Goal: Task Accomplishment & Management: Manage account settings

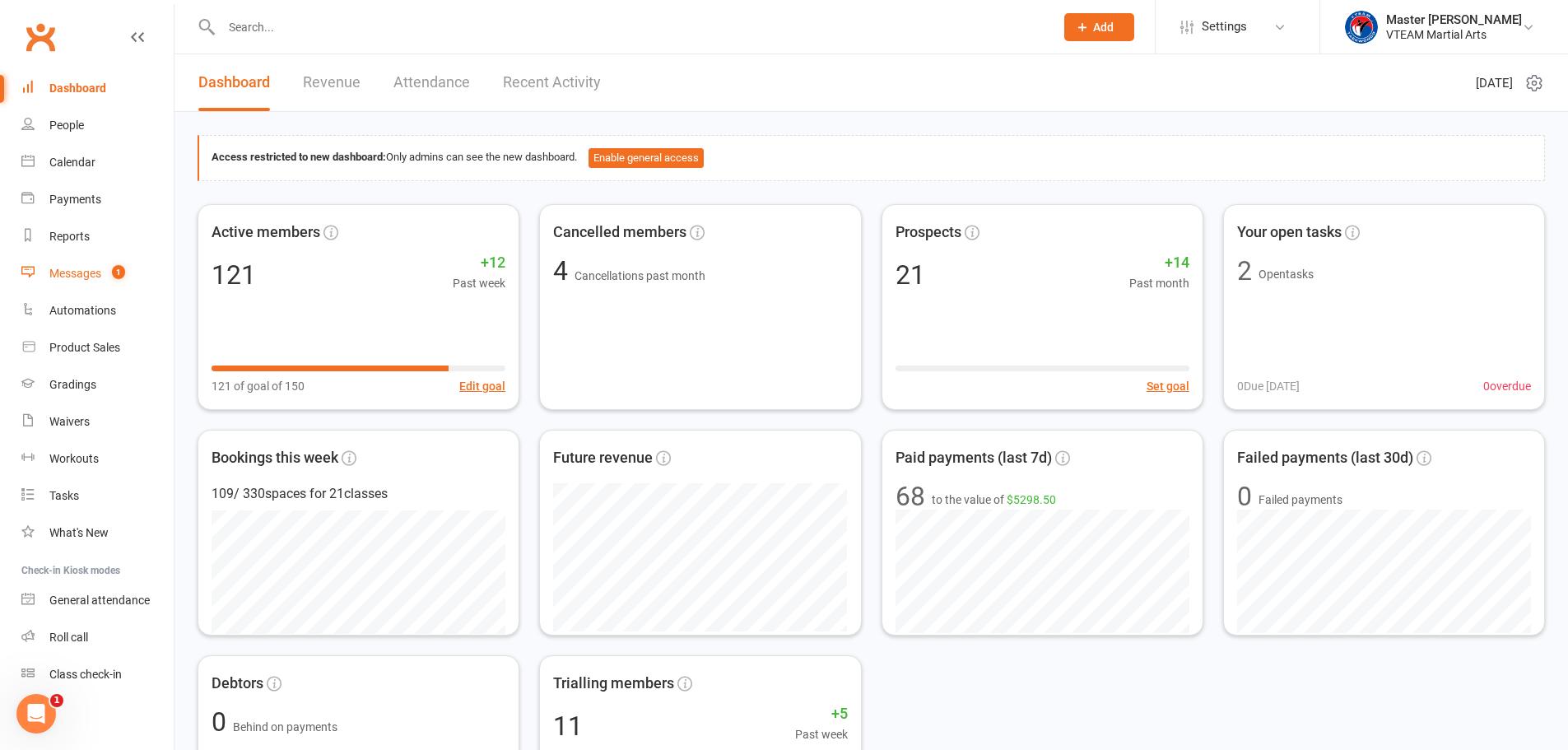
click at [74, 267] on div "Messages" at bounding box center [75, 273] width 52 height 13
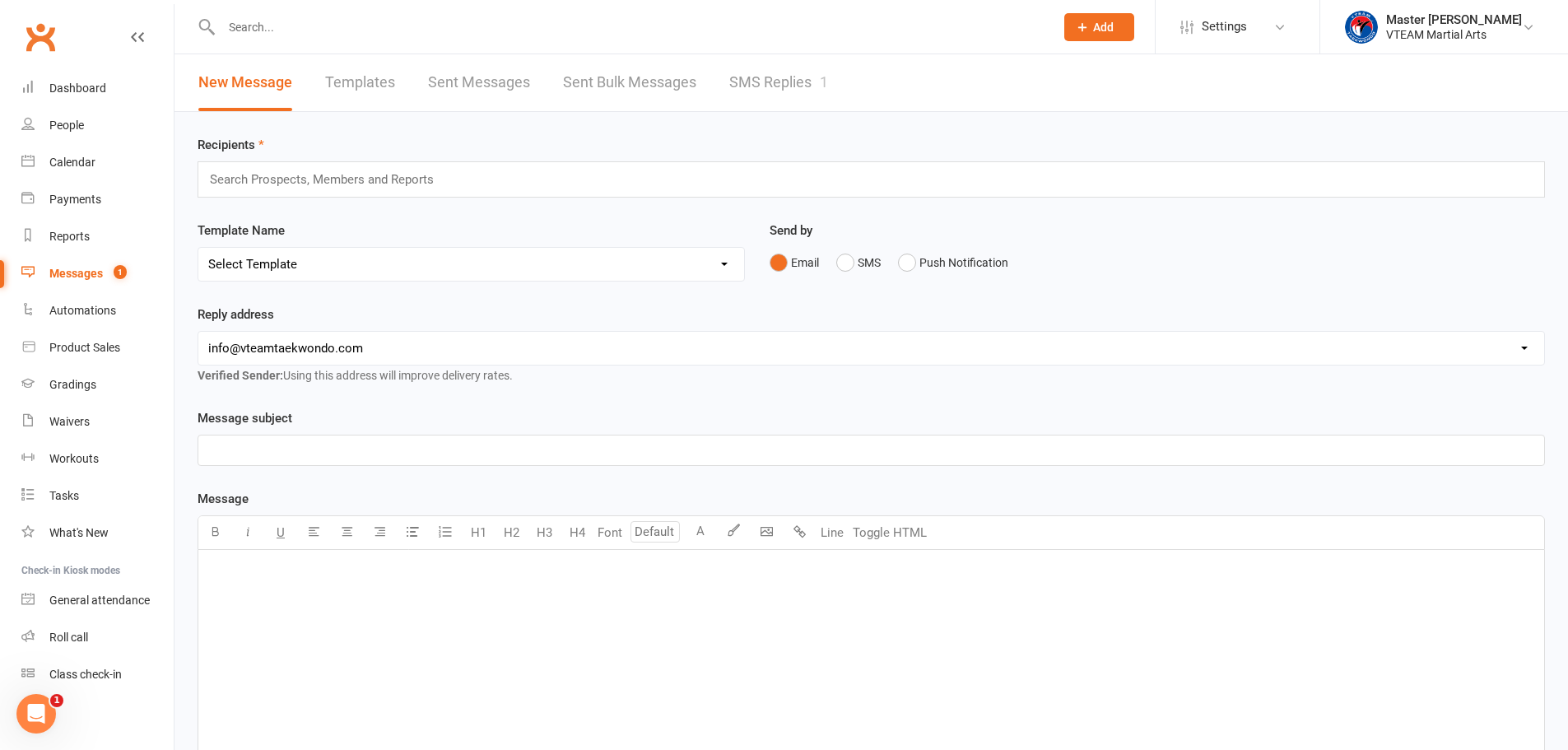
click at [770, 96] on link "SMS Replies 1" at bounding box center [779, 82] width 99 height 57
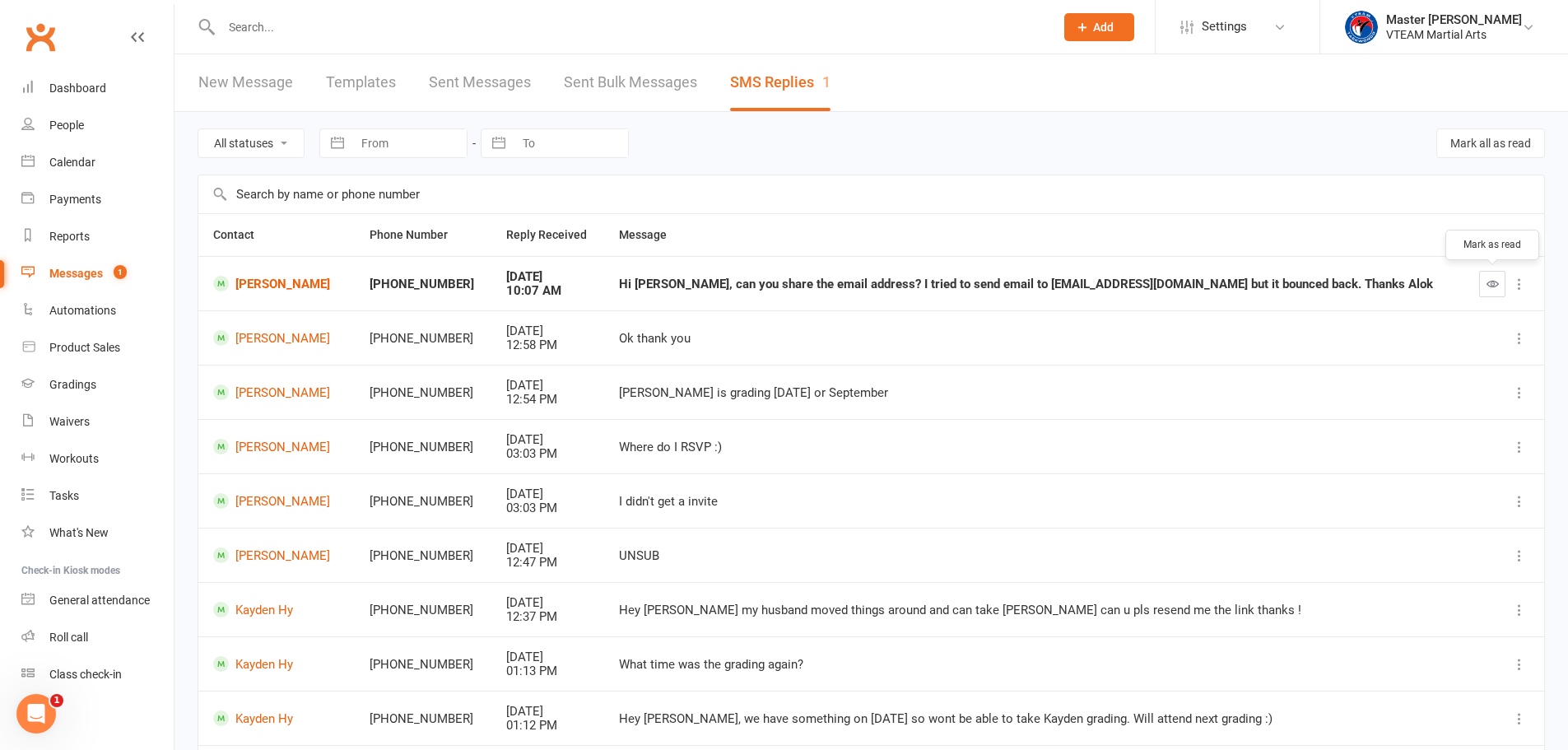
click at [1493, 287] on icon "button" at bounding box center [1493, 283] width 12 height 12
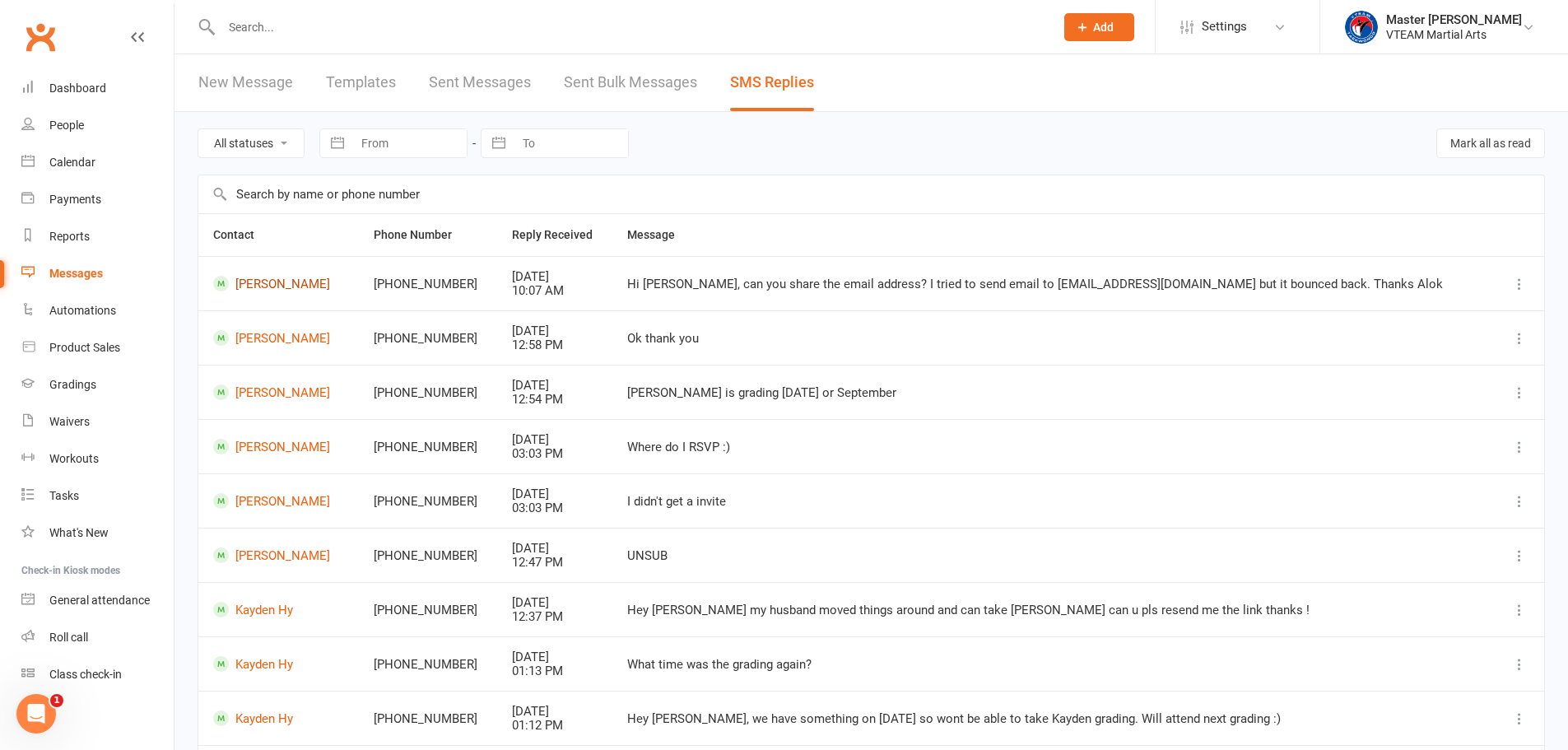
click at [290, 285] on link "Nirvan Pokharel" at bounding box center [279, 283] width 131 height 16
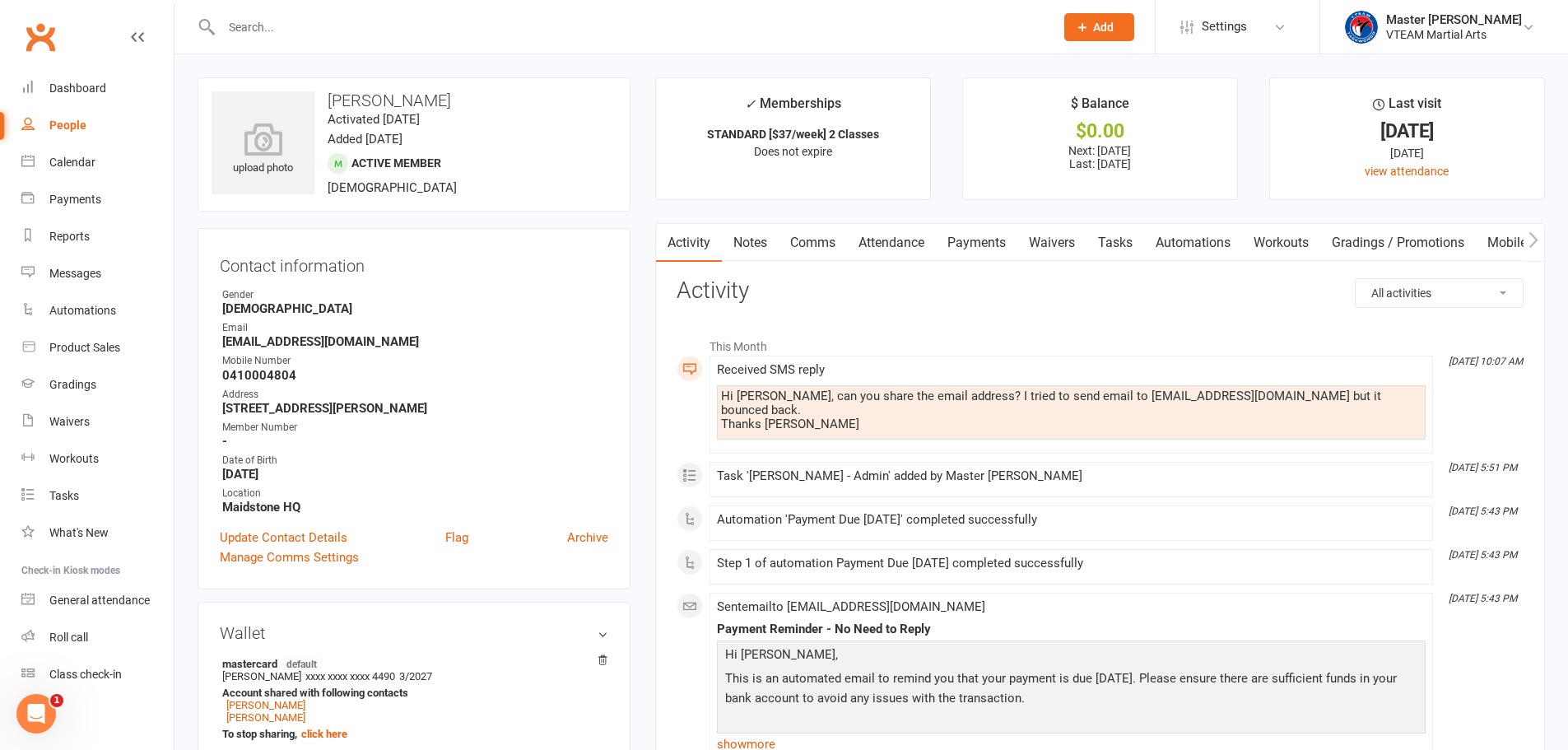
click at [810, 242] on link "Comms" at bounding box center [812, 243] width 68 height 38
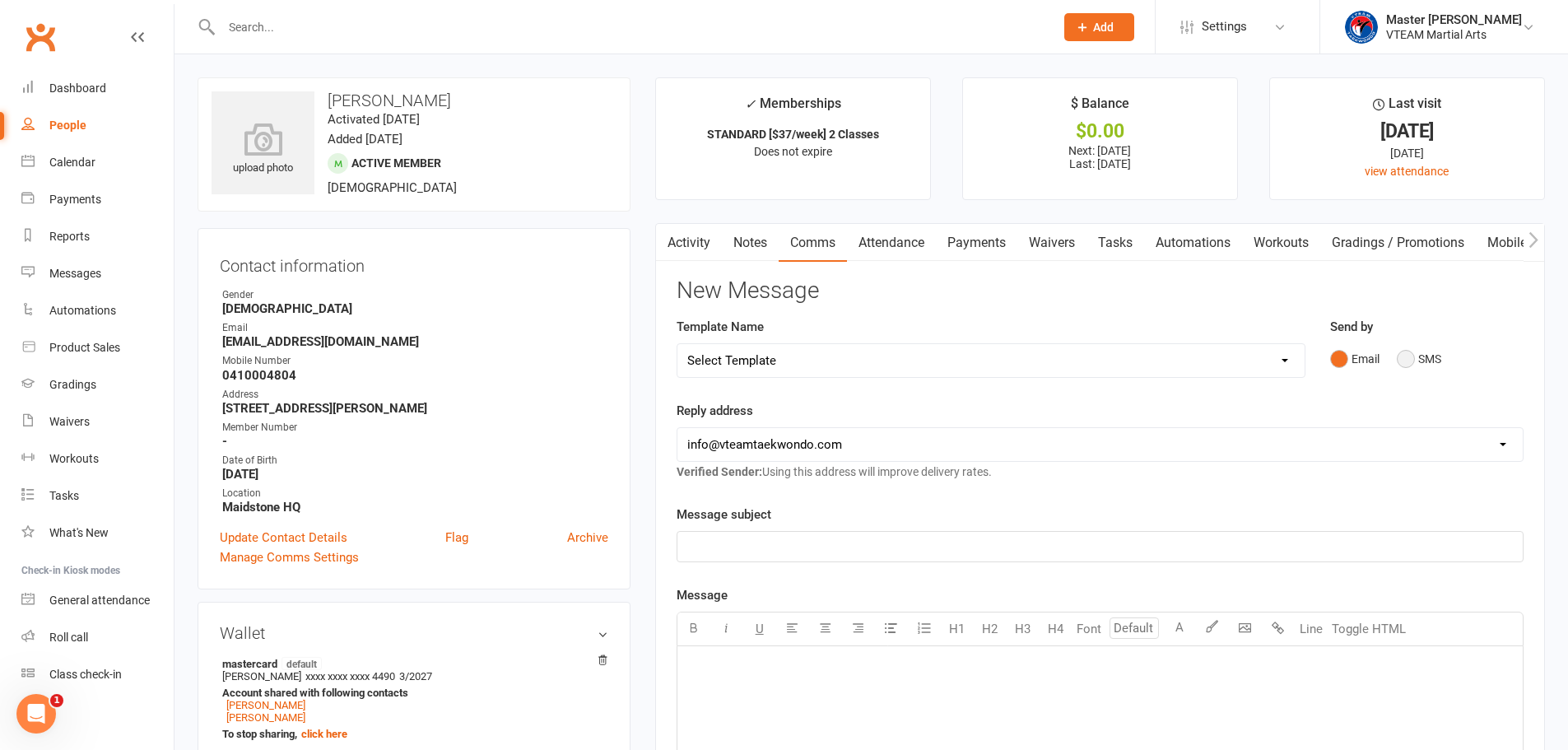
click at [1420, 360] on button "SMS" at bounding box center [1419, 358] width 44 height 31
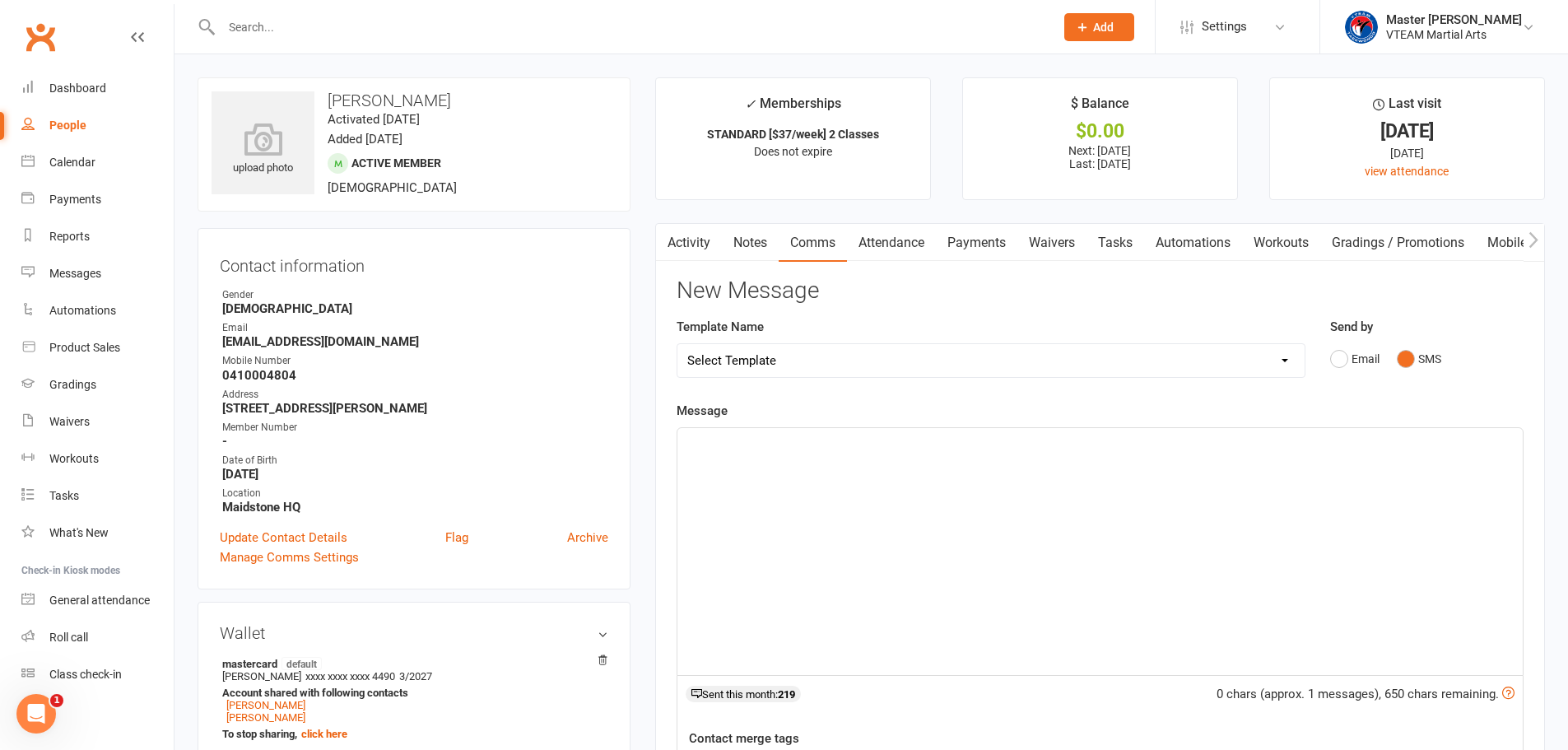
click at [1116, 584] on div "﻿" at bounding box center [1100, 551] width 845 height 247
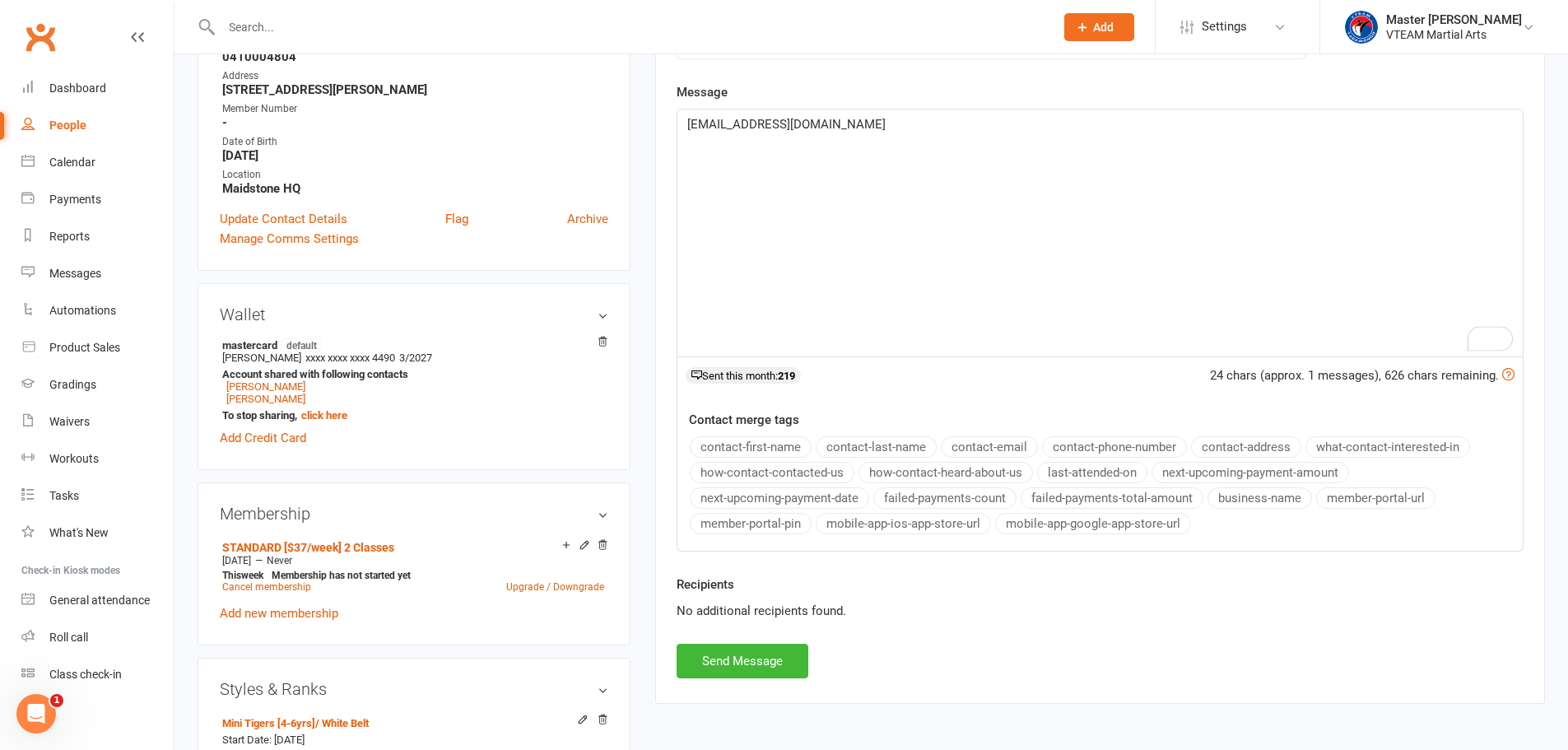
scroll to position [329, 0]
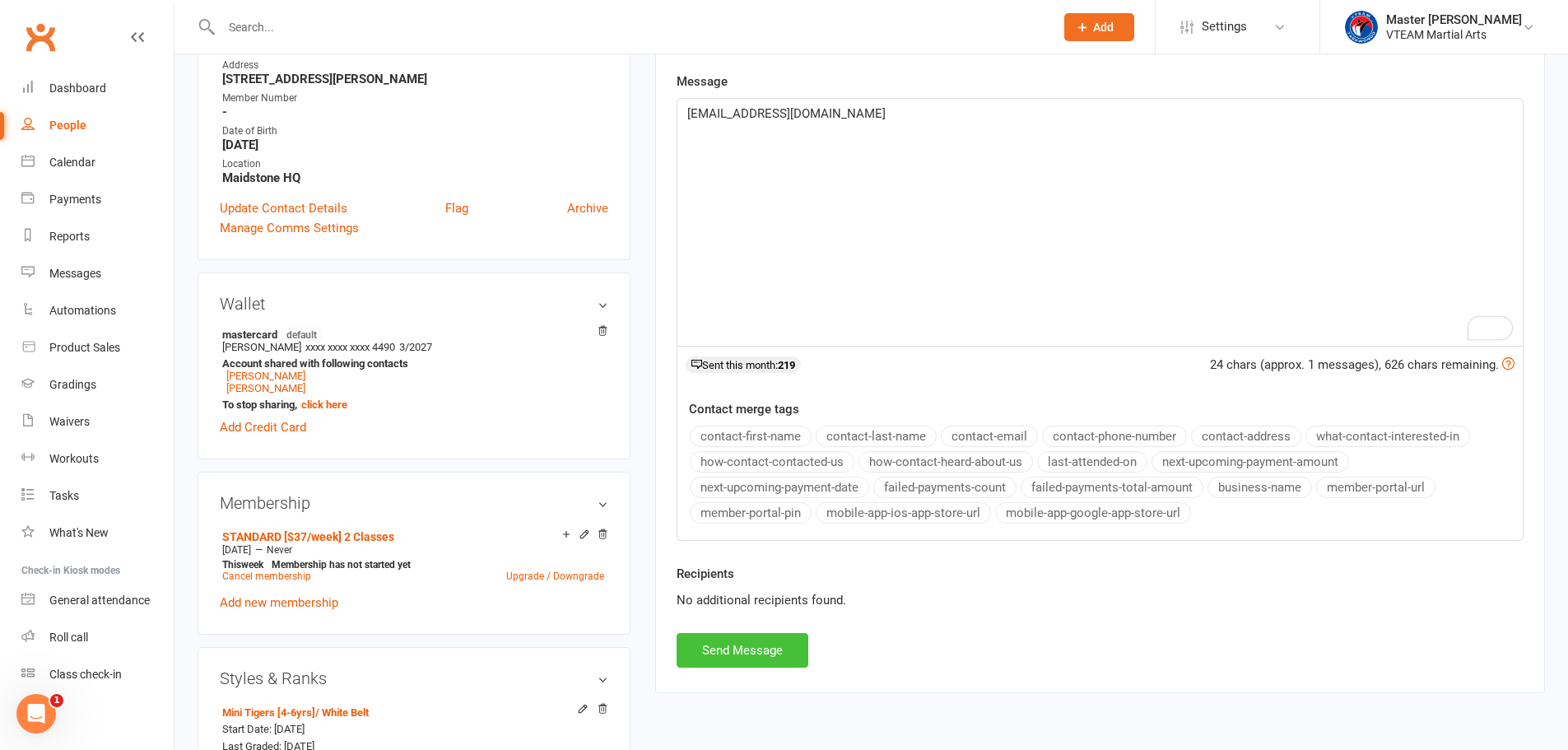
click at [778, 652] on button "Send Message" at bounding box center [742, 650] width 132 height 35
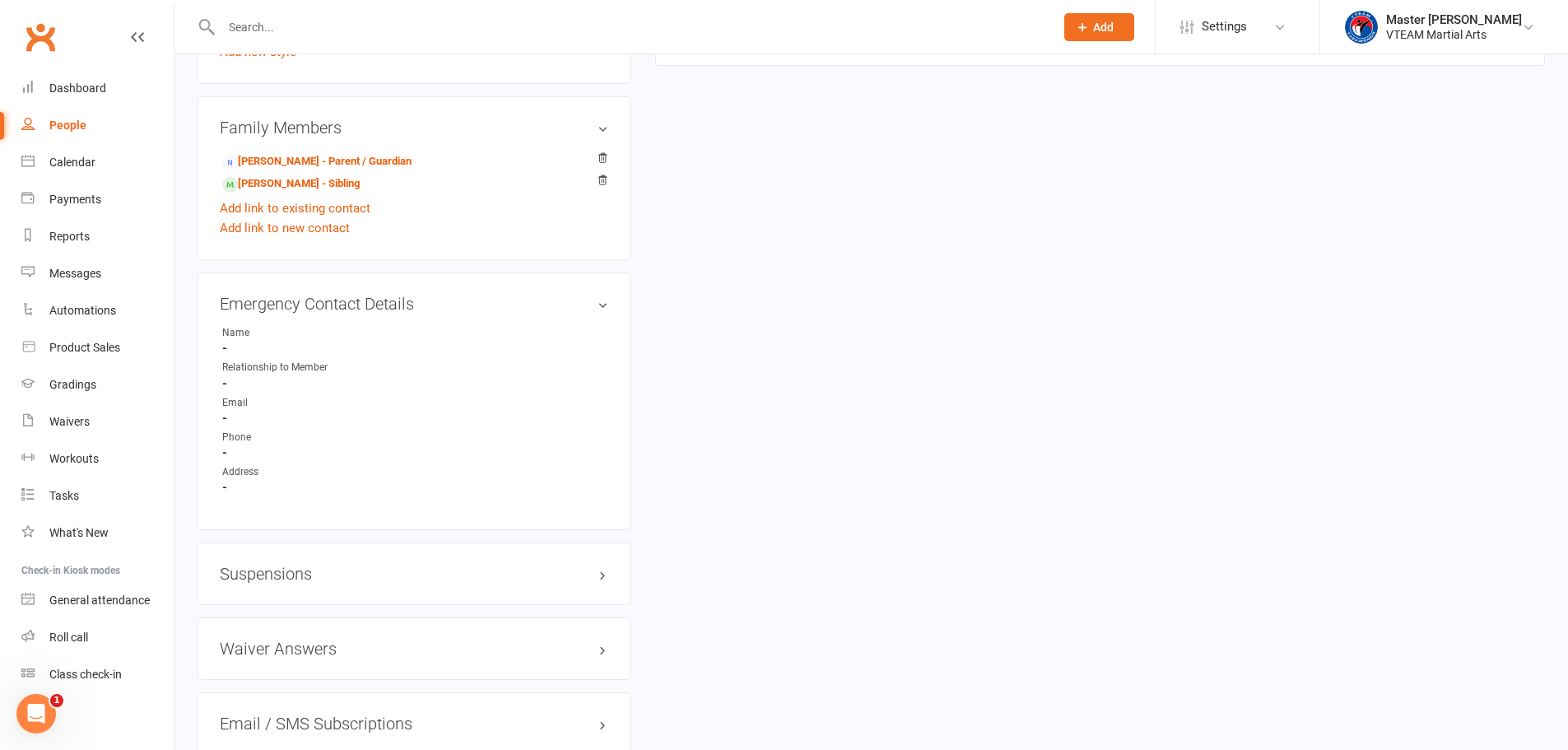
scroll to position [1401, 0]
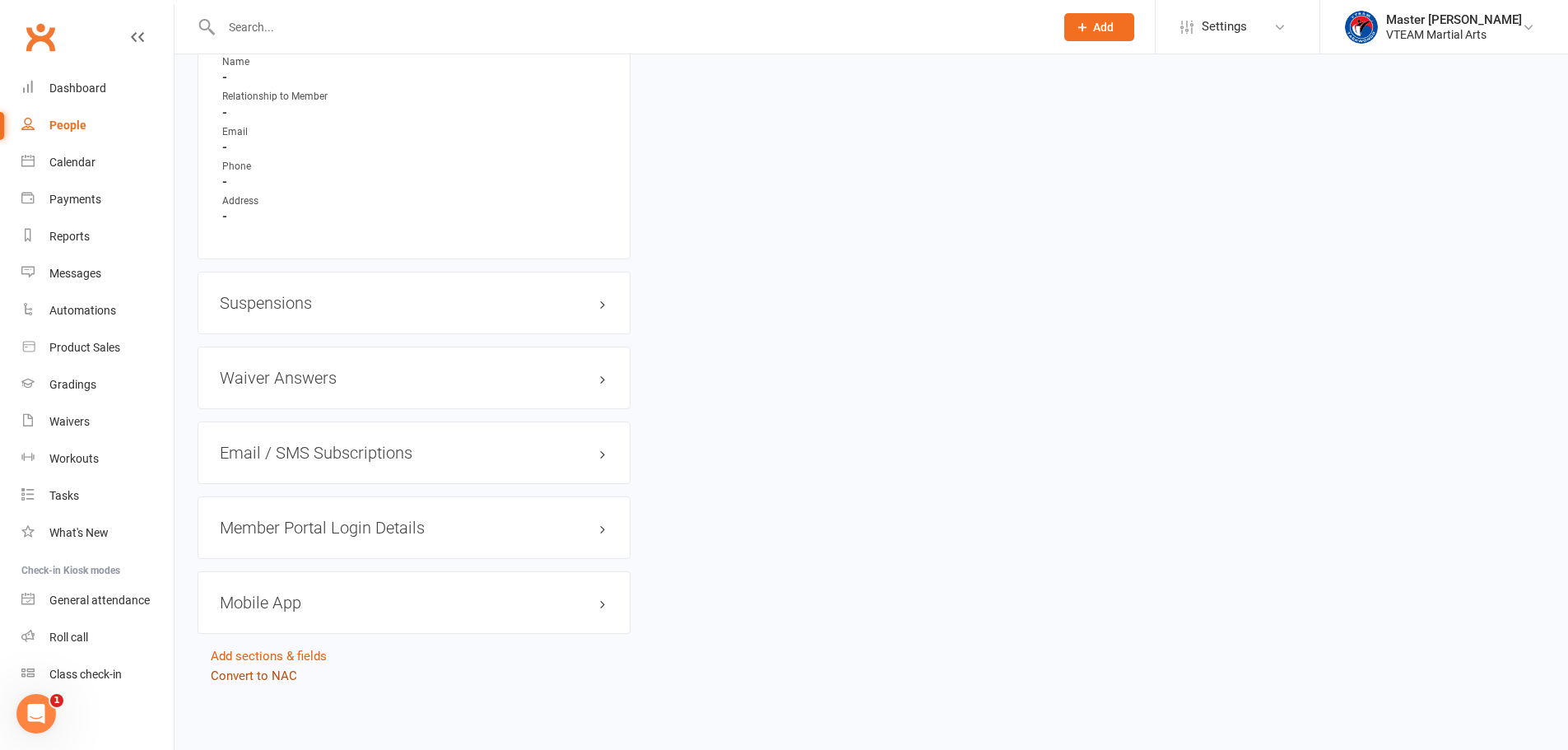
click at [278, 674] on link "Convert to NAC" at bounding box center [254, 676] width 87 height 15
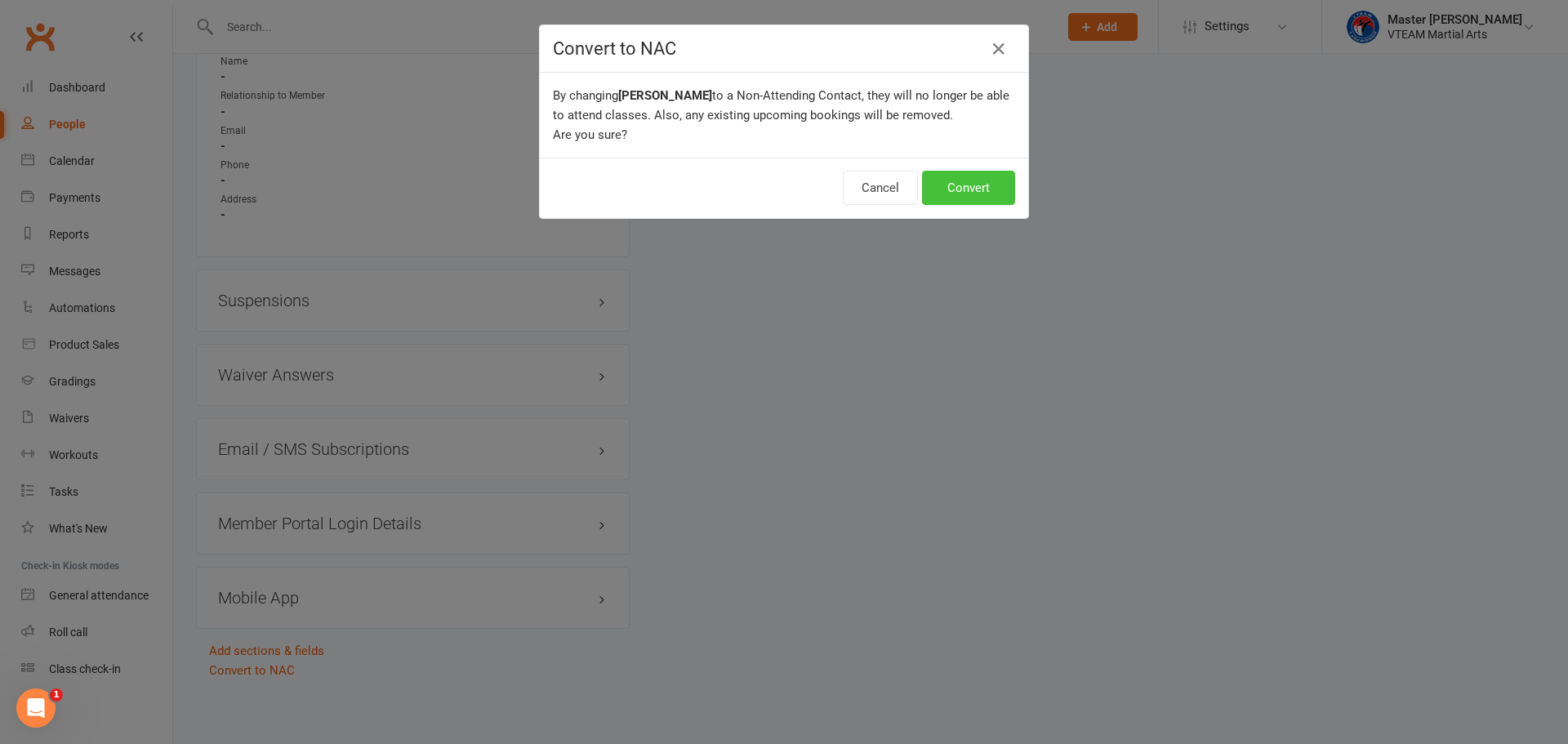
click at [941, 193] on button "Convert" at bounding box center [969, 187] width 93 height 34
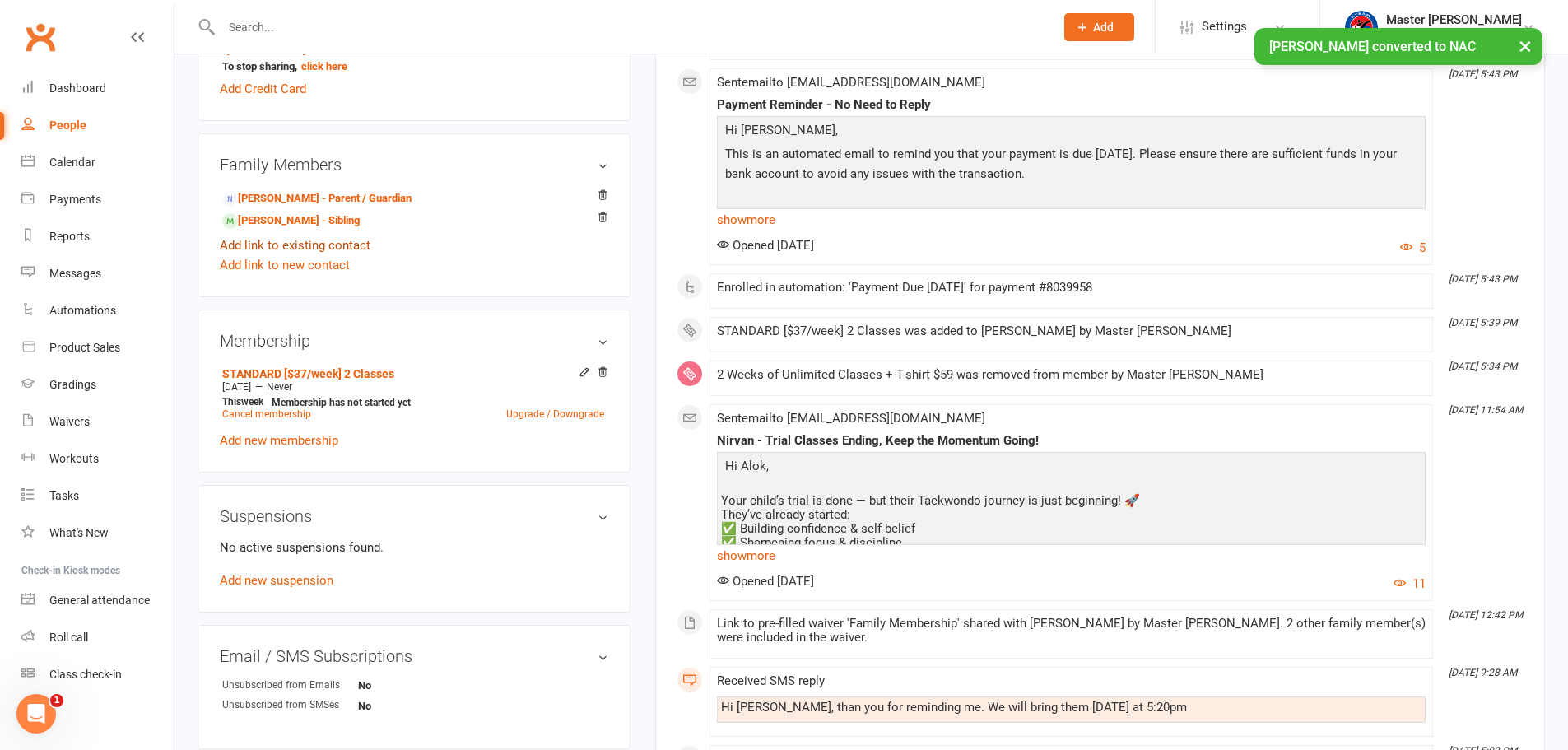
scroll to position [494, 0]
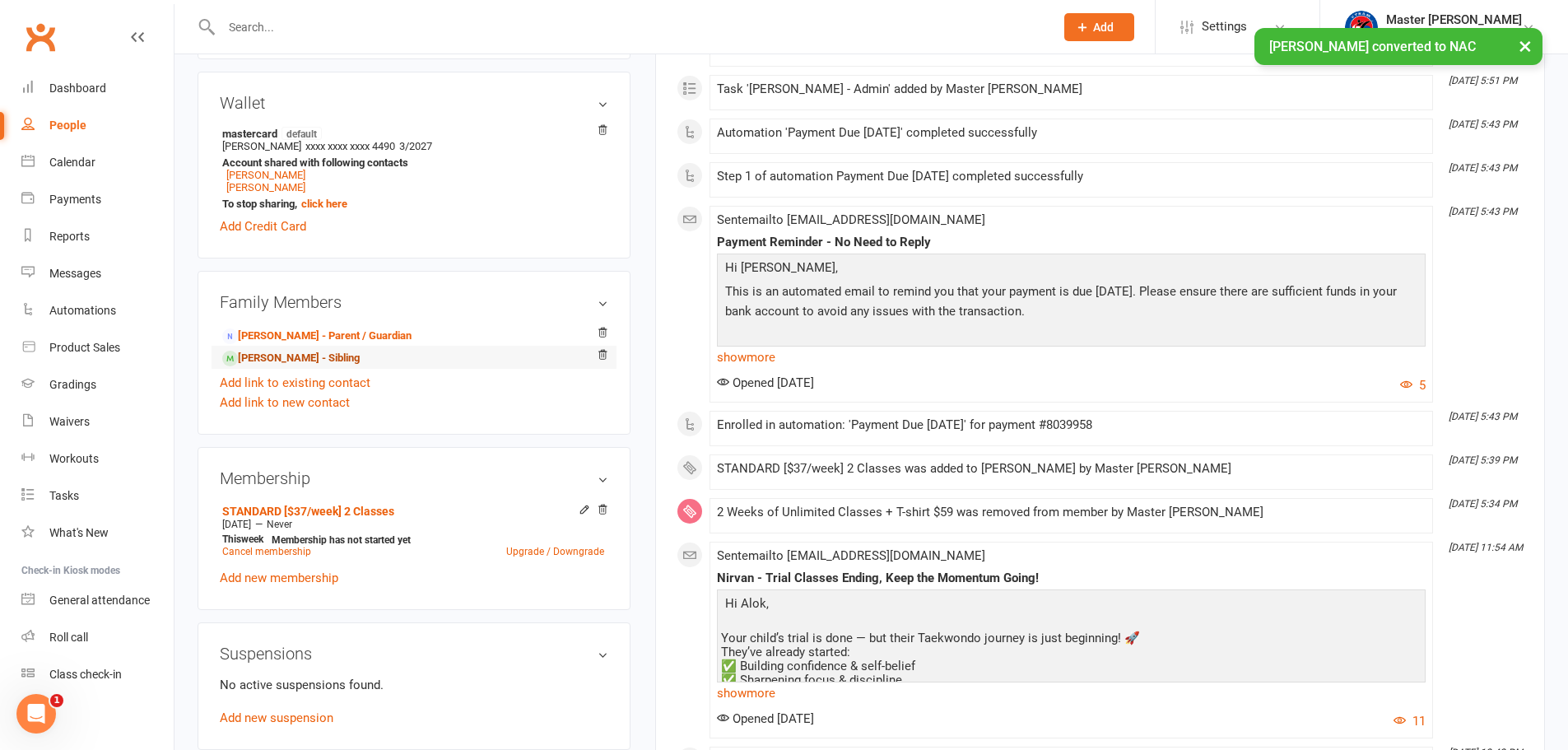
click at [307, 354] on link "Irene Pokharel - Sibling" at bounding box center [291, 359] width 137 height 18
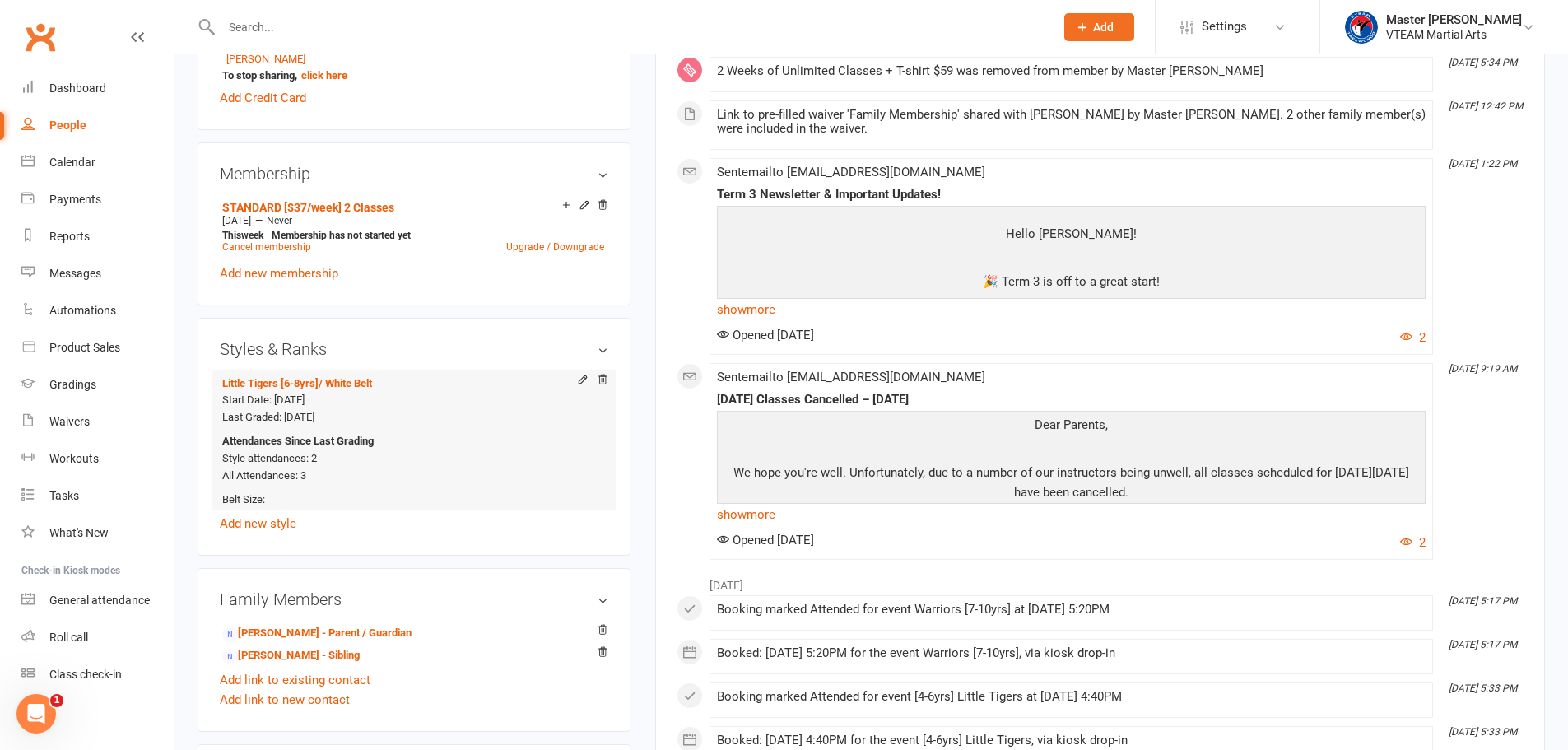
scroll to position [1418, 0]
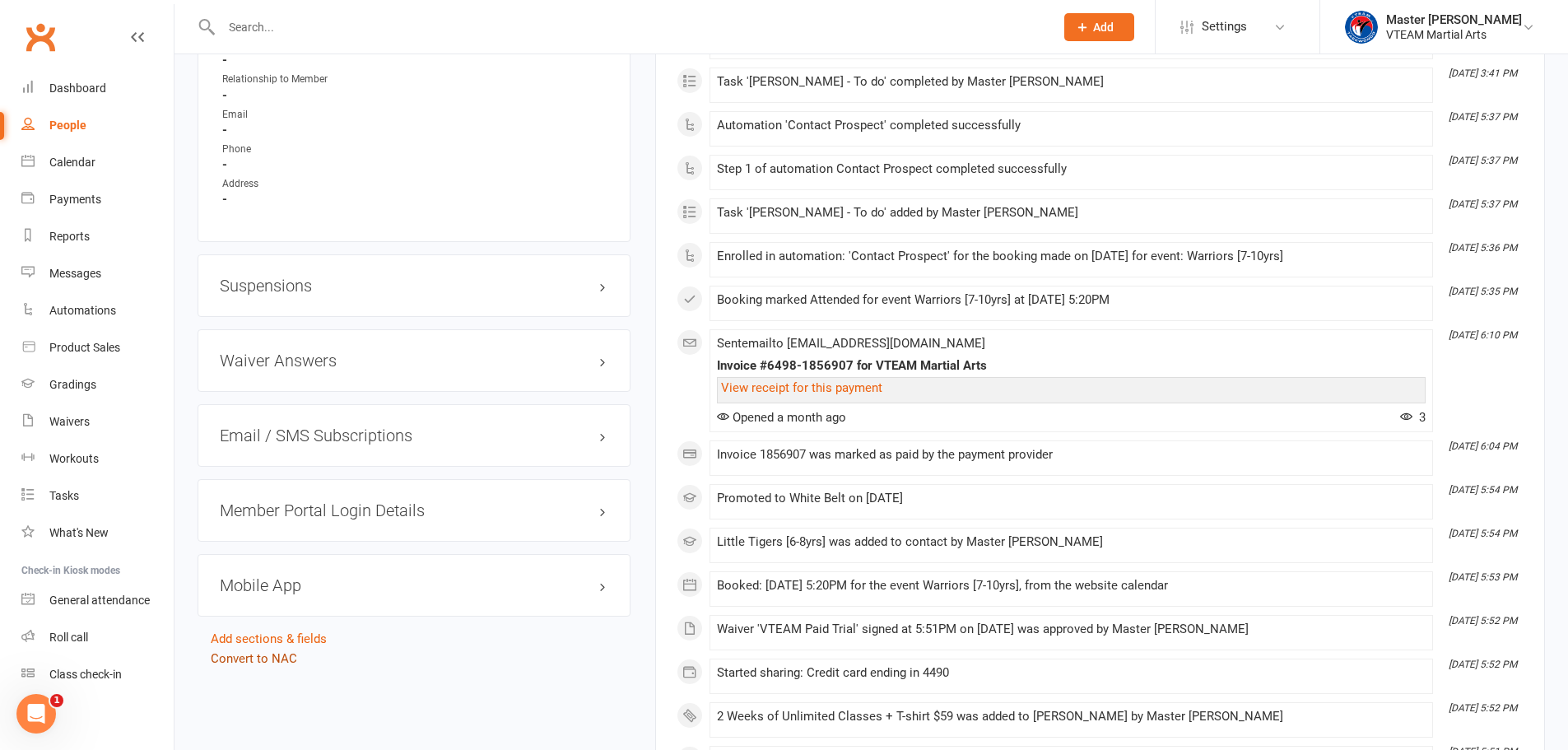
click at [281, 658] on link "Convert to NAC" at bounding box center [254, 658] width 87 height 15
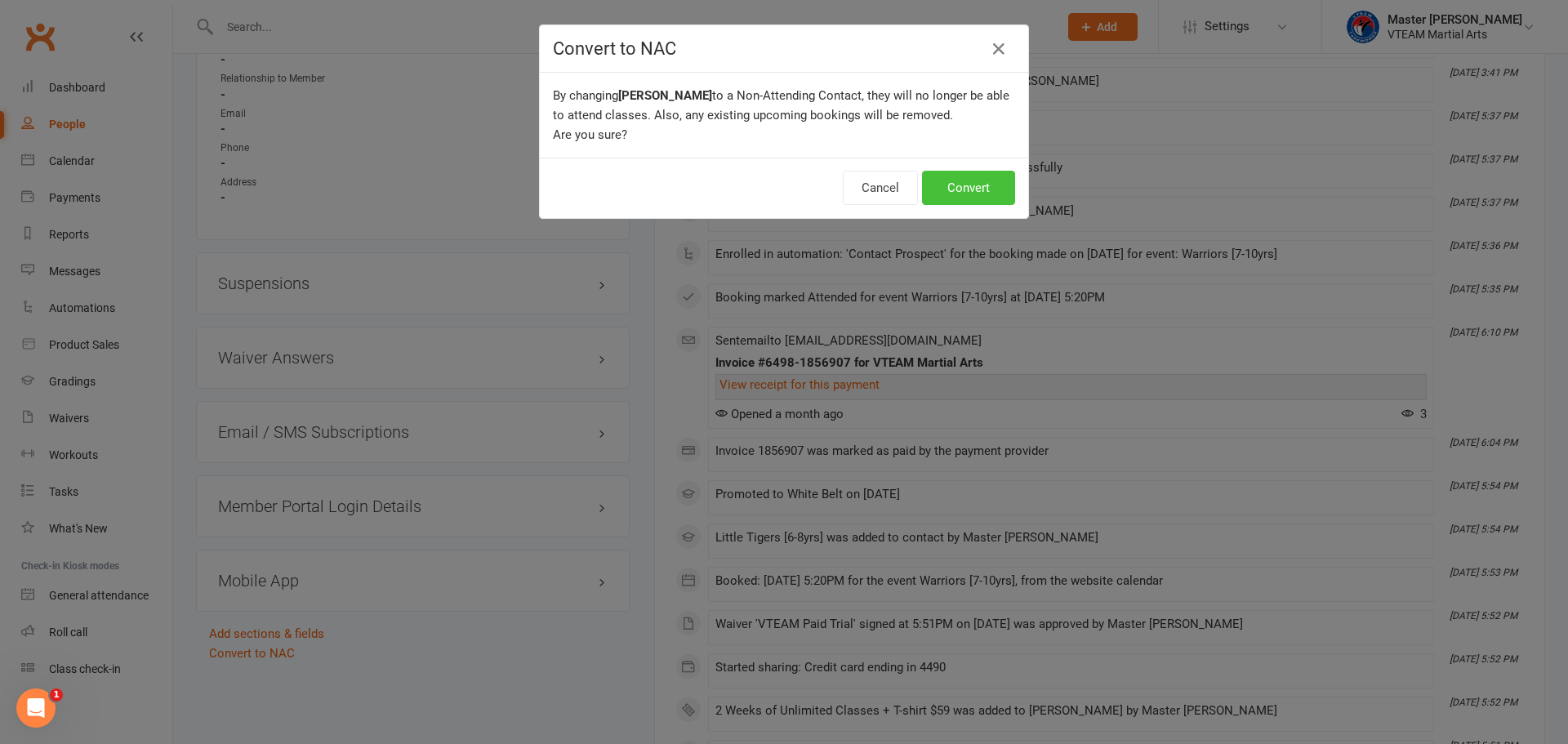
click at [949, 193] on button "Convert" at bounding box center [969, 187] width 93 height 34
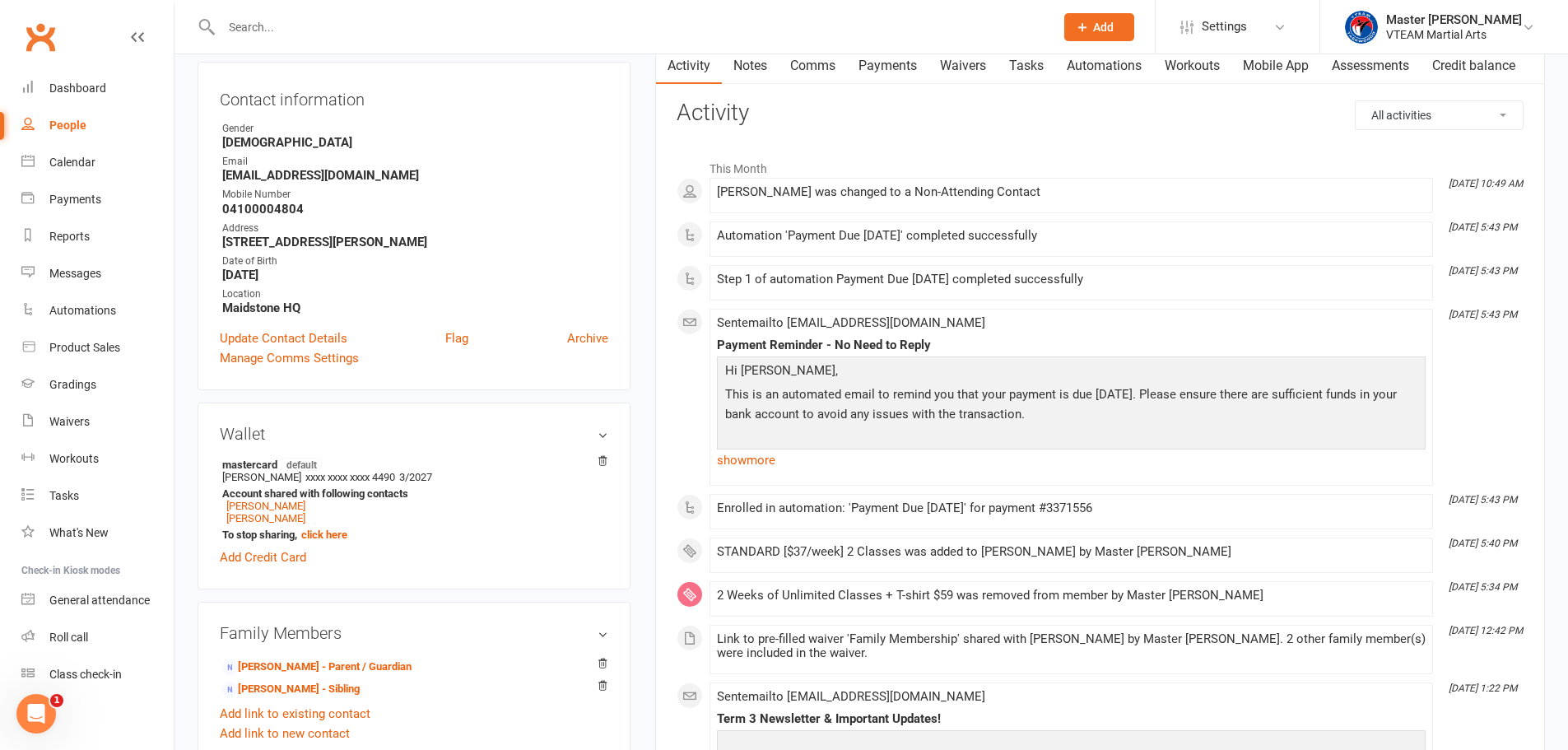
scroll to position [165, 0]
click at [821, 64] on link "Comms" at bounding box center [812, 64] width 68 height 38
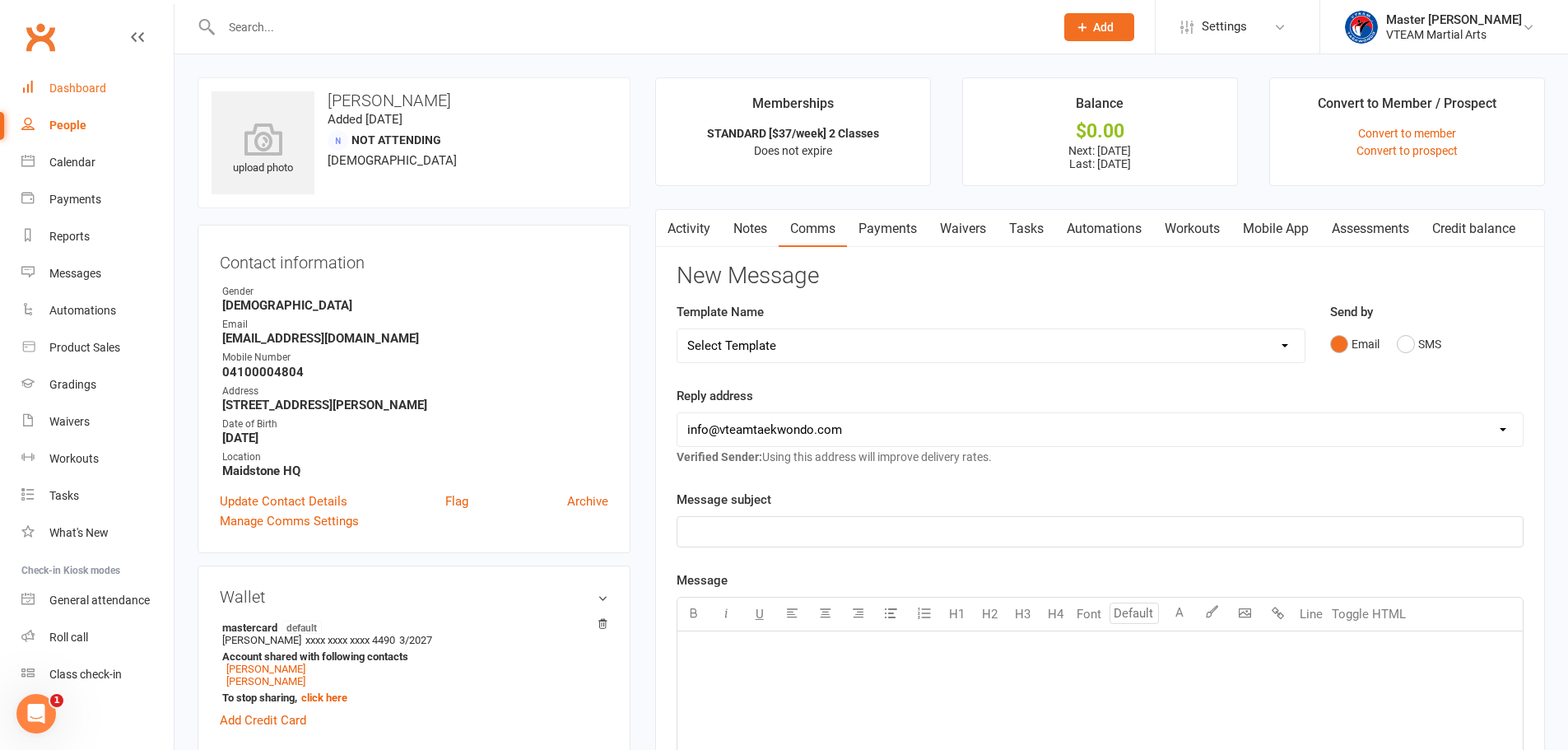
click at [85, 90] on div "Dashboard" at bounding box center [78, 88] width 57 height 13
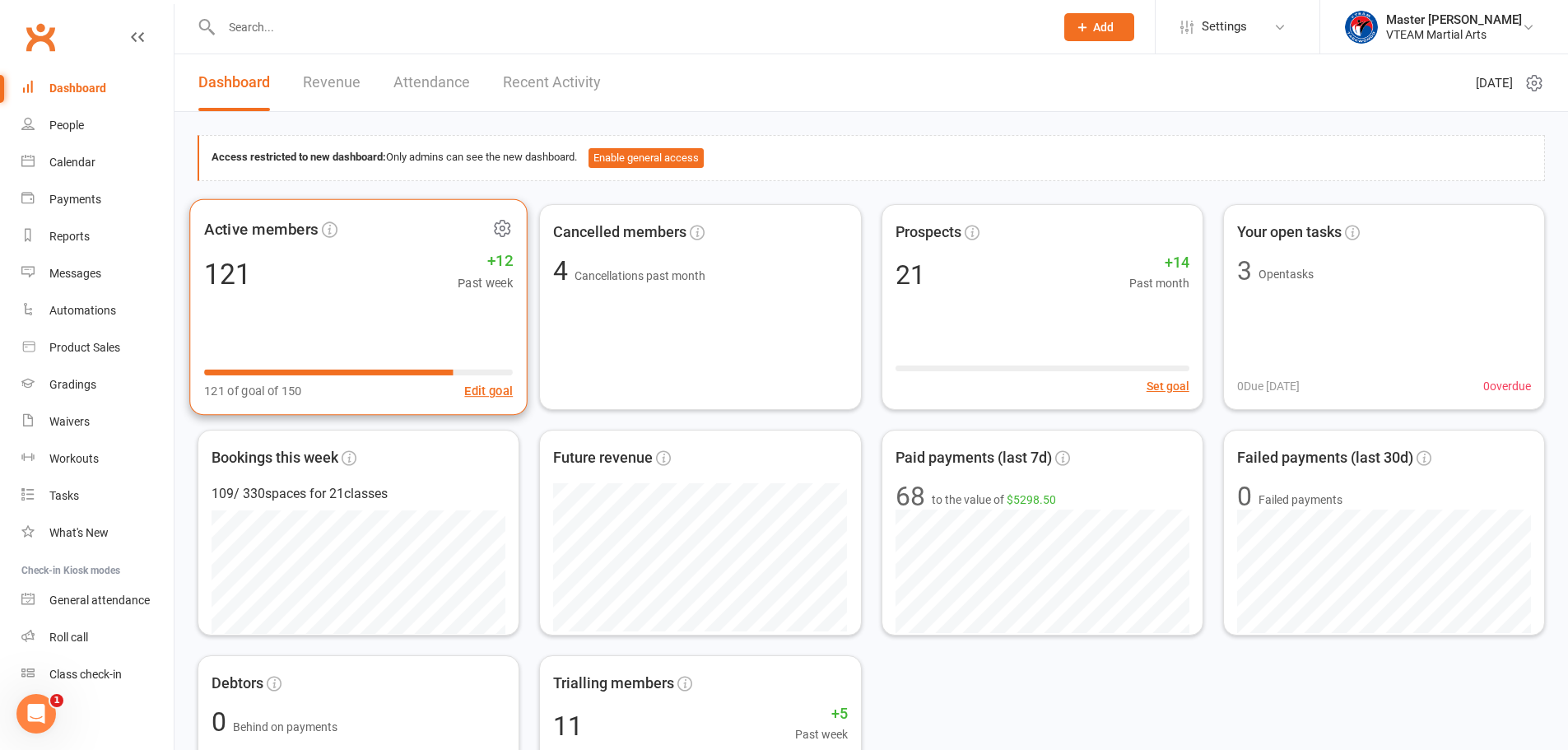
click at [497, 223] on icon at bounding box center [501, 228] width 15 height 16
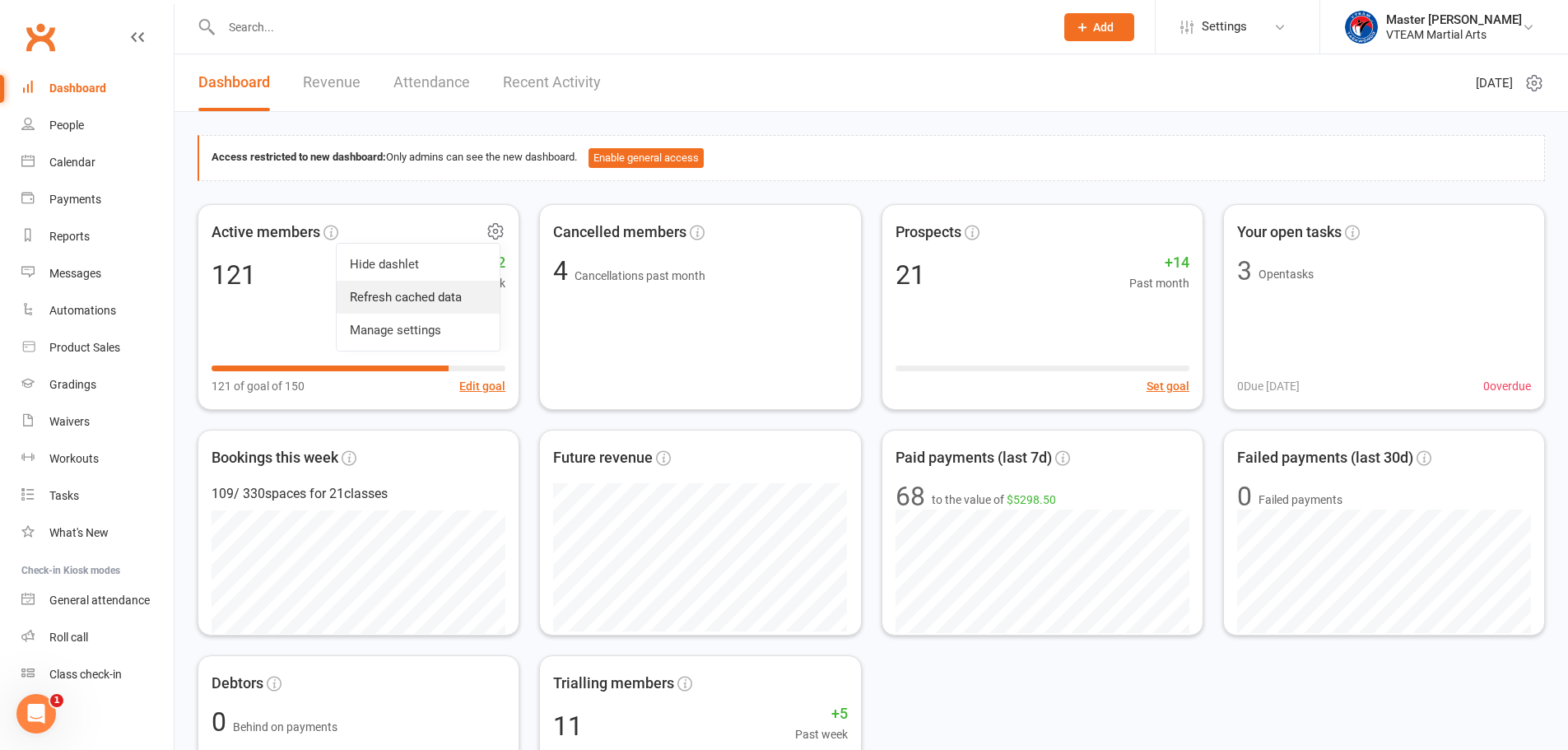
click at [443, 298] on link "Refresh cached data" at bounding box center [418, 297] width 163 height 33
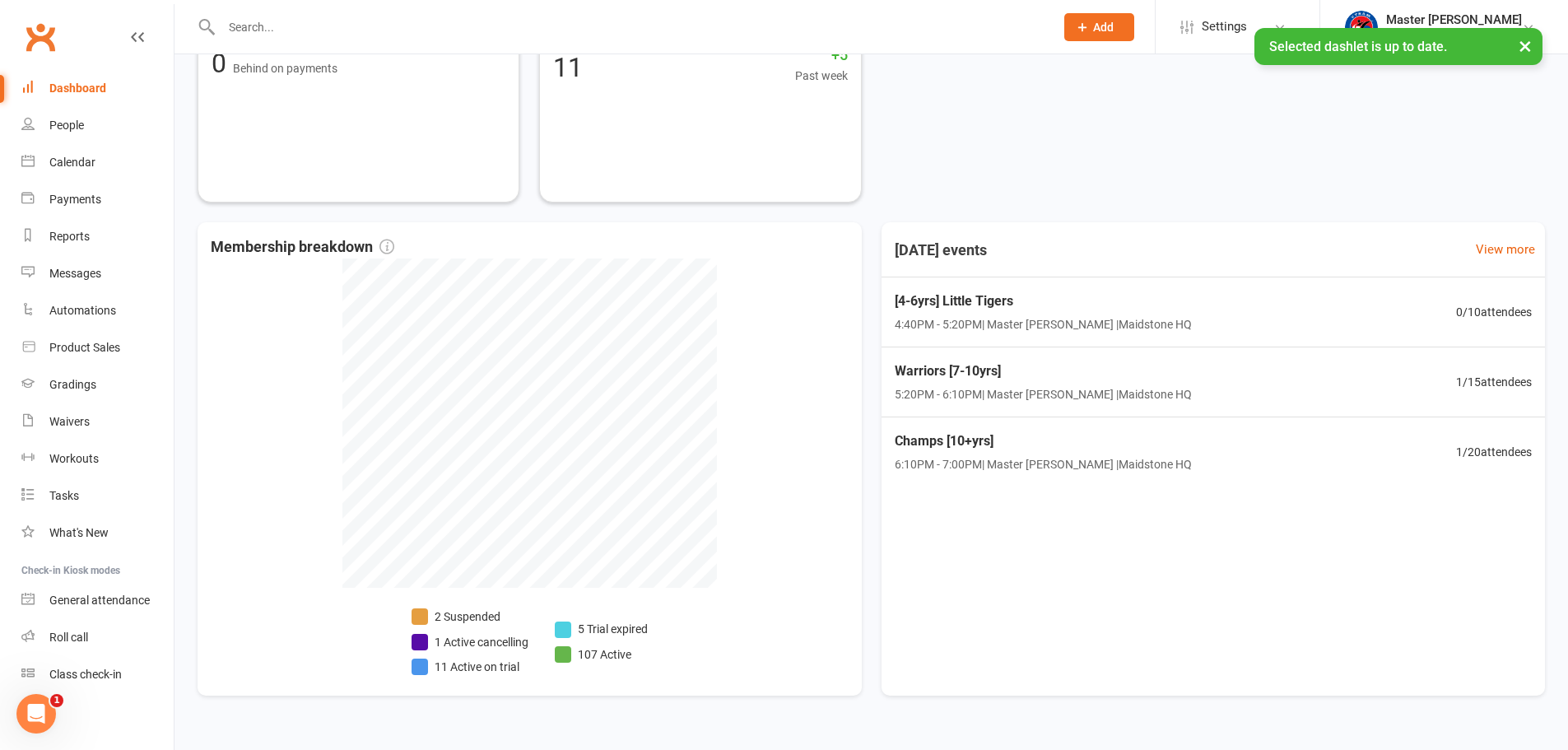
scroll to position [691, 0]
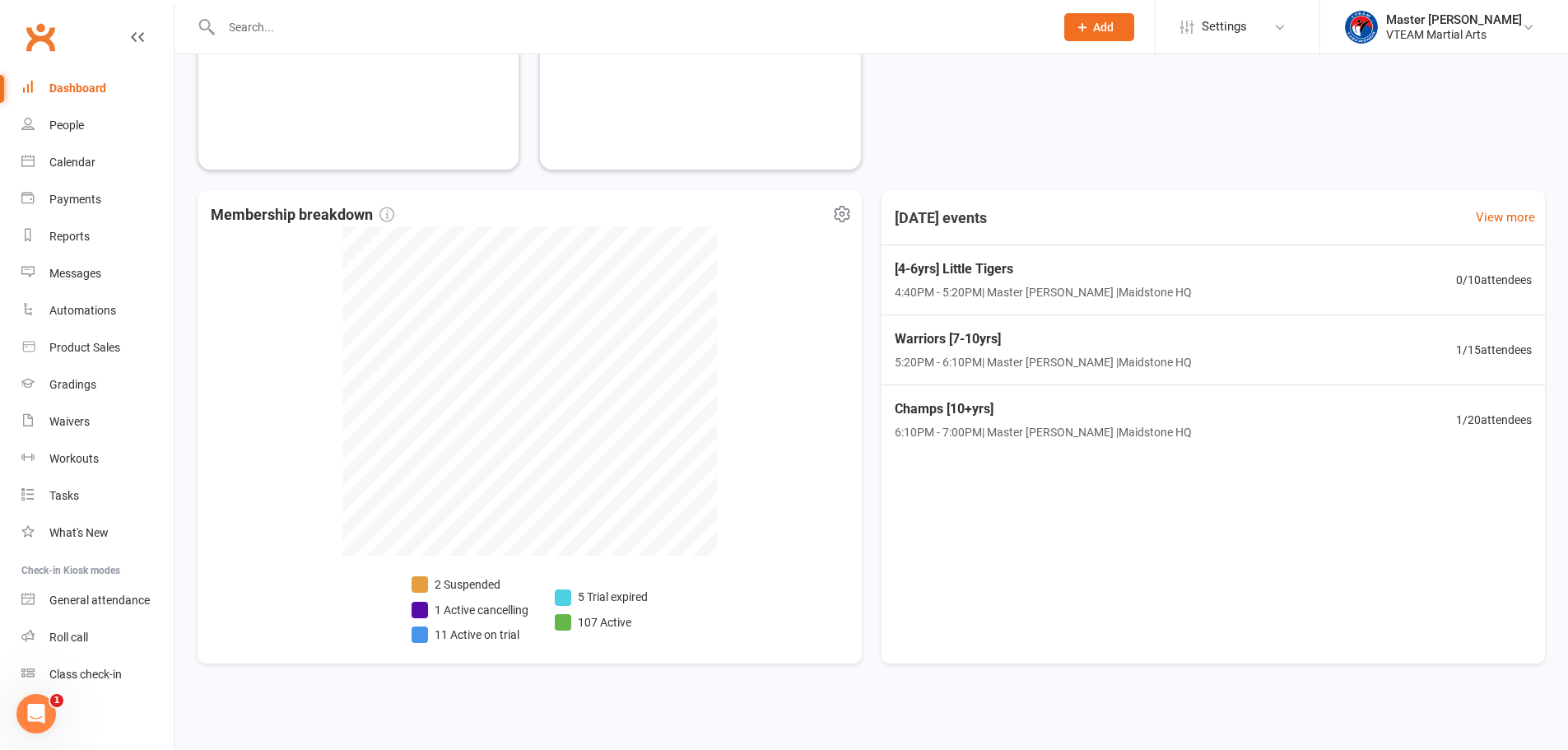
click at [603, 598] on li "5 Trial expired" at bounding box center [601, 596] width 93 height 18
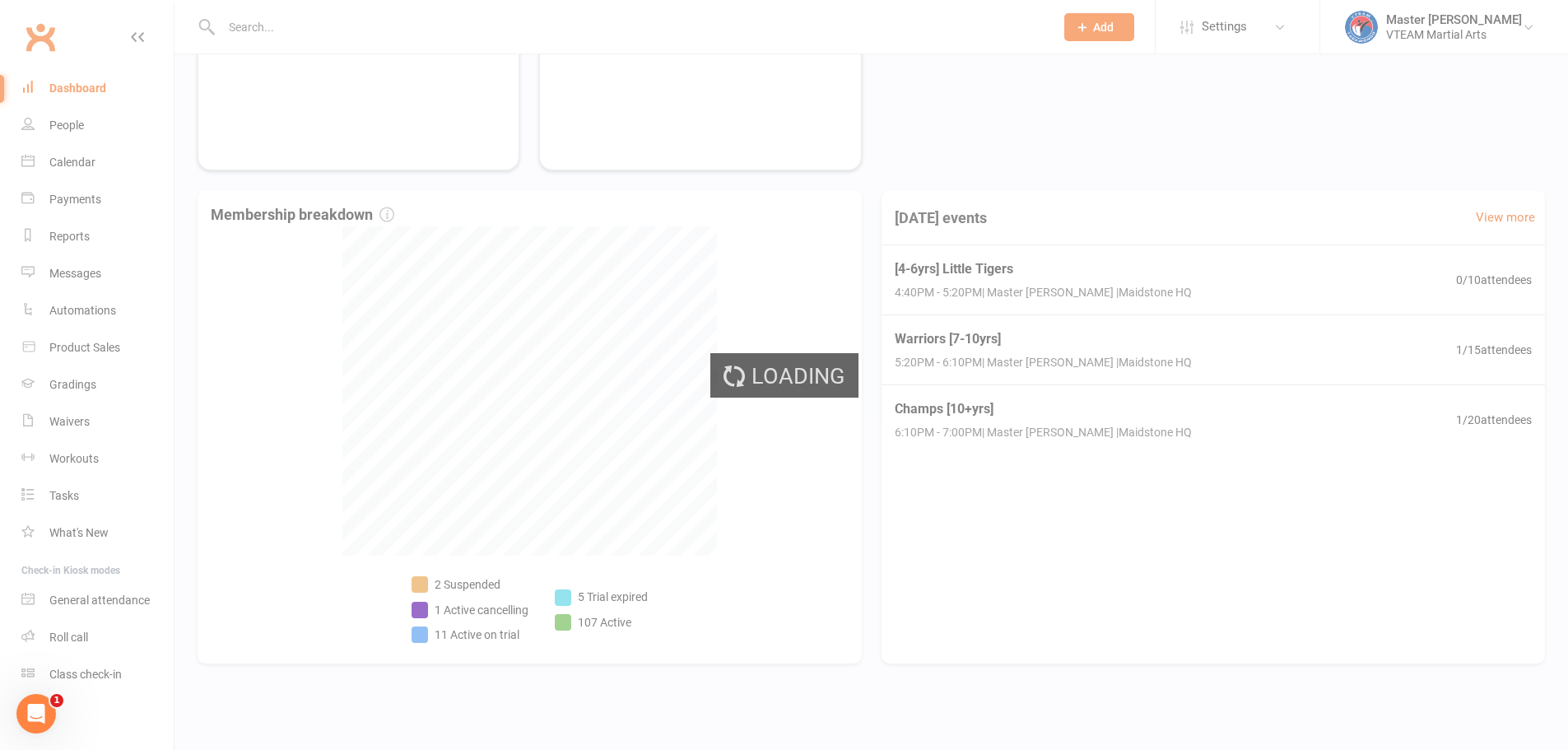
select select "trial_expired"
select select "100"
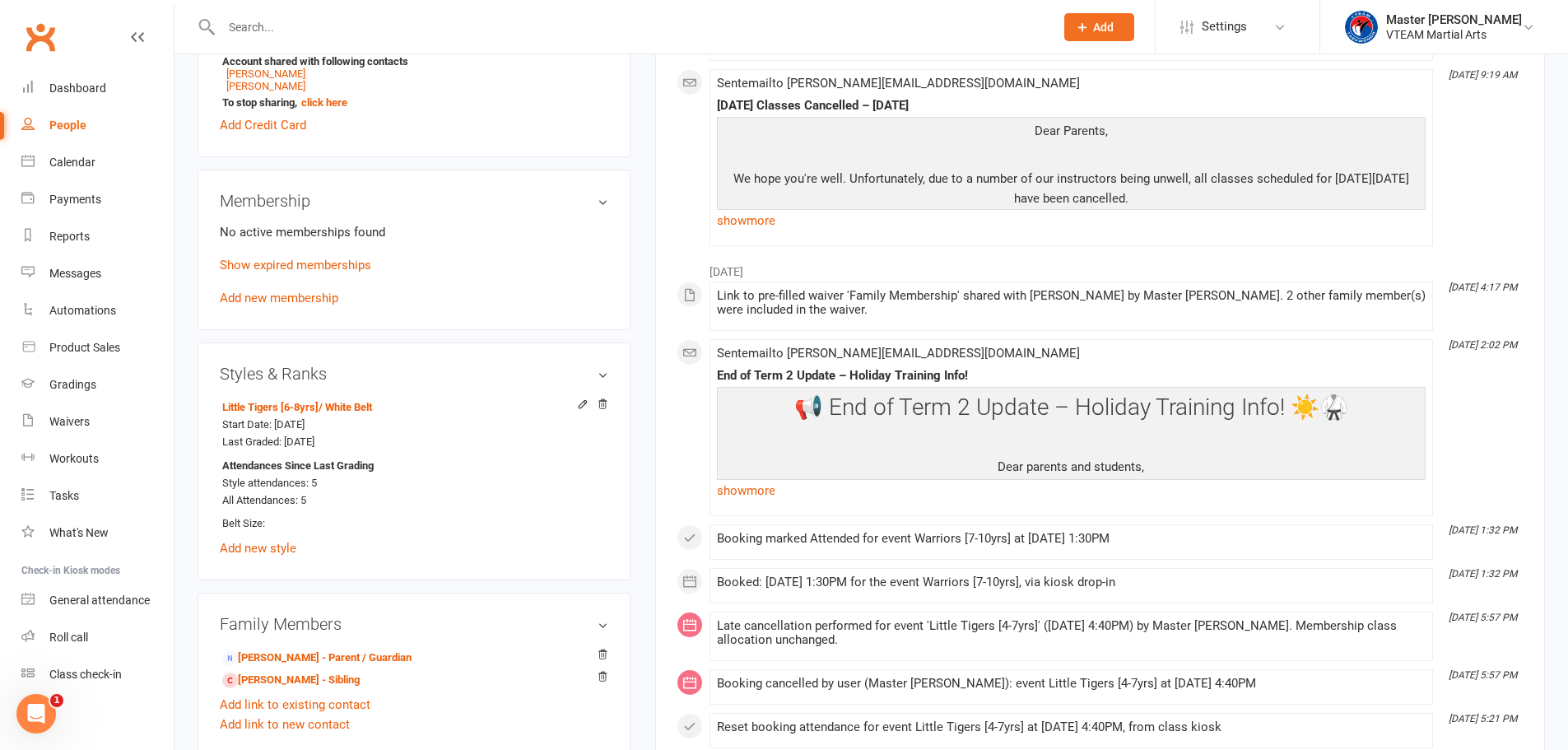
scroll to position [905, 0]
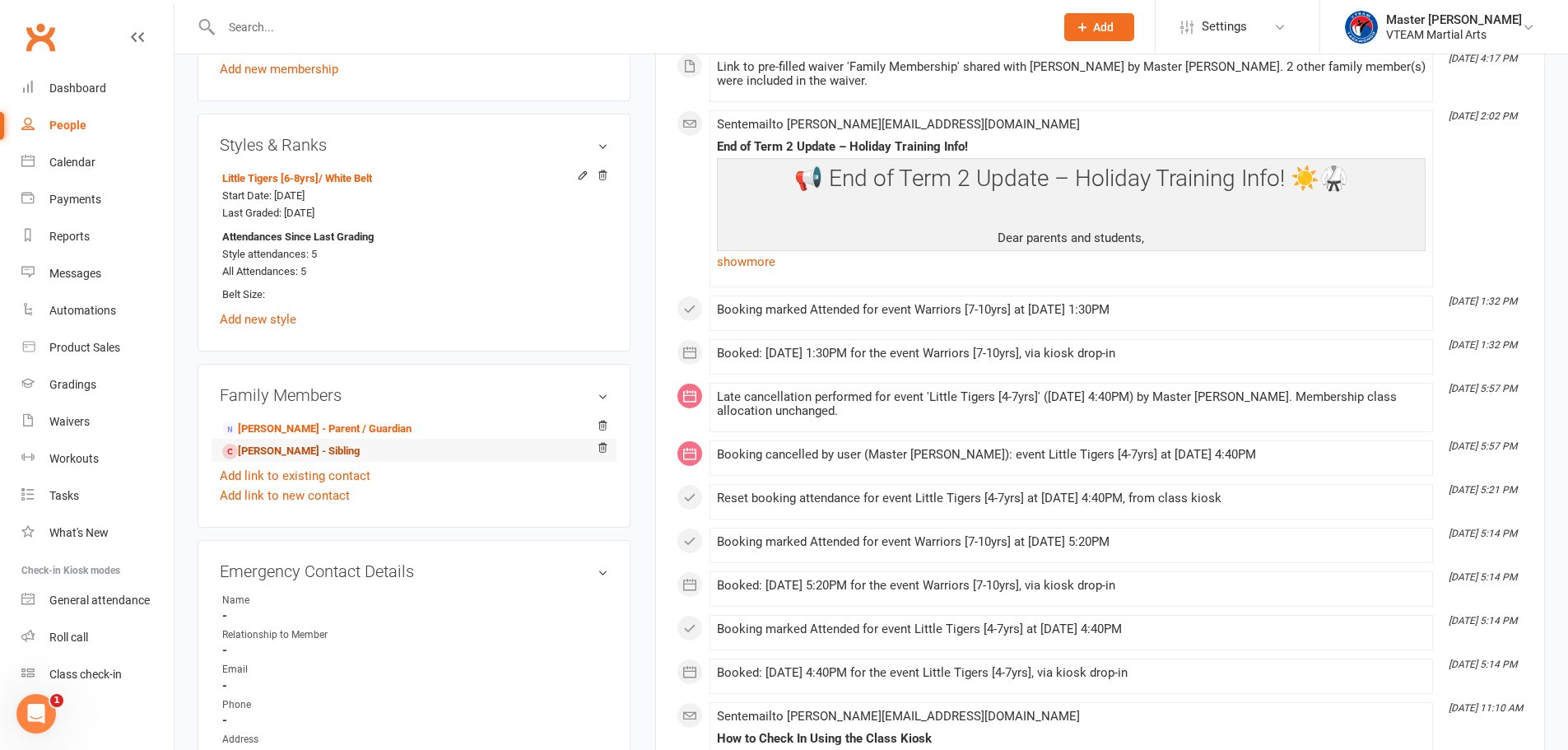
click at [310, 446] on link "Adi Ukwatta - Sibling" at bounding box center [291, 452] width 137 height 18
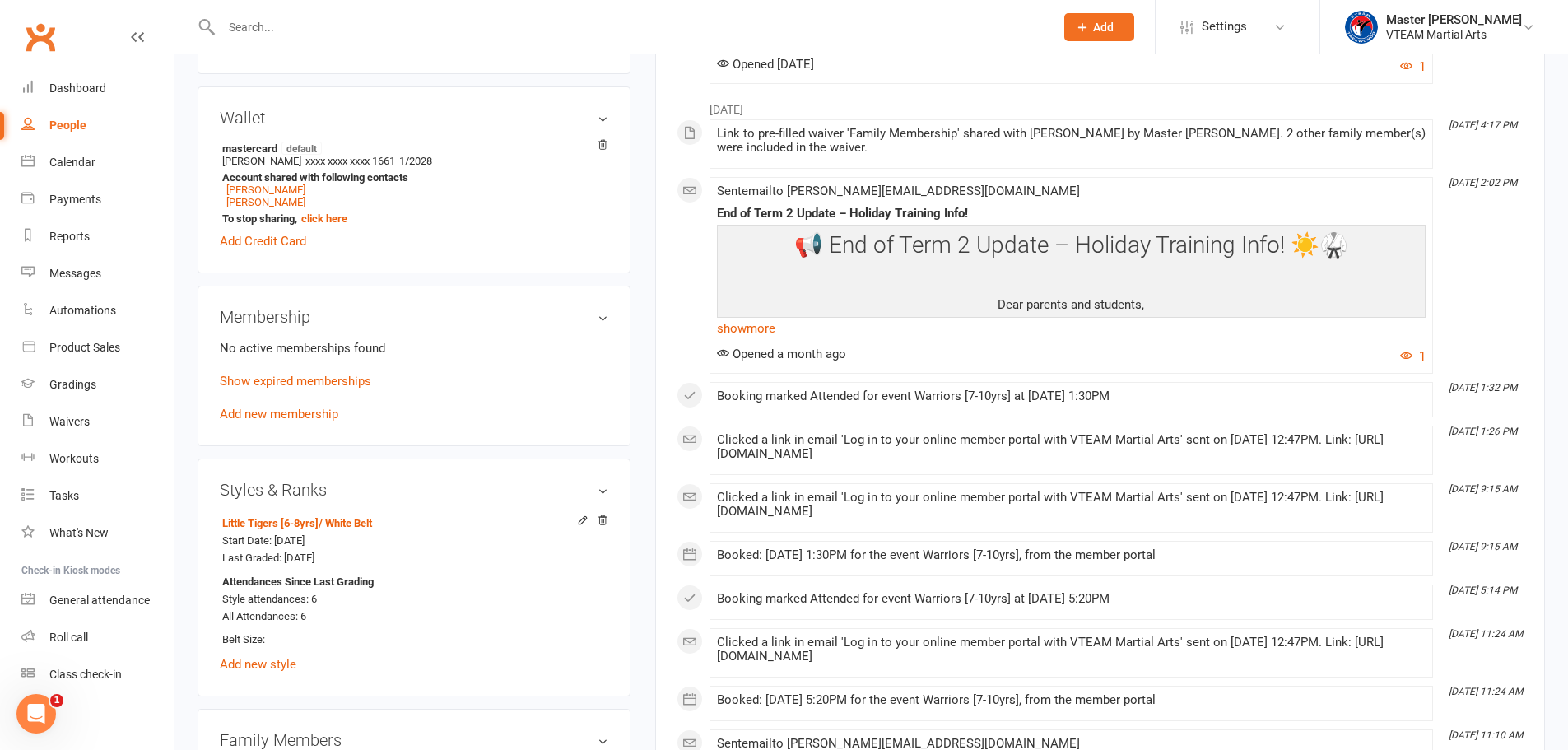
scroll to position [576, 0]
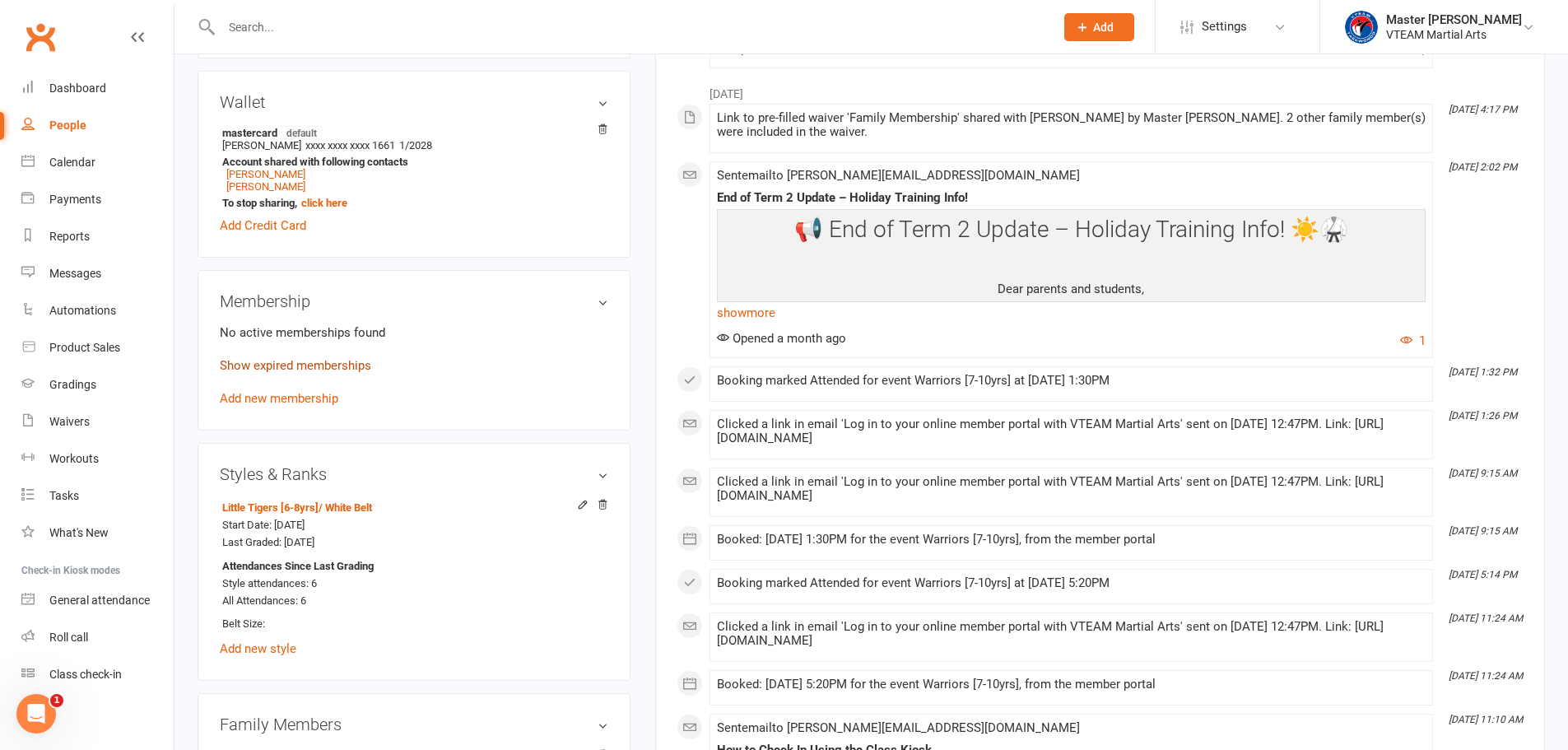
click at [329, 360] on link "Show expired memberships" at bounding box center [295, 365] width 151 height 15
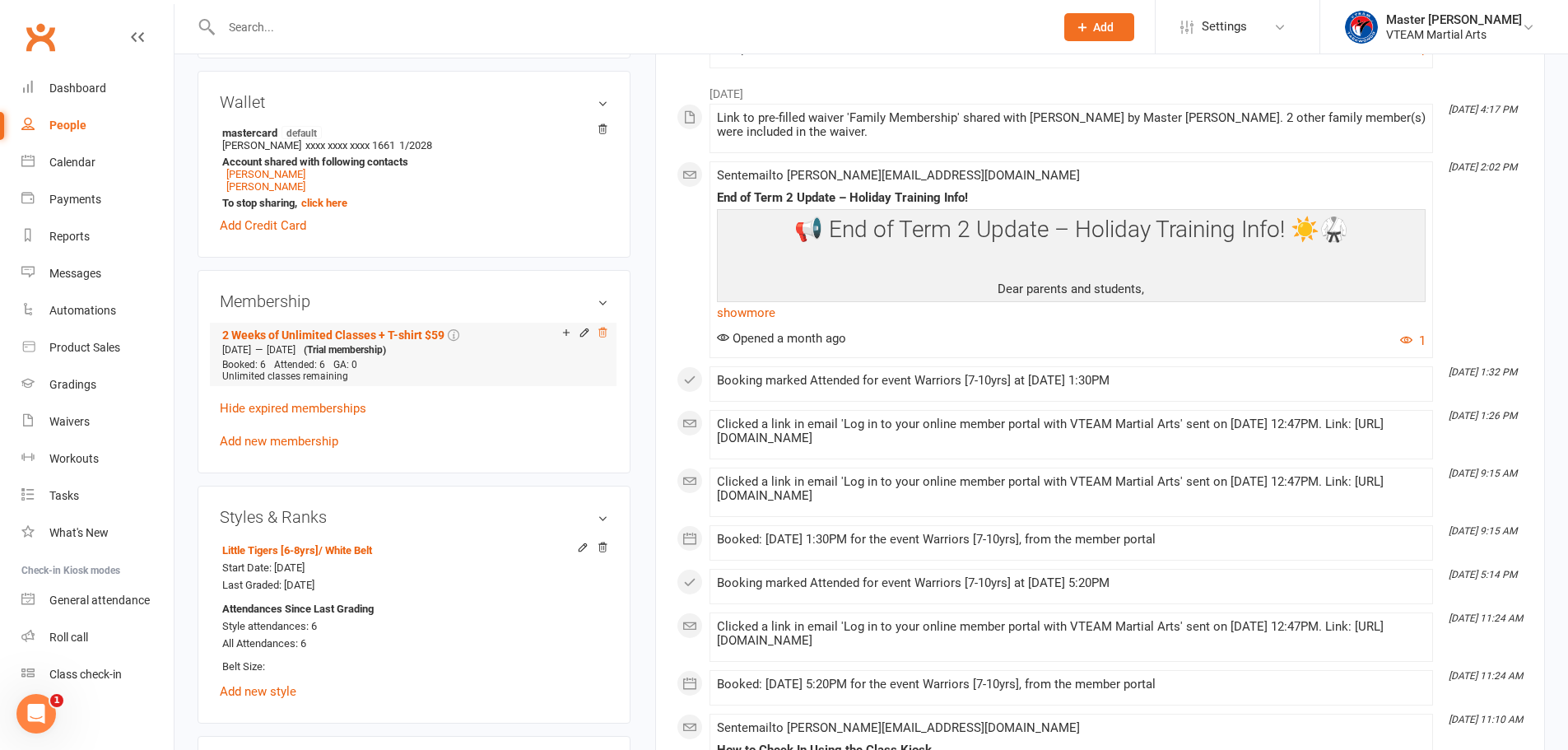
click at [601, 331] on icon at bounding box center [602, 332] width 12 height 12
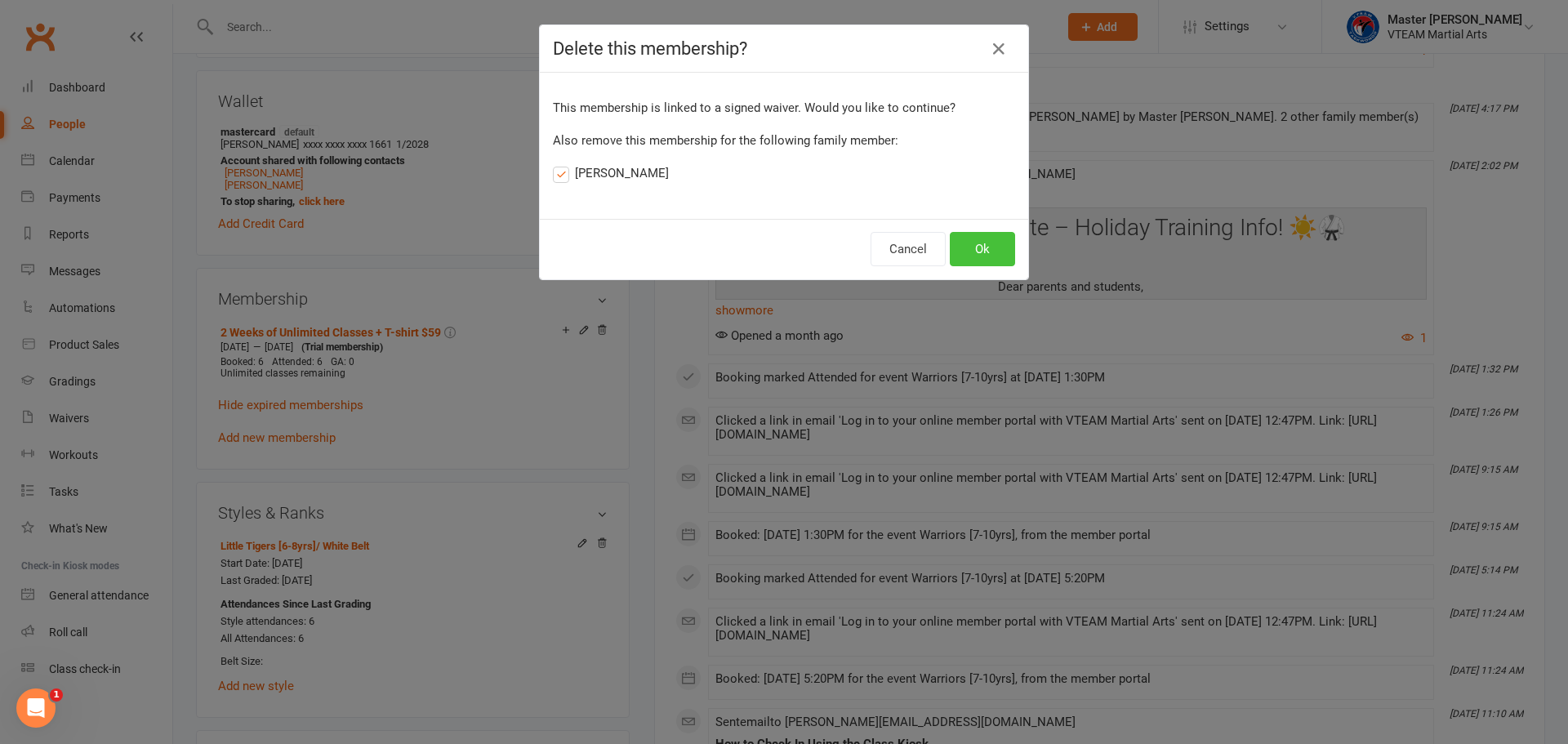
click at [969, 248] on button "Ok" at bounding box center [983, 249] width 65 height 34
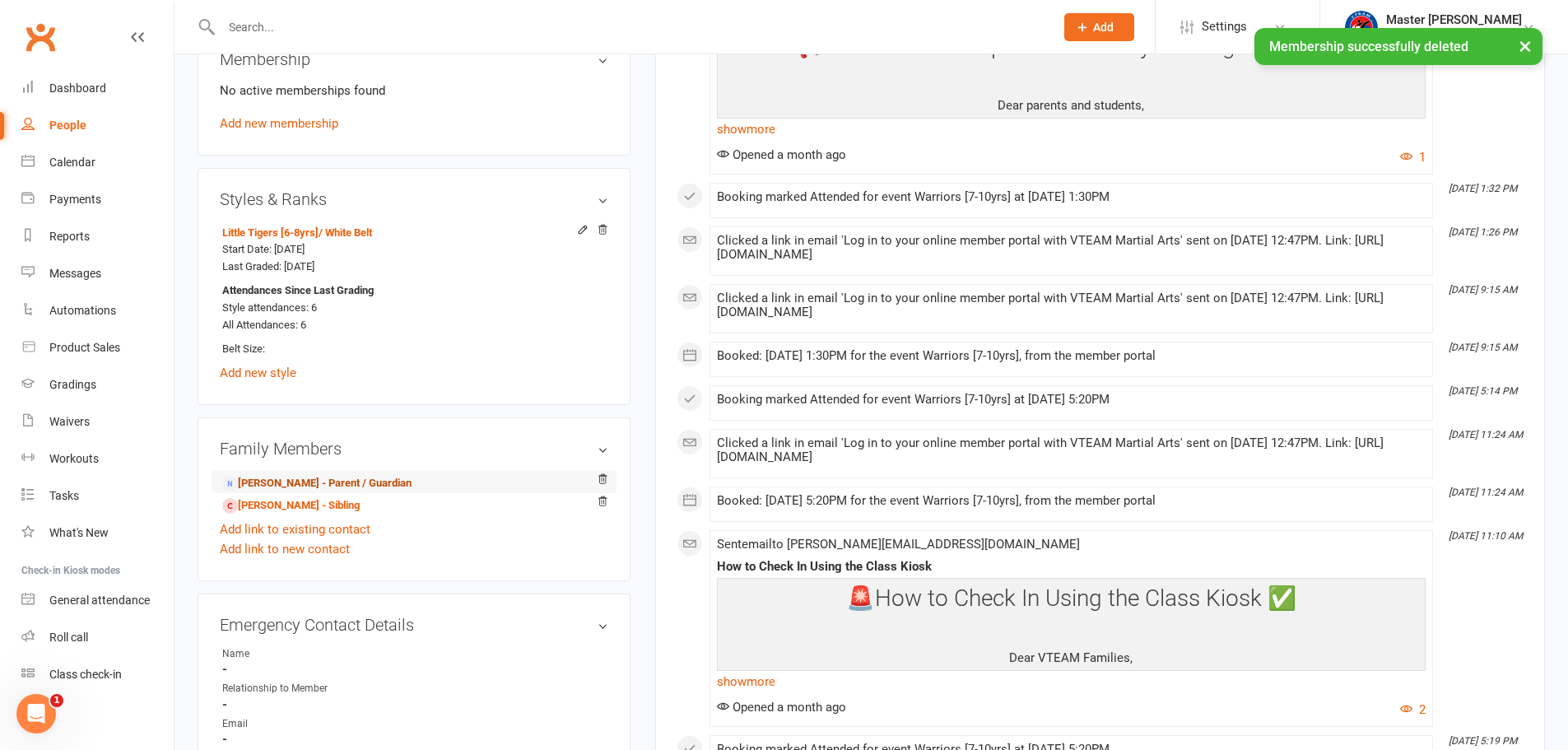
scroll to position [808, 0]
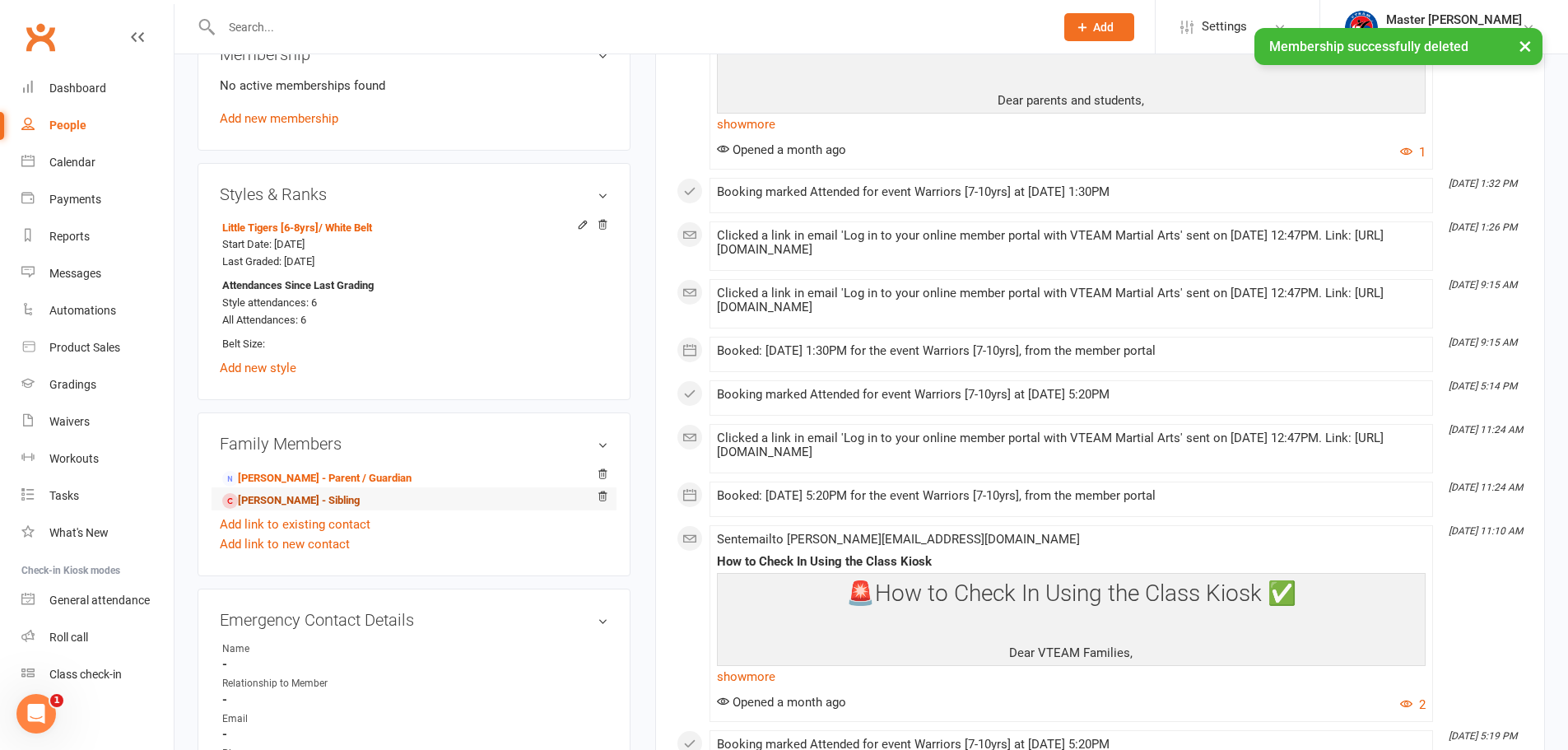
click at [315, 503] on link "Emil Ukwatta - Sibling" at bounding box center [291, 501] width 137 height 18
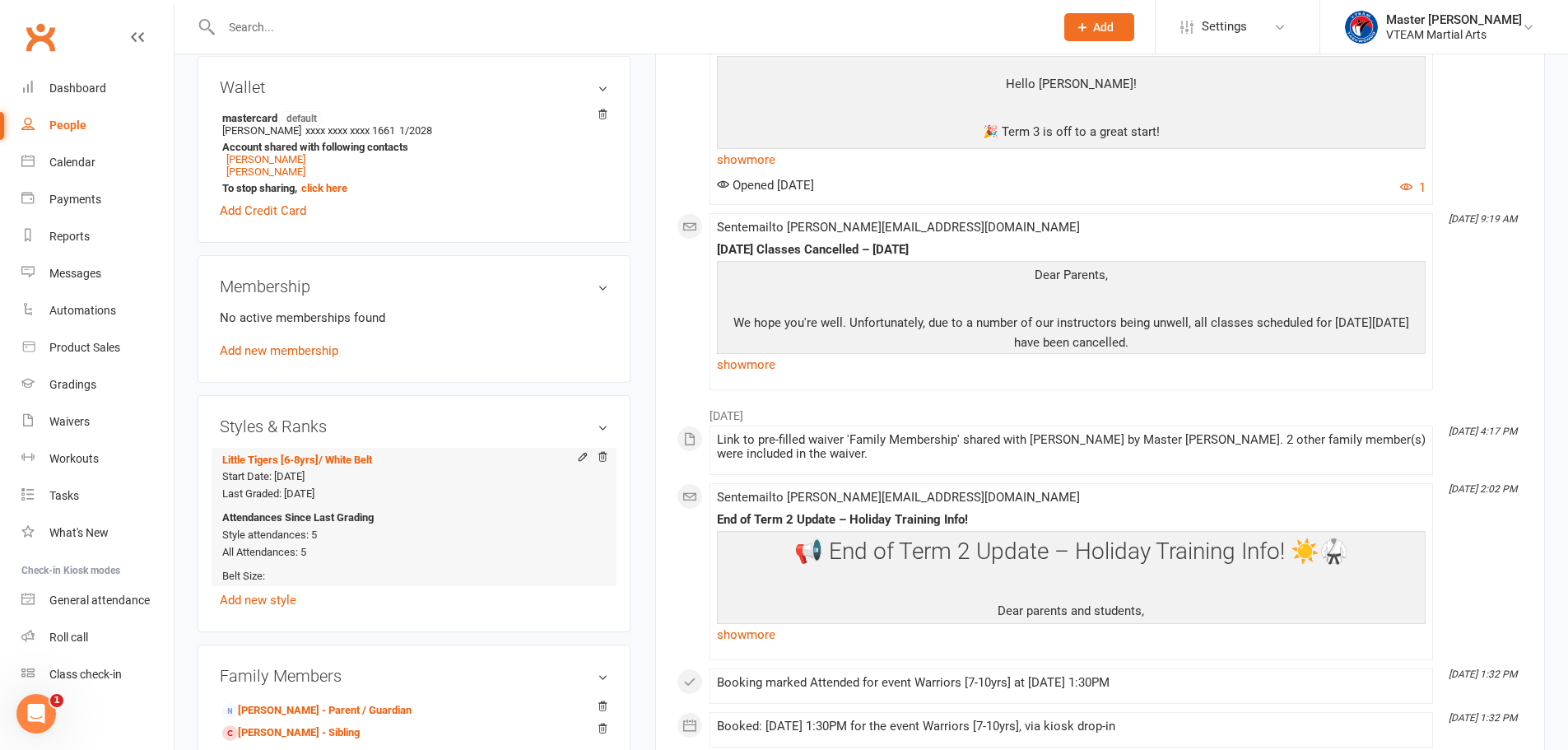
scroll to position [905, 0]
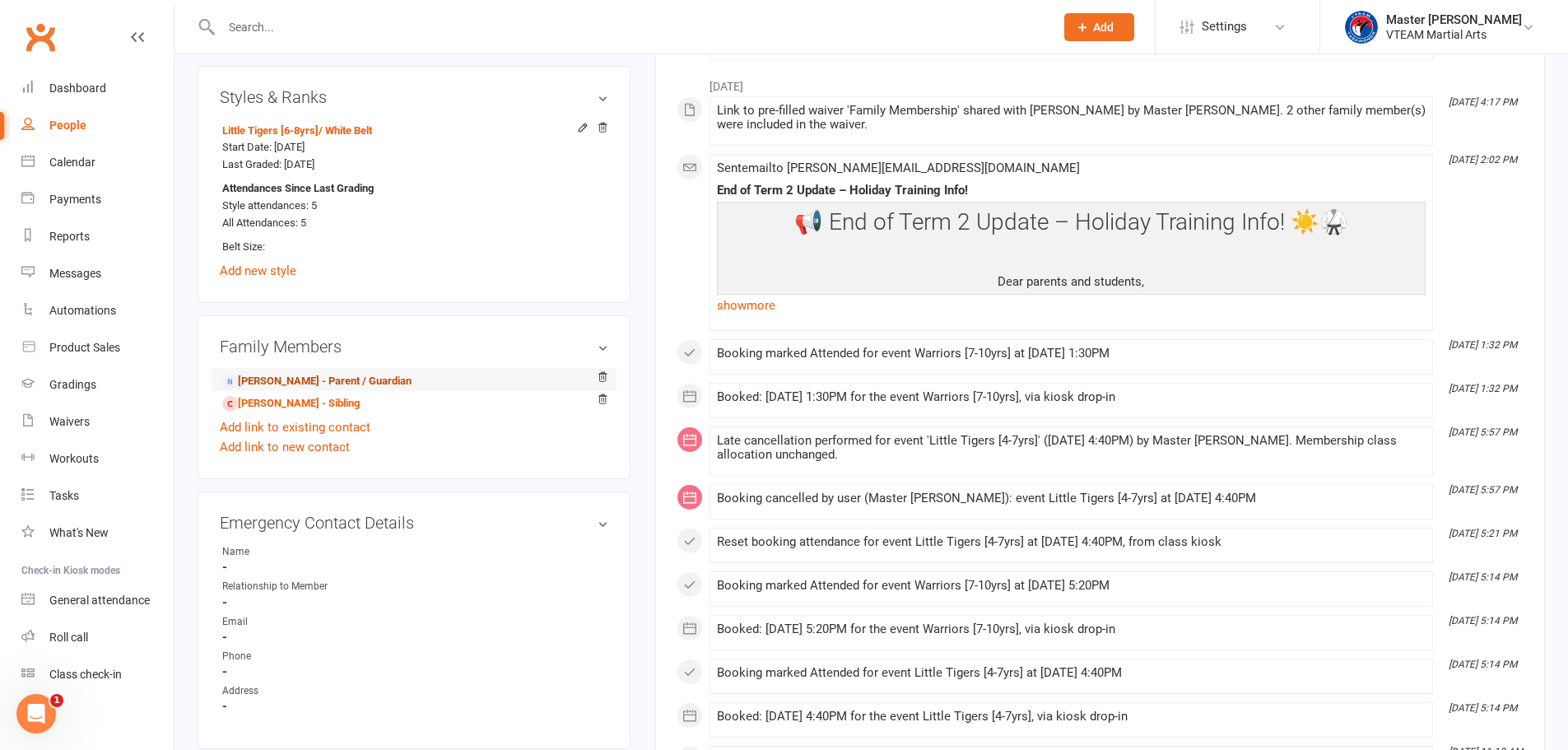
click at [372, 381] on link "Ayesh Ukwatta - Parent / Guardian" at bounding box center [317, 382] width 190 height 18
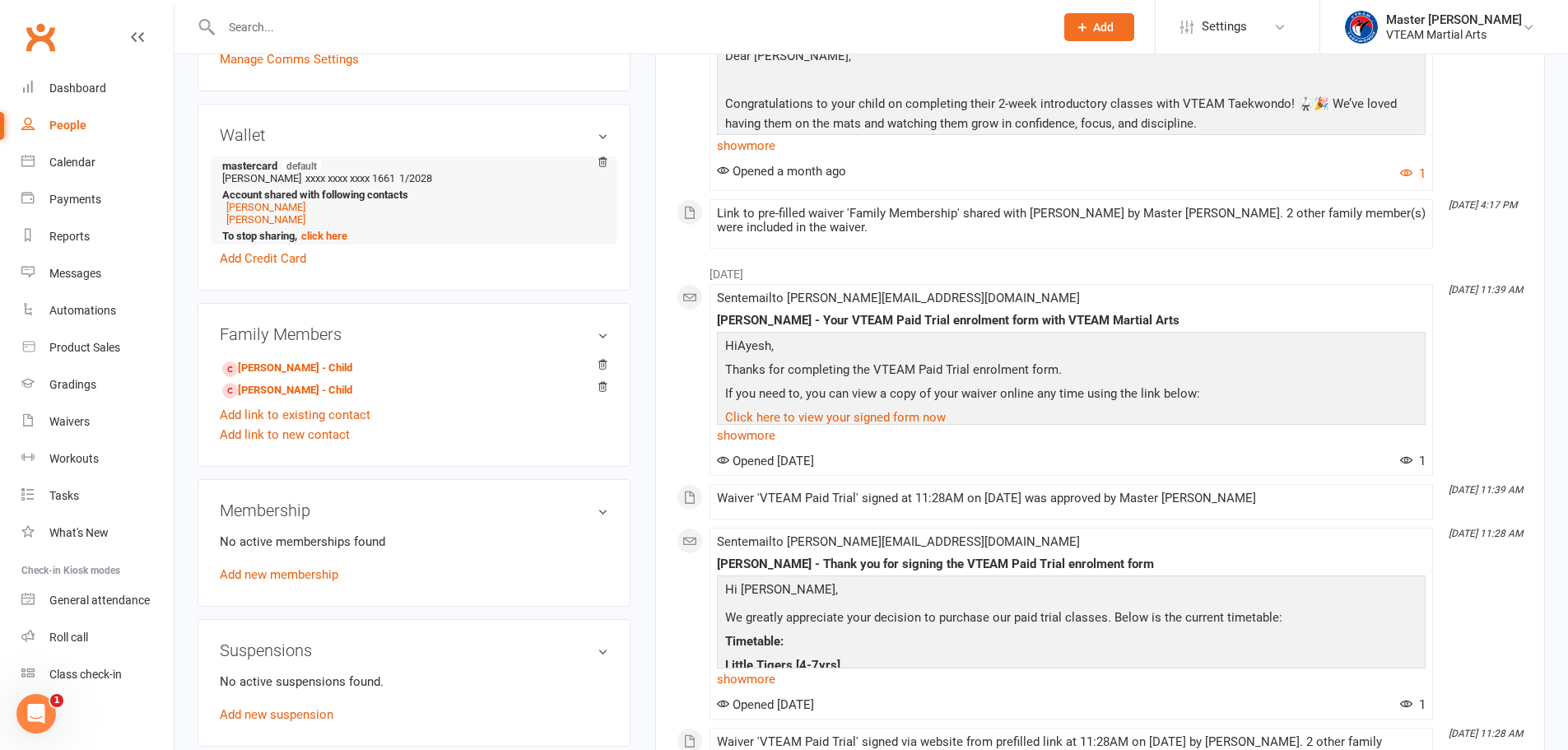
scroll to position [740, 0]
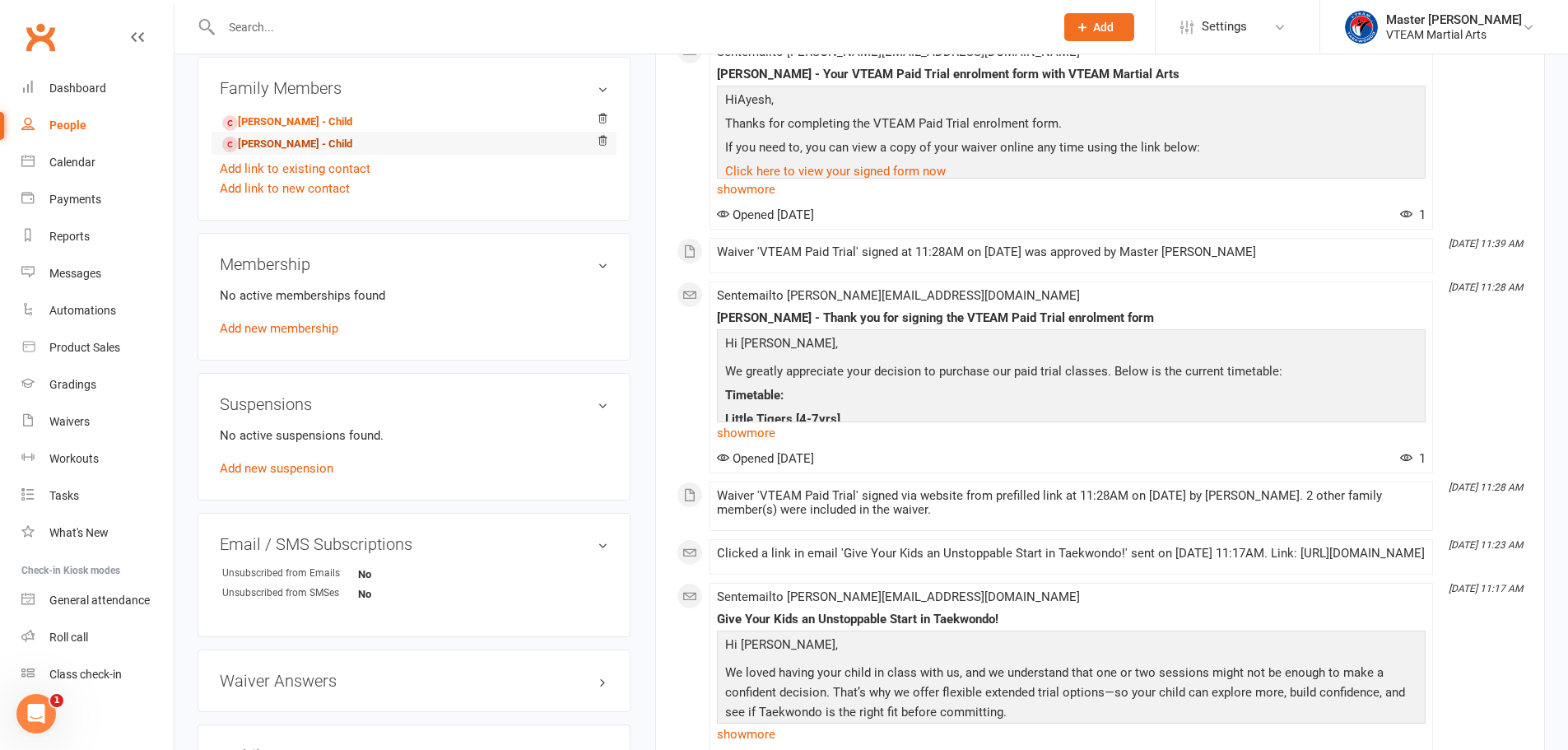
click at [330, 145] on link "Emil Ukwatta - Child" at bounding box center [287, 144] width 130 height 18
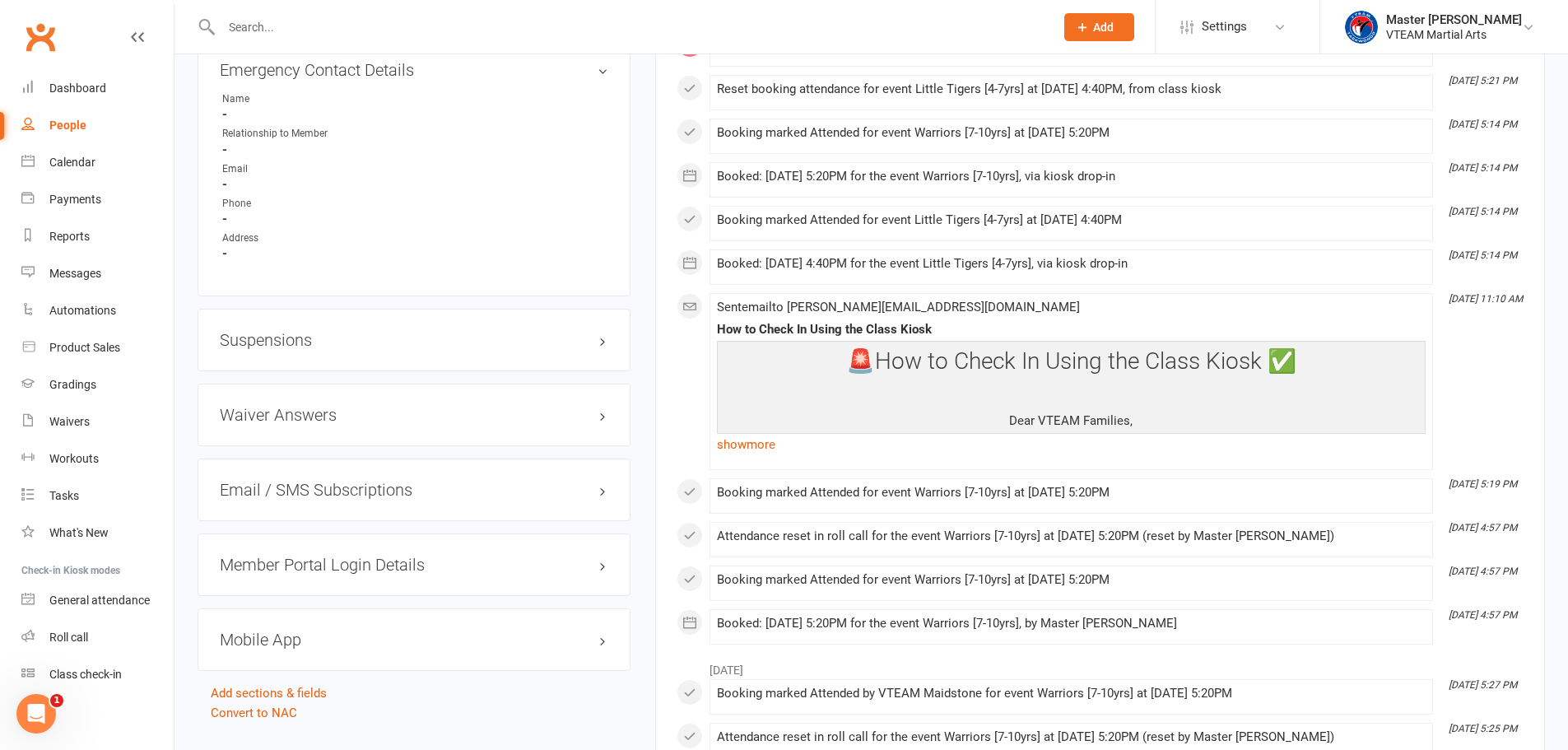
scroll to position [1564, 0]
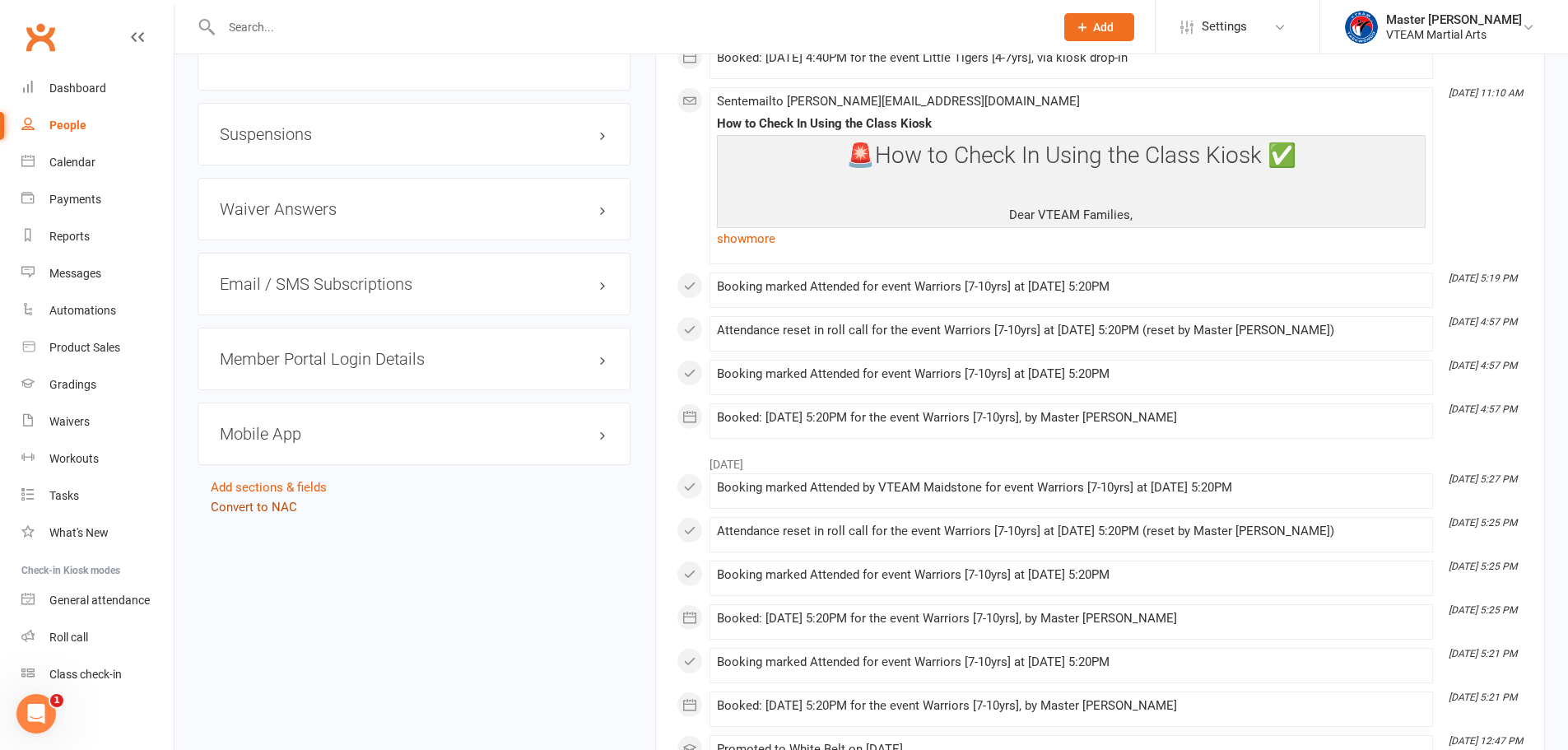
click at [285, 511] on link "Convert to NAC" at bounding box center [254, 506] width 87 height 15
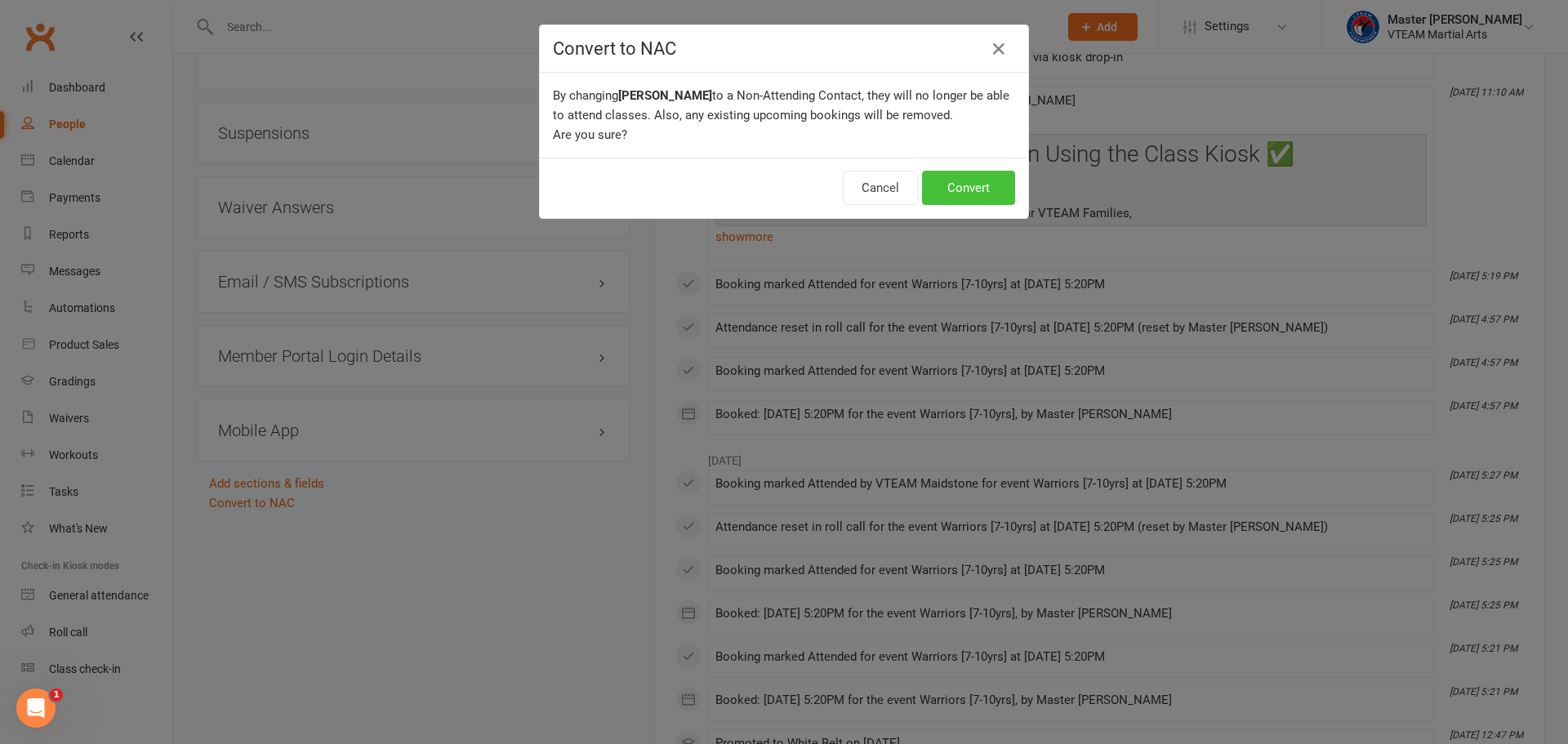
click at [988, 183] on button "Convert" at bounding box center [969, 187] width 93 height 34
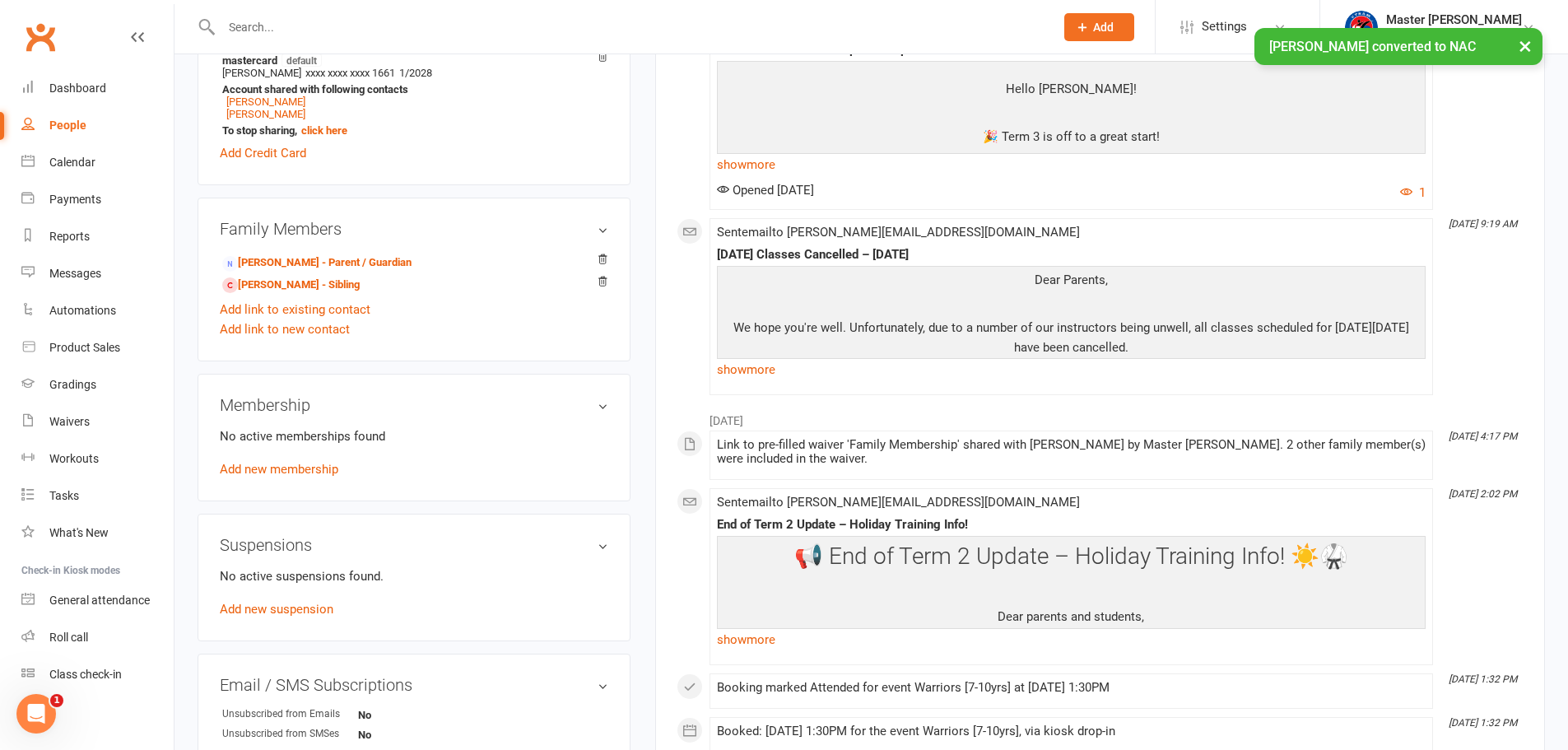
scroll to position [740, 0]
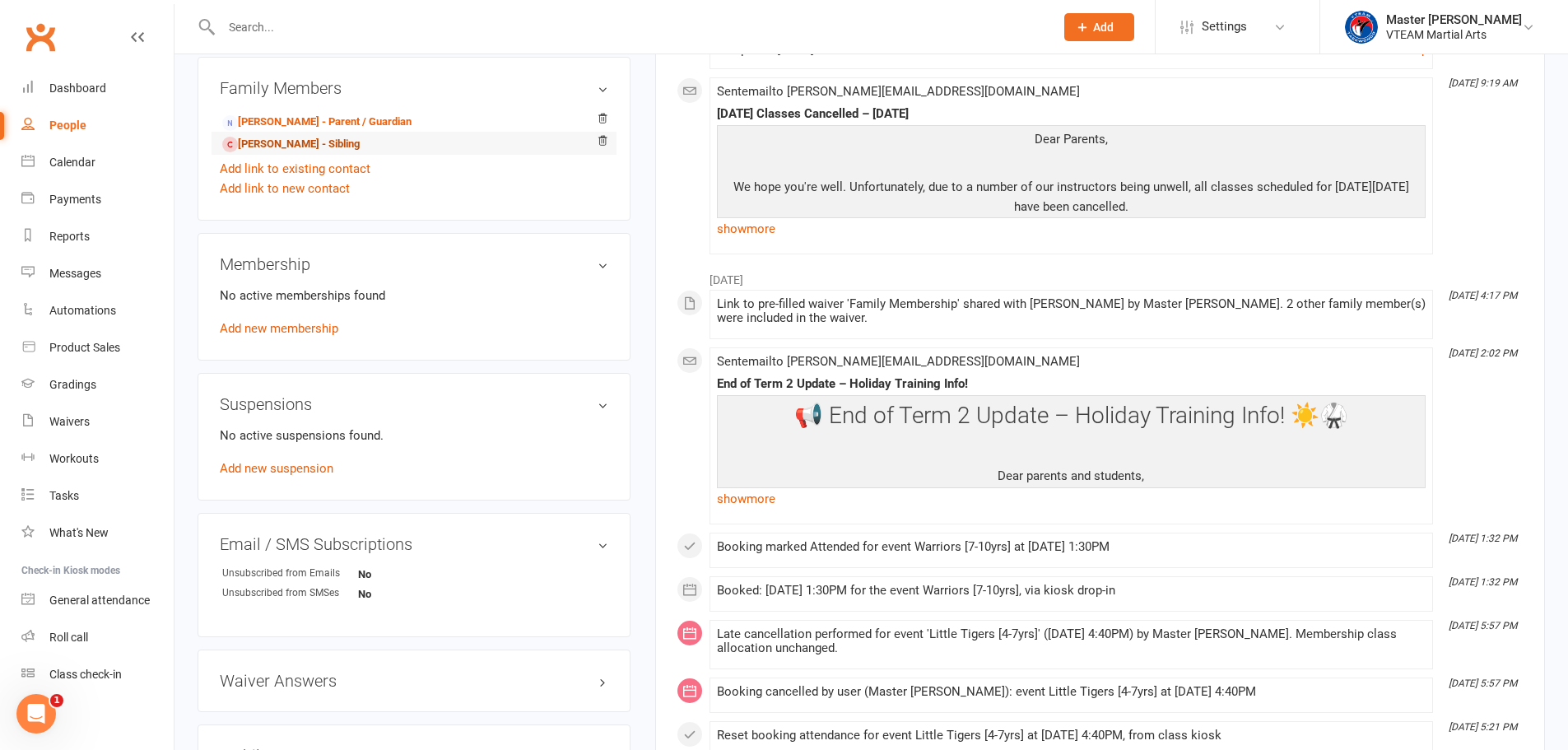
click at [314, 143] on link "Adi Ukwatta - Sibling" at bounding box center [291, 144] width 137 height 18
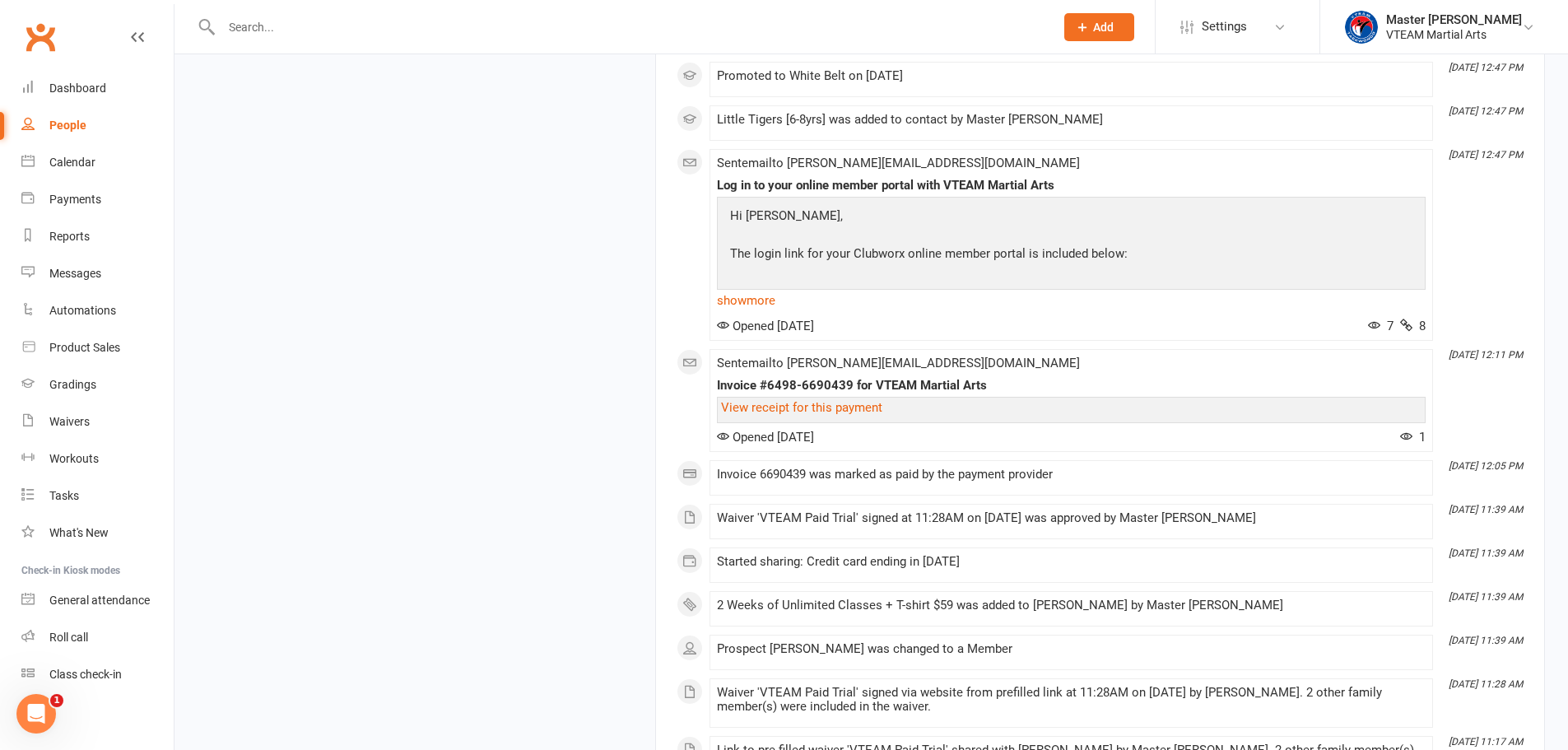
scroll to position [1892, 0]
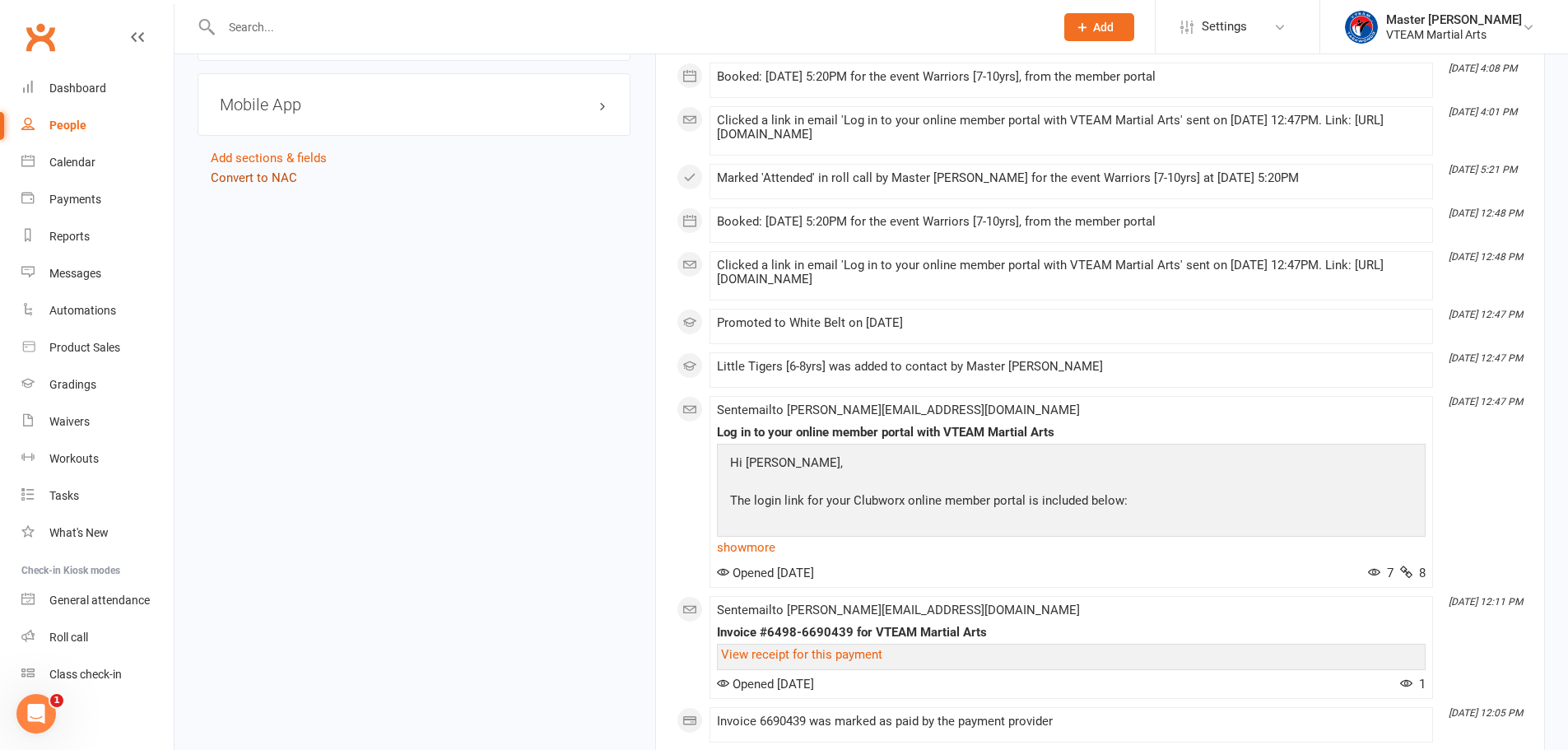
click at [277, 173] on link "Convert to NAC" at bounding box center [254, 177] width 87 height 15
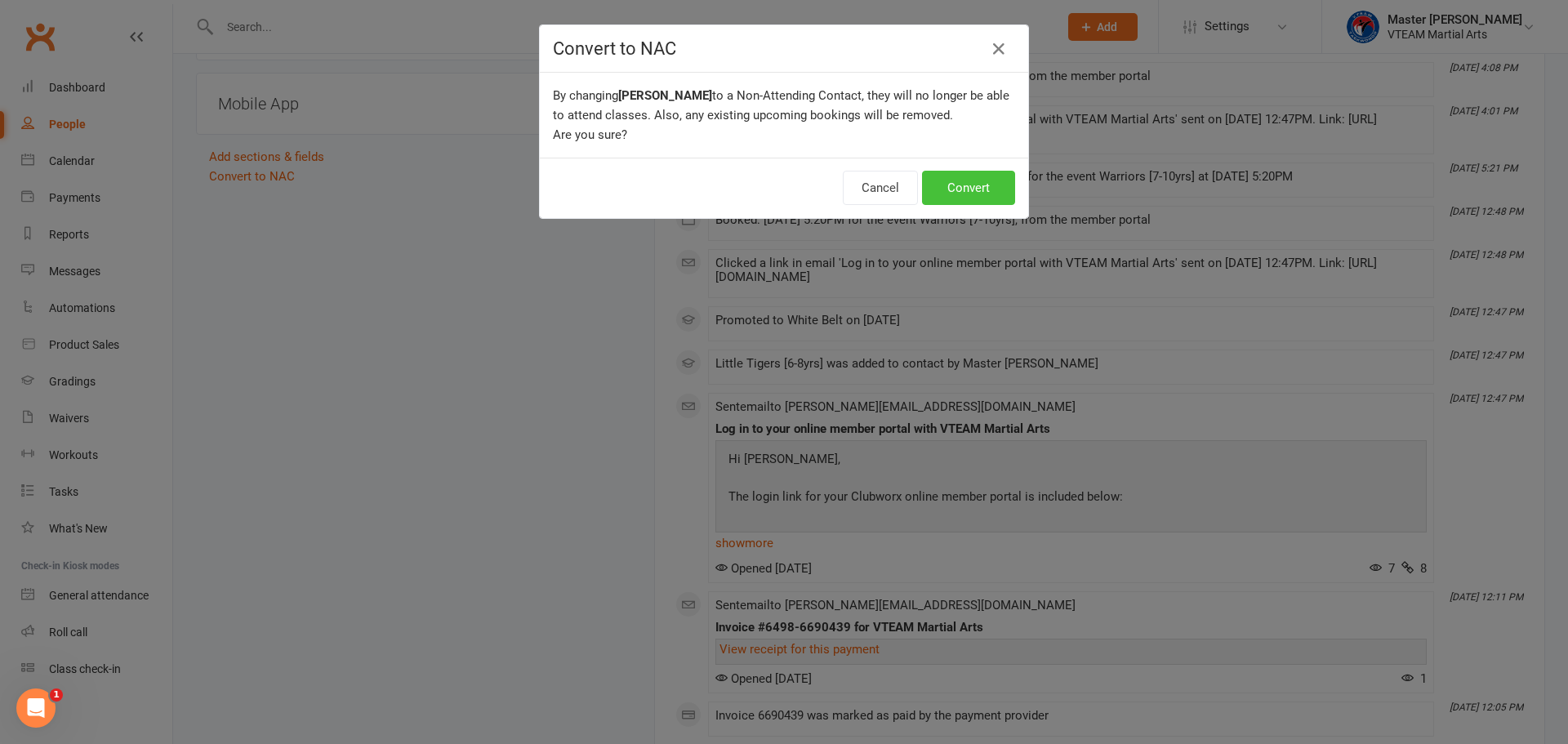
click at [948, 187] on button "Convert" at bounding box center [969, 187] width 93 height 34
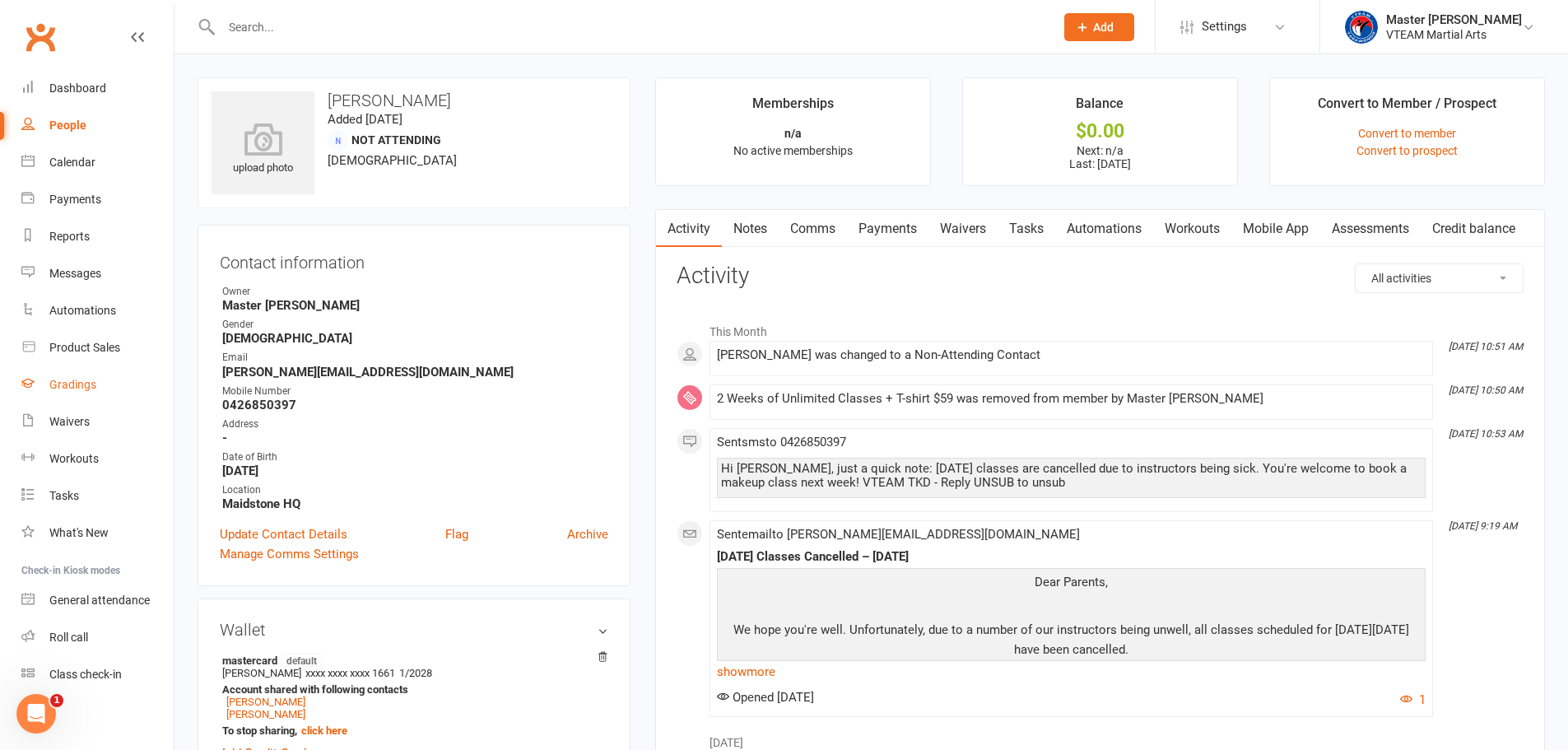
click at [38, 387] on link "Gradings" at bounding box center [97, 385] width 152 height 37
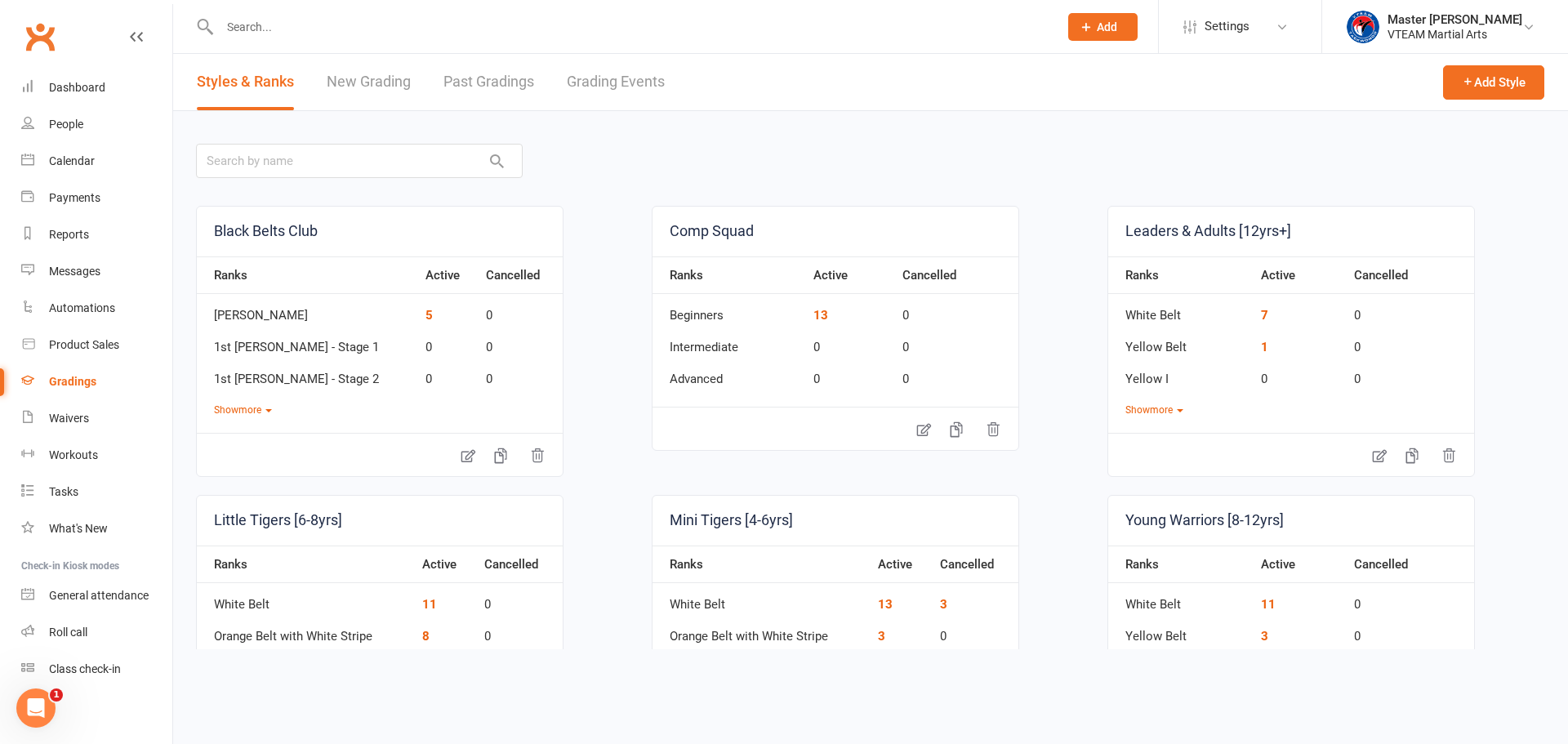
click at [619, 88] on link "Grading Events" at bounding box center [616, 82] width 98 height 56
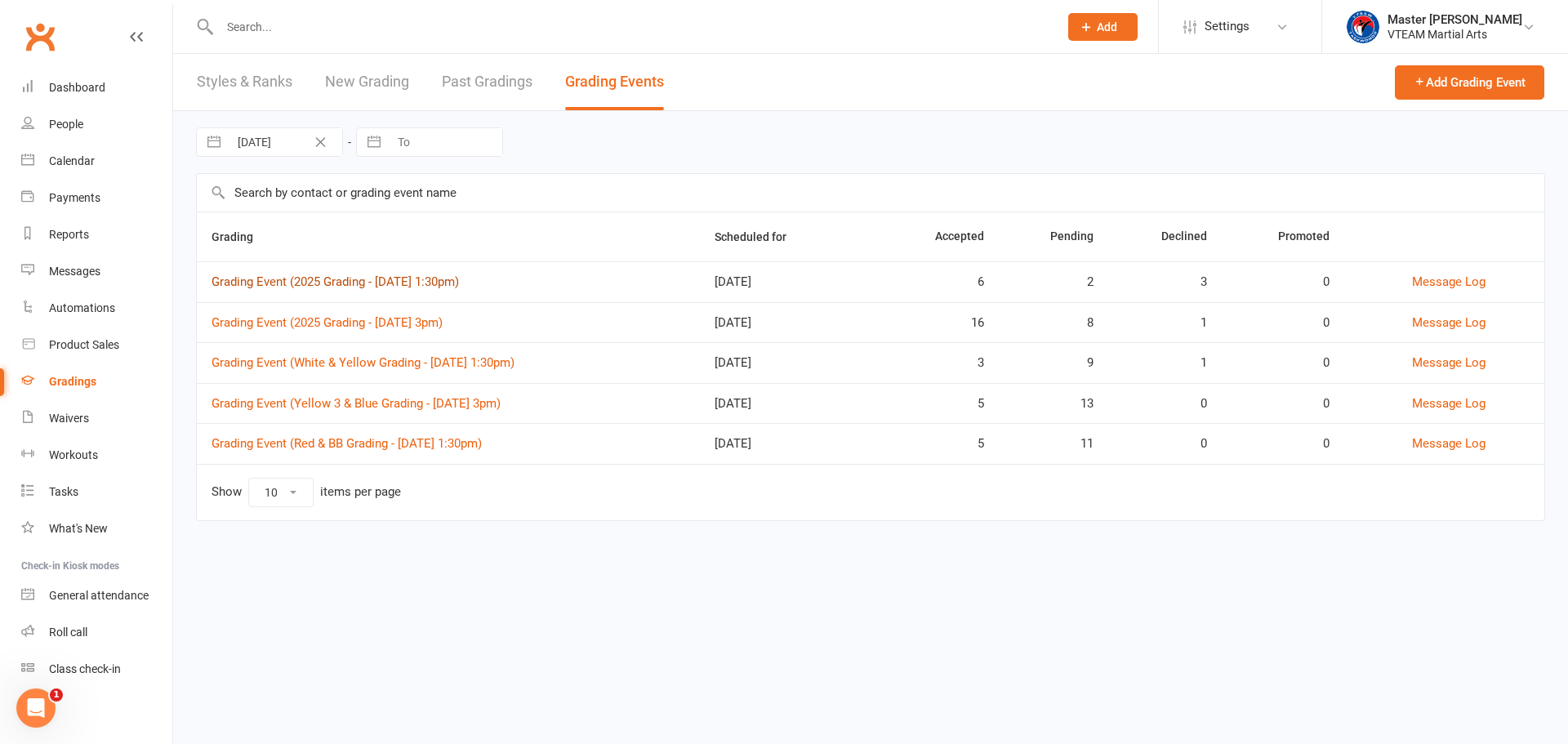
click at [410, 283] on link "Grading Event (2025 Grading - Sat, 16/8 @ 1:30pm)" at bounding box center [336, 281] width 248 height 15
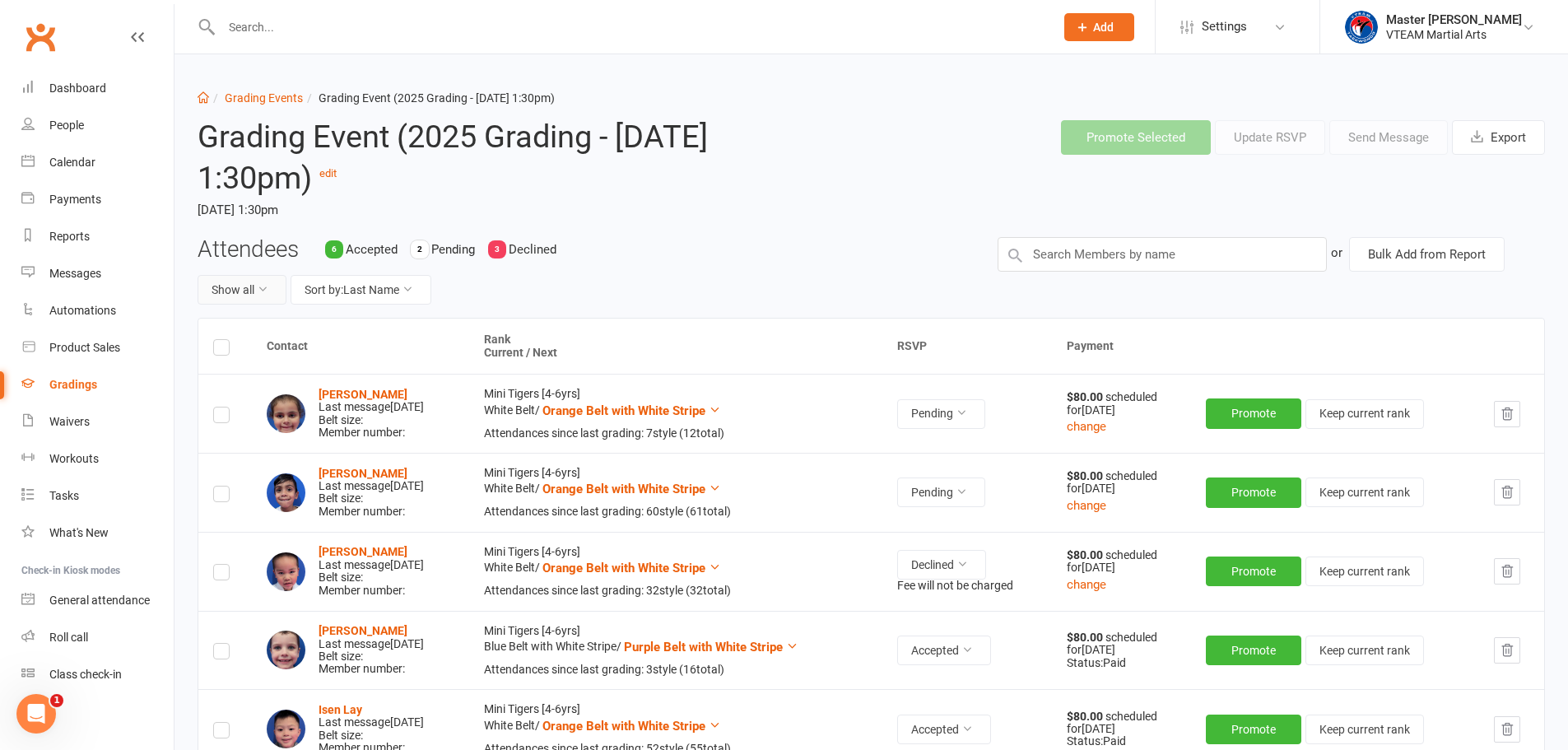
click at [252, 298] on button "Show all" at bounding box center [242, 289] width 89 height 29
click at [259, 424] on link "Pending only" at bounding box center [280, 426] width 163 height 33
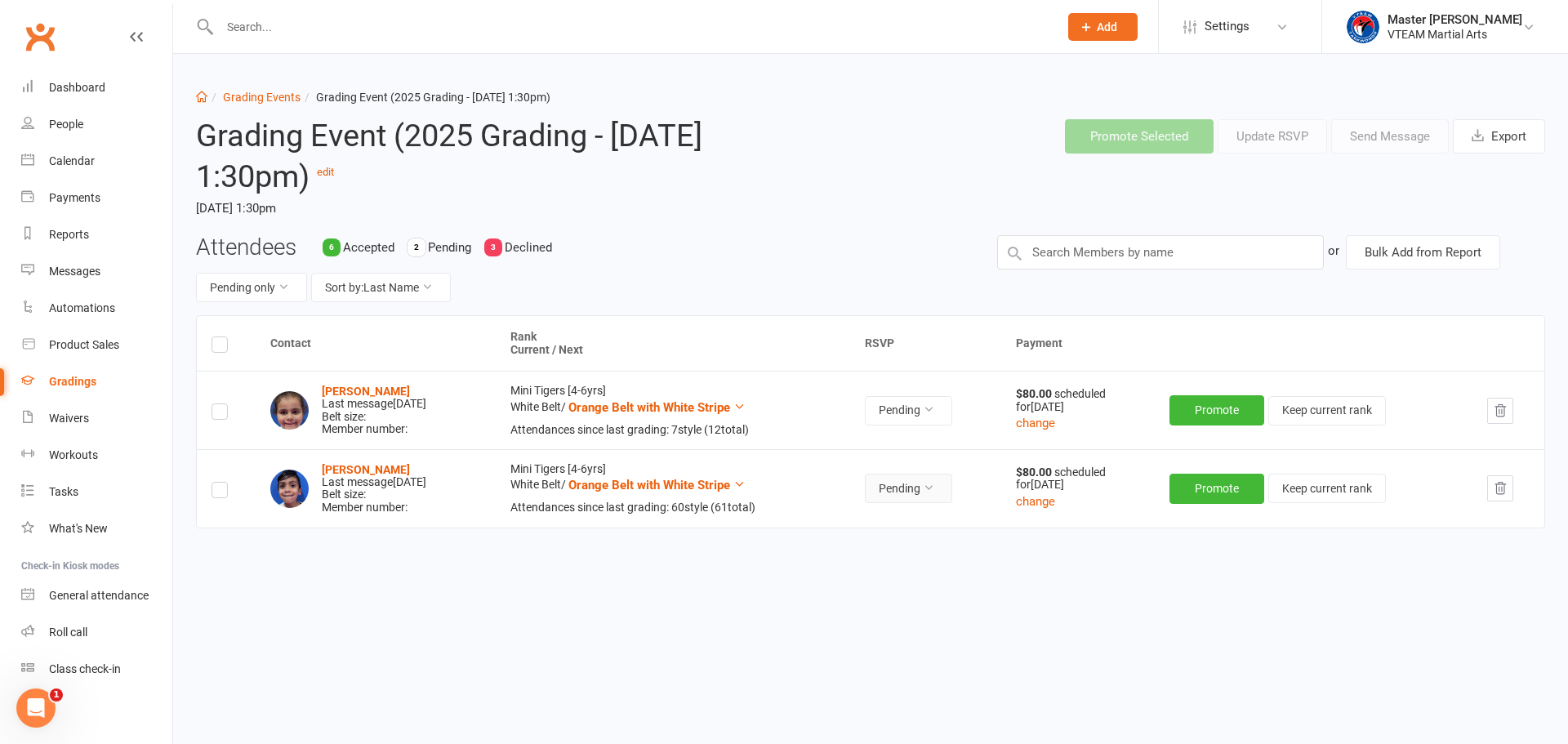
click at [934, 481] on icon at bounding box center [928, 487] width 11 height 11
click at [927, 556] on link "Declined" at bounding box center [897, 558] width 162 height 33
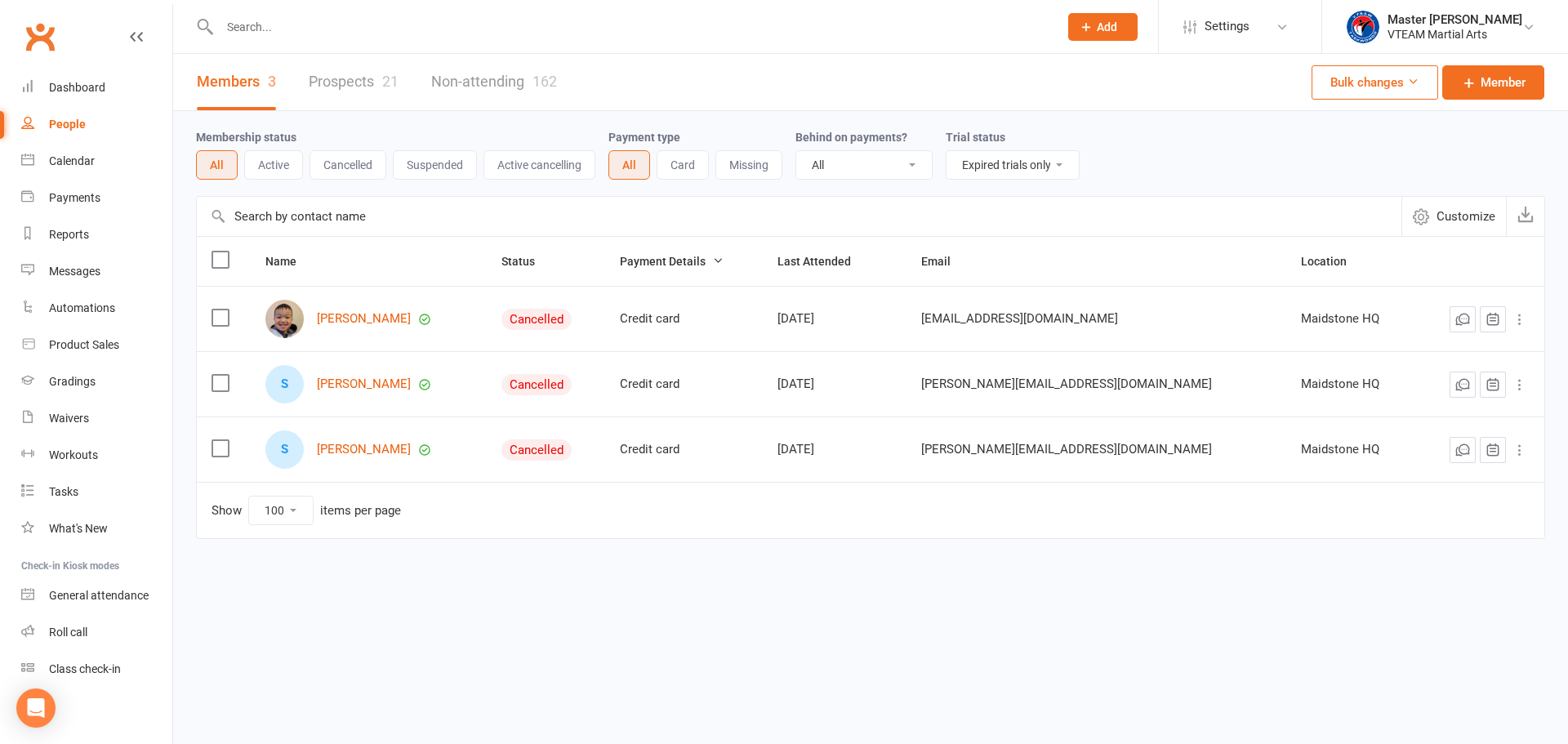
select select "trial_expired"
select select "100"
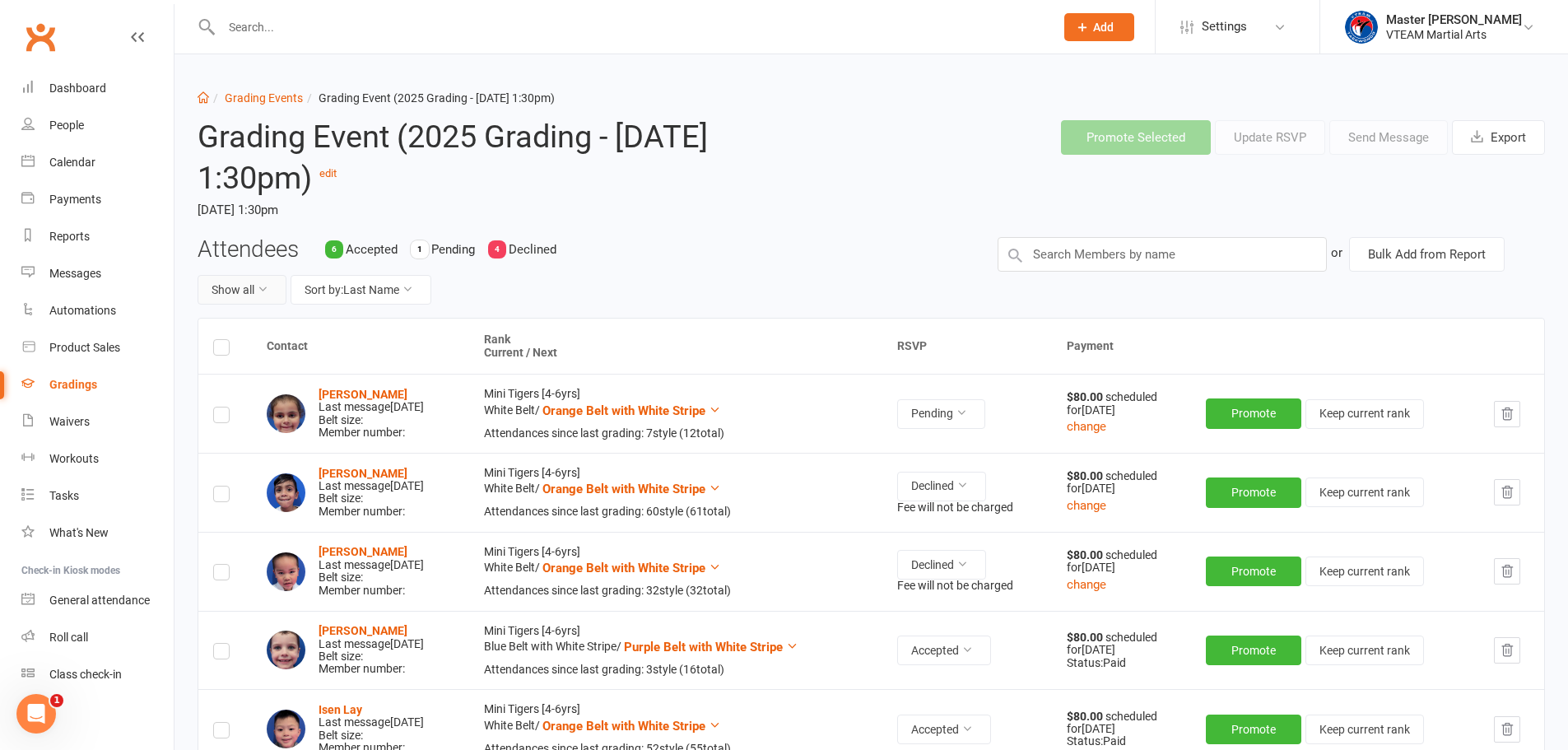
click at [241, 290] on button "Show all" at bounding box center [242, 289] width 89 height 29
click at [633, 258] on div "Attendees 6 Accepted 1 Pending 4 Declined Show all Sort by: Last Name" at bounding box center [585, 278] width 800 height 81
click at [252, 295] on button "Show all" at bounding box center [242, 289] width 89 height 29
click at [256, 102] on link "Grading Events" at bounding box center [264, 97] width 78 height 13
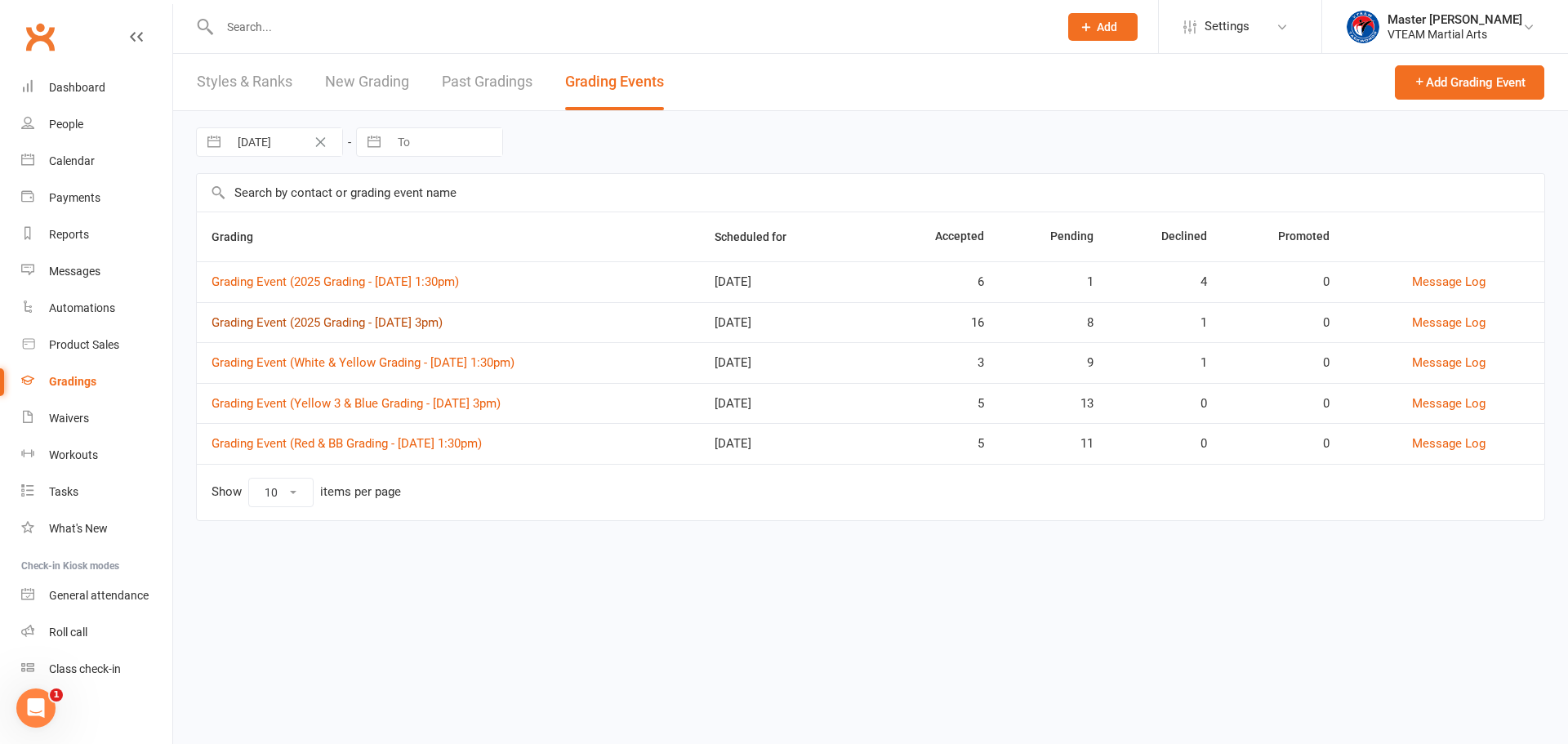
click at [293, 318] on link "Grading Event (2025 Grading - Sat, 16/8 @ 3pm)" at bounding box center [327, 322] width 231 height 15
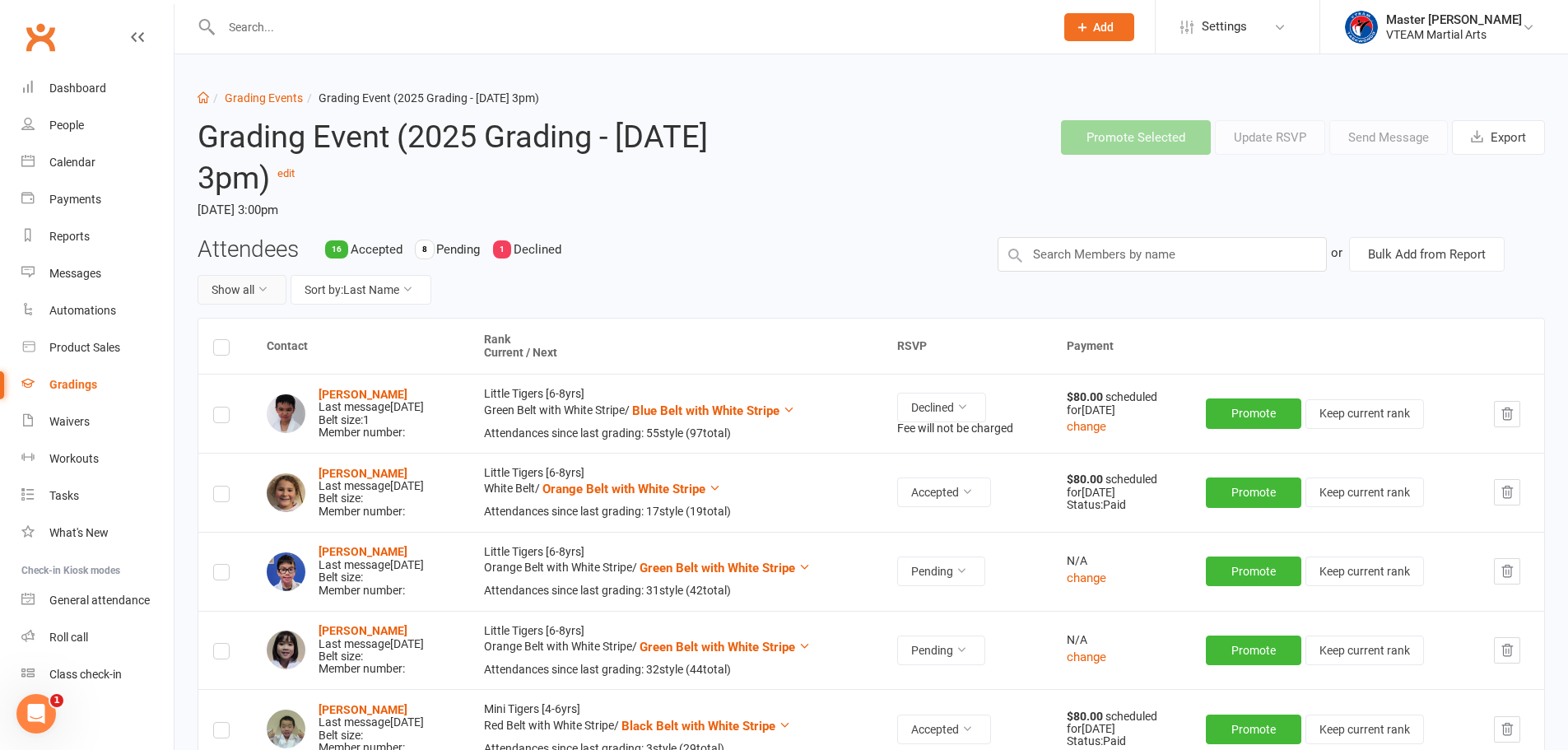
click at [268, 279] on button "Show all" at bounding box center [242, 289] width 89 height 29
drag, startPoint x: 270, startPoint y: 418, endPoint x: 337, endPoint y: 390, distance: 72.6
click at [269, 418] on link "Pending only" at bounding box center [280, 426] width 163 height 33
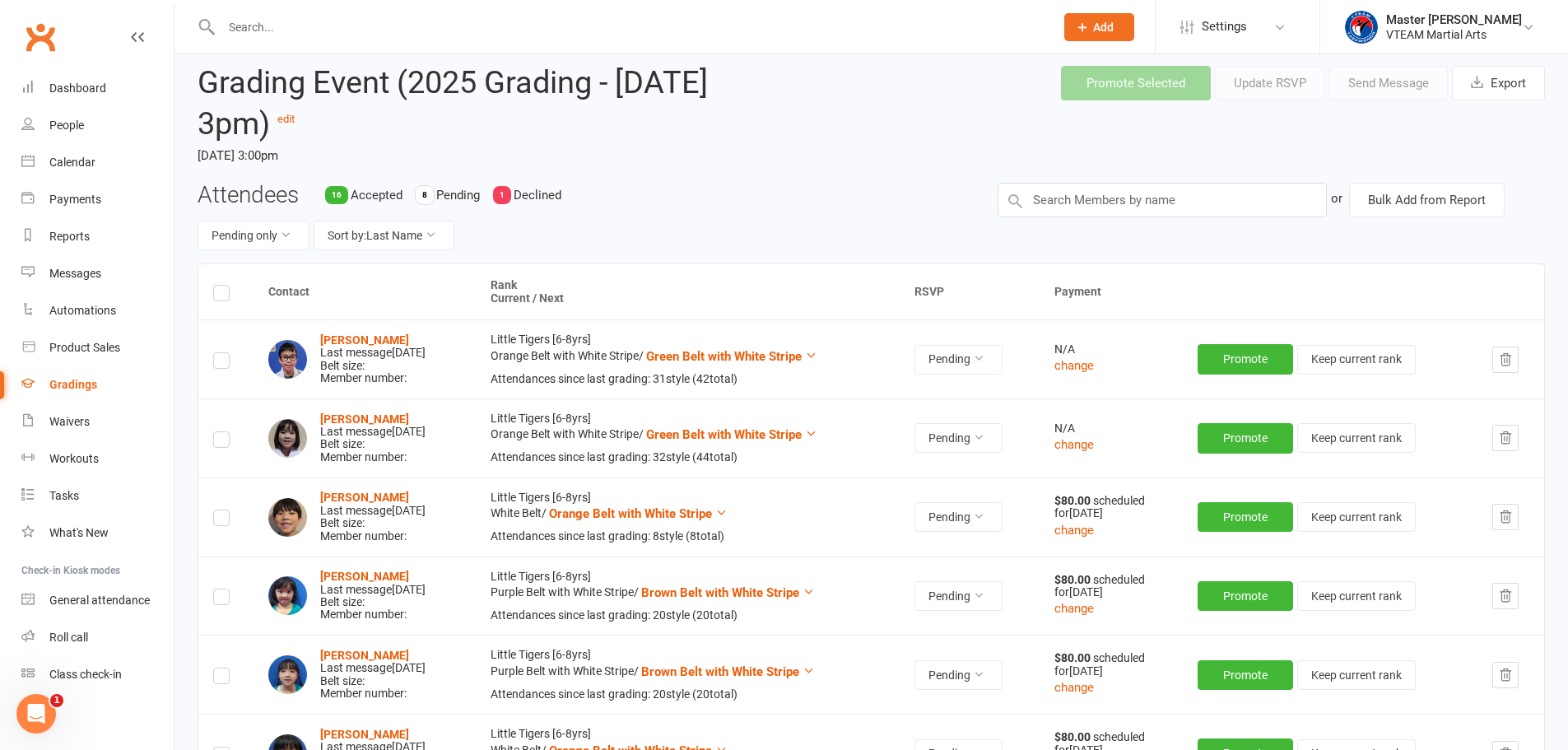
scroll to position [82, 0]
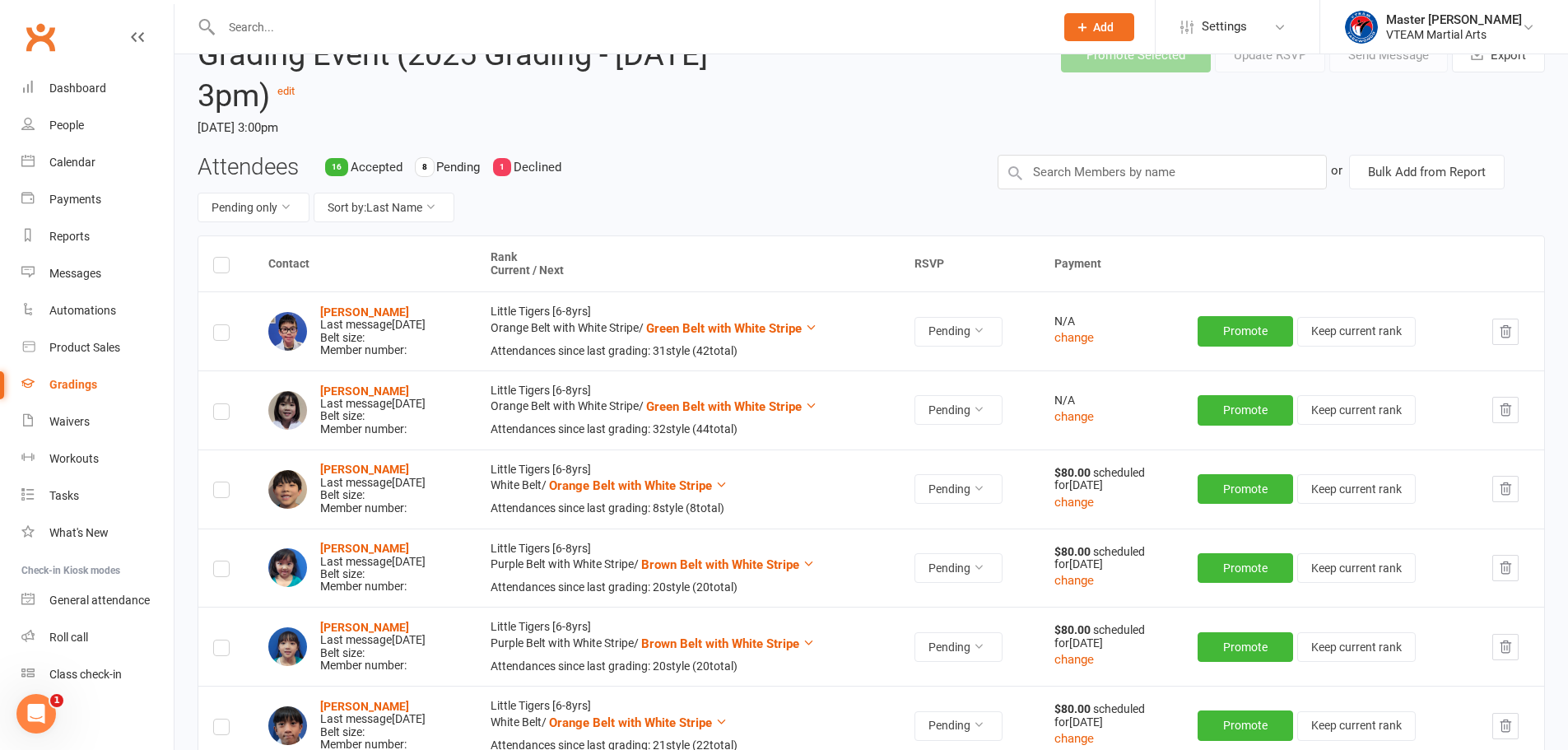
click at [225, 267] on label at bounding box center [221, 267] width 17 height 0
click at [225, 258] on input "checkbox" at bounding box center [221, 258] width 17 height 0
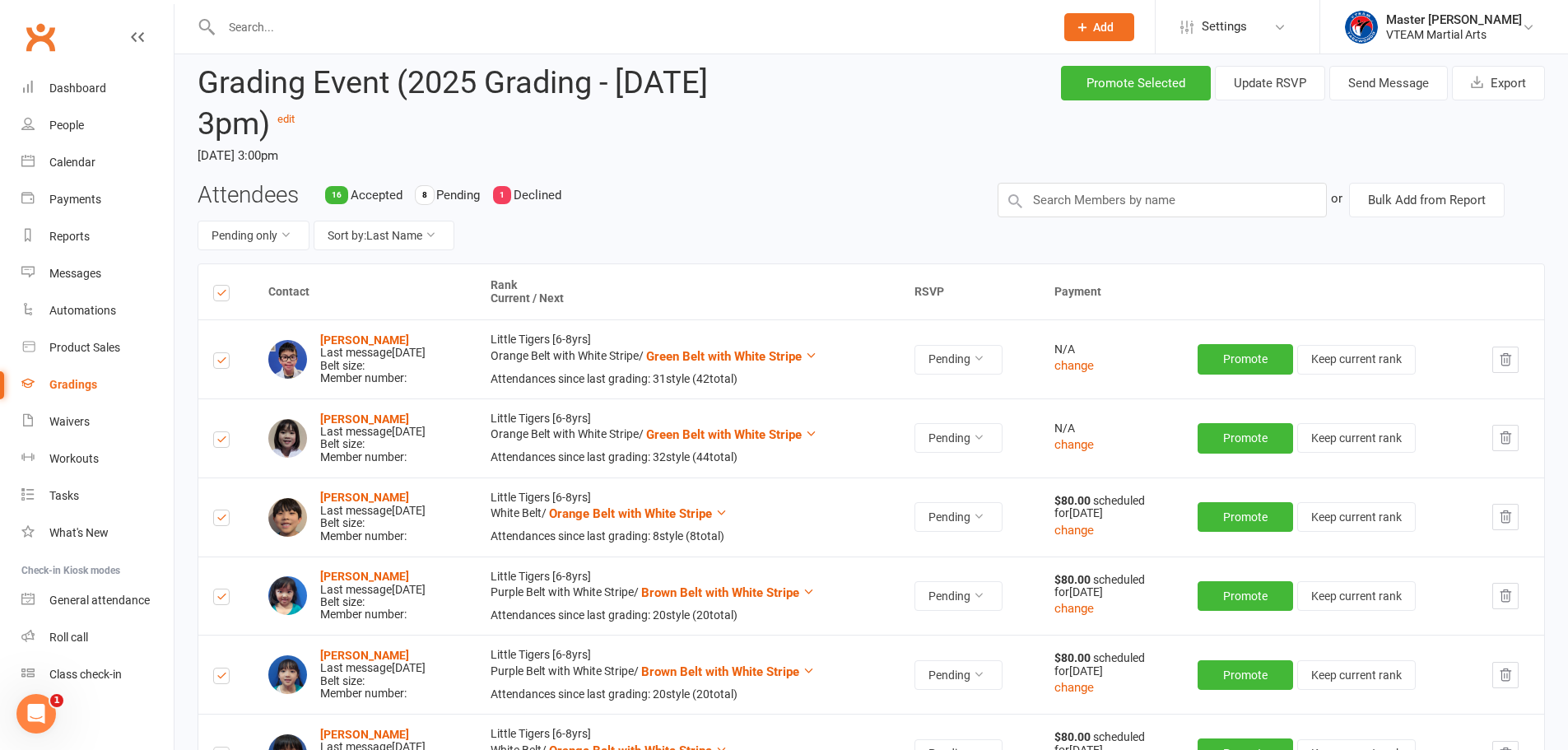
scroll to position [0, 0]
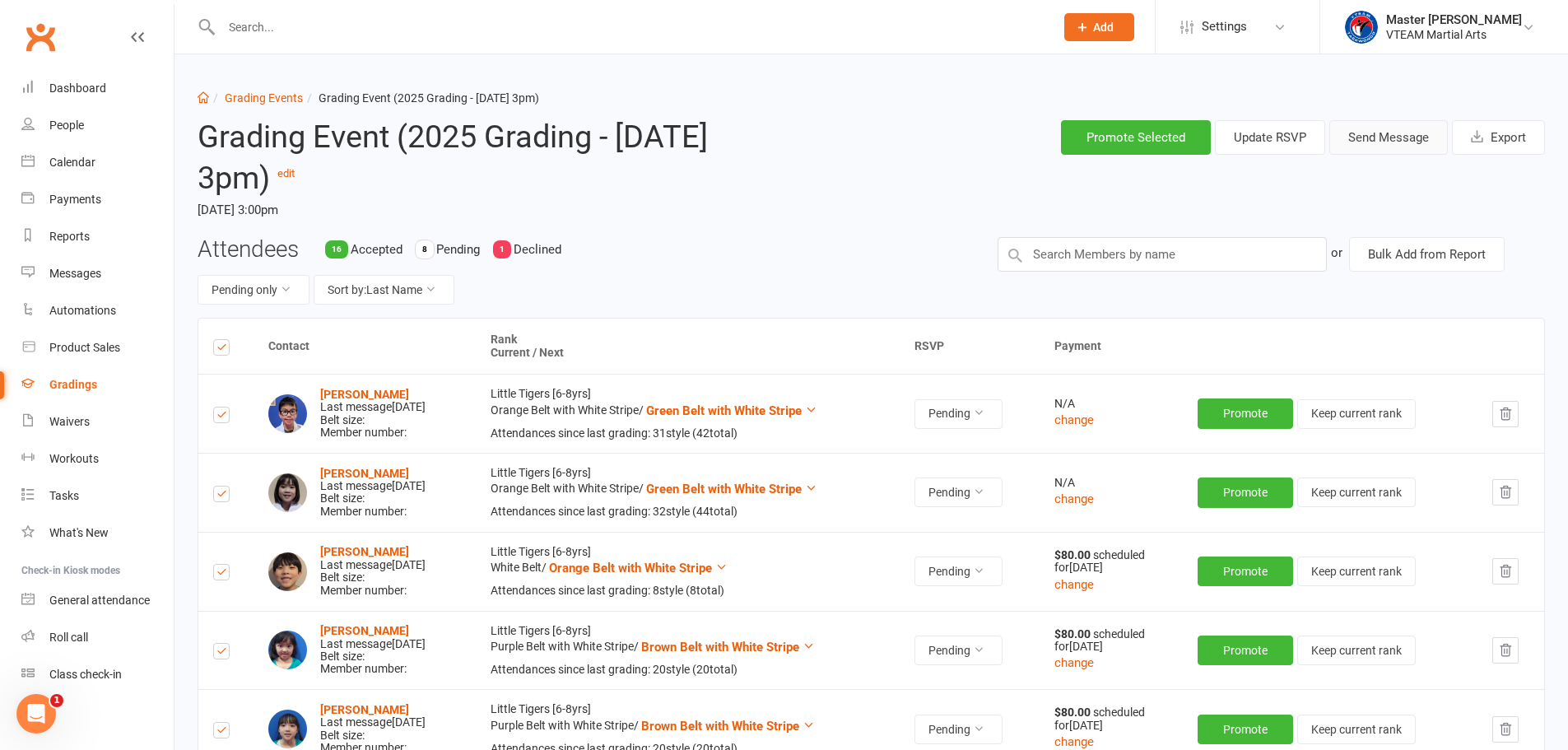
click at [1389, 137] on button "Send Message" at bounding box center [1389, 137] width 119 height 35
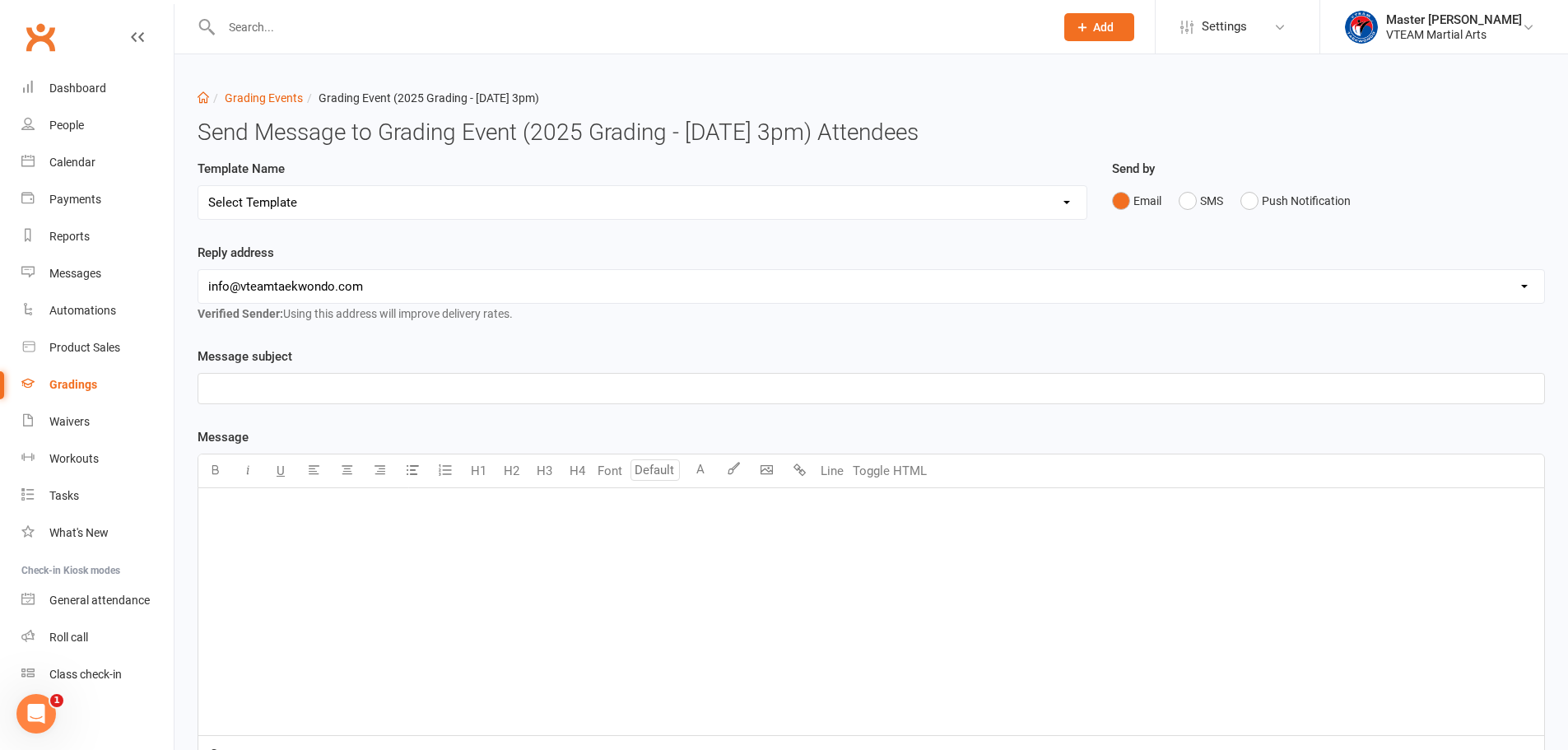
click at [713, 204] on select "Select Template [Email] Gradings Announcement [Email] Confirmation of Successfu…" at bounding box center [642, 202] width 889 height 33
select select "11"
click at [198, 186] on select "Select Template [Email] Gradings Announcement [Email] Confirmation of Successfu…" at bounding box center [642, 202] width 889 height 33
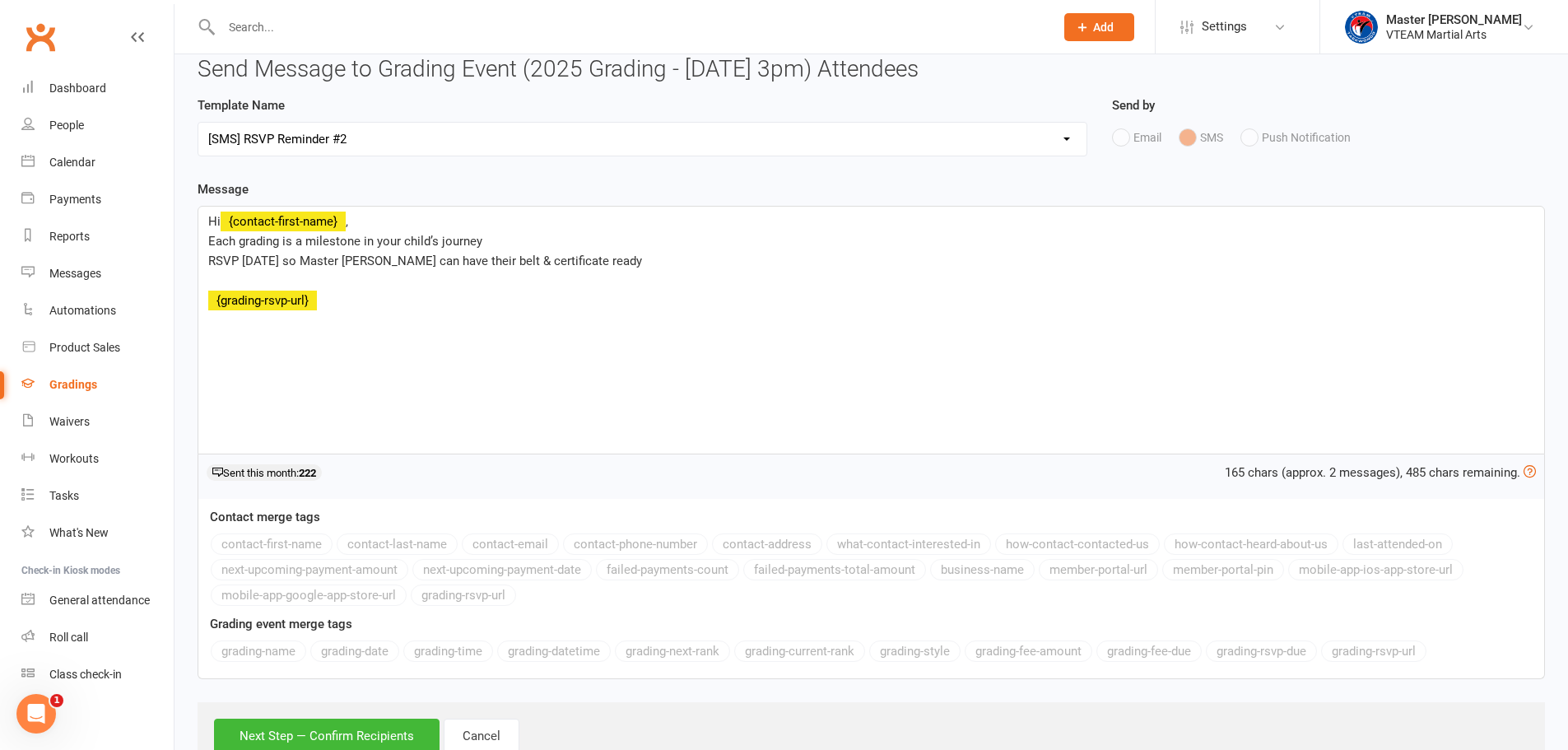
scroll to position [120, 0]
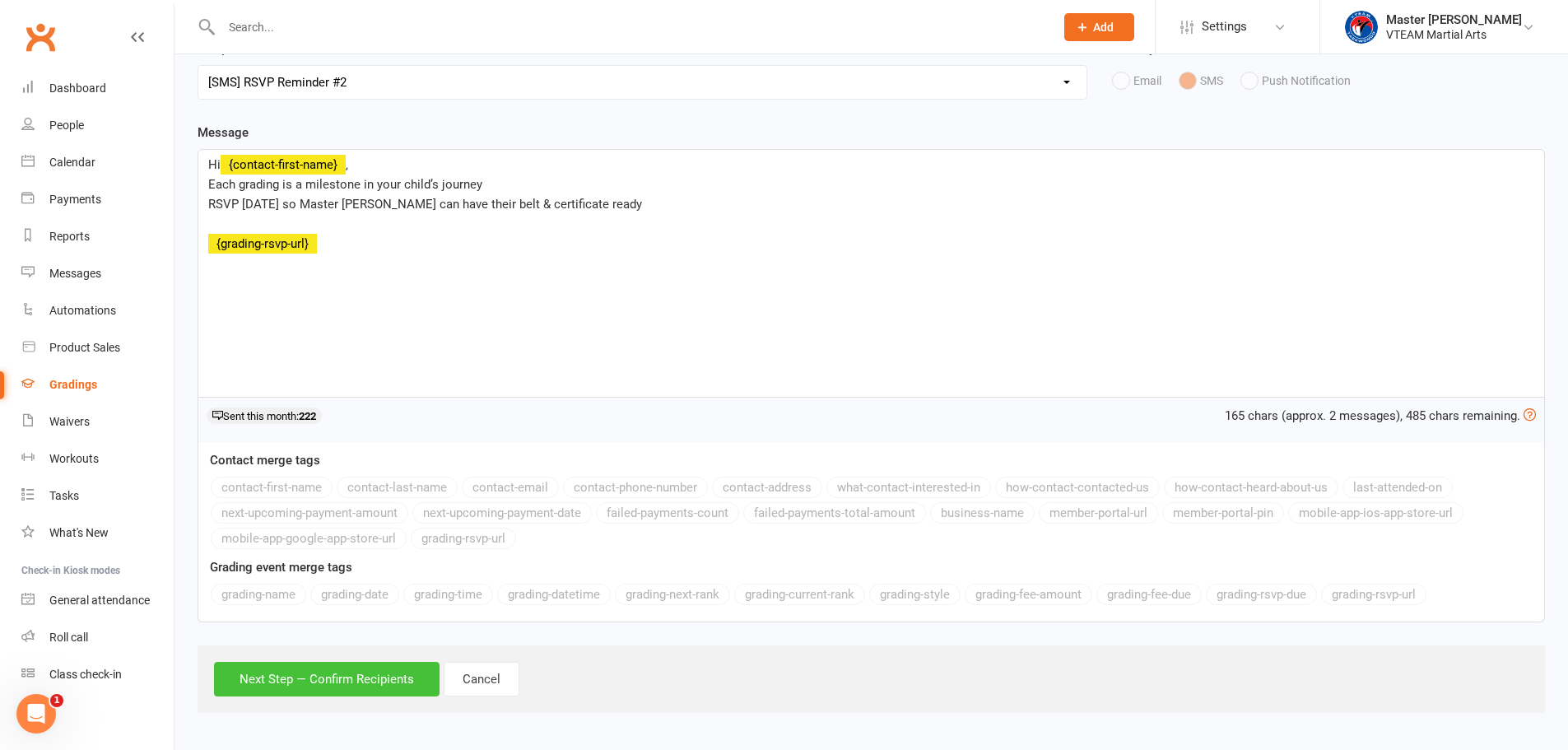
click at [408, 680] on button "Next Step — Confirm Recipients" at bounding box center [327, 678] width 226 height 35
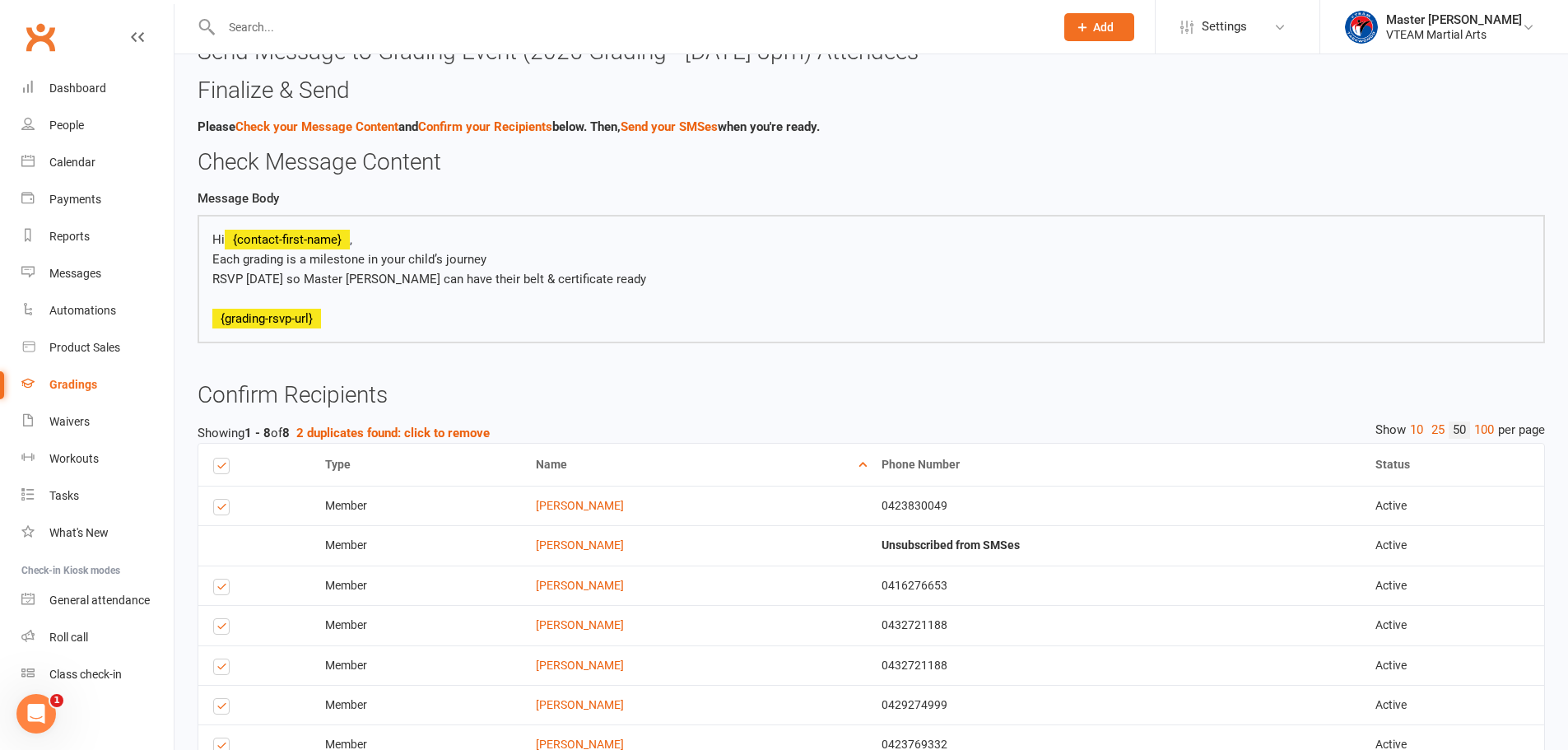
scroll to position [269, 0]
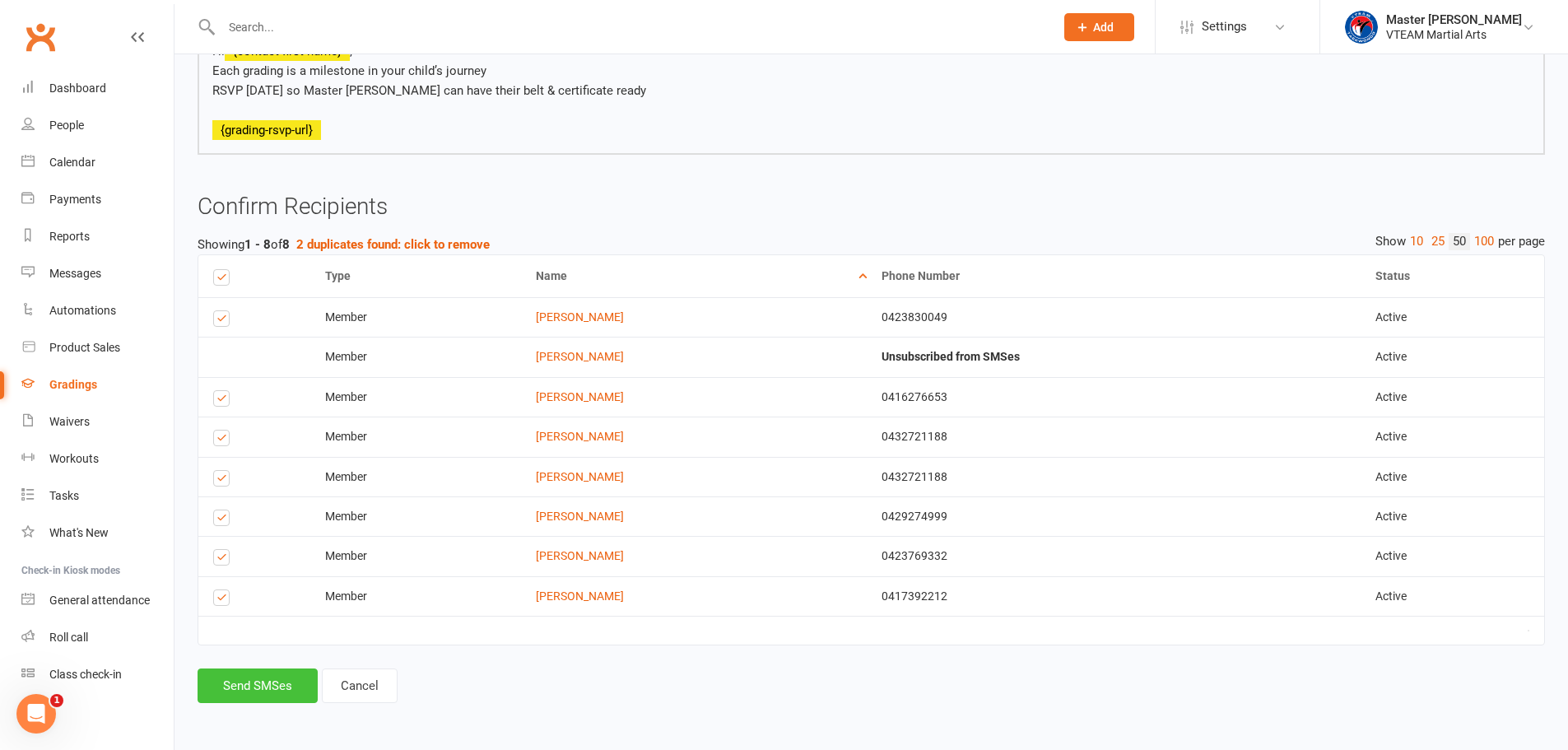
click at [268, 681] on button "Send SMSes" at bounding box center [258, 685] width 120 height 35
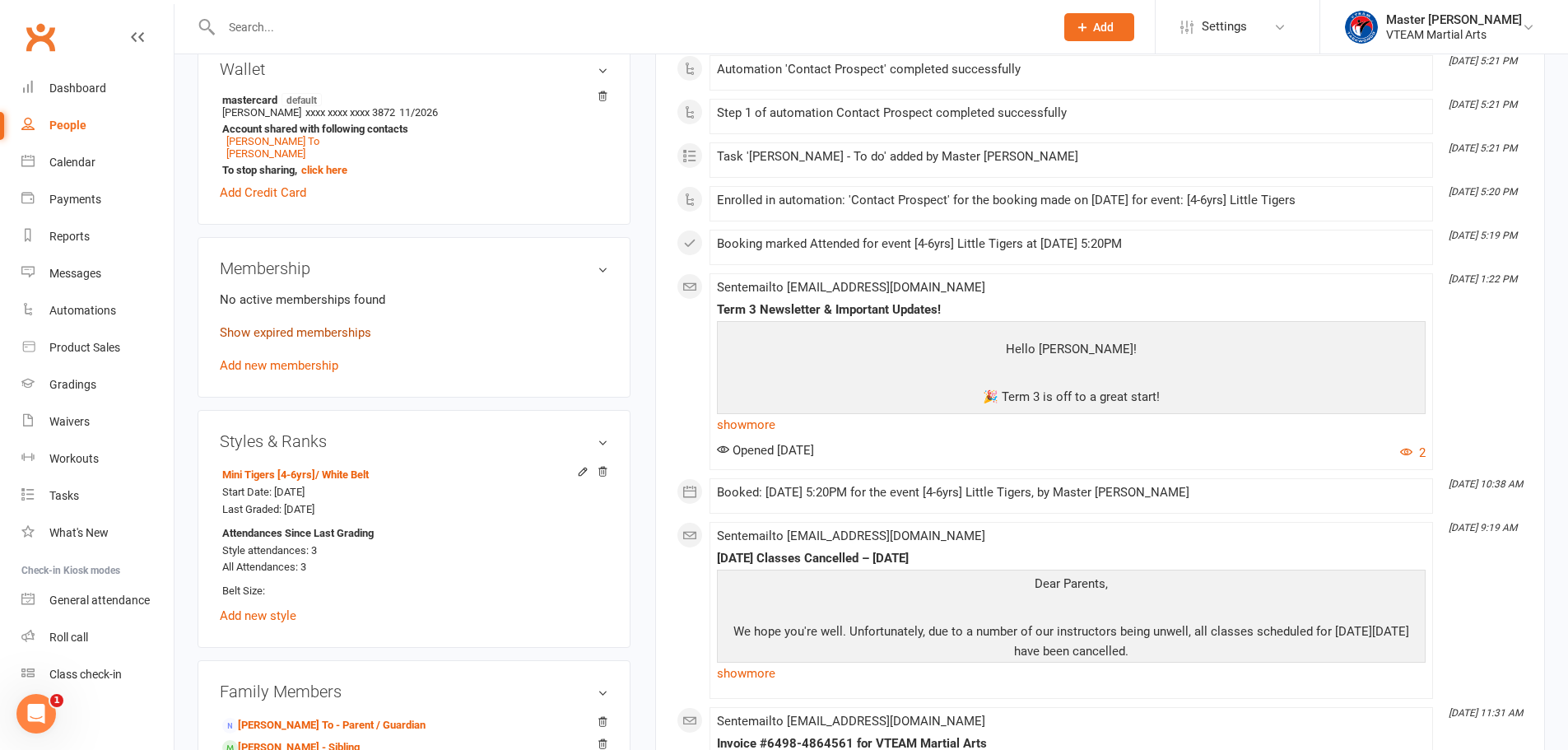
click at [361, 332] on link "Show expired memberships" at bounding box center [295, 332] width 151 height 15
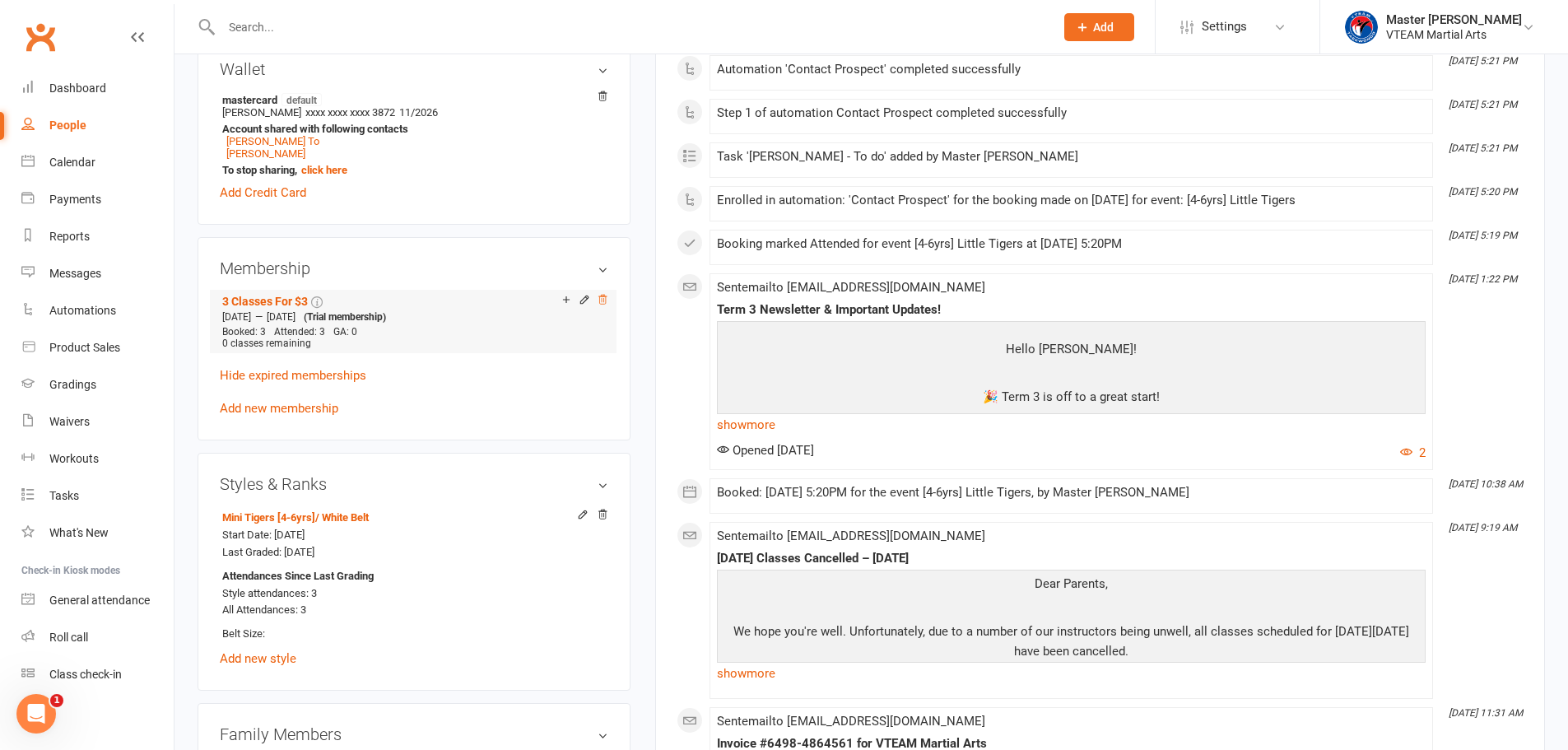
click at [602, 298] on icon at bounding box center [602, 299] width 12 height 12
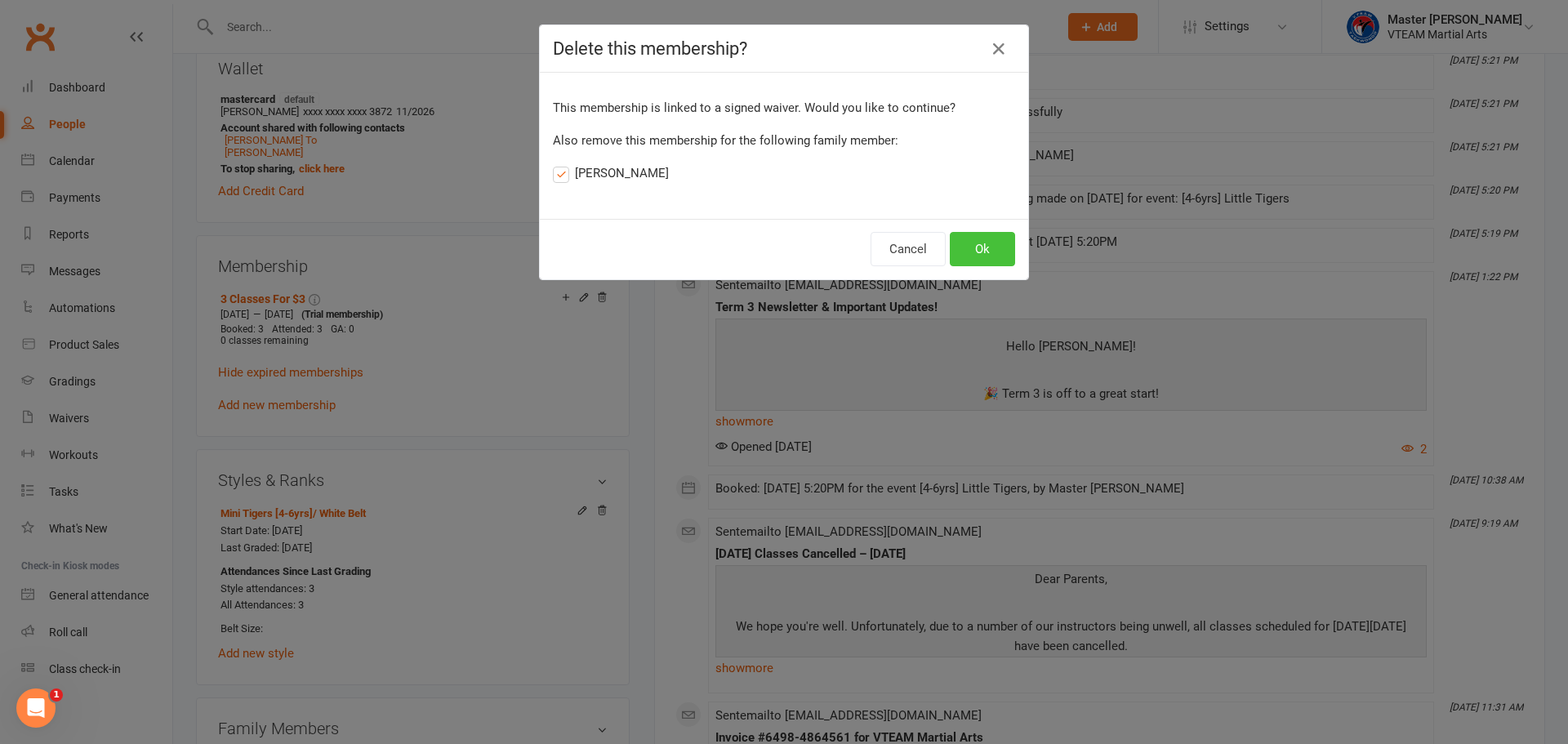
click at [960, 248] on button "Ok" at bounding box center [983, 249] width 65 height 34
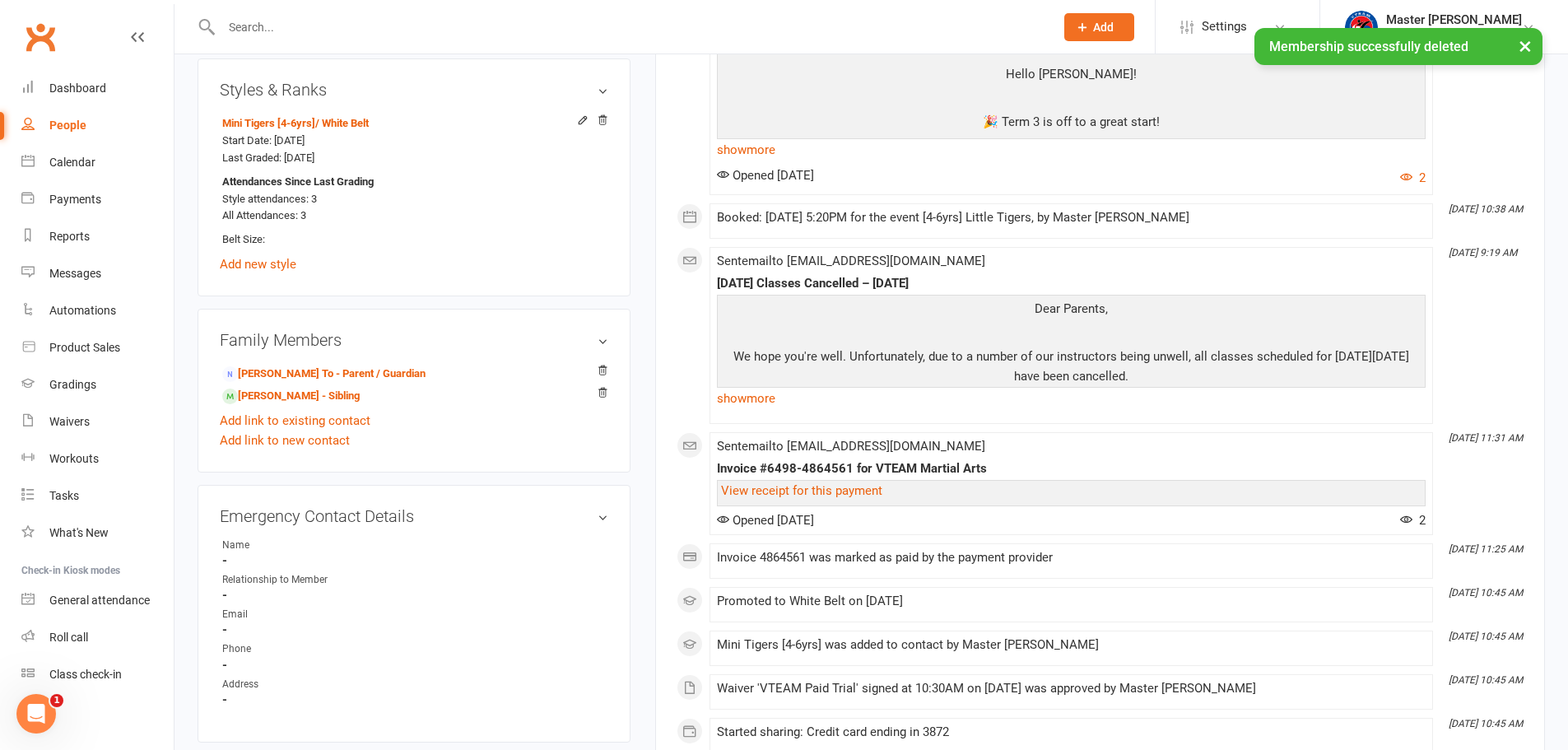
scroll to position [905, 0]
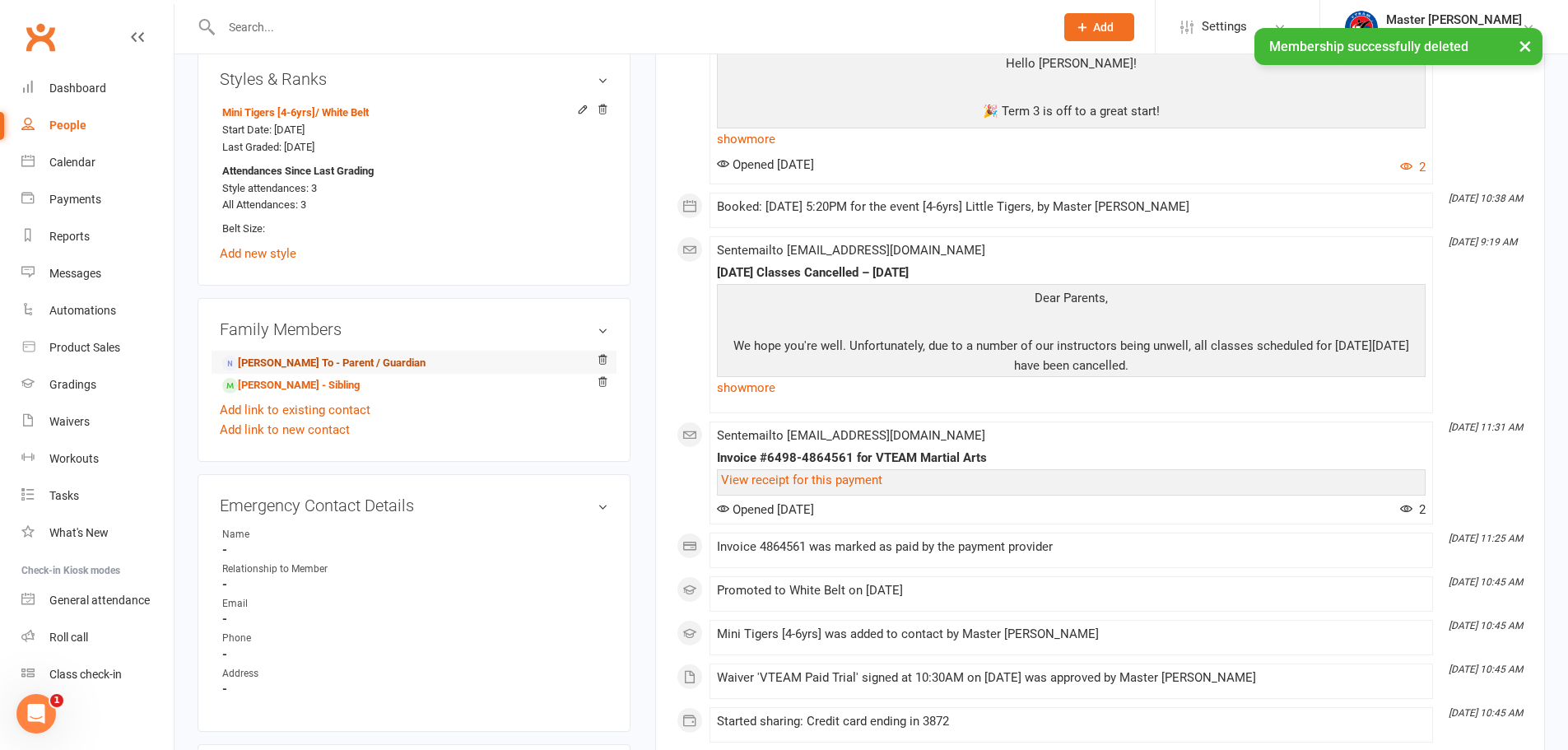
click at [360, 364] on link "[PERSON_NAME] To - Parent / Guardian" at bounding box center [324, 364] width 204 height 18
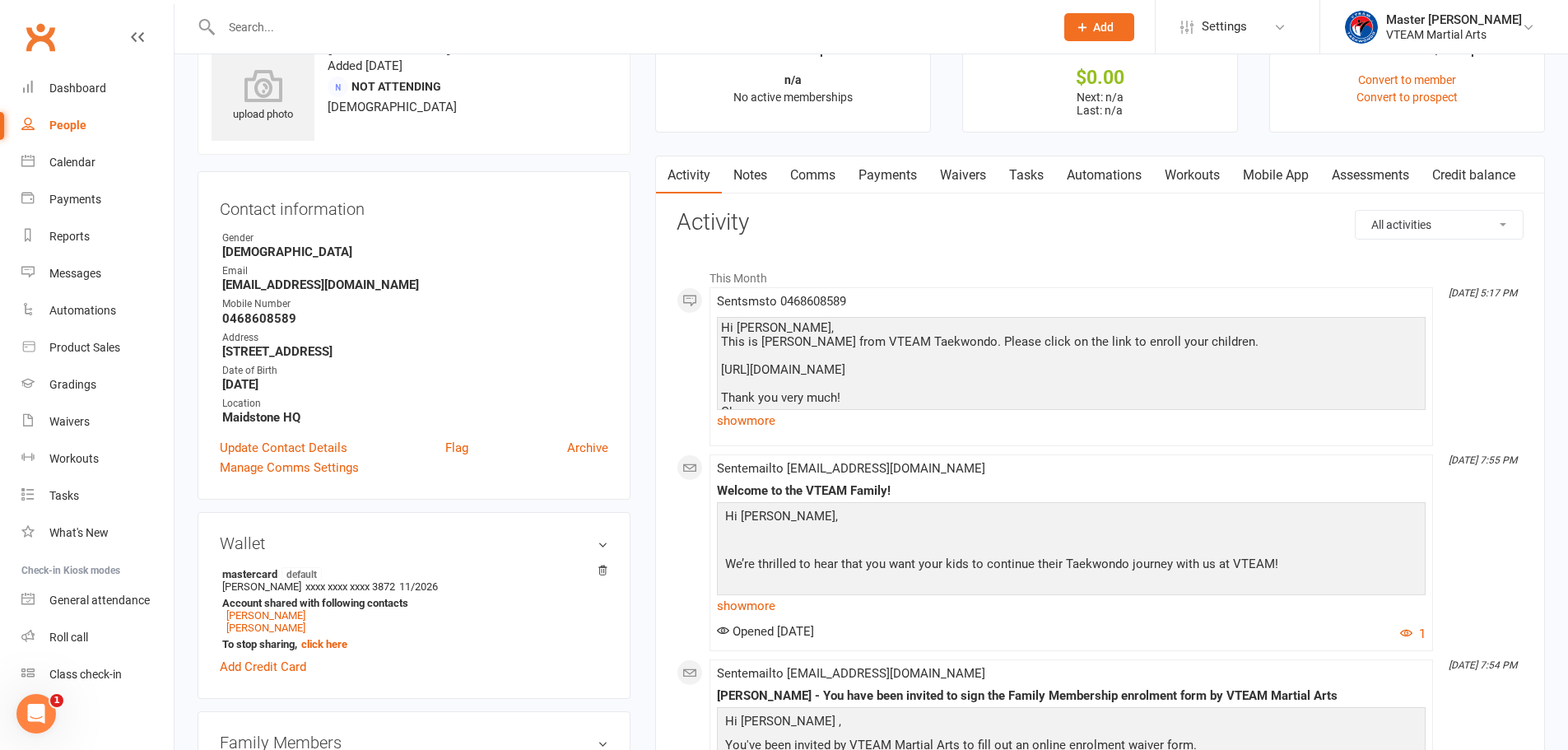
scroll to position [82, 0]
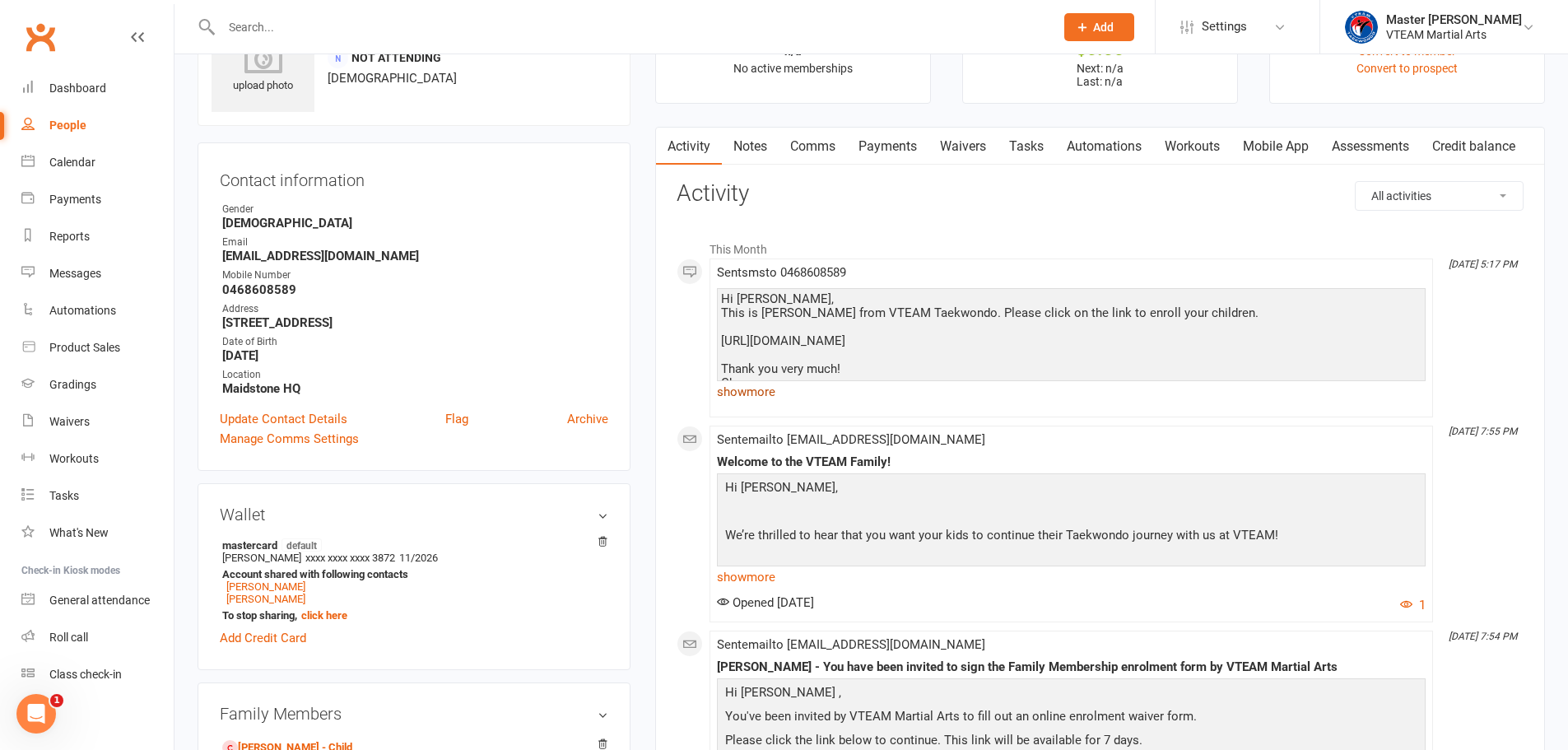
click at [736, 390] on link "show more" at bounding box center [1071, 391] width 709 height 23
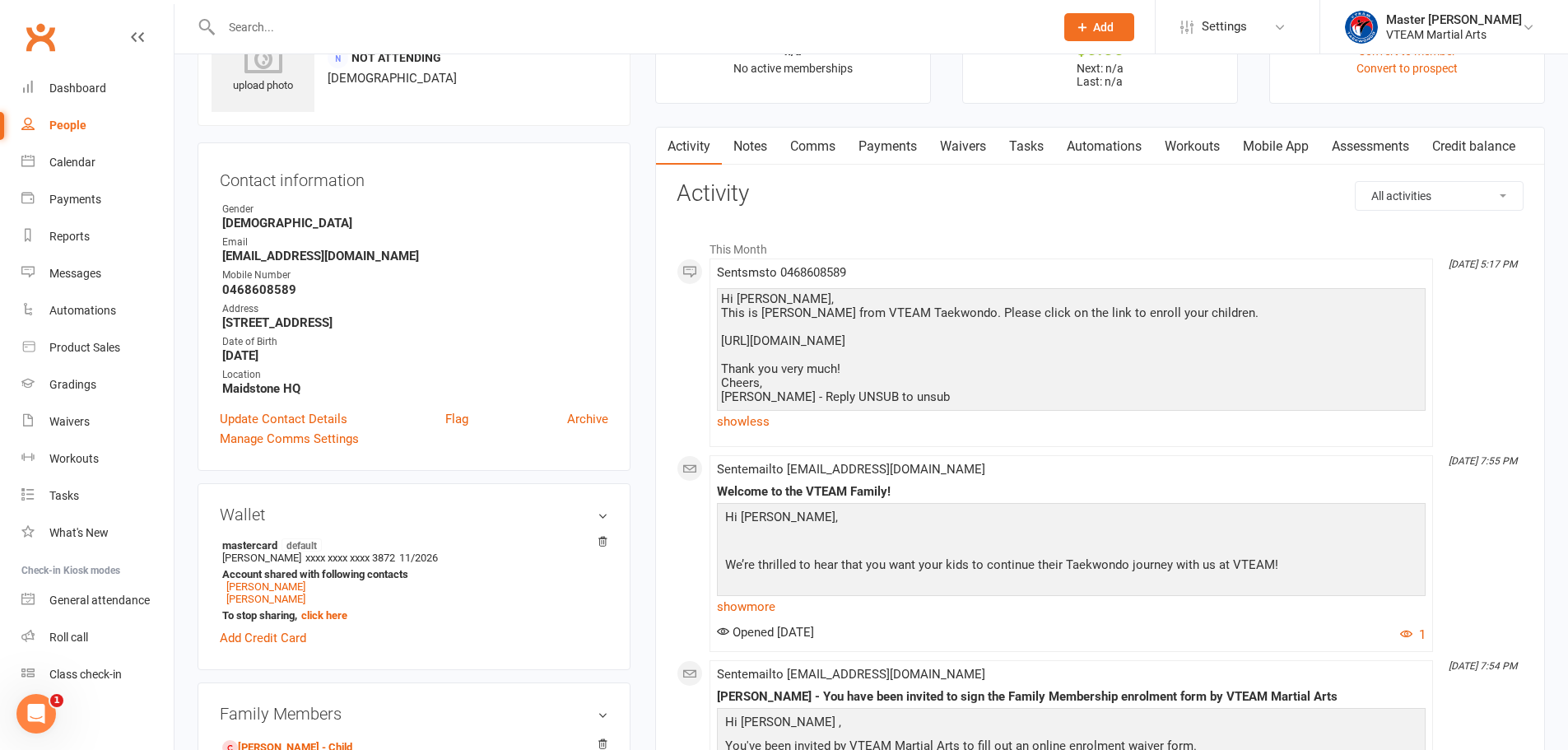
drag, startPoint x: 803, startPoint y: 355, endPoint x: 718, endPoint y: 344, distance: 85.7
click at [718, 344] on div "Hi [PERSON_NAME], This is [PERSON_NAME] from VTEAM Taekwondo. Please click on t…" at bounding box center [1071, 360] width 709 height 145
copy div "[URL][DOMAIN_NAME]"
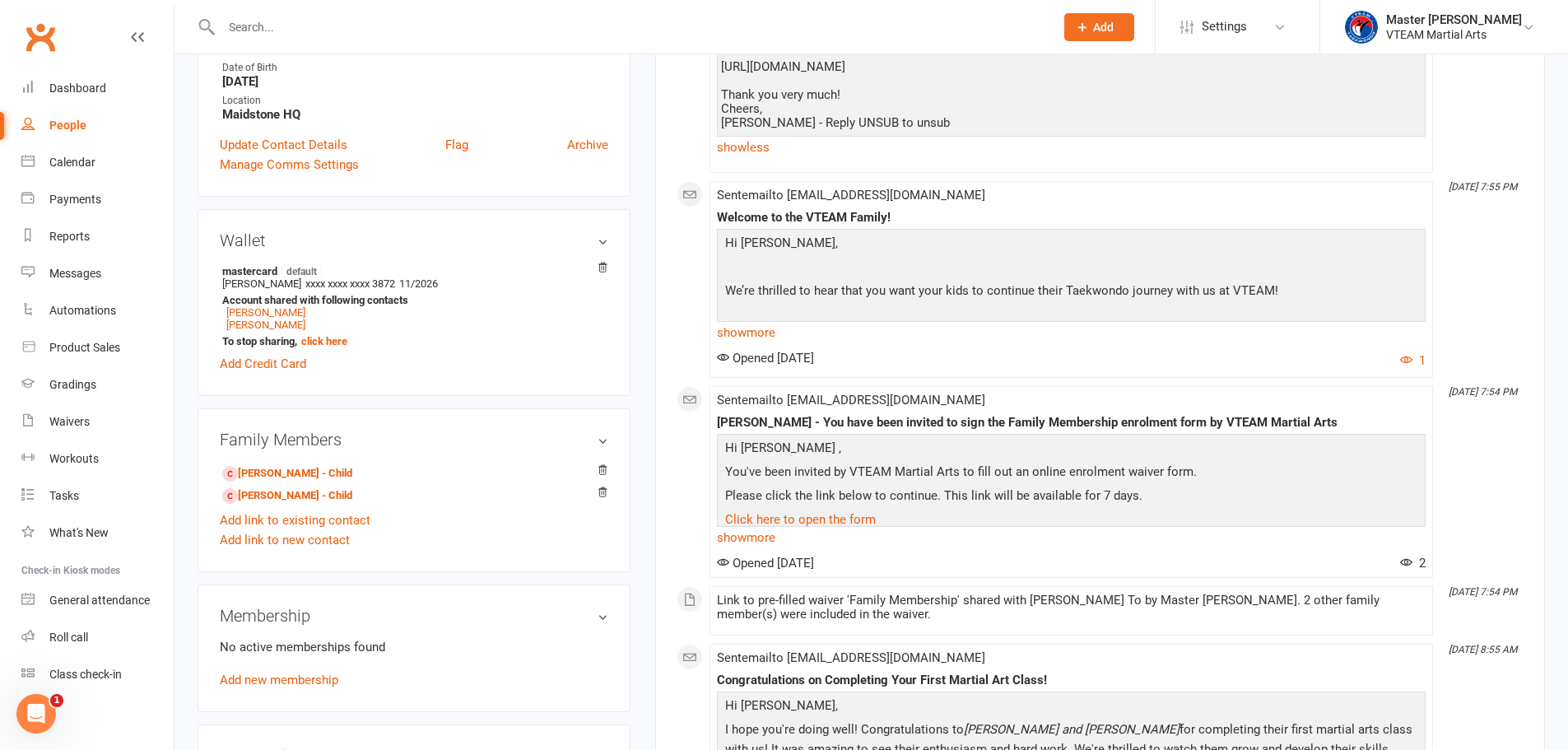
scroll to position [412, 0]
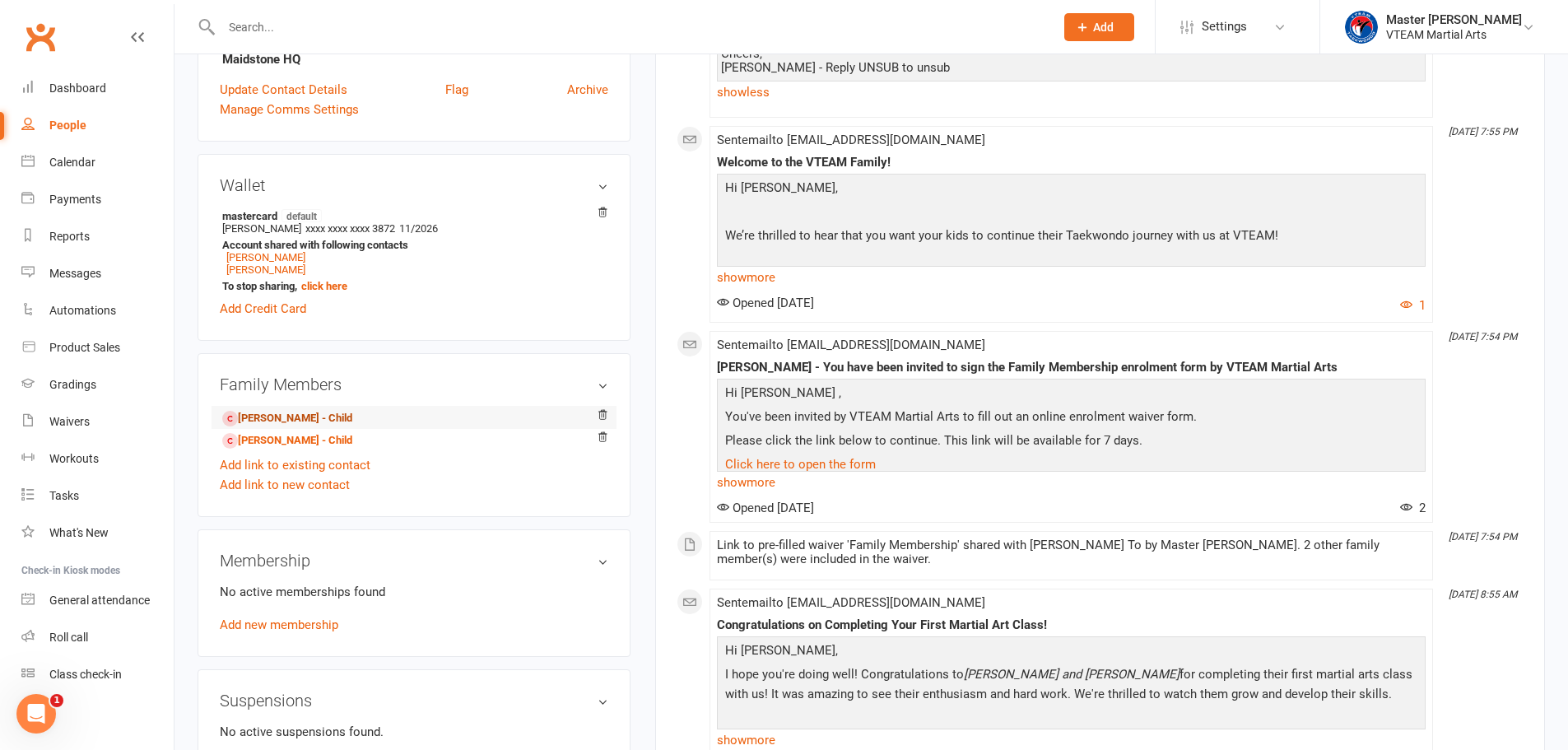
click at [320, 413] on link "[PERSON_NAME] - Child" at bounding box center [287, 419] width 130 height 18
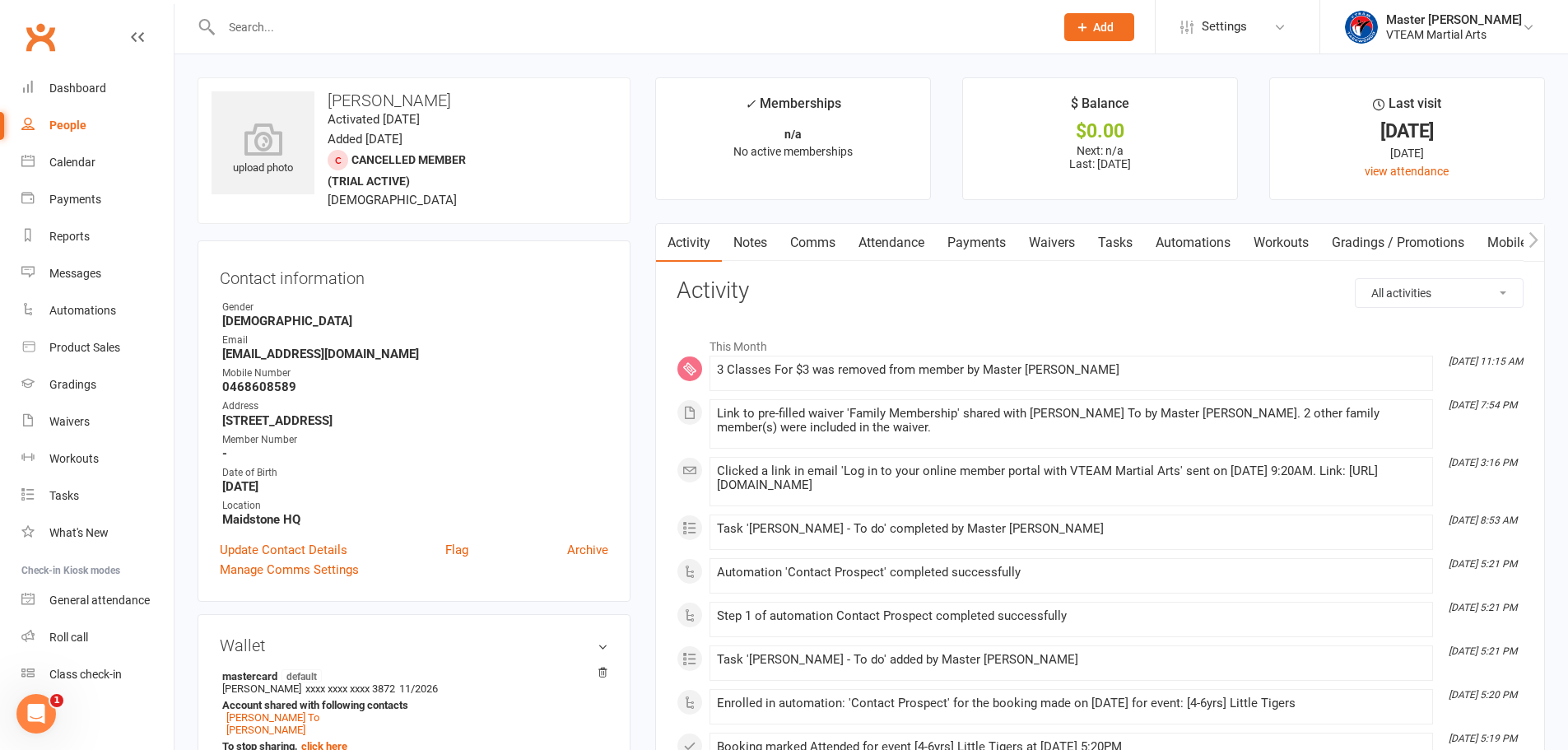
scroll to position [576, 0]
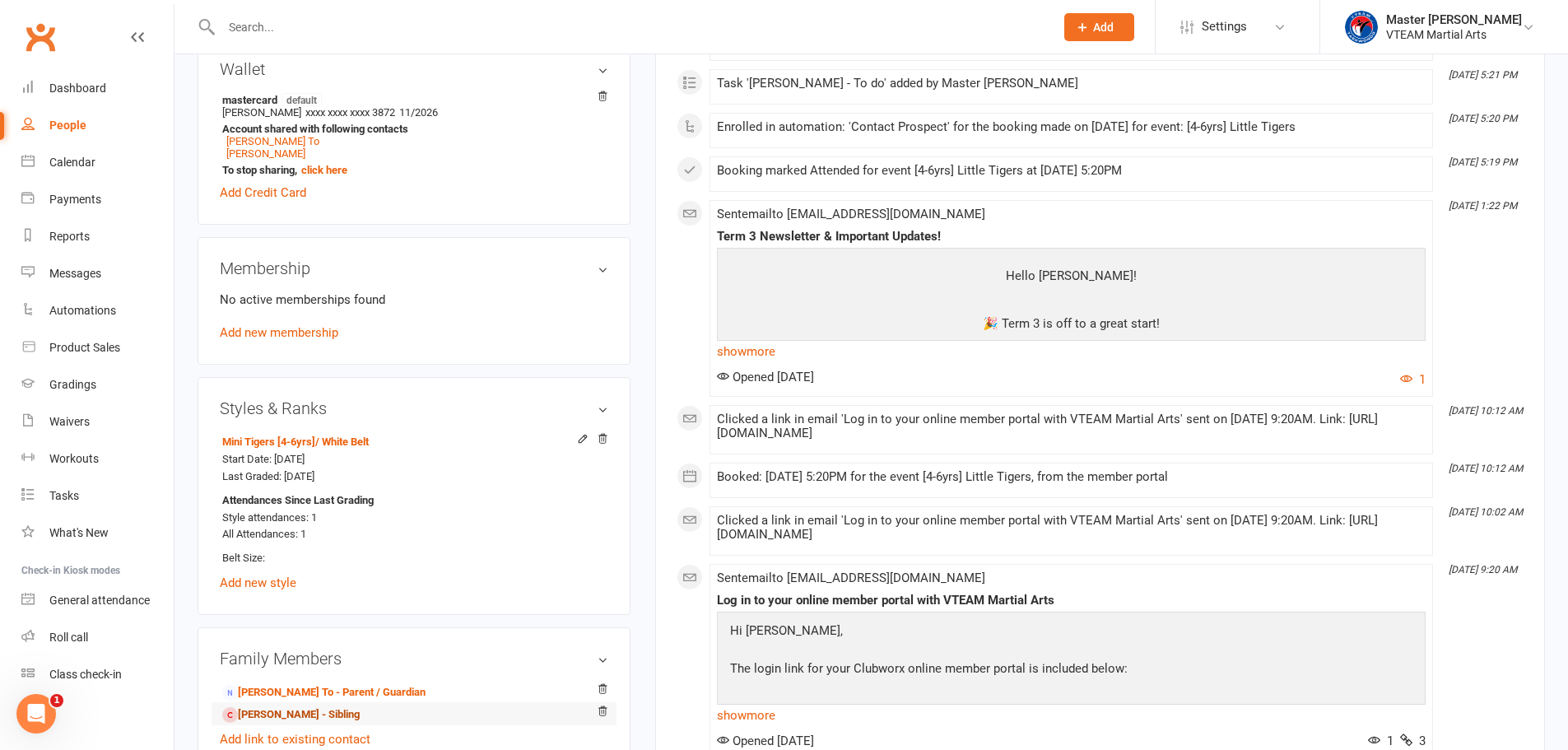
click at [282, 711] on link "[PERSON_NAME] - Sibling" at bounding box center [291, 715] width 137 height 18
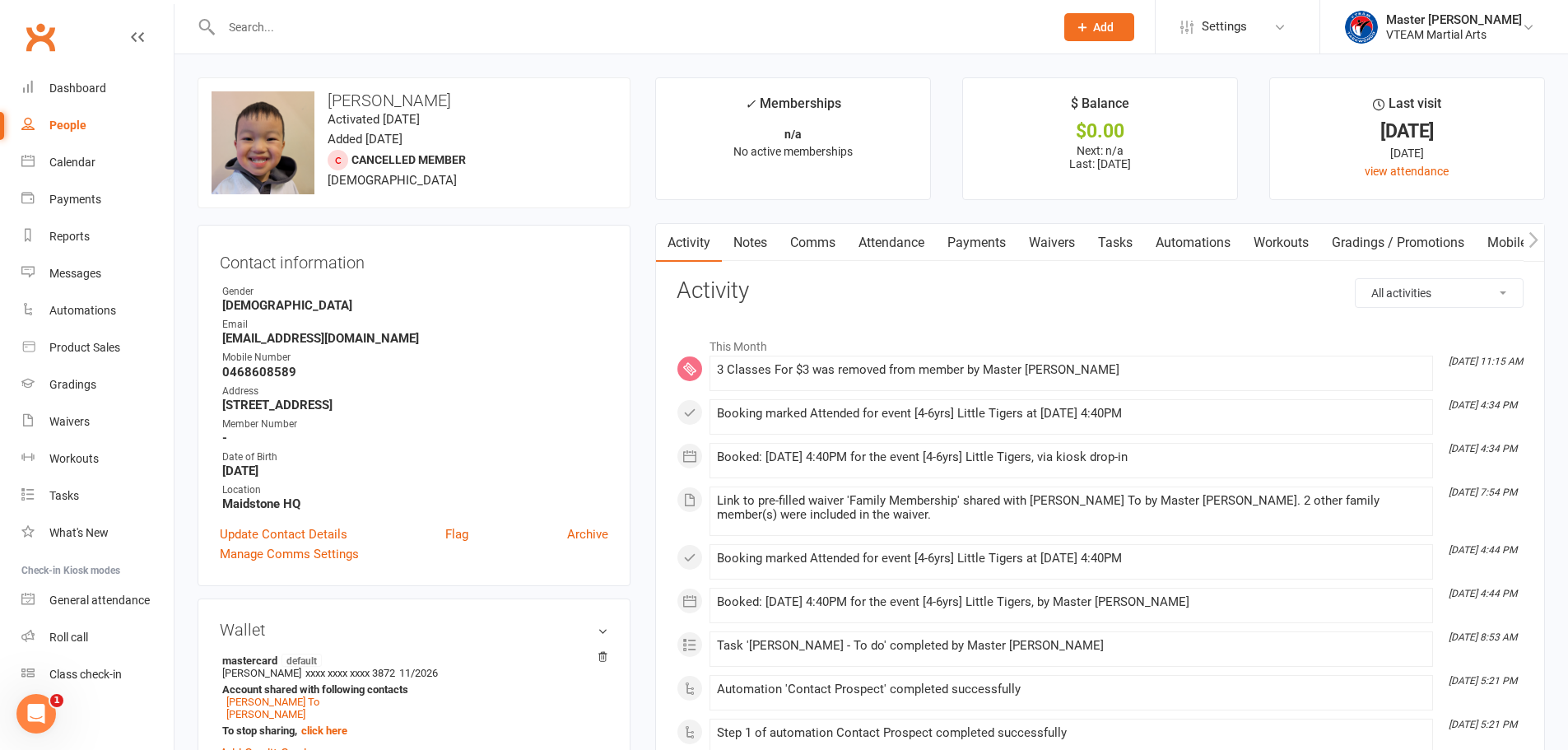
click at [823, 244] on link "Comms" at bounding box center [812, 243] width 68 height 38
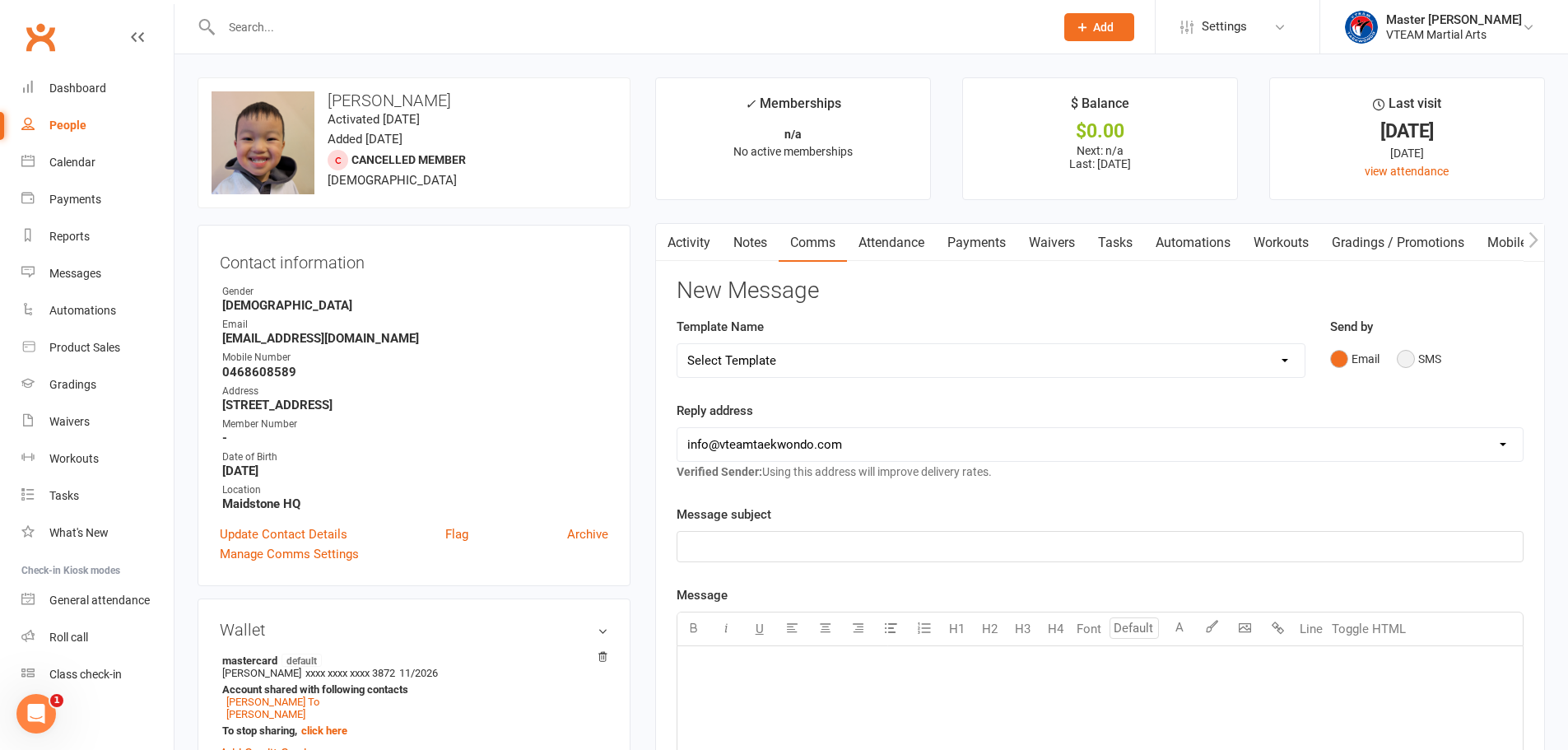
click at [1432, 362] on button "SMS" at bounding box center [1419, 358] width 44 height 31
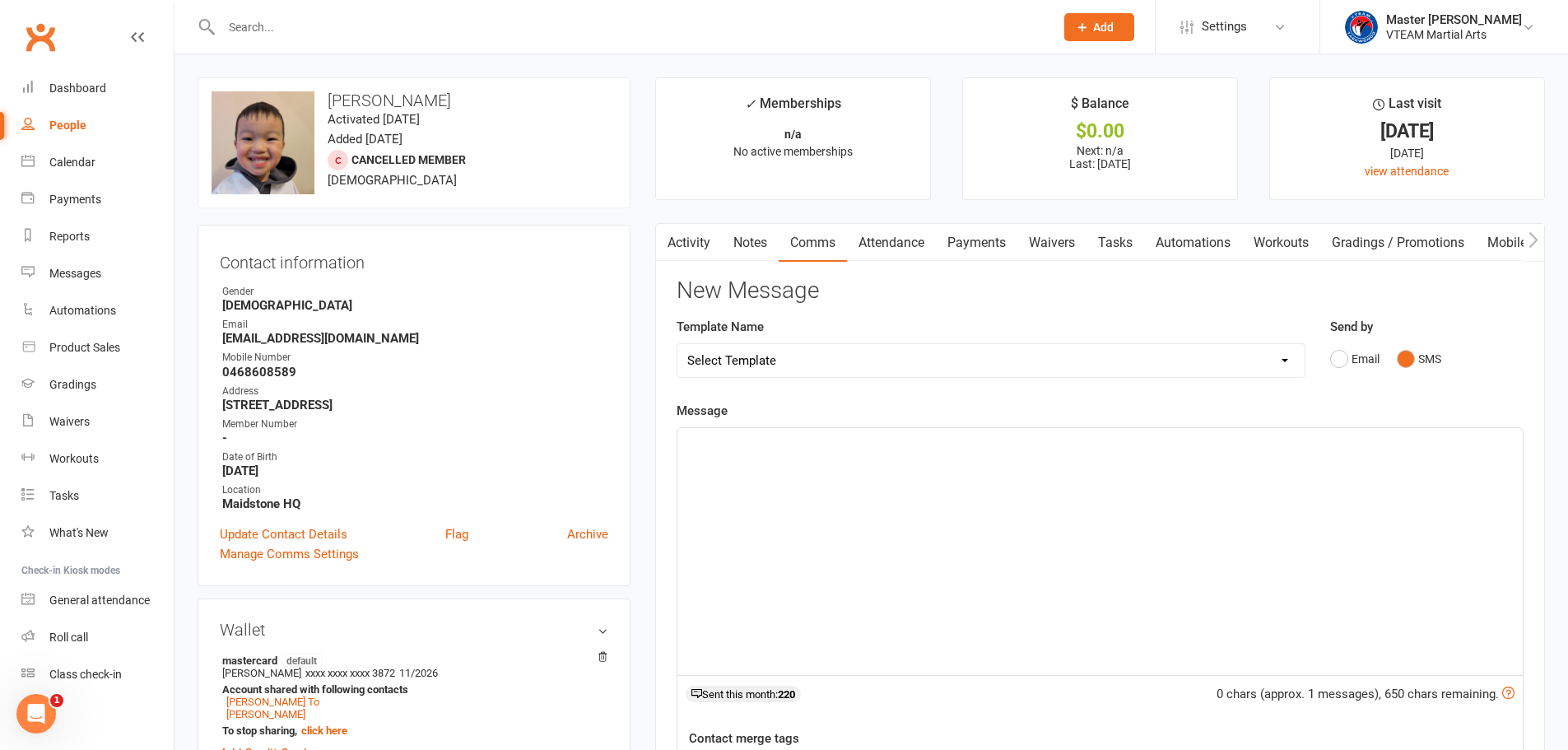
click at [1226, 498] on div "﻿" at bounding box center [1100, 551] width 845 height 247
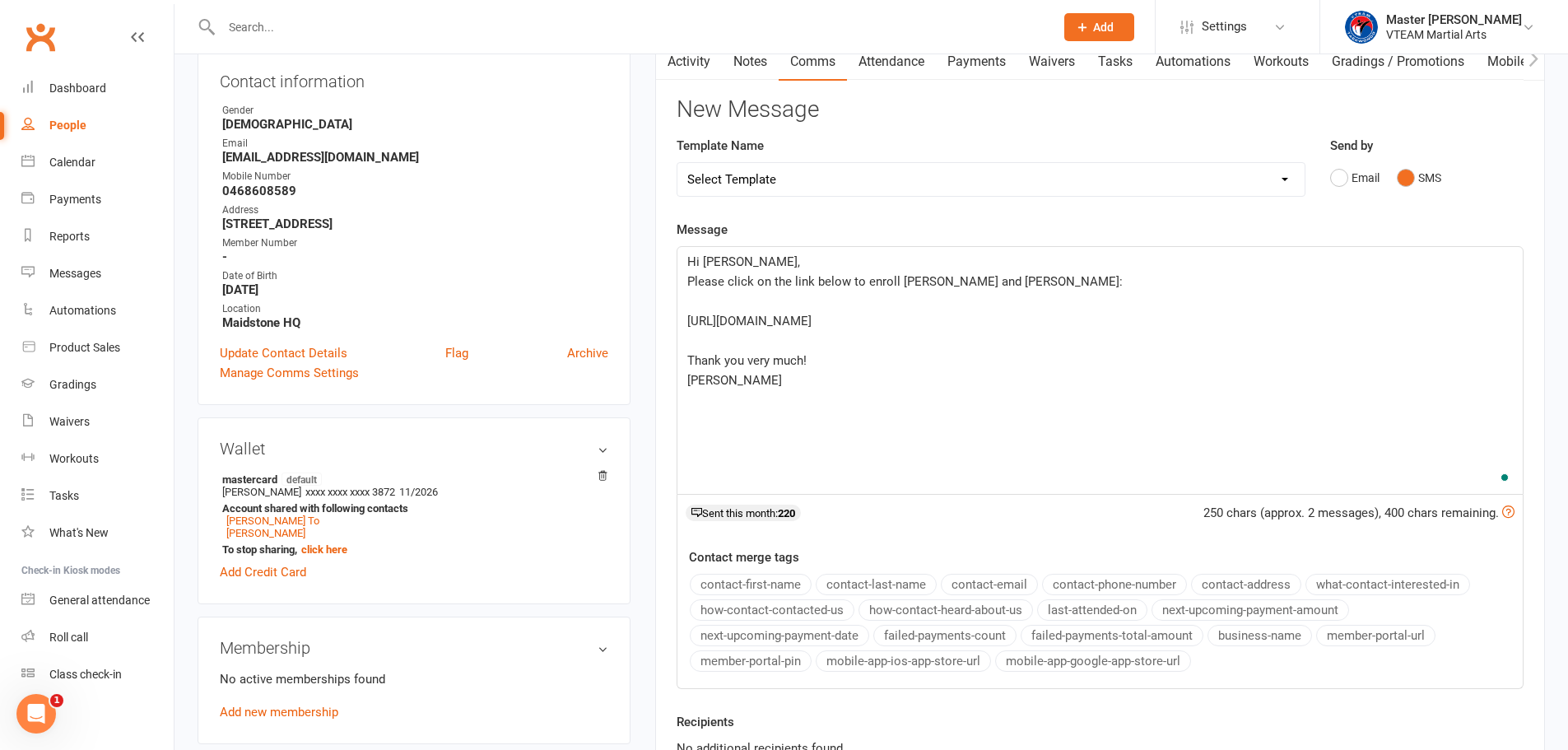
scroll to position [329, 0]
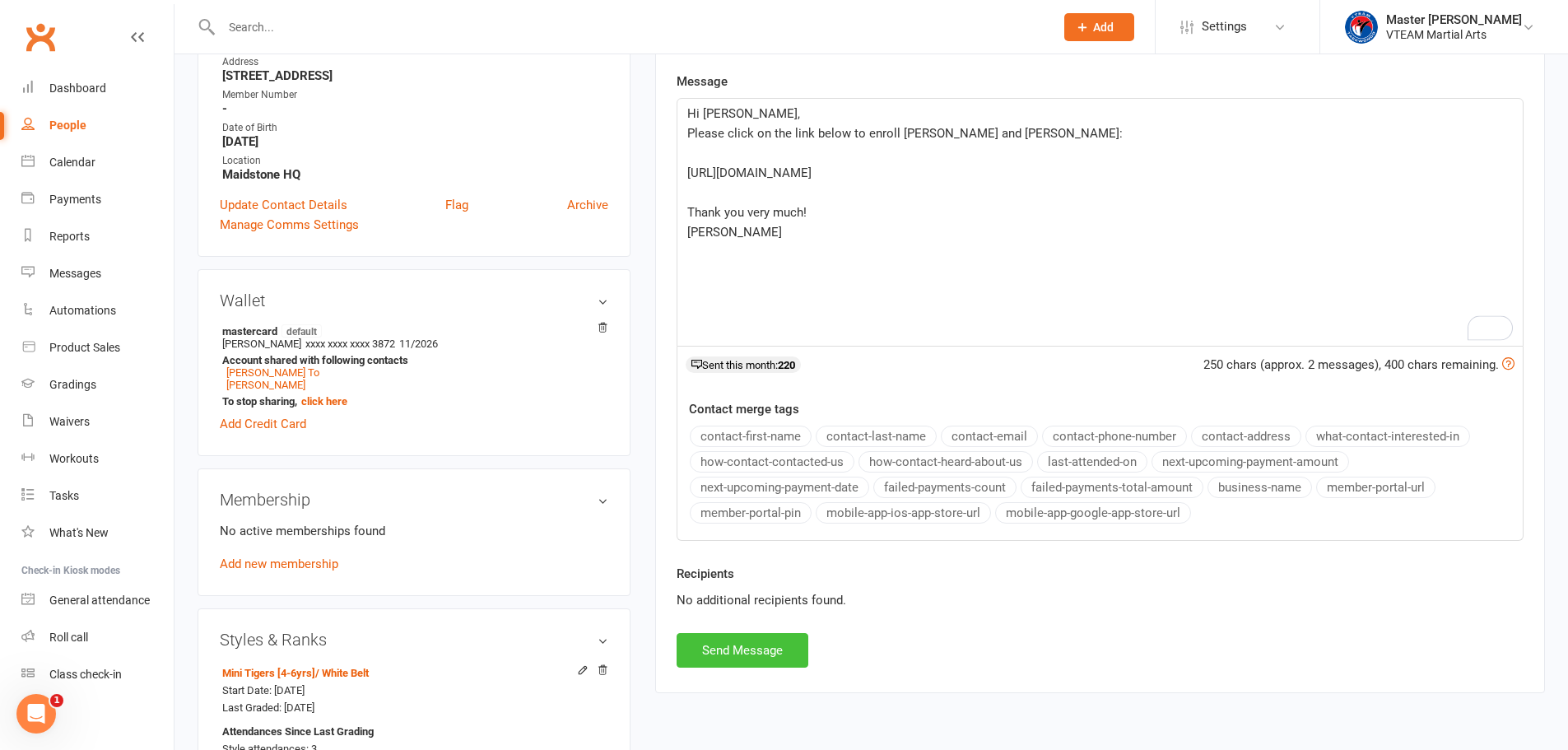
click at [765, 648] on button "Send Message" at bounding box center [742, 650] width 132 height 35
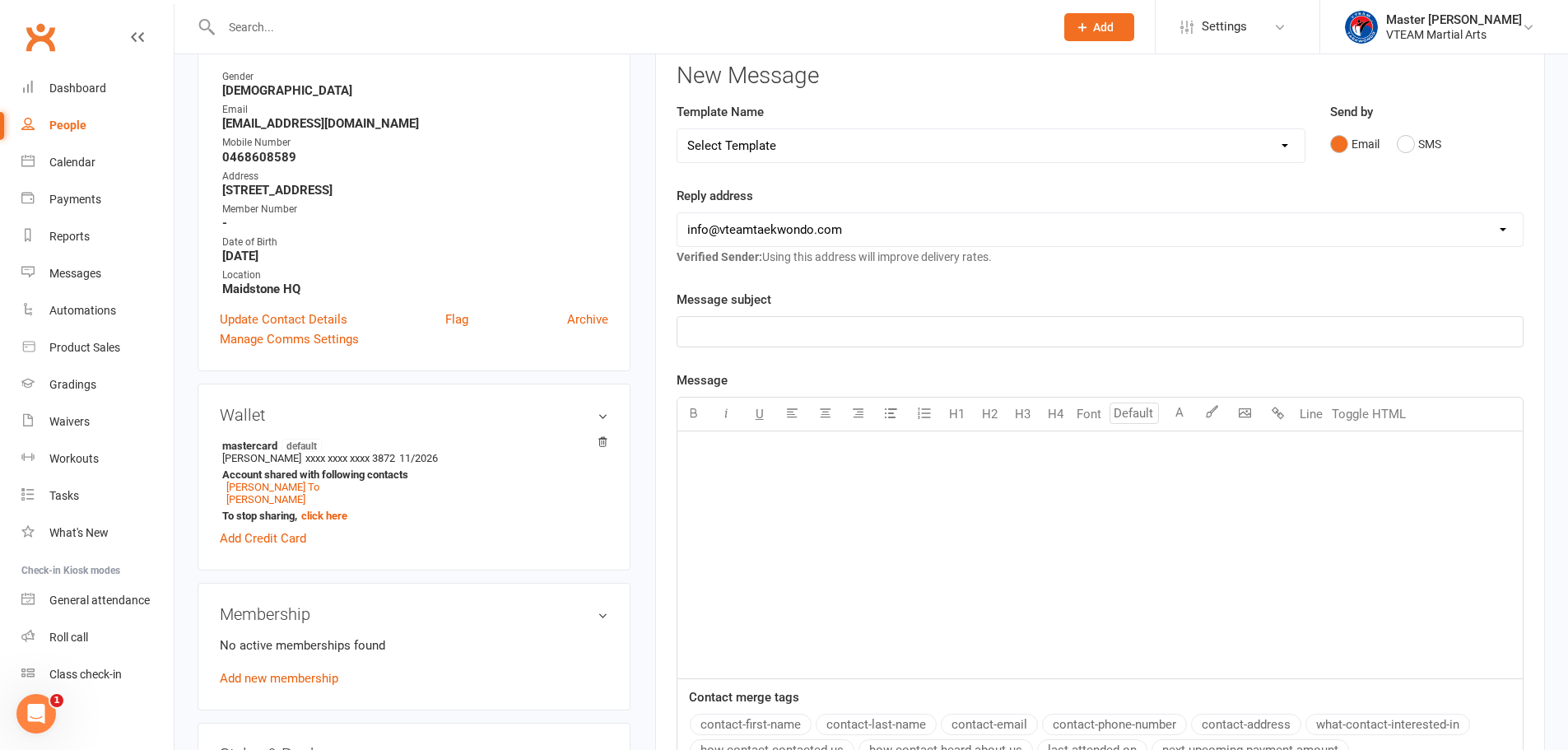
scroll to position [0, 0]
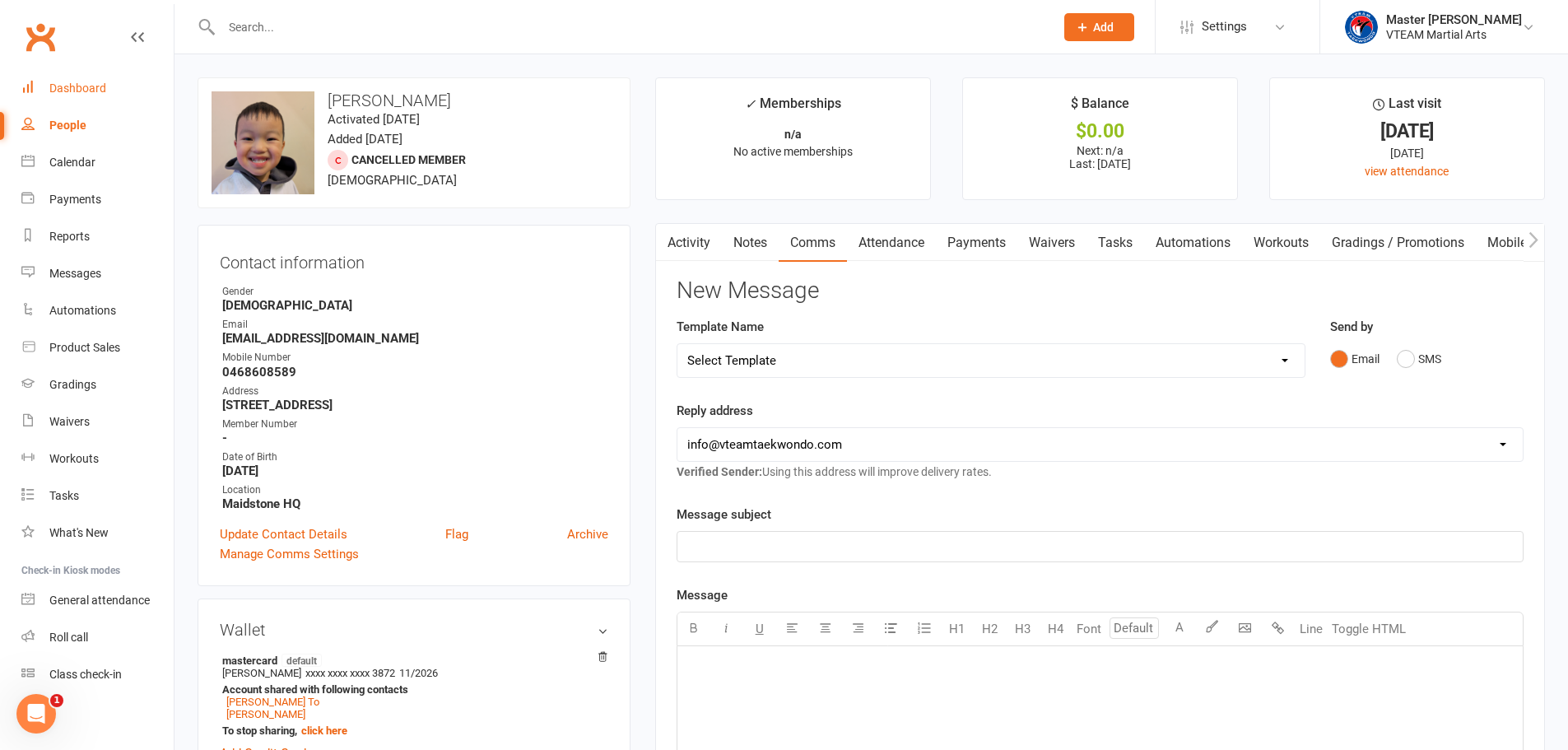
click at [82, 88] on div "Dashboard" at bounding box center [78, 88] width 57 height 13
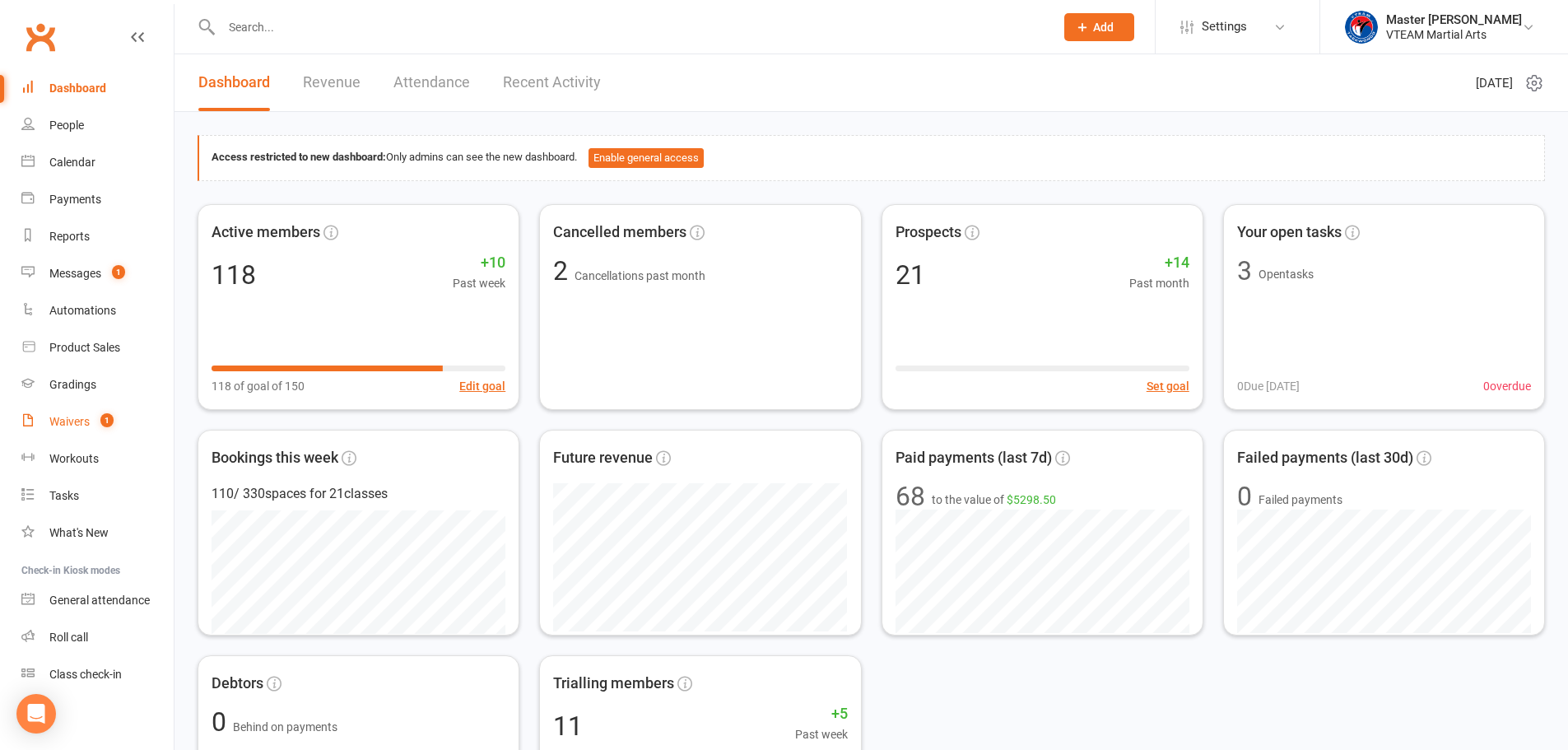
click at [83, 420] on div "Waivers" at bounding box center [70, 421] width 41 height 13
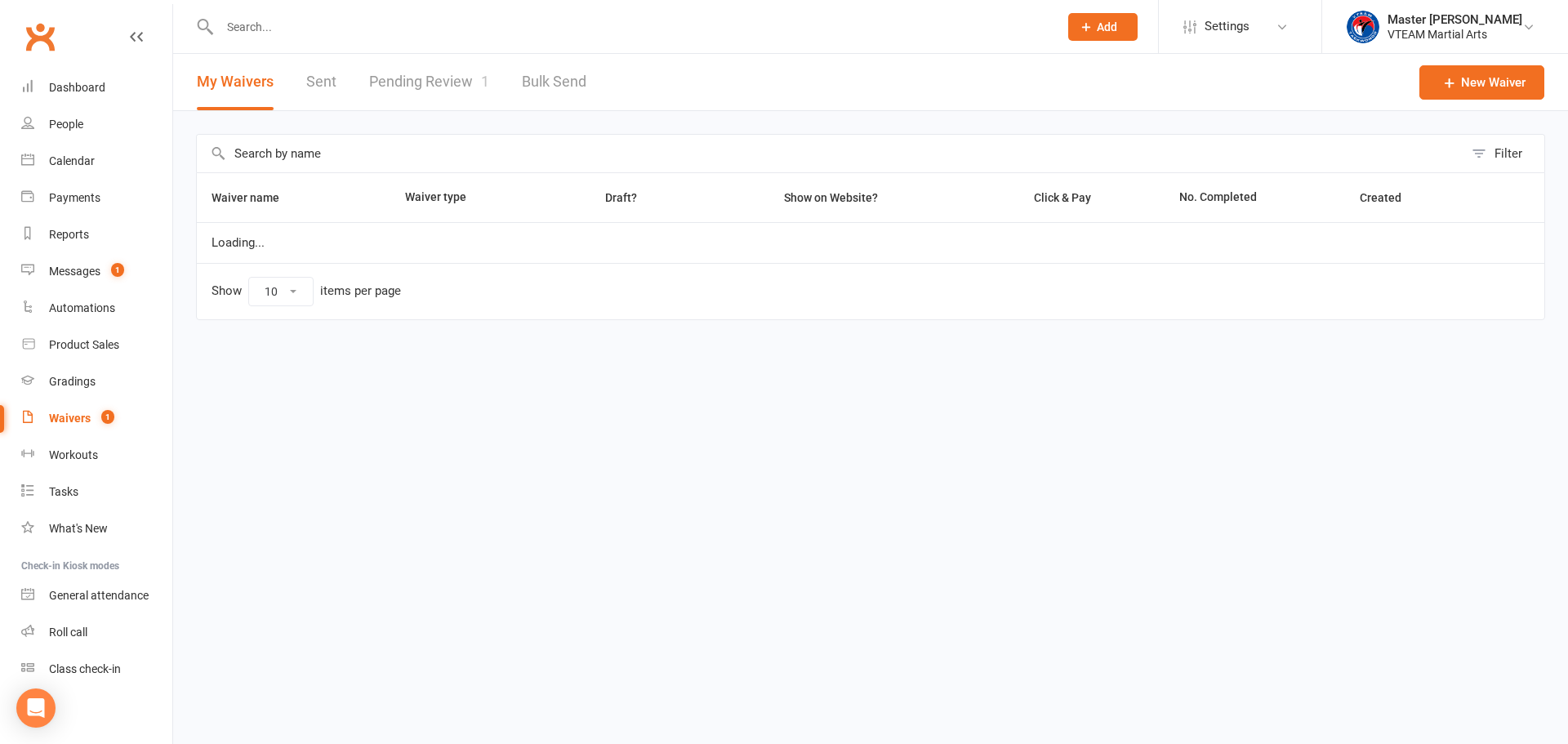
select select "100"
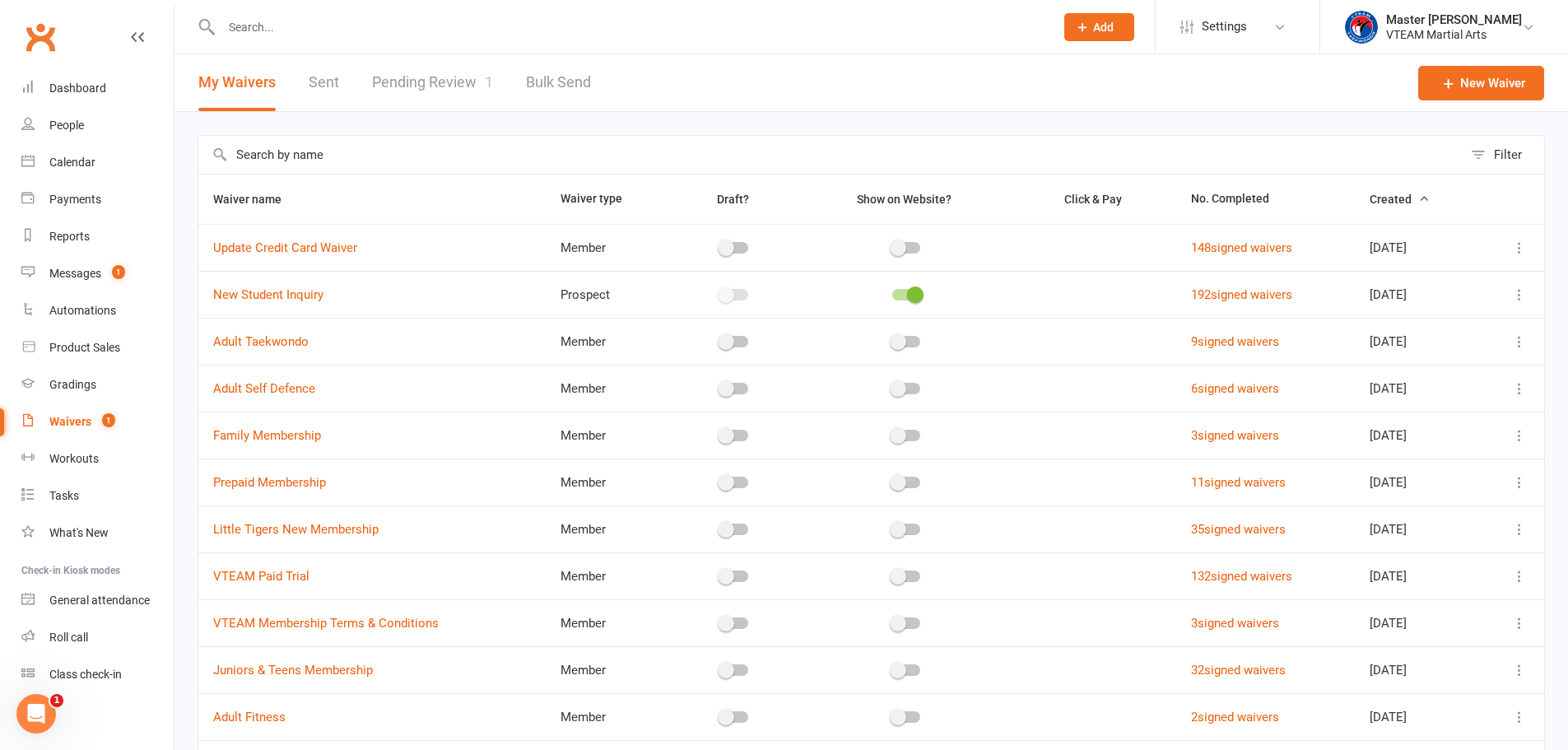
drag, startPoint x: 459, startPoint y: 81, endPoint x: 516, endPoint y: 104, distance: 61.5
click at [460, 82] on link "Pending Review 1" at bounding box center [432, 82] width 121 height 57
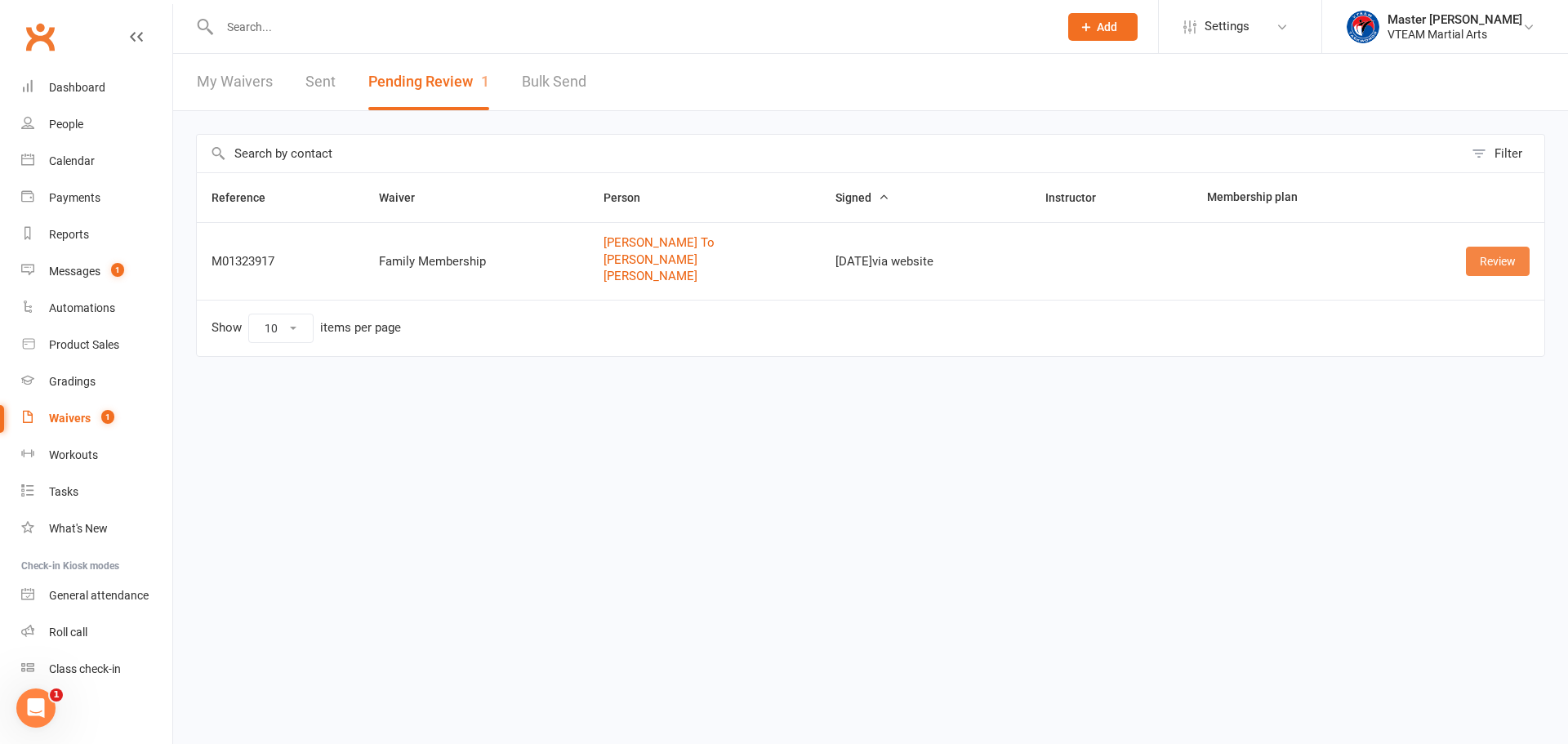
click at [1503, 261] on link "Review" at bounding box center [1498, 261] width 63 height 29
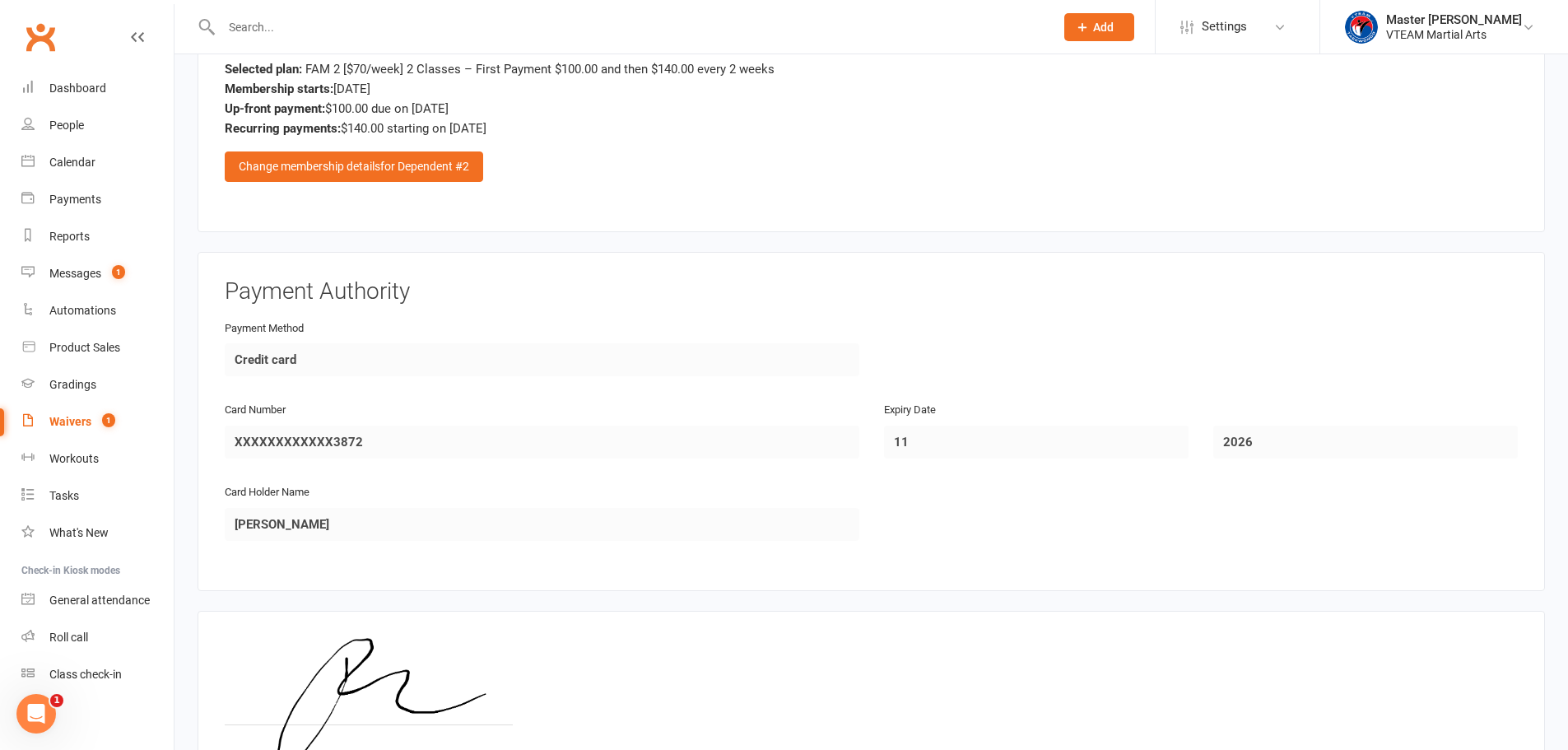
scroll to position [2884, 0]
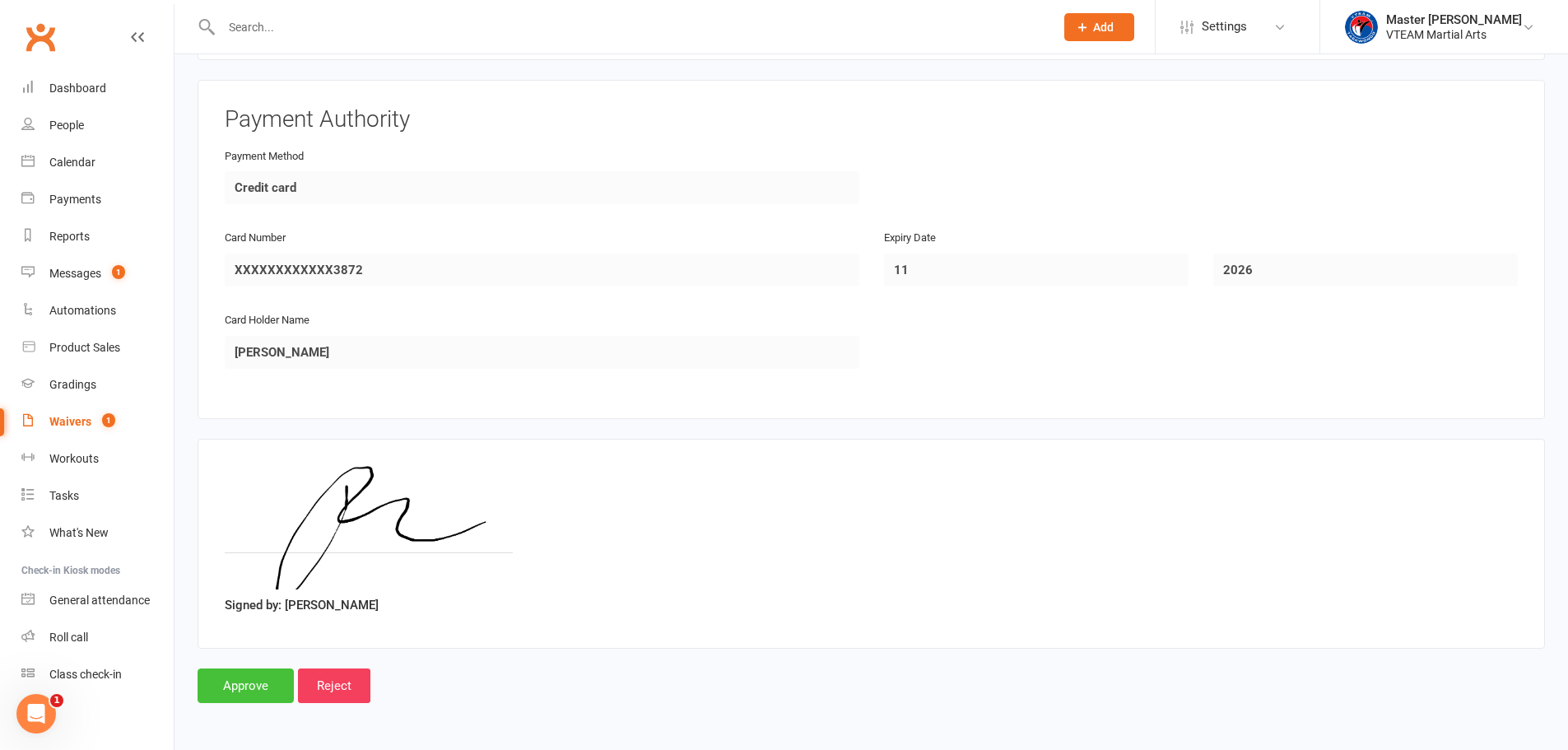
click at [275, 689] on input "Approve" at bounding box center [245, 685] width 97 height 35
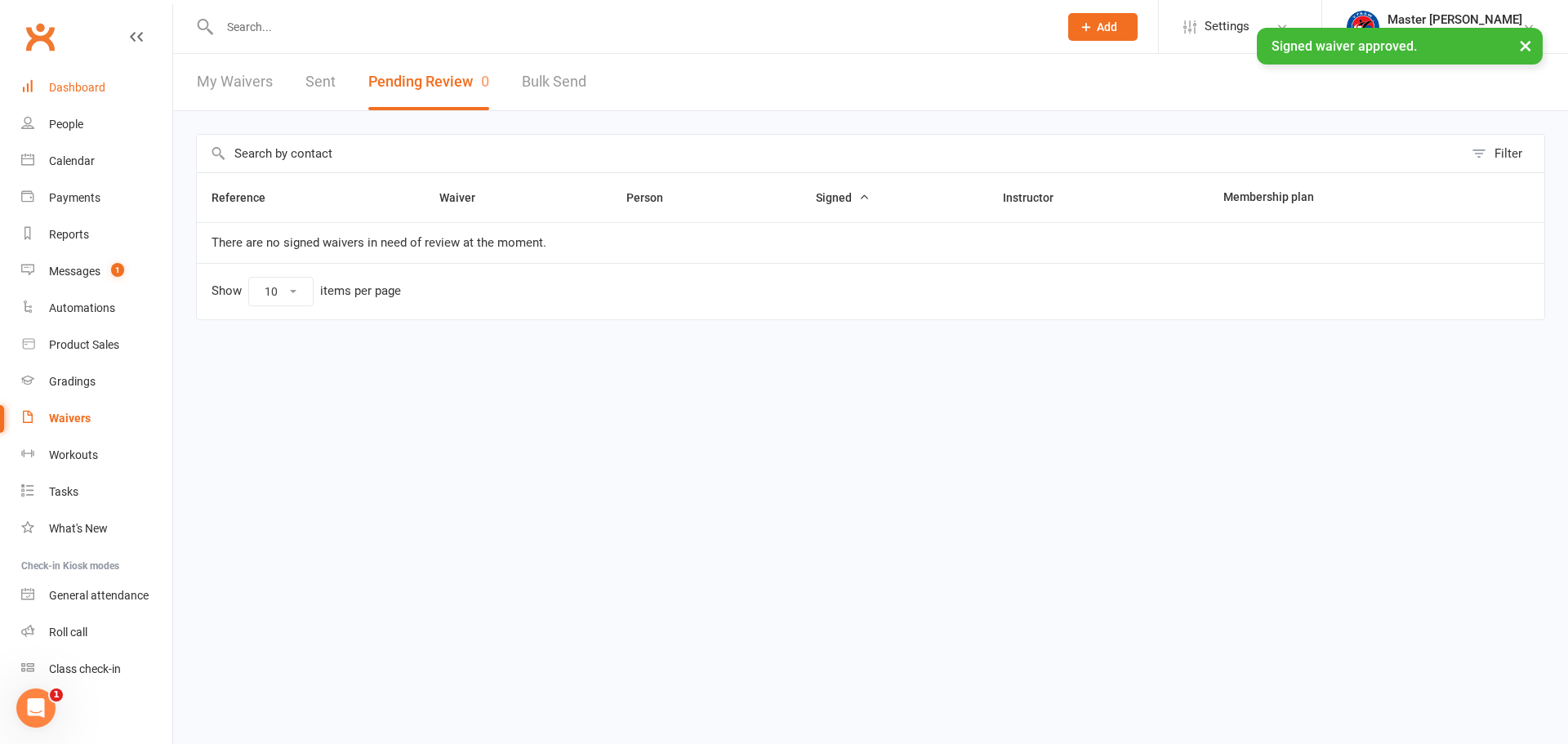
click at [104, 90] on div "Dashboard" at bounding box center [77, 87] width 56 height 13
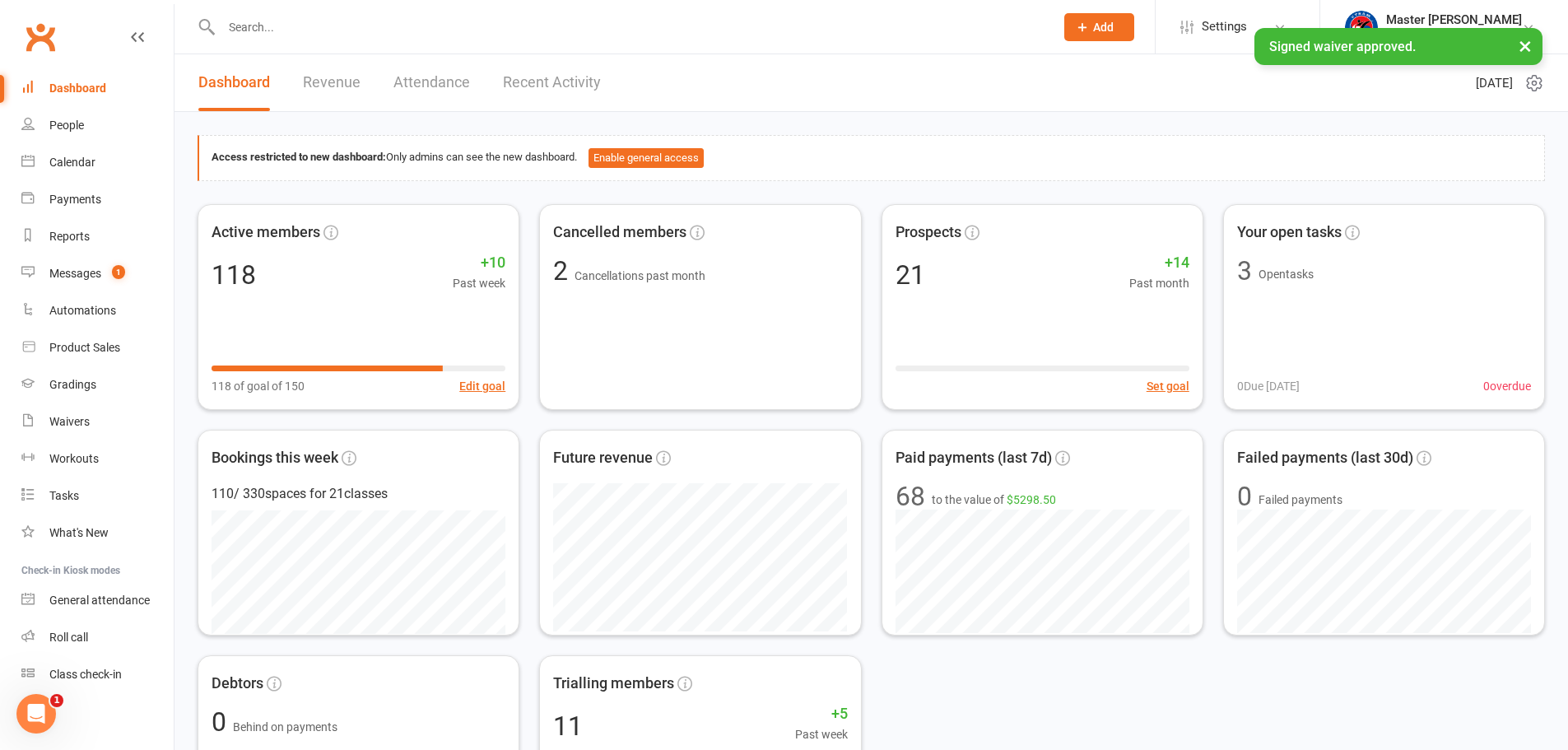
click at [549, 82] on link "Recent Activity" at bounding box center [552, 82] width 98 height 57
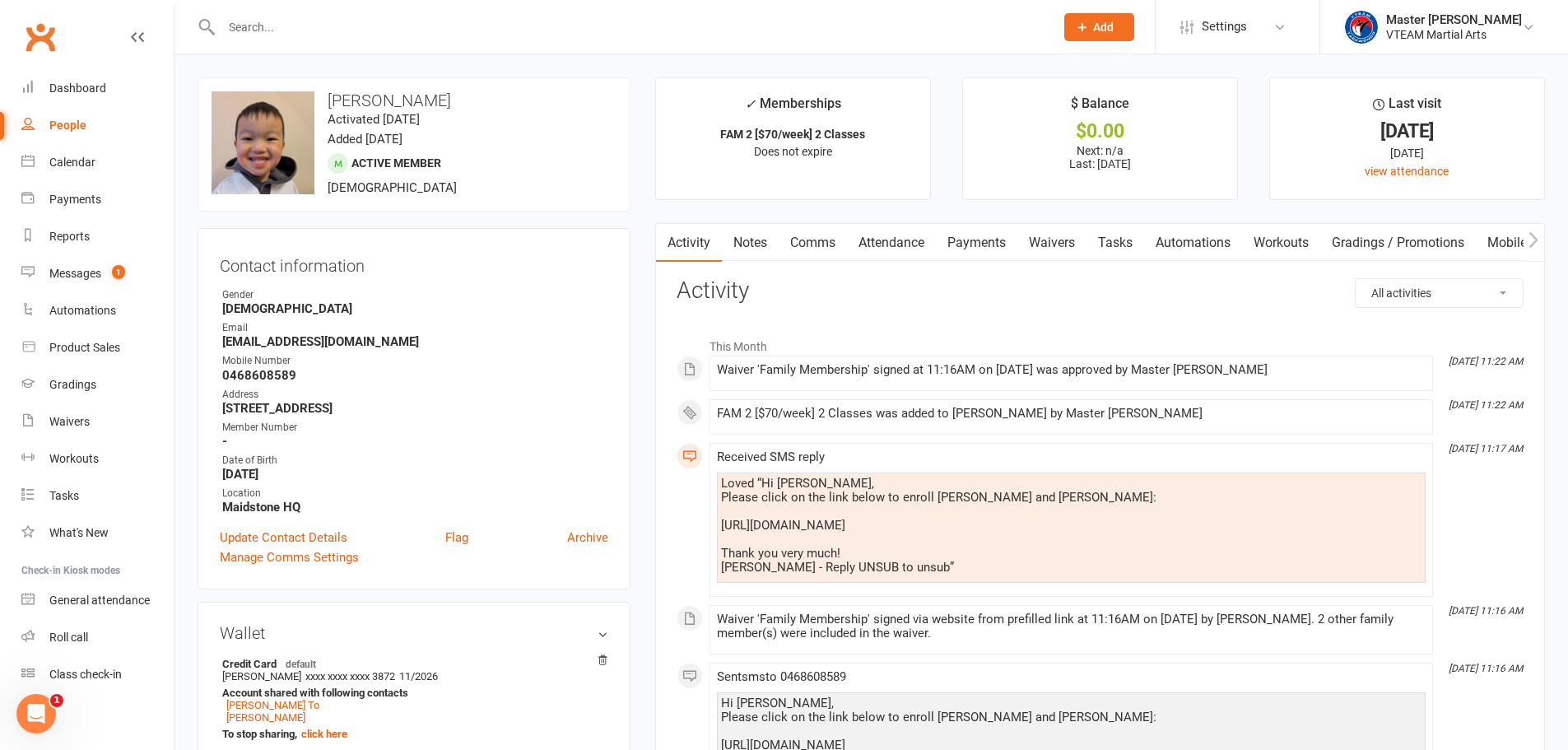
click at [969, 243] on link "Payments" at bounding box center [977, 243] width 82 height 38
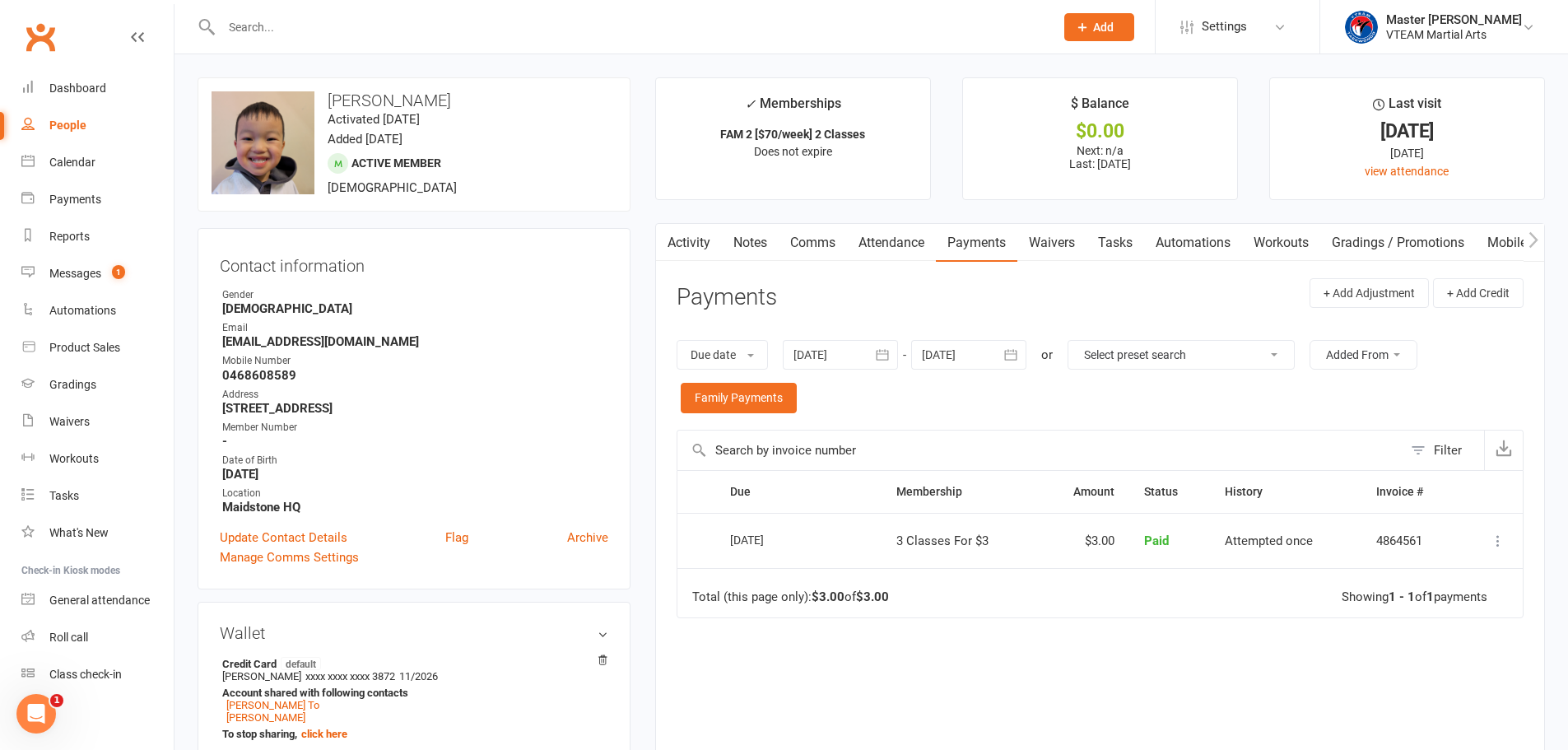
click at [1013, 353] on icon "button" at bounding box center [1011, 354] width 17 height 17
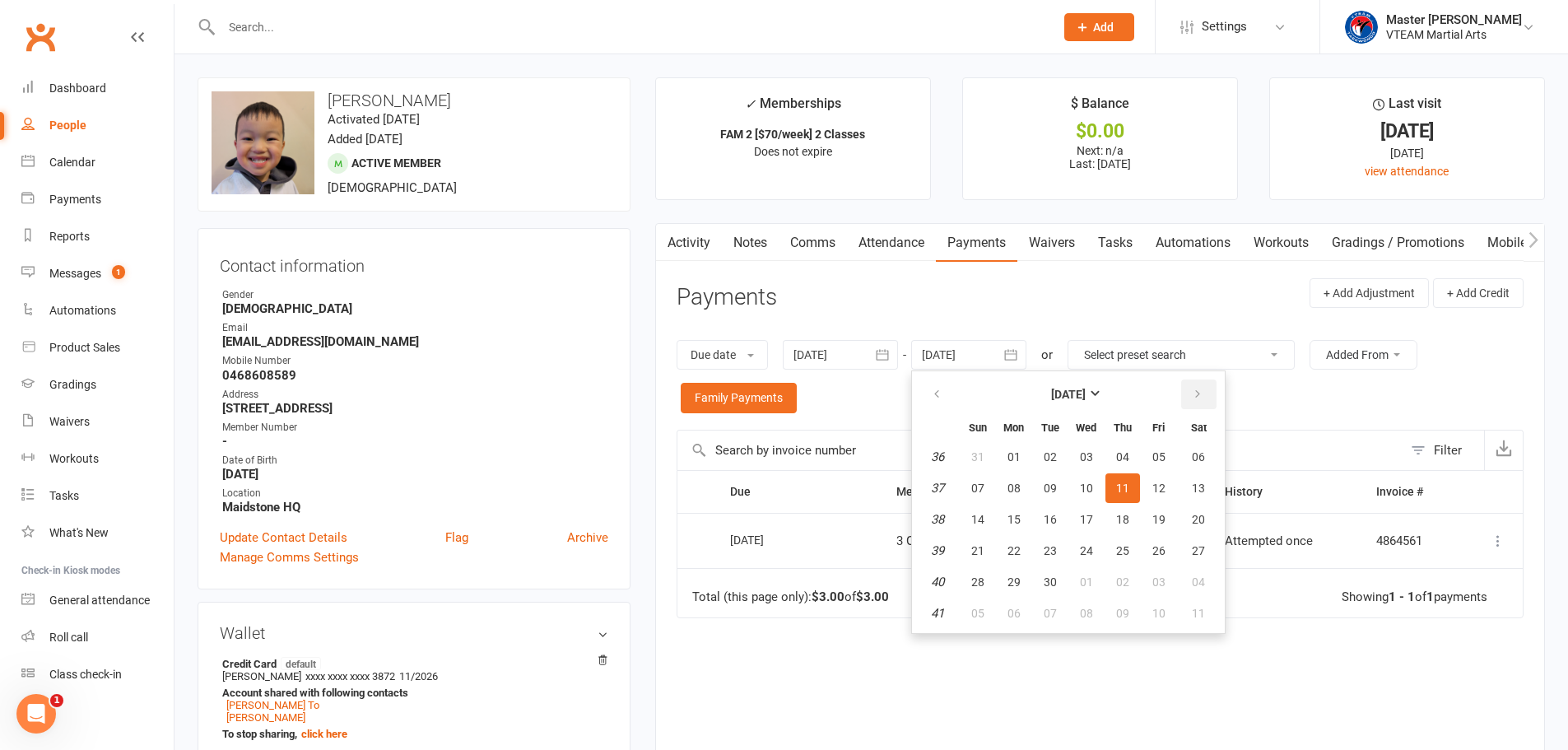
click at [1199, 400] on icon "button" at bounding box center [1198, 394] width 12 height 13
click at [1205, 391] on button "button" at bounding box center [1199, 393] width 35 height 29
click at [1201, 548] on span "22" at bounding box center [1199, 550] width 13 height 13
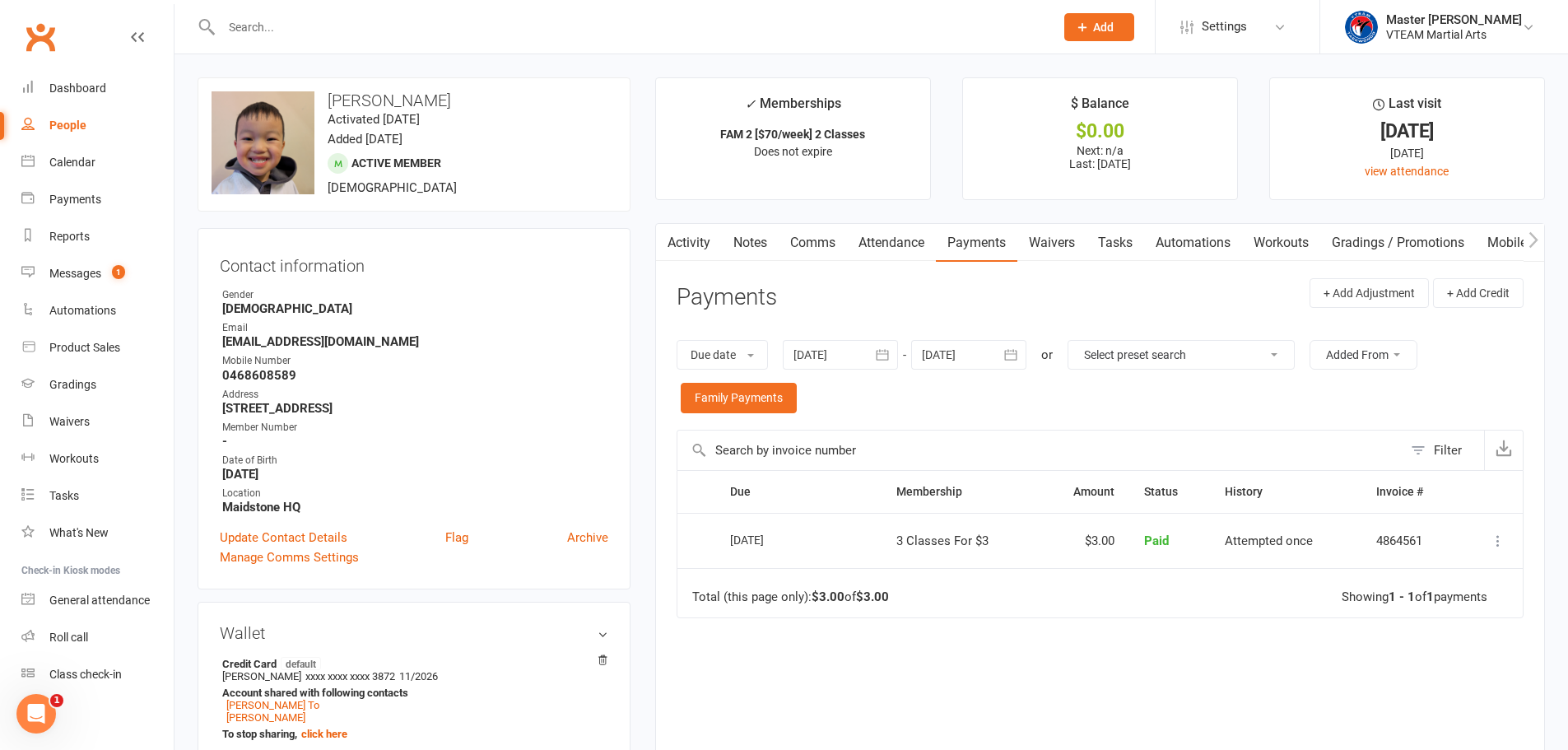
click at [1019, 356] on icon "button" at bounding box center [1011, 354] width 17 height 17
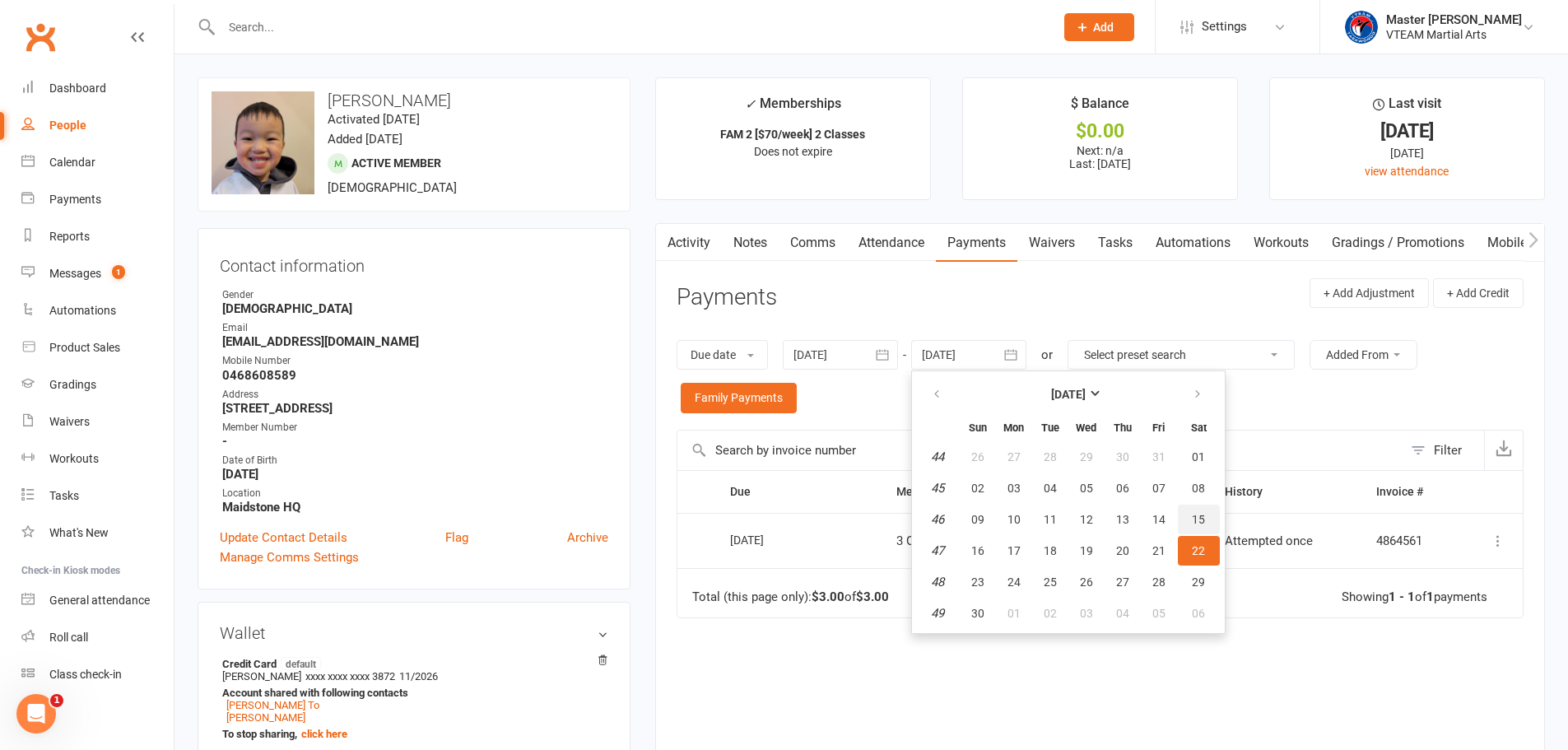
click at [1199, 516] on span "15" at bounding box center [1199, 519] width 13 height 13
type input "15 Nov 2025"
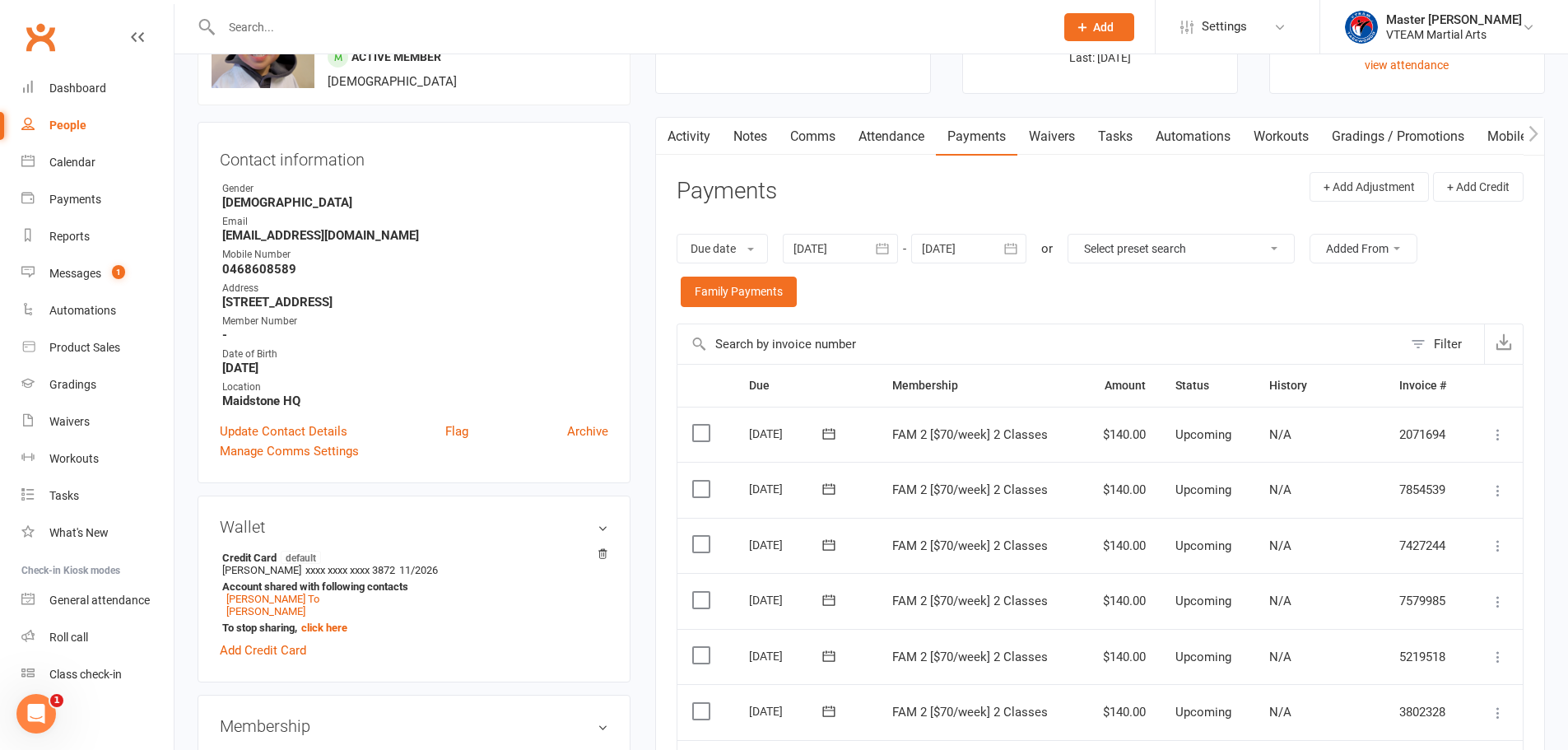
scroll to position [329, 0]
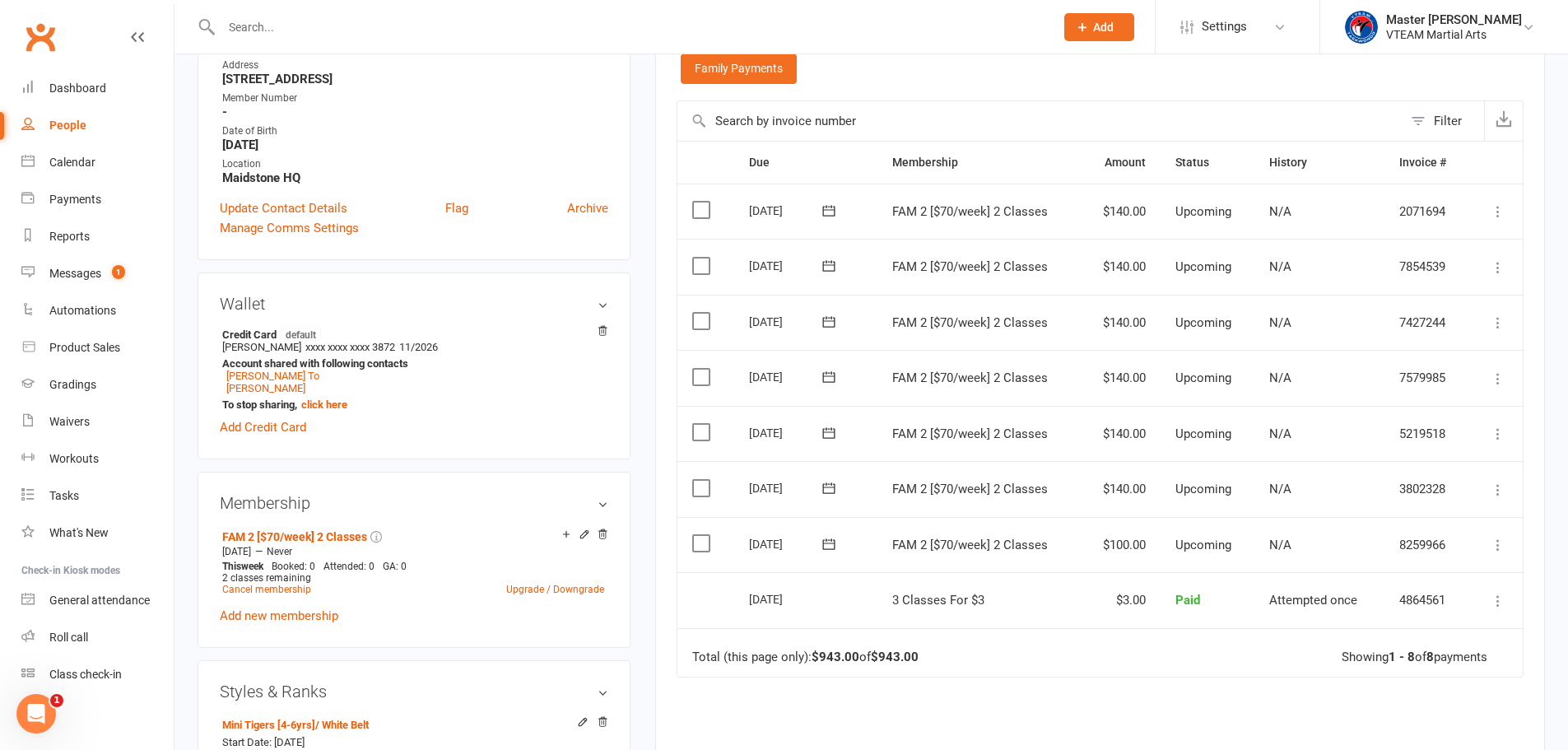
click at [825, 489] on icon at bounding box center [828, 488] width 17 height 17
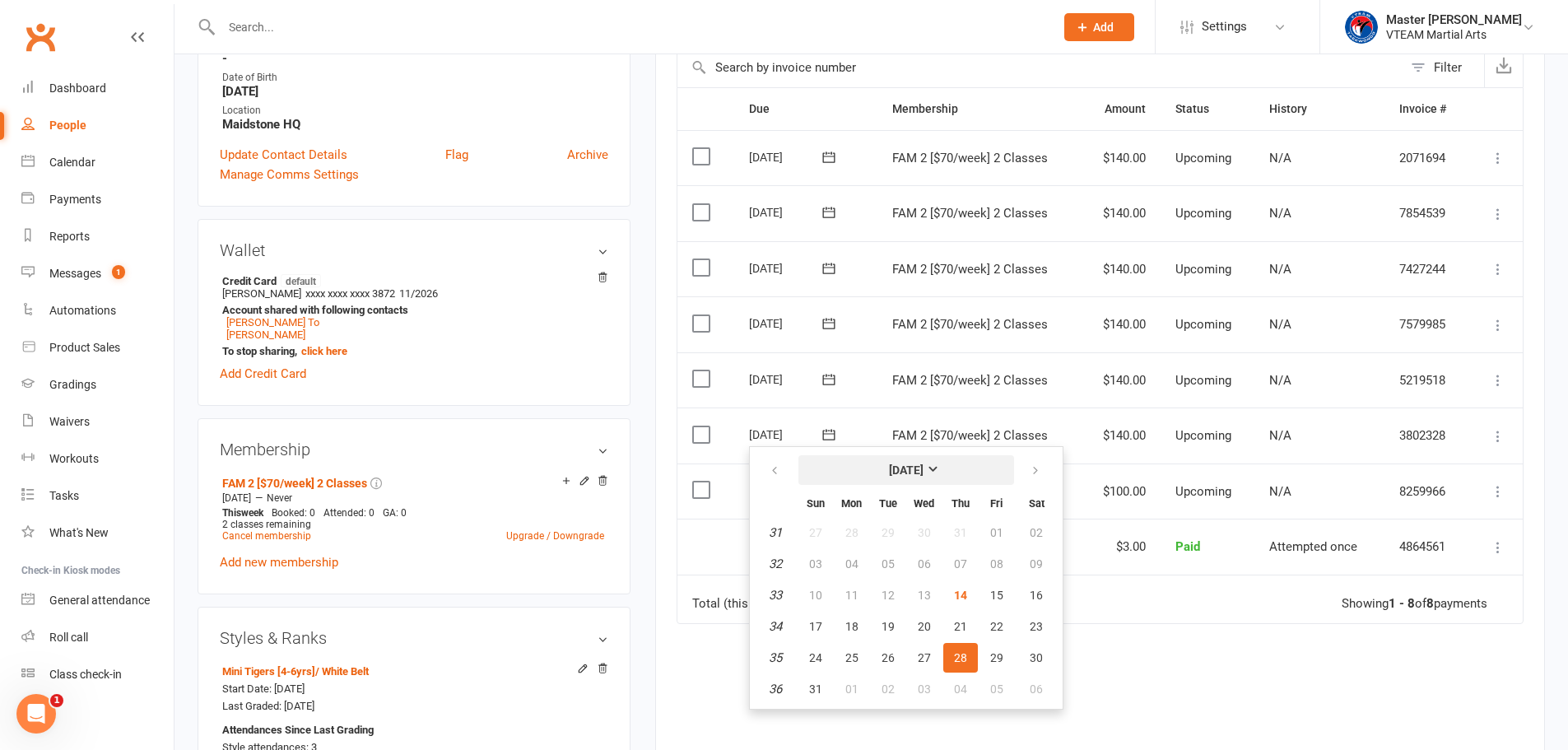
scroll to position [412, 0]
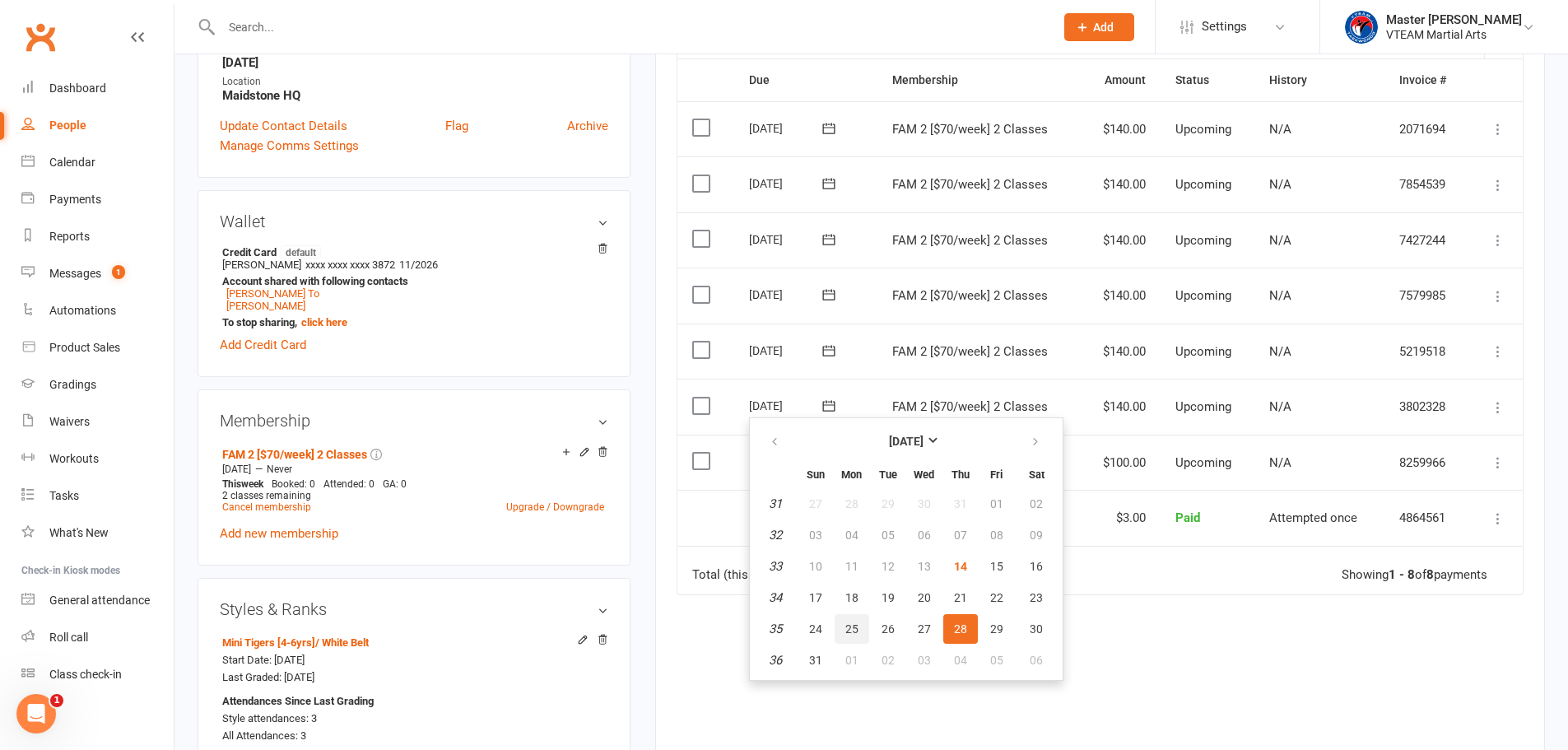
click at [850, 626] on span "25" at bounding box center [851, 629] width 13 height 13
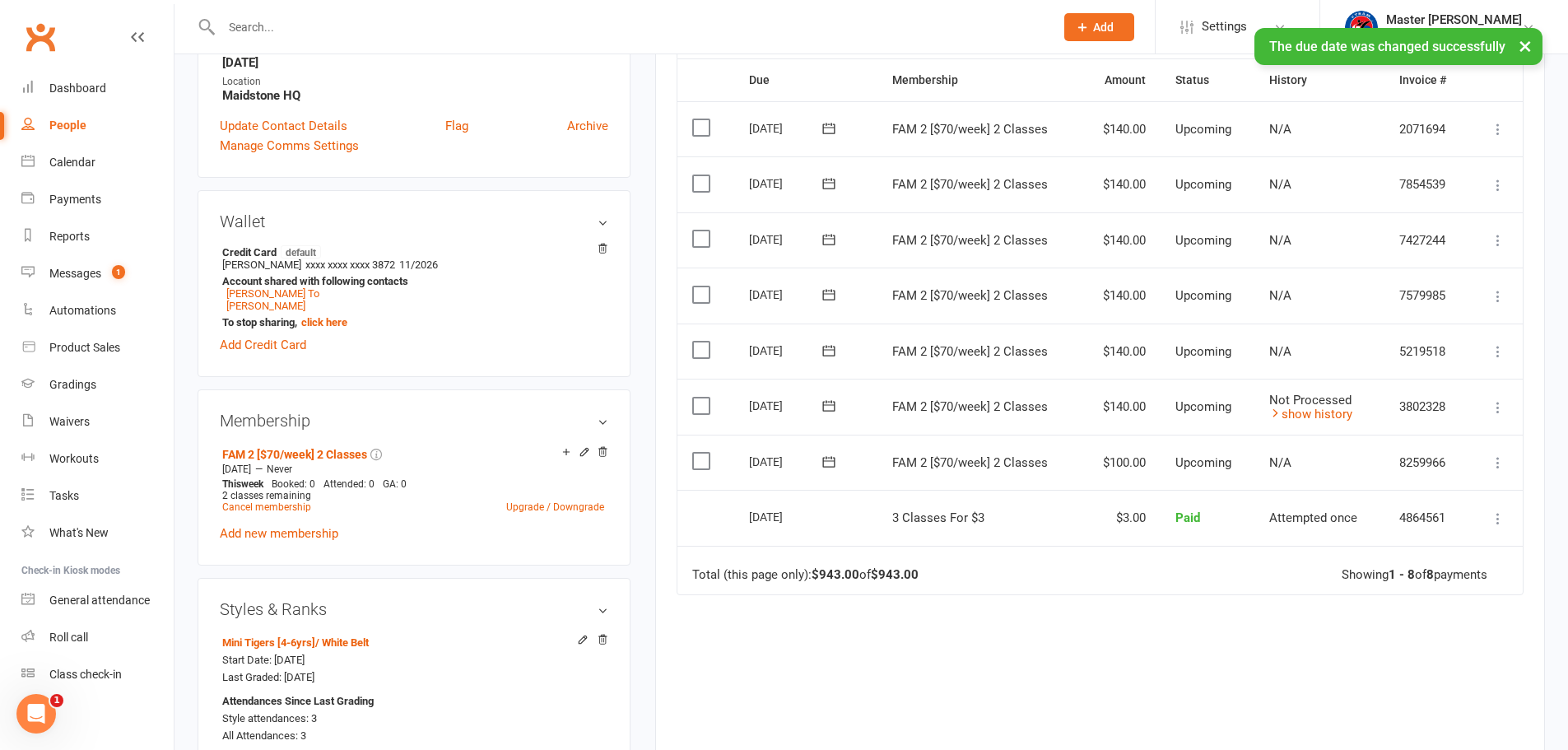
click at [823, 290] on icon at bounding box center [828, 294] width 17 height 17
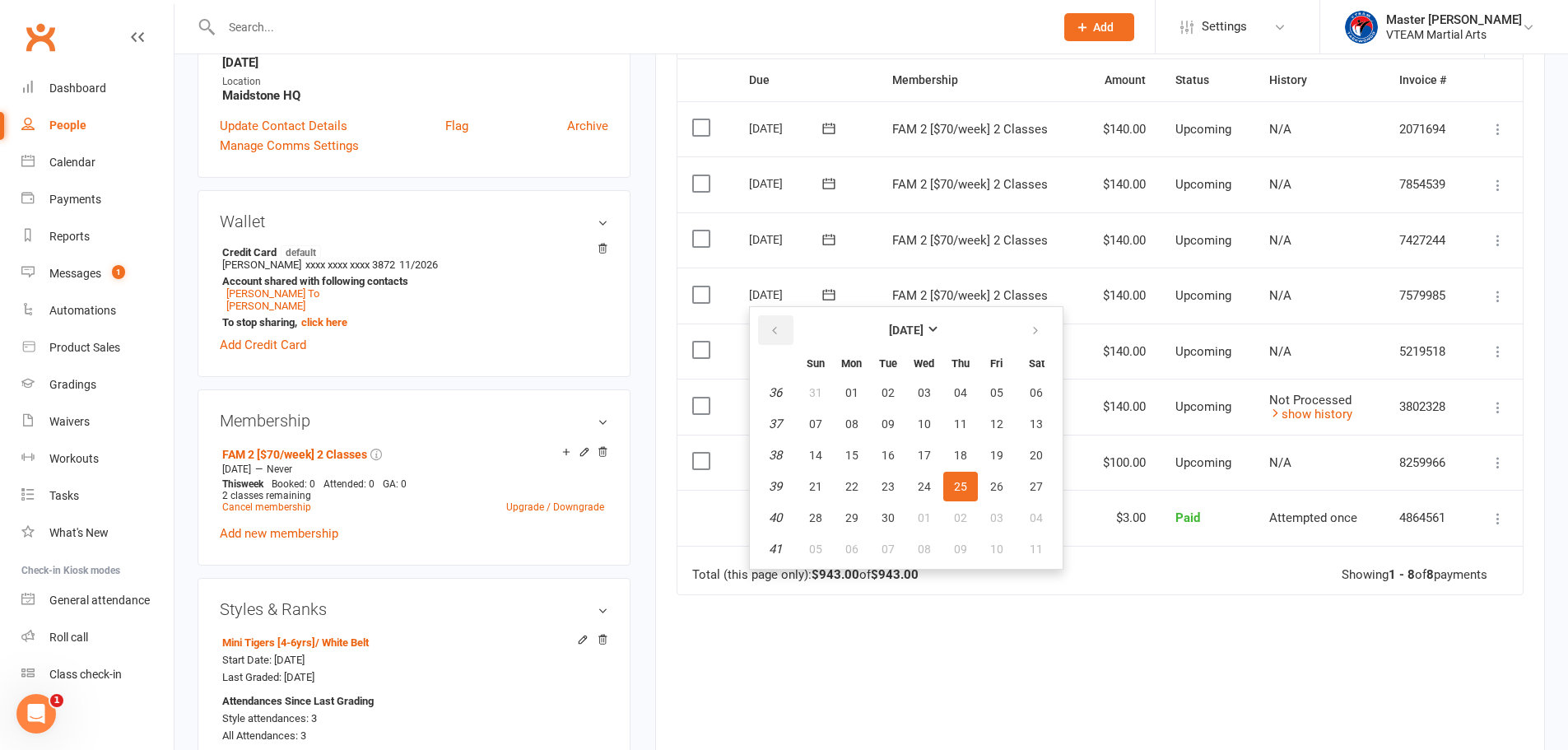
click at [785, 326] on button "button" at bounding box center [776, 329] width 35 height 29
click at [1040, 329] on button "button" at bounding box center [1036, 329] width 35 height 29
click at [850, 452] on span "15" at bounding box center [851, 454] width 13 height 13
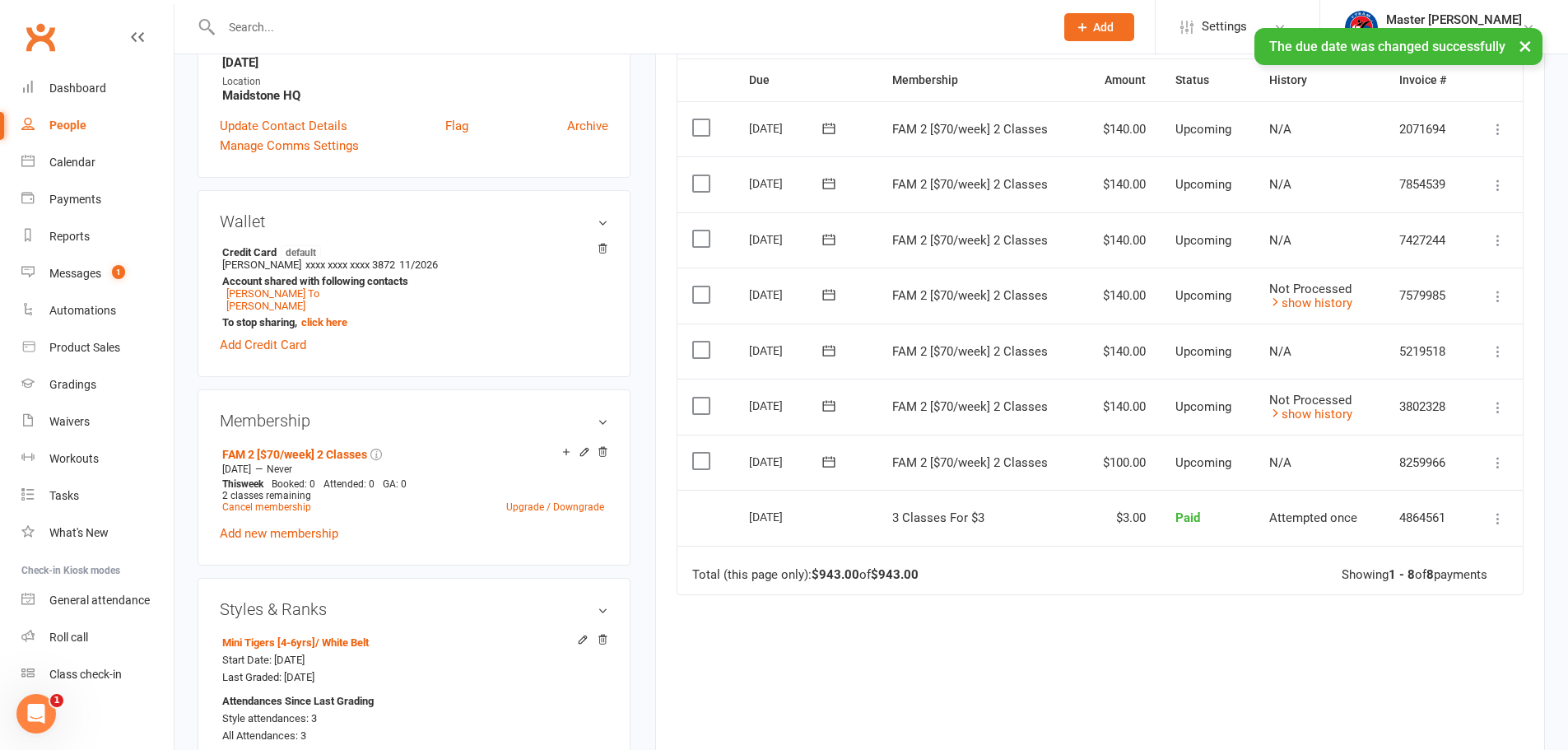
click at [1494, 240] on icon at bounding box center [1498, 240] width 17 height 17
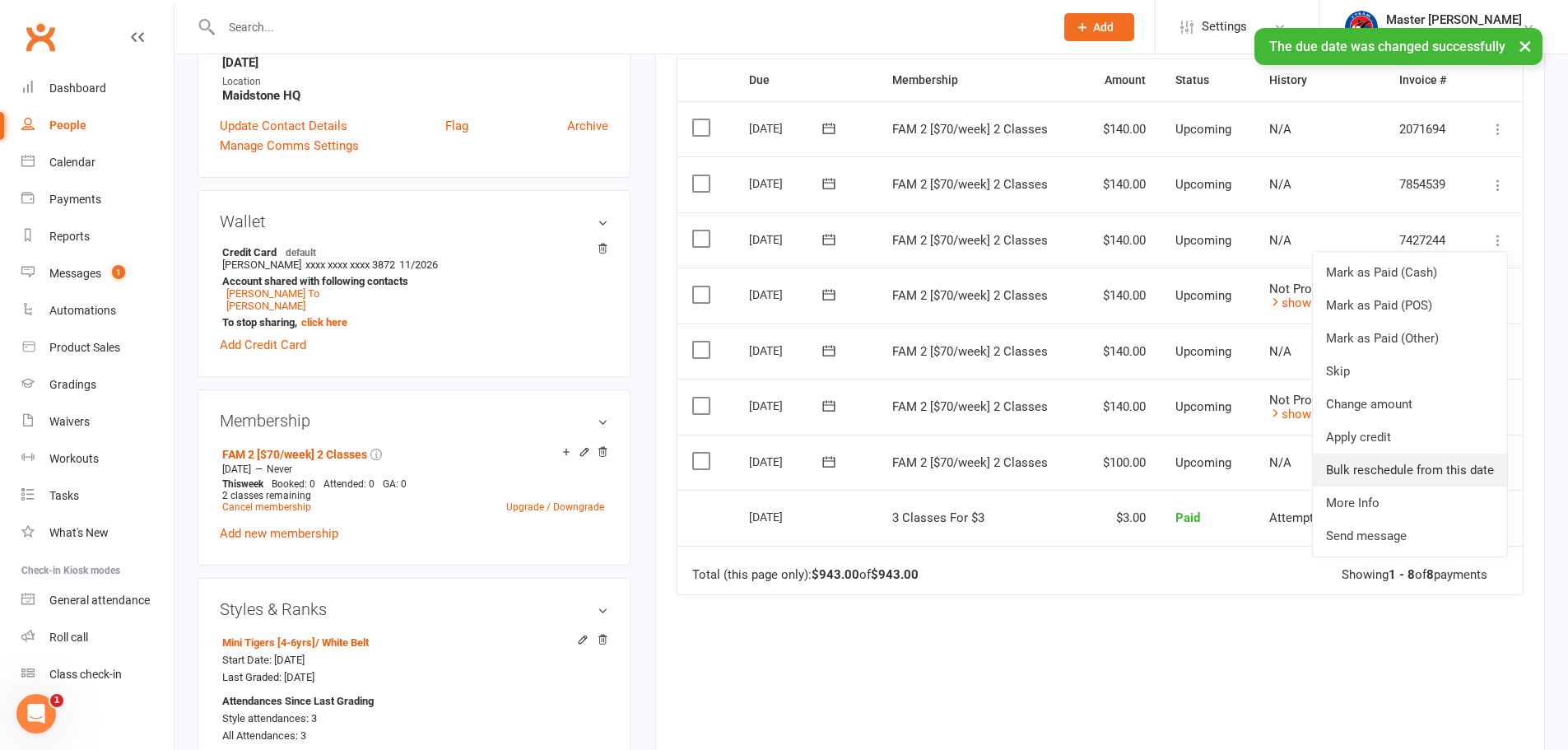
click at [1464, 471] on link "Bulk reschedule from this date" at bounding box center [1409, 469] width 194 height 33
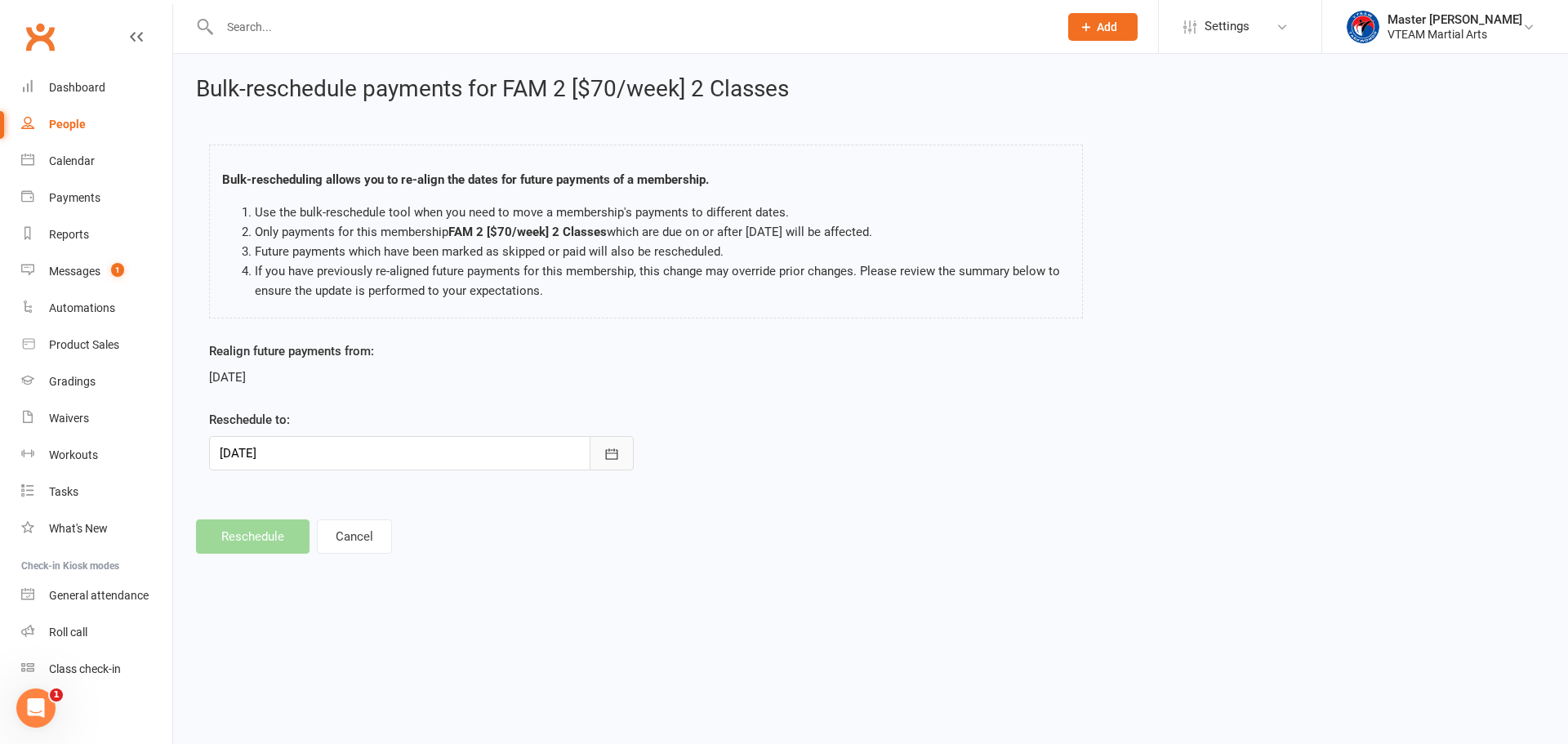
click at [623, 453] on button "button" at bounding box center [612, 452] width 44 height 34
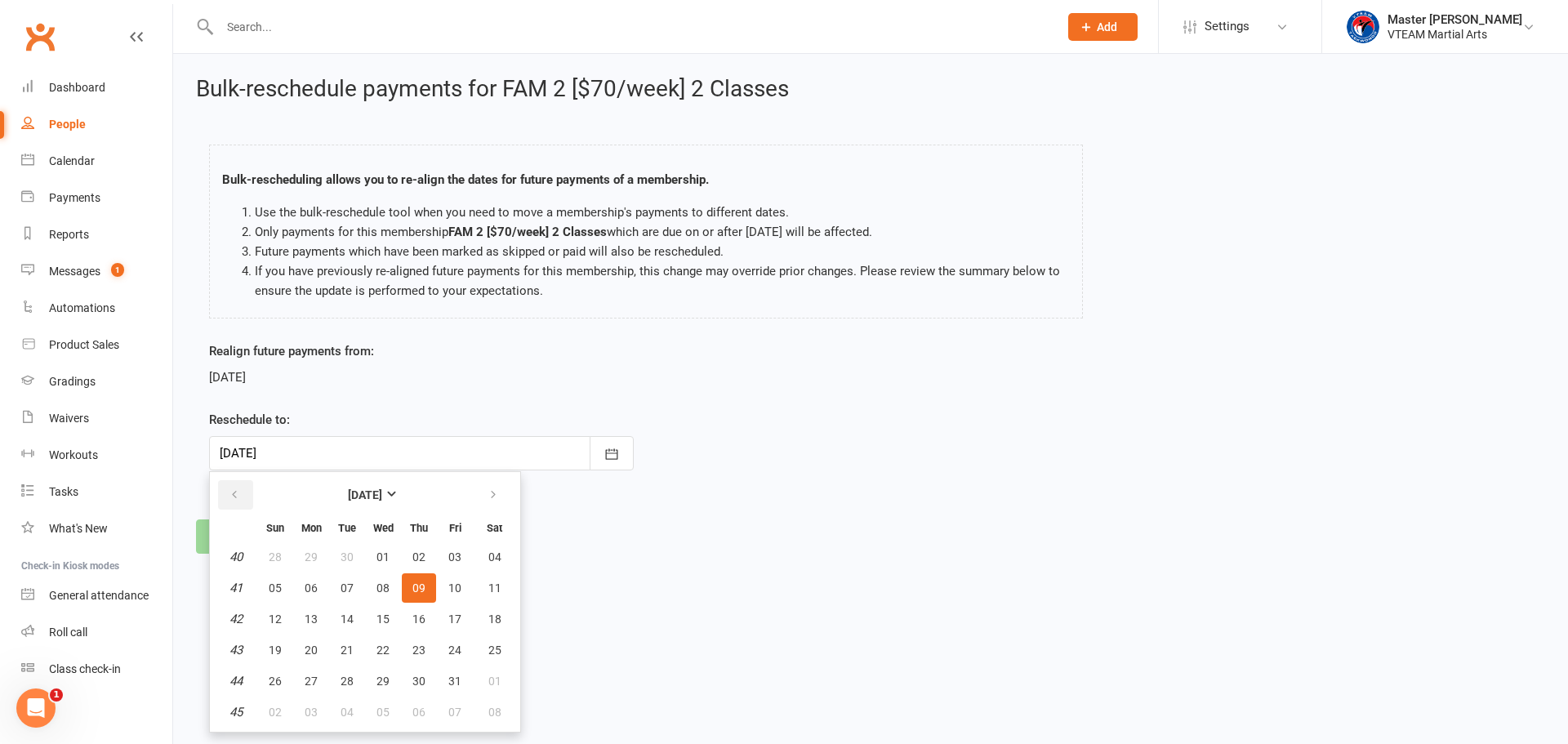
click at [235, 498] on icon "button" at bounding box center [234, 495] width 11 height 13
click at [309, 681] on span "29" at bounding box center [311, 681] width 13 height 13
type input "29 Sep 2025"
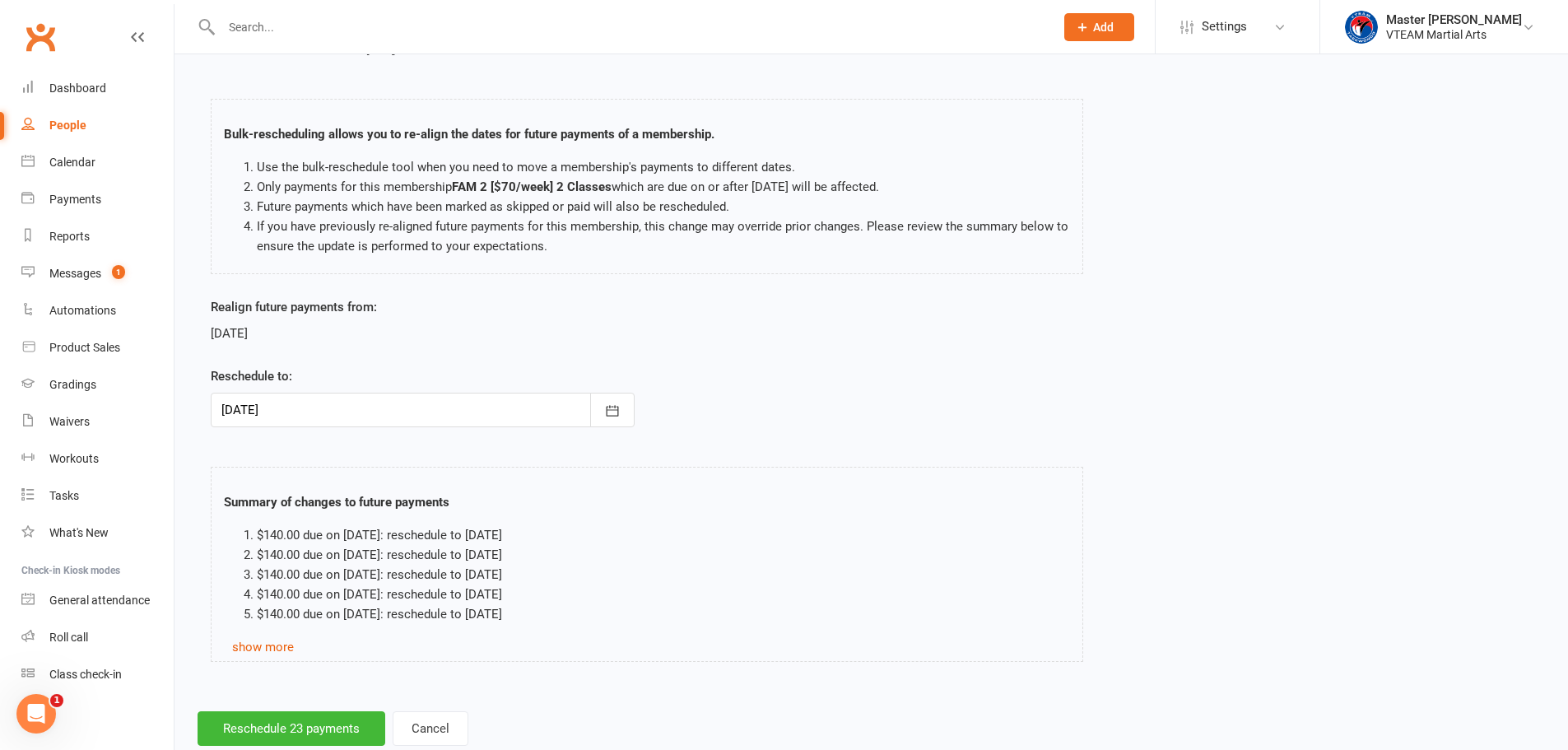
scroll to position [89, 0]
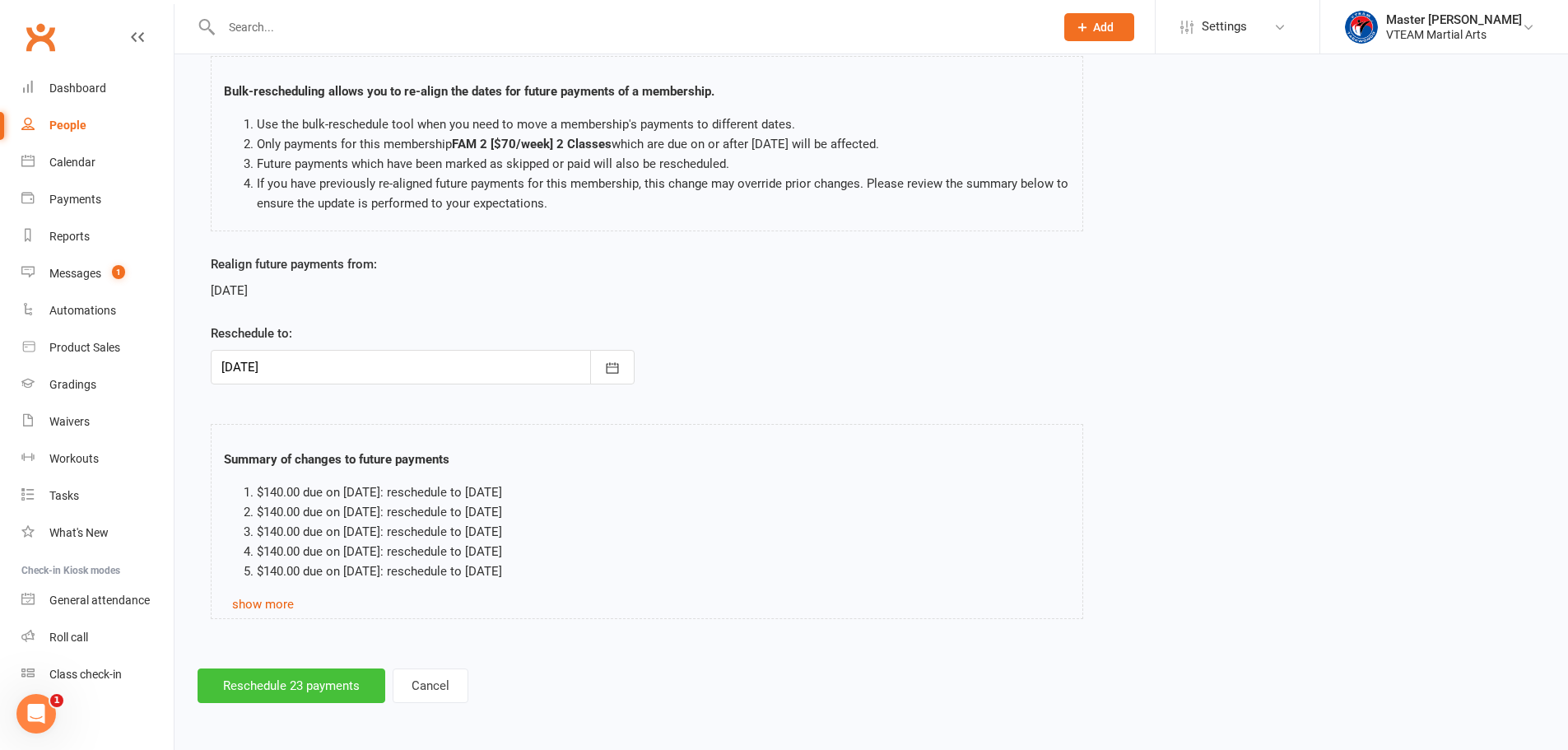
click at [317, 690] on button "Reschedule 23 payments" at bounding box center [291, 685] width 188 height 35
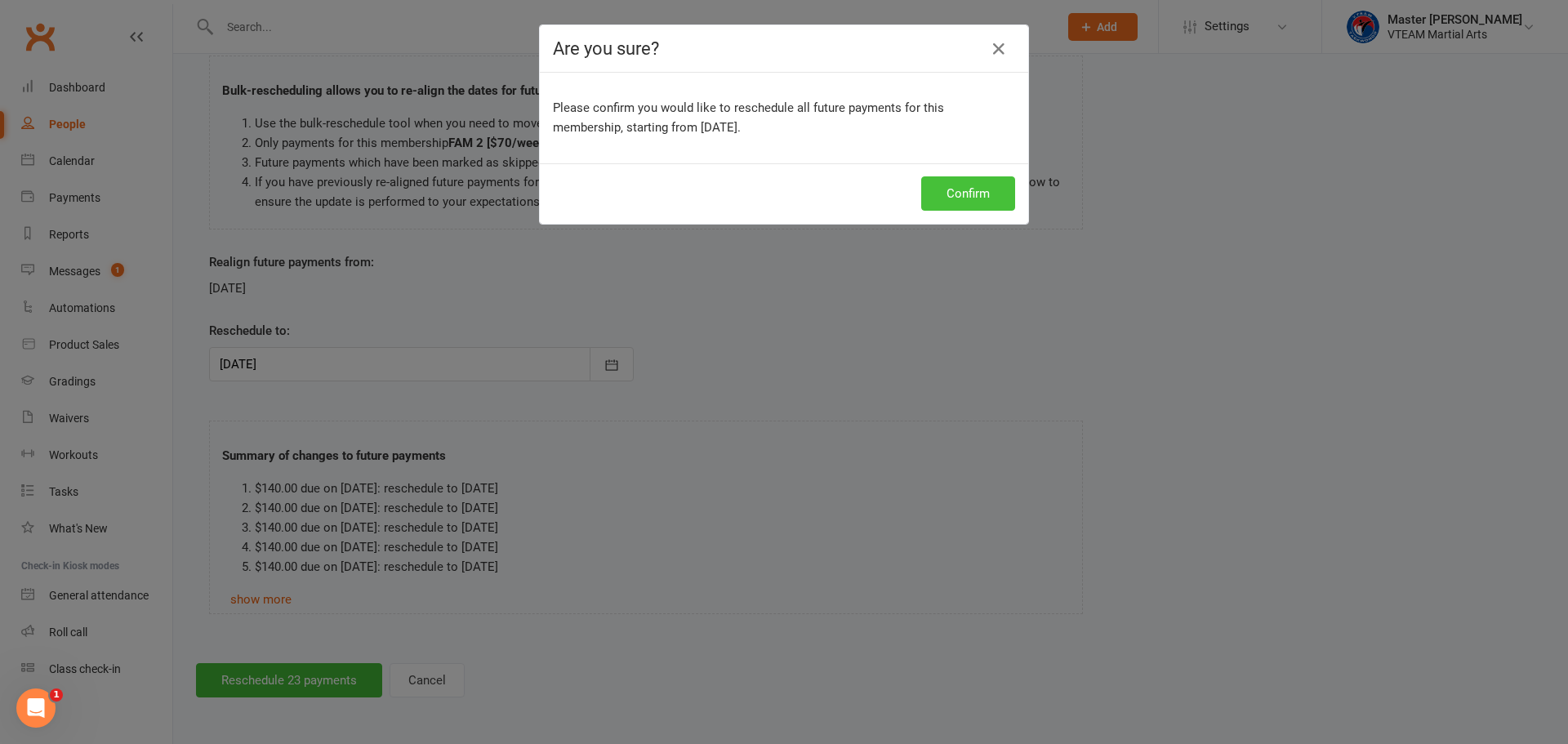
click at [939, 182] on button "Confirm" at bounding box center [968, 193] width 94 height 34
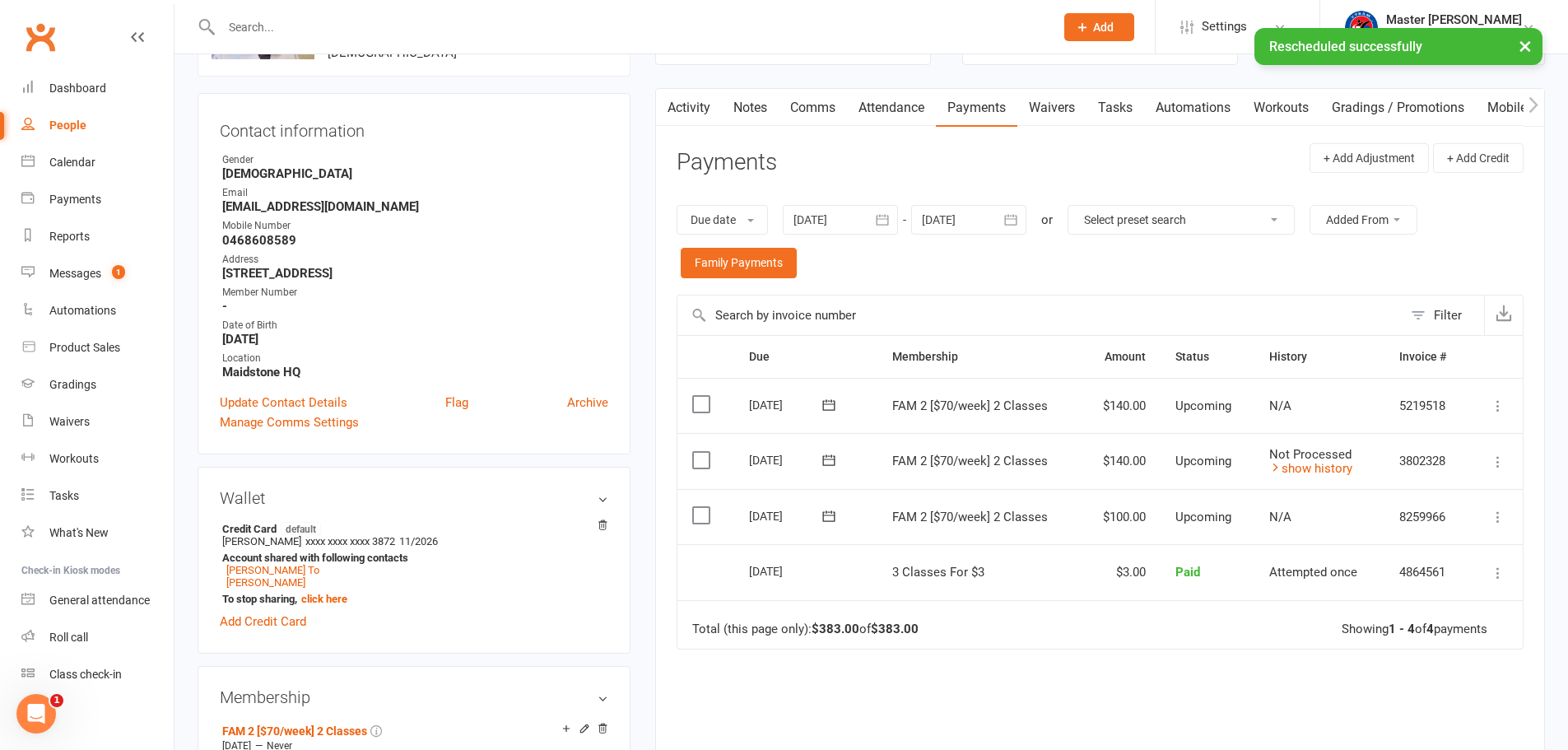
scroll to position [165, 0]
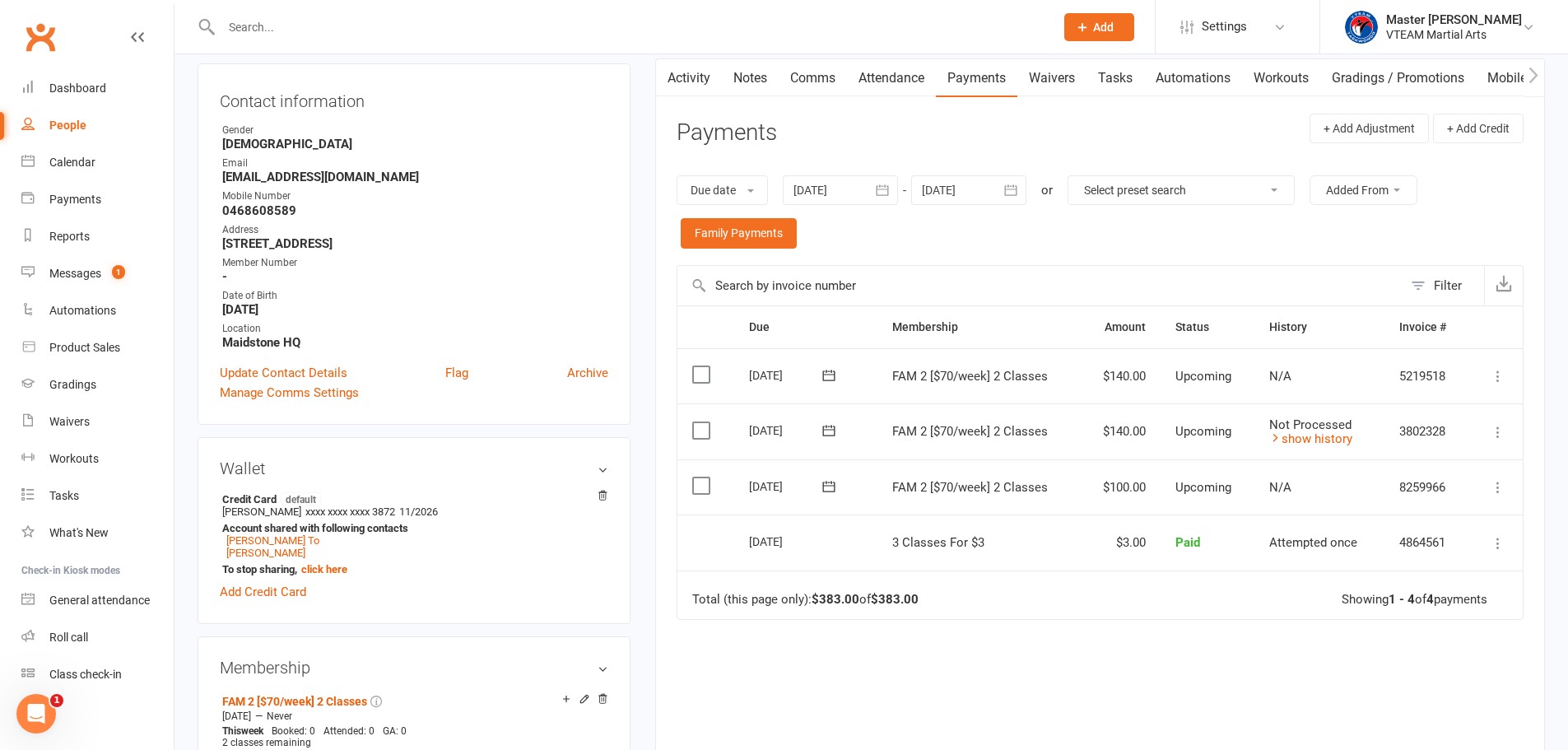
click at [1036, 395] on td "FAM 2 [$70/week] 2 Classes" at bounding box center [980, 375] width 204 height 56
click at [1498, 375] on icon at bounding box center [1498, 375] width 17 height 17
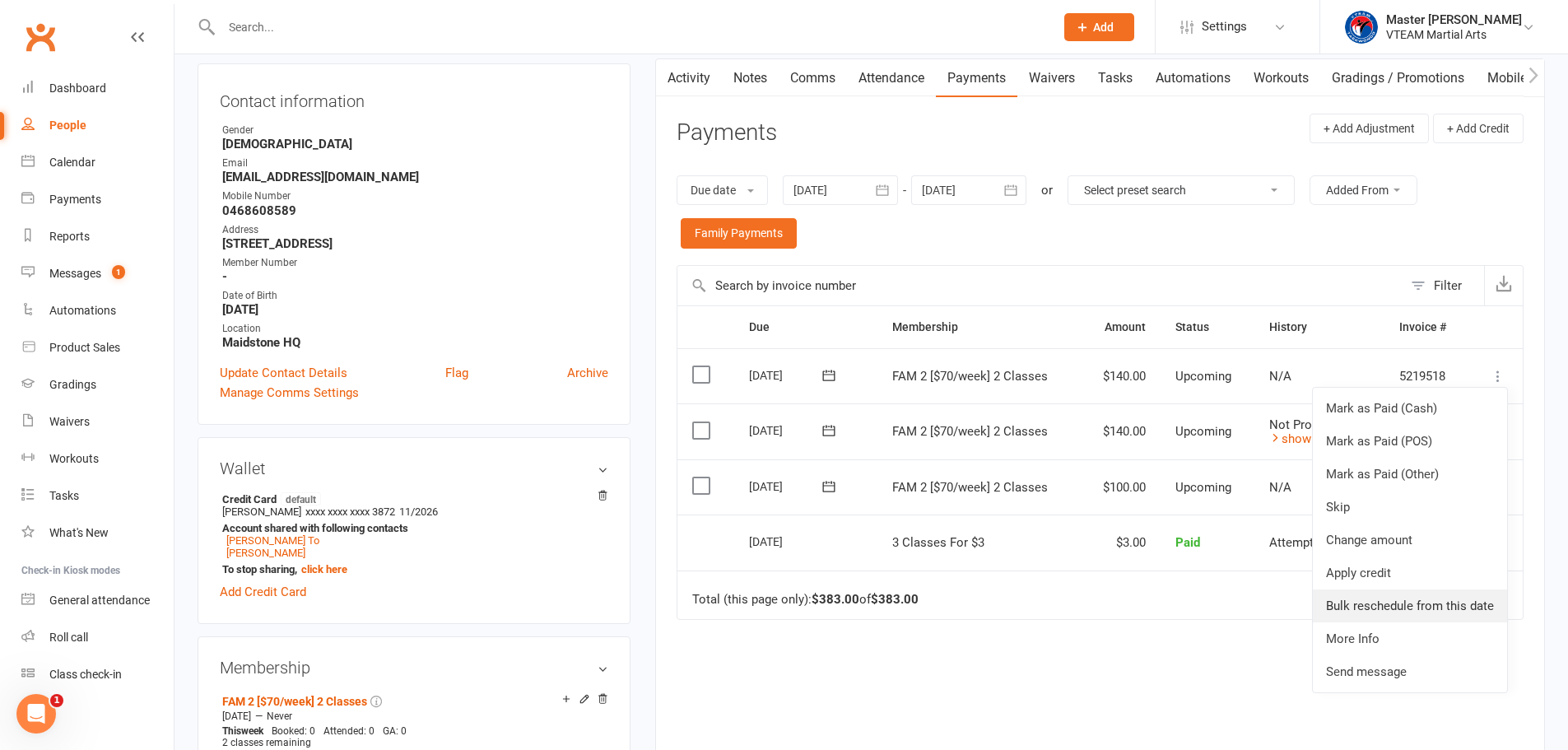
click at [1453, 602] on link "Bulk reschedule from this date" at bounding box center [1409, 605] width 194 height 33
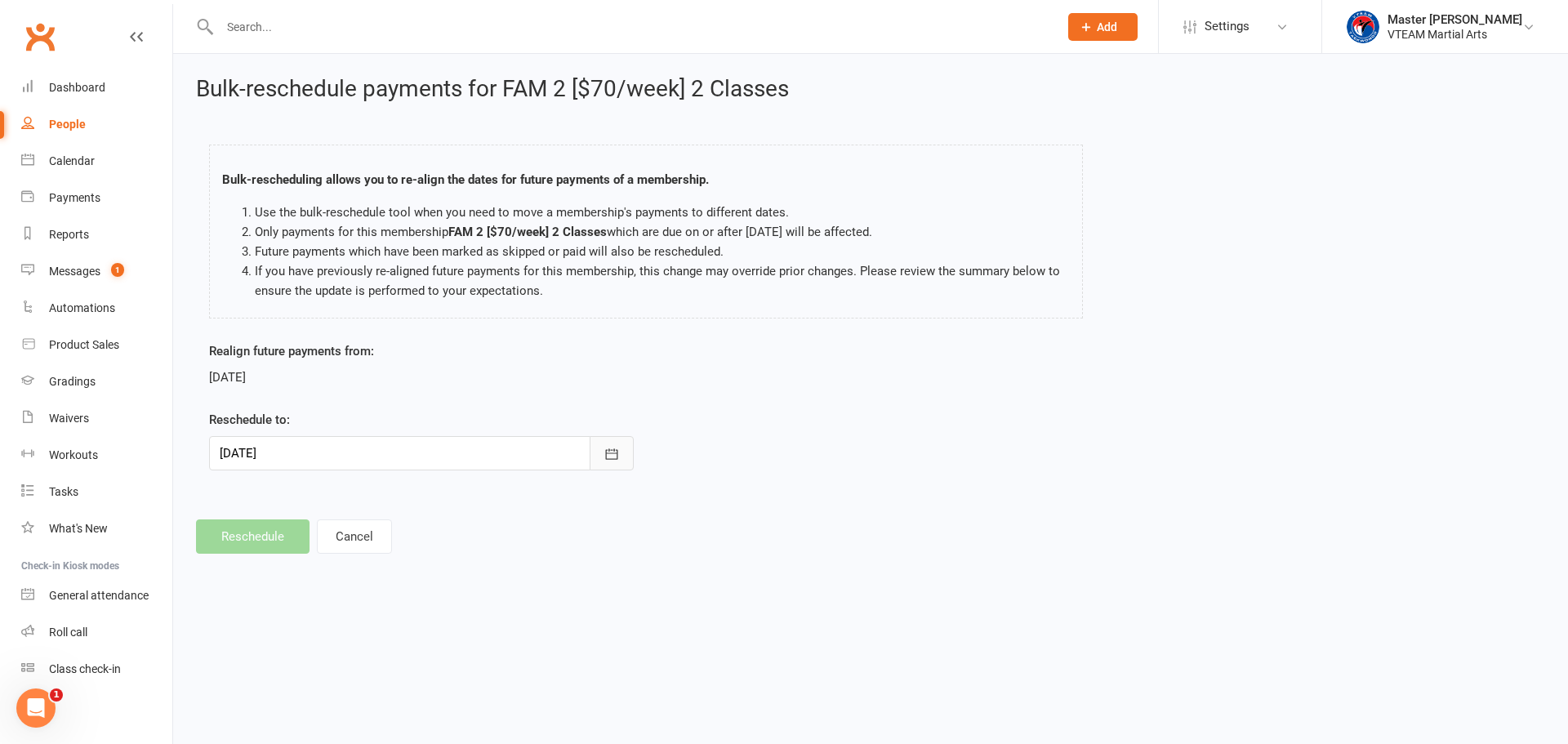
click at [609, 449] on icon "button" at bounding box center [612, 453] width 12 height 11
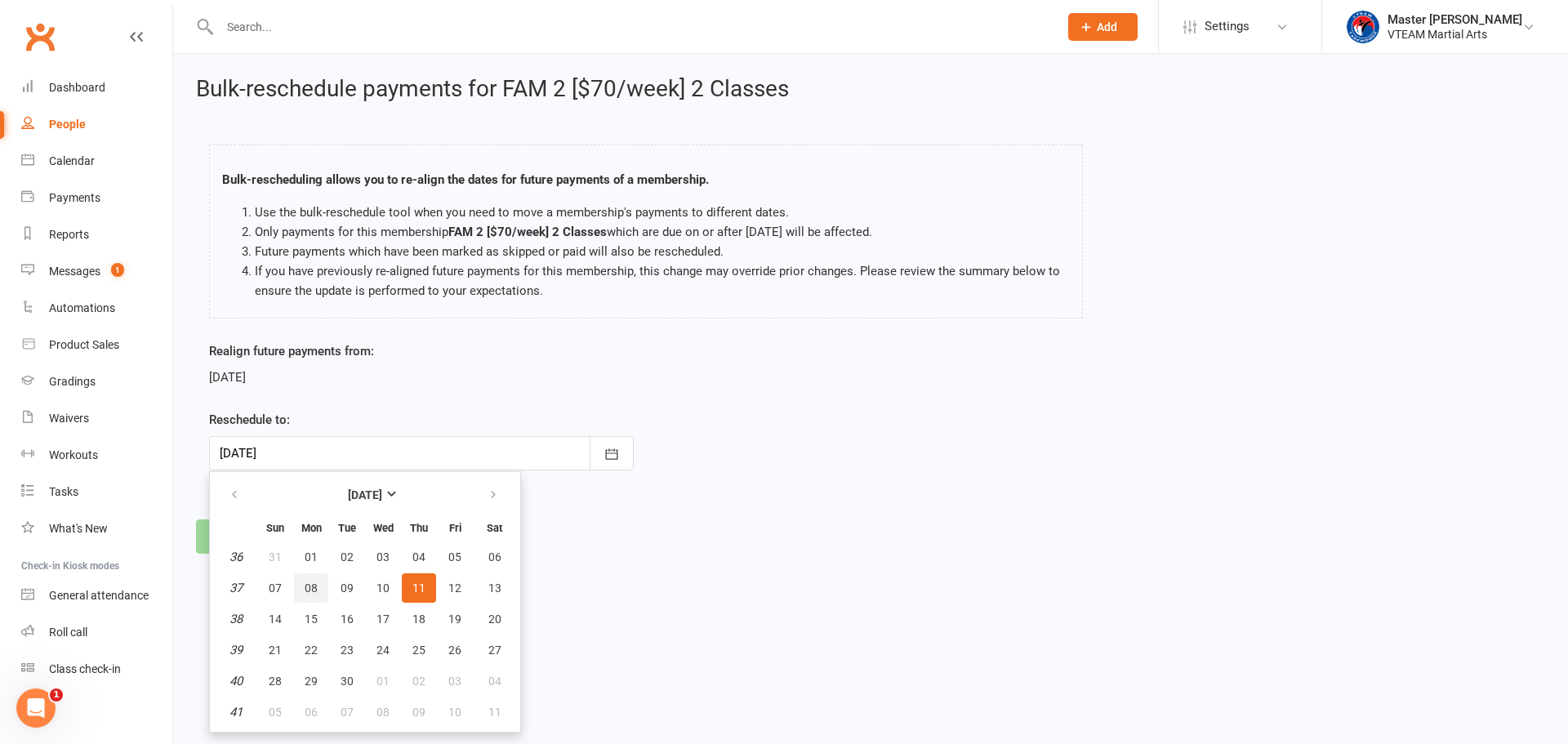
click at [307, 584] on span "08" at bounding box center [311, 588] width 13 height 13
type input "08 Sep 2025"
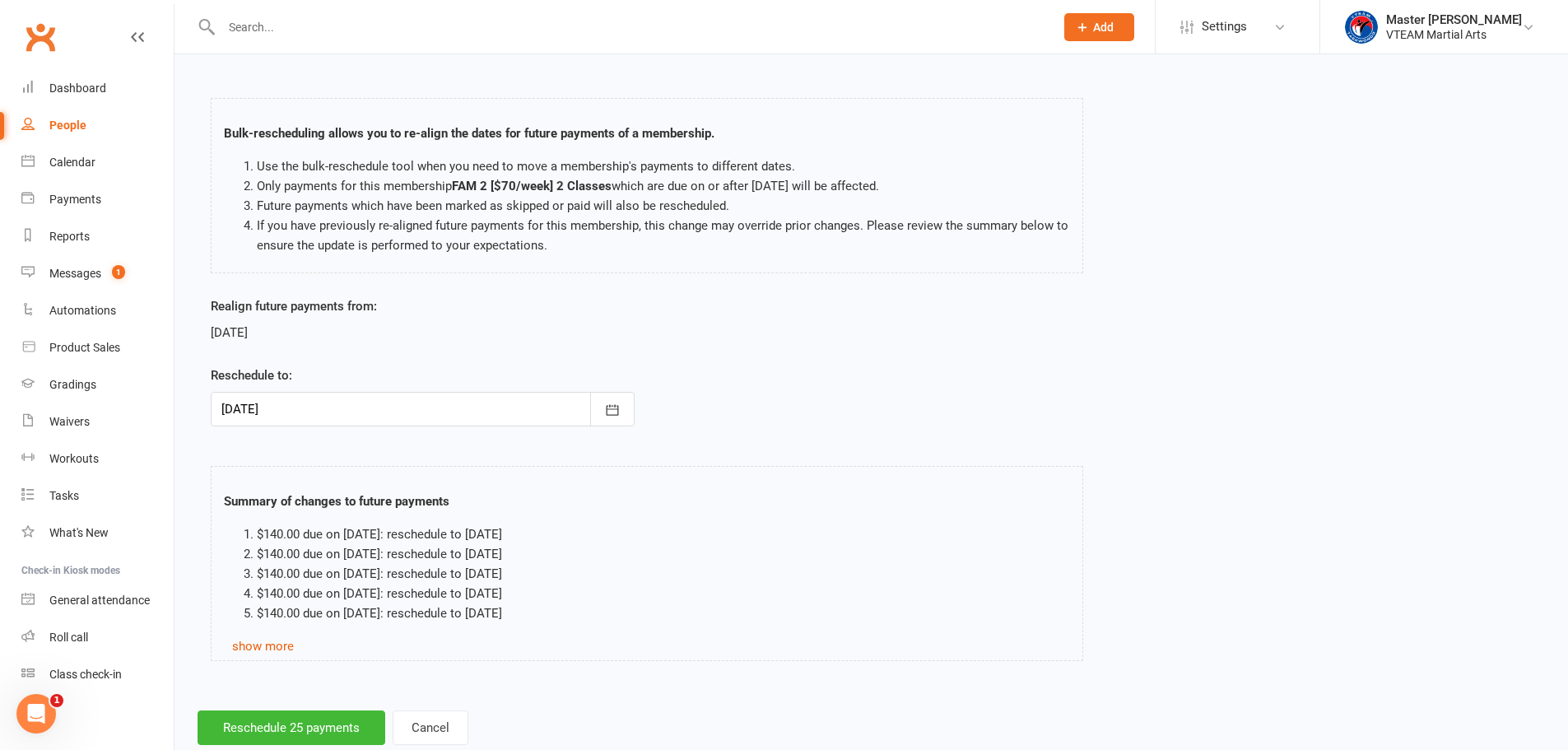
scroll to position [89, 0]
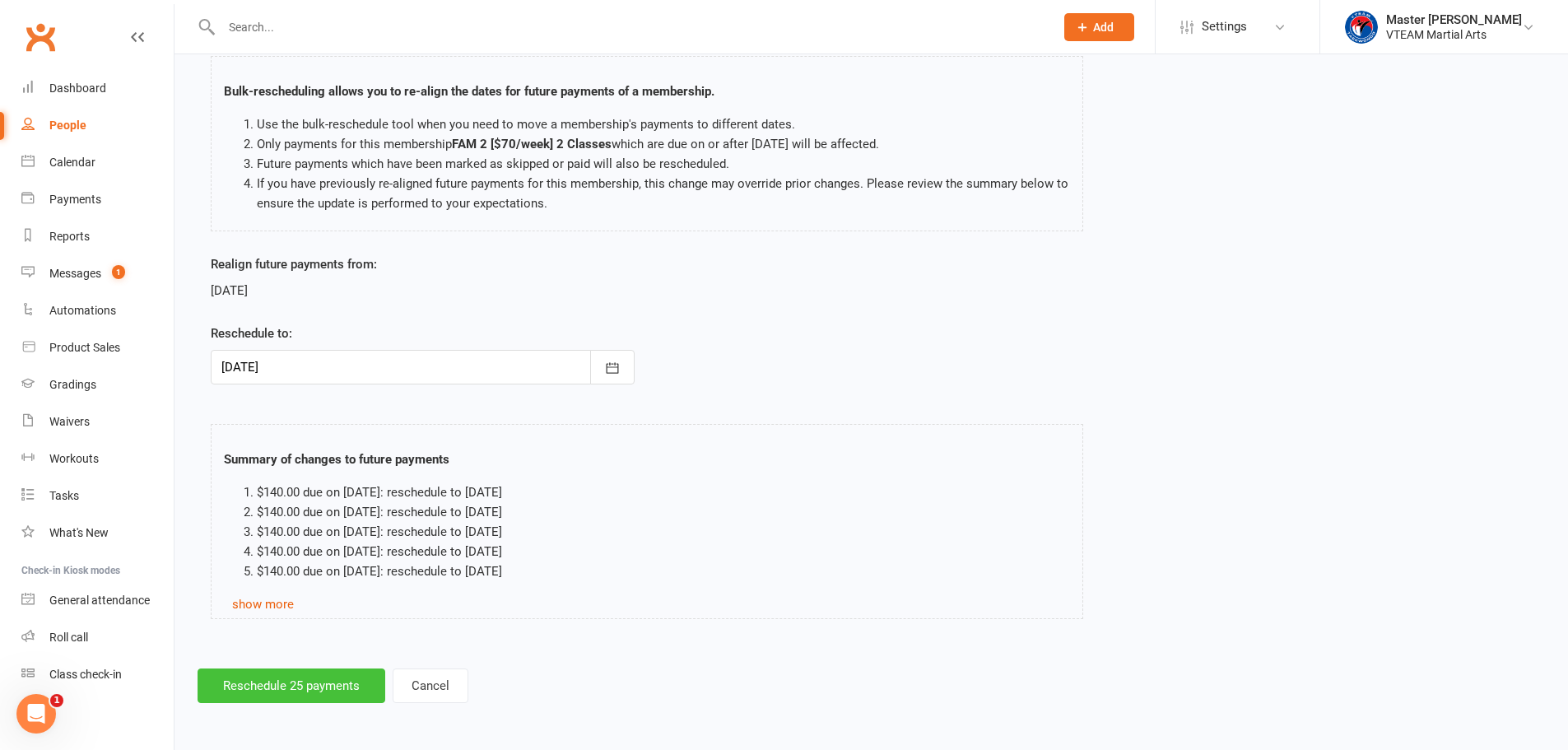
click at [323, 676] on button "Reschedule 25 payments" at bounding box center [291, 685] width 188 height 35
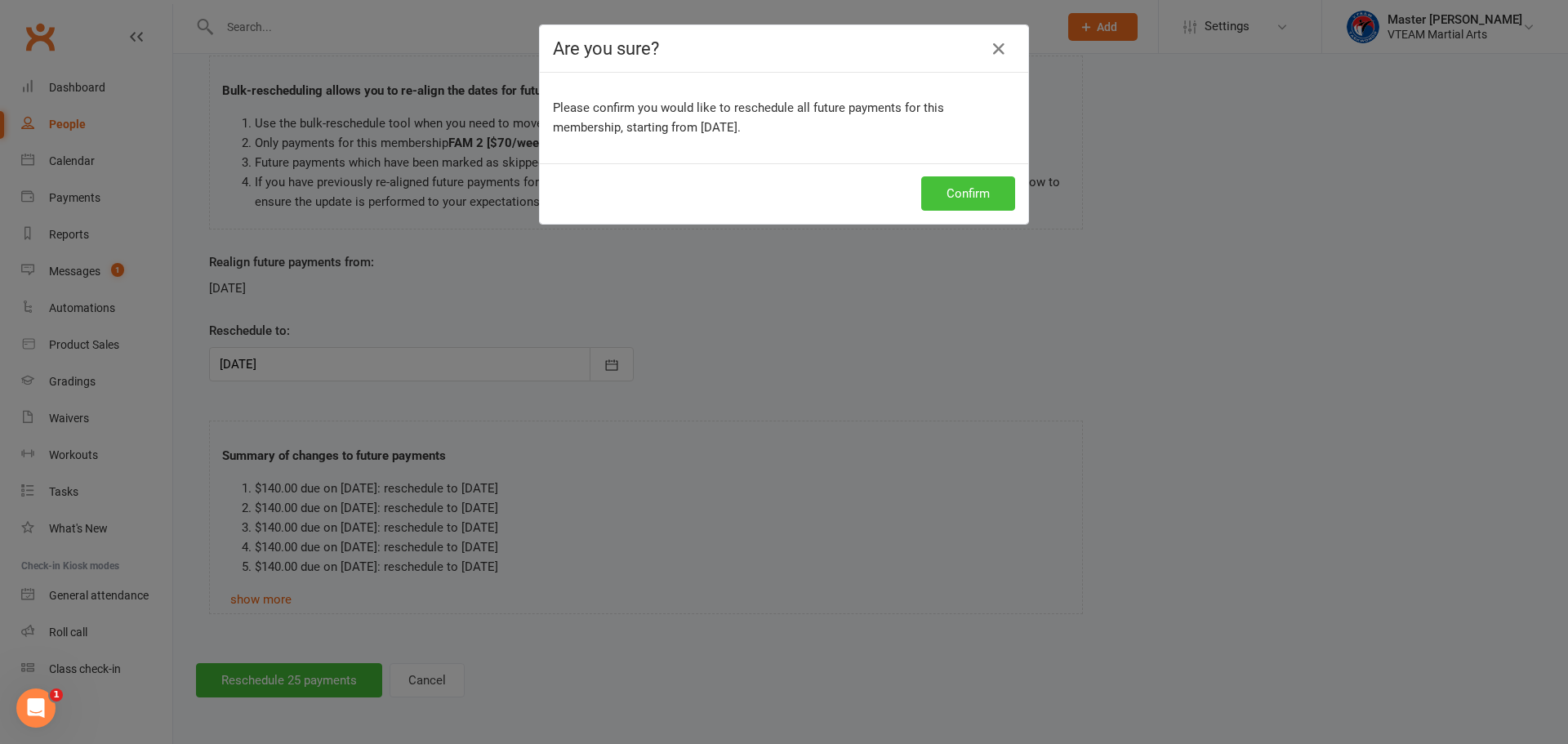
click at [983, 181] on button "Confirm" at bounding box center [968, 193] width 94 height 34
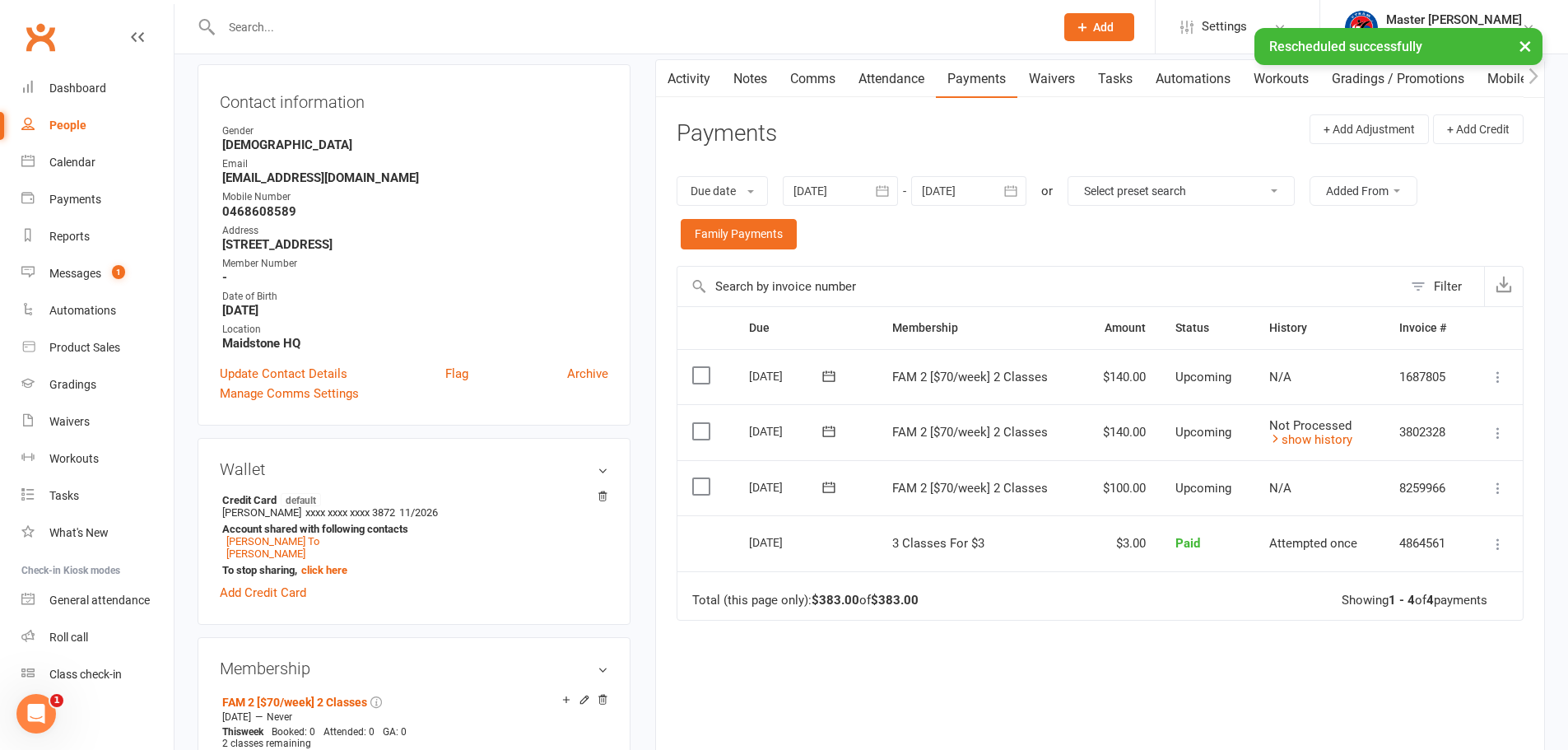
scroll to position [165, 0]
click at [1019, 190] on icon "button" at bounding box center [1011, 189] width 17 height 17
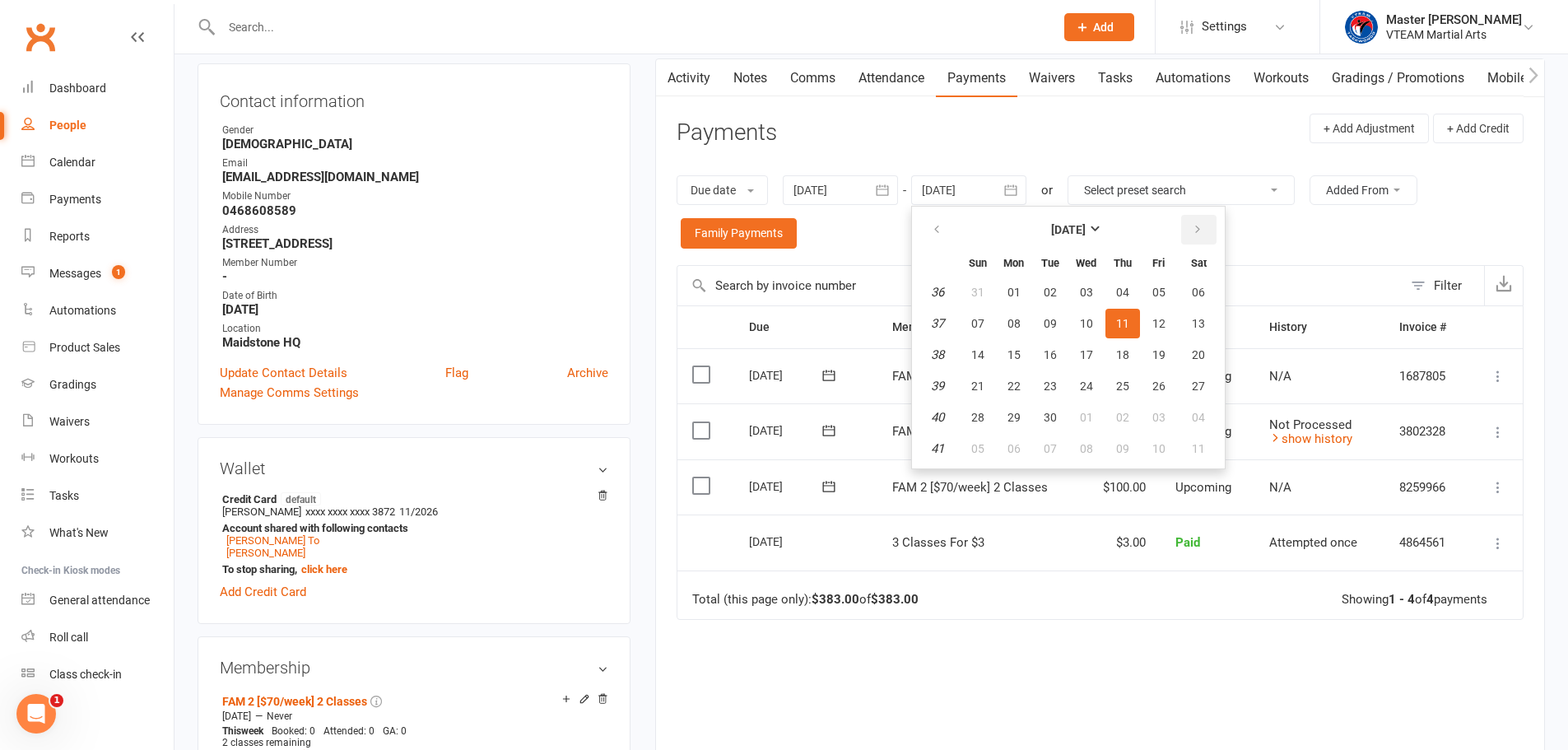
click at [1198, 223] on icon "button" at bounding box center [1198, 229] width 12 height 13
click at [1201, 416] on span "29" at bounding box center [1199, 417] width 13 height 13
type input "29 Nov 2025"
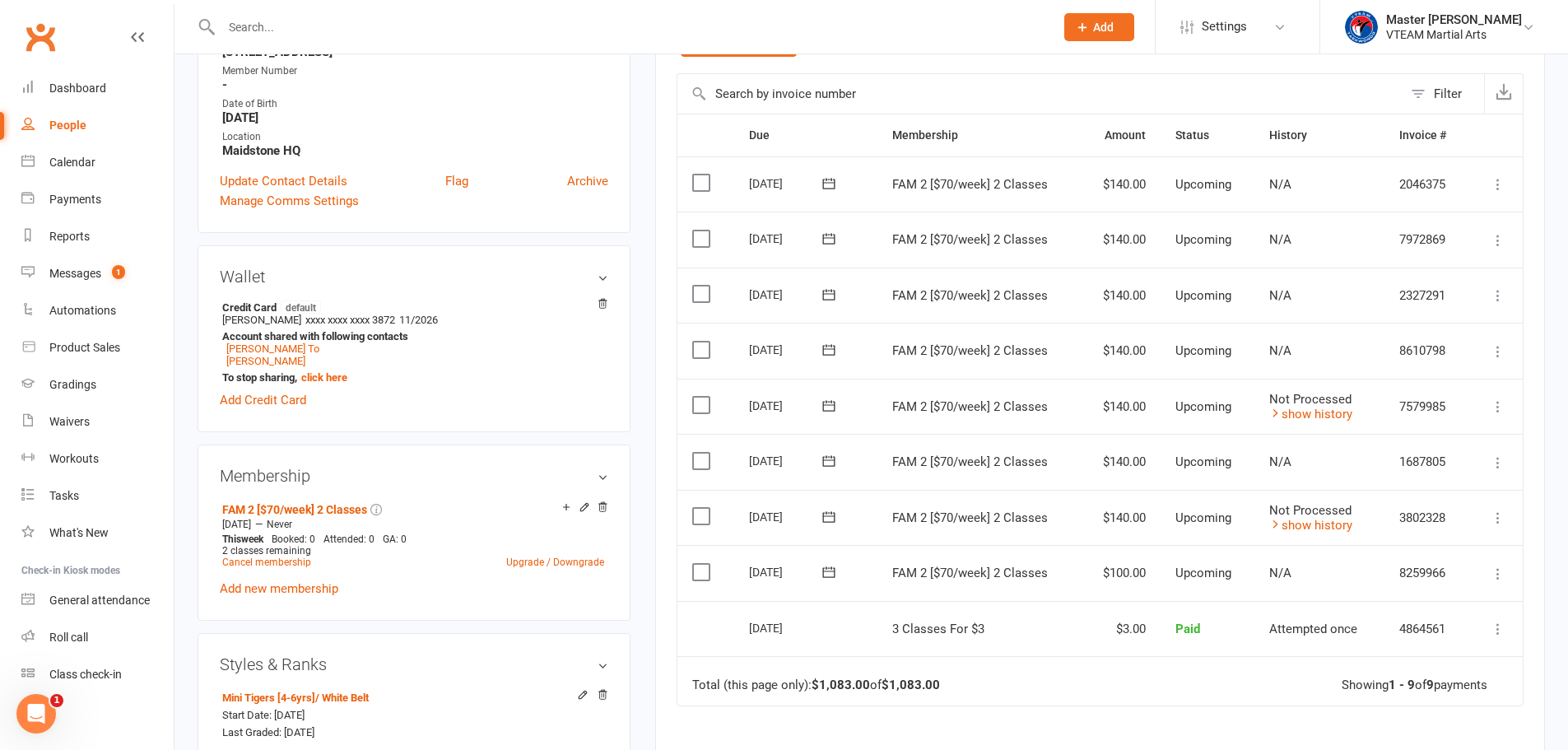
scroll to position [412, 0]
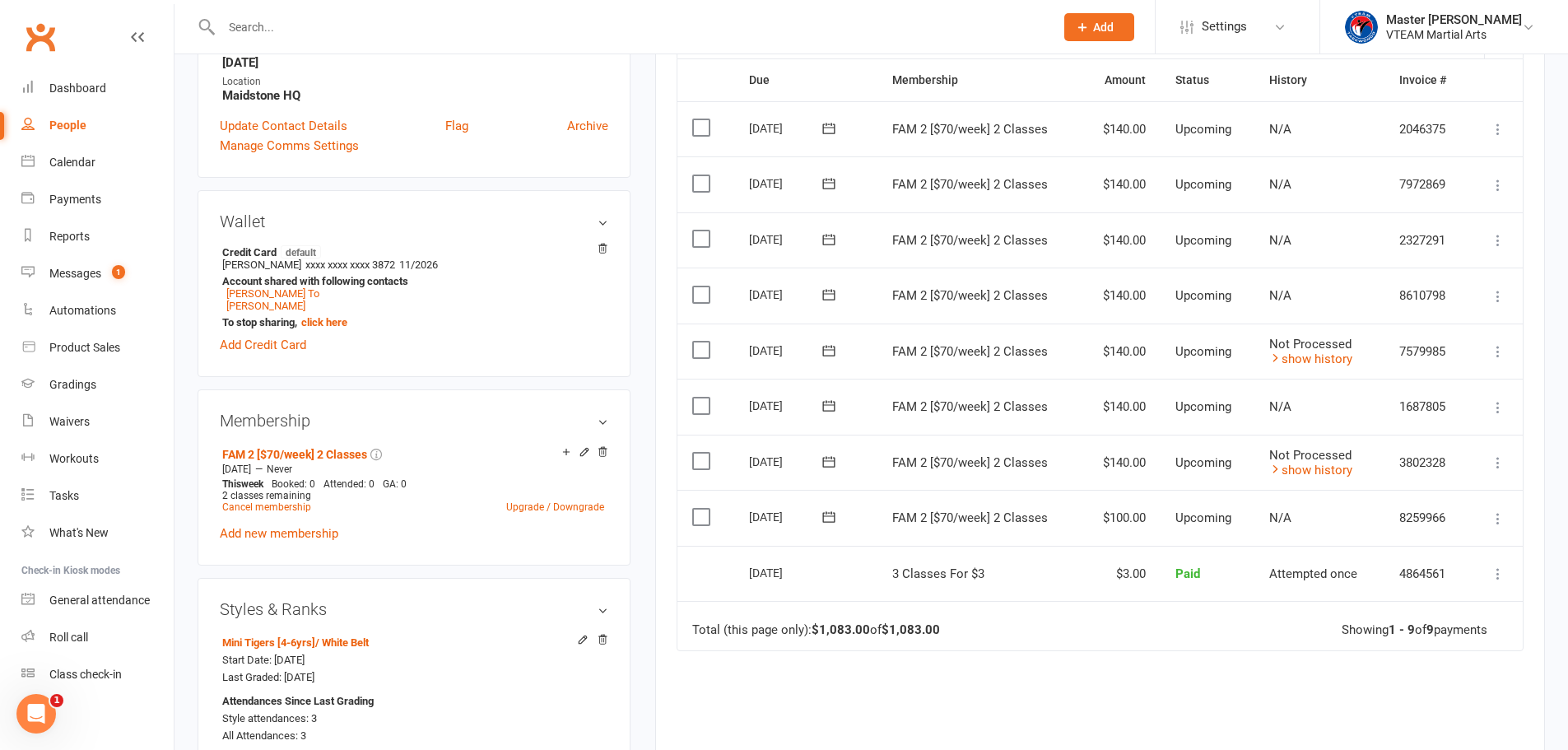
click at [843, 367] on td "12 Sep 2025" at bounding box center [806, 351] width 144 height 56
click at [1502, 346] on icon at bounding box center [1498, 351] width 17 height 17
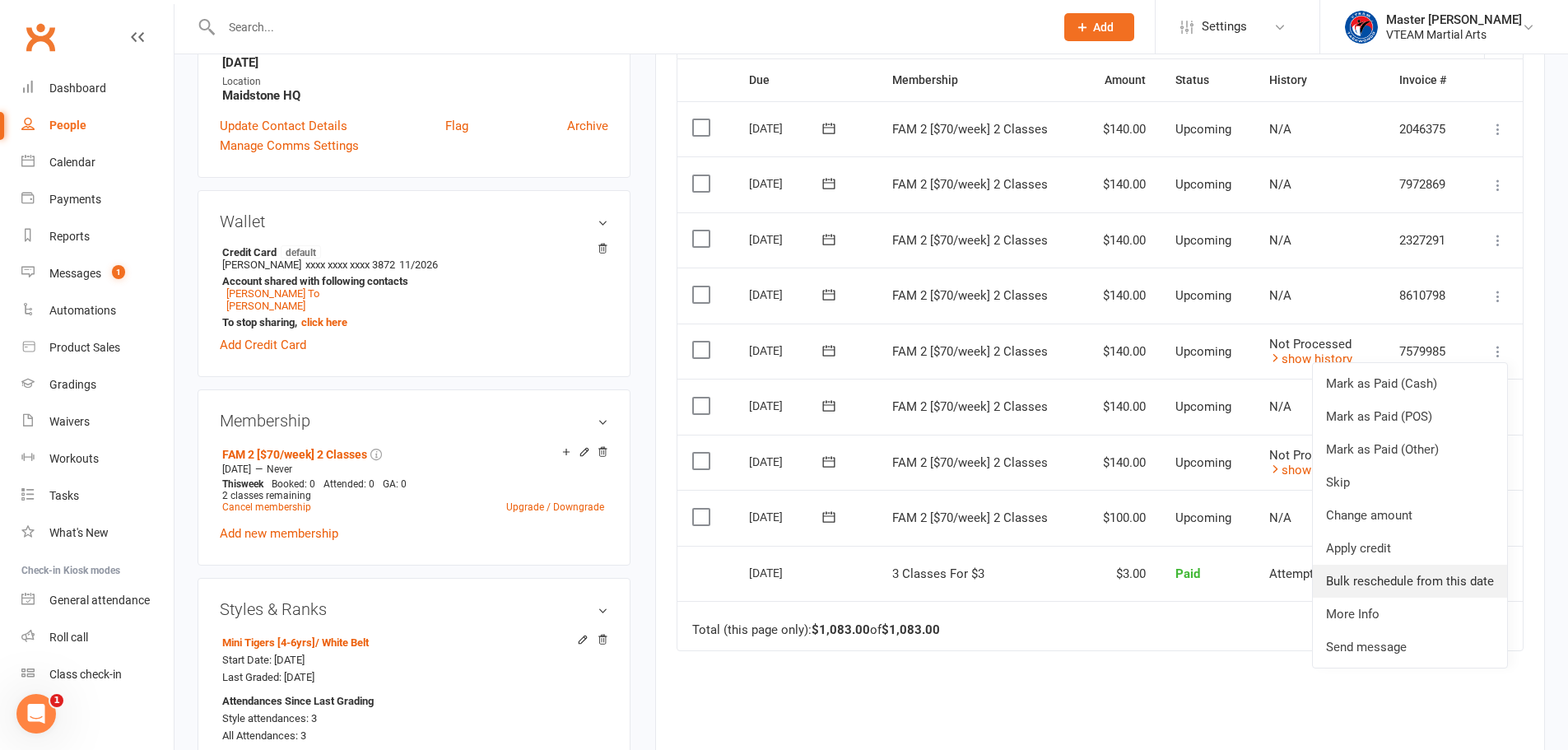
click at [1474, 572] on link "Bulk reschedule from this date" at bounding box center [1409, 580] width 194 height 33
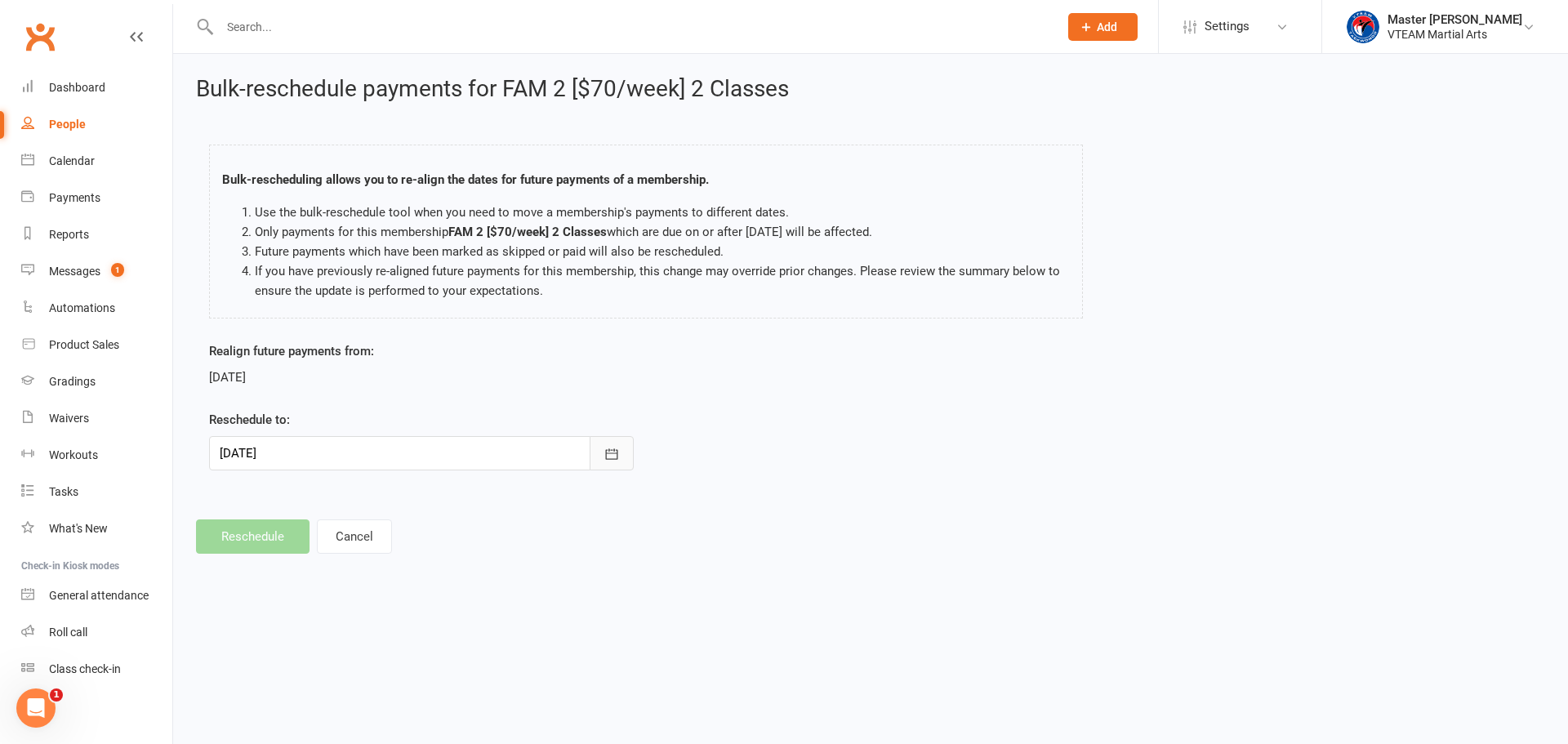
click at [609, 450] on icon "button" at bounding box center [612, 453] width 12 height 11
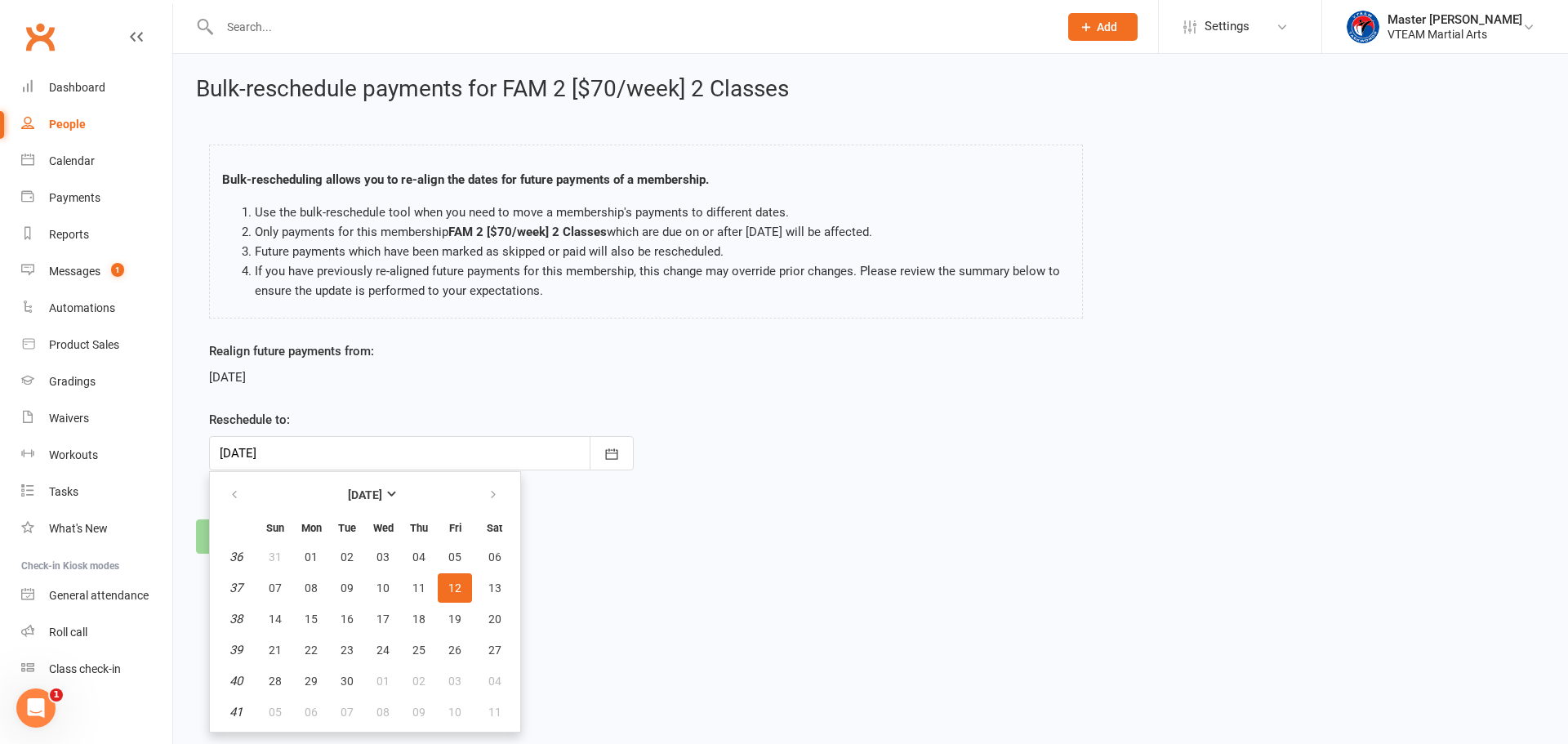
drag, startPoint x: 744, startPoint y: 557, endPoint x: 730, endPoint y: 556, distance: 14.0
click at [741, 557] on div "Bulk-reschedule payments for FAM 2 [$70/week] 2 Classes Bulk-rescheduling allow…" at bounding box center [870, 314] width 1395 height 523
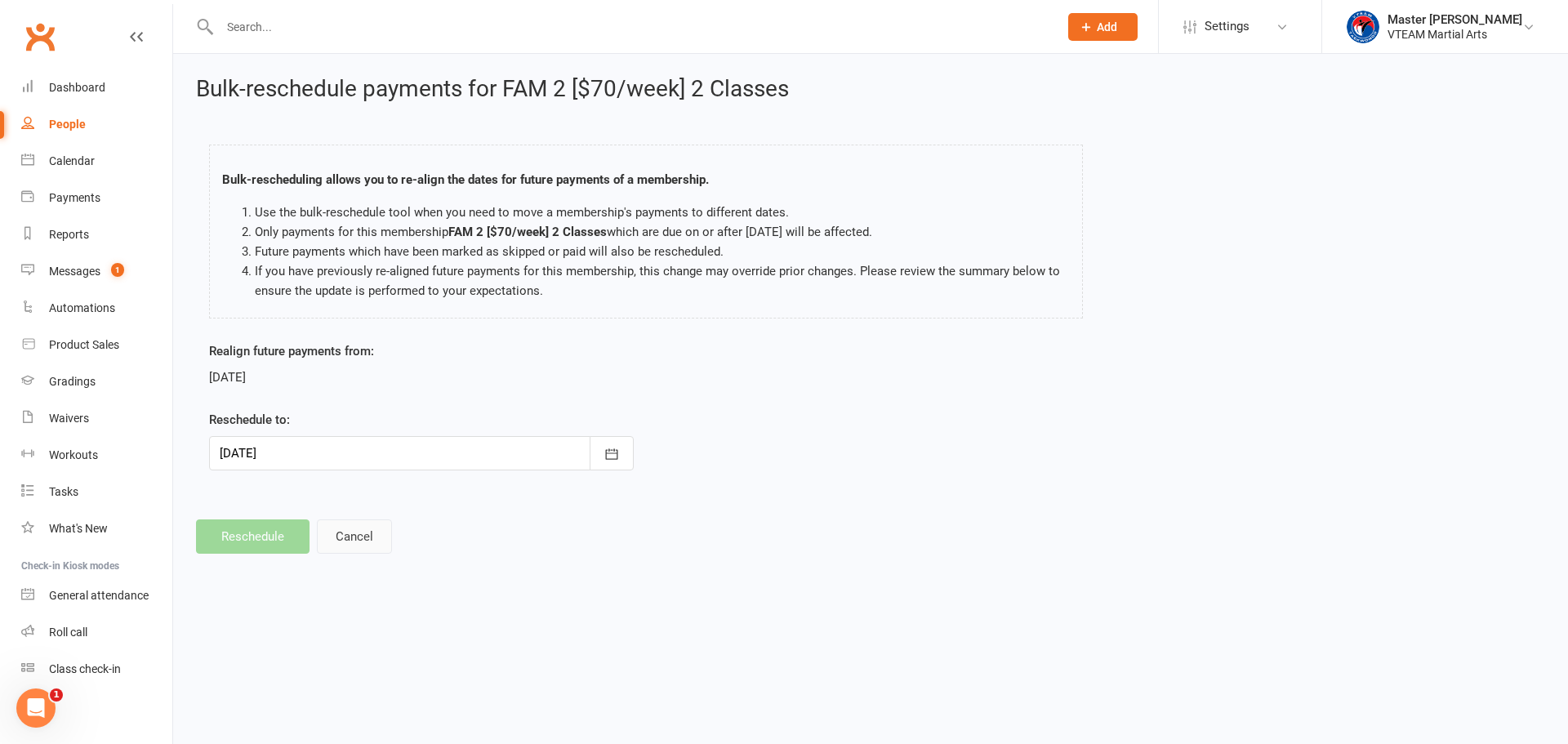
drag, startPoint x: 353, startPoint y: 544, endPoint x: 505, endPoint y: 556, distance: 152.5
click at [360, 544] on button "Cancel" at bounding box center [354, 536] width 75 height 34
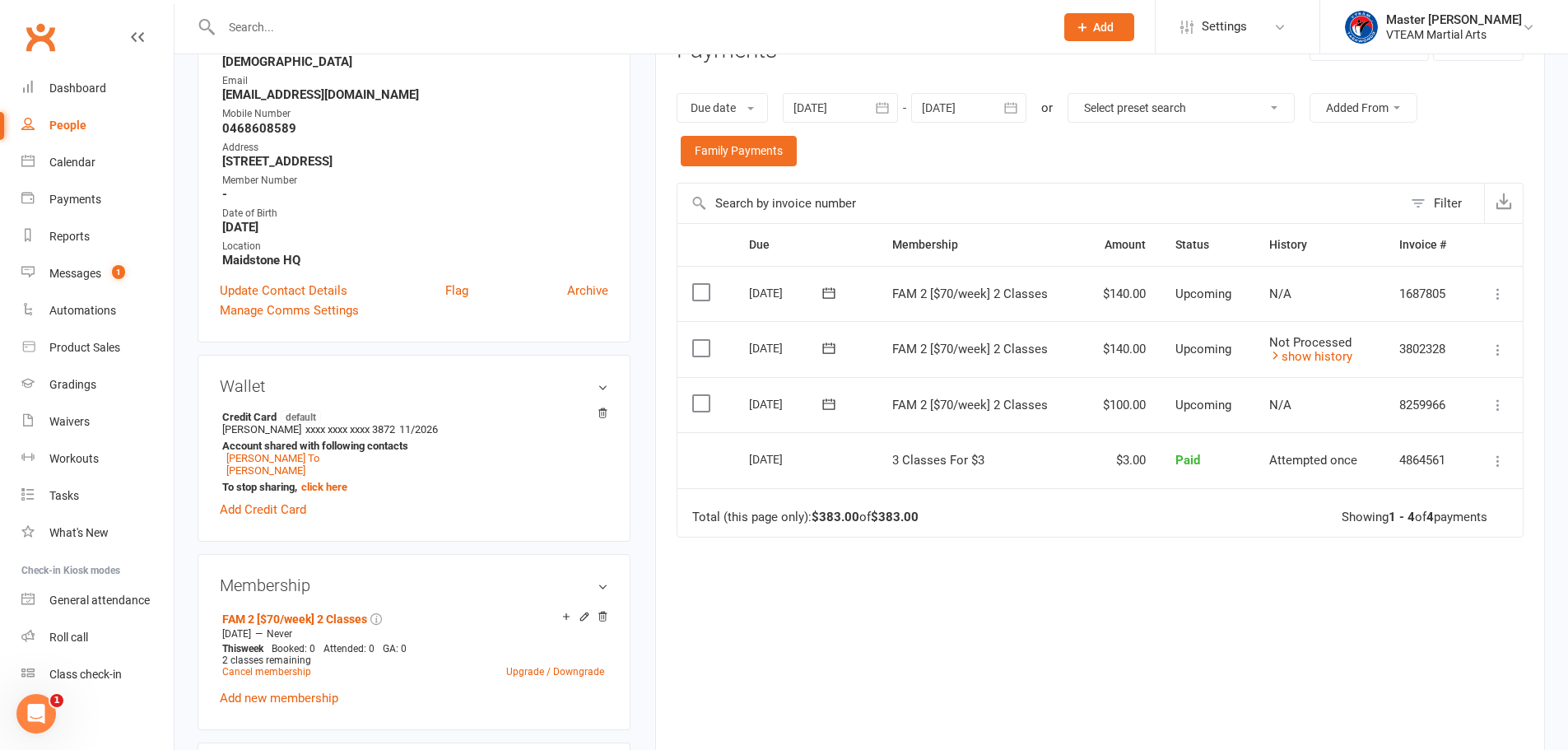
scroll to position [165, 0]
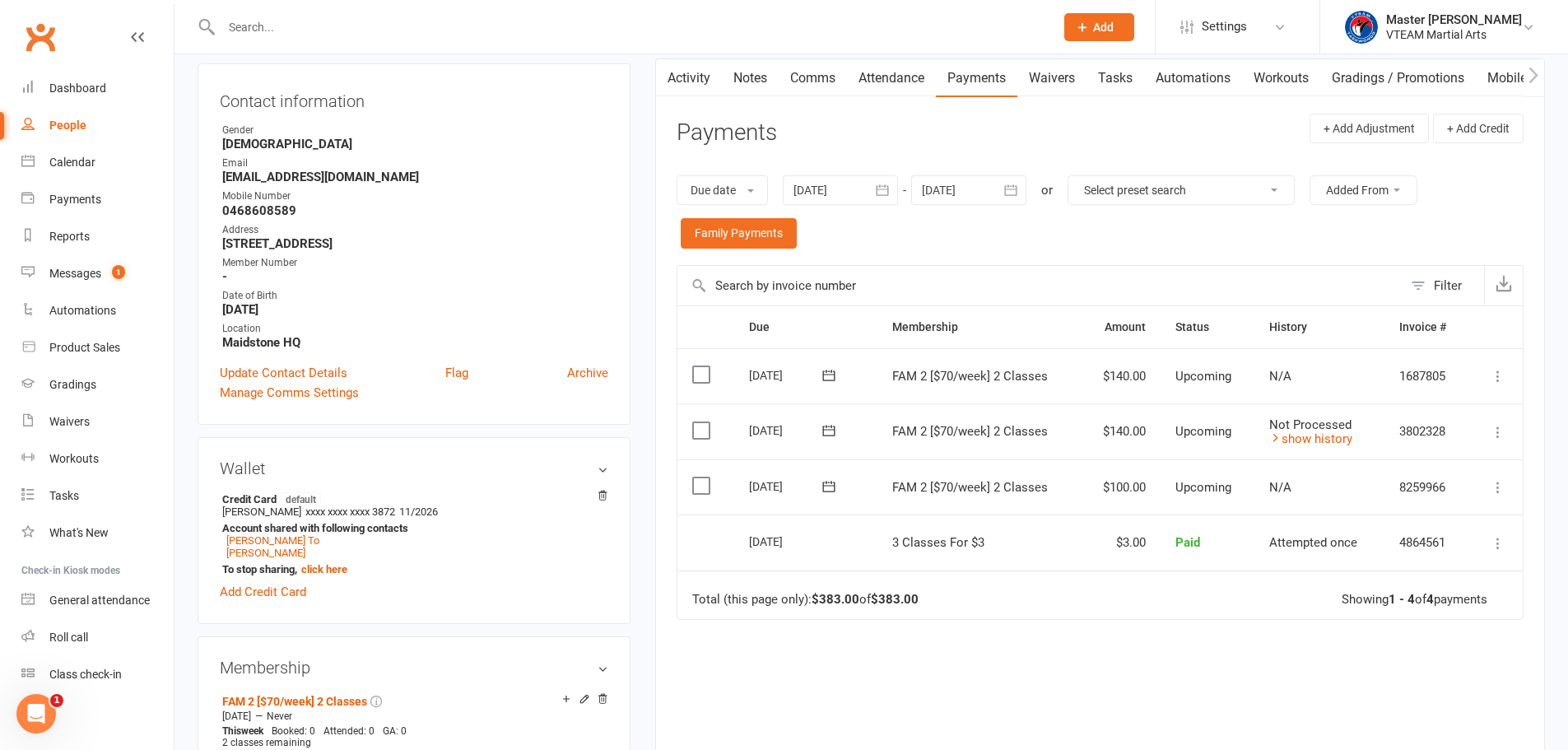
click at [1019, 197] on icon "button" at bounding box center [1011, 189] width 17 height 17
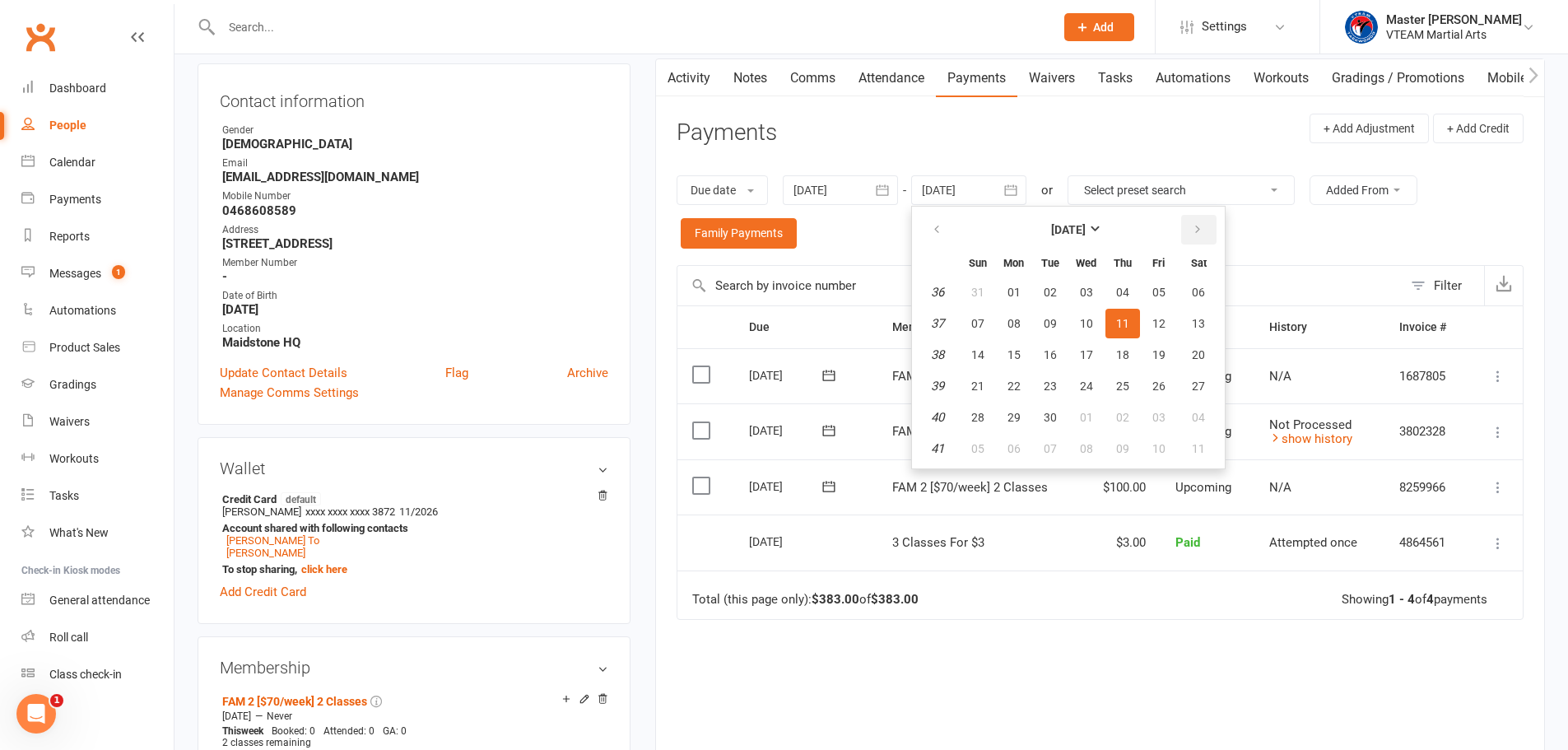
click at [1194, 228] on icon "button" at bounding box center [1198, 229] width 12 height 13
click at [1205, 352] on span "15" at bounding box center [1199, 354] width 13 height 13
type input "15 Nov 2025"
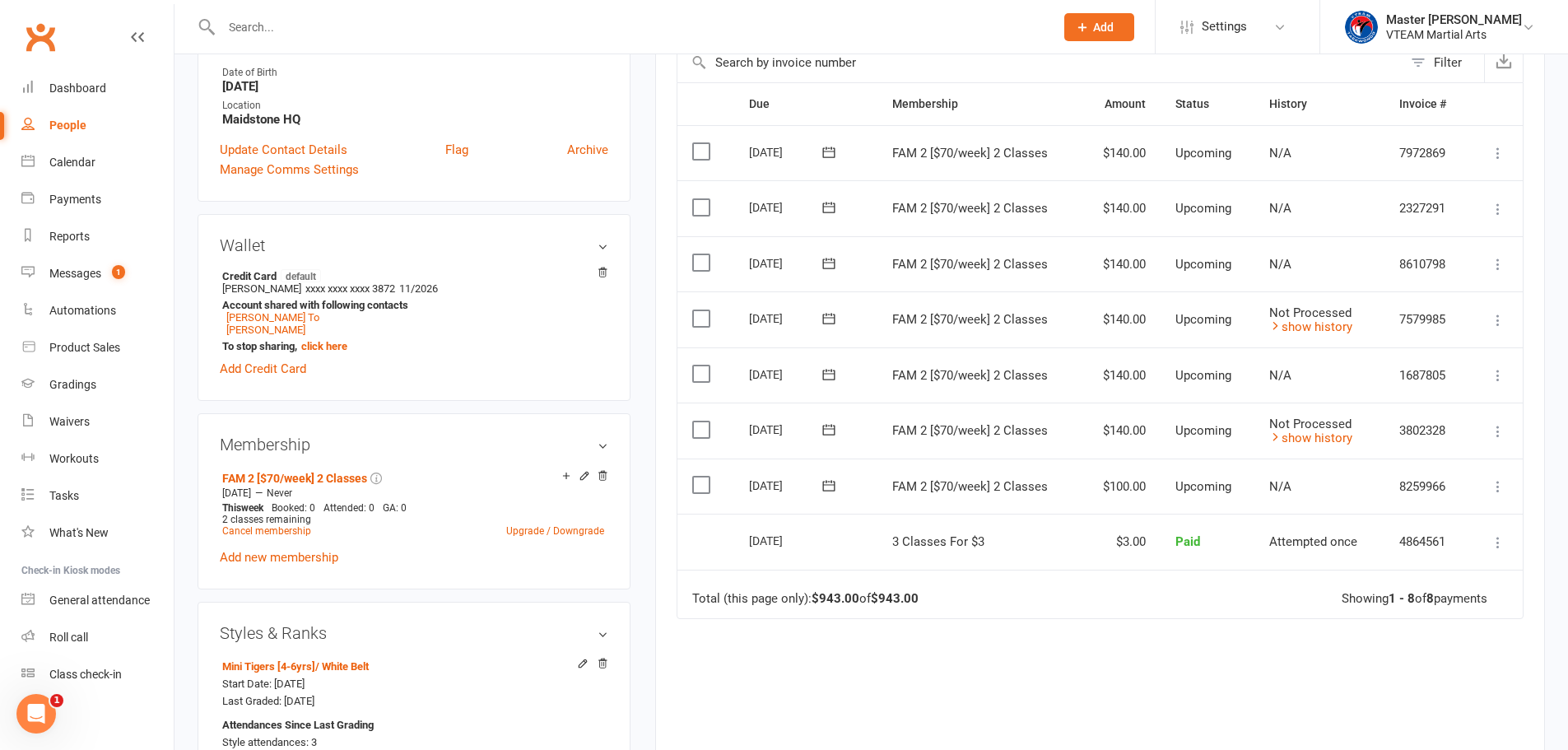
scroll to position [412, 0]
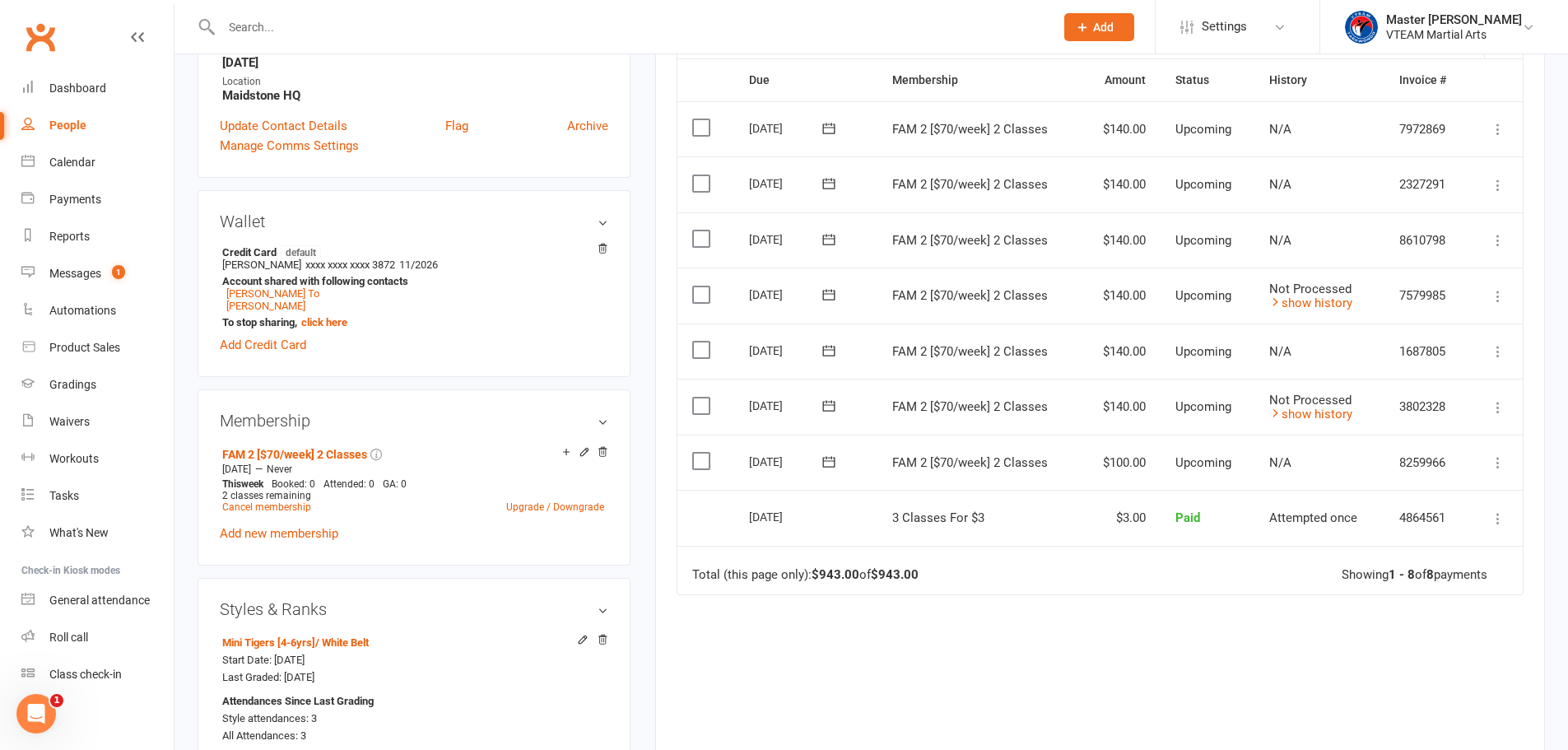
click at [824, 293] on icon at bounding box center [828, 294] width 17 height 17
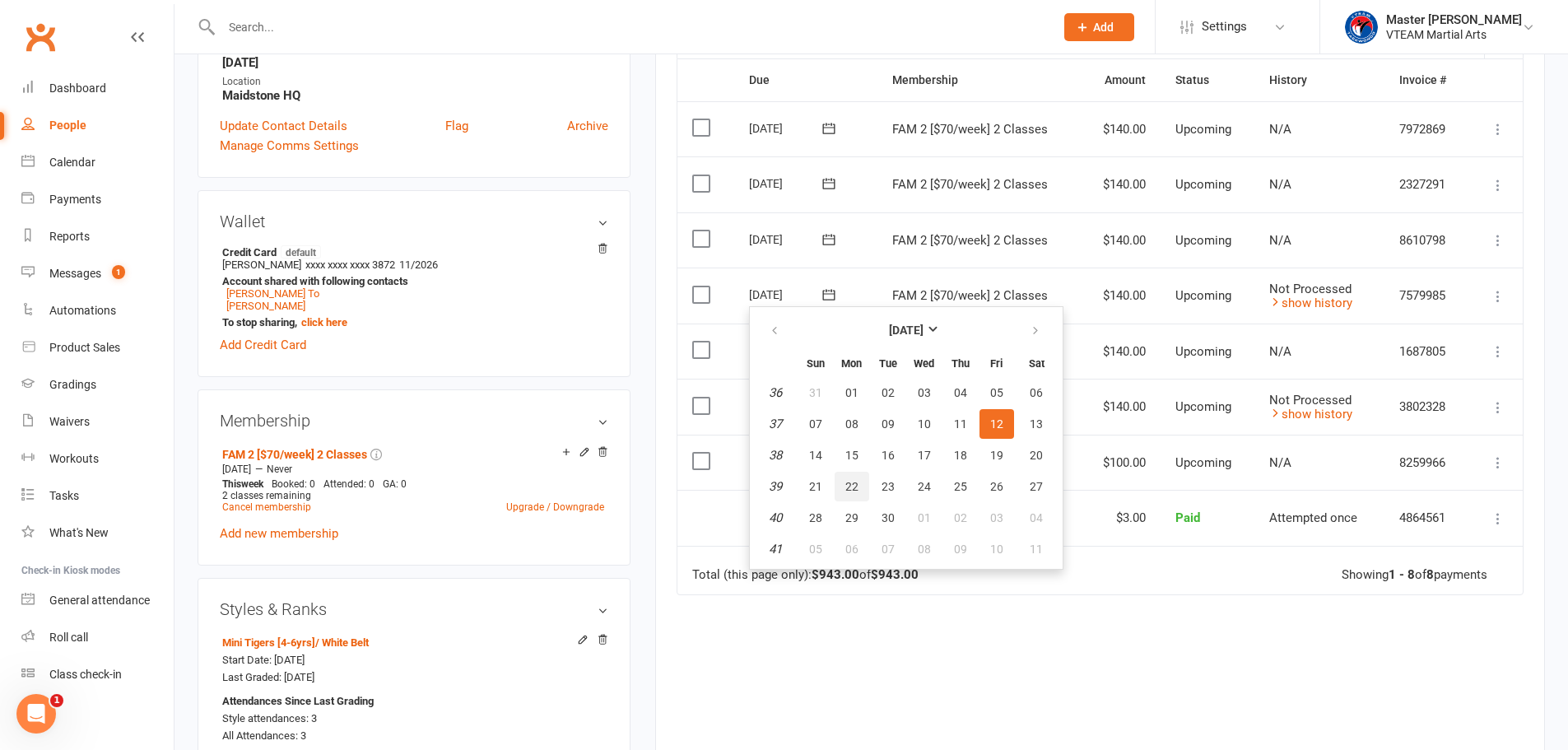
click at [855, 482] on span "22" at bounding box center [851, 486] width 13 height 13
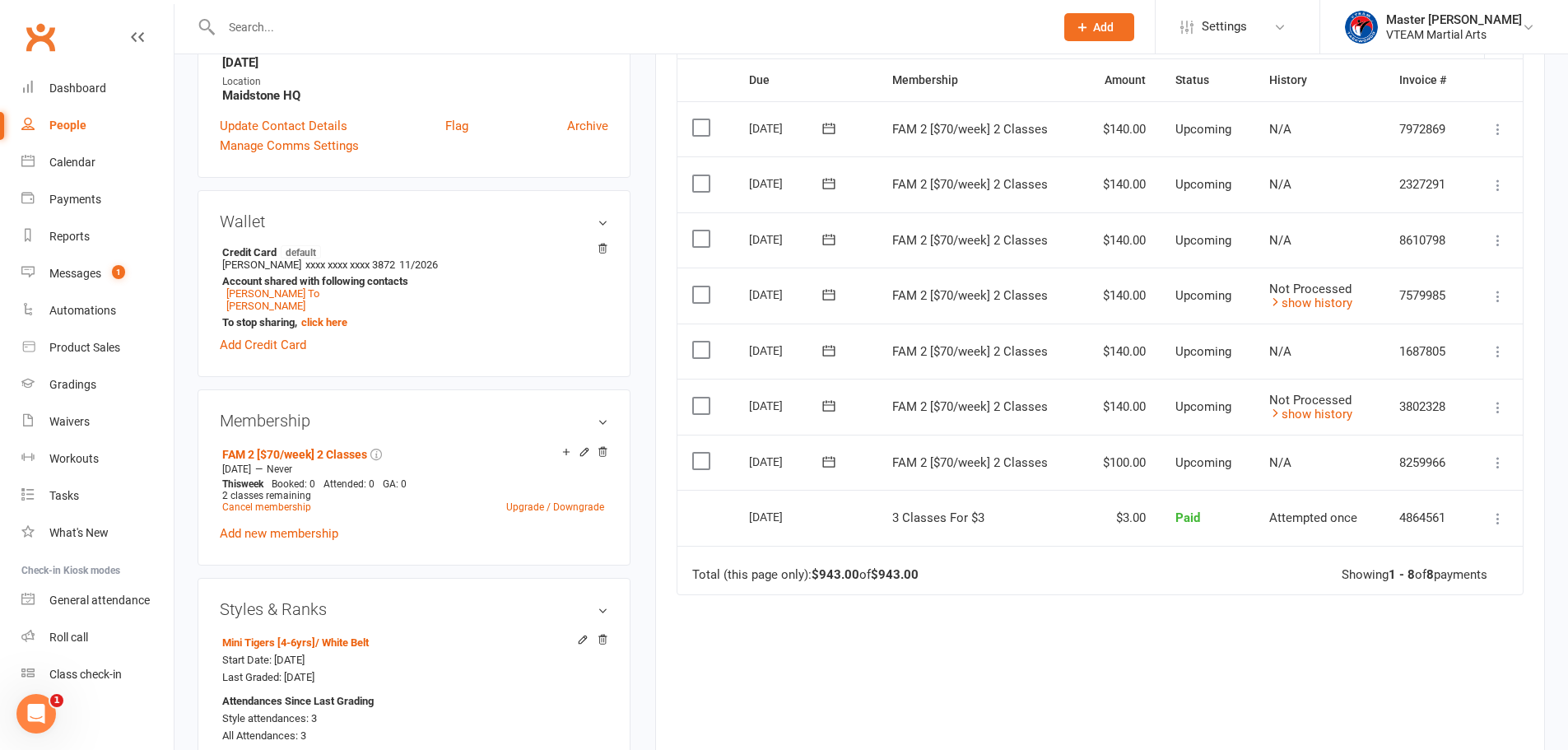
click at [1499, 235] on icon at bounding box center [1498, 240] width 17 height 17
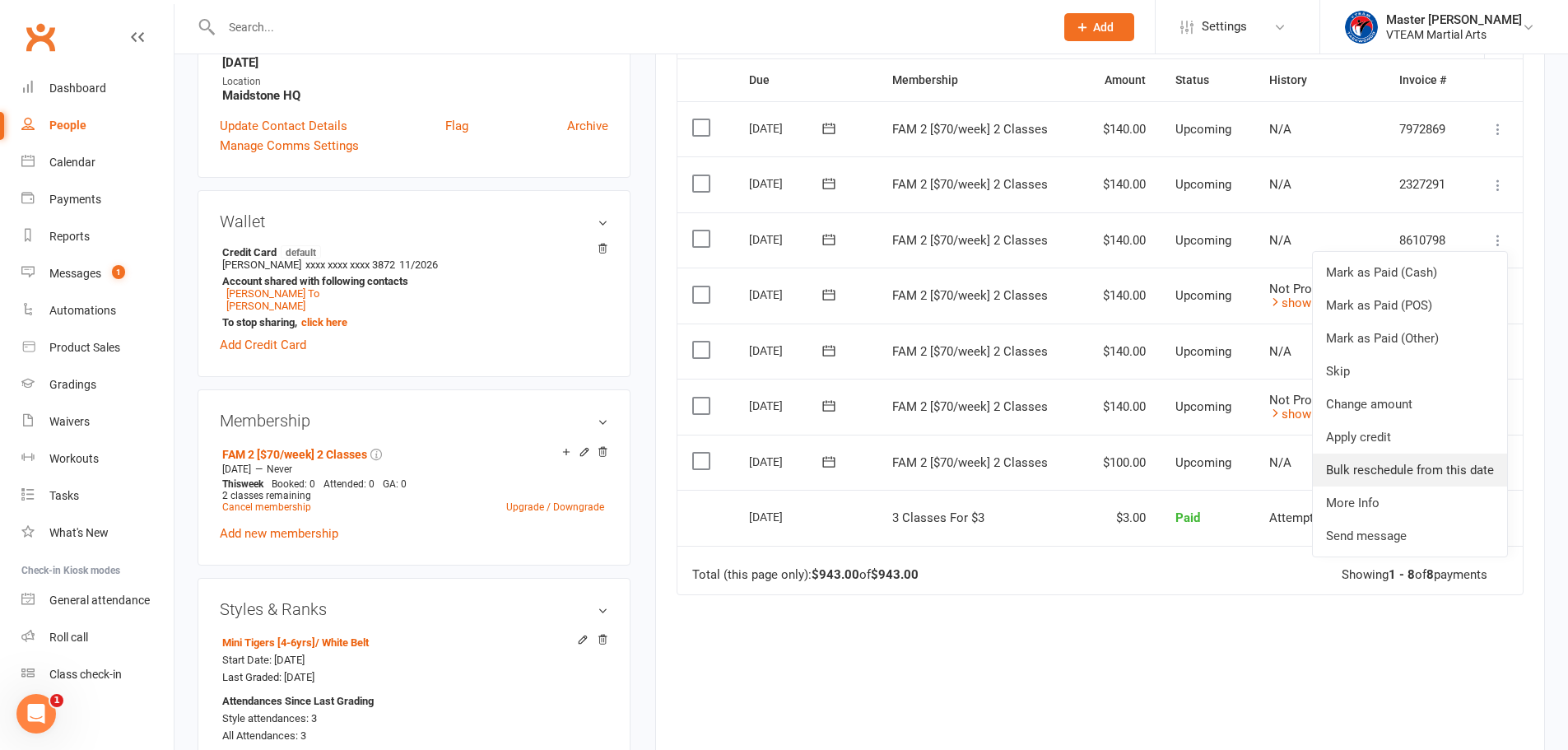
click at [1452, 461] on link "Bulk reschedule from this date" at bounding box center [1409, 469] width 194 height 33
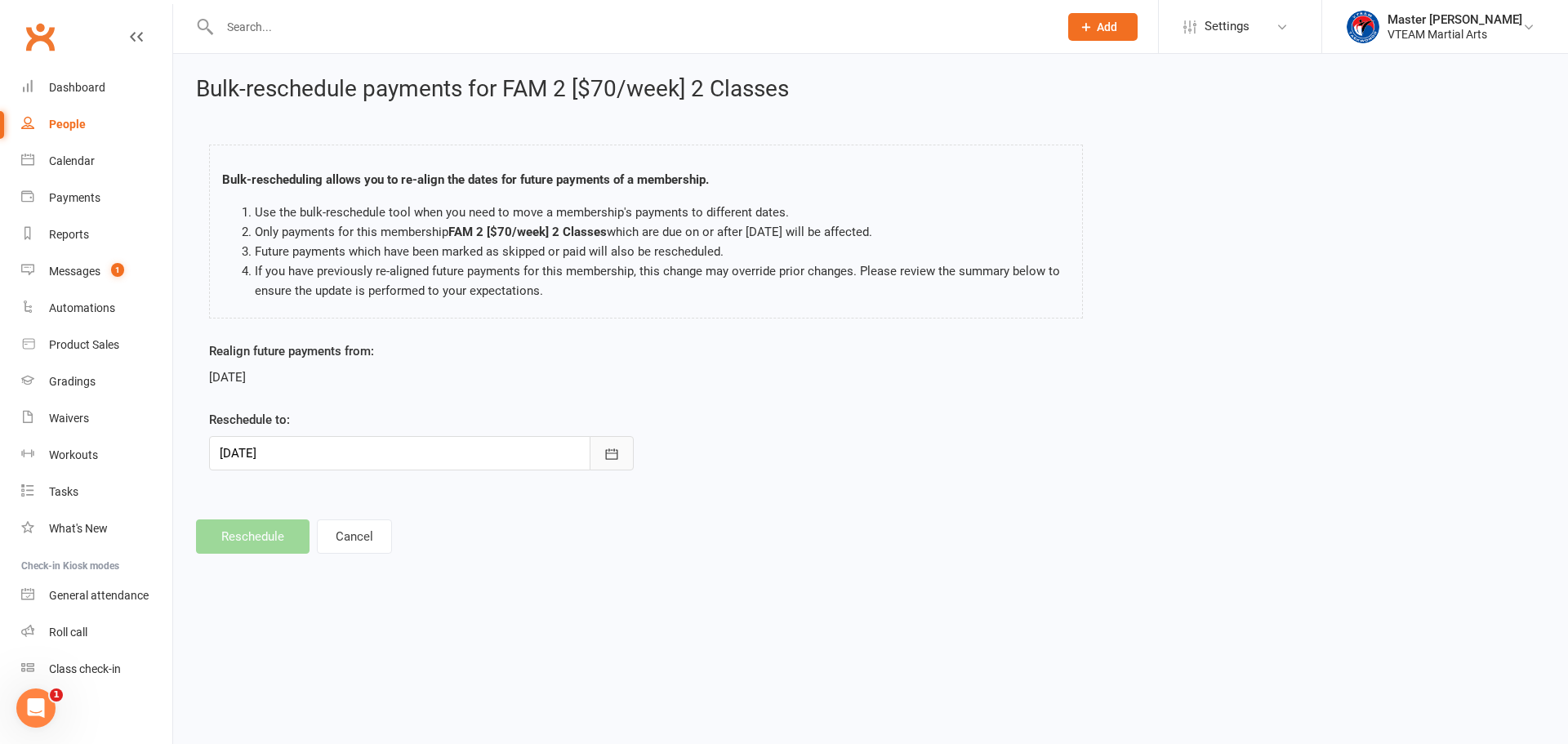
click at [618, 453] on icon "button" at bounding box center [612, 453] width 17 height 17
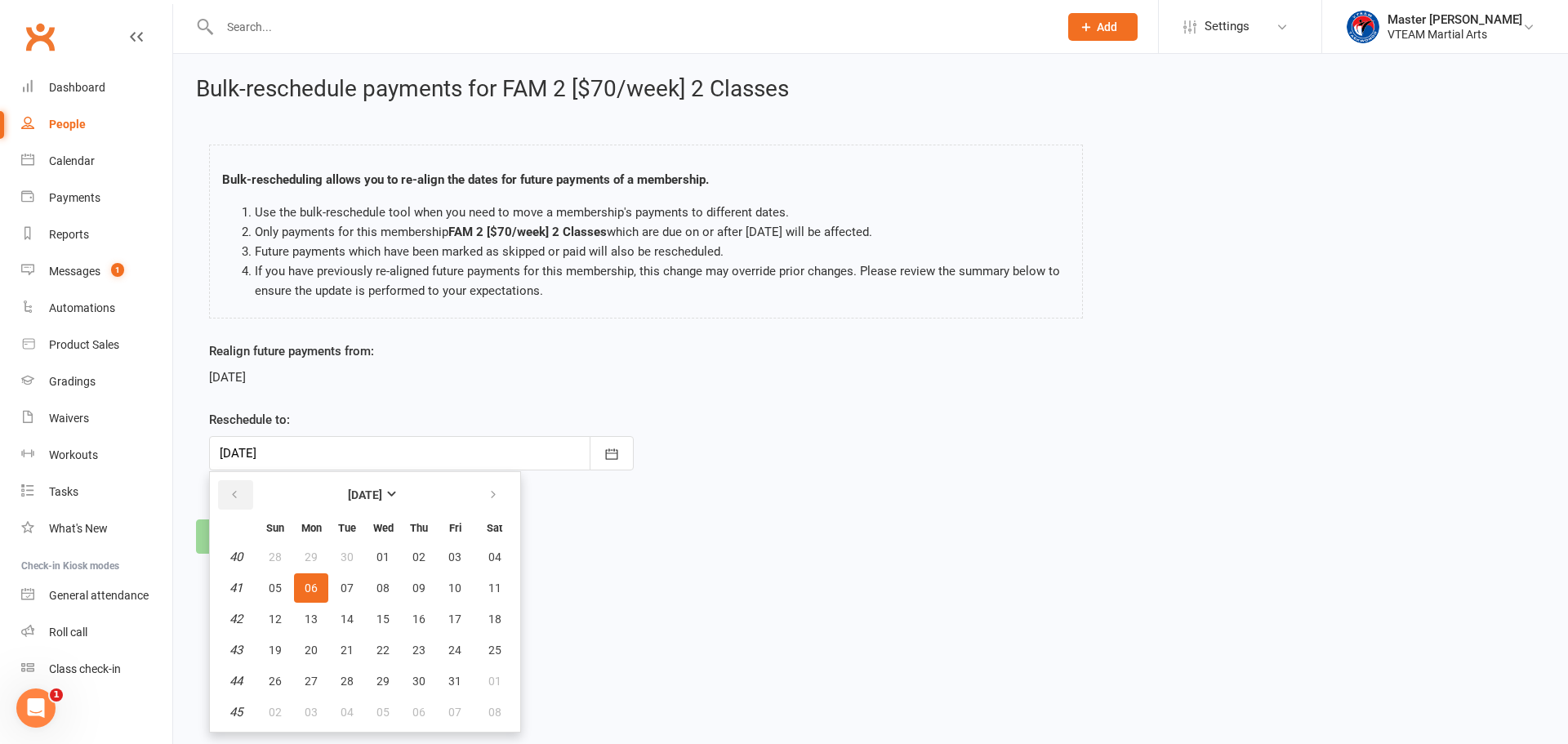
click at [236, 495] on icon "button" at bounding box center [234, 495] width 11 height 13
click at [862, 414] on div "Realign future payments from: 06 Oct 2025 Reschedule to: 06 Oct 2025 September …" at bounding box center [870, 416] width 1347 height 152
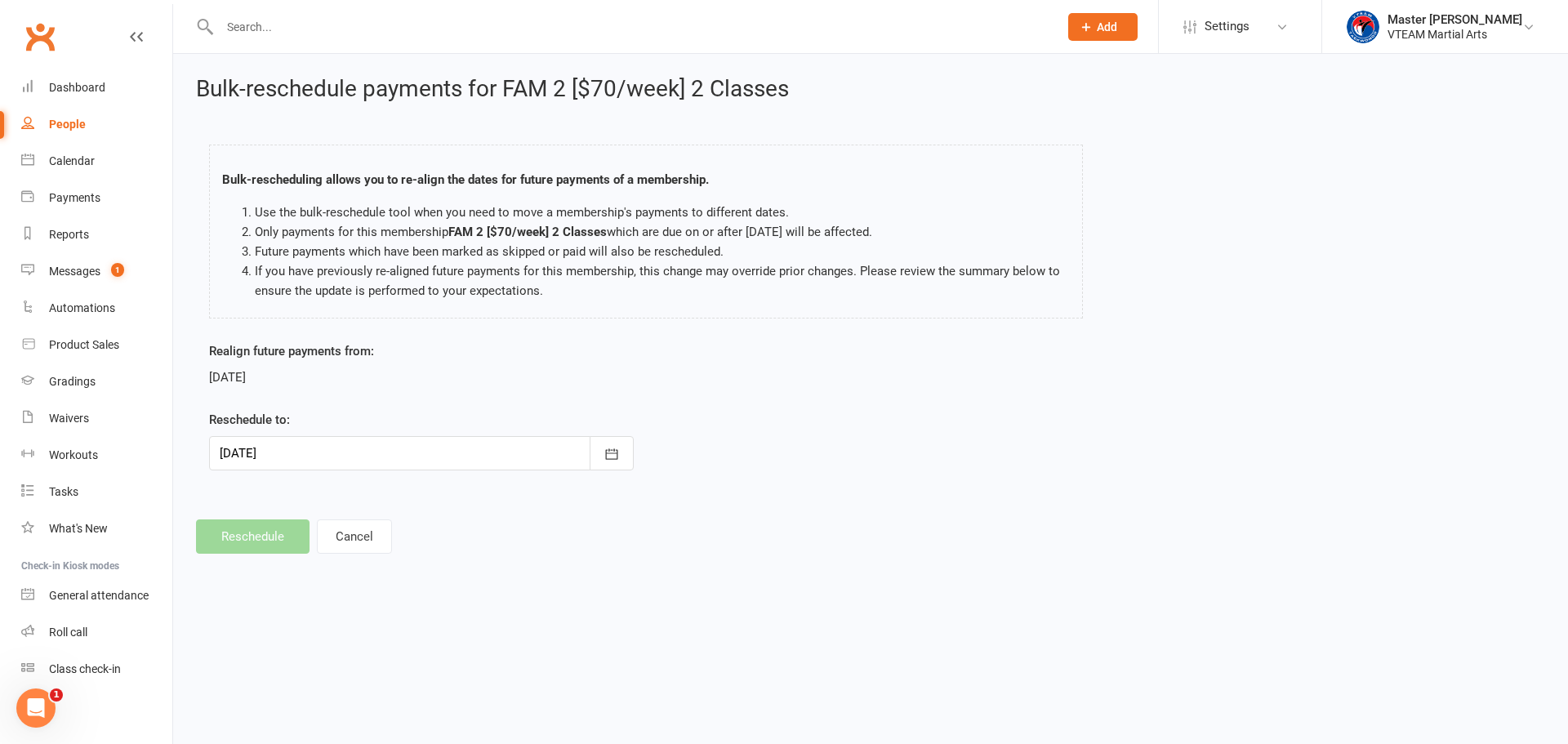
click at [329, 440] on div at bounding box center [421, 452] width 425 height 34
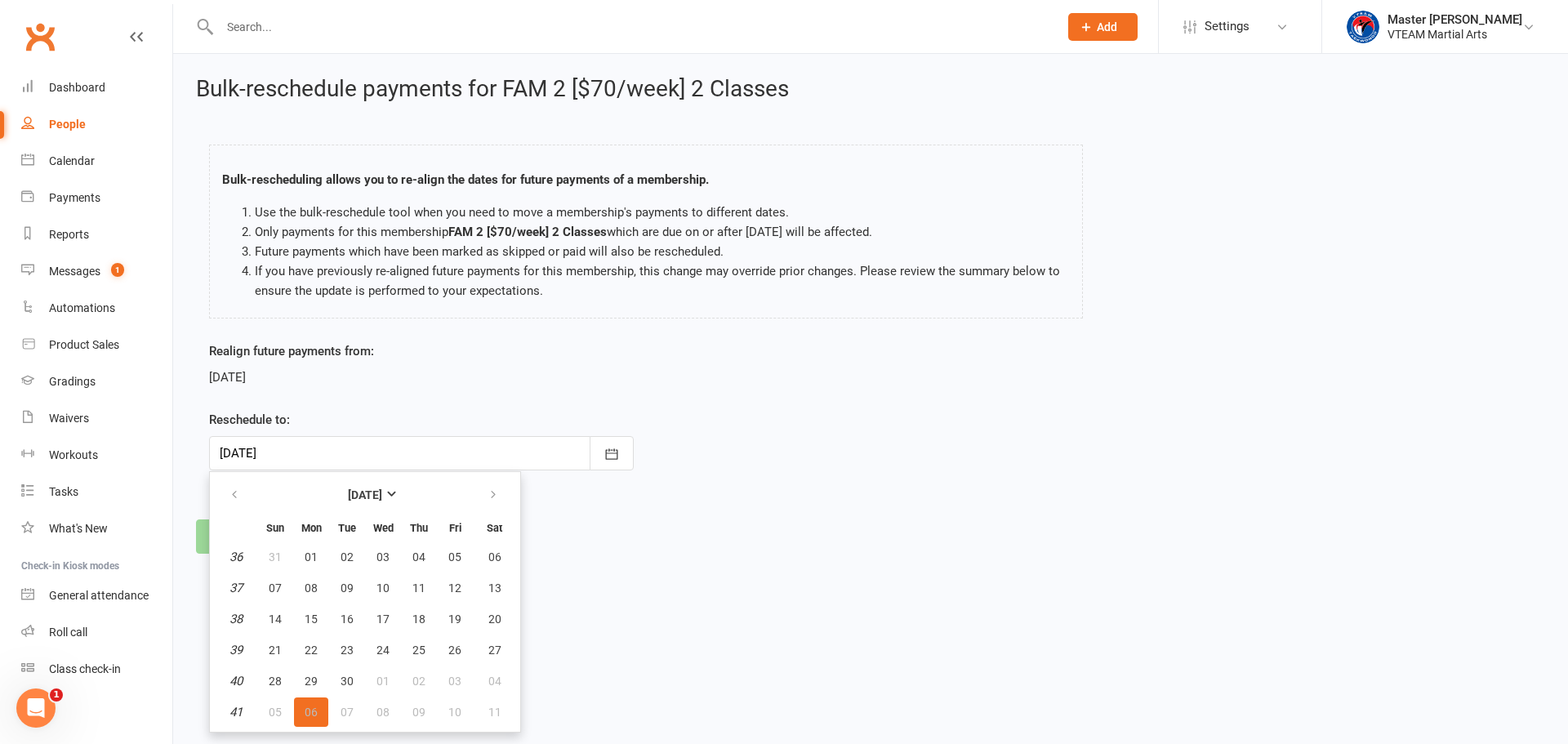
click at [635, 572] on div "Bulk-reschedule payments for FAM 2 [$70/week] 2 Classes Bulk-rescheduling allow…" at bounding box center [870, 314] width 1395 height 523
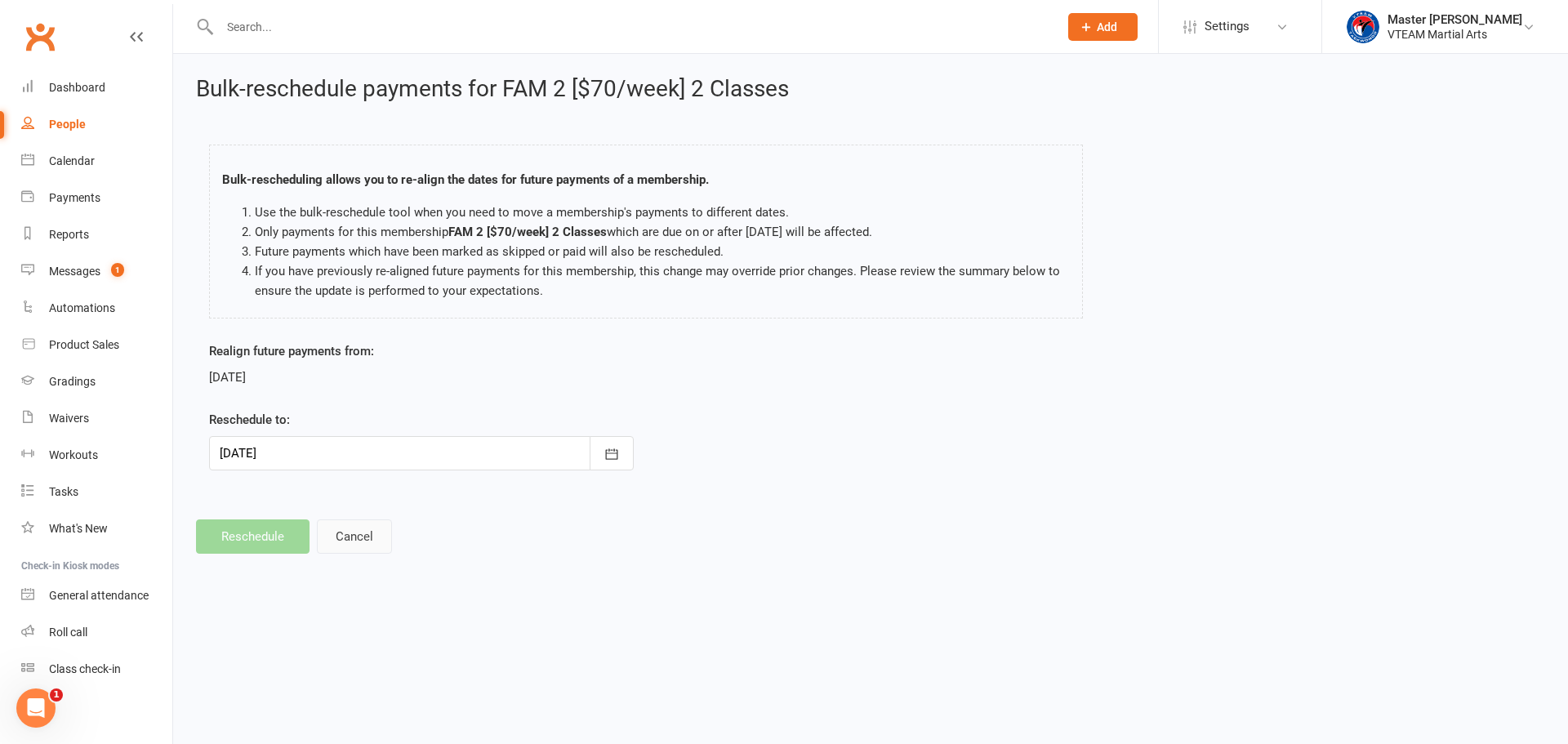
click at [371, 550] on button "Cancel" at bounding box center [354, 536] width 75 height 34
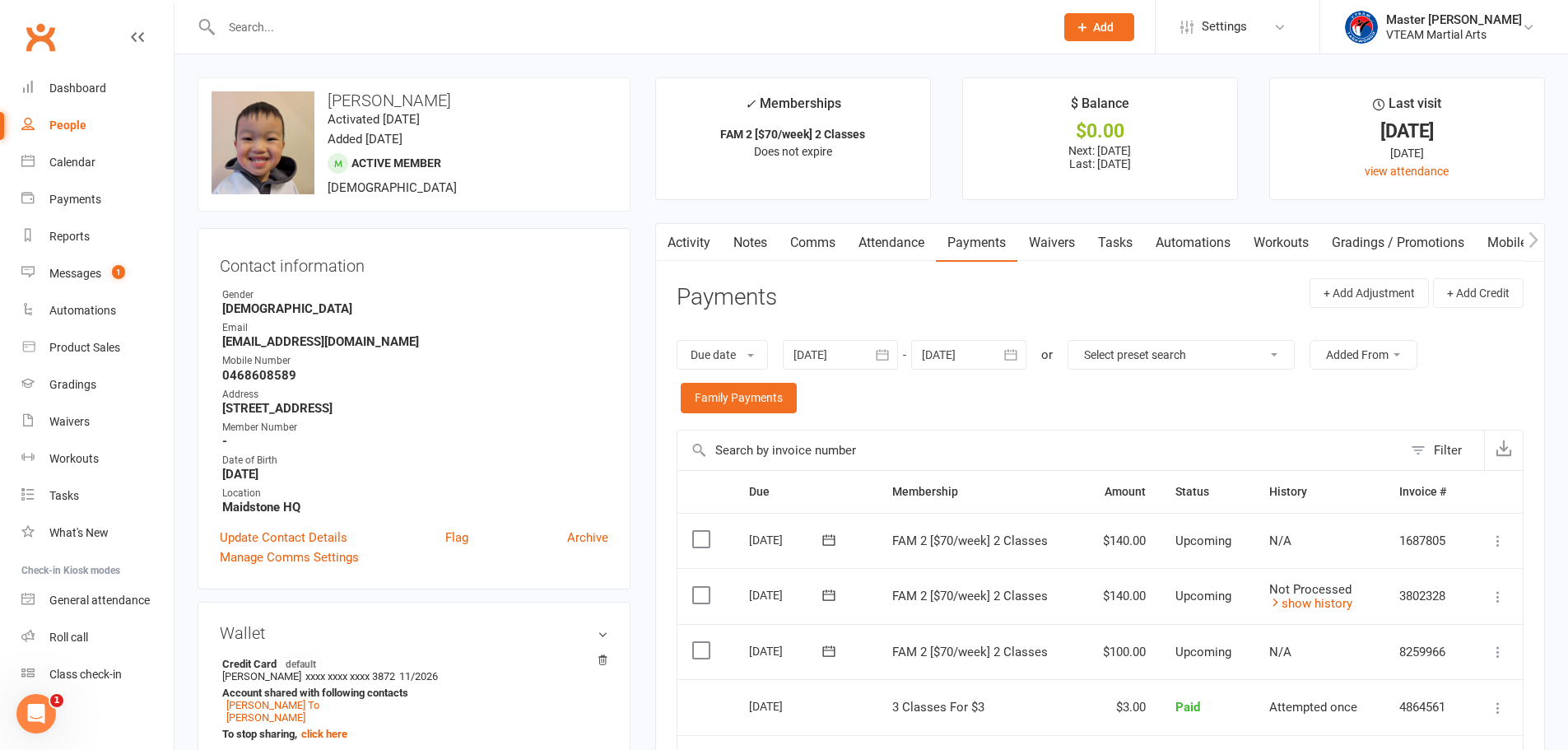
click at [1018, 355] on icon "button" at bounding box center [1012, 354] width 12 height 11
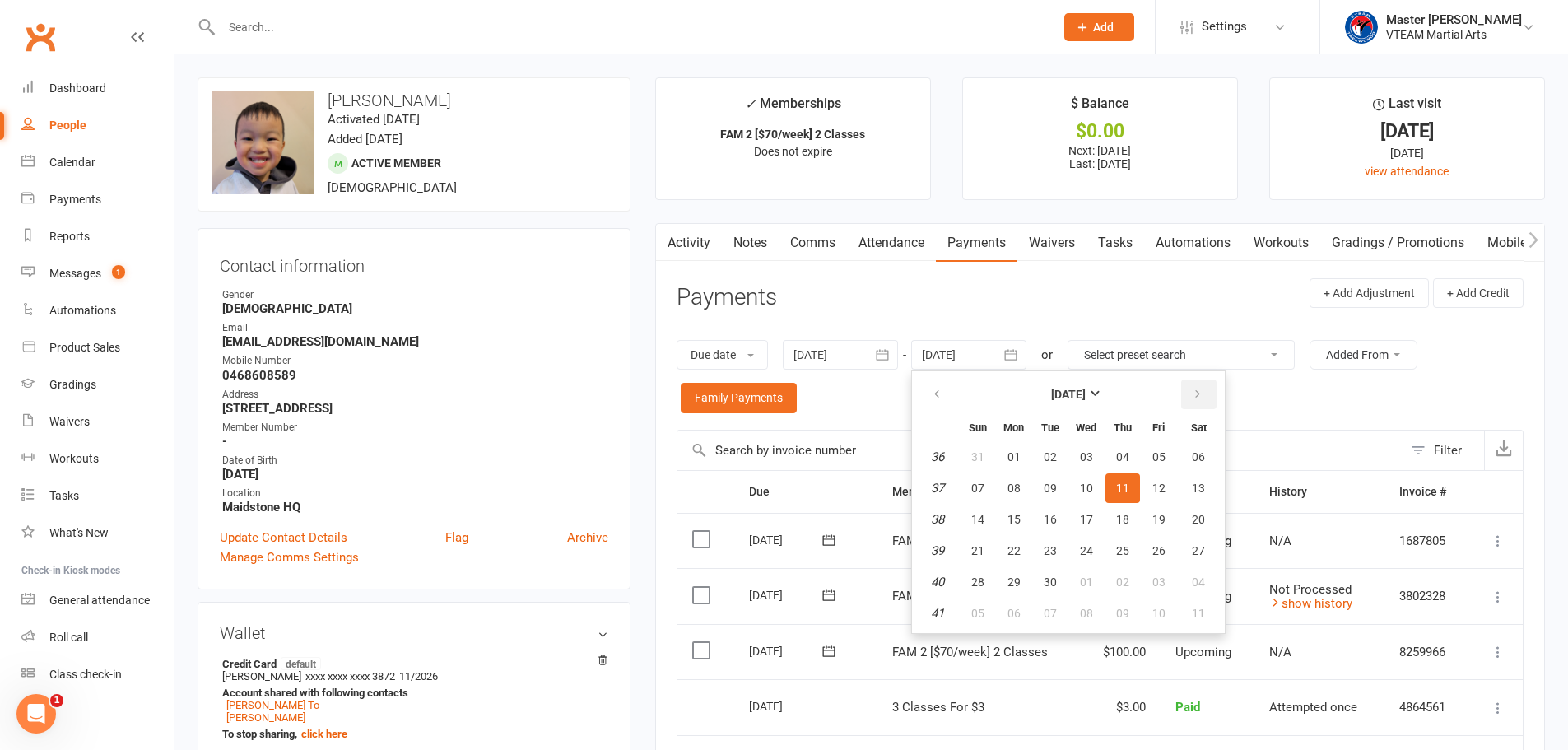
click at [1192, 396] on button "button" at bounding box center [1199, 393] width 35 height 29
click at [1205, 545] on span "27" at bounding box center [1199, 550] width 13 height 13
type input "27 Dec 2025"
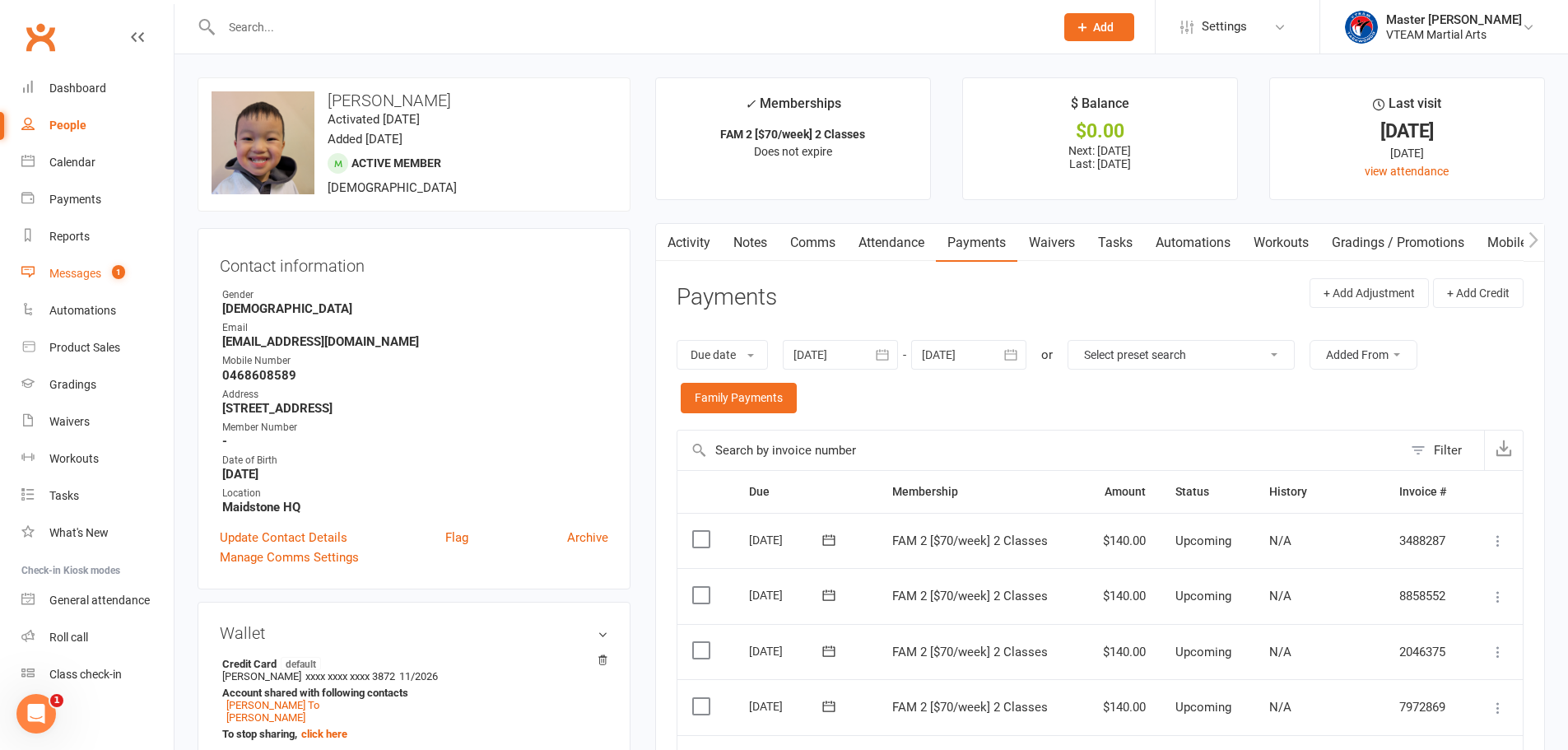
click at [85, 280] on div "Messages" at bounding box center [75, 273] width 52 height 13
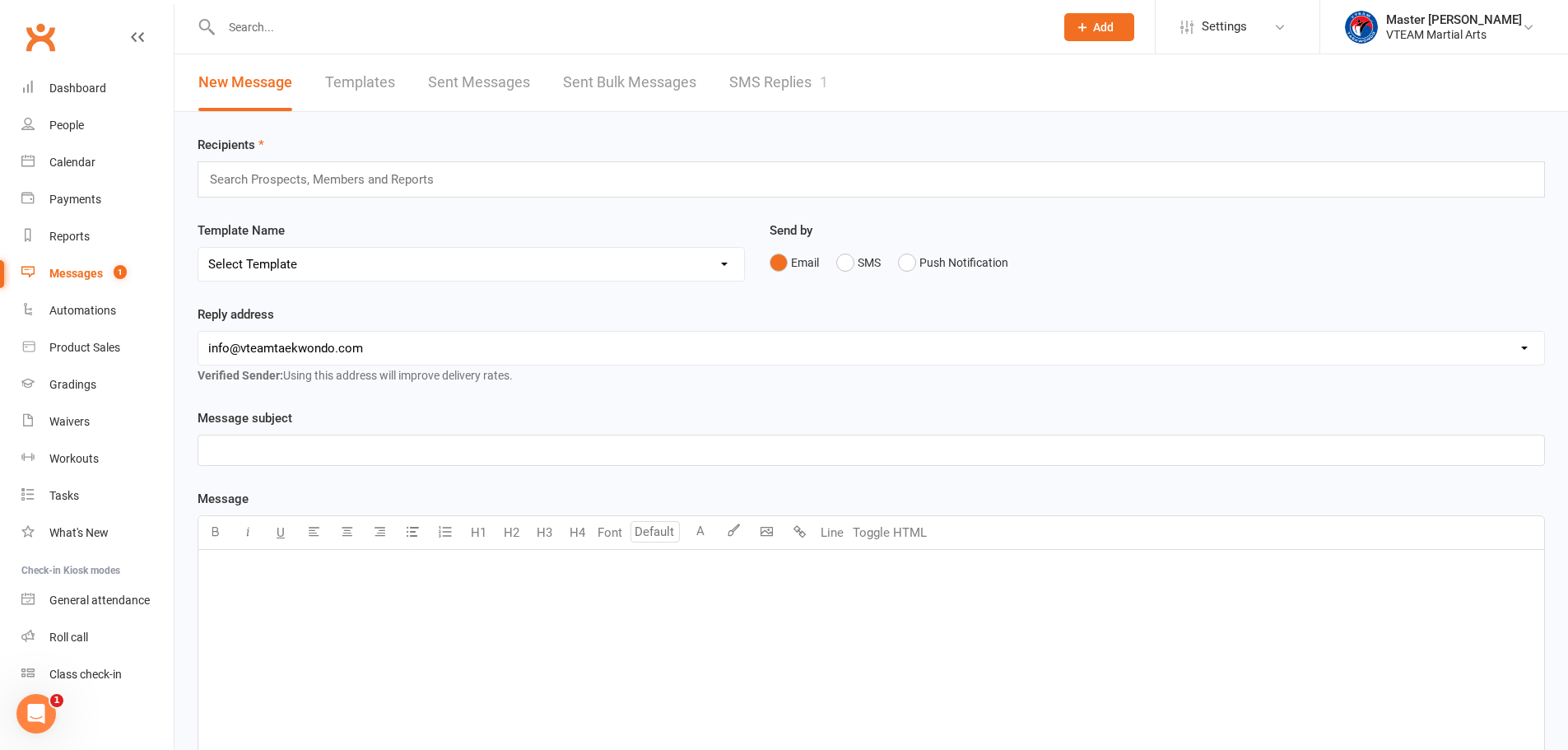
click at [796, 81] on link "SMS Replies 1" at bounding box center [779, 82] width 99 height 57
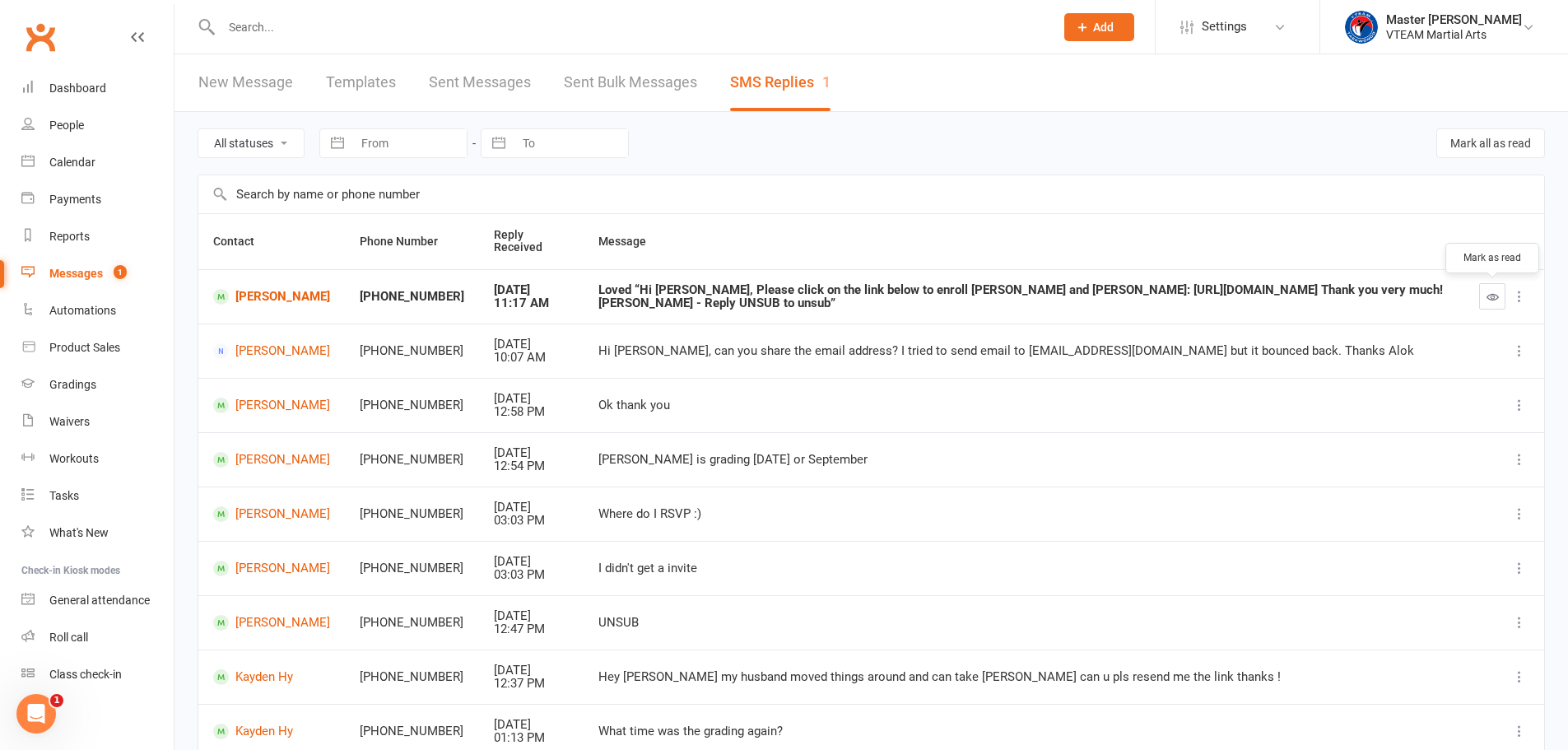
drag, startPoint x: 1499, startPoint y: 295, endPoint x: 859, endPoint y: 63, distance: 680.8
click at [1499, 295] on button "button" at bounding box center [1493, 297] width 27 height 27
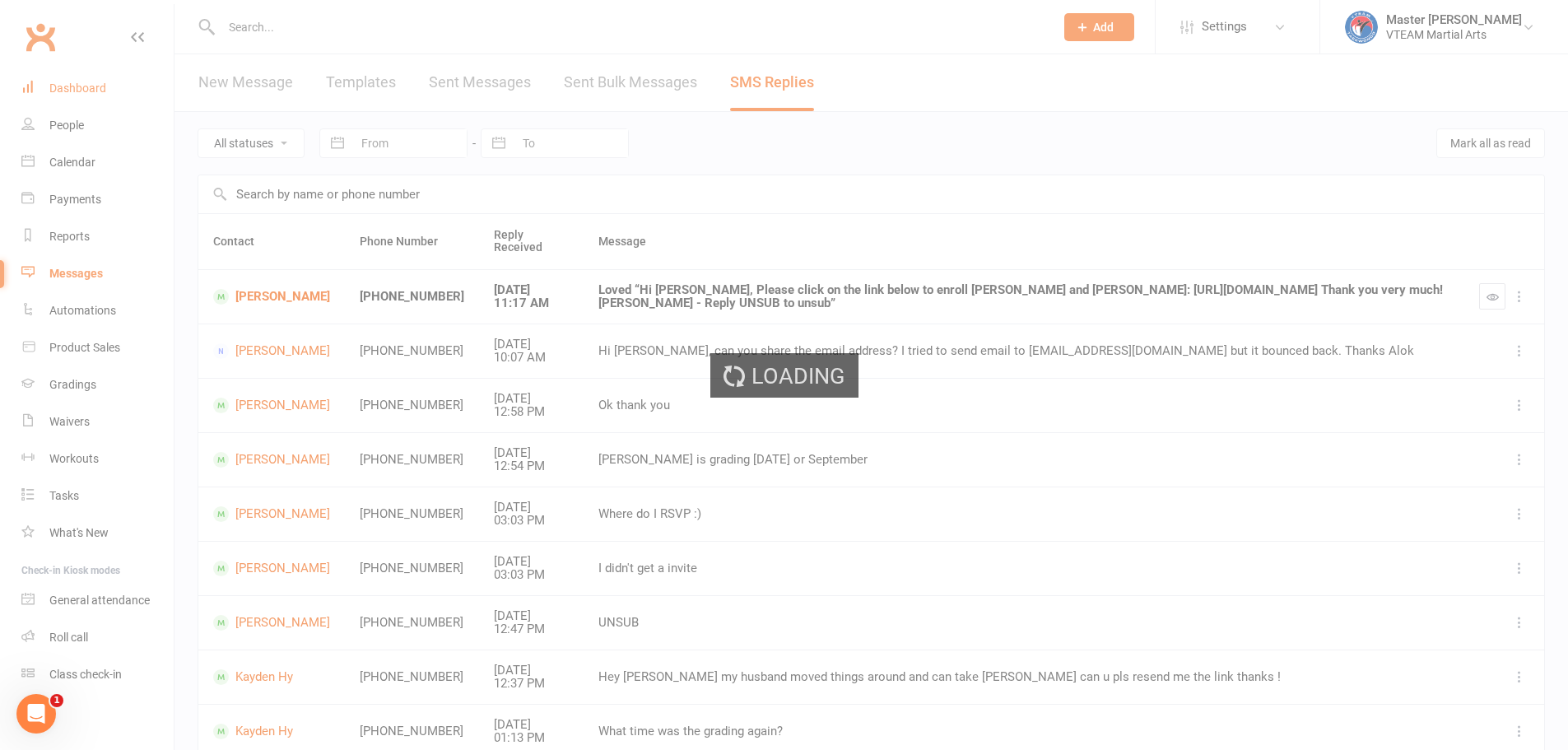
click at [89, 83] on ui-view "Prospect Member Non-attending contact Class / event Appointment Grading event T…" at bounding box center [784, 458] width 1568 height 908
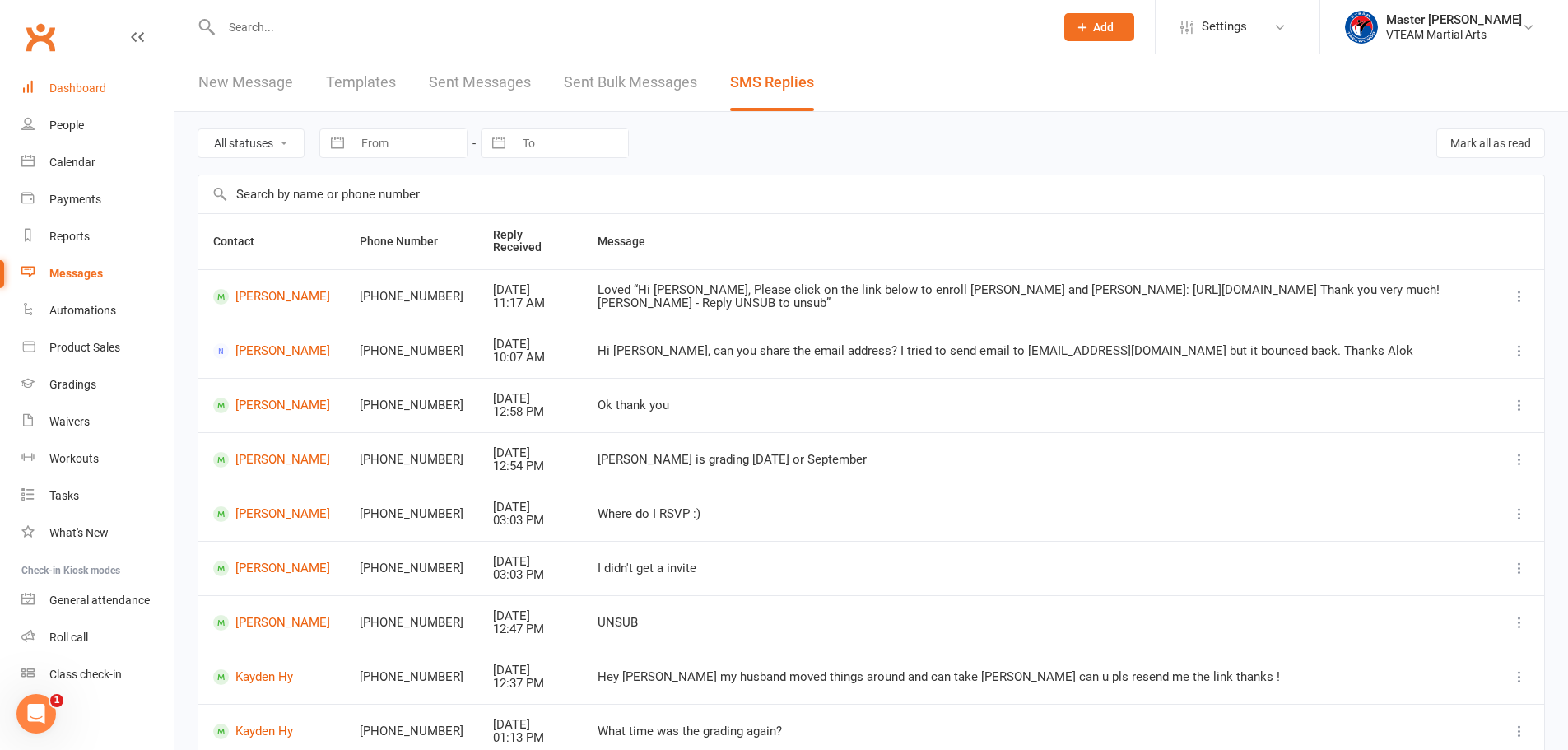
click at [89, 85] on div "Dashboard" at bounding box center [78, 88] width 57 height 13
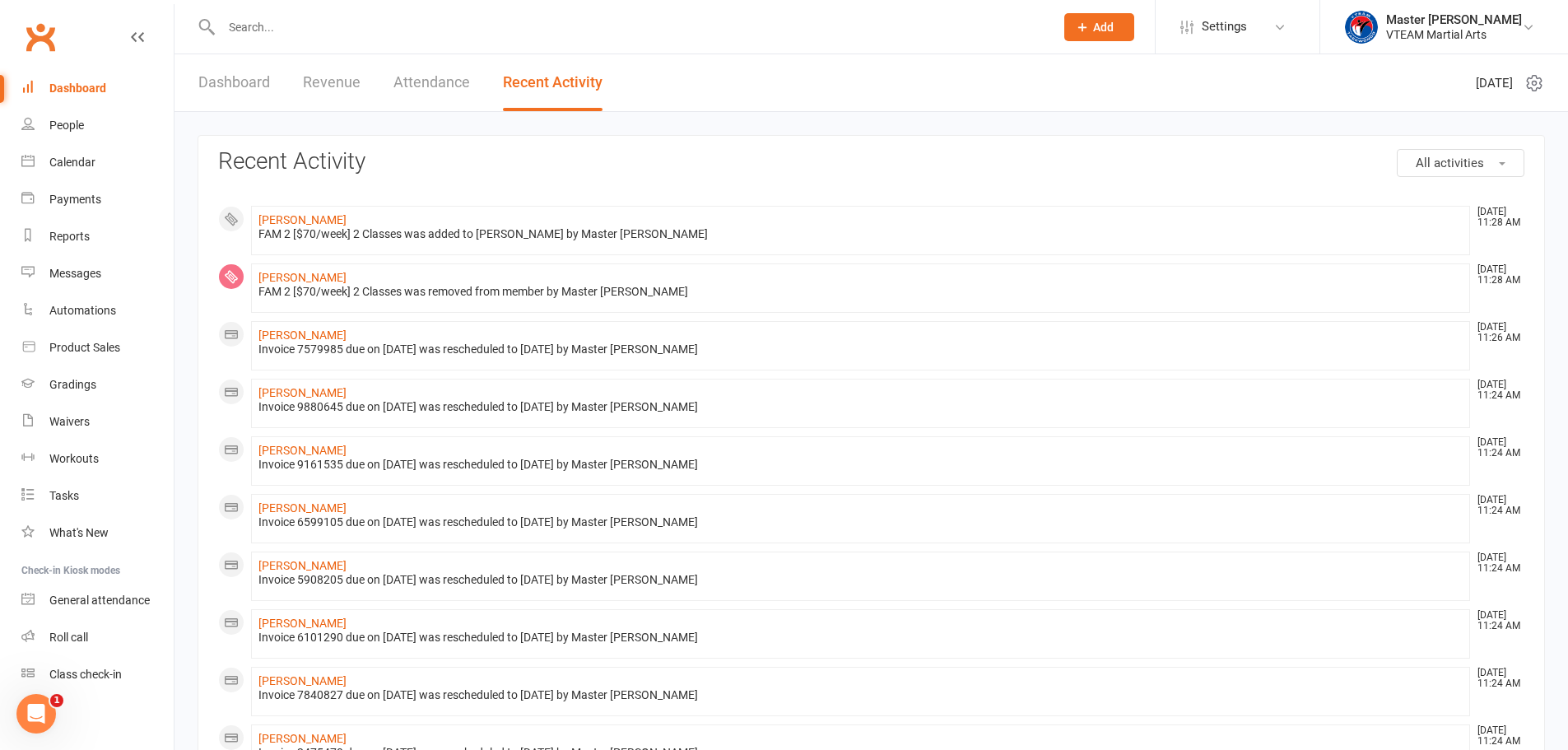
click at [237, 87] on link "Dashboard" at bounding box center [234, 82] width 72 height 57
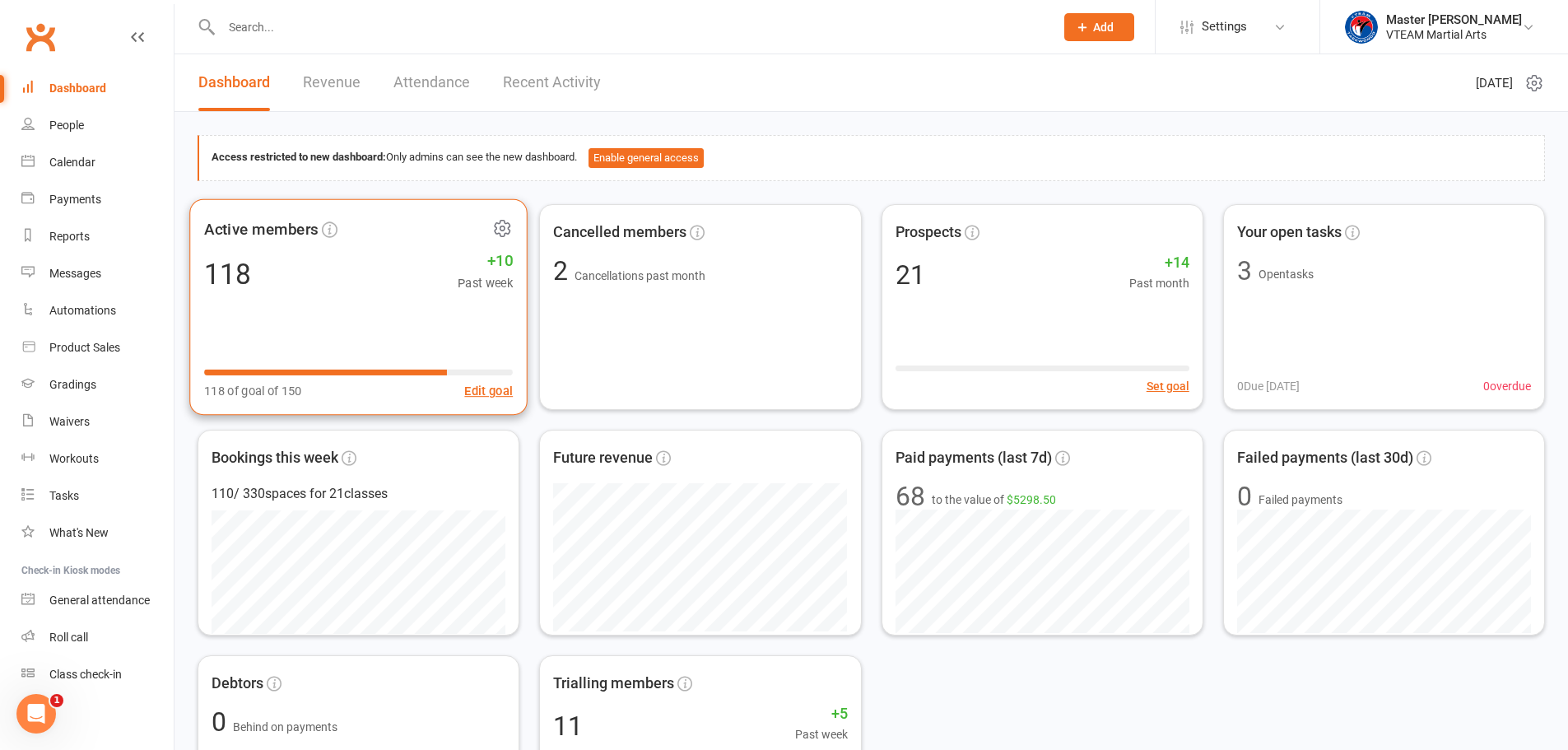
click at [500, 229] on icon at bounding box center [502, 227] width 20 height 20
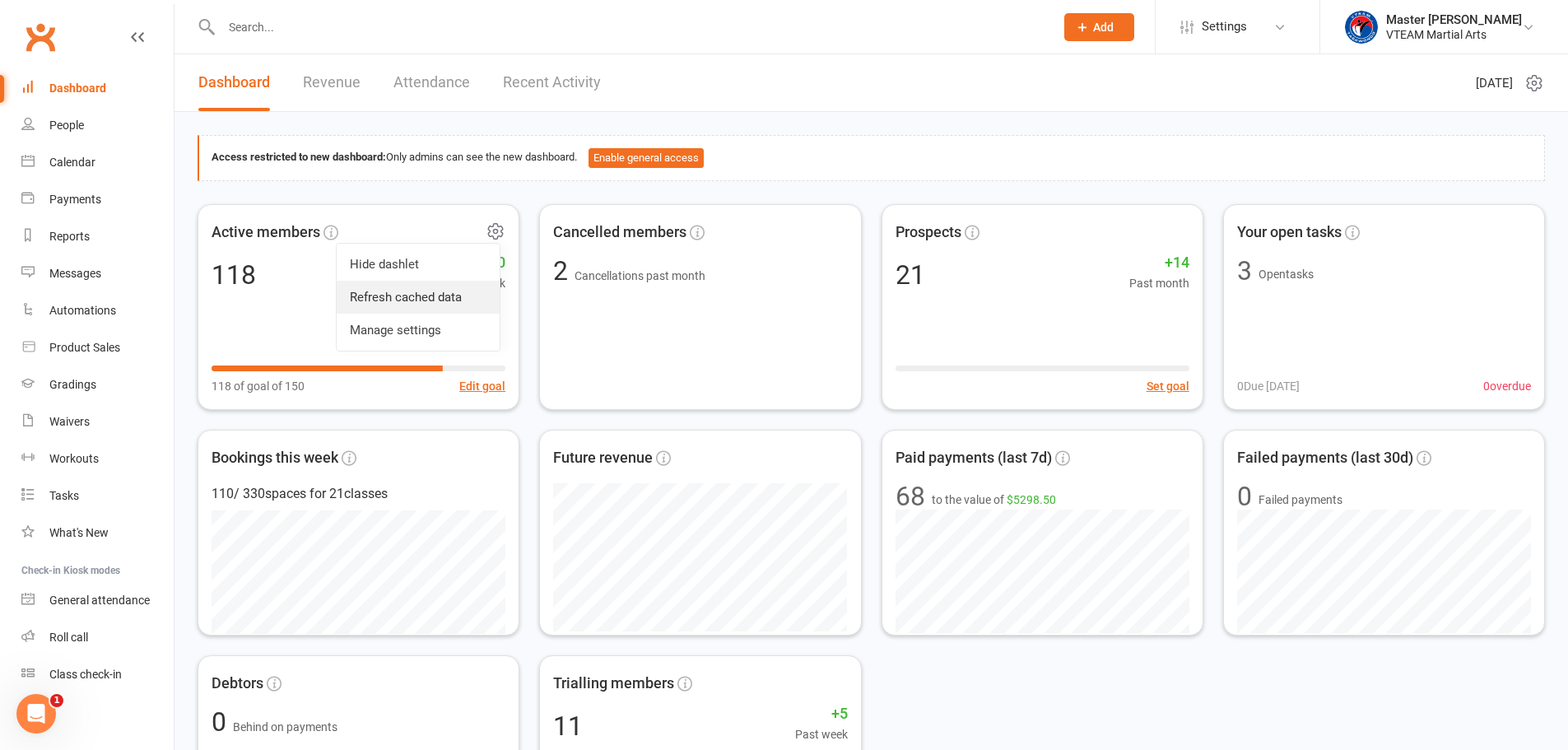
click at [451, 301] on link "Refresh cached data" at bounding box center [418, 297] width 163 height 33
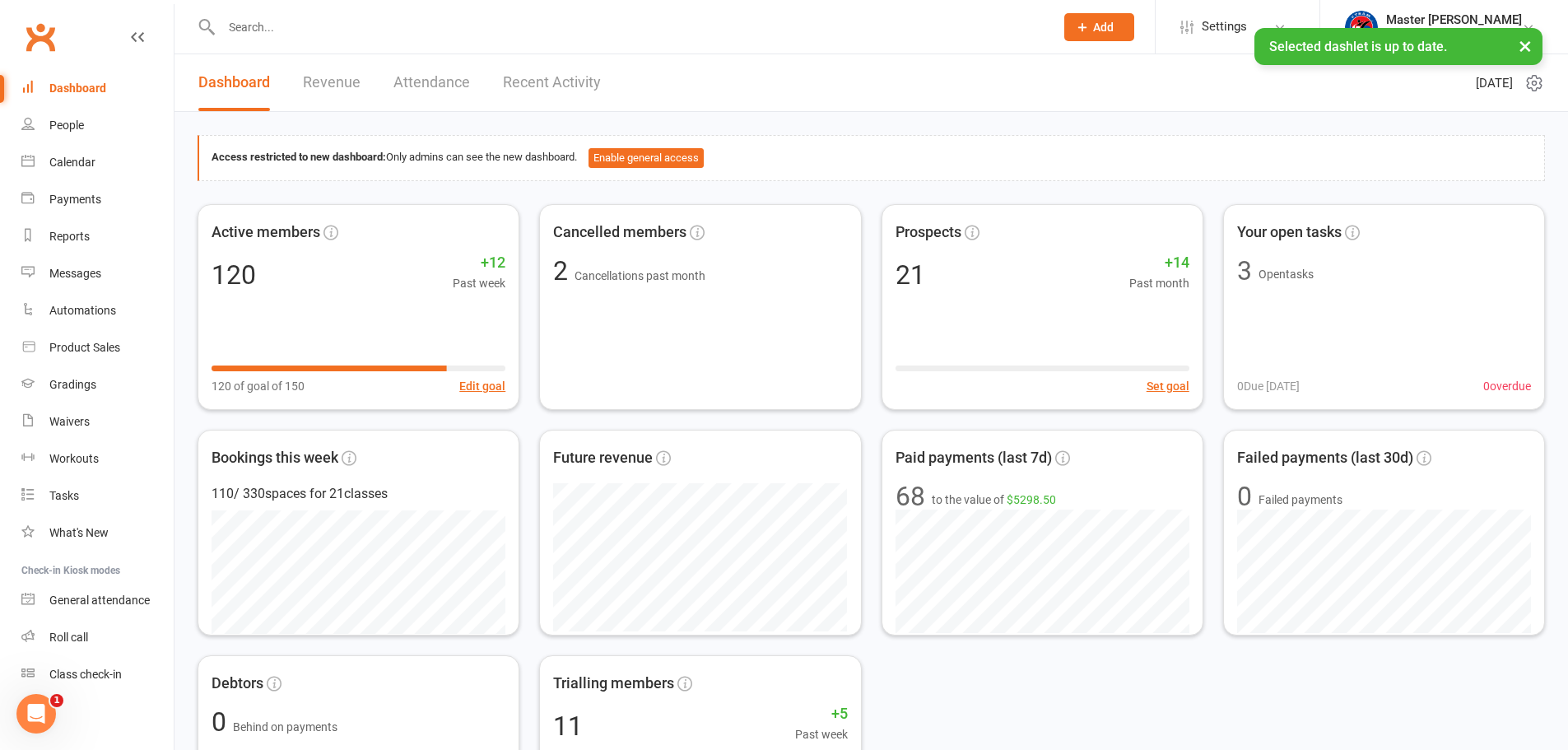
click at [877, 123] on div "Access restricted to new dashboard: Only admins can see the new dashboard. Enab…" at bounding box center [871, 752] width 1393 height 1281
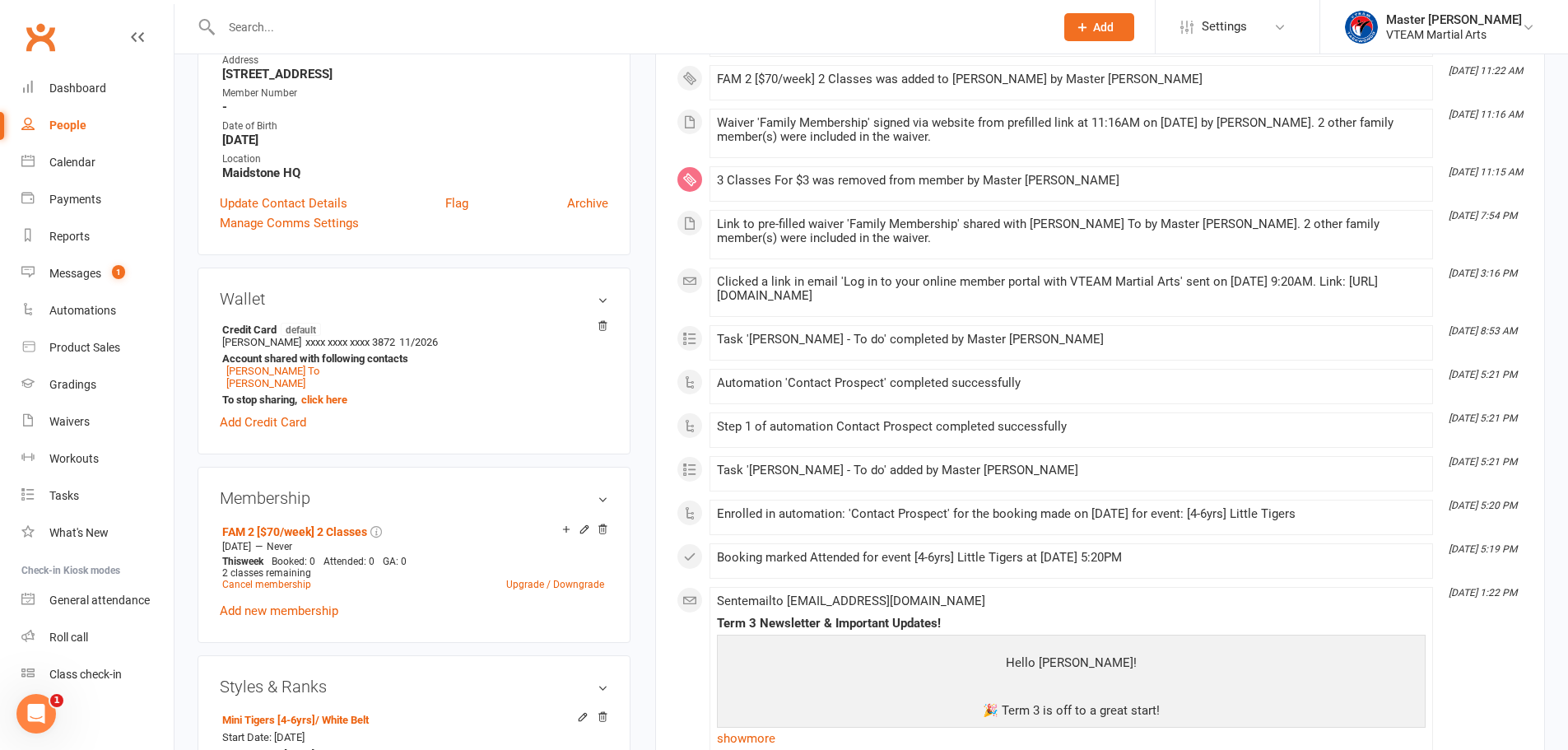
scroll to position [576, 0]
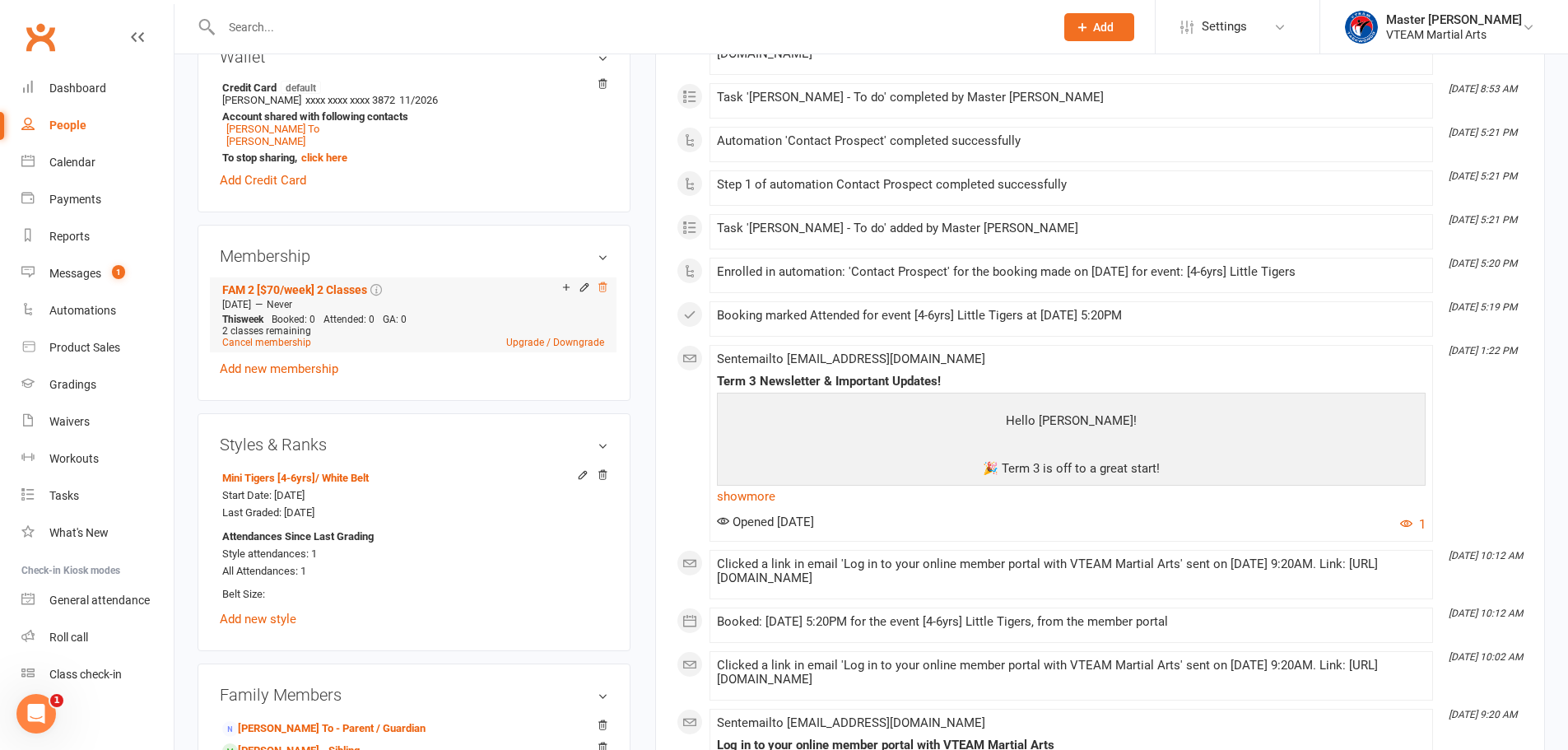
click at [602, 286] on icon at bounding box center [602, 287] width 12 height 12
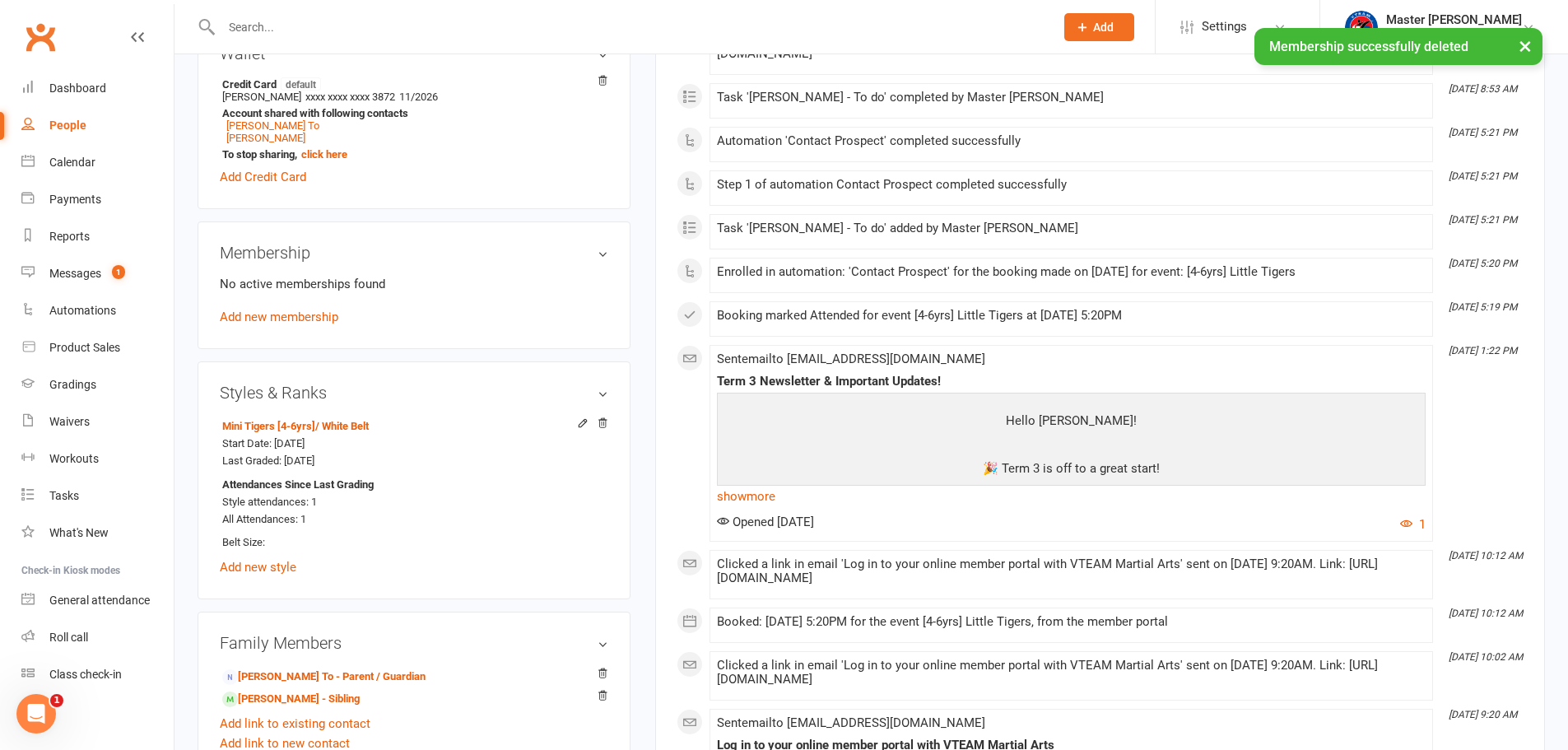
scroll to position [573, 0]
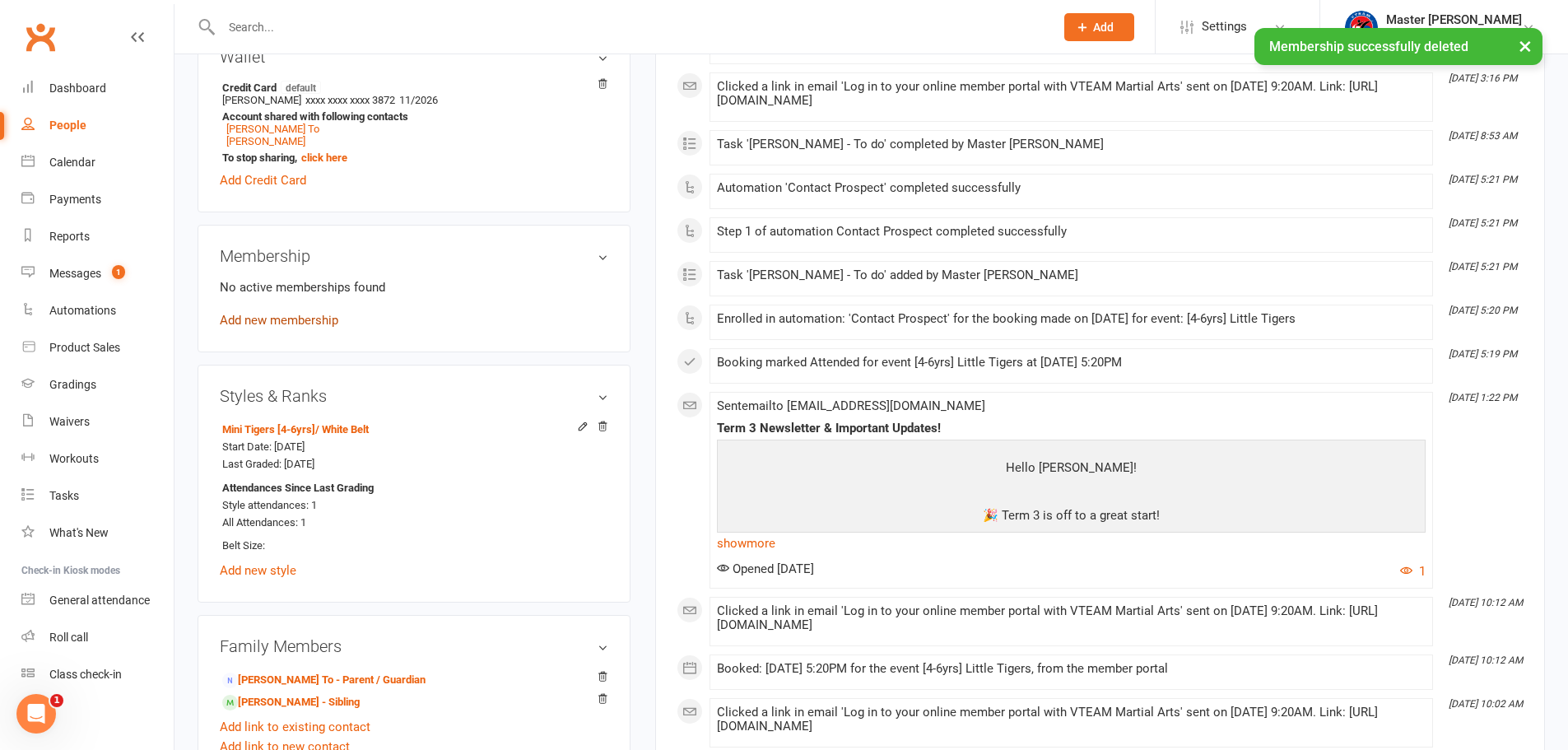
click at [304, 321] on link "Add new membership" at bounding box center [279, 320] width 119 height 15
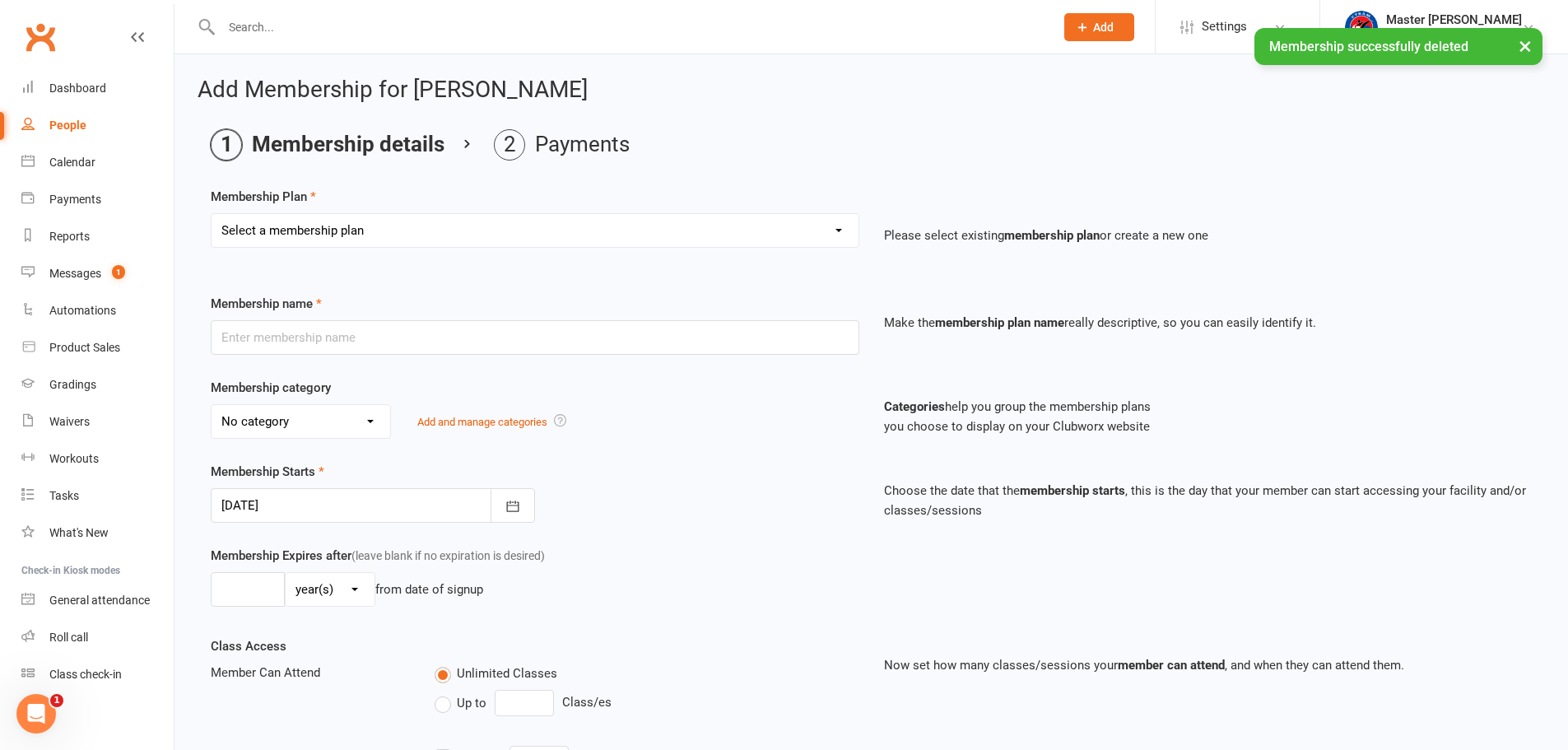
click at [651, 223] on select "Select a membership plan Create new Membership Plan 2025 Annual Insurance $100 …" at bounding box center [535, 230] width 647 height 33
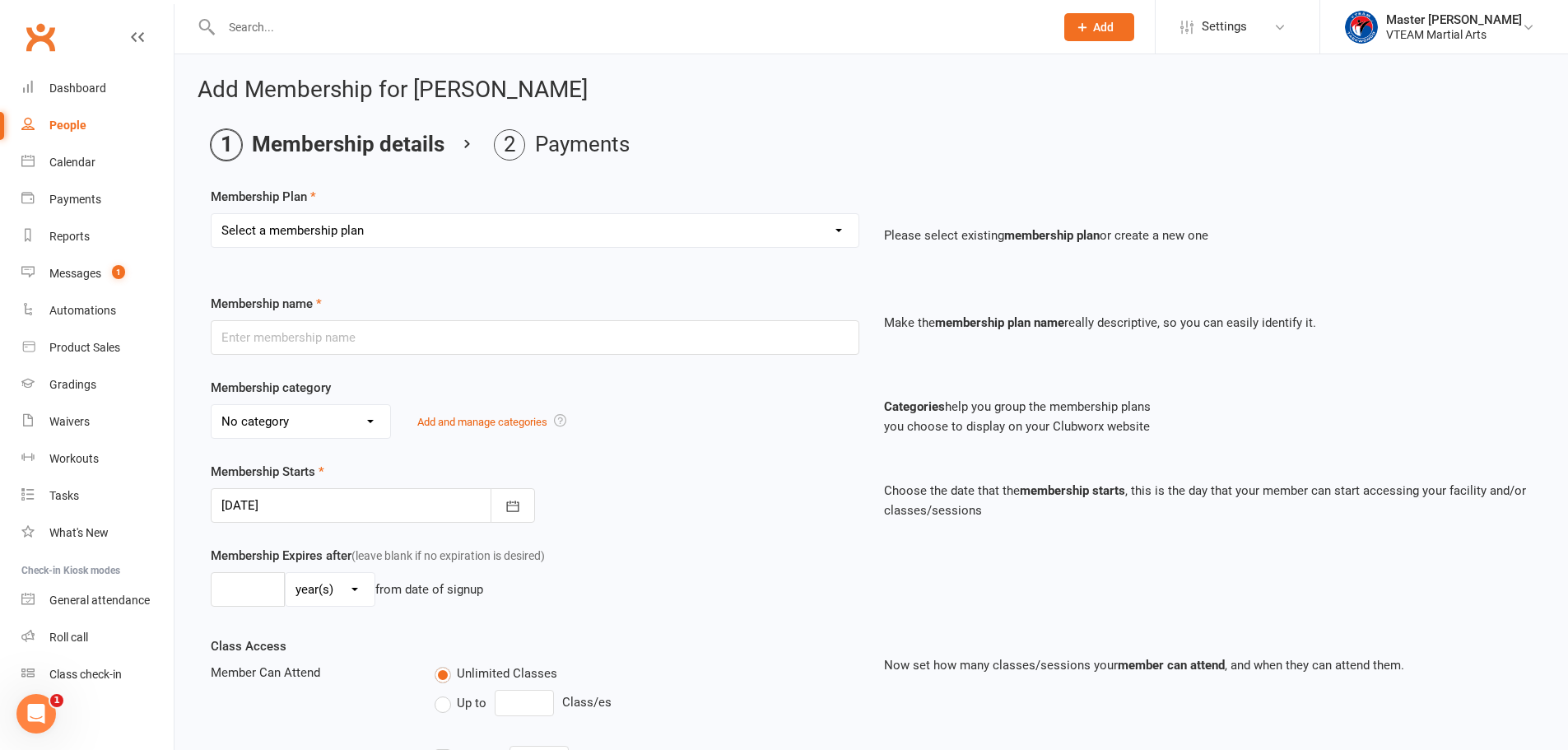
select select "14"
click at [212, 214] on select "Select a membership plan Create new Membership Plan 2025 Annual Insurance $100 …" at bounding box center [535, 230] width 647 height 33
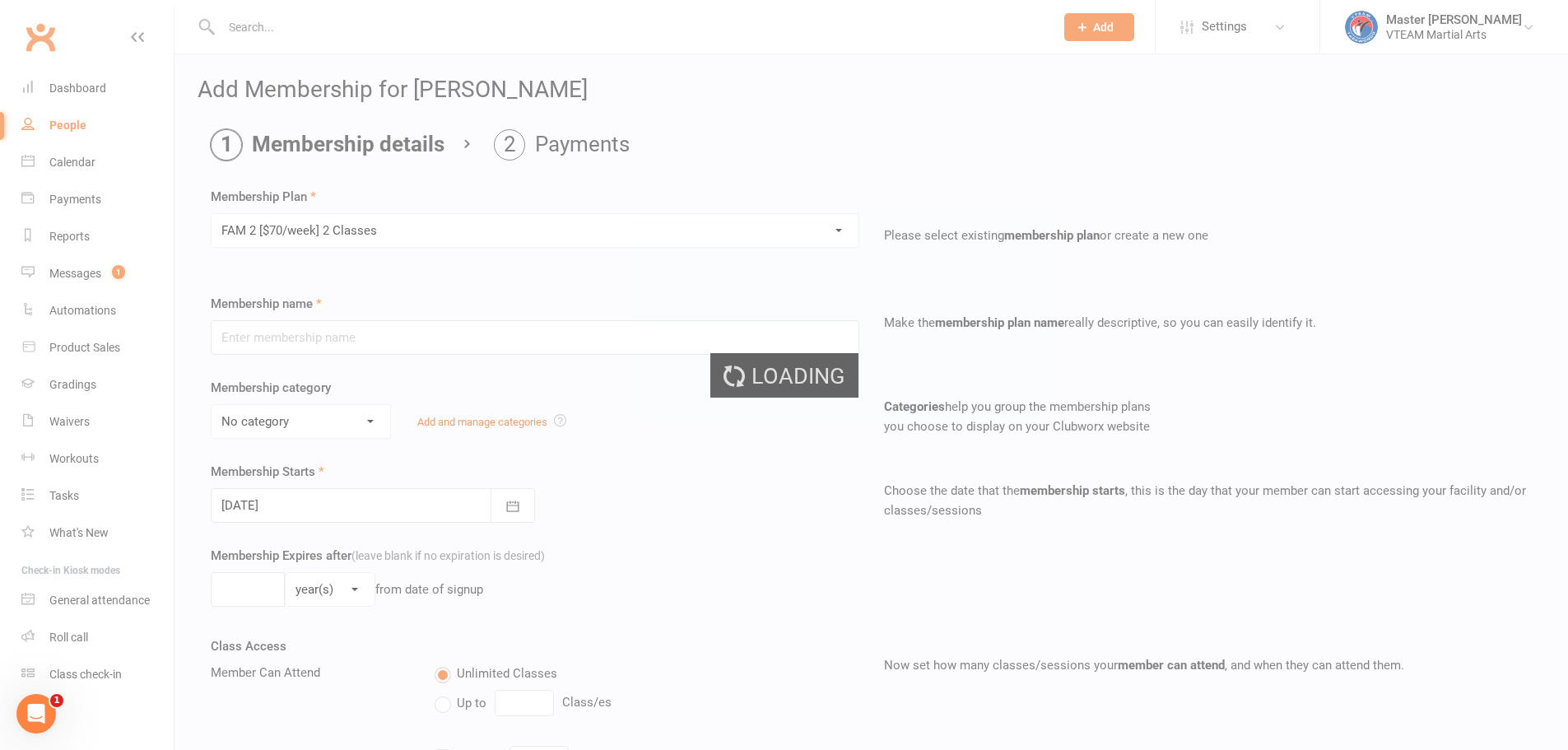
type input "FAM 2 [$70/week] 2 Classes"
select select "3"
type input "0"
select select "2"
type input "2"
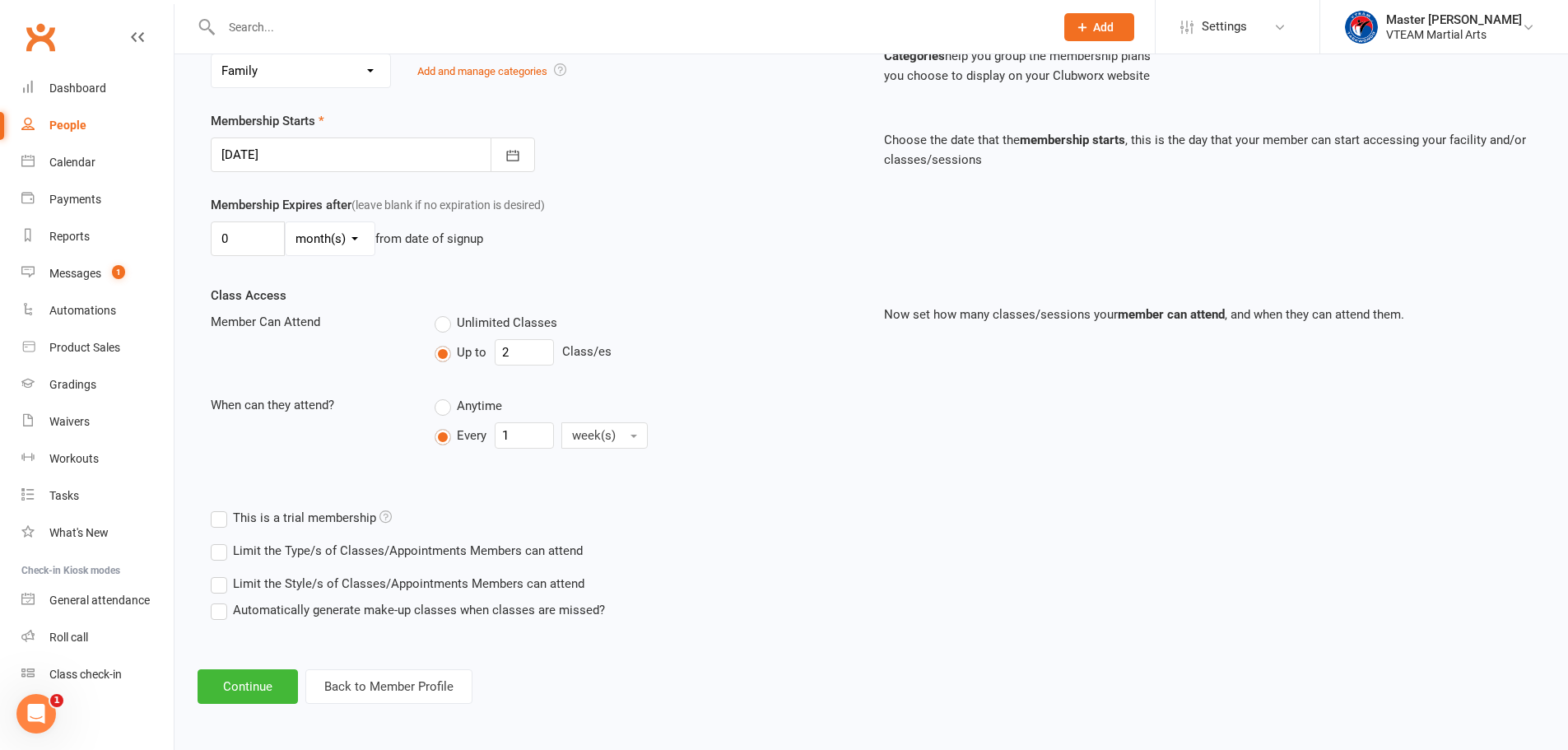
scroll to position [352, 0]
click at [247, 680] on button "Continue" at bounding box center [247, 685] width 100 height 35
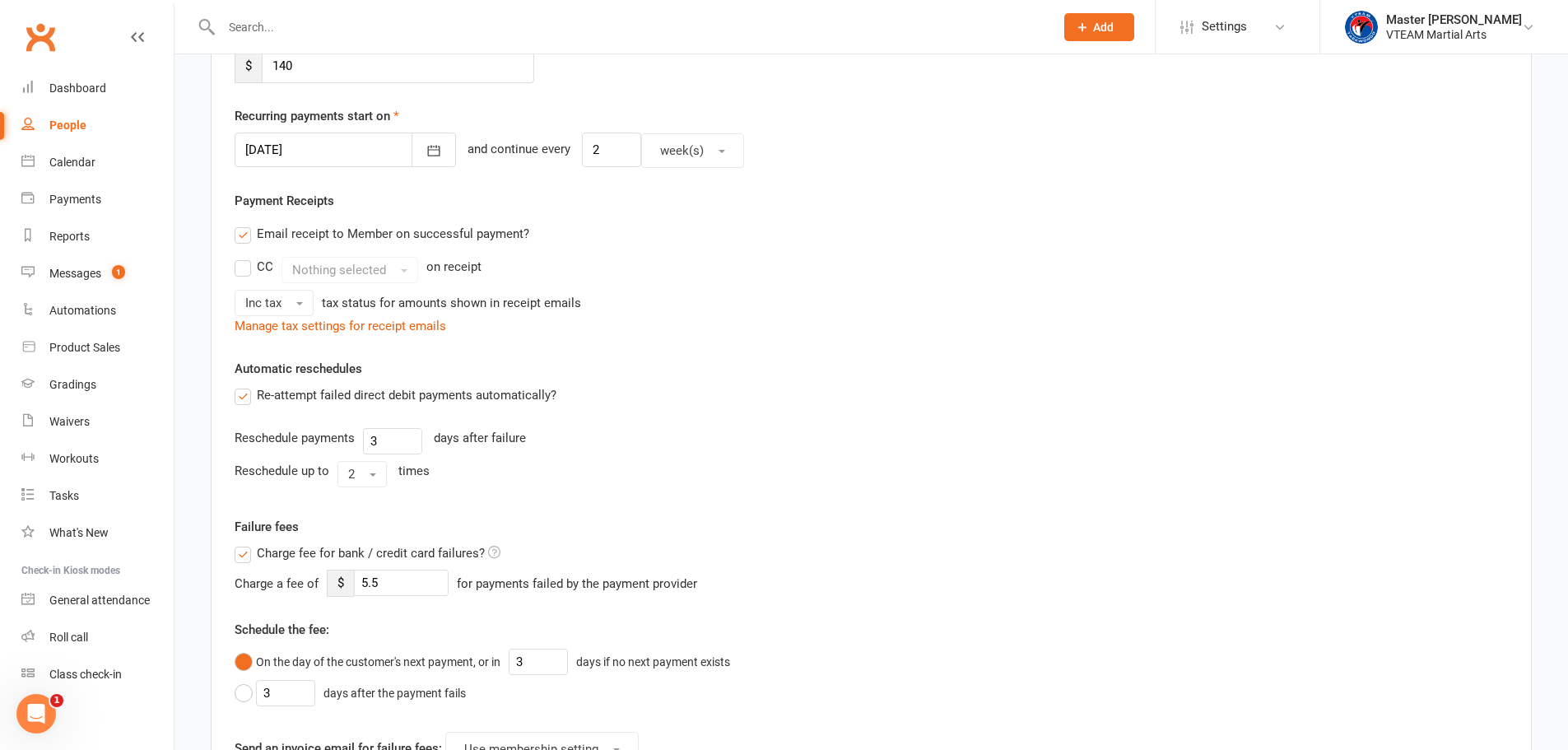
scroll to position [0, 0]
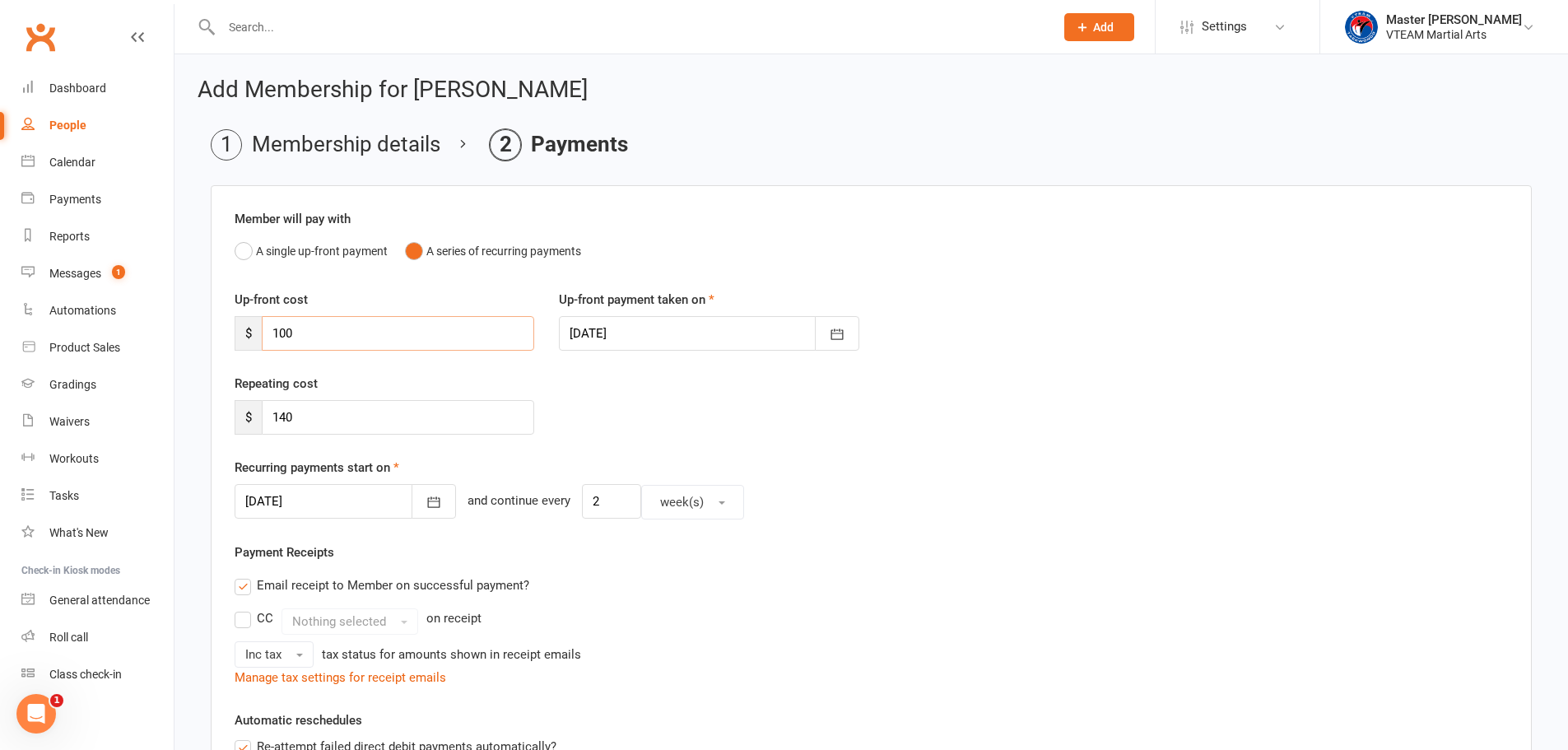
drag, startPoint x: 287, startPoint y: 336, endPoint x: 256, endPoint y: 337, distance: 31.0
click at [256, 337] on div "$ 100" at bounding box center [384, 333] width 299 height 35
type input "0"
drag, startPoint x: 285, startPoint y: 414, endPoint x: 230, endPoint y: 416, distance: 55.0
click at [230, 416] on div "Repeating cost $ 140" at bounding box center [384, 404] width 324 height 61
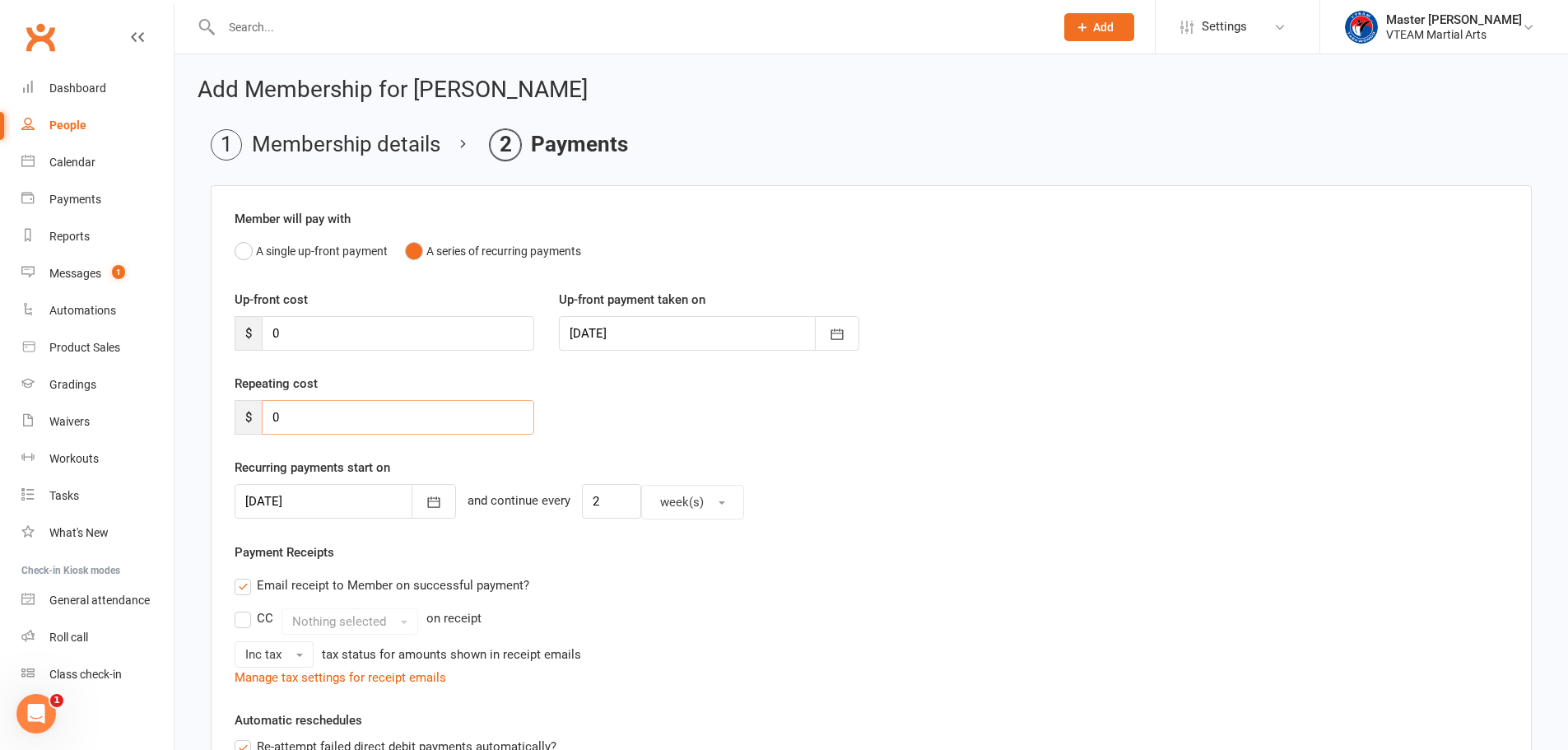
type input "0"
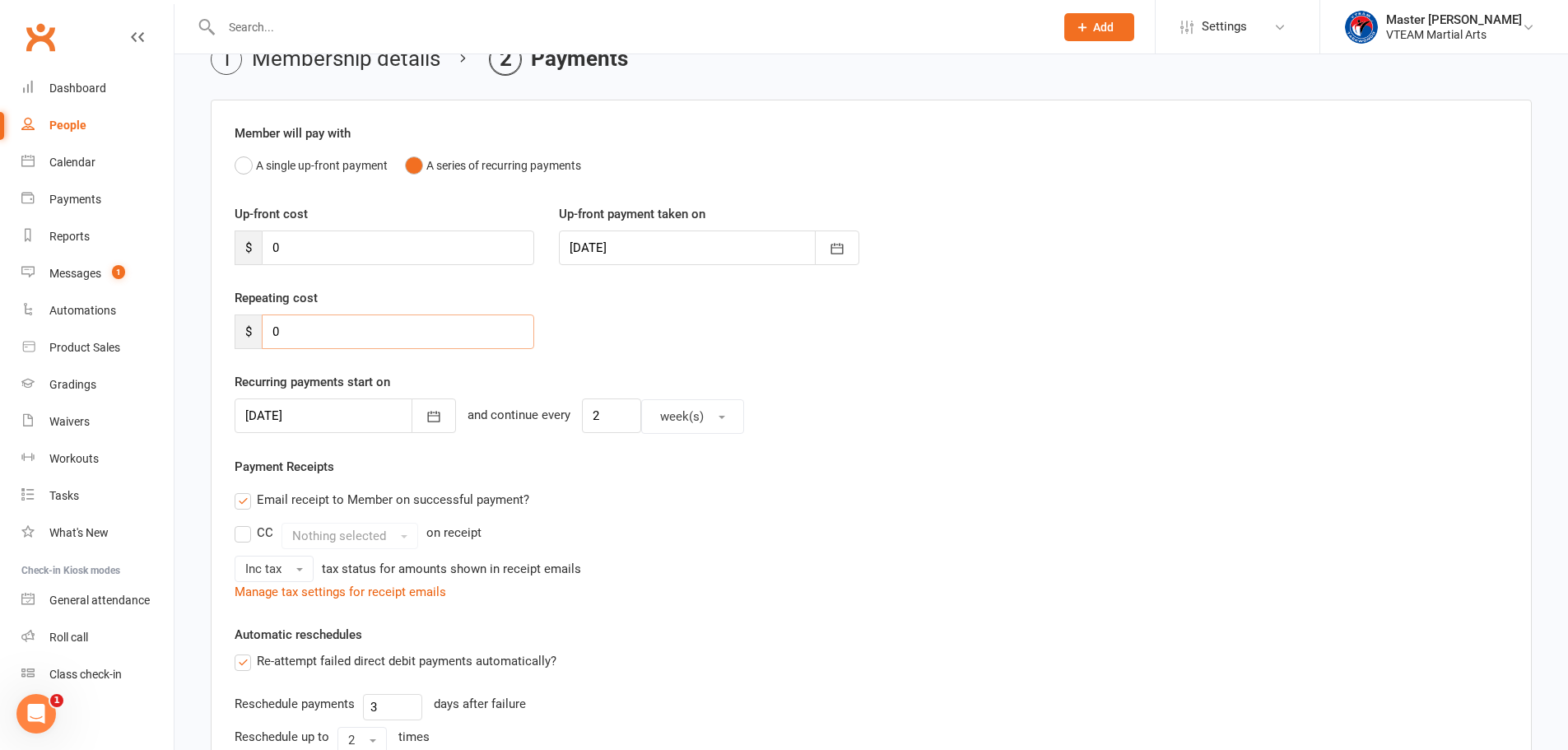
scroll to position [165, 0]
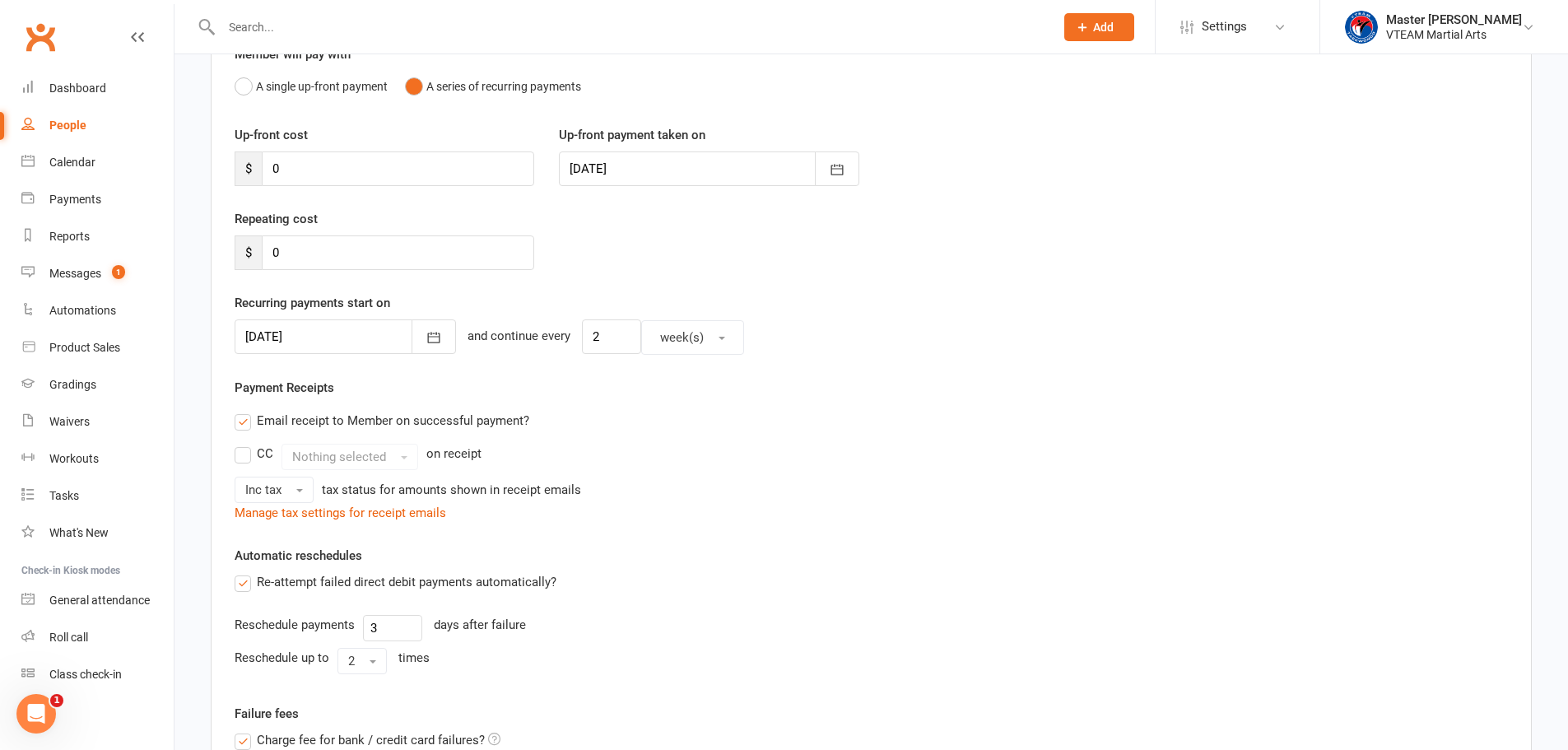
click at [354, 421] on label "Email receipt to Member on successful payment?" at bounding box center [382, 421] width 295 height 19
click at [245, 411] on input "Email receipt to Member on successful payment?" at bounding box center [240, 411] width 11 height 0
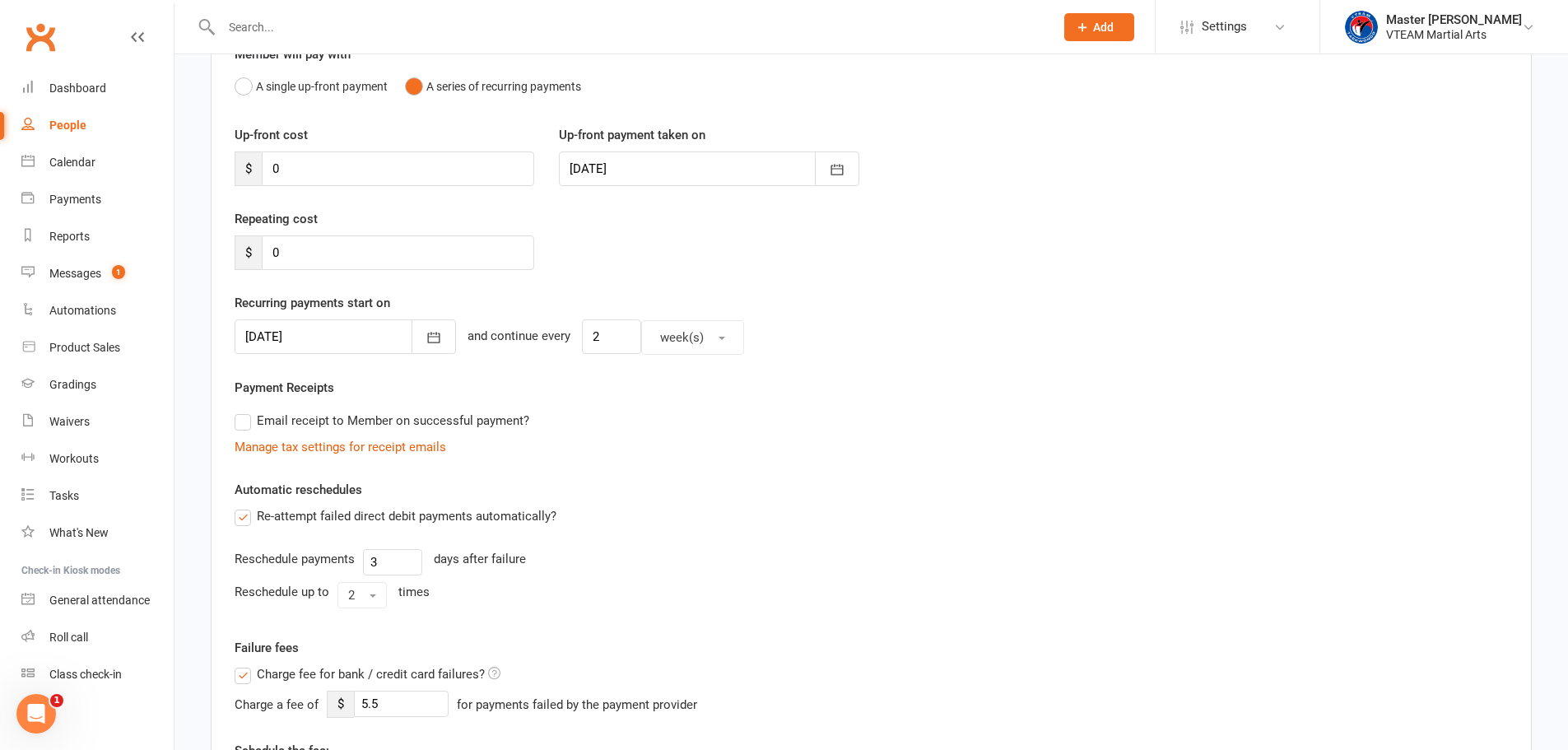
click at [354, 512] on label "Re-attempt failed direct debit payments automatically?" at bounding box center [395, 515] width 322 height 19
click at [245, 506] on input "Re-attempt failed direct debit payments automatically?" at bounding box center [240, 506] width 11 height 0
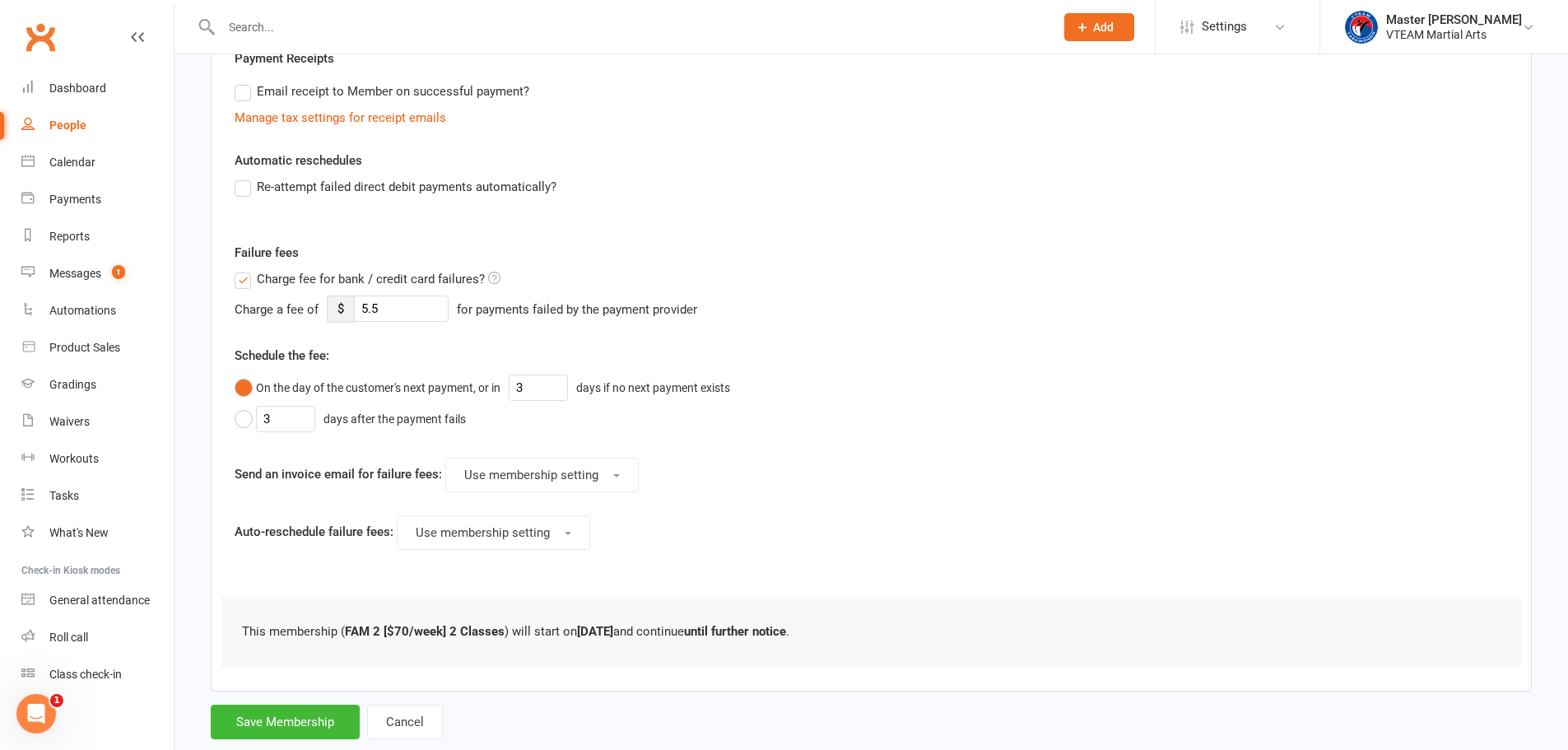
click at [280, 273] on span "Charge fee for bank / credit card failures?" at bounding box center [370, 278] width 228 height 18
click at [280, 269] on input "Charge fee for bank / credit card failures?" at bounding box center [368, 269] width 266 height 0
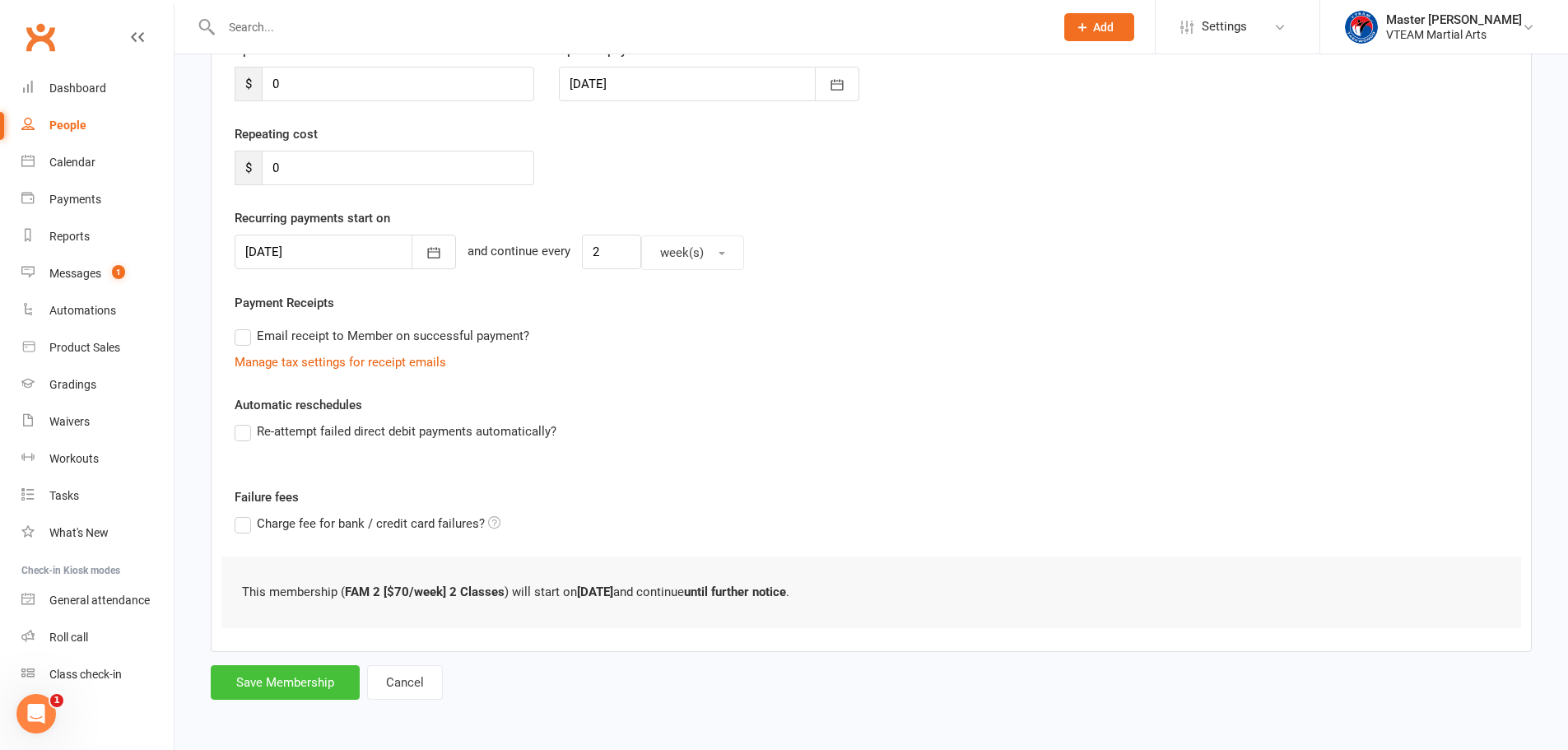
click at [278, 679] on button "Save Membership" at bounding box center [285, 682] width 149 height 35
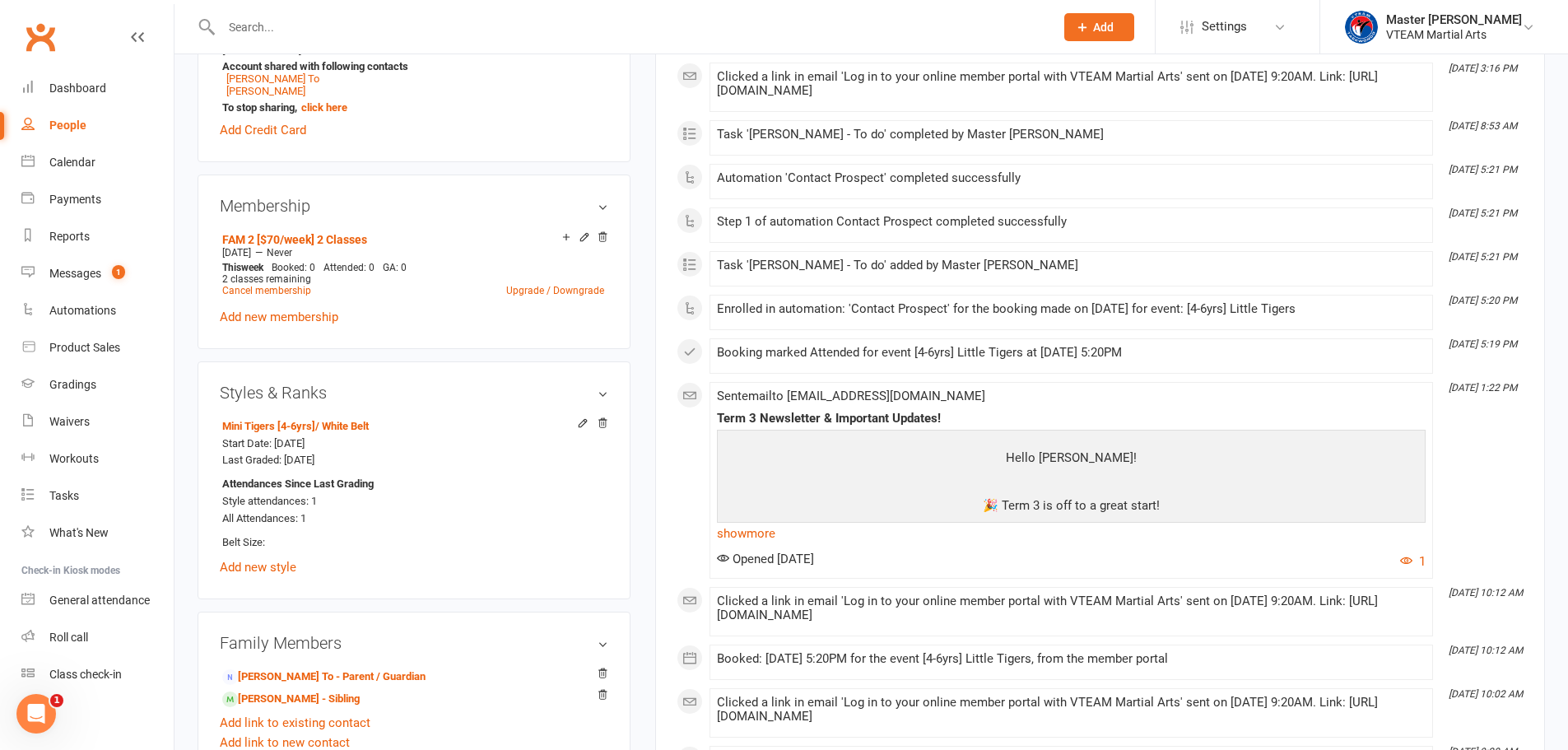
scroll to position [494, 0]
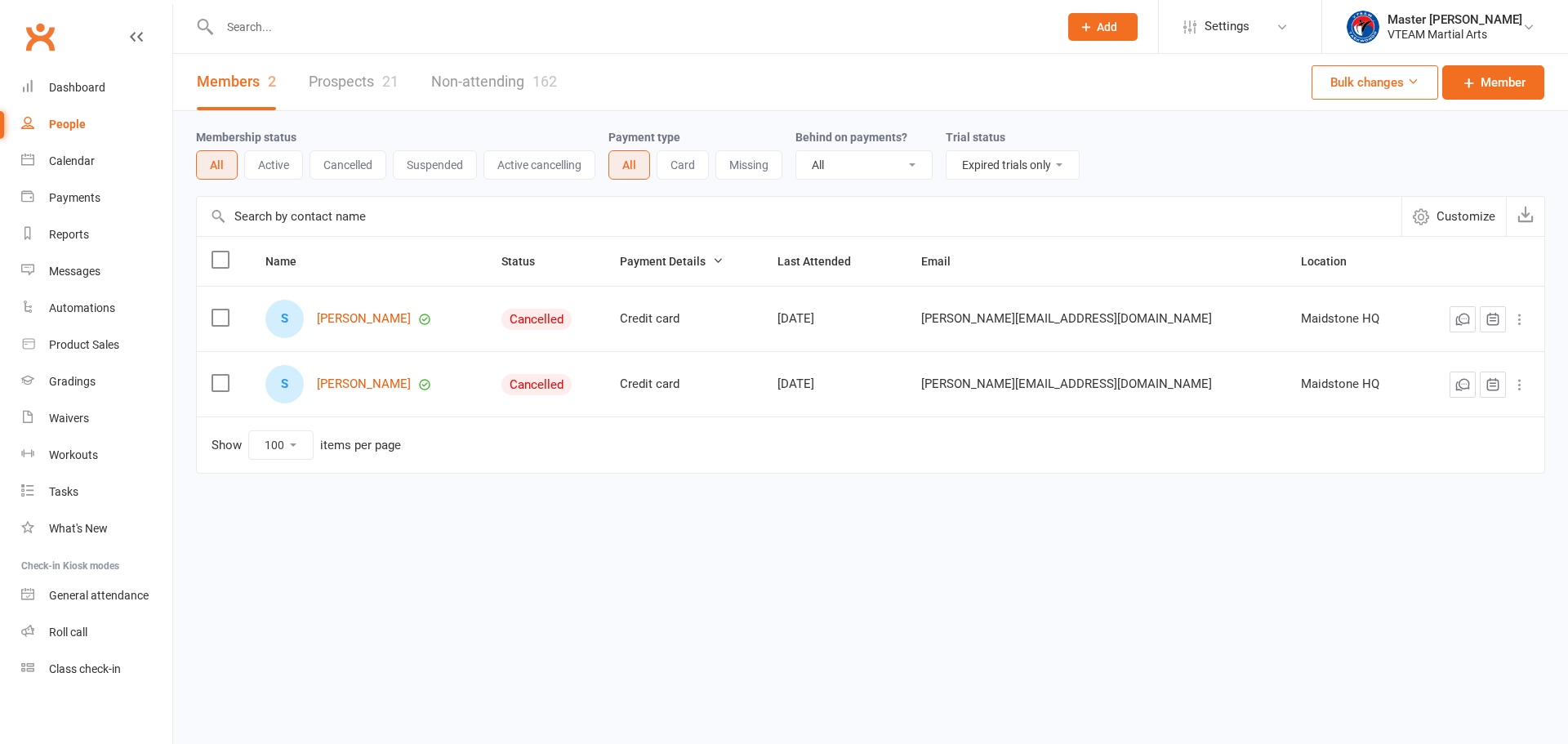
select select "trial_expired"
select select "100"
click at [358, 319] on link "[PERSON_NAME]" at bounding box center [364, 319] width 94 height 14
click at [85, 96] on link "Dashboard" at bounding box center [97, 88] width 151 height 37
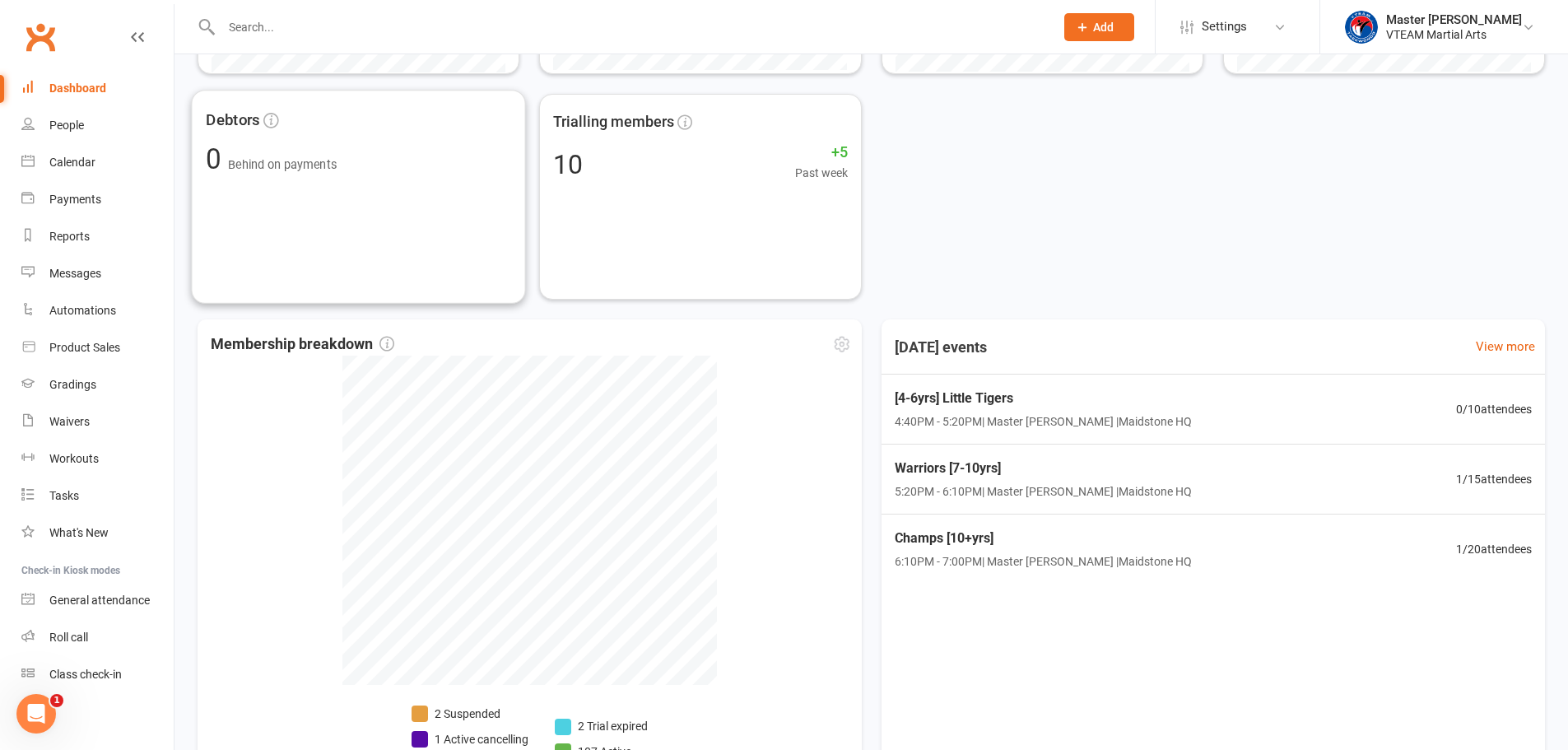
scroll to position [691, 0]
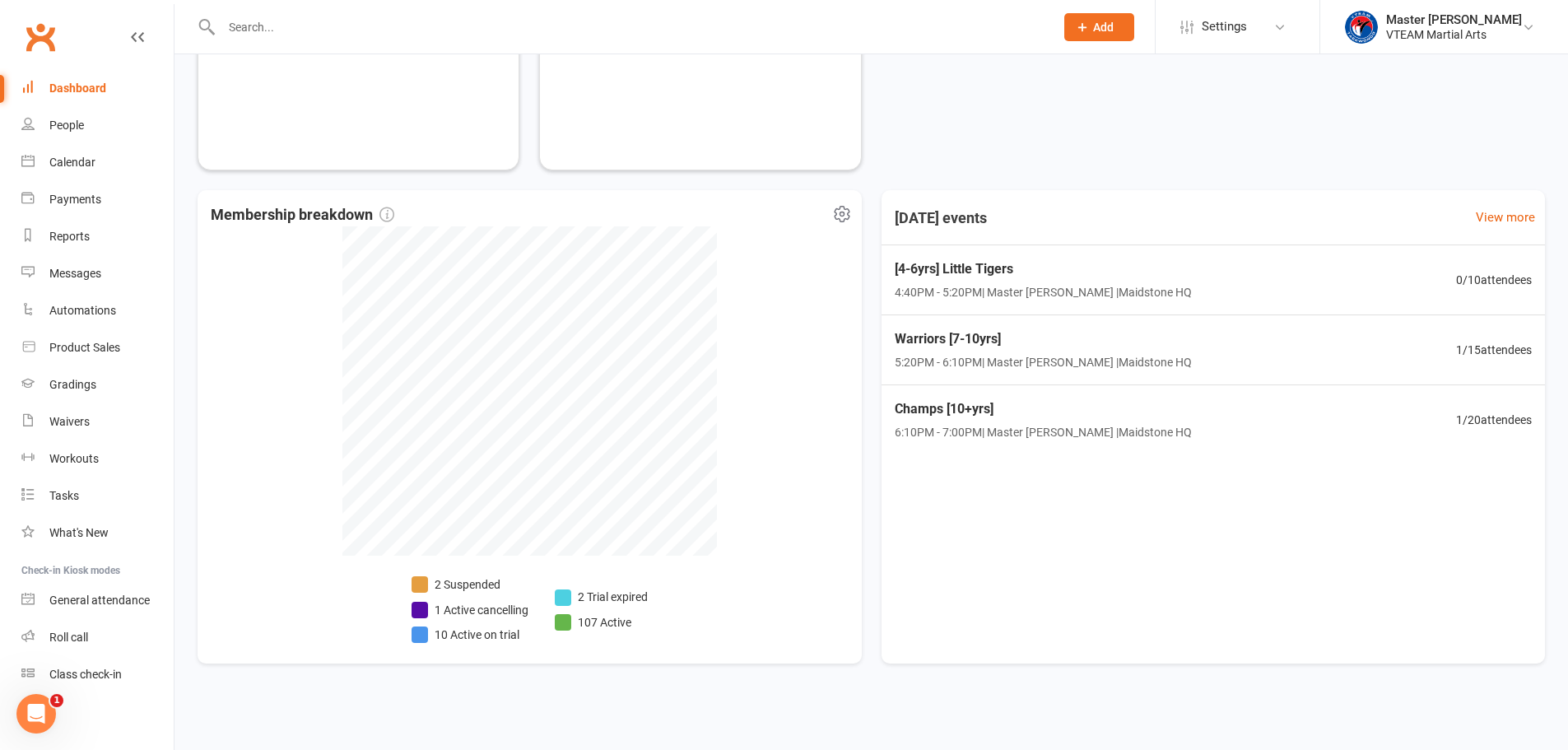
click at [508, 632] on li "10 Active on trial" at bounding box center [470, 634] width 117 height 18
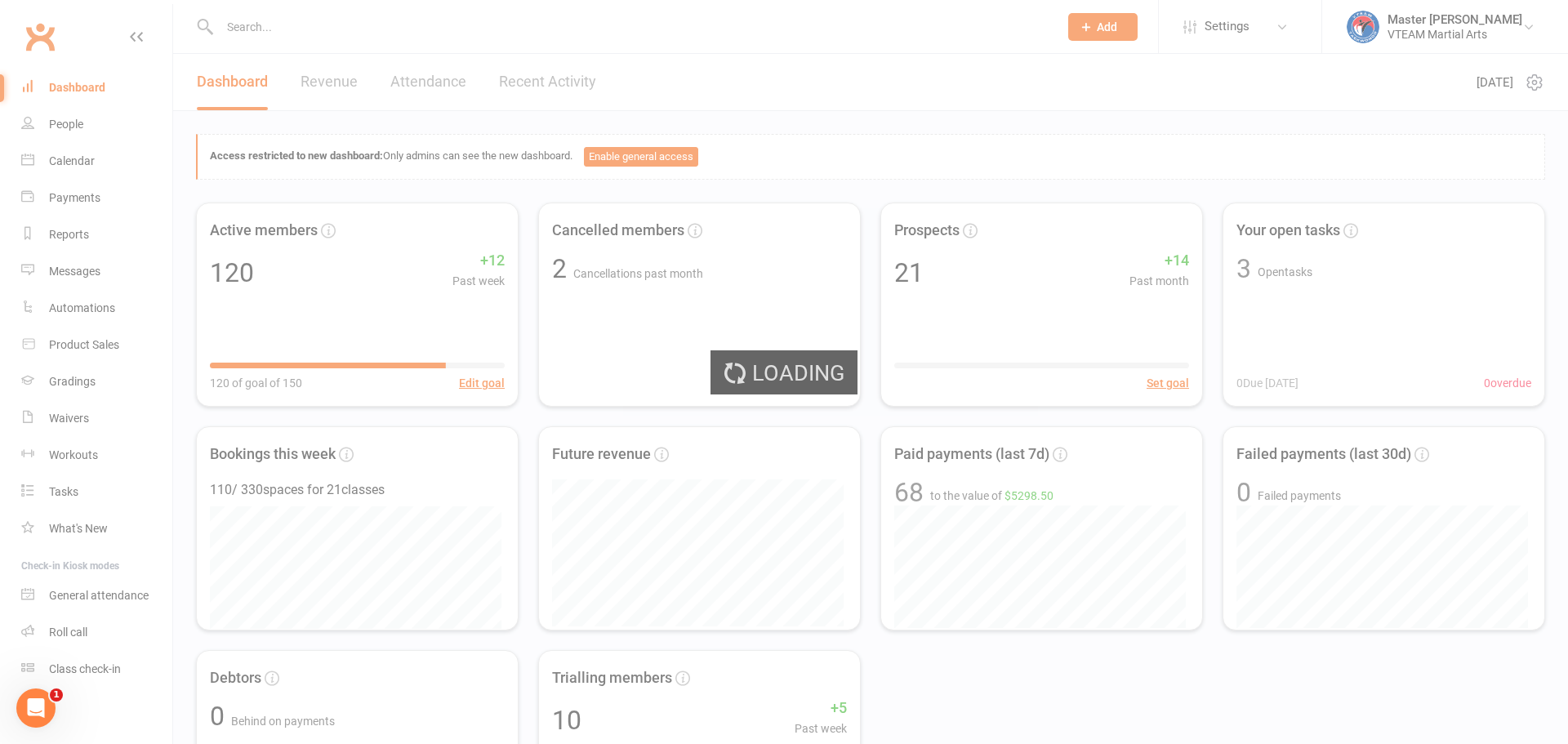
select select "active_trial"
select select "100"
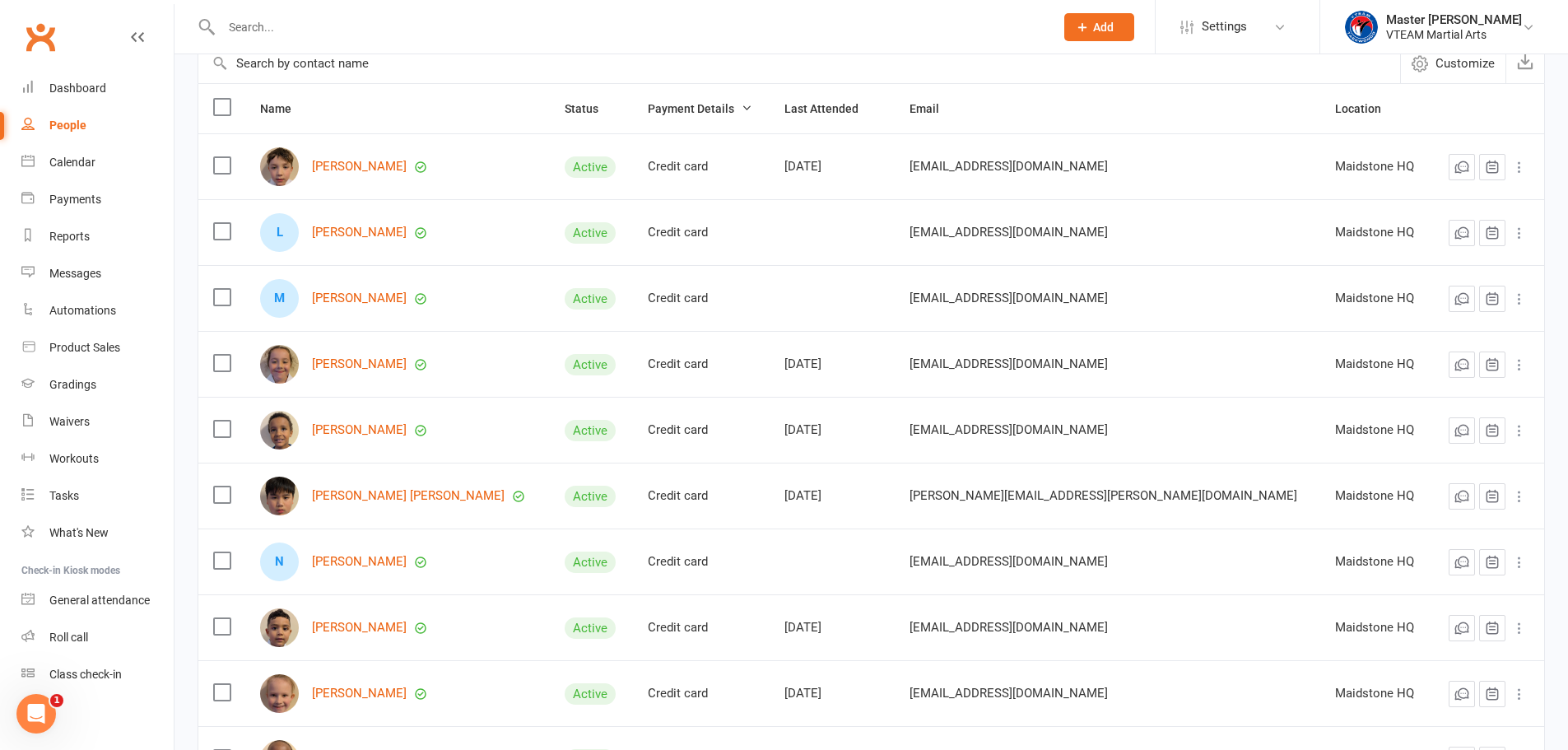
scroll to position [165, 0]
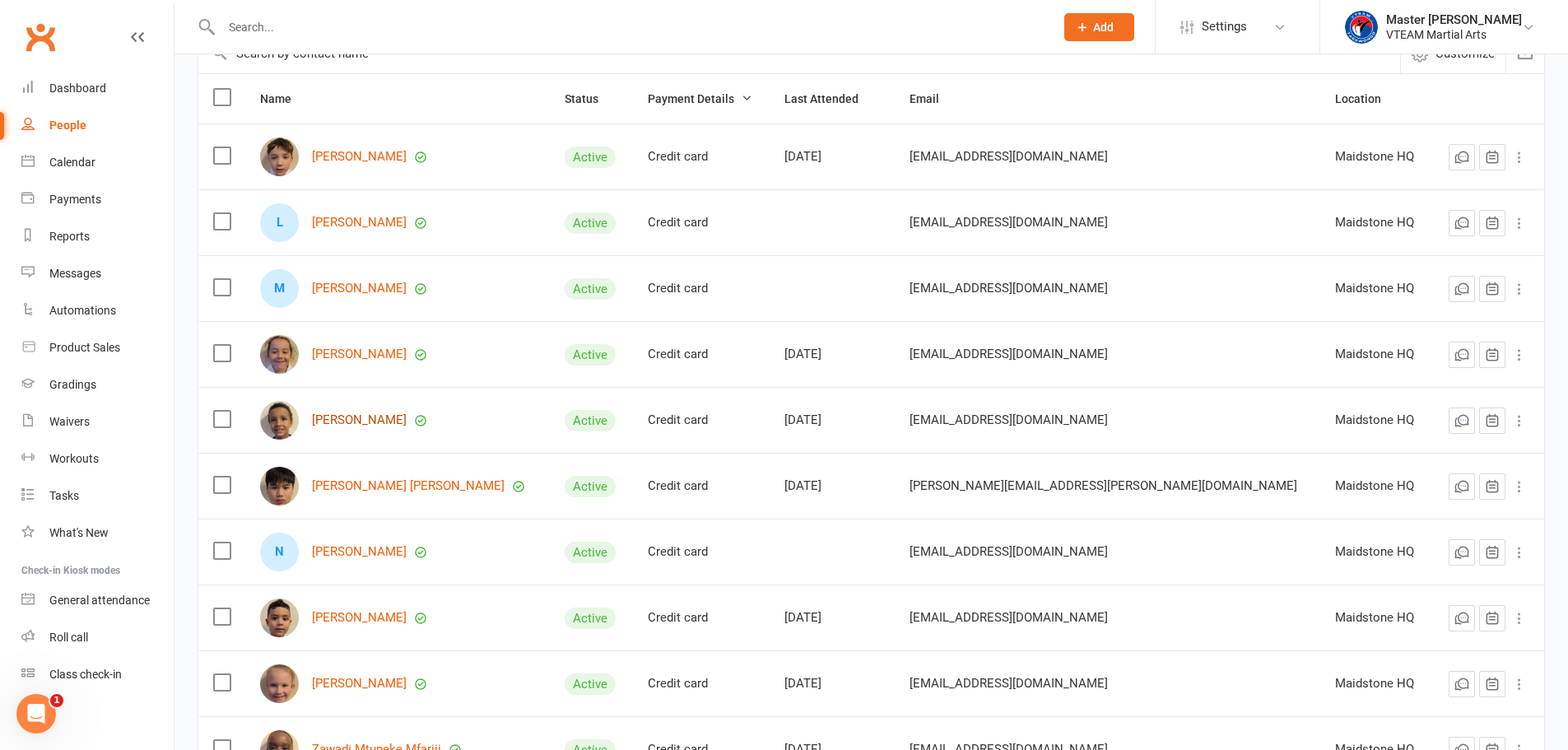
click at [355, 425] on link "[PERSON_NAME]" at bounding box center [359, 420] width 95 height 14
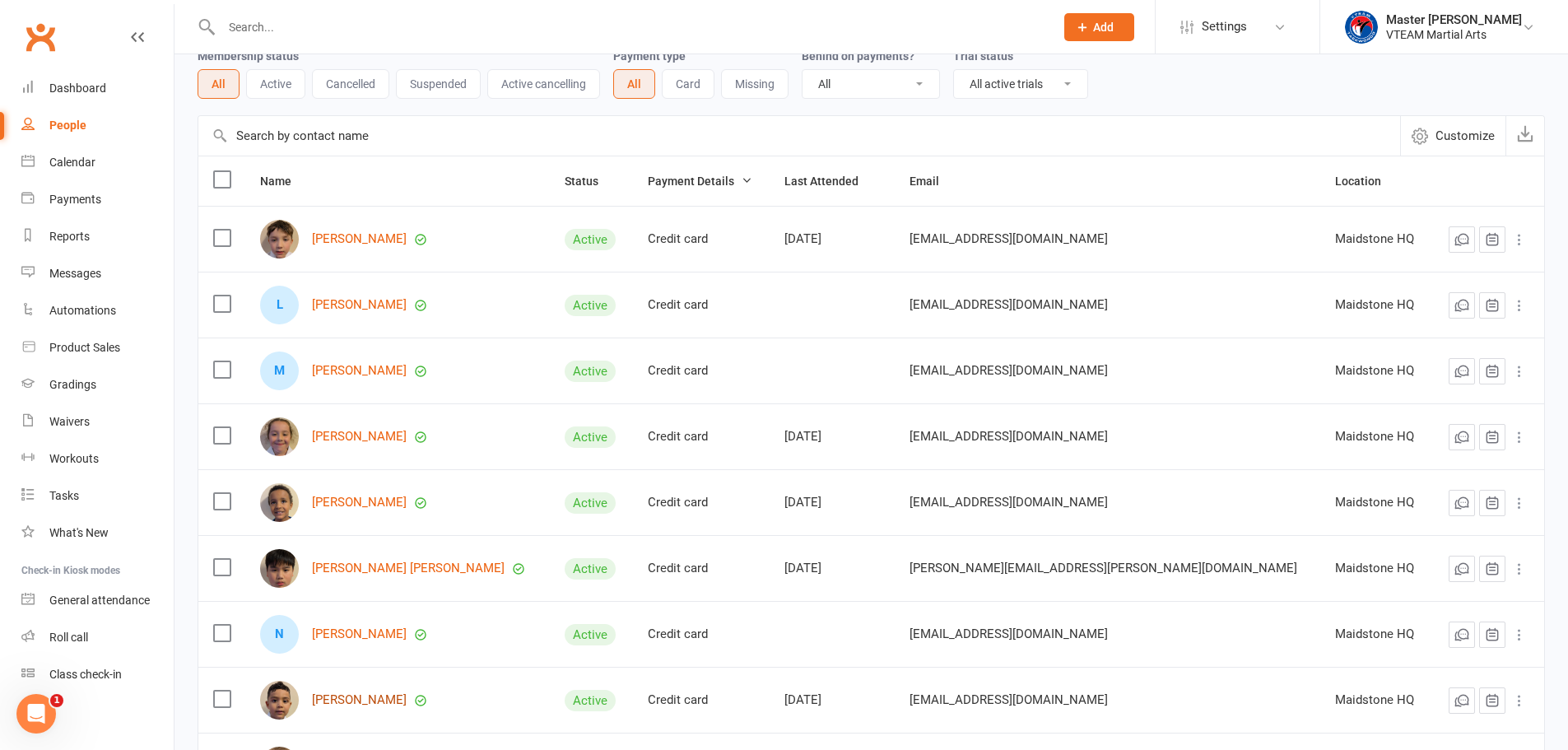
scroll to position [0, 0]
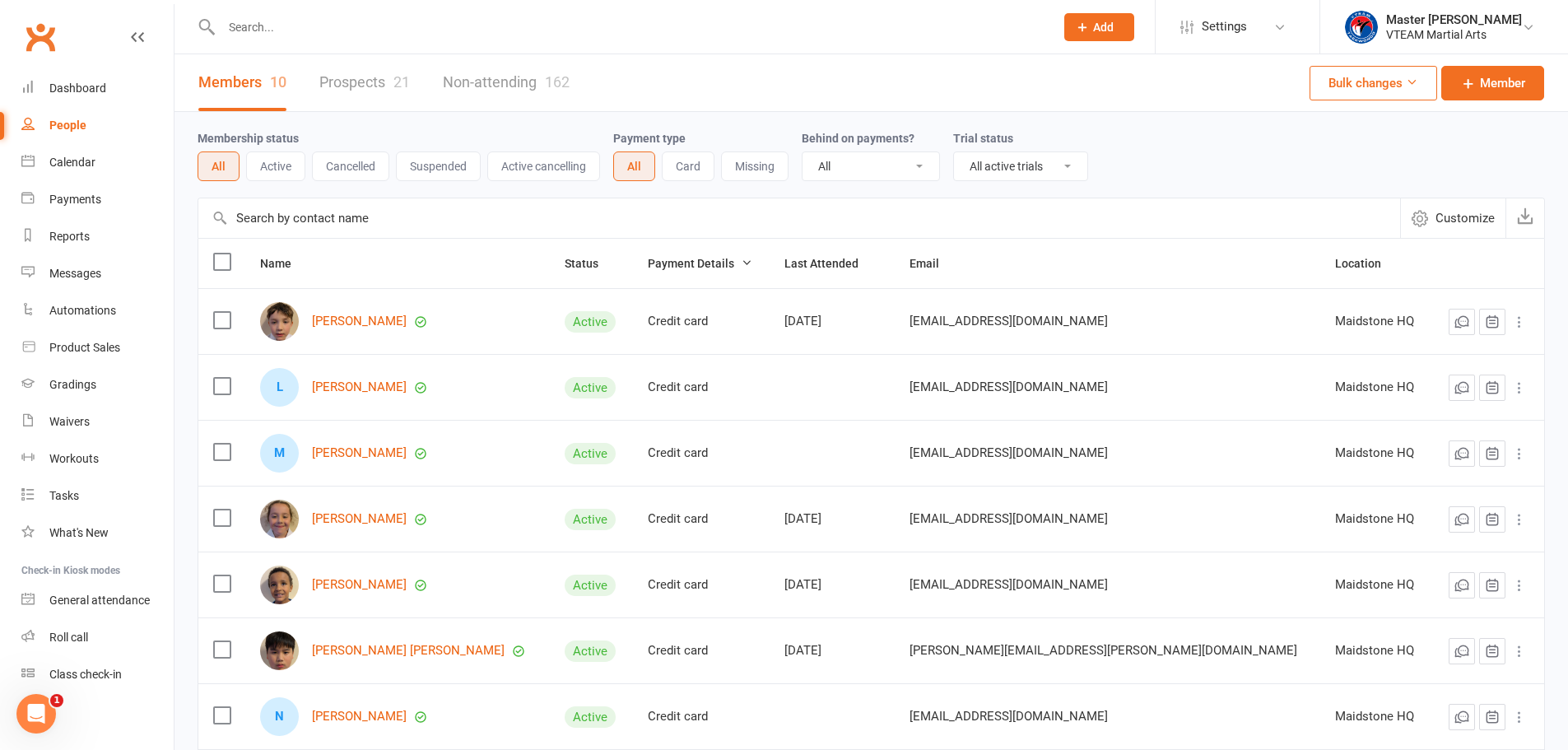
click at [367, 83] on link "Prospects 21" at bounding box center [365, 82] width 90 height 57
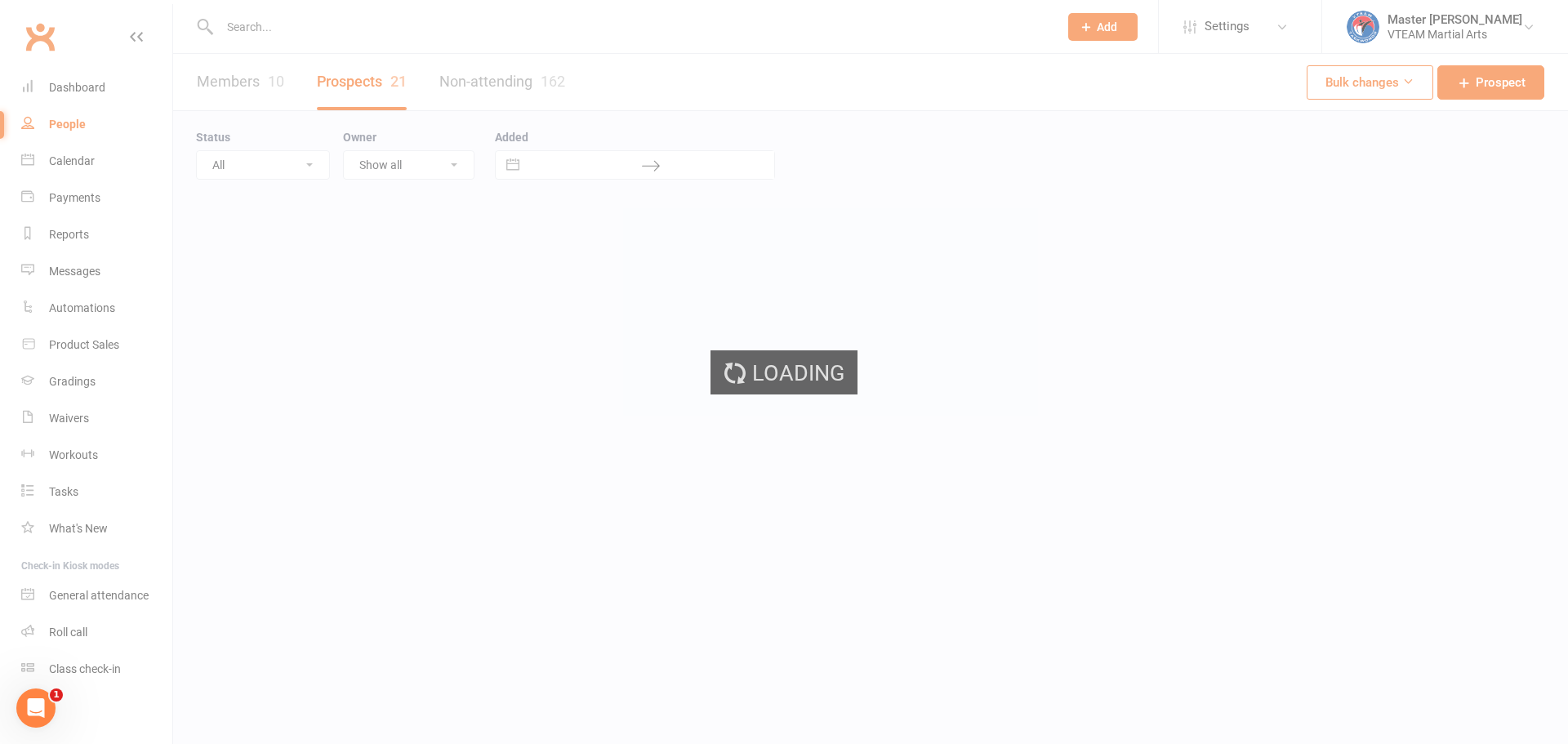
select select "100"
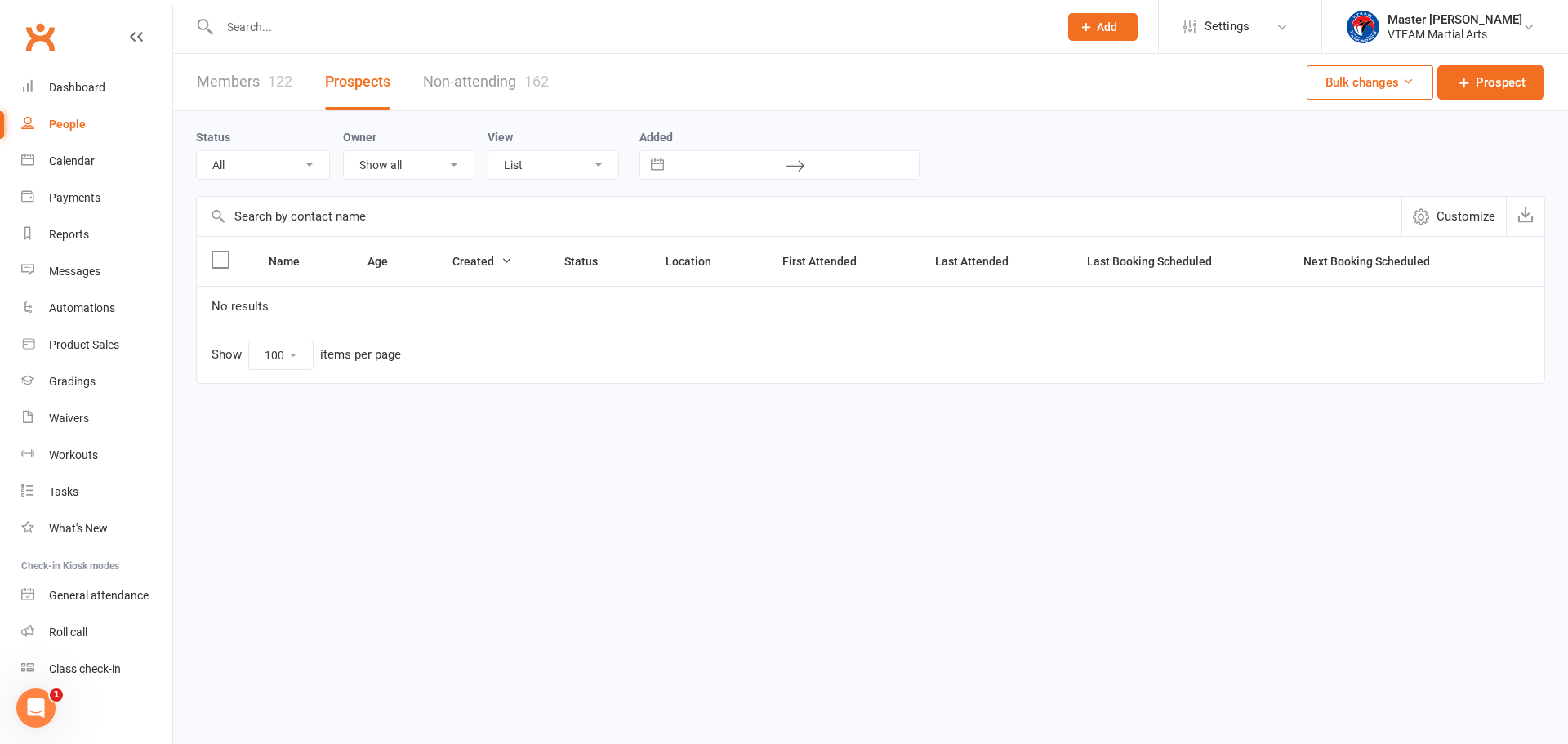
click at [263, 83] on link "Members 122" at bounding box center [244, 82] width 96 height 56
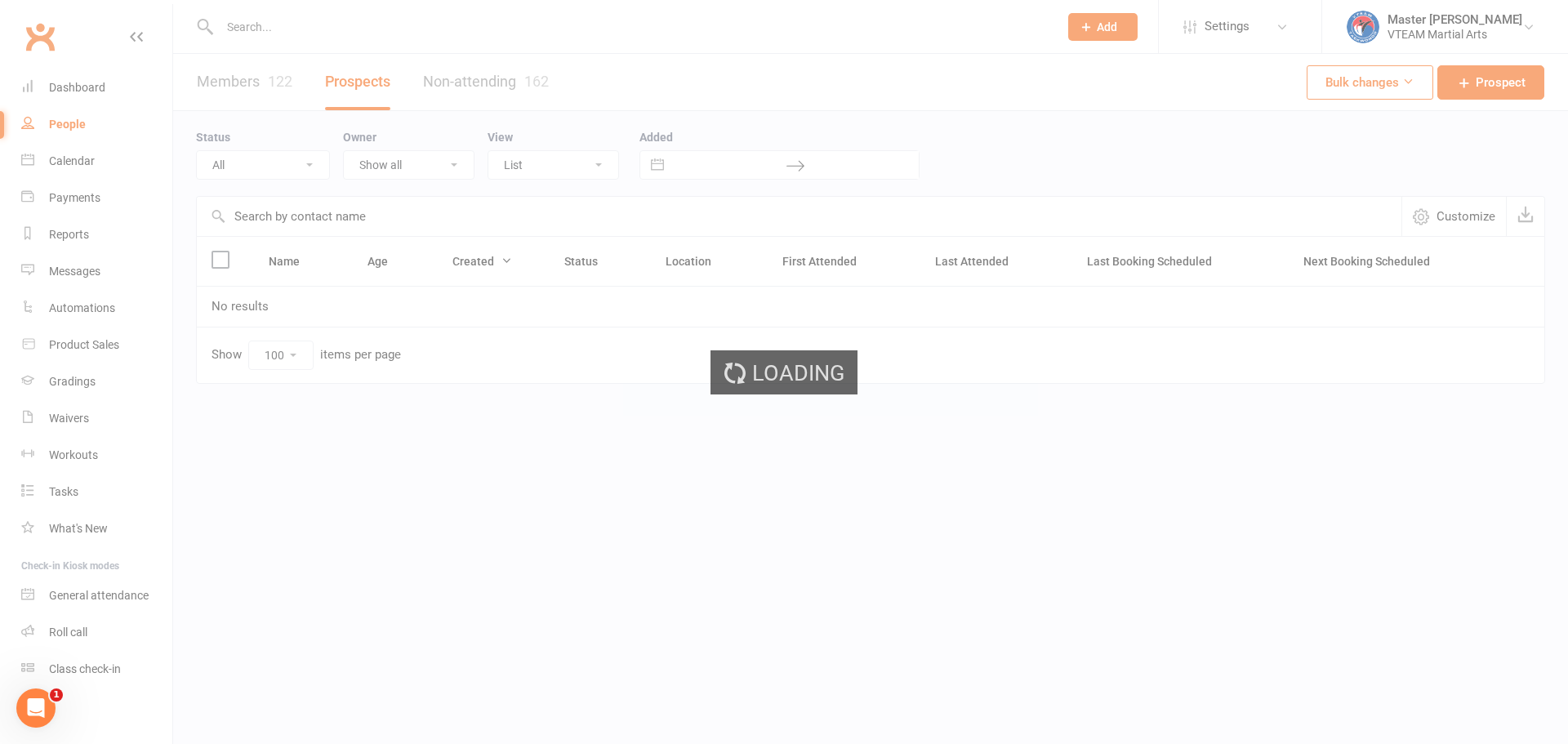
select select "active_trial"
select select "100"
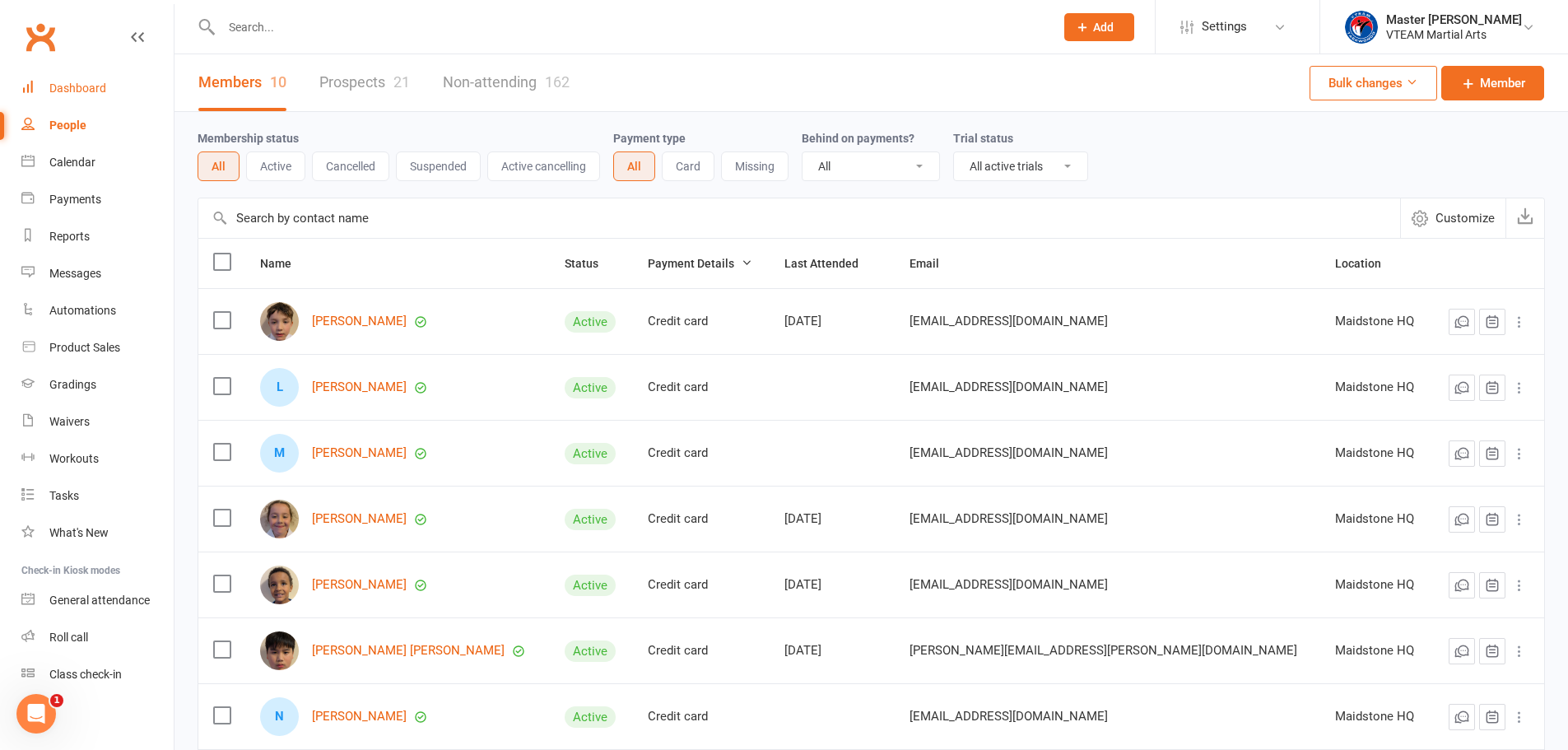
click at [105, 86] on div "Dashboard" at bounding box center [78, 88] width 57 height 13
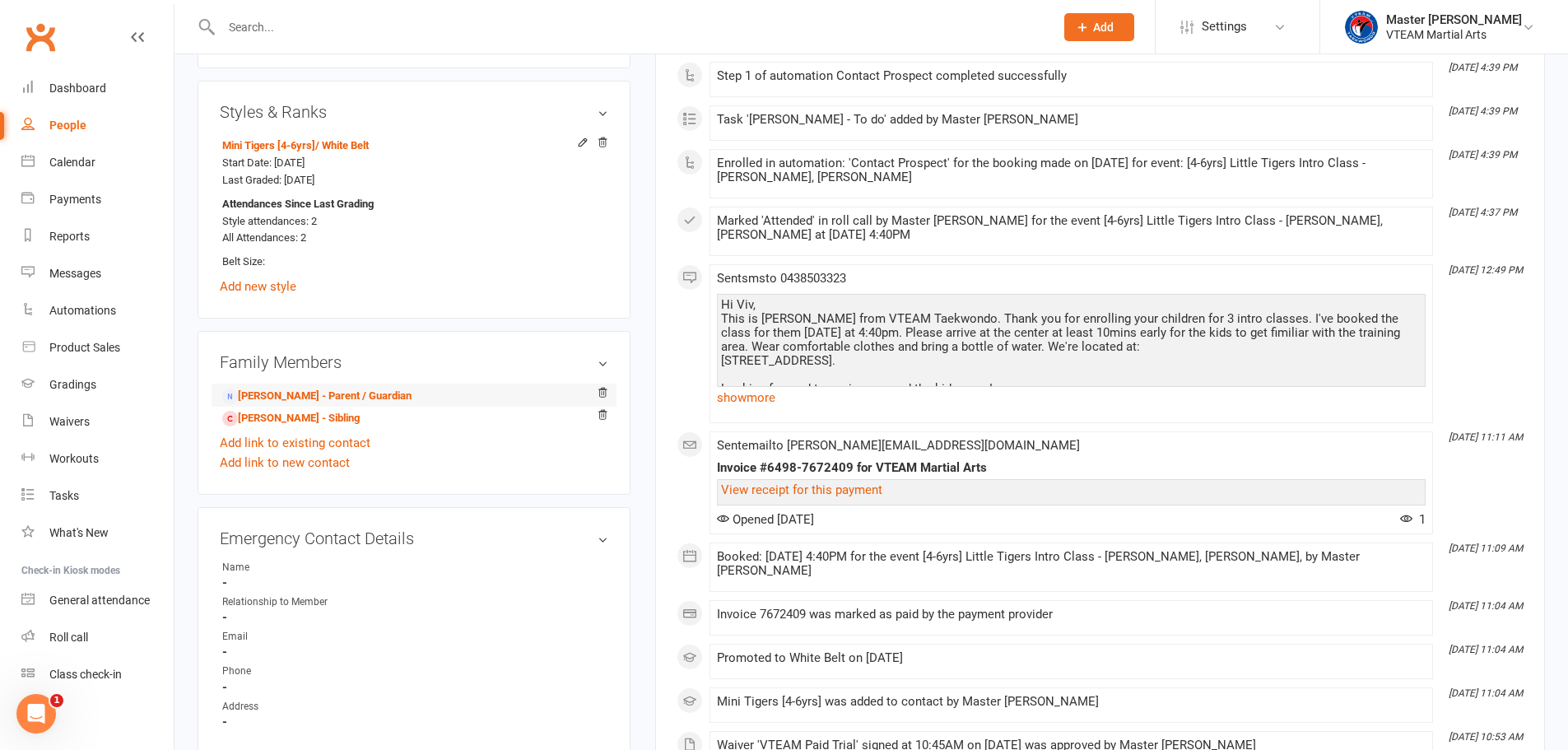
scroll to position [740, 0]
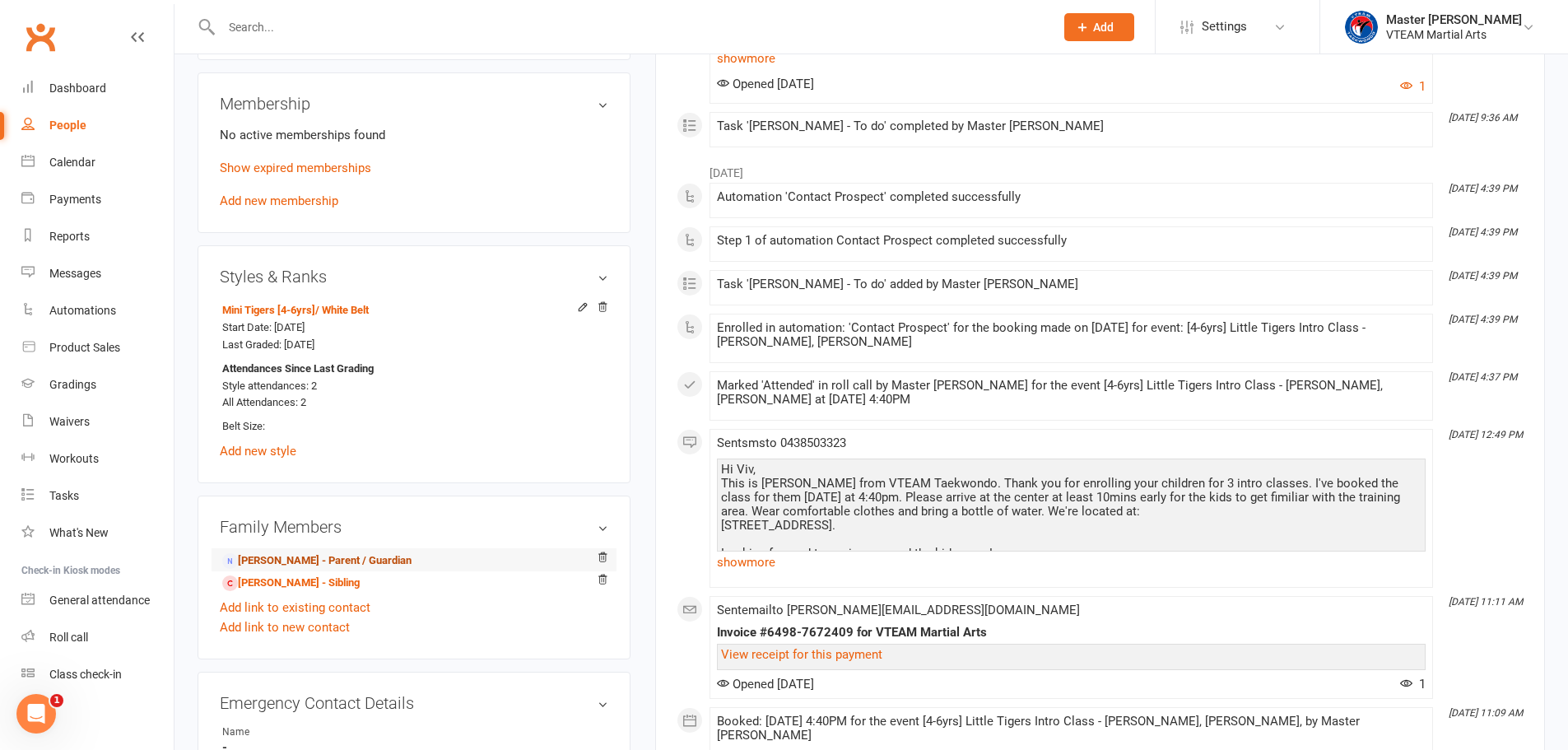
click at [381, 557] on link "Viv Pellegrino - Parent / Guardian" at bounding box center [317, 561] width 190 height 18
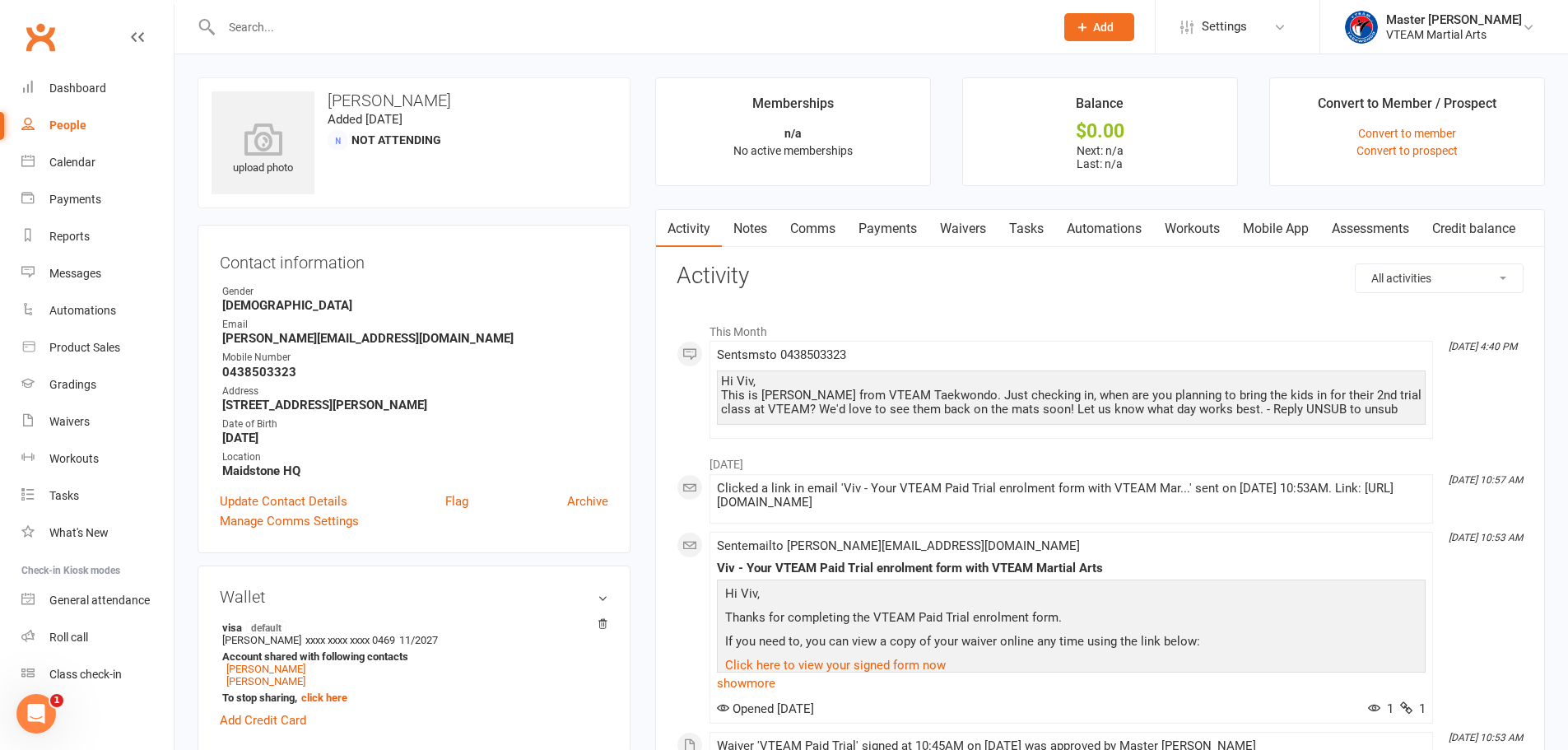
click at [811, 227] on link "Comms" at bounding box center [812, 228] width 68 height 38
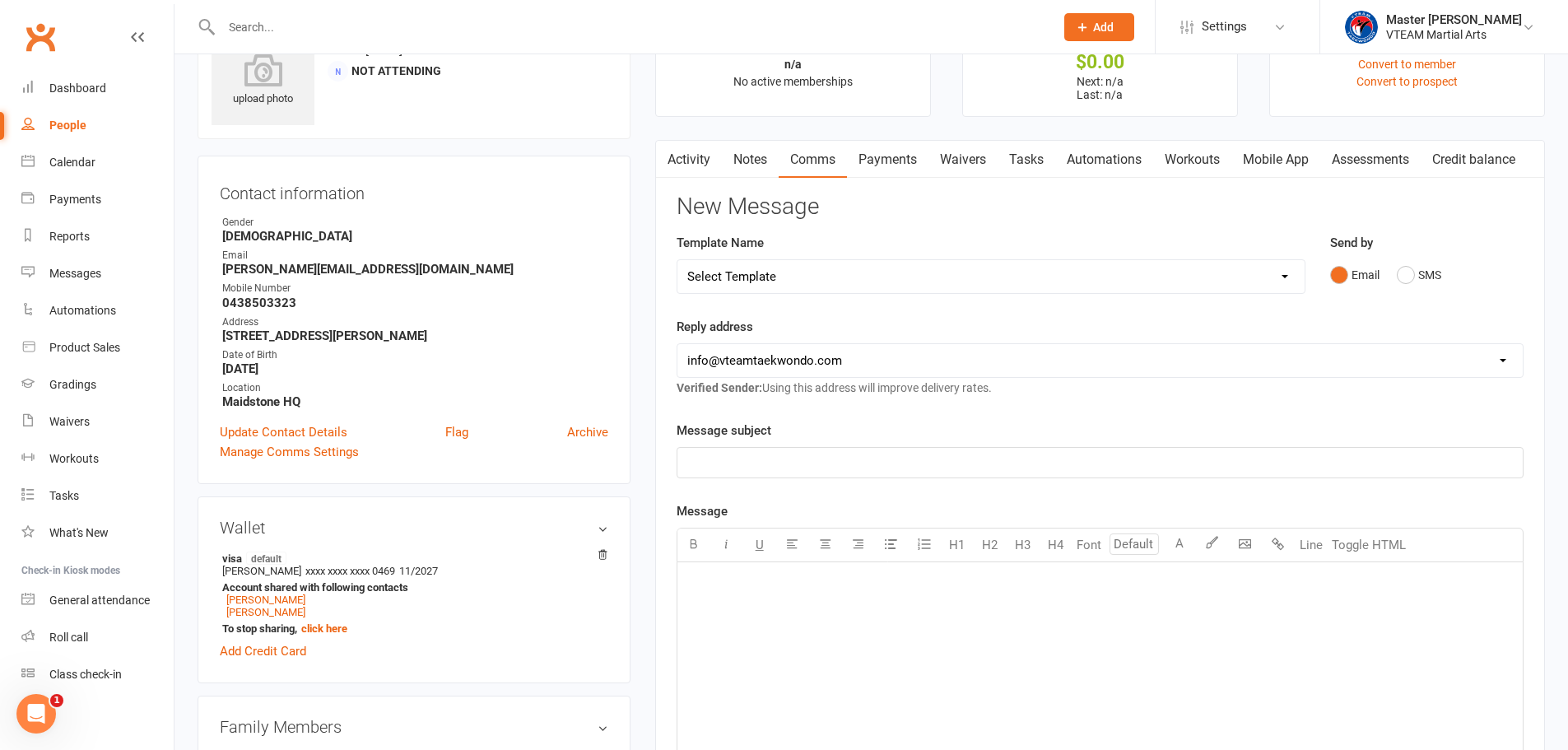
scroll to position [165, 0]
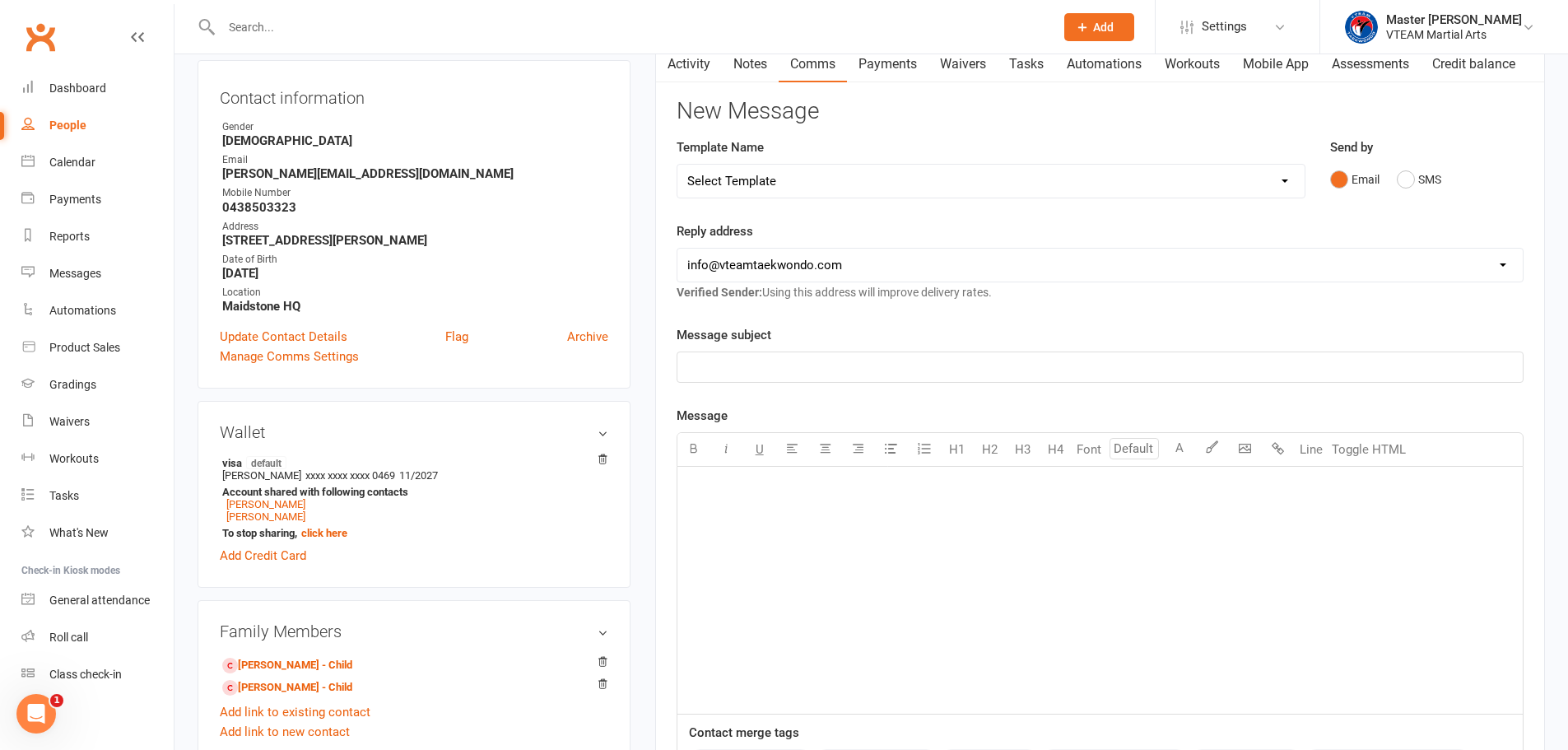
click at [965, 168] on select "Select Template [Email] 2 days after trial [Email] 3-4 days after trial [Email]…" at bounding box center [991, 181] width 627 height 33
select select "200"
click at [678, 165] on select "Select Template [Email] 2 days after trial [Email] 3-4 days after trial [Email]…" at bounding box center [991, 181] width 627 height 33
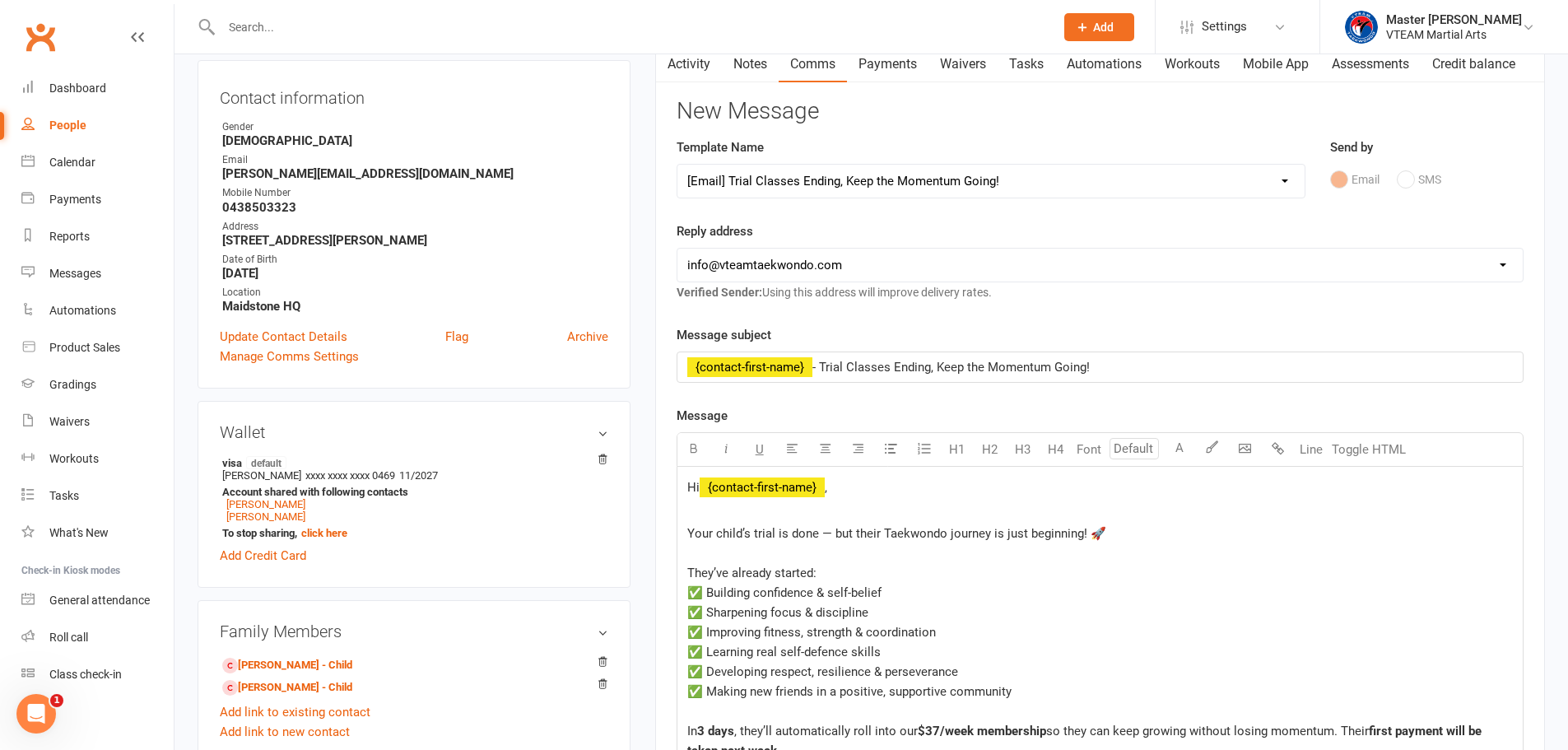
click at [1137, 327] on div "Message subject ﻿ {contact-first-name} - Trial Classes Ending, Keep the Momentu…" at bounding box center [1100, 353] width 847 height 58
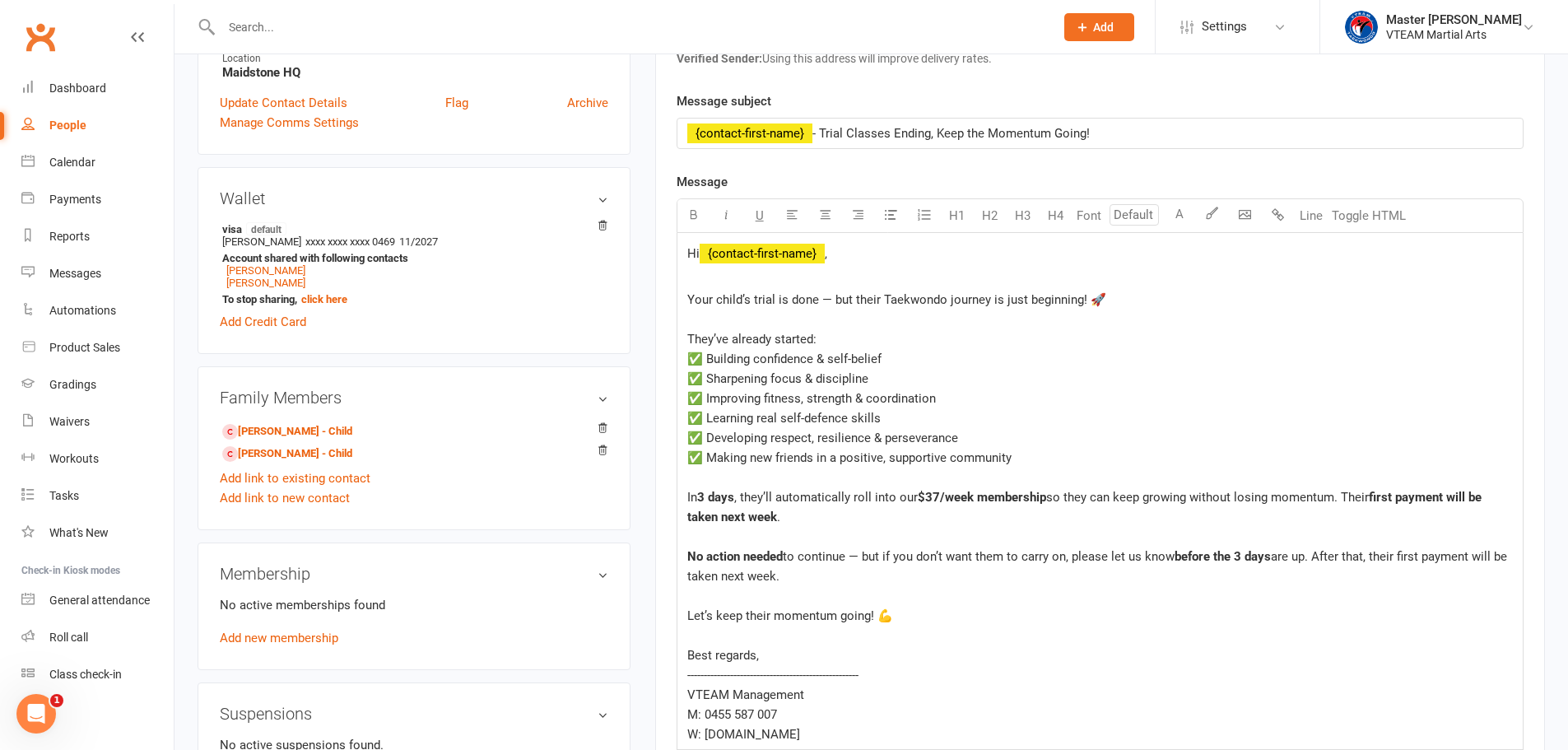
scroll to position [412, 0]
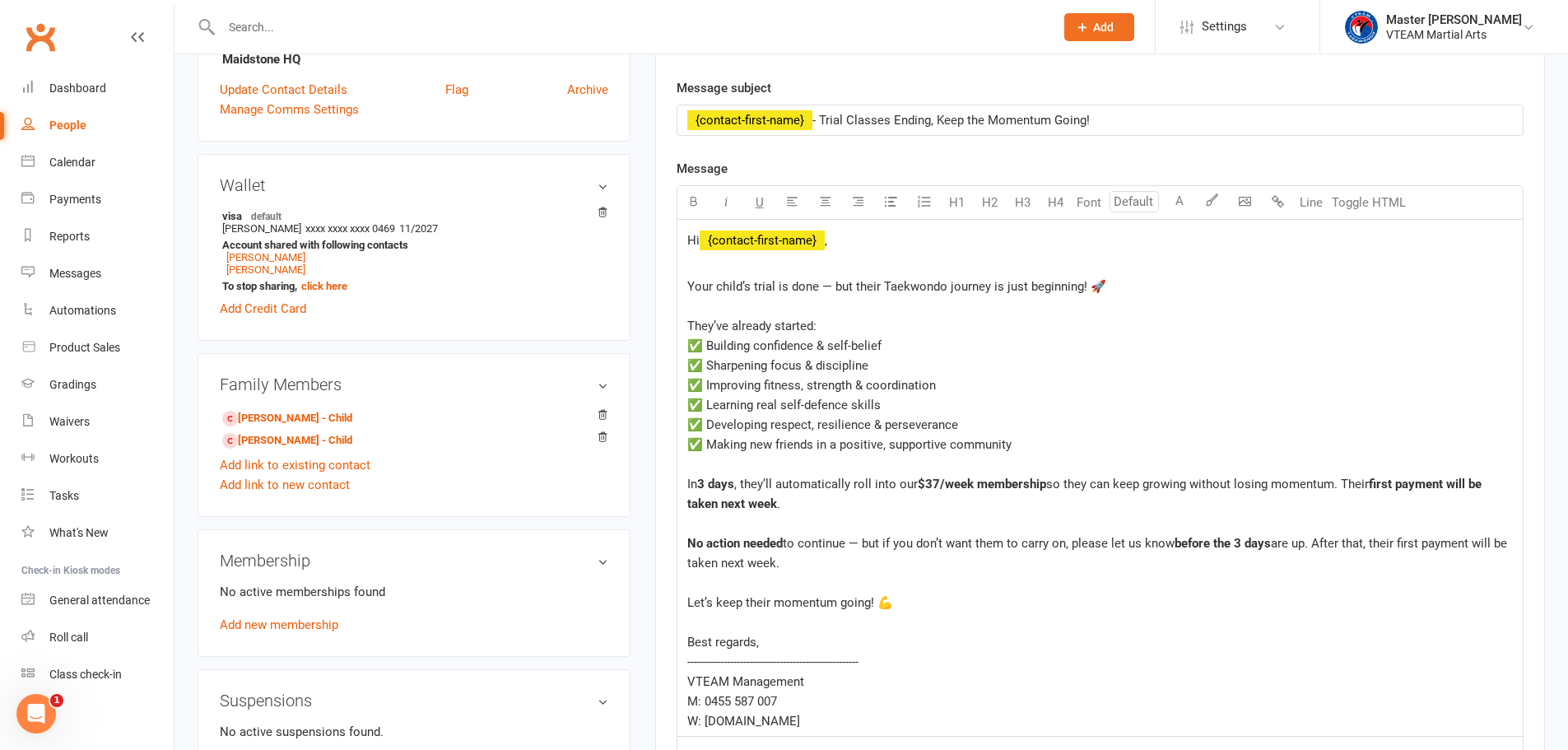
click at [749, 466] on div "﻿" at bounding box center [1100, 464] width 826 height 19
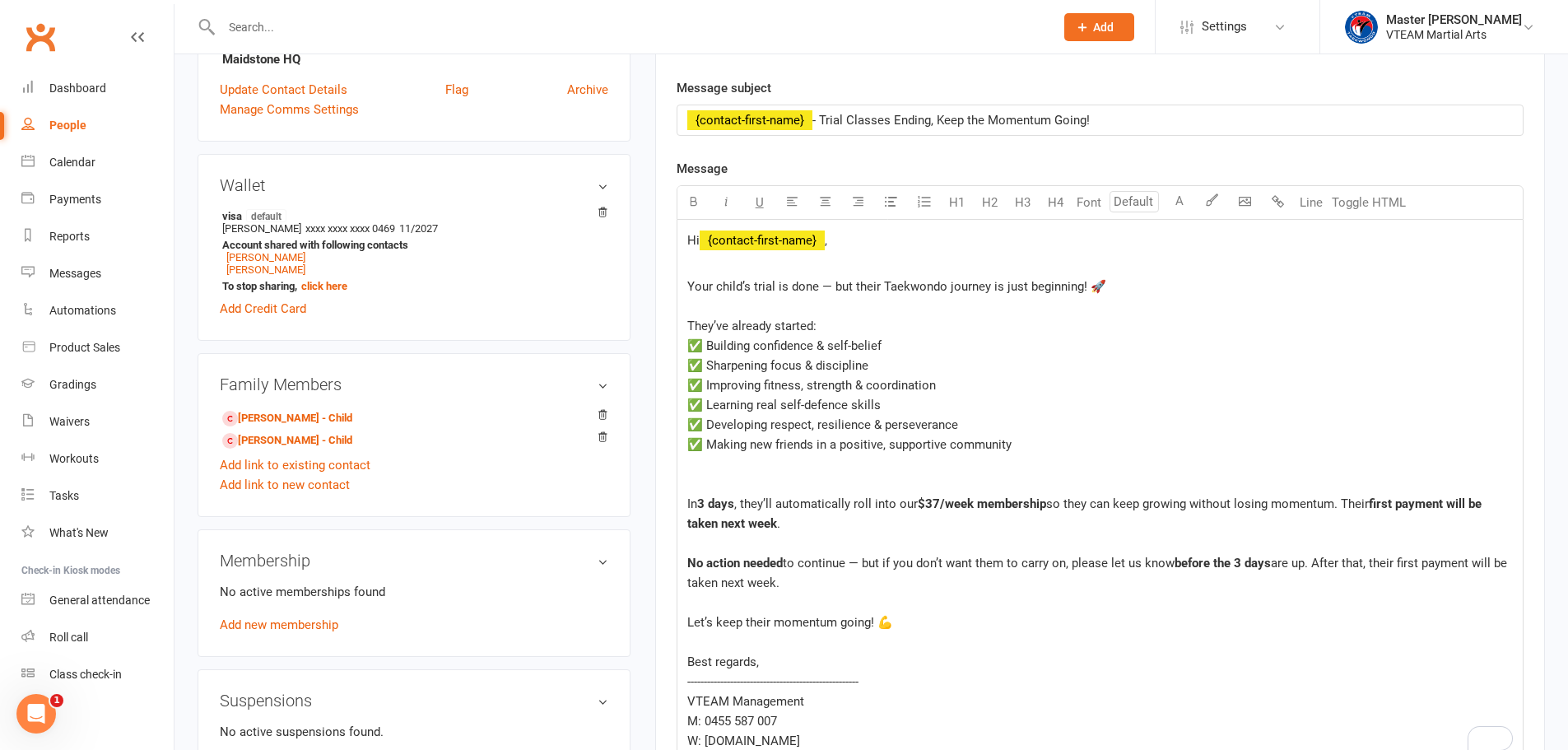
click at [738, 546] on div "﻿" at bounding box center [1100, 543] width 826 height 19
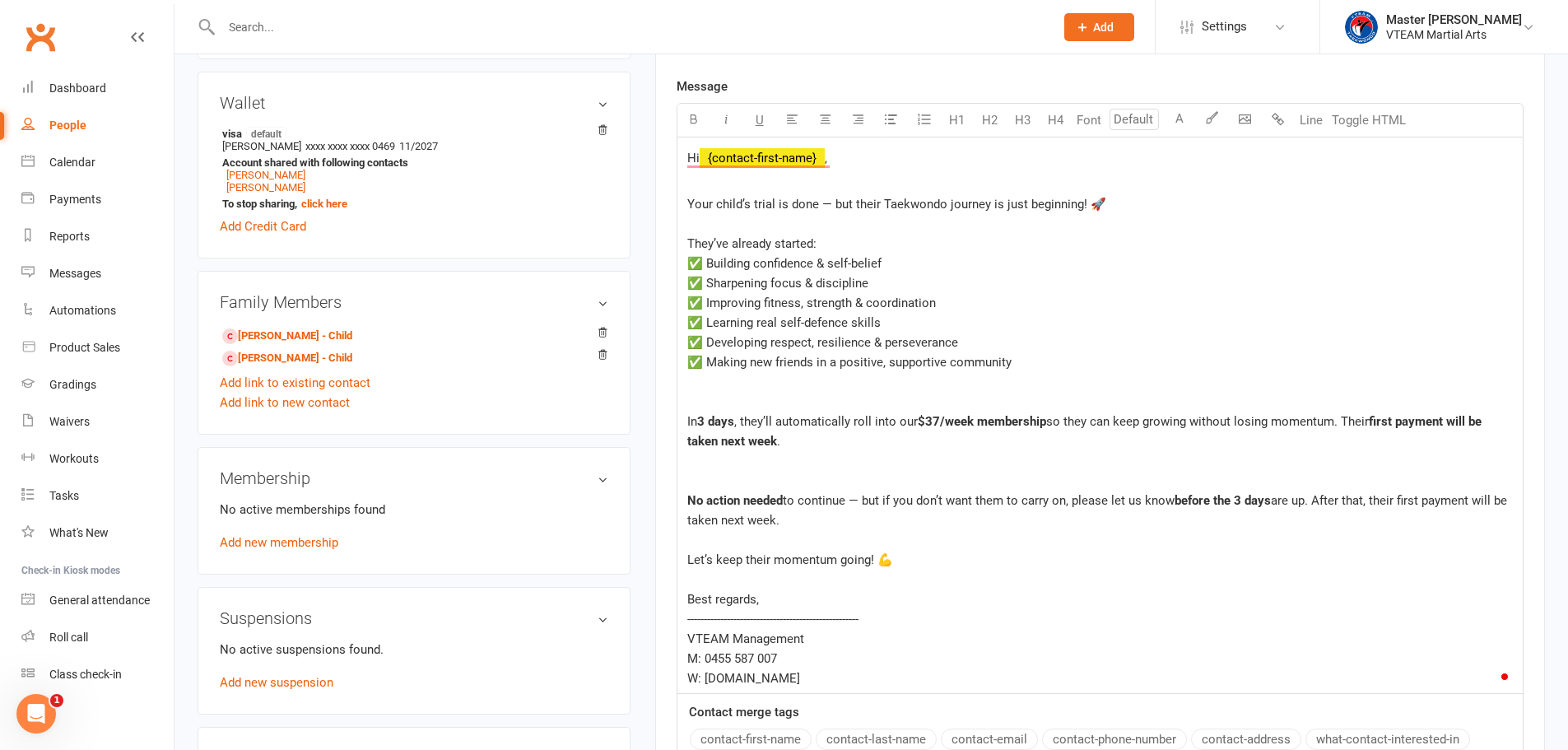
scroll to position [576, 0]
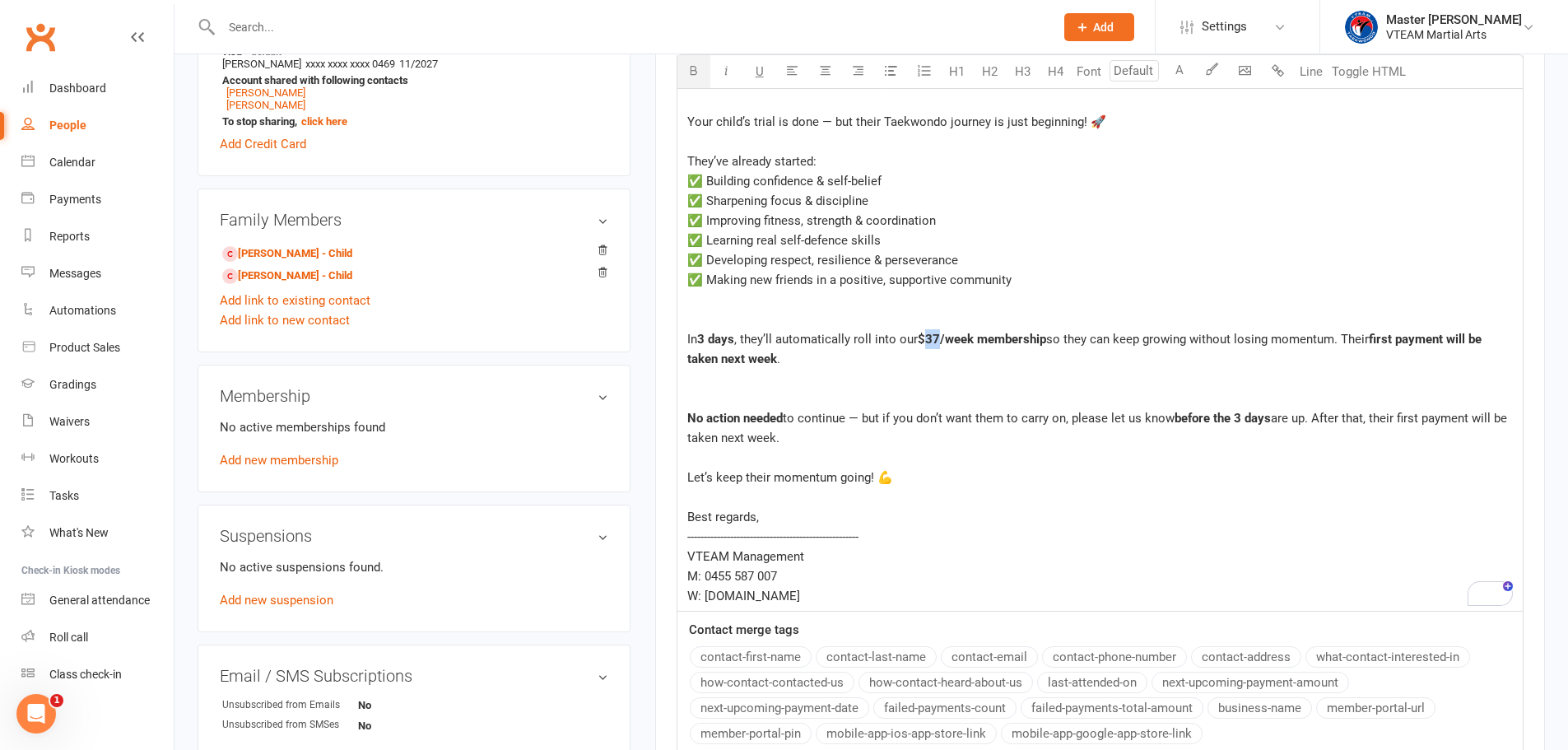
drag, startPoint x: 928, startPoint y: 331, endPoint x: 940, endPoint y: 339, distance: 14.4
click at [940, 339] on span "$37/week membership" at bounding box center [982, 338] width 128 height 15
drag, startPoint x: 1052, startPoint y: 341, endPoint x: 1077, endPoint y: 369, distance: 37.5
click at [1052, 341] on span "so they can keep growing without losing momentum. Their" at bounding box center [1207, 338] width 322 height 15
click at [978, 338] on span "$70/week membership" at bounding box center [982, 338] width 128 height 15
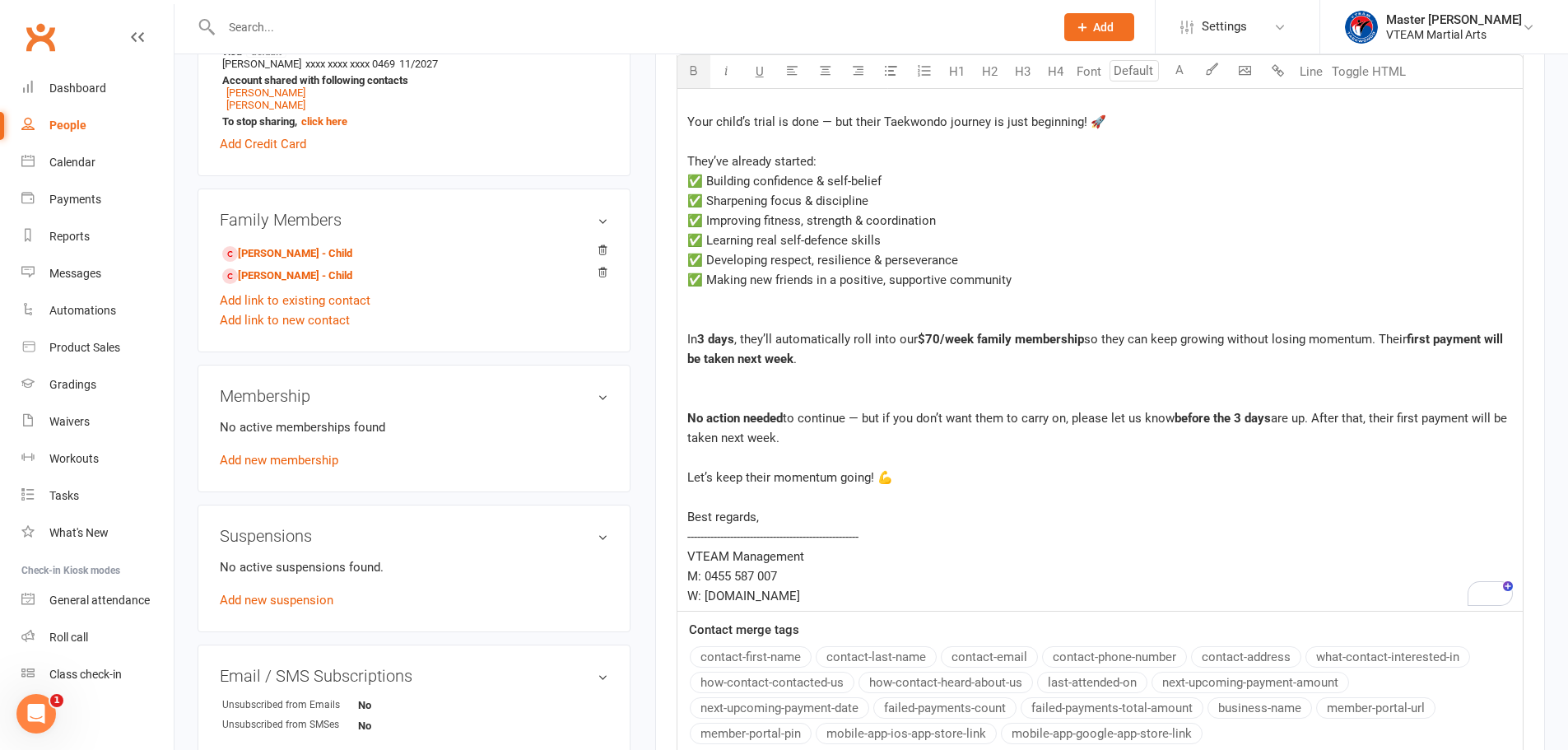
click at [726, 369] on div "﻿" at bounding box center [1100, 378] width 826 height 19
drag, startPoint x: 739, startPoint y: 359, endPoint x: 789, endPoint y: 359, distance: 50.0
click at [789, 359] on span "first payment will be taken next week" at bounding box center [1097, 348] width 819 height 35
drag, startPoint x: 746, startPoint y: 360, endPoint x: 746, endPoint y: 369, distance: 9.0
click at [746, 360] on span "first payment will be taken 0n 18/08/2025" at bounding box center [1097, 348] width 819 height 35
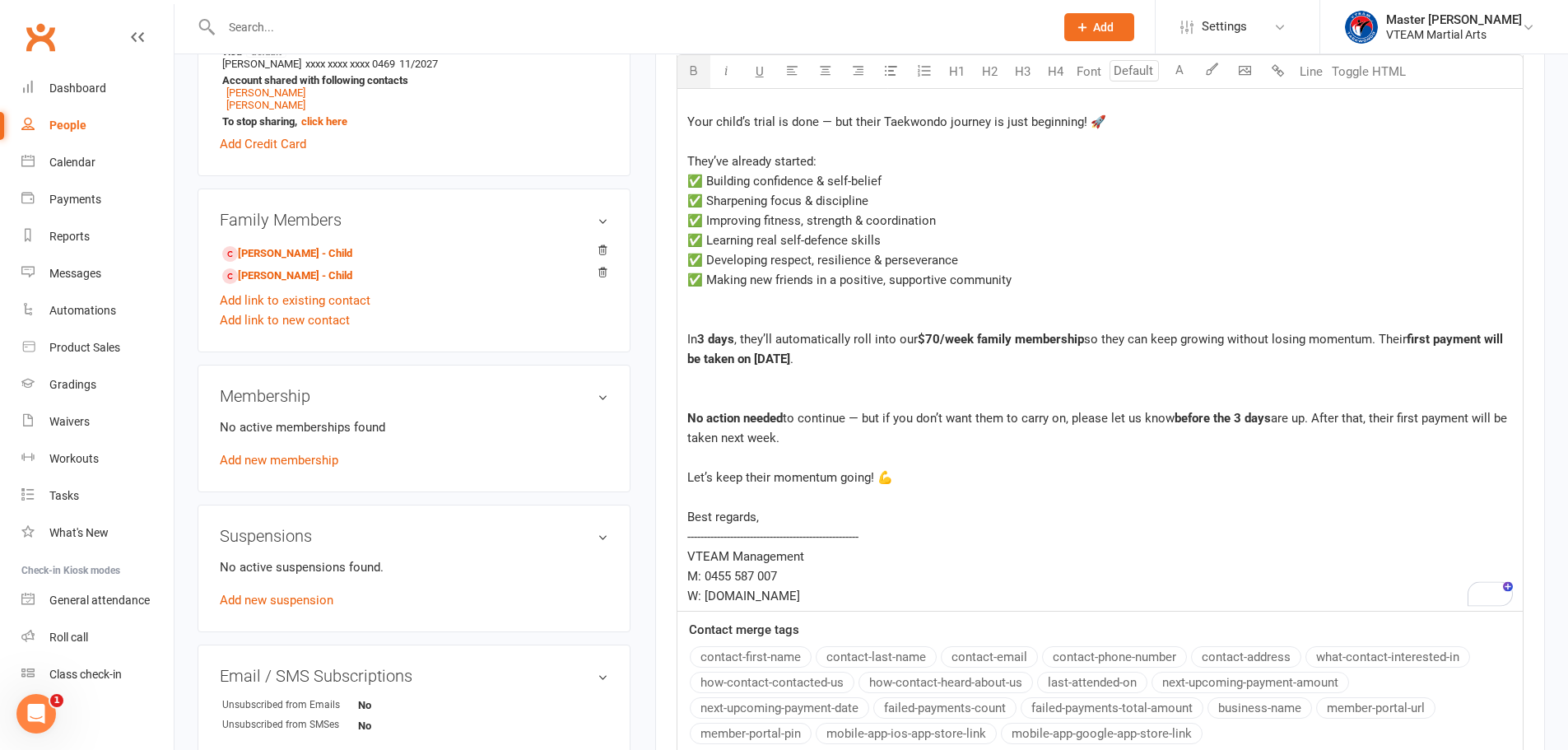
drag, startPoint x: 819, startPoint y: 356, endPoint x: 755, endPoint y: 356, distance: 64.0
click at [755, 356] on span "first payment will be taken on 18/08/2025" at bounding box center [1097, 348] width 819 height 35
click at [975, 394] on div "﻿" at bounding box center [1100, 398] width 826 height 19
click at [878, 362] on div "In 3 days , they’ll automatically roll into our $70/week family membership so t…" at bounding box center [1100, 349] width 826 height 40
click at [819, 383] on div "﻿" at bounding box center [1100, 378] width 826 height 19
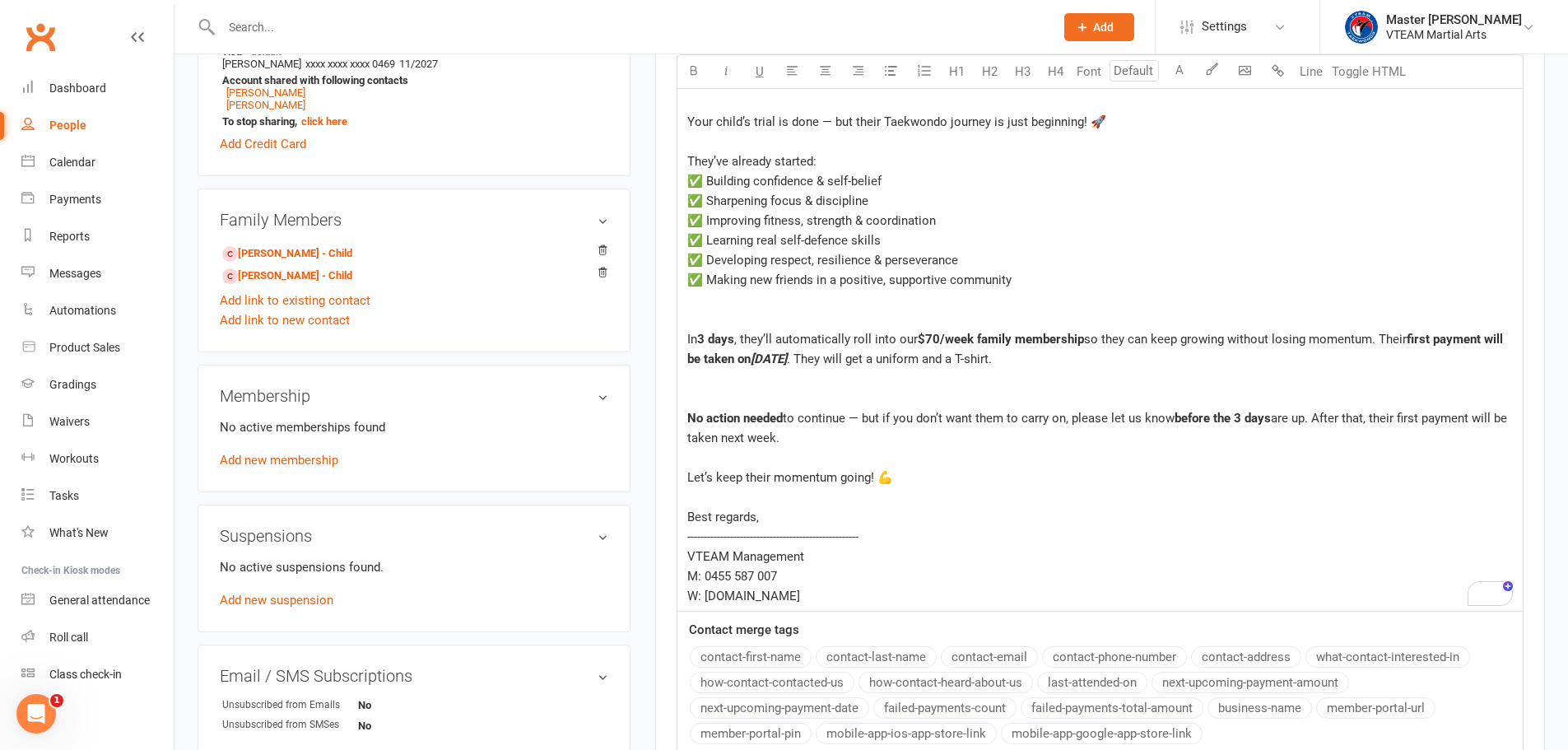
click at [760, 461] on div "﻿" at bounding box center [1100, 458] width 826 height 19
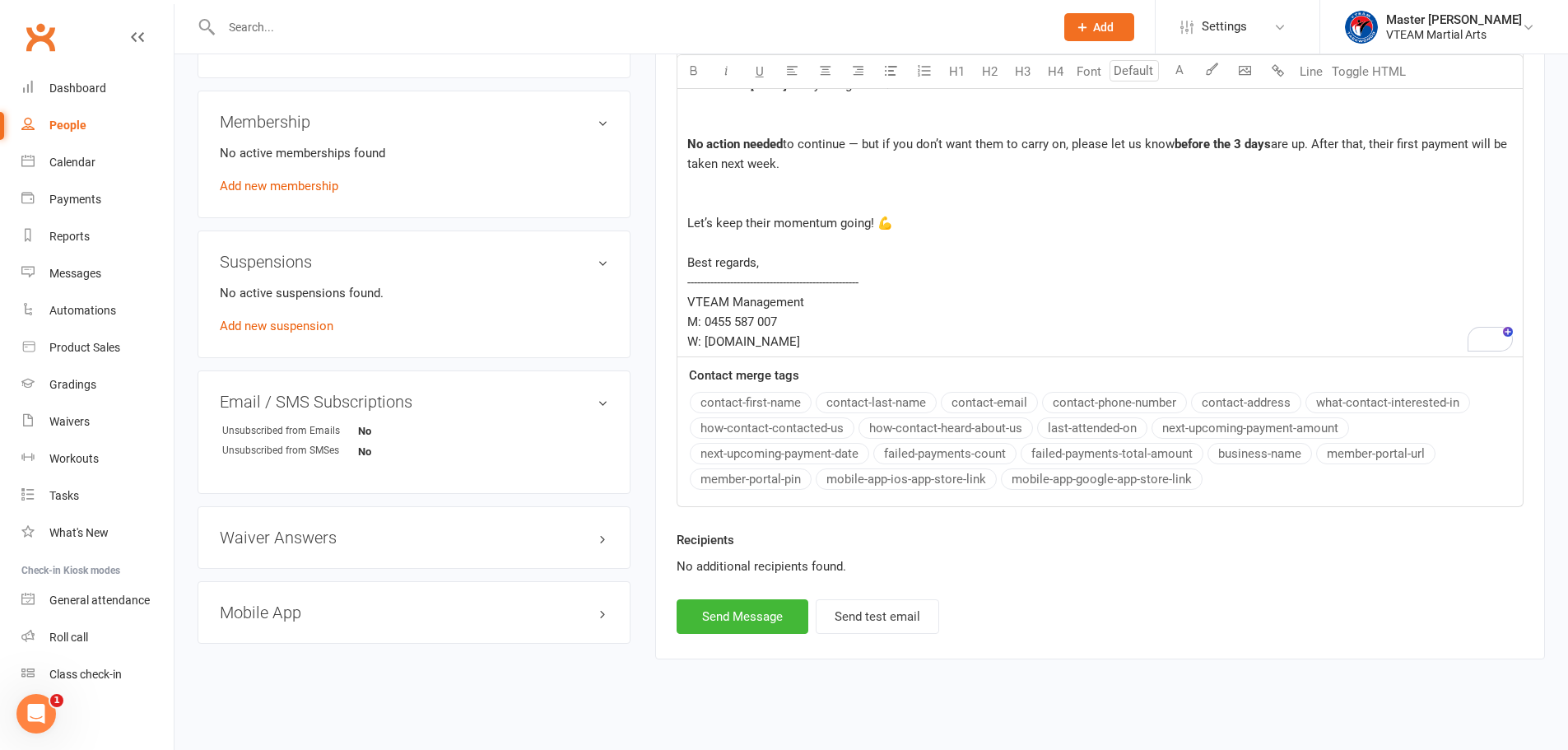
scroll to position [864, 0]
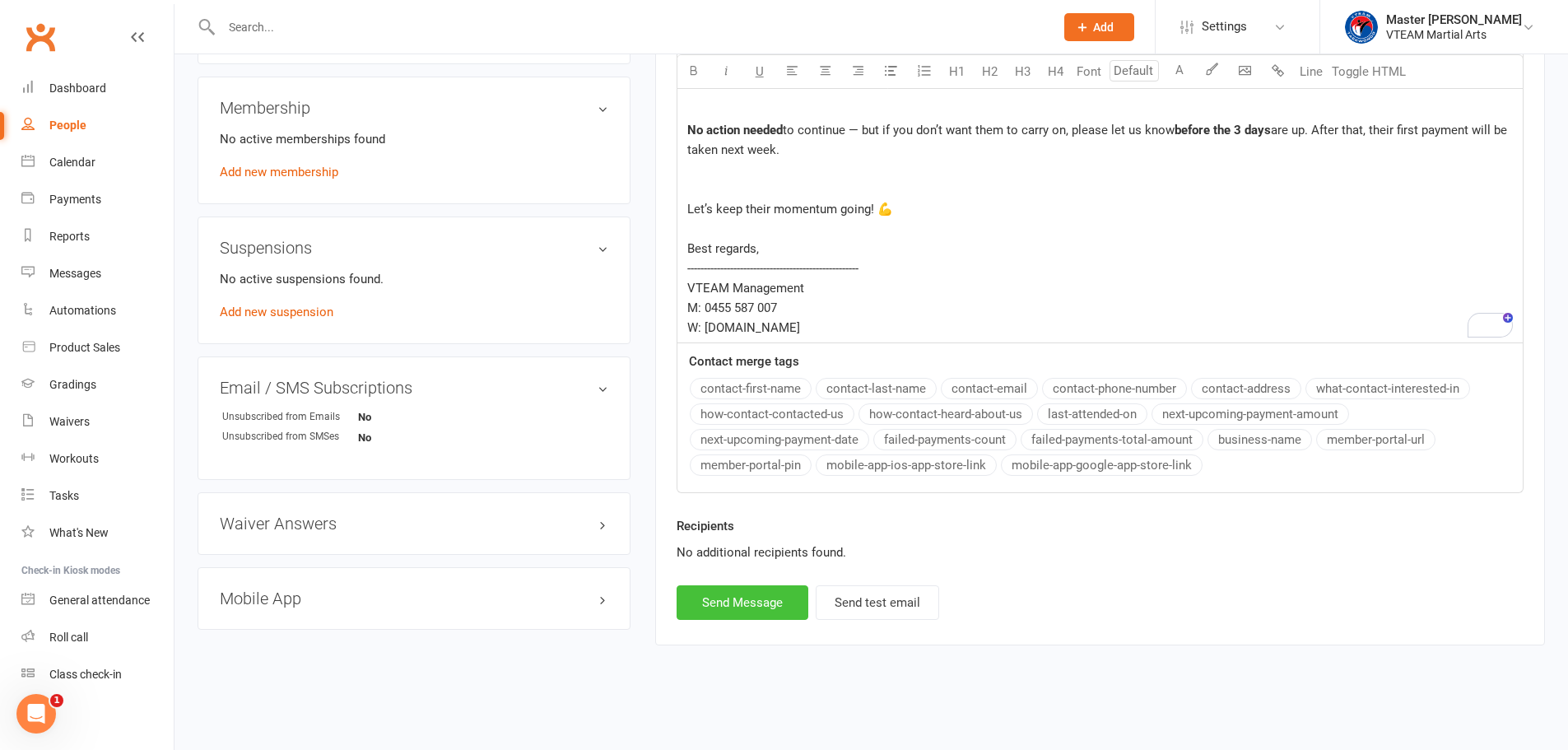
click at [739, 603] on button "Send Message" at bounding box center [742, 602] width 132 height 35
select select
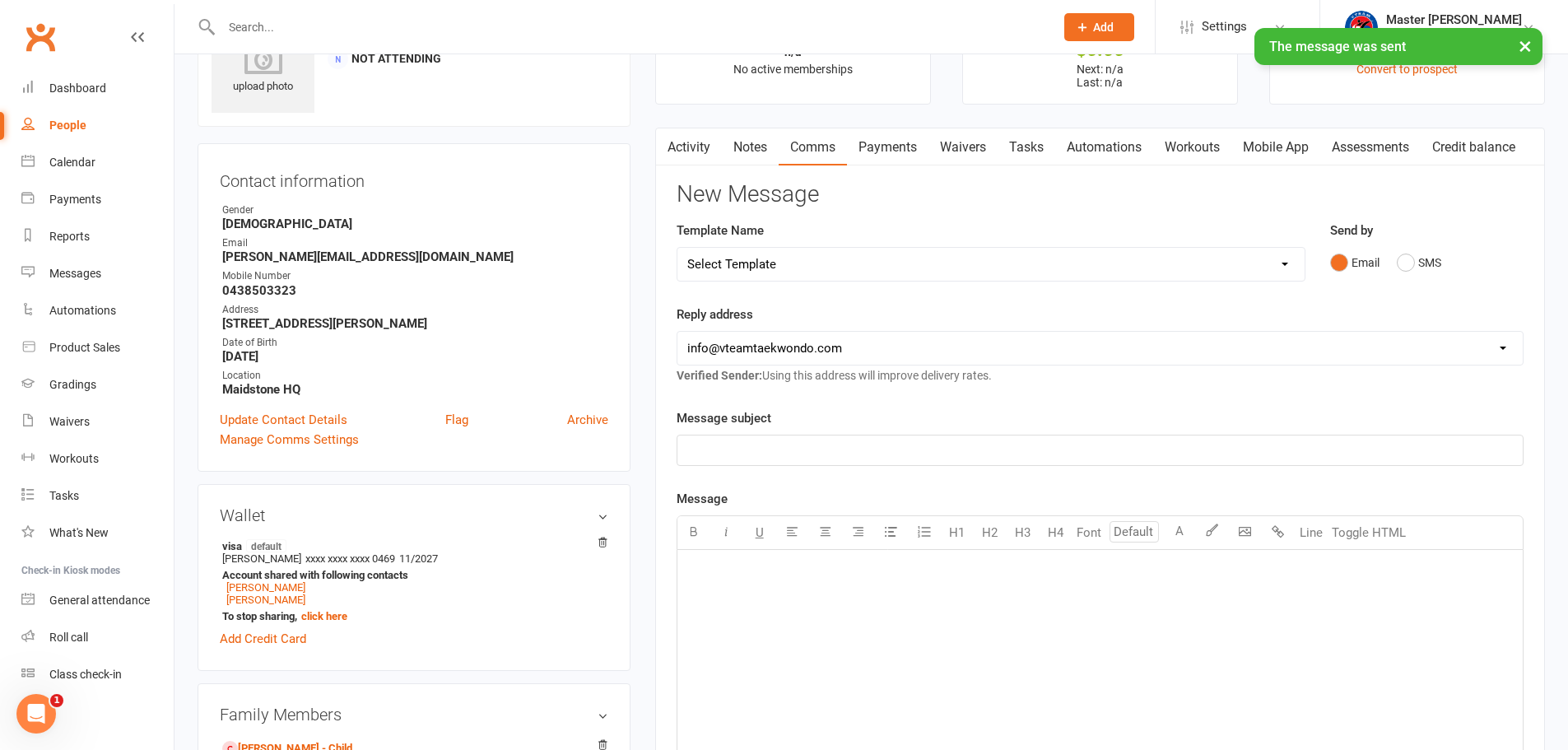
scroll to position [0, 0]
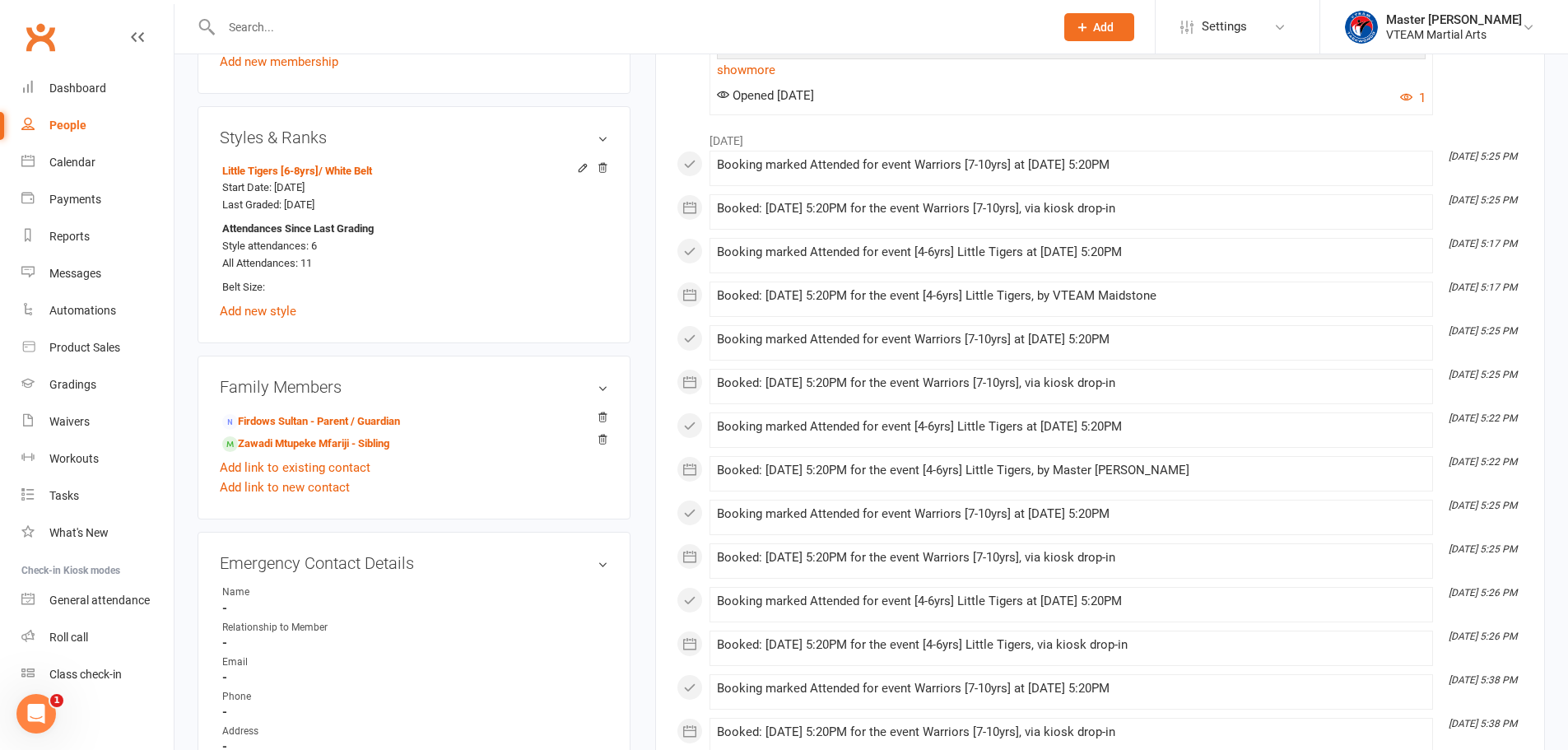
scroll to position [905, 0]
drag, startPoint x: 343, startPoint y: 417, endPoint x: 359, endPoint y: 417, distance: 16.0
click at [343, 417] on link "Firdows Sultan - Parent / Guardian" at bounding box center [311, 421] width 178 height 18
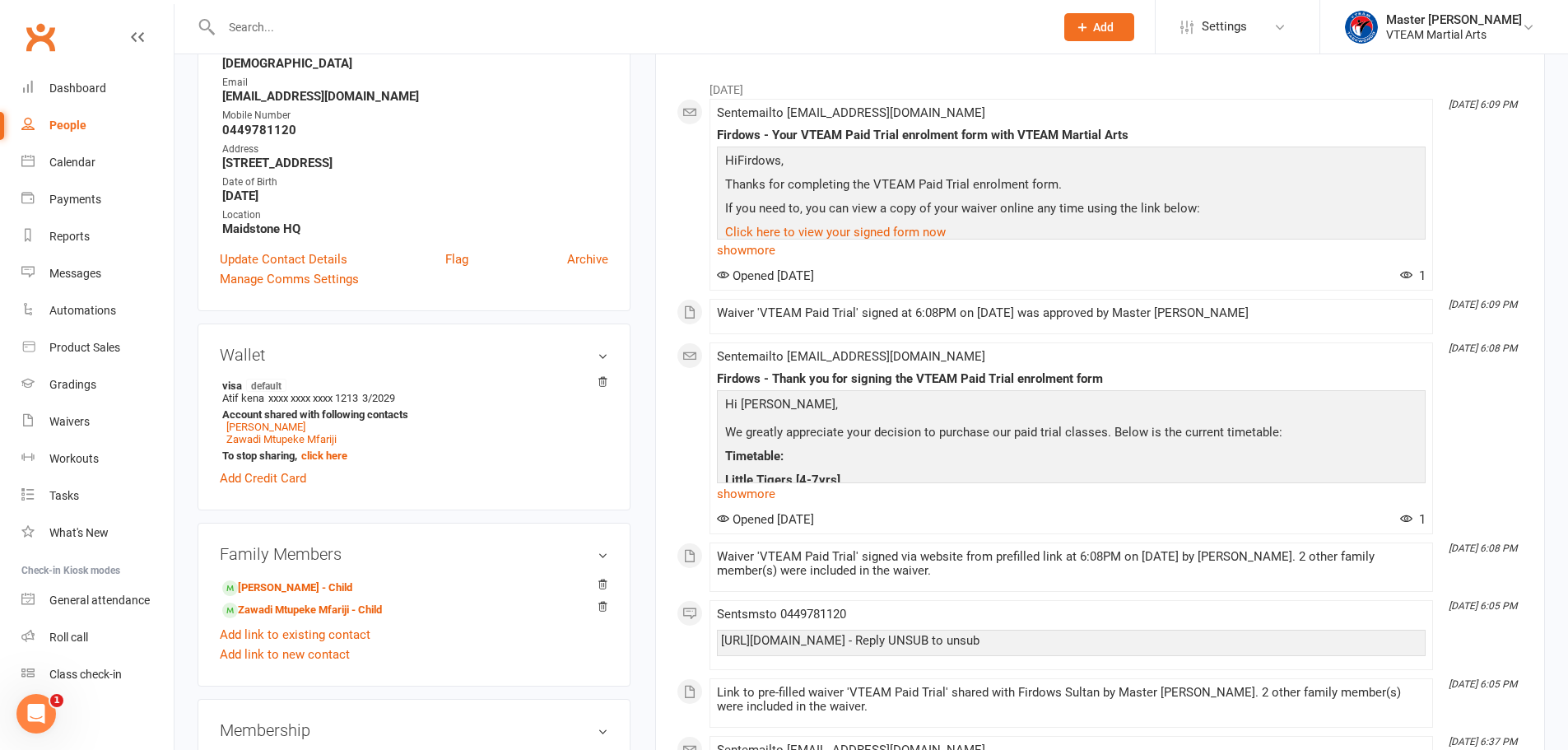
scroll to position [247, 0]
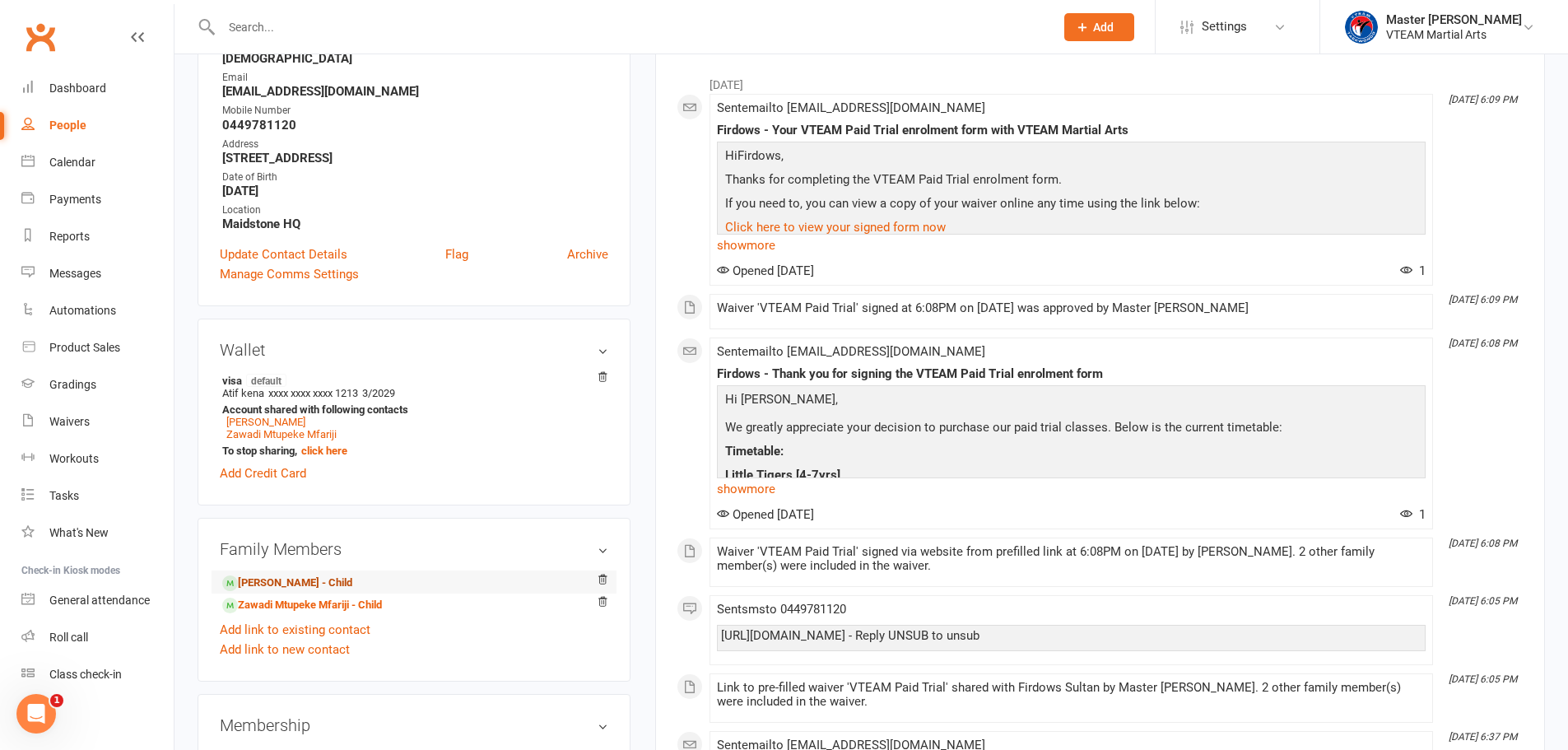
click at [314, 584] on link "[PERSON_NAME] - Child" at bounding box center [287, 584] width 130 height 18
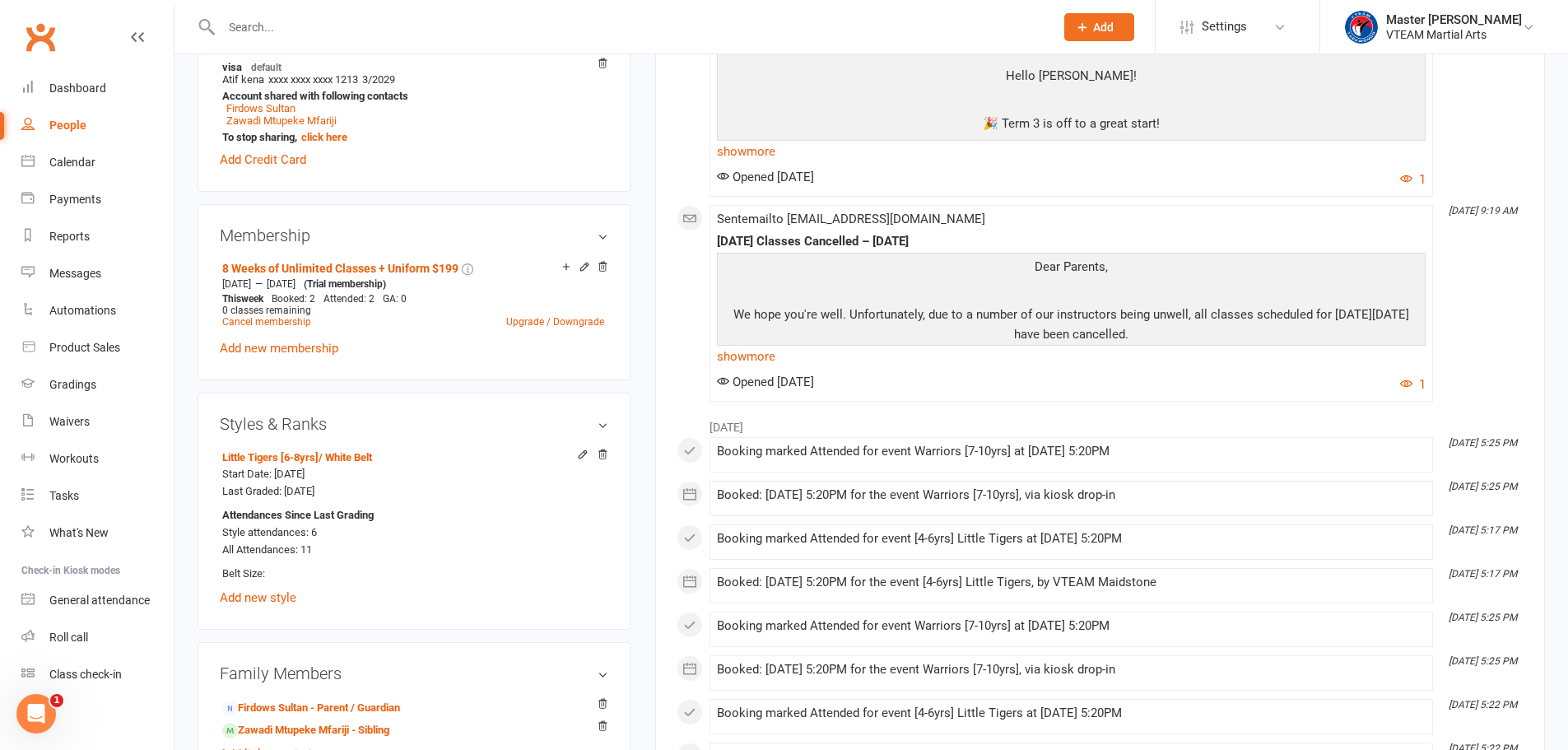
scroll to position [740, 0]
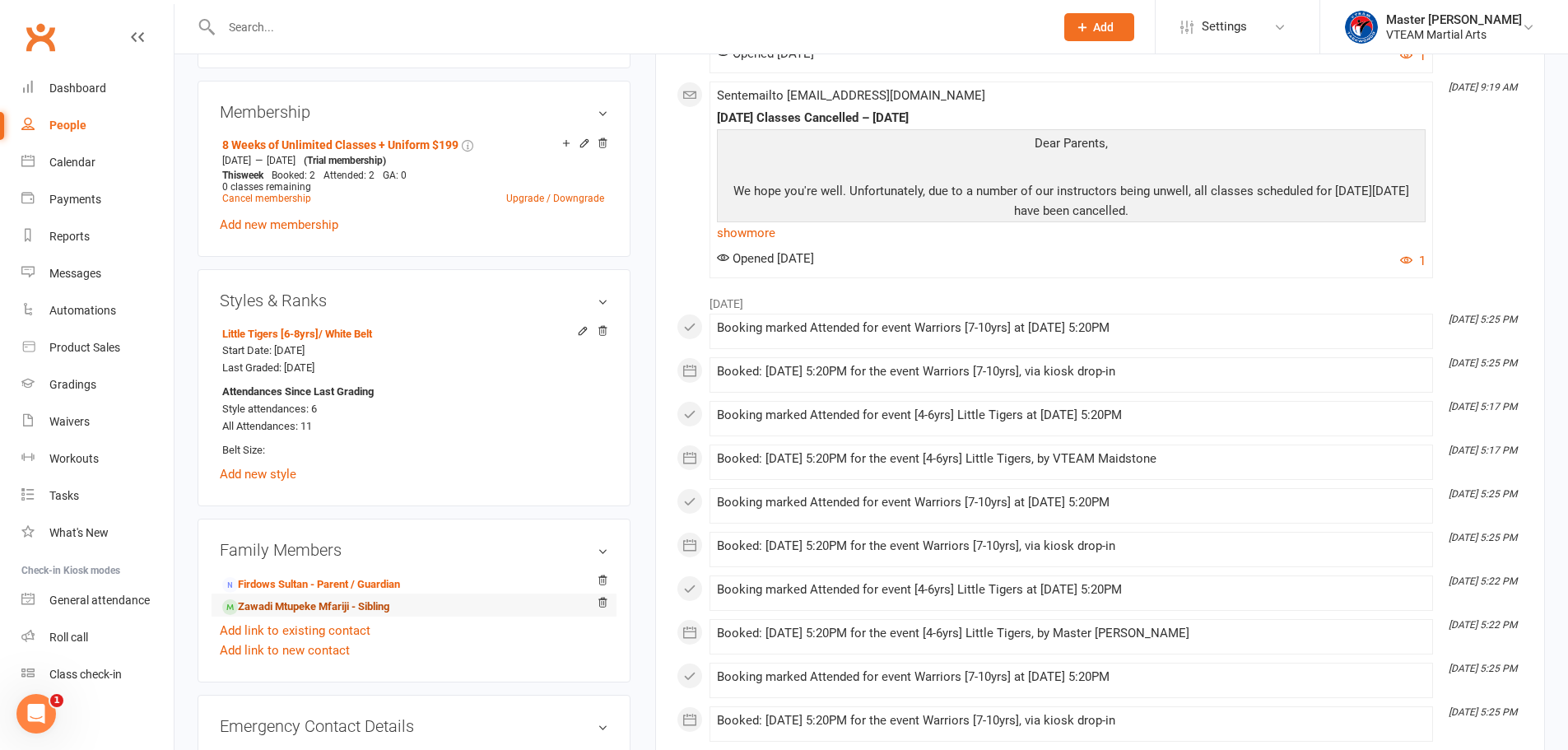
click at [296, 606] on link "Zawadi Mtupeke Mfariji - Sibling" at bounding box center [306, 607] width 167 height 18
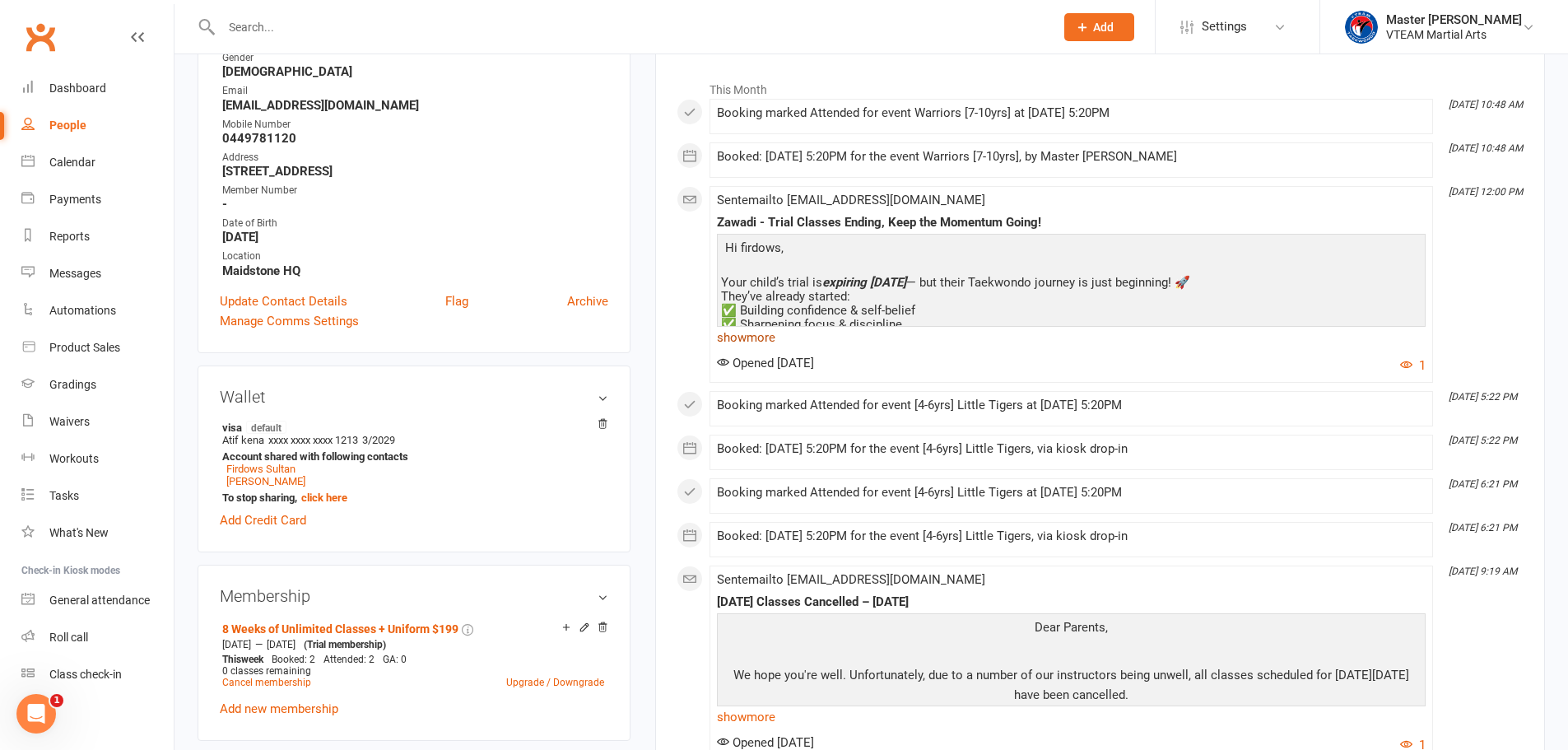
scroll to position [247, 0]
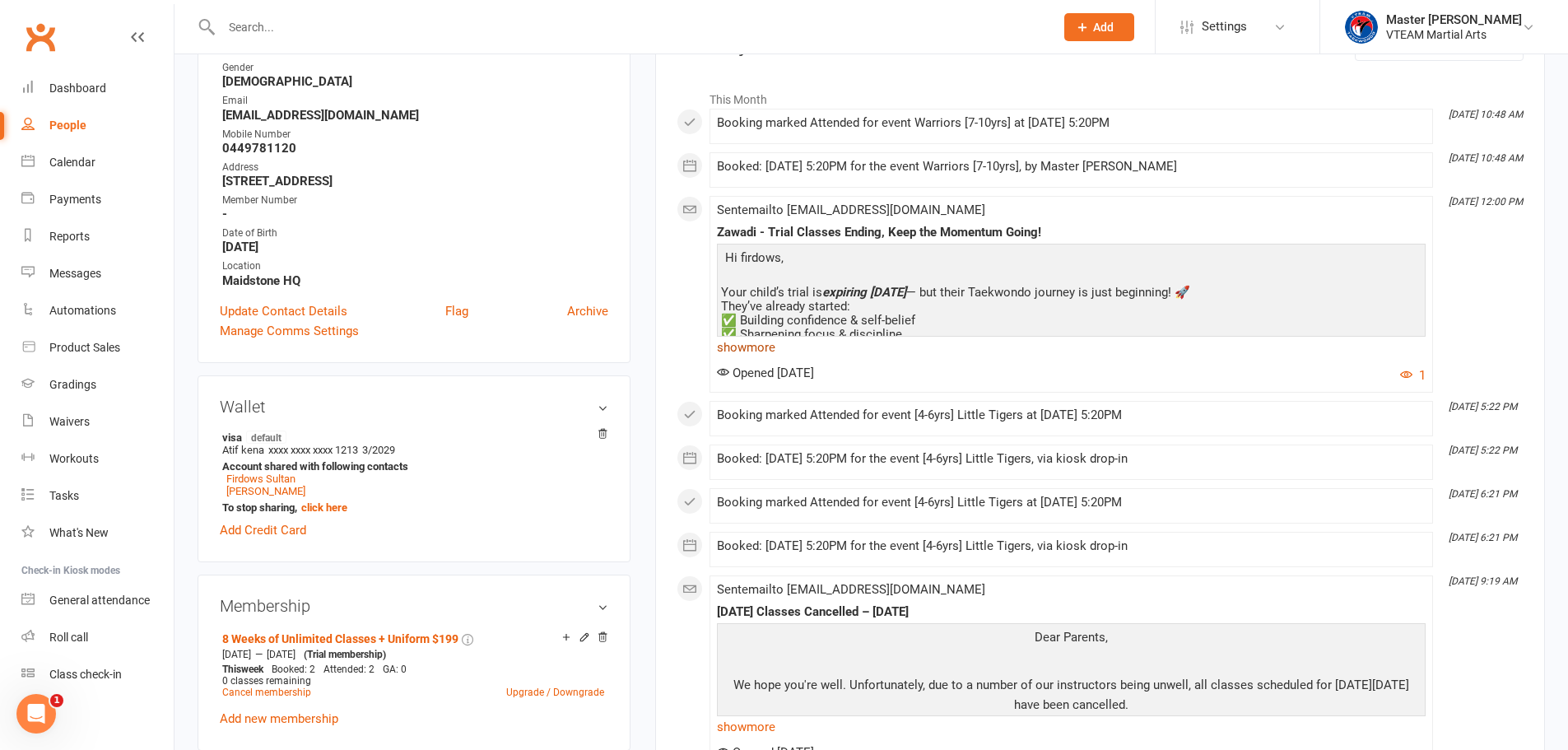
click at [764, 344] on link "show more" at bounding box center [1071, 347] width 709 height 23
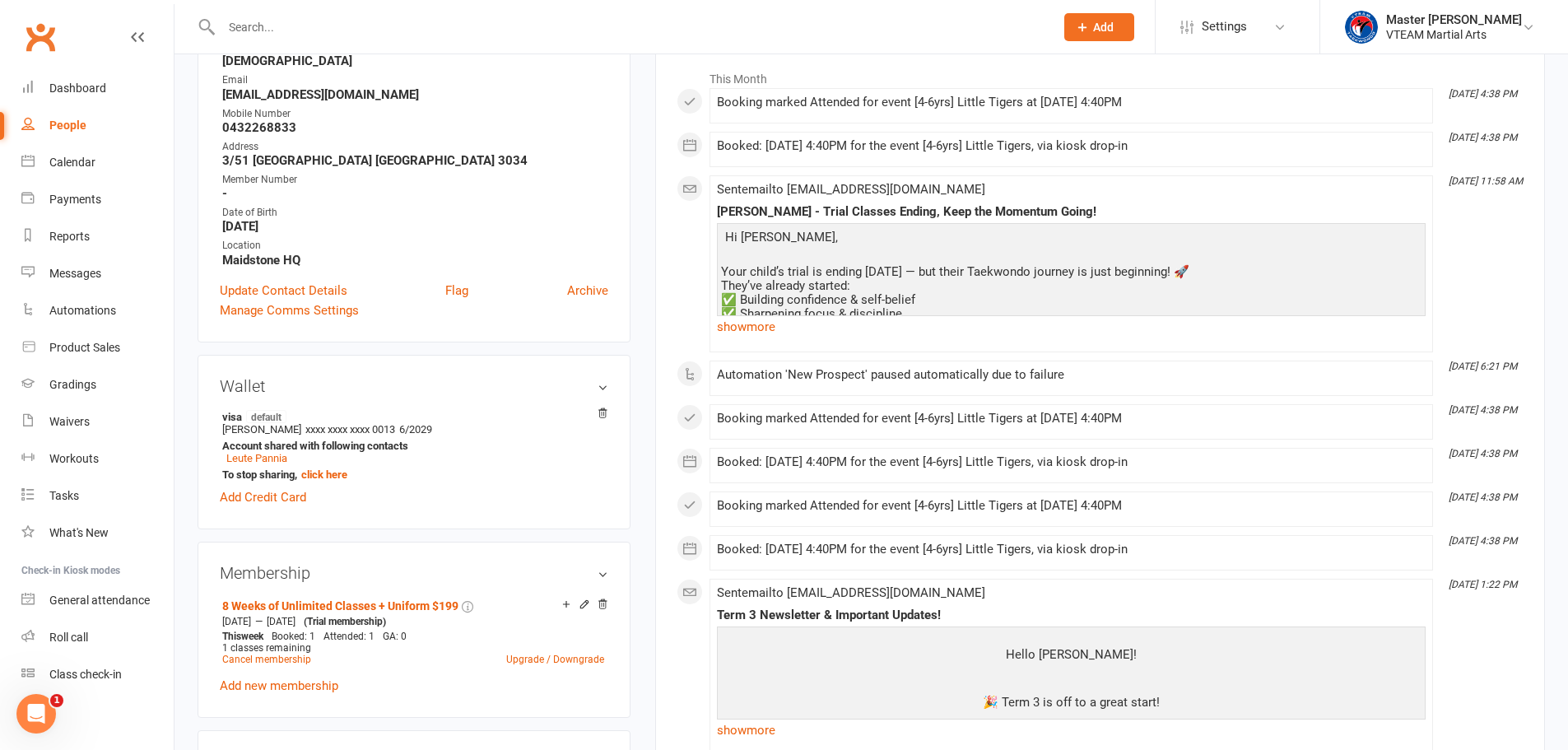
scroll to position [165, 0]
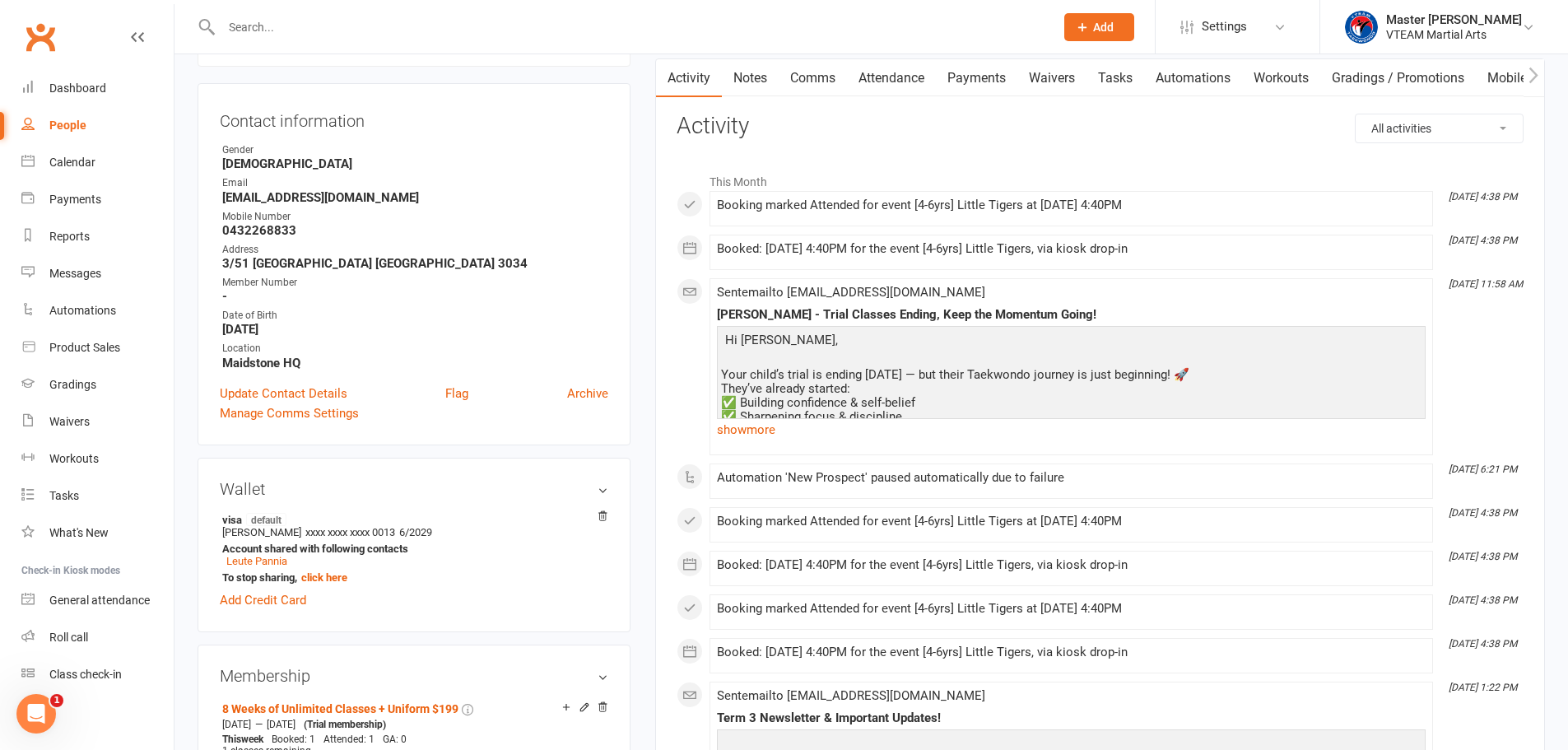
click at [773, 432] on link "show more" at bounding box center [1071, 429] width 709 height 23
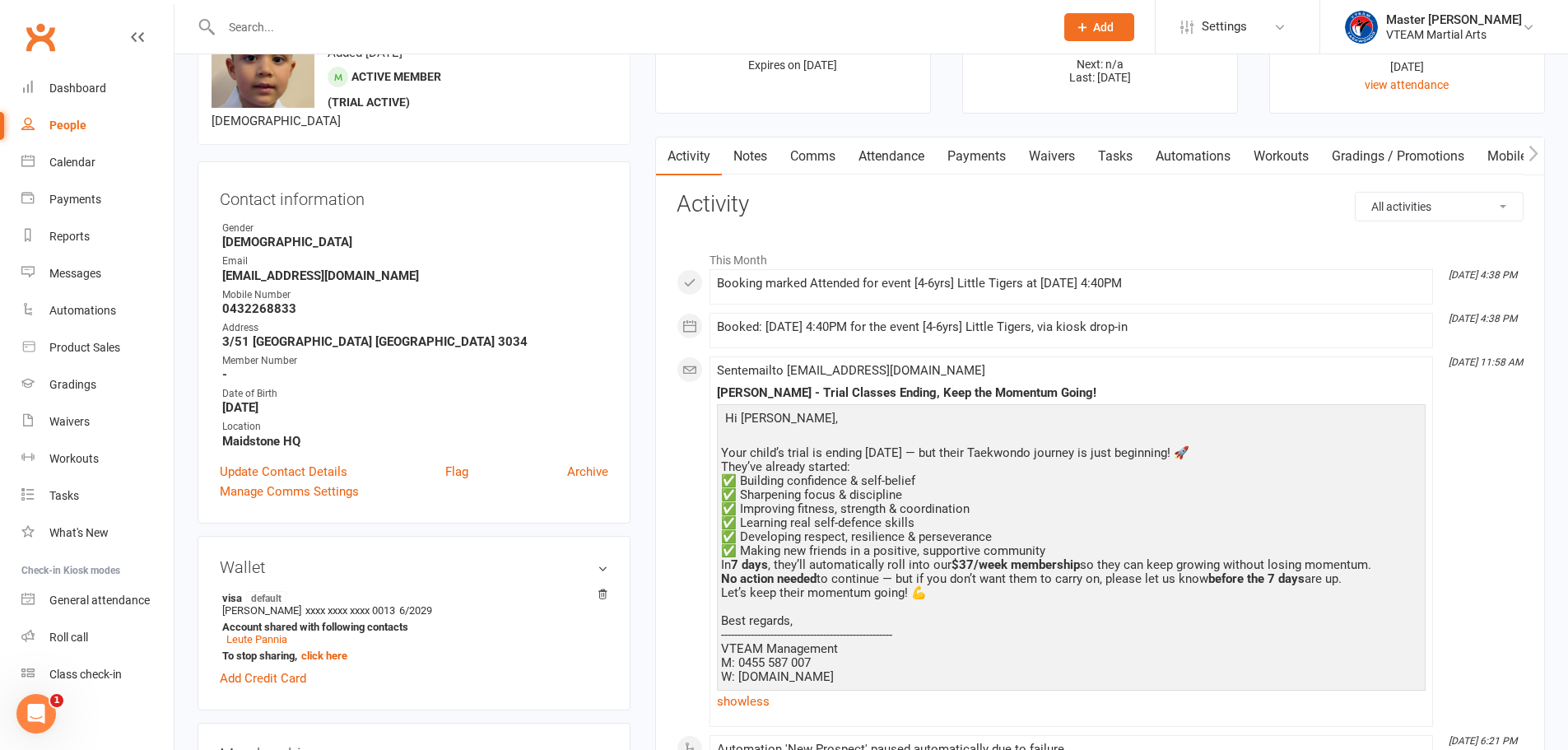
scroll to position [0, 0]
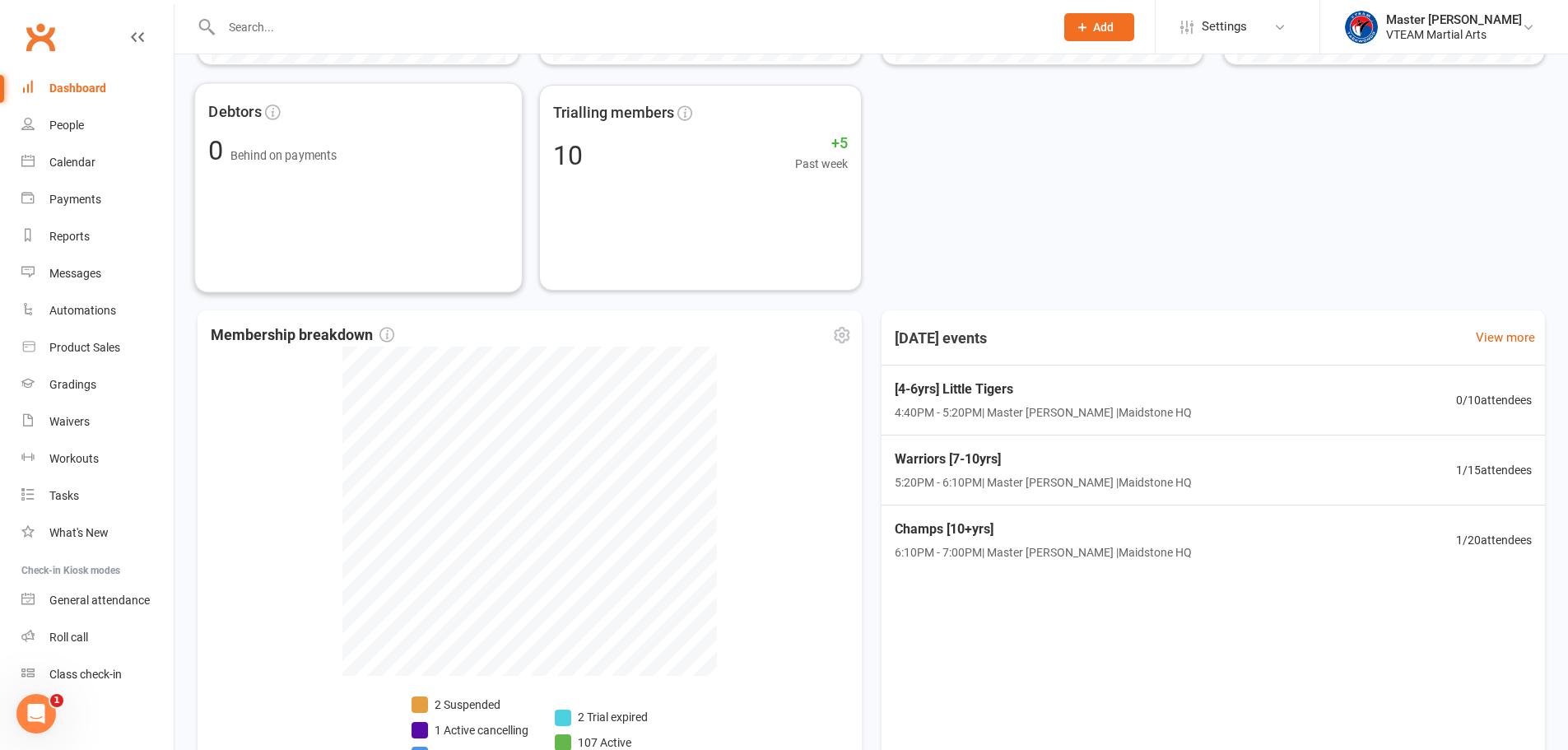
scroll to position [576, 0]
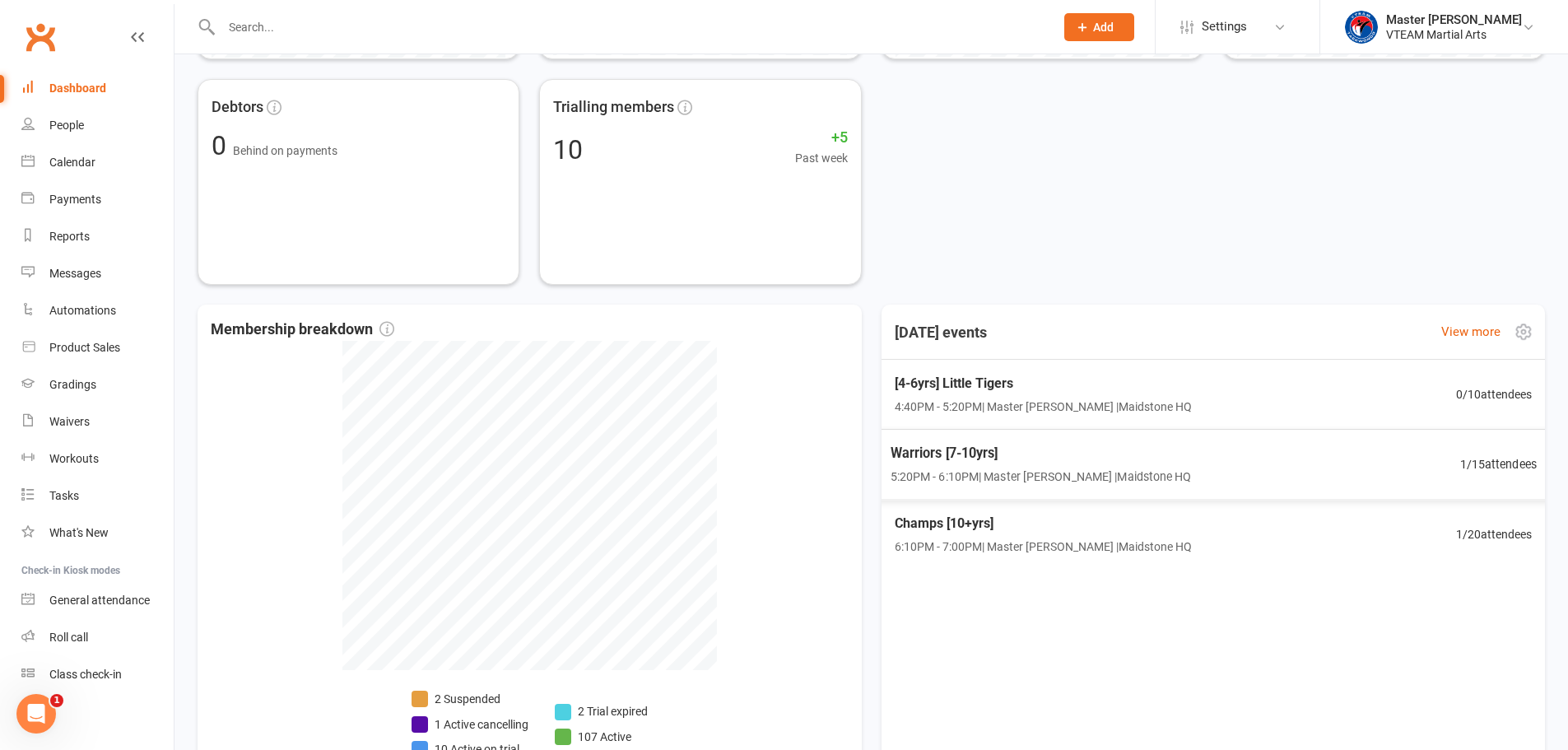
click at [913, 455] on span "Warriors [7-10yrs]" at bounding box center [1041, 453] width 301 height 21
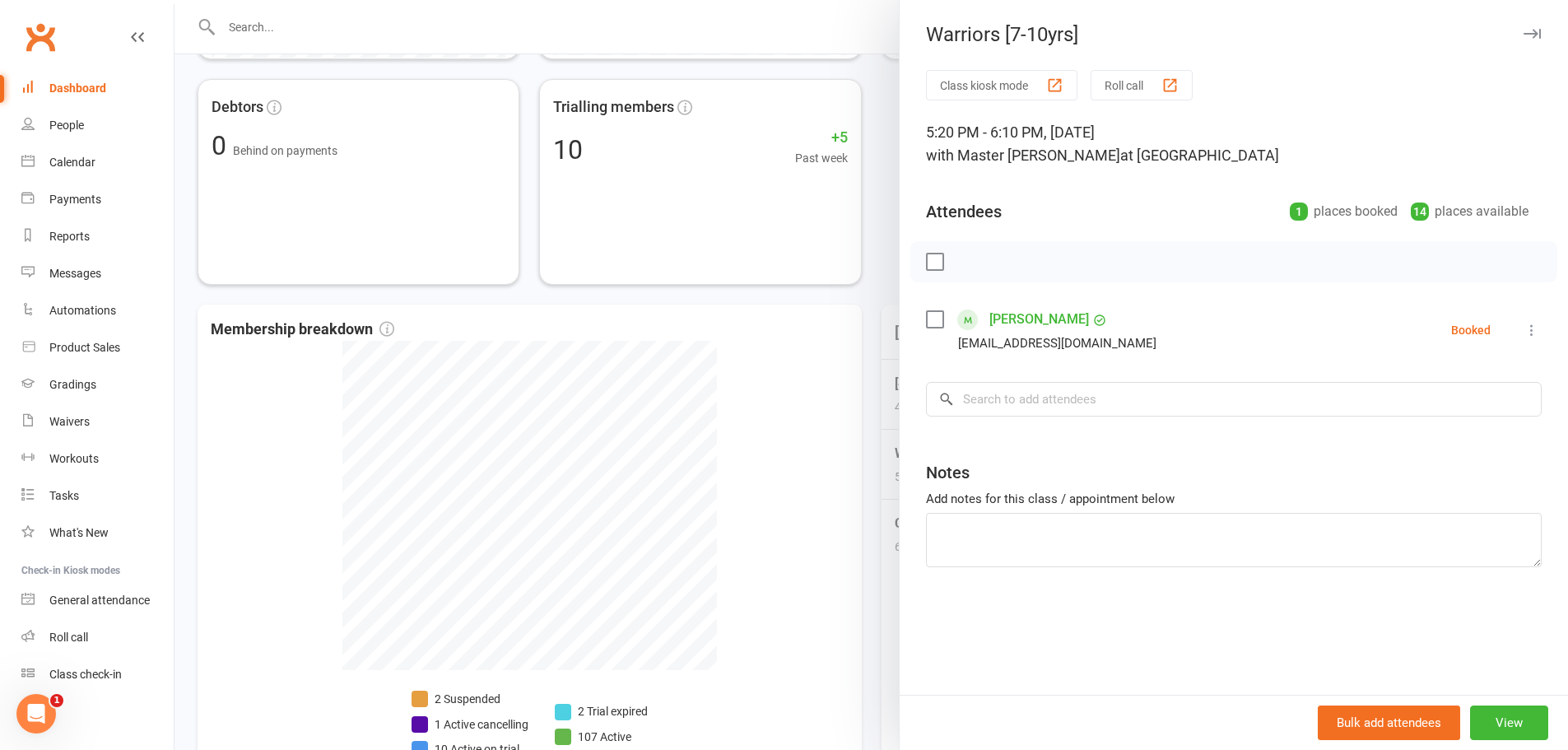
click at [860, 445] on div at bounding box center [871, 375] width 1393 height 750
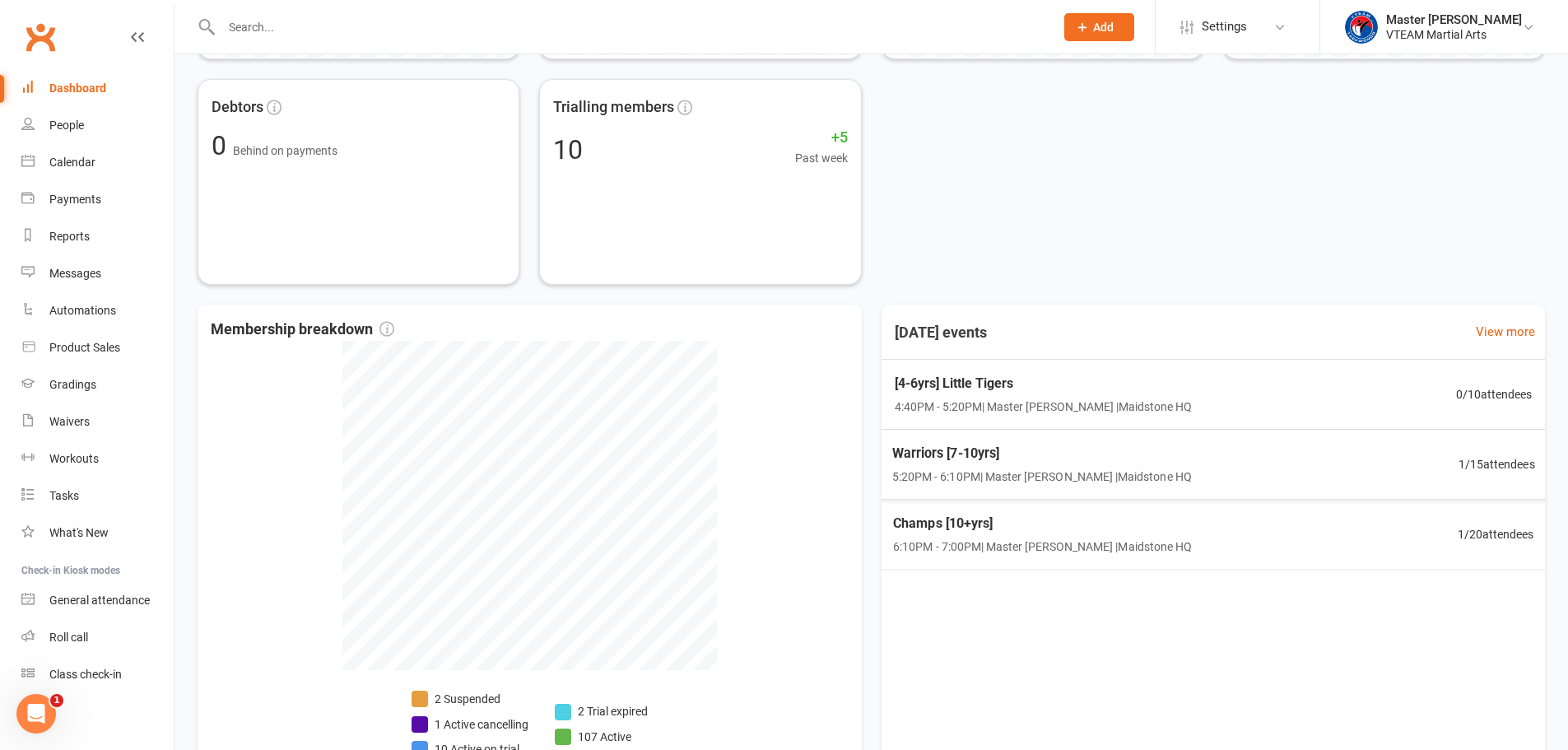
click at [980, 529] on span "Champs [10+yrs]" at bounding box center [1042, 523] width 299 height 21
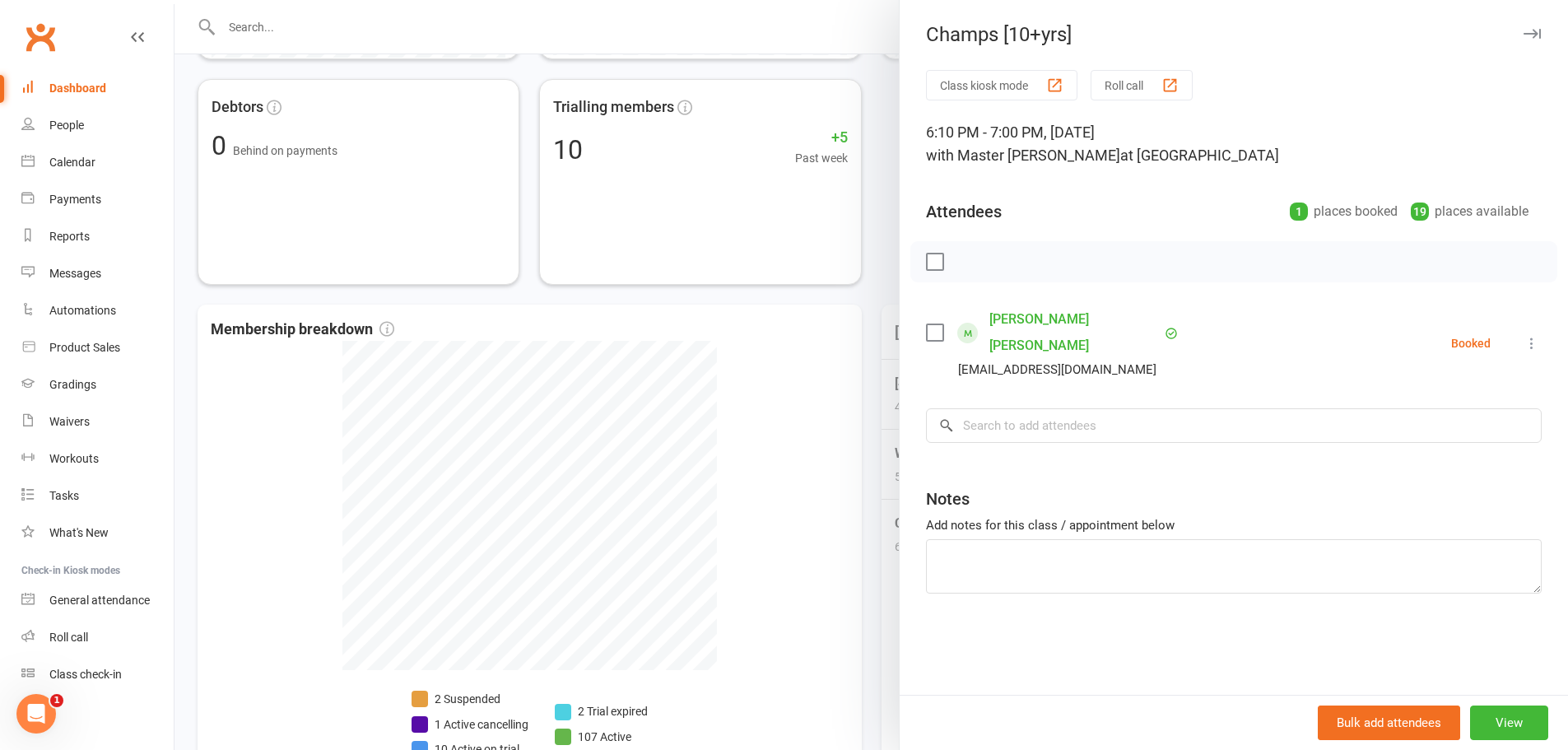
click at [806, 522] on div at bounding box center [871, 375] width 1393 height 750
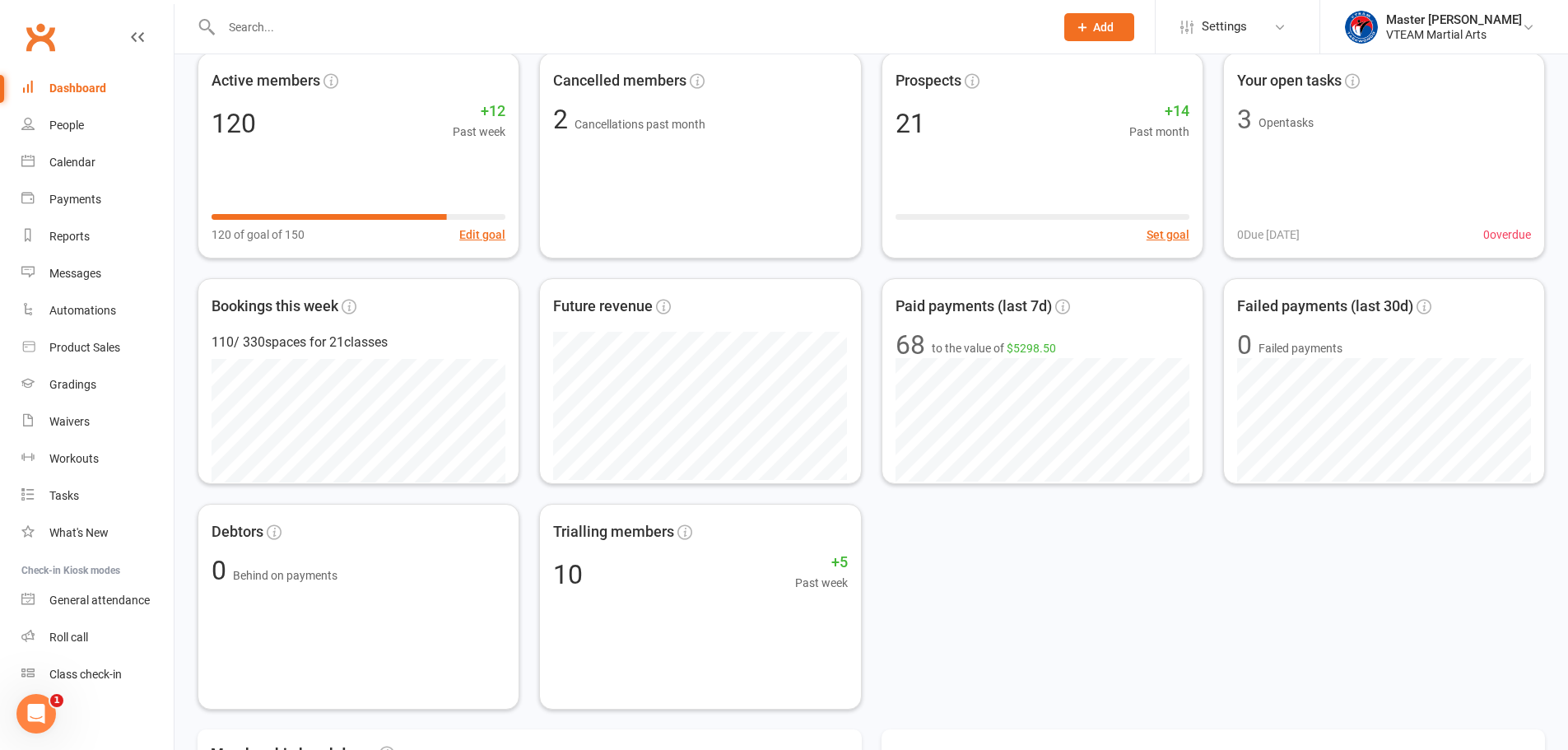
scroll to position [0, 0]
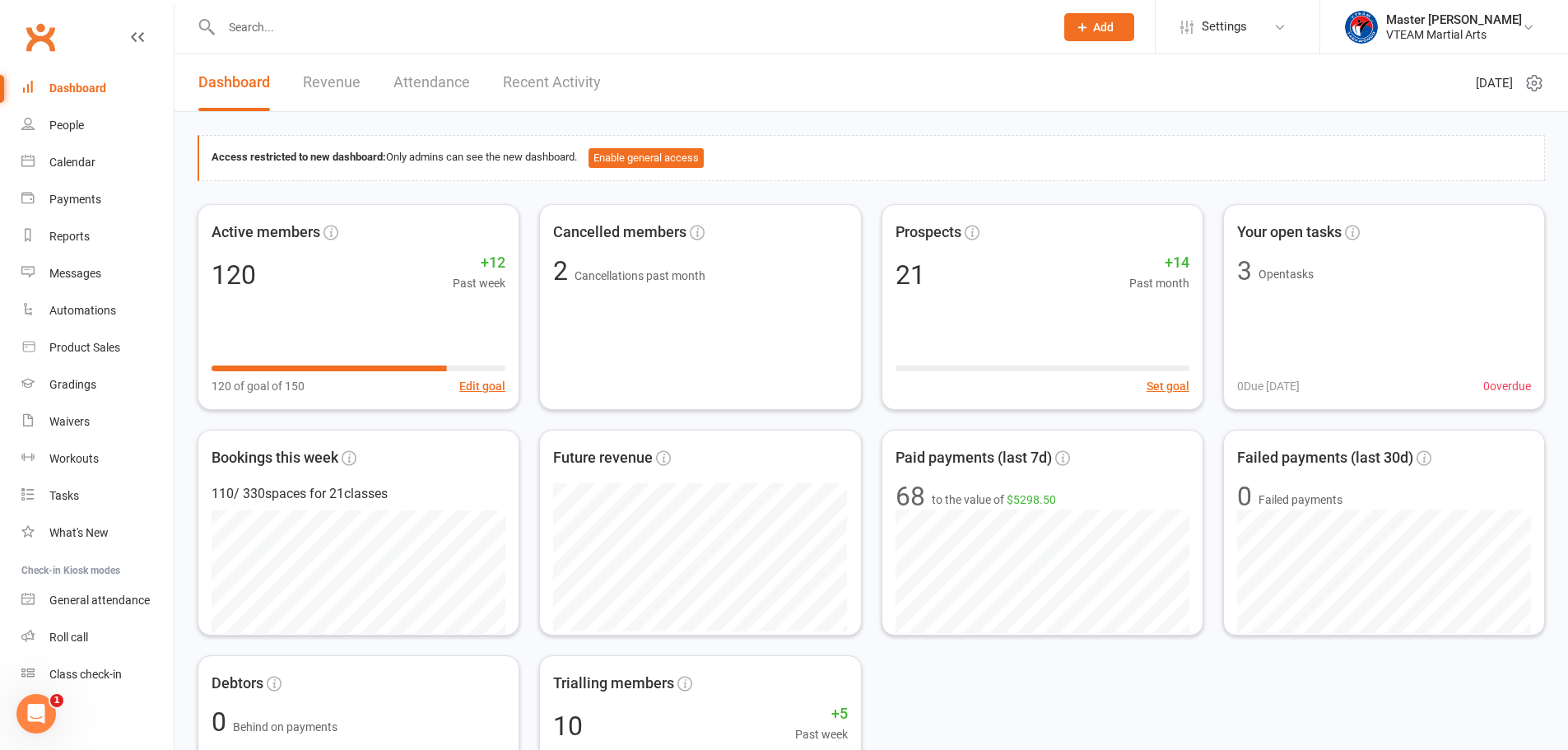
click at [1082, 35] on button "Add" at bounding box center [1099, 27] width 70 height 28
drag, startPoint x: 1094, startPoint y: 145, endPoint x: 945, endPoint y: 140, distance: 149.1
click at [1094, 145] on link "Non-attending contact" at bounding box center [1081, 151] width 146 height 38
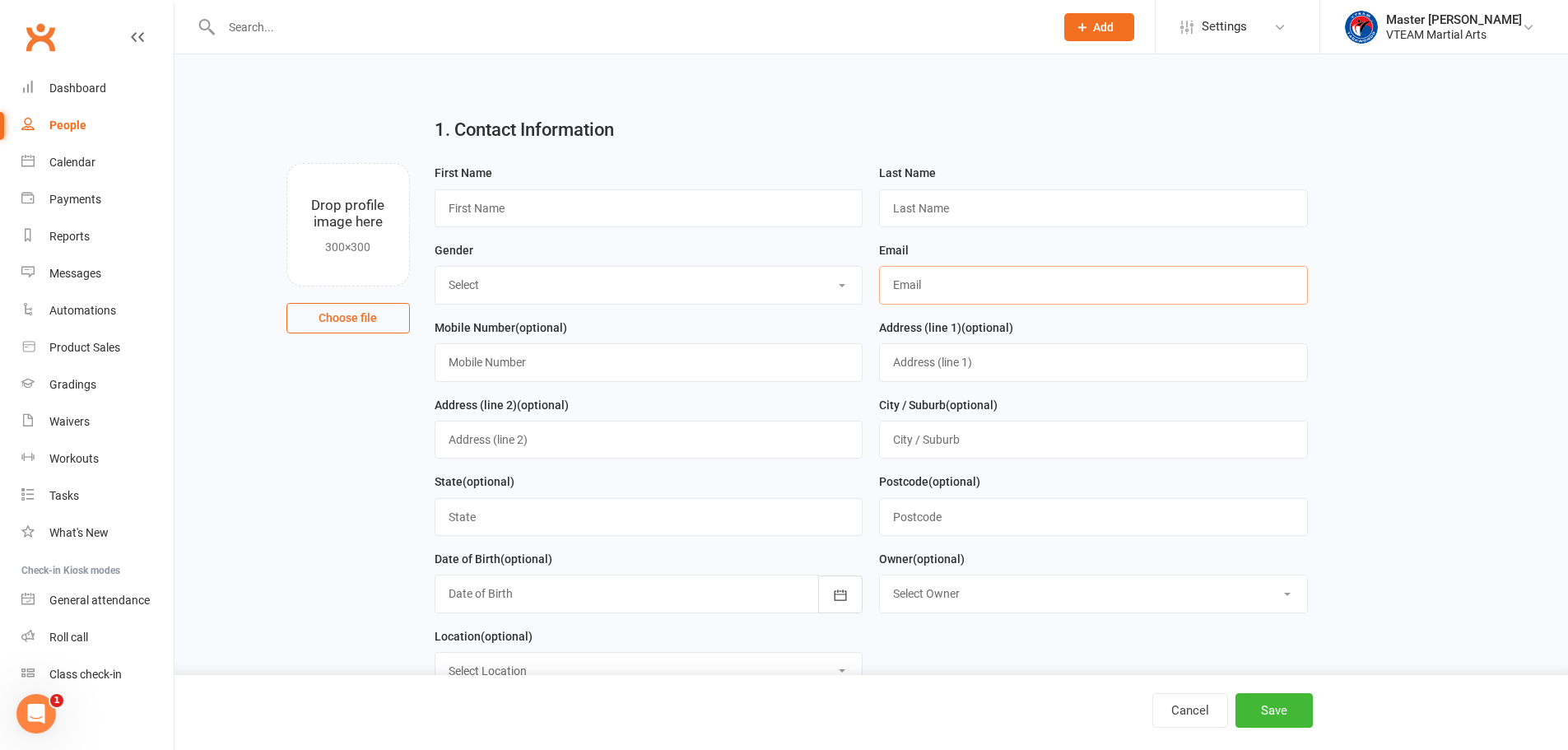
click at [965, 285] on input "text" at bounding box center [1093, 284] width 429 height 38
paste input "kawalnkaur@gmail.com"
type input "kawalnkaur@gmail.com"
click at [588, 213] on input "text" at bounding box center [649, 208] width 429 height 38
paste input "Kawal"
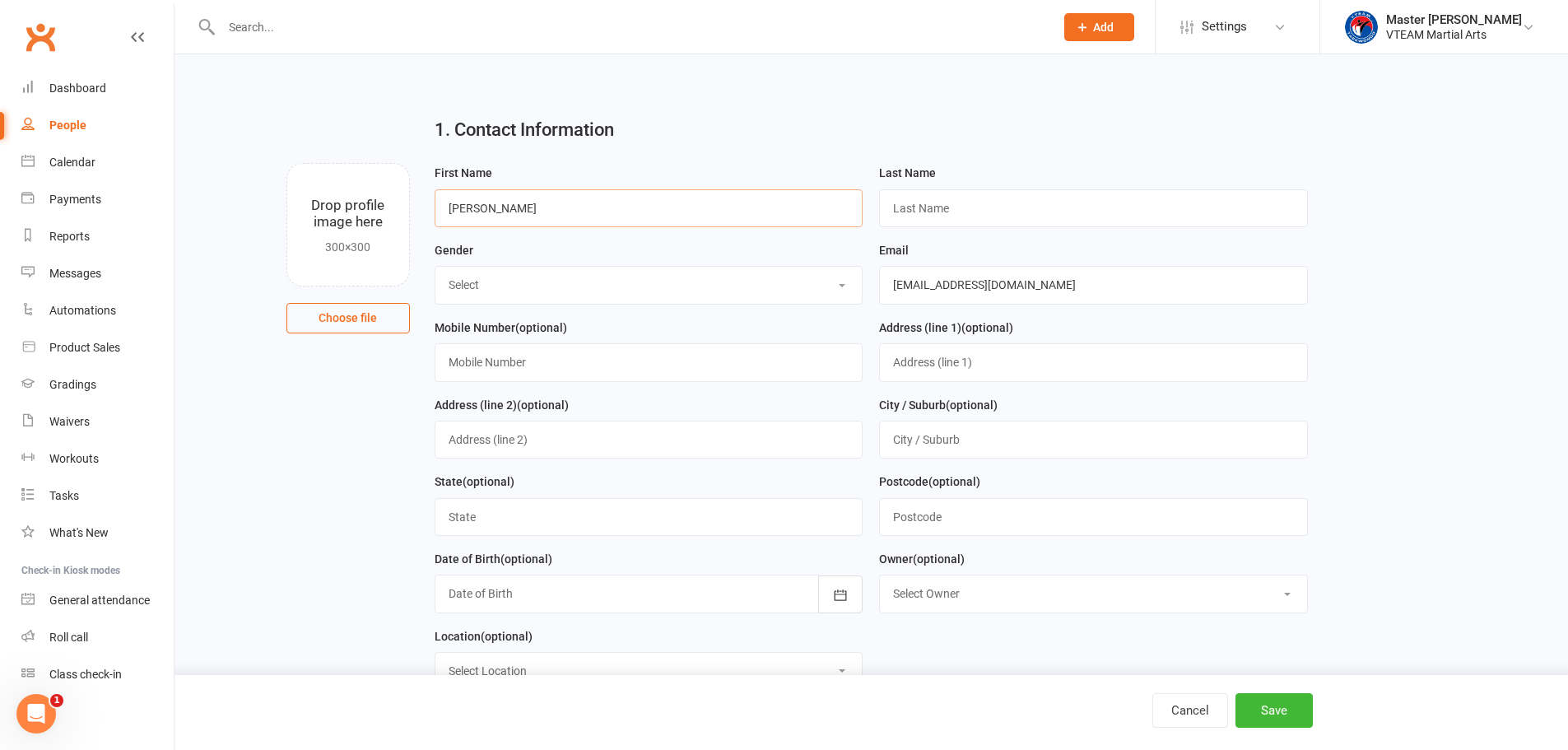
type input "Kawal"
click at [996, 210] on input "text" at bounding box center [1093, 208] width 429 height 38
paste input "Nain Kaur"
type input "Nain Kaur"
click at [621, 290] on select "Select Male Female" at bounding box center [649, 284] width 427 height 36
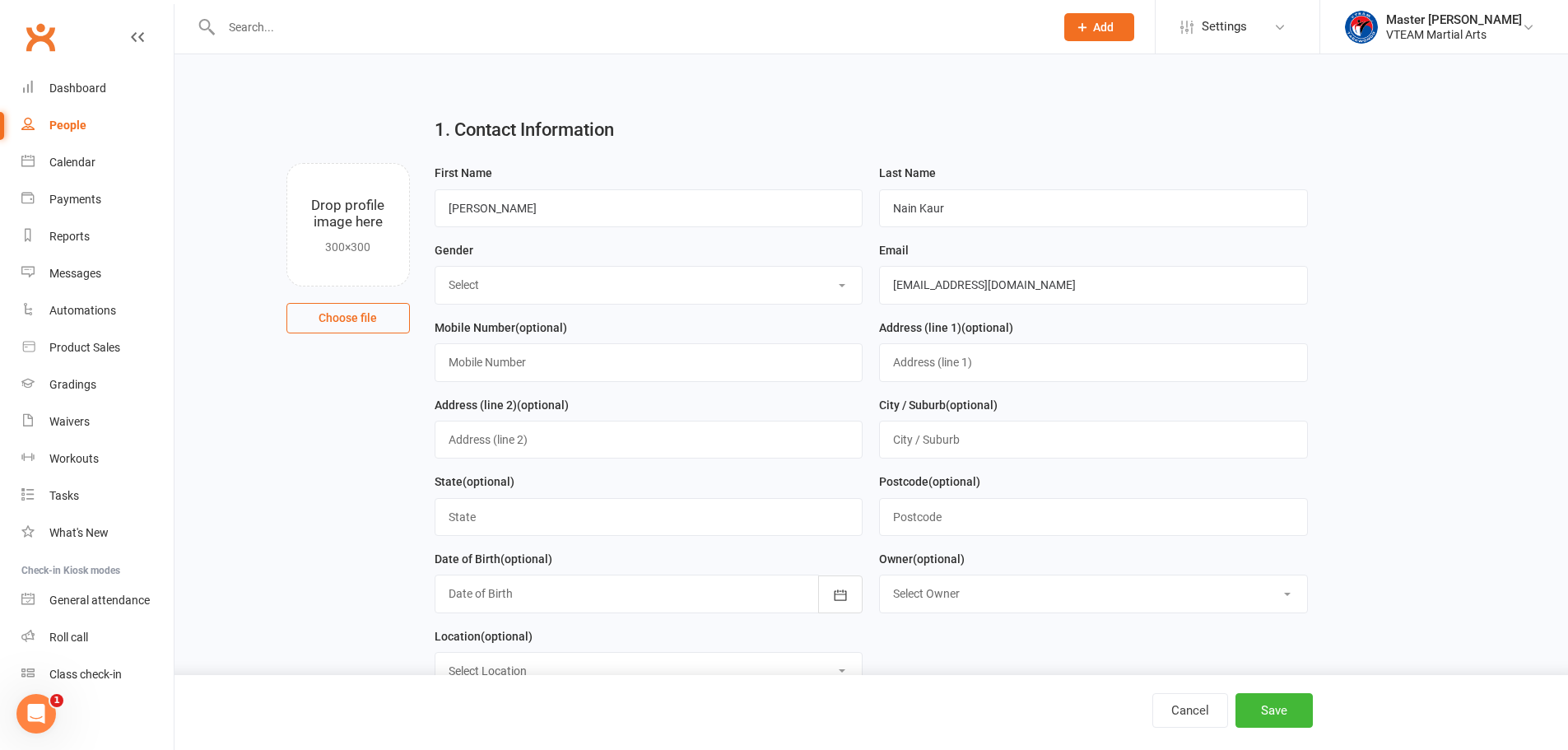
select select "Female"
click at [436, 268] on select "Select Male Female" at bounding box center [649, 284] width 427 height 36
click at [564, 375] on input "text" at bounding box center [649, 361] width 429 height 38
paste input "0430 596 123"
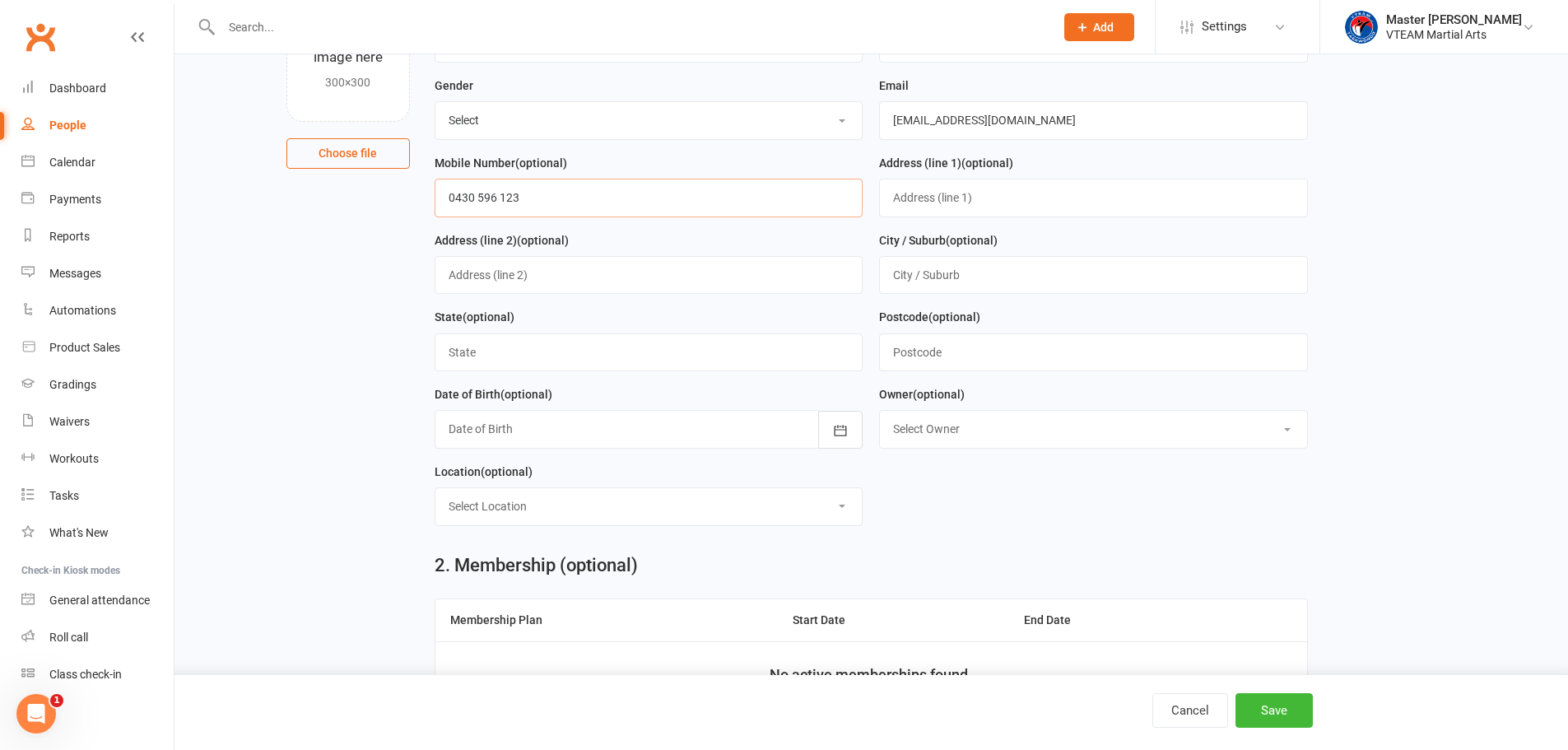
type input "0430 596 123"
click at [624, 511] on select "Select Location Maidstone HQ" at bounding box center [649, 506] width 427 height 36
select select "0"
click at [436, 494] on select "Select Location Maidstone HQ" at bounding box center [649, 506] width 427 height 36
click at [339, 539] on main "1. Contact Information Drop profile image here 300×300 Choose file First Name K…" at bounding box center [871, 238] width 1347 height 599
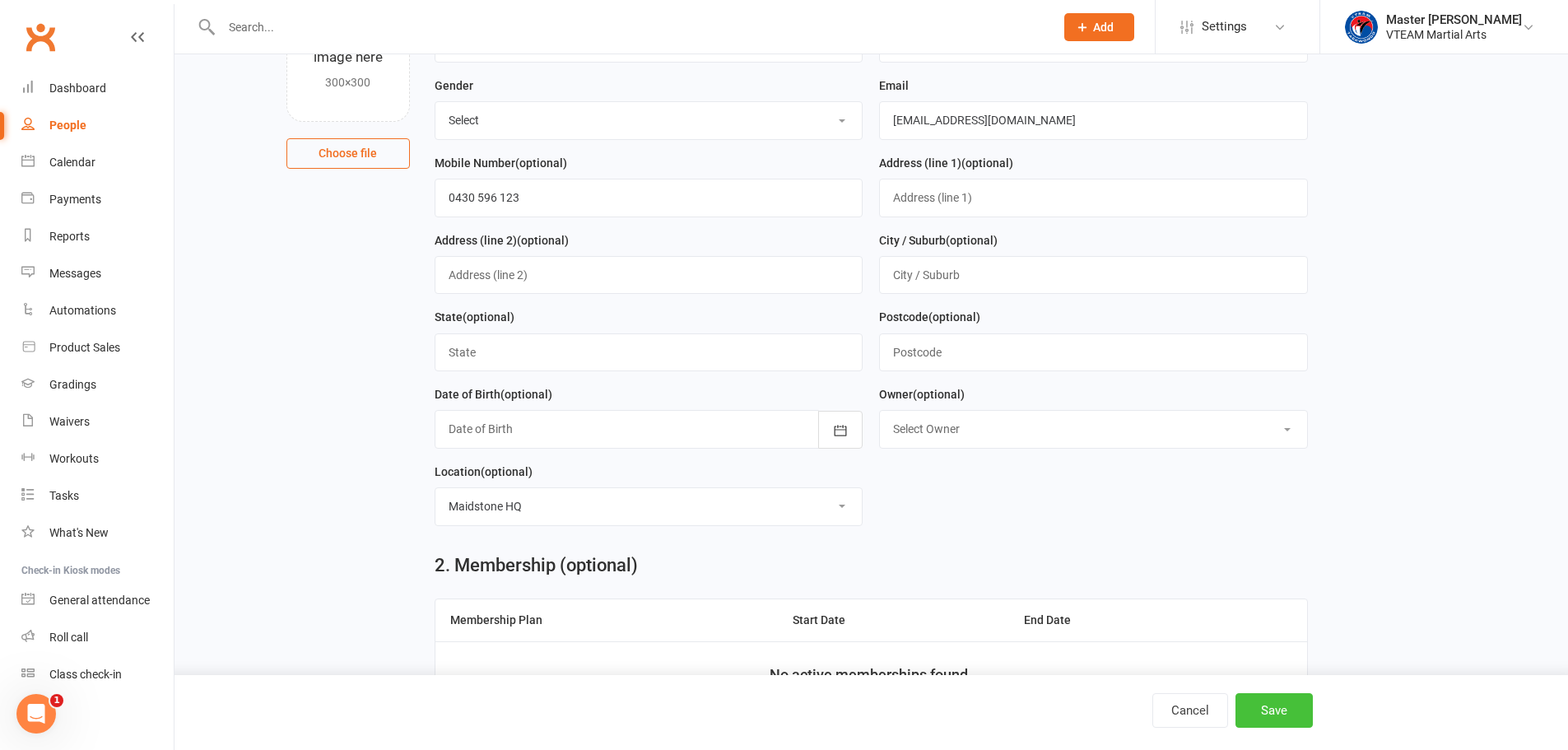
click at [1281, 709] on button "Save" at bounding box center [1274, 709] width 77 height 35
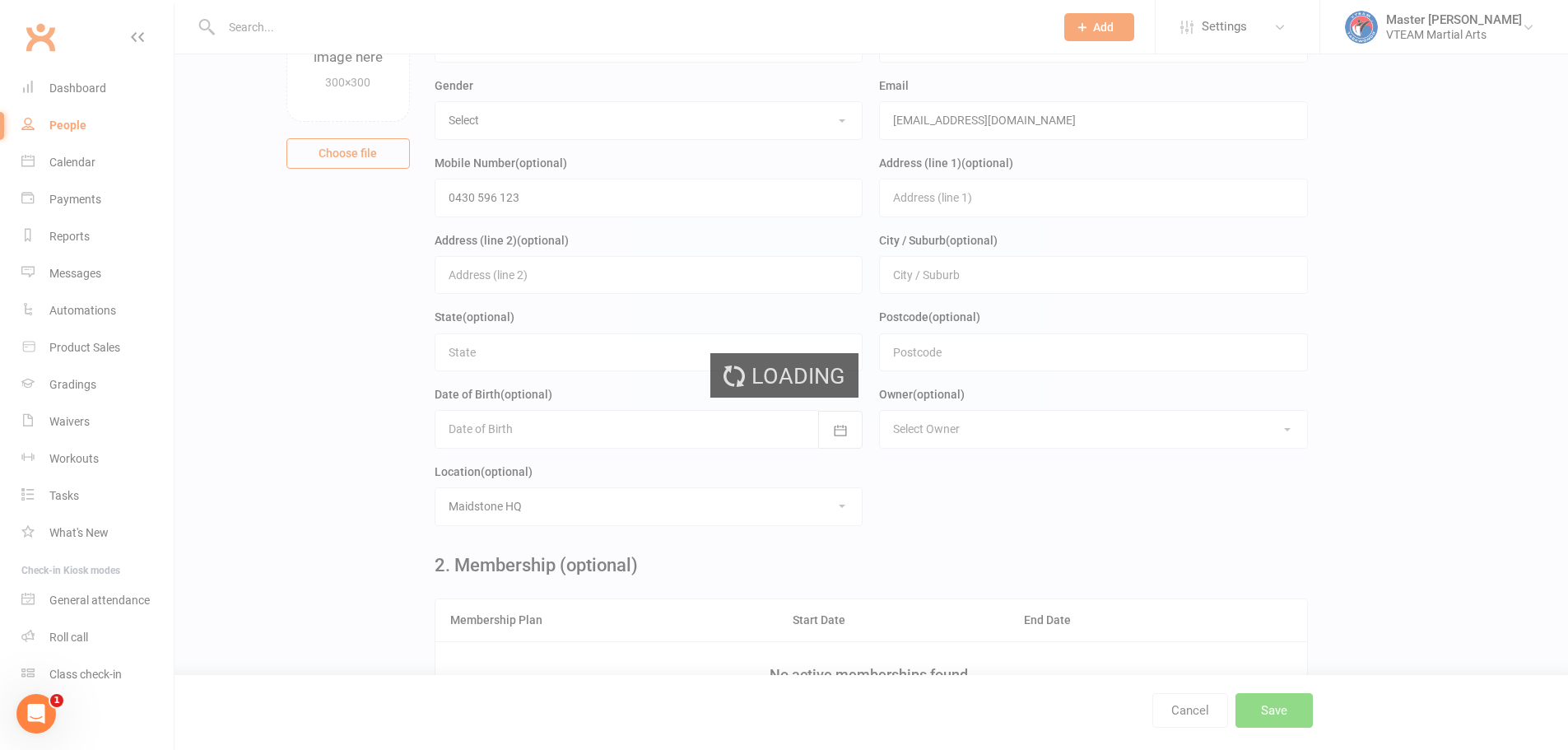
scroll to position [0, 0]
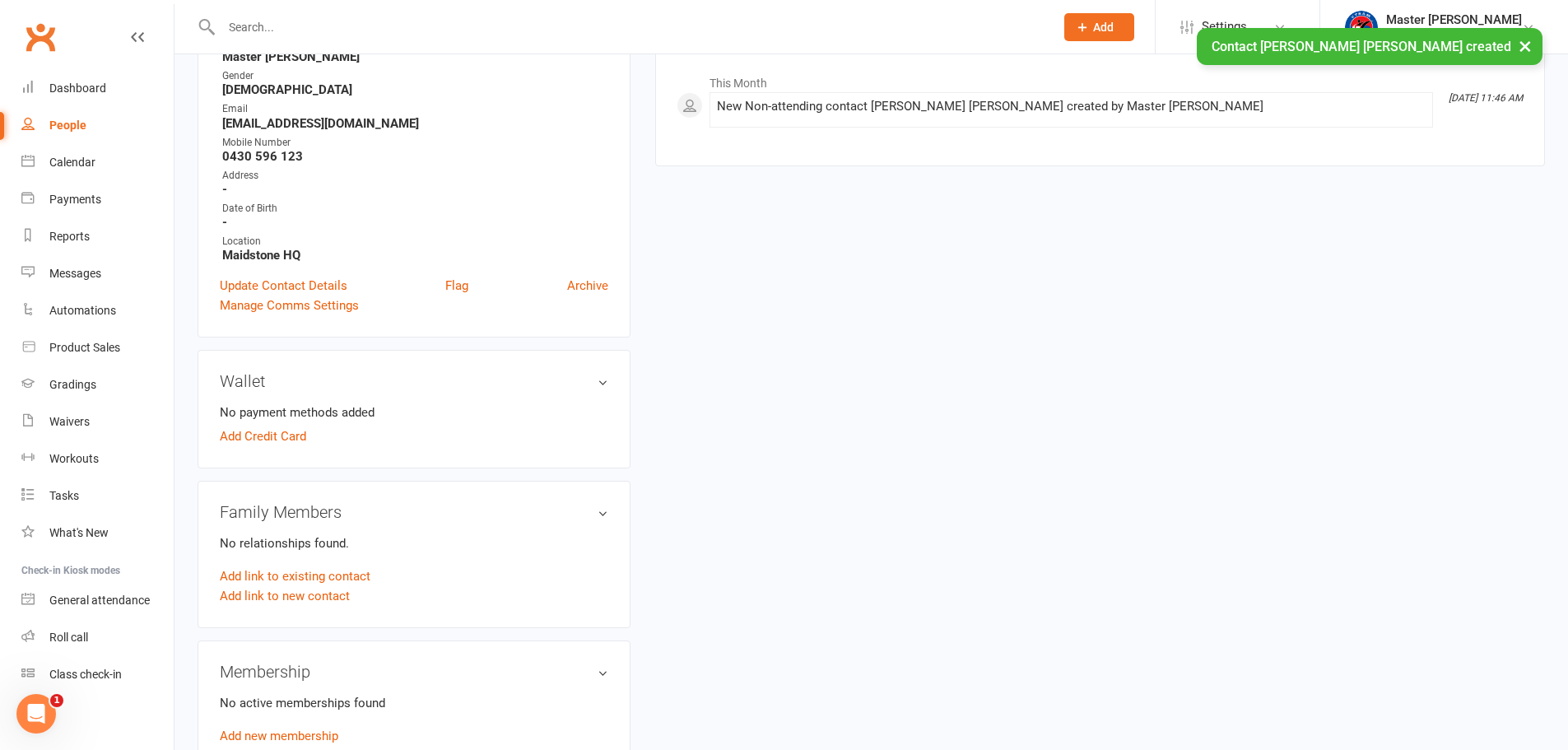
scroll to position [329, 0]
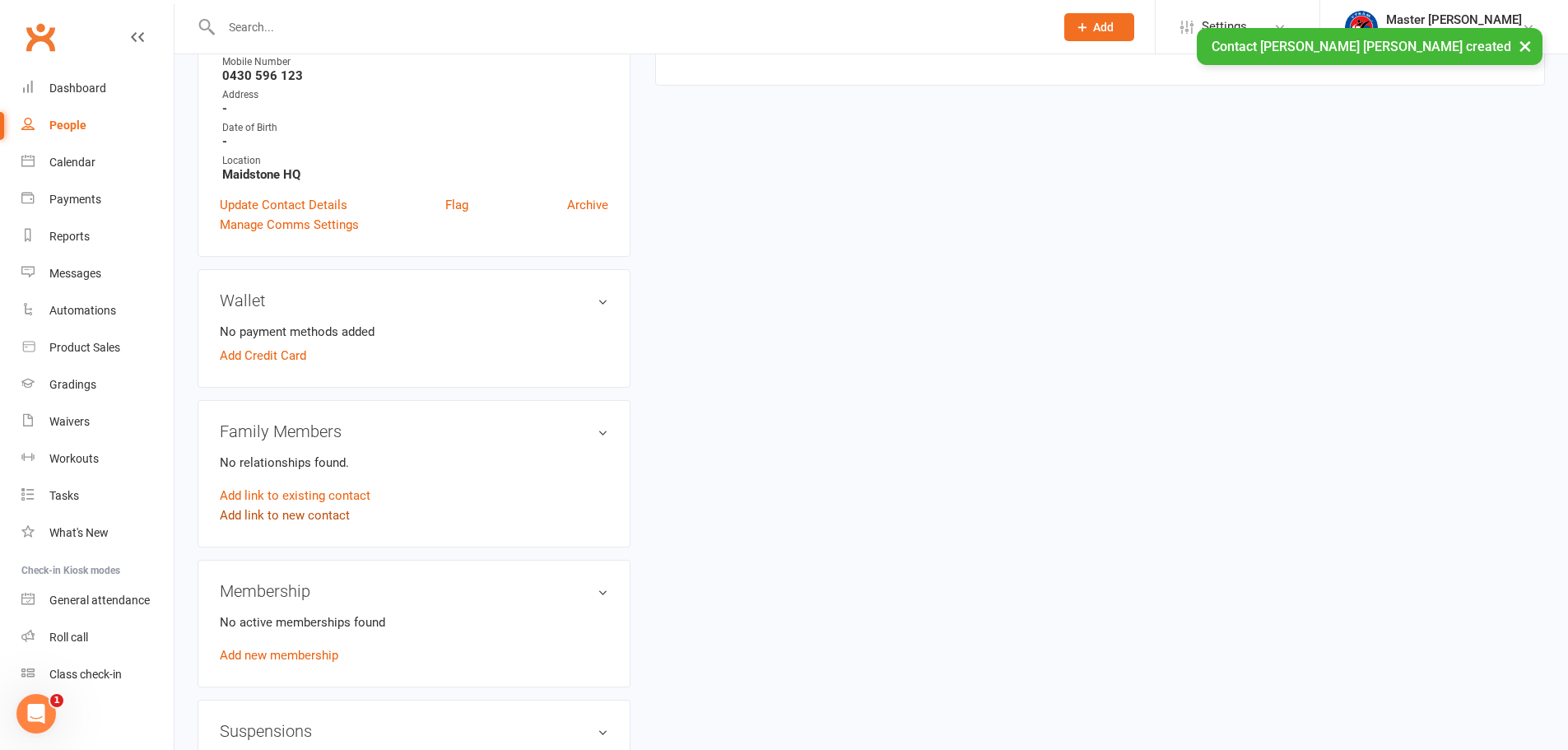
click at [285, 518] on link "Add link to new contact" at bounding box center [284, 515] width 130 height 19
click at [329, 502] on button "Member" at bounding box center [303, 498] width 105 height 25
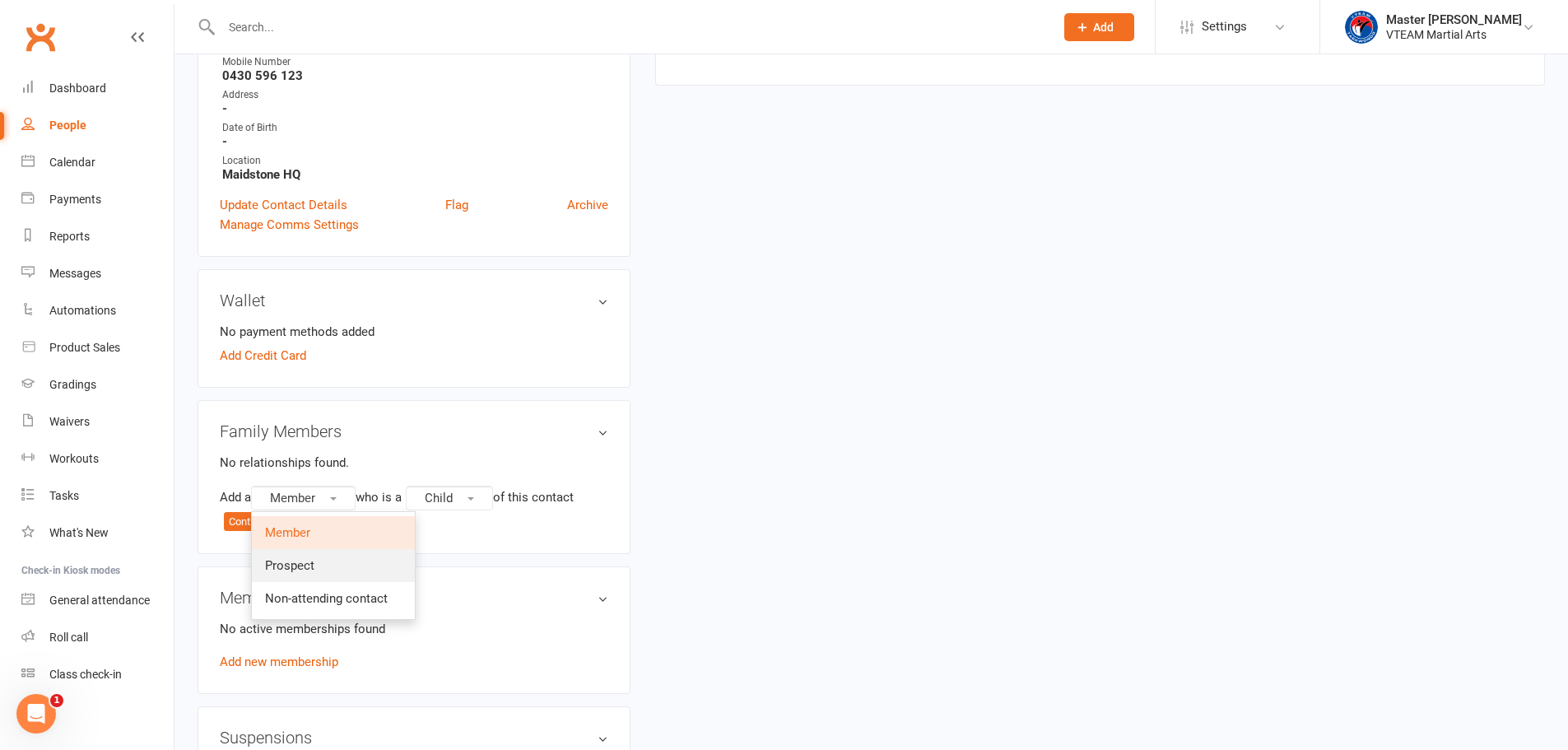
click at [311, 561] on span "Prospect" at bounding box center [290, 565] width 50 height 15
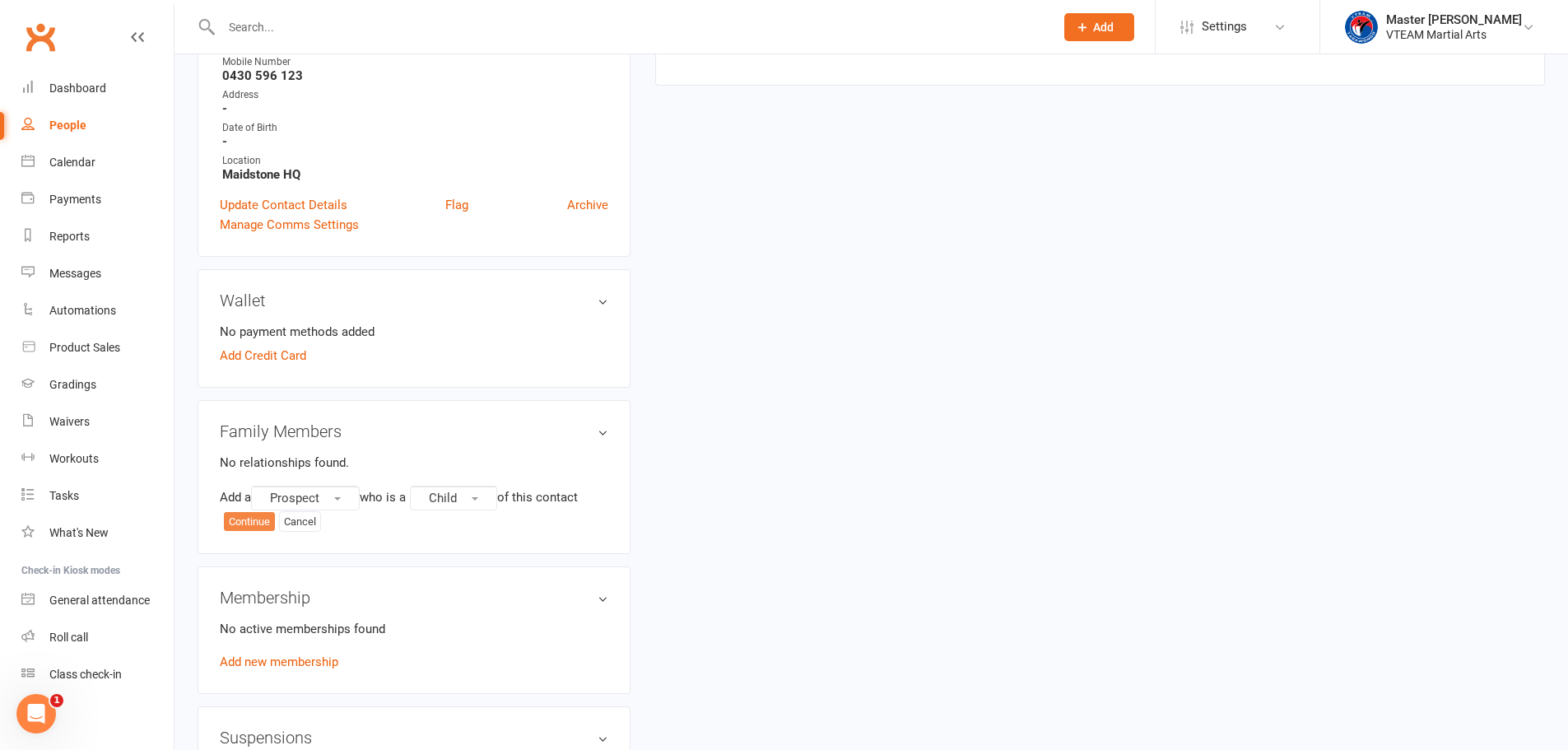
drag, startPoint x: 250, startPoint y: 520, endPoint x: 190, endPoint y: 518, distance: 60.0
click at [250, 520] on button "Continue" at bounding box center [250, 522] width 51 height 19
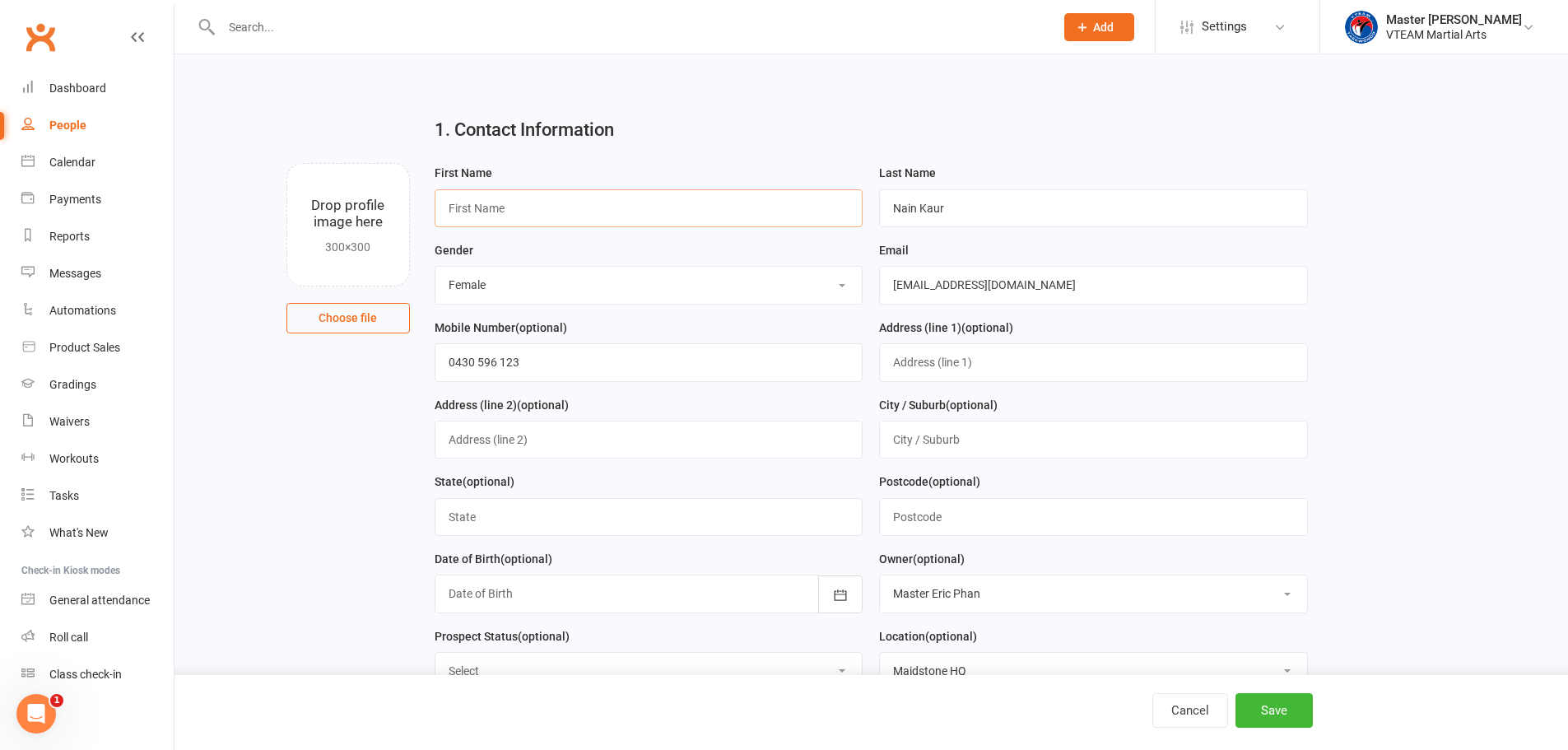
click at [546, 204] on input "text" at bounding box center [649, 208] width 429 height 38
paste input "Gurbani"
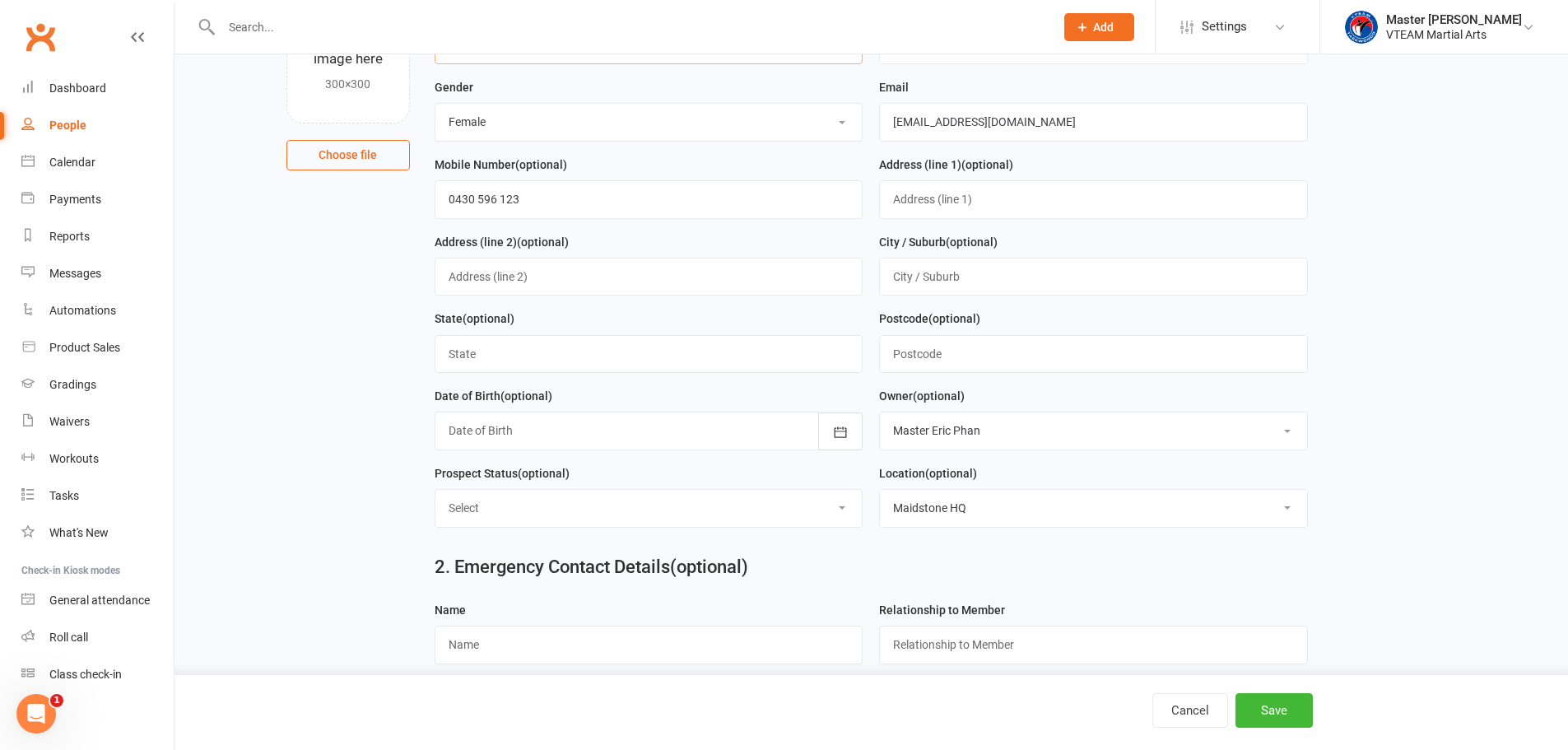
scroll to position [165, 0]
type input "Gurbani"
click at [668, 506] on select "Select Mini Tigers [3-5yrs] Little Tigers [6-8yrs] Young Warriors [8-10yrs] You…" at bounding box center [649, 506] width 427 height 36
select select "Young Champs [10-12yrs]"
click at [436, 494] on select "Select Mini Tigers [3-5yrs] Little Tigers [6-8yrs] Young Warriors [8-10yrs] You…" at bounding box center [649, 506] width 427 height 36
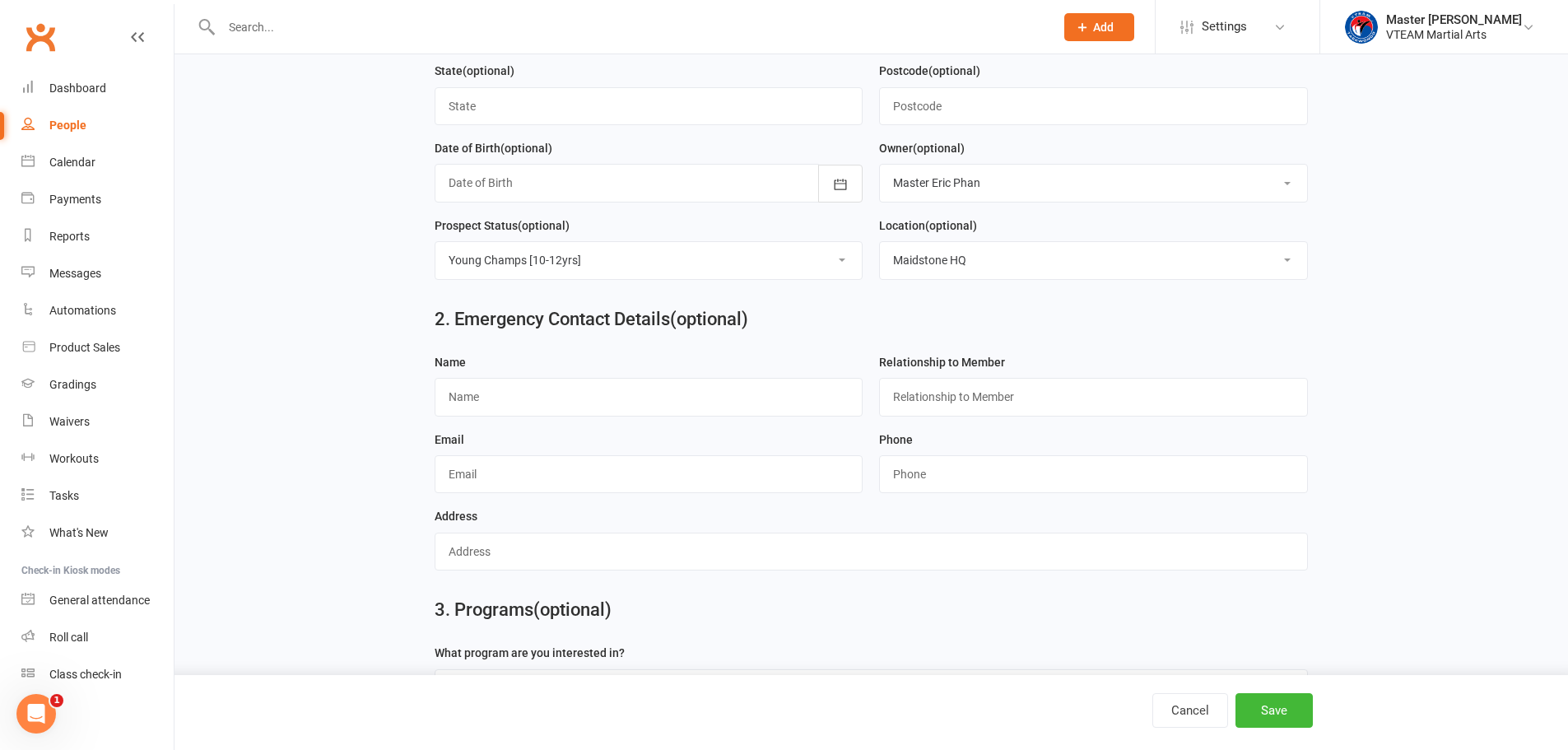
scroll to position [412, 0]
click at [1285, 713] on button "Save" at bounding box center [1274, 709] width 77 height 35
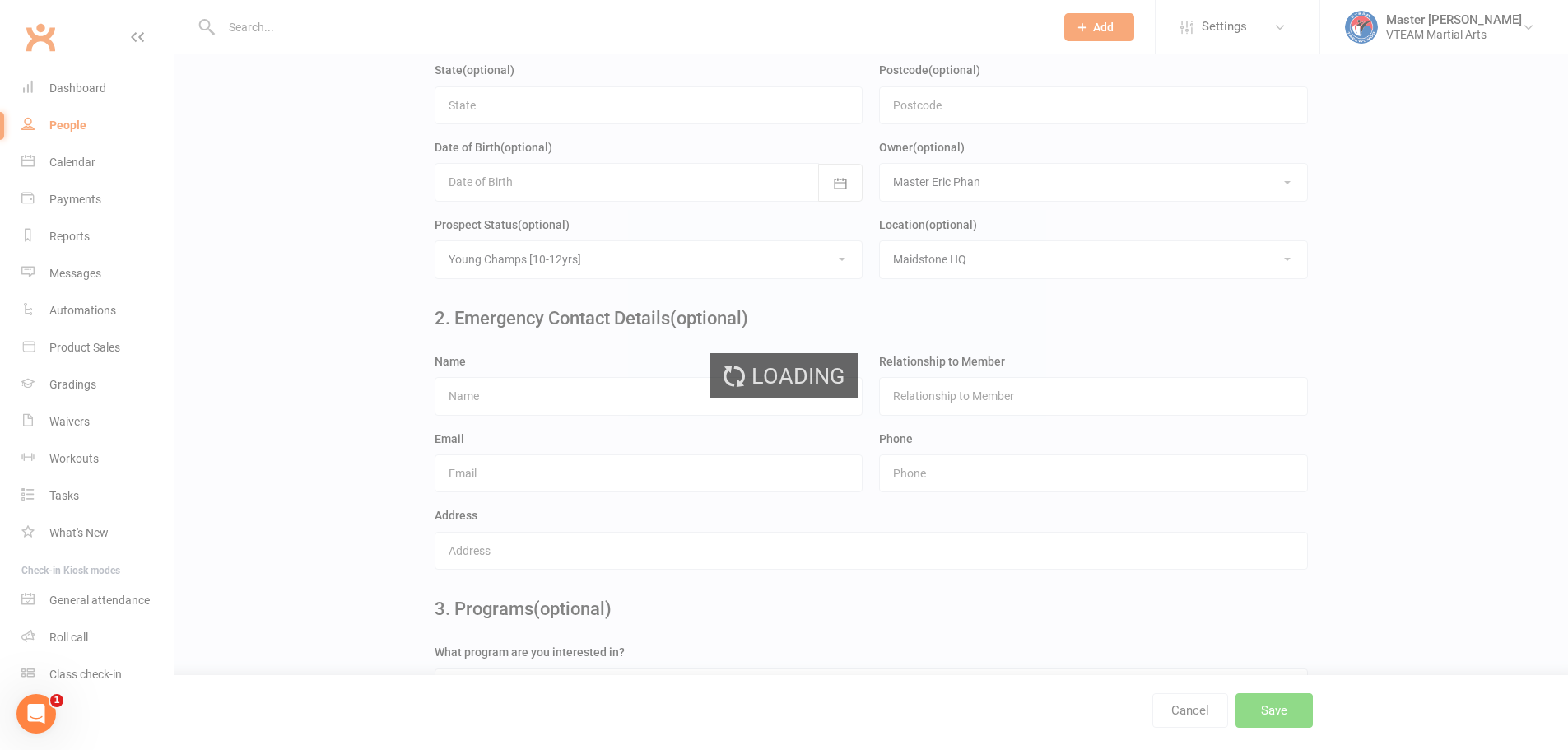
scroll to position [0, 0]
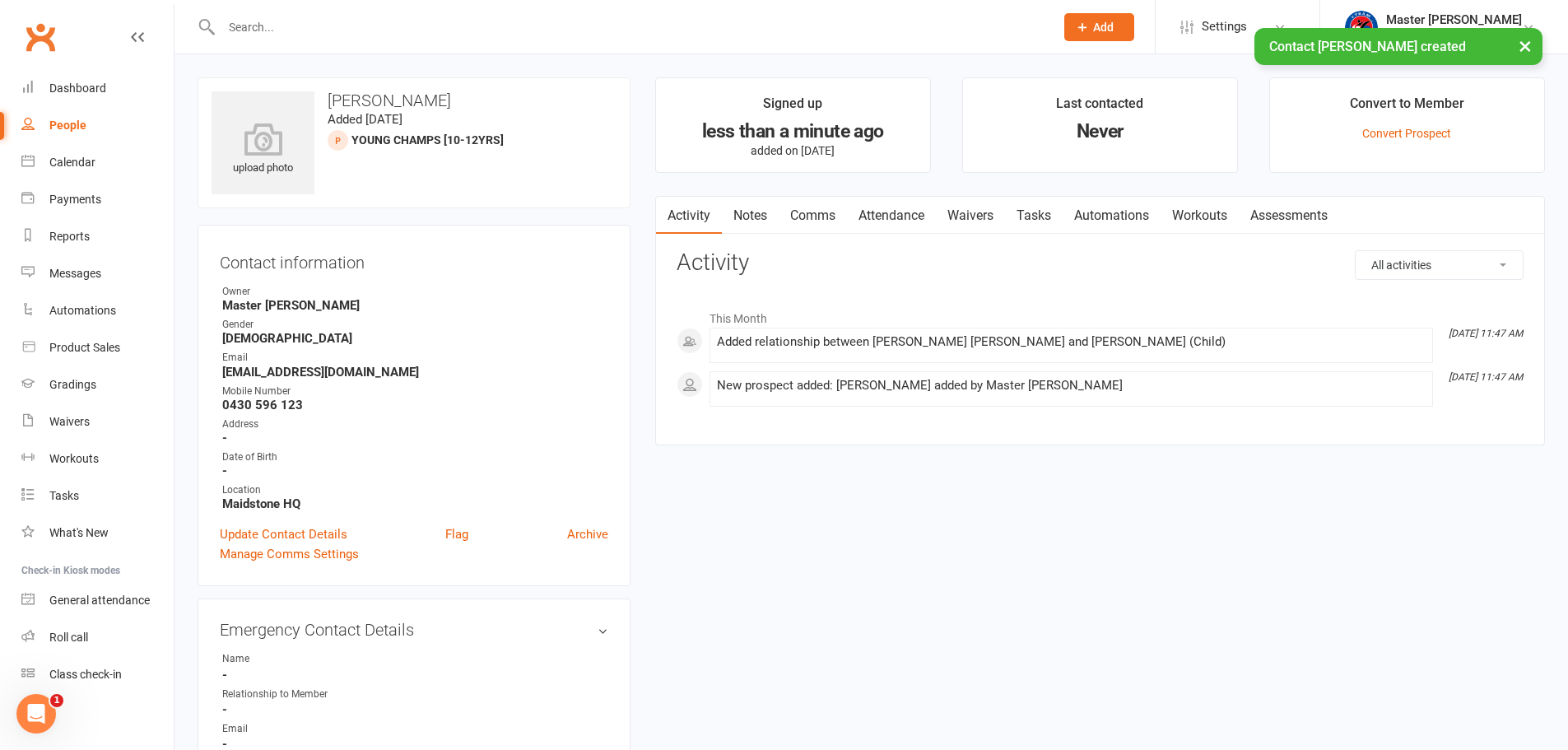
click at [820, 220] on link "Comms" at bounding box center [812, 215] width 68 height 38
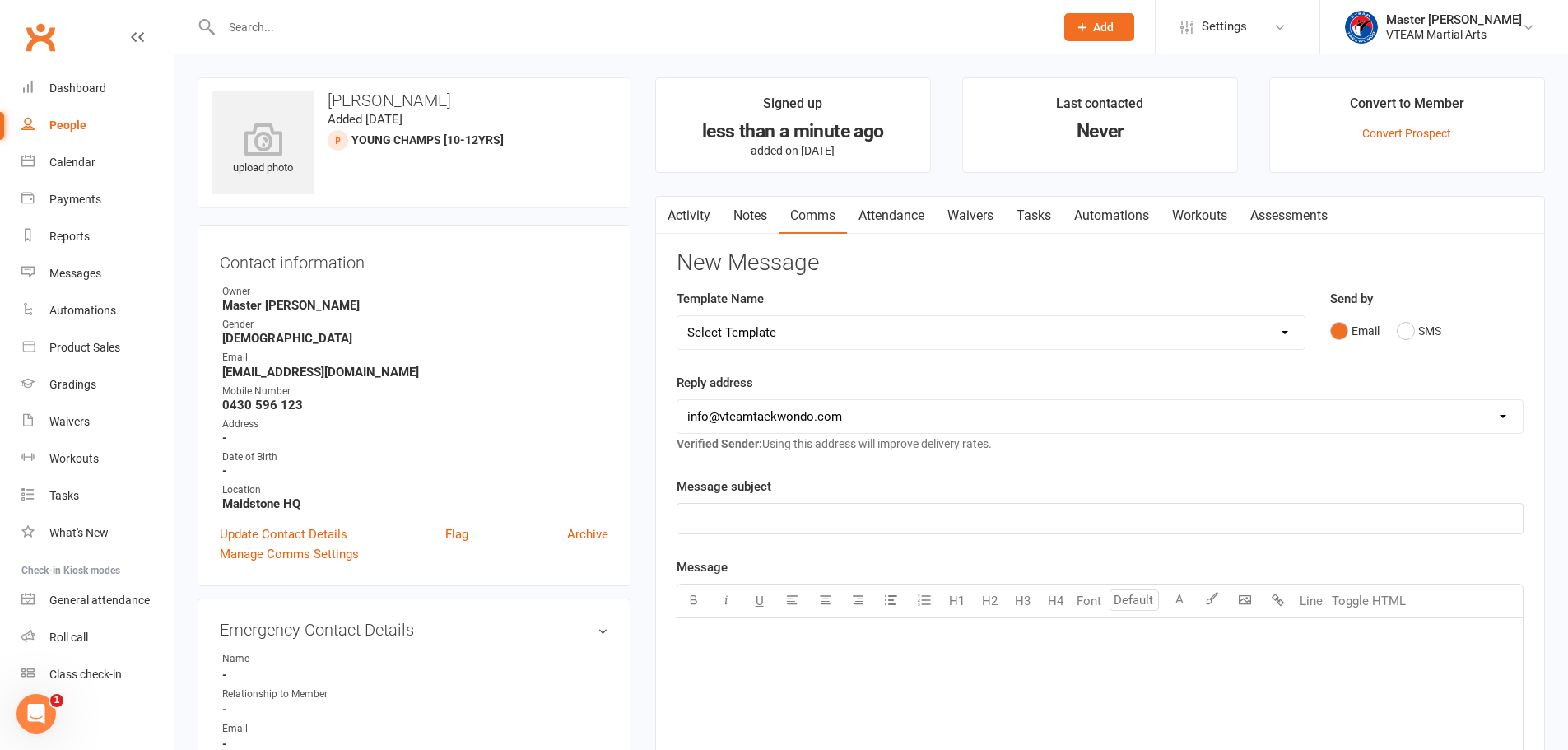
click at [950, 337] on select "Select Template [Email] 2 days after trial [Email] 3-4 days after trial [Email]…" at bounding box center [991, 332] width 627 height 33
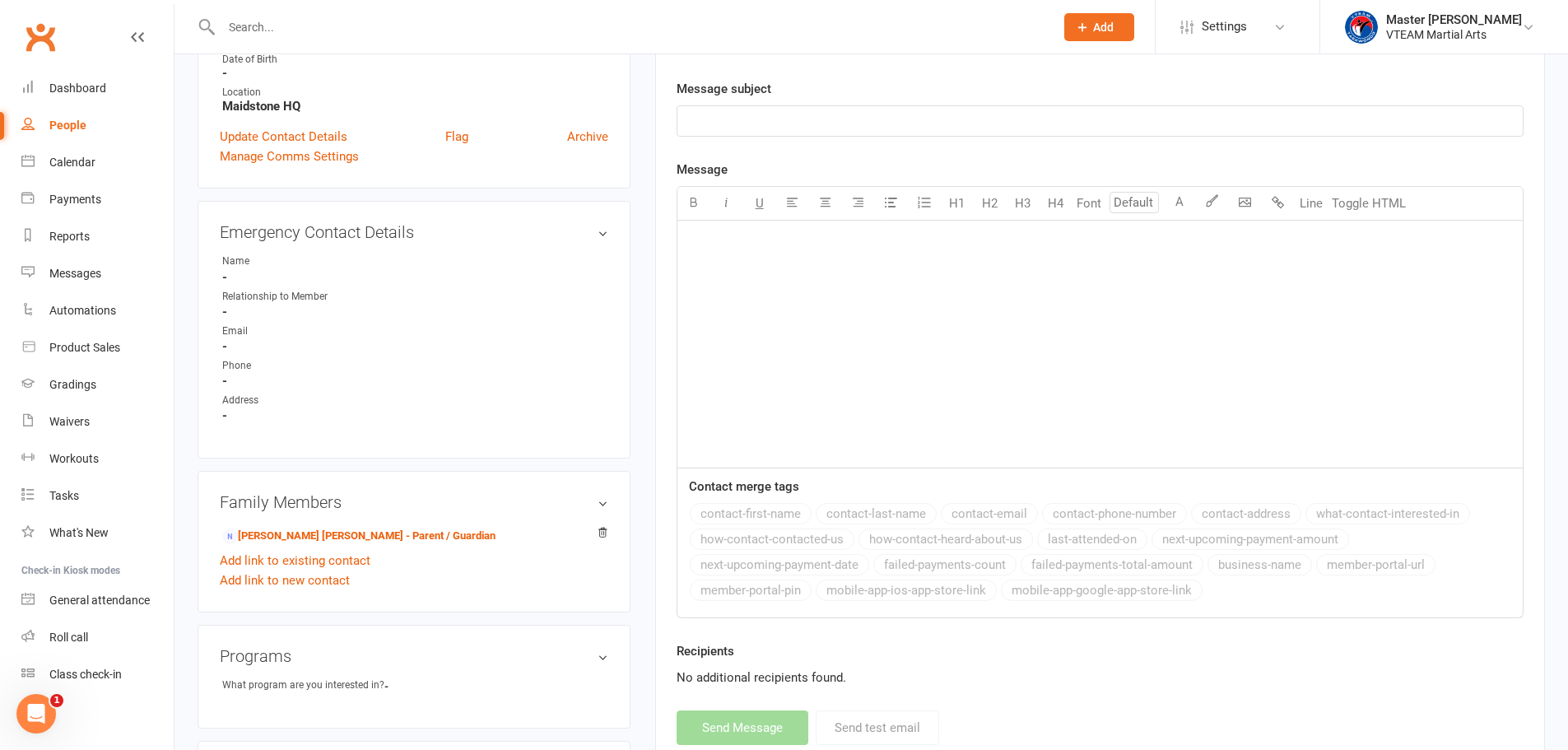
scroll to position [412, 0]
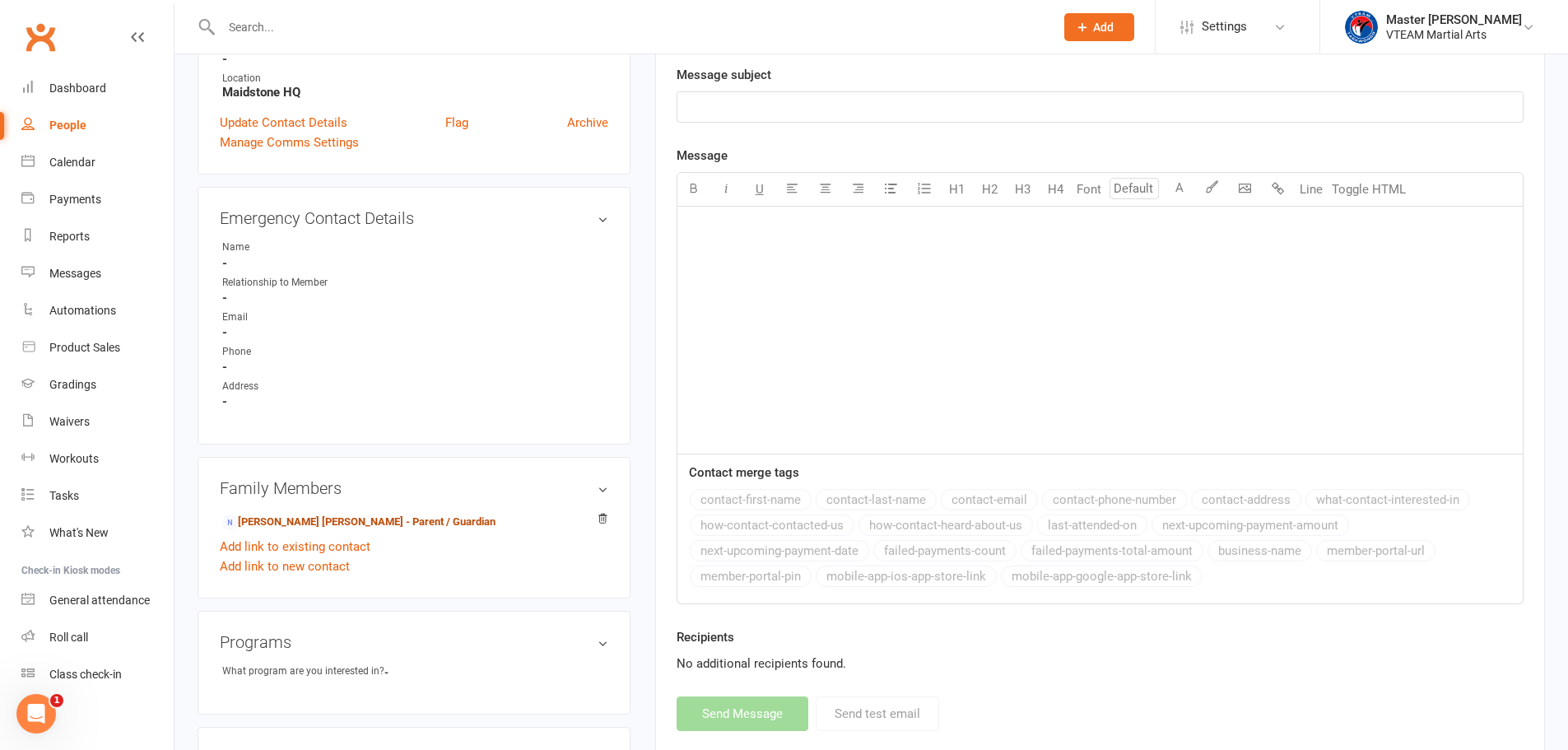
drag, startPoint x: 397, startPoint y: 518, endPoint x: 405, endPoint y: 516, distance: 8.2
click at [397, 518] on link "Kawal Nain Kaur - Parent / Guardian" at bounding box center [359, 522] width 274 height 18
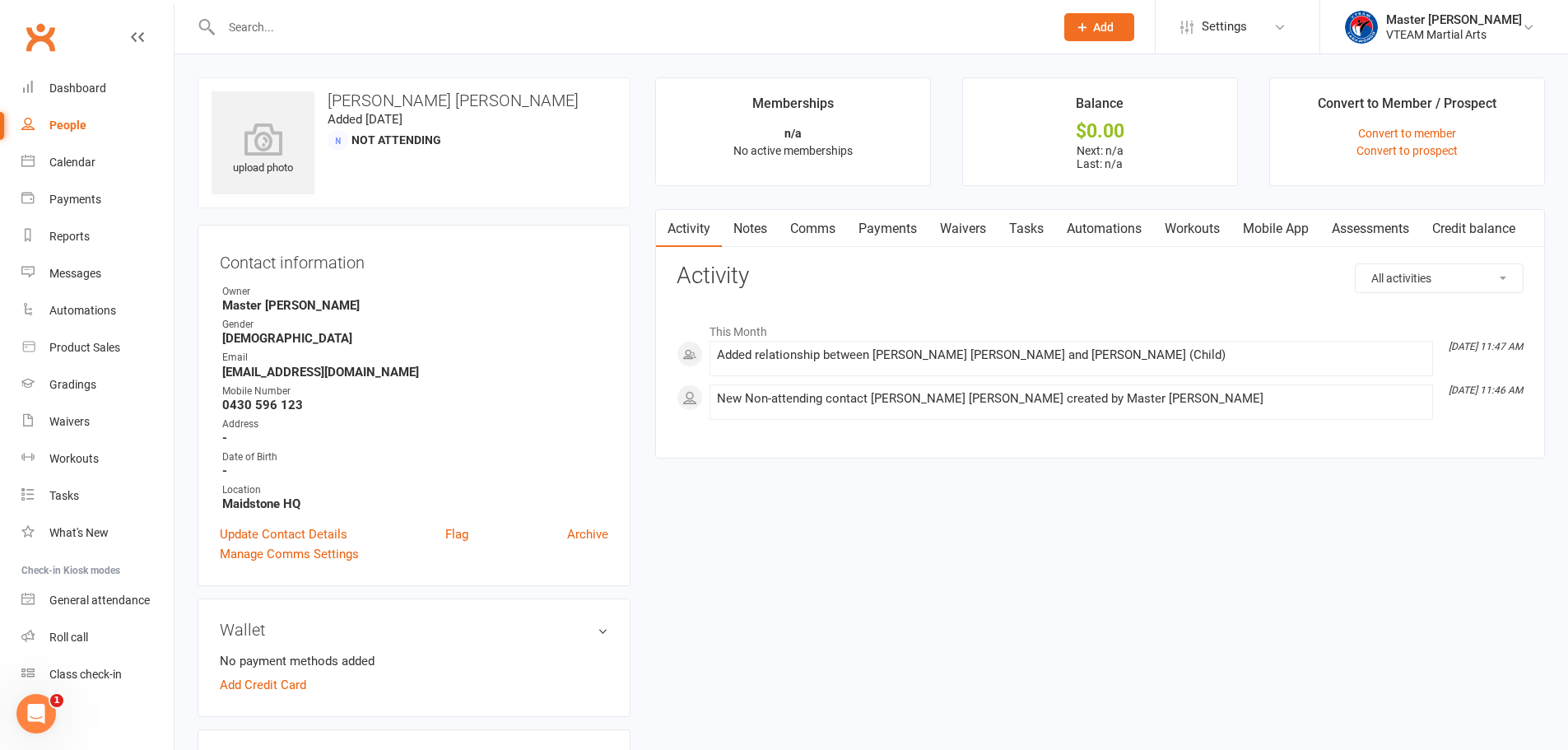
click at [819, 228] on link "Comms" at bounding box center [812, 228] width 68 height 38
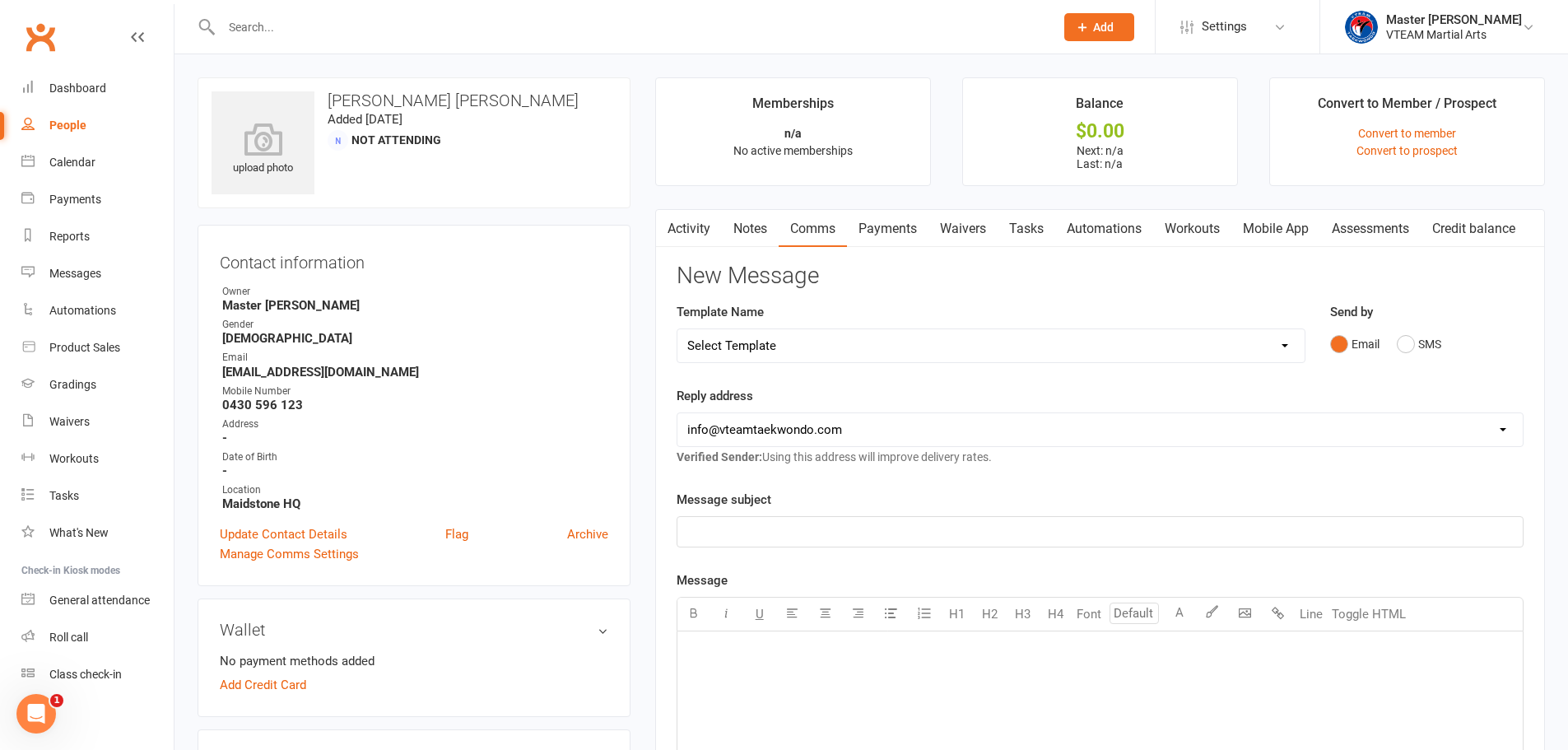
click at [980, 227] on link "Waivers" at bounding box center [963, 228] width 69 height 38
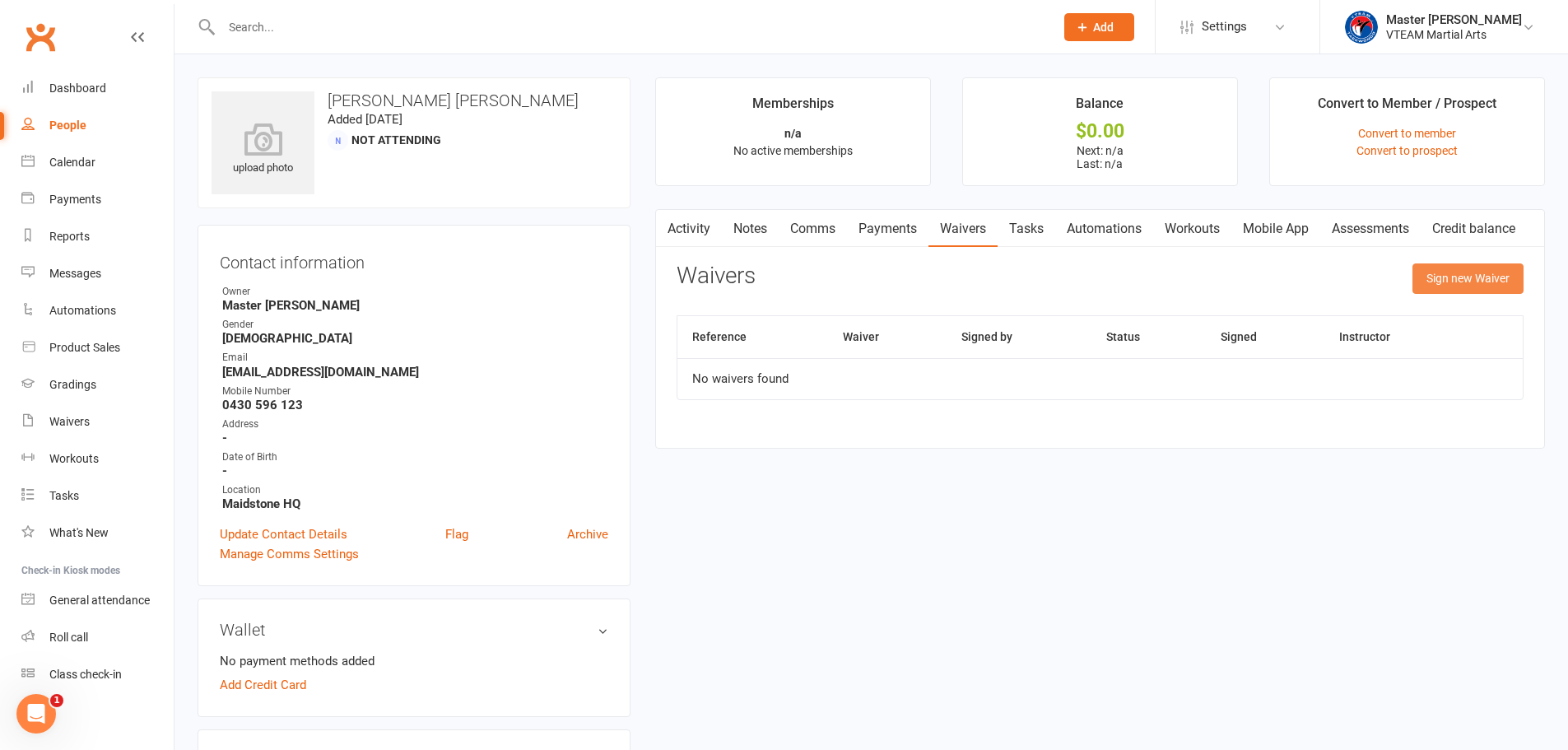
click at [1471, 280] on button "Sign new Waiver" at bounding box center [1468, 277] width 111 height 29
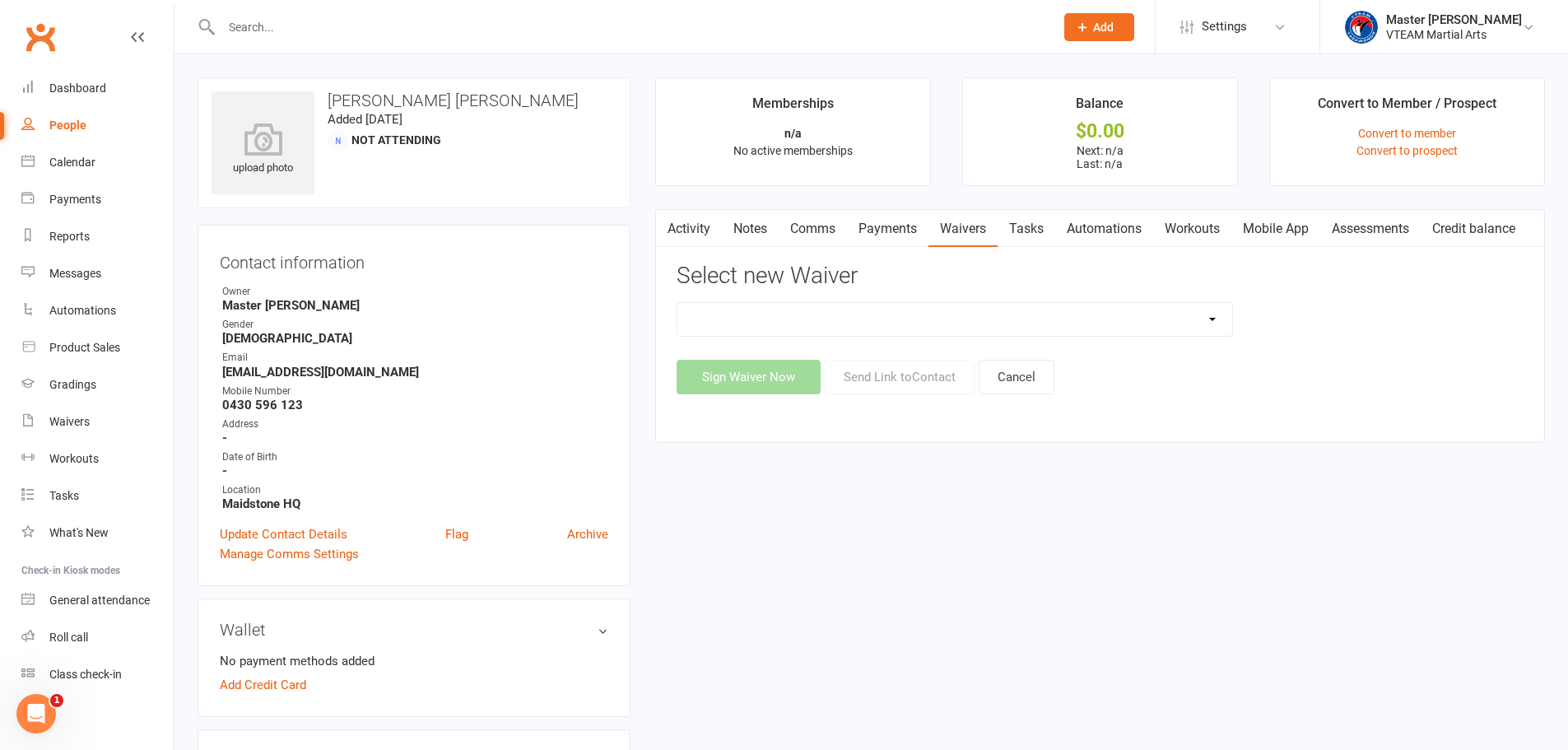
click at [1130, 311] on select "Adult Fitness Adult Self Defence Adult Taekwondo Cancellation Advice Competitio…" at bounding box center [955, 319] width 555 height 33
select select "11120"
click at [678, 303] on select "Adult Fitness Adult Self Defence Adult Taekwondo Cancellation Advice Competitio…" at bounding box center [955, 319] width 555 height 33
click at [881, 379] on button "Send Link to Contact" at bounding box center [899, 376] width 150 height 35
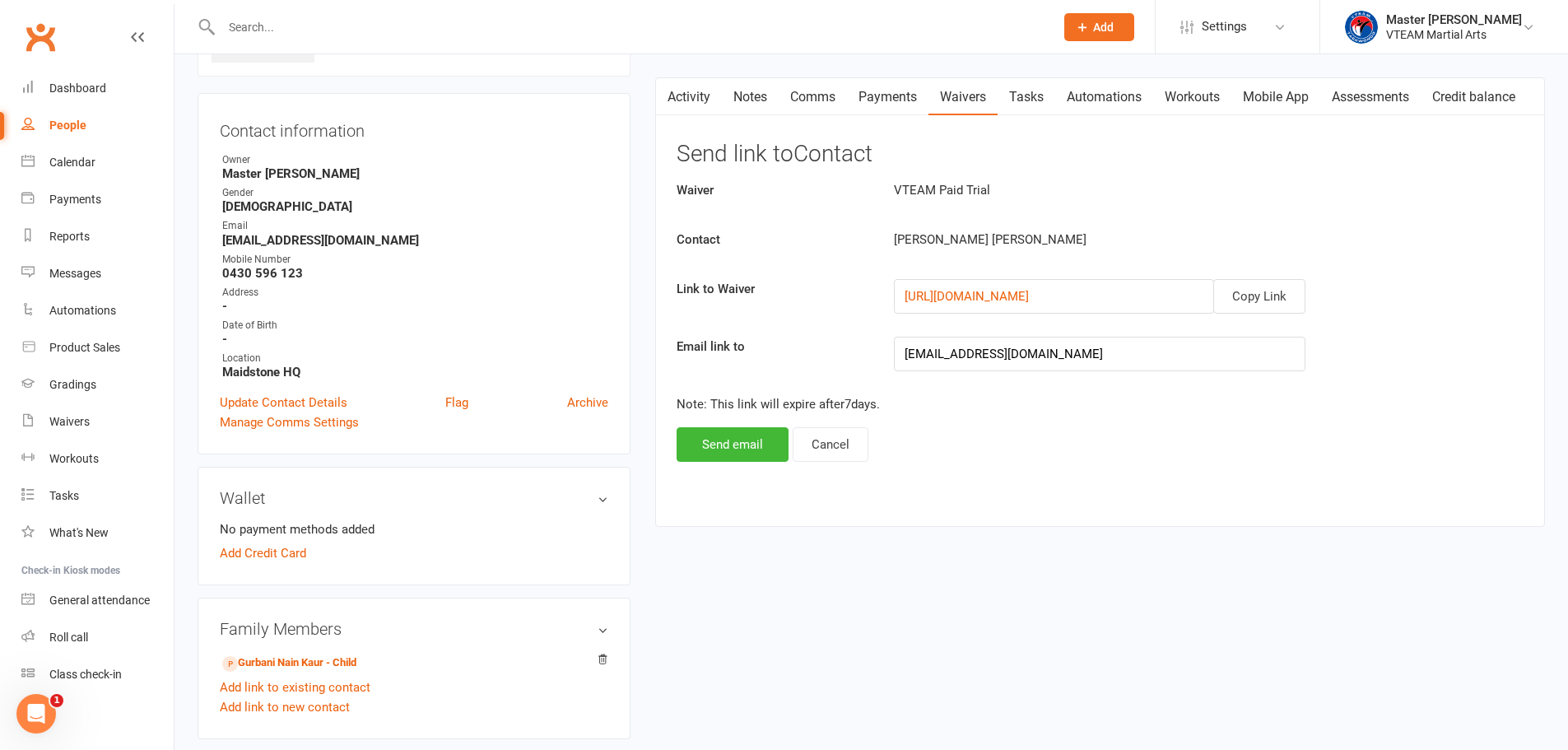
scroll to position [165, 0]
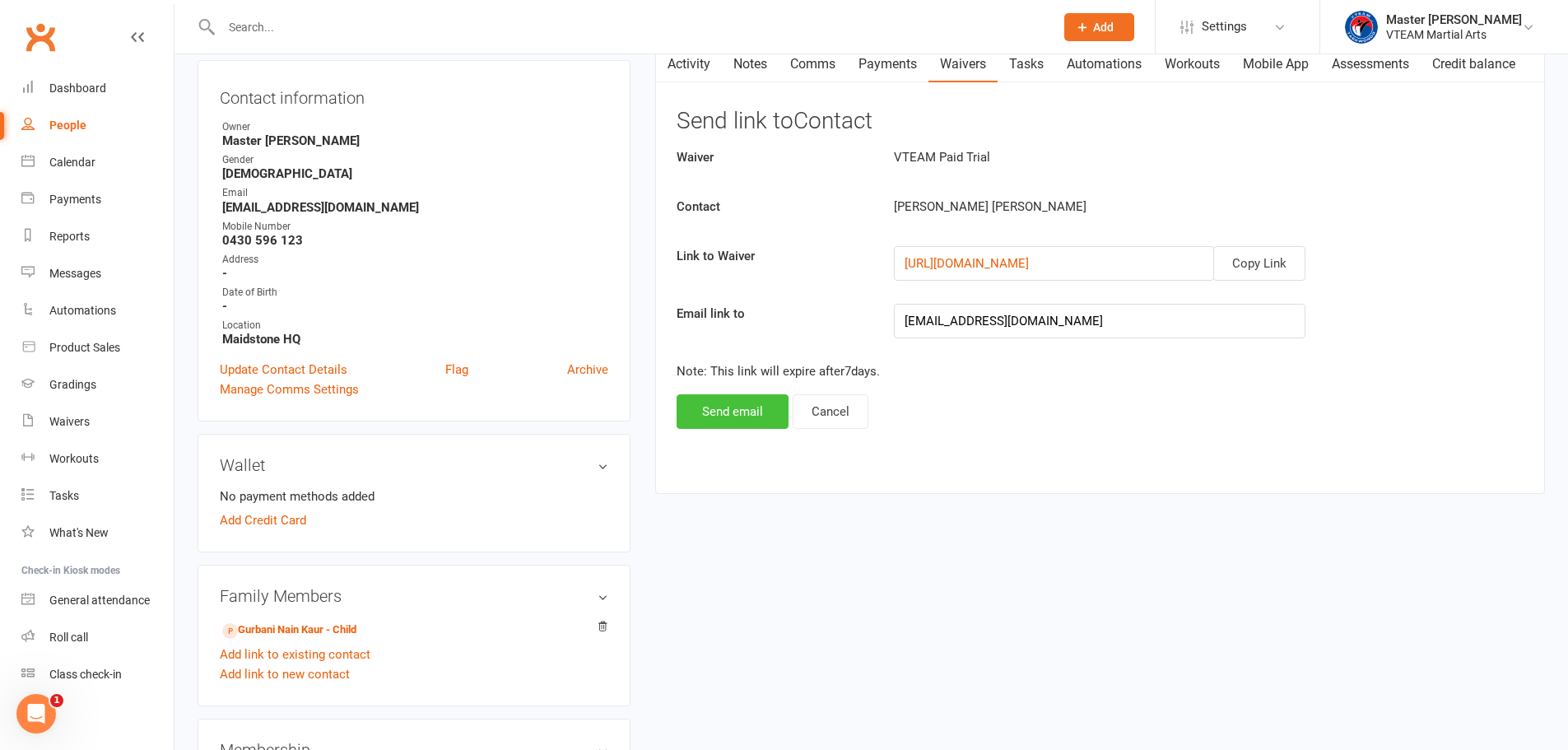
click at [750, 423] on button "Send email" at bounding box center [733, 411] width 112 height 35
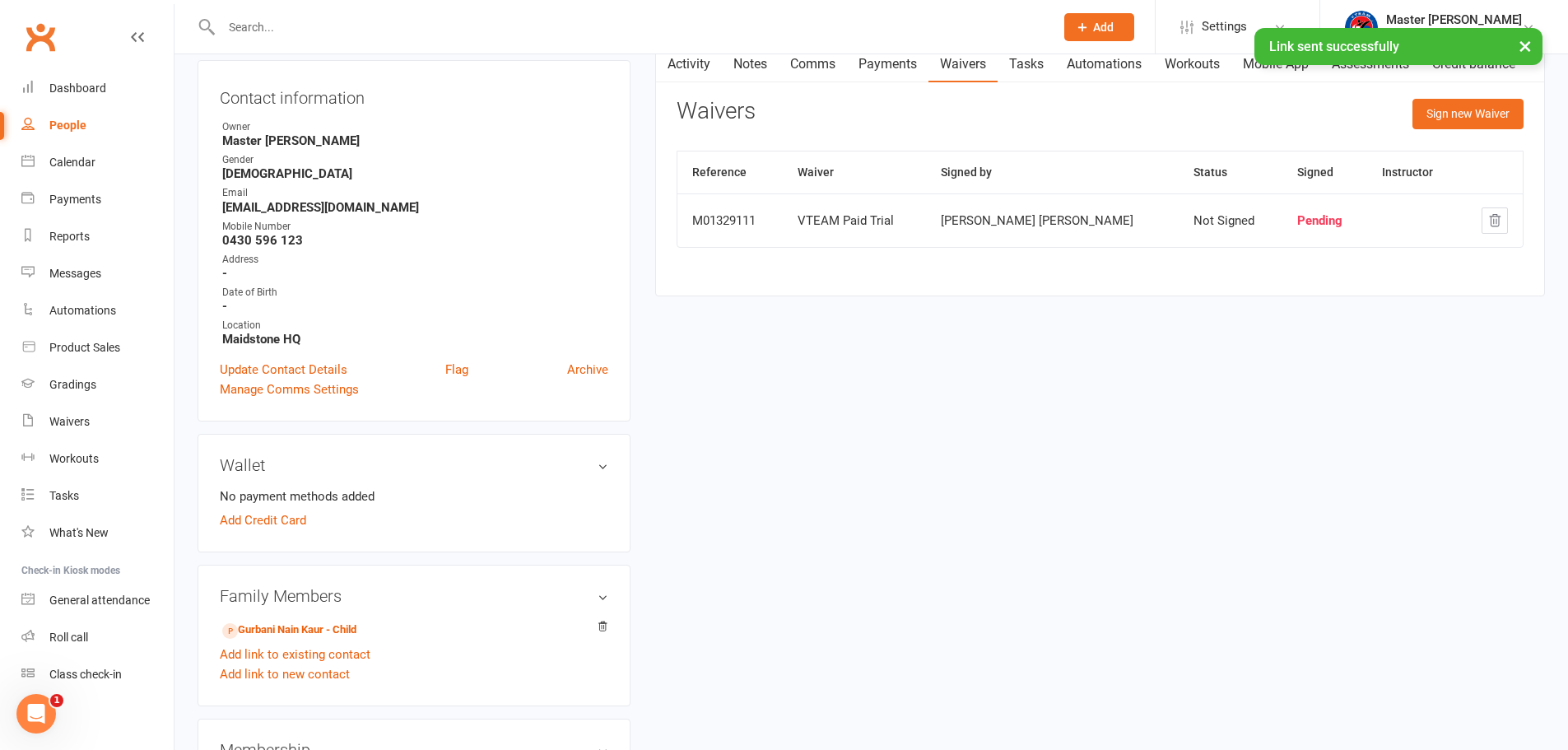
click at [701, 73] on link "Activity" at bounding box center [689, 64] width 66 height 38
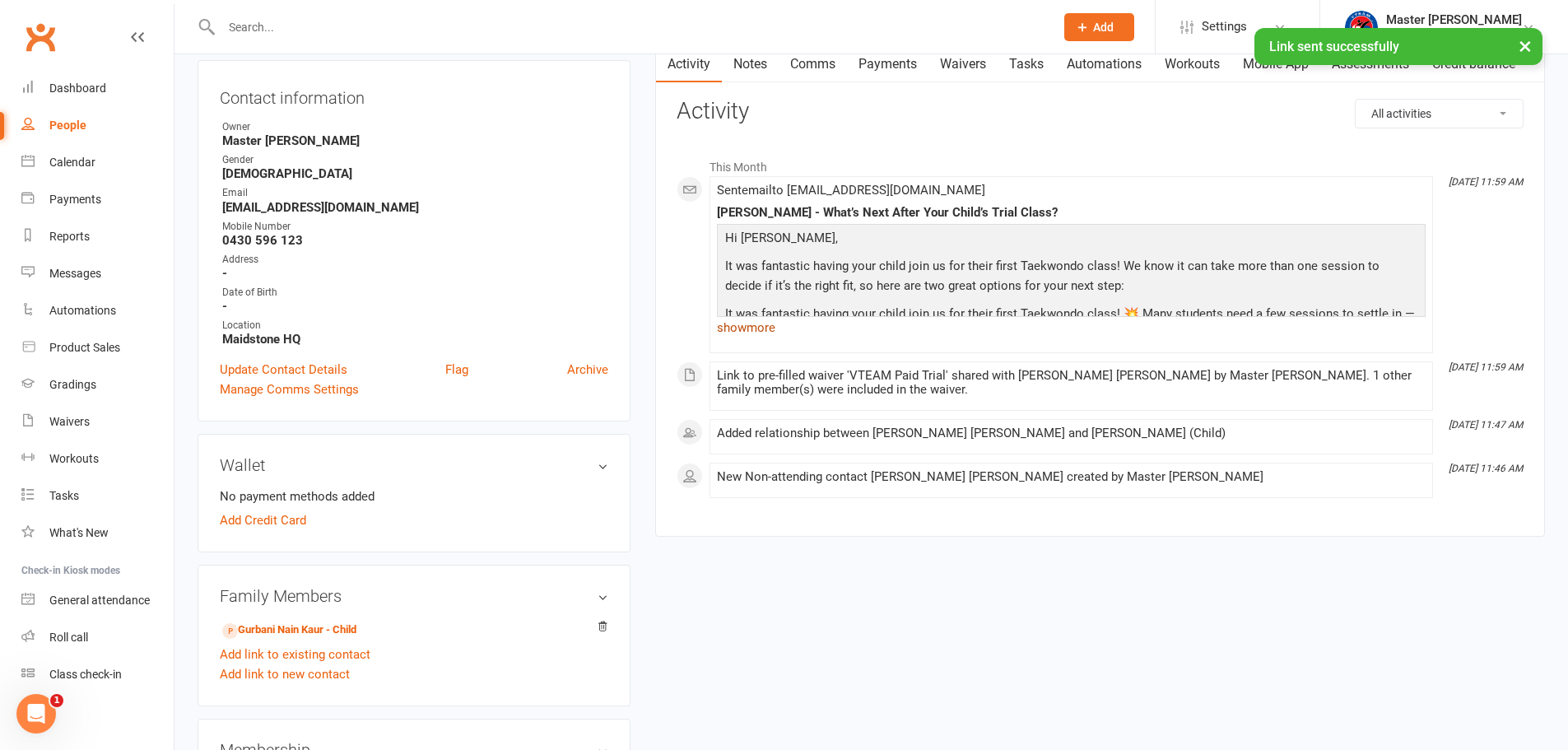
click at [761, 325] on link "show more" at bounding box center [1071, 328] width 709 height 23
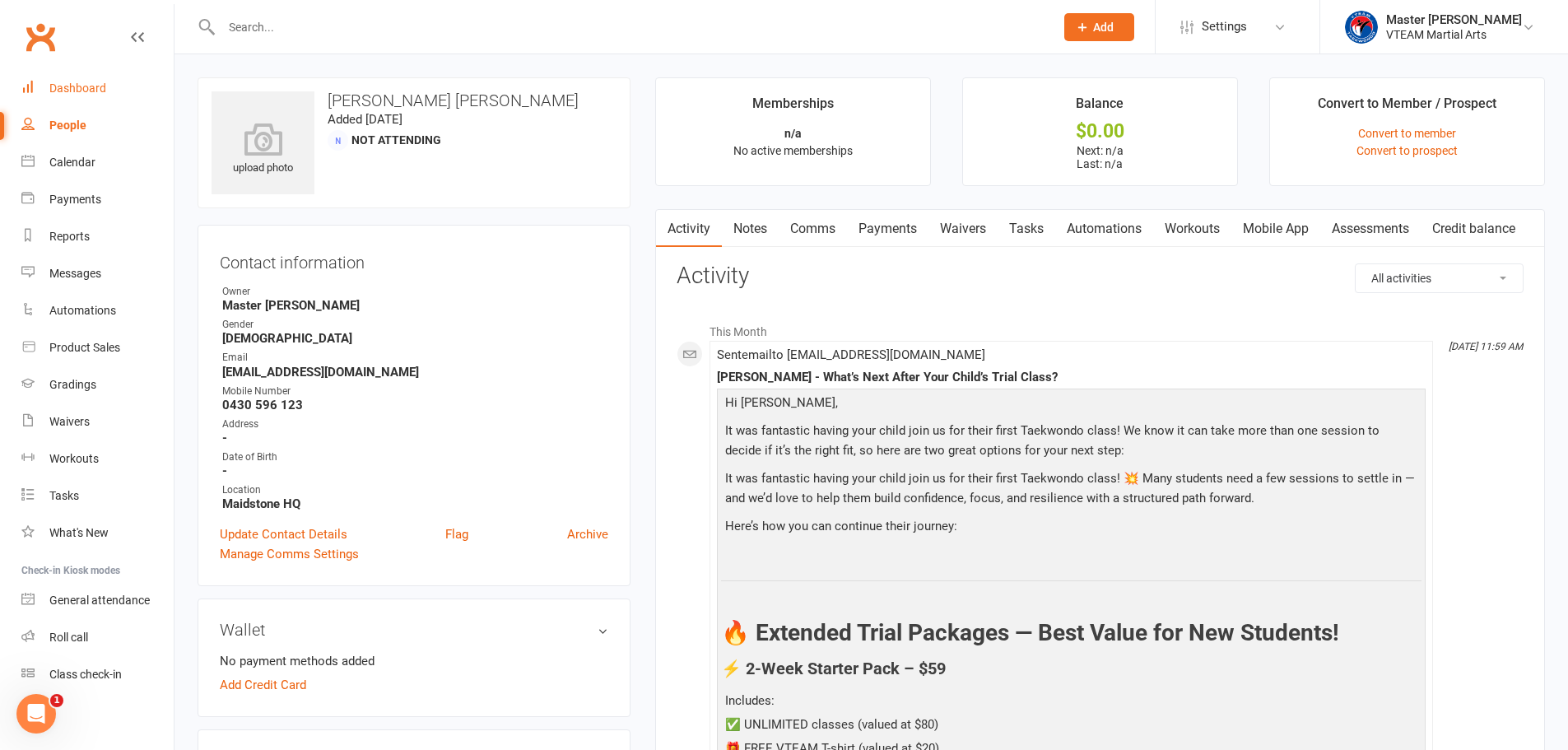
click at [112, 82] on link "Dashboard" at bounding box center [97, 89] width 152 height 37
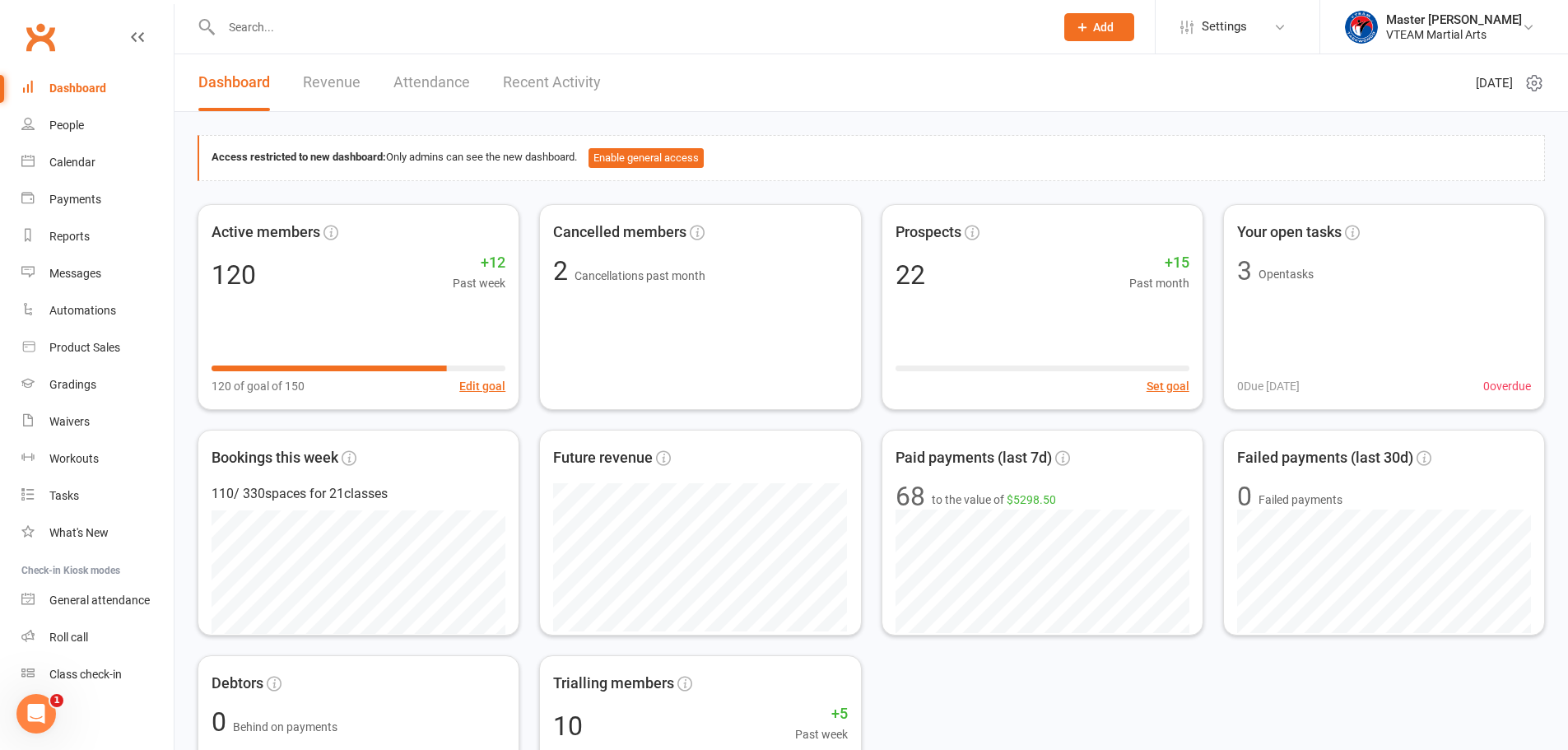
click at [539, 87] on link "Recent Activity" at bounding box center [552, 82] width 98 height 57
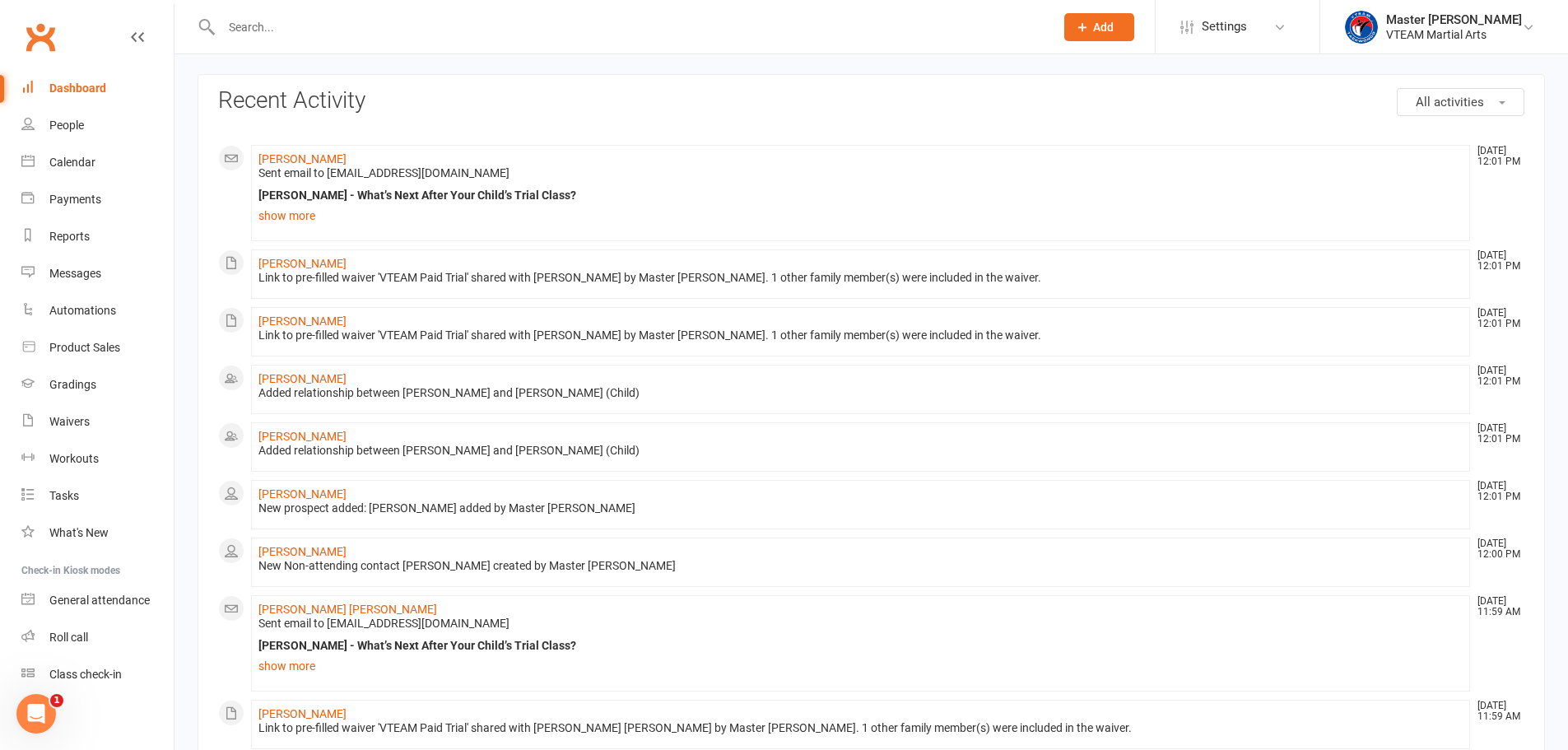
scroll to position [165, 0]
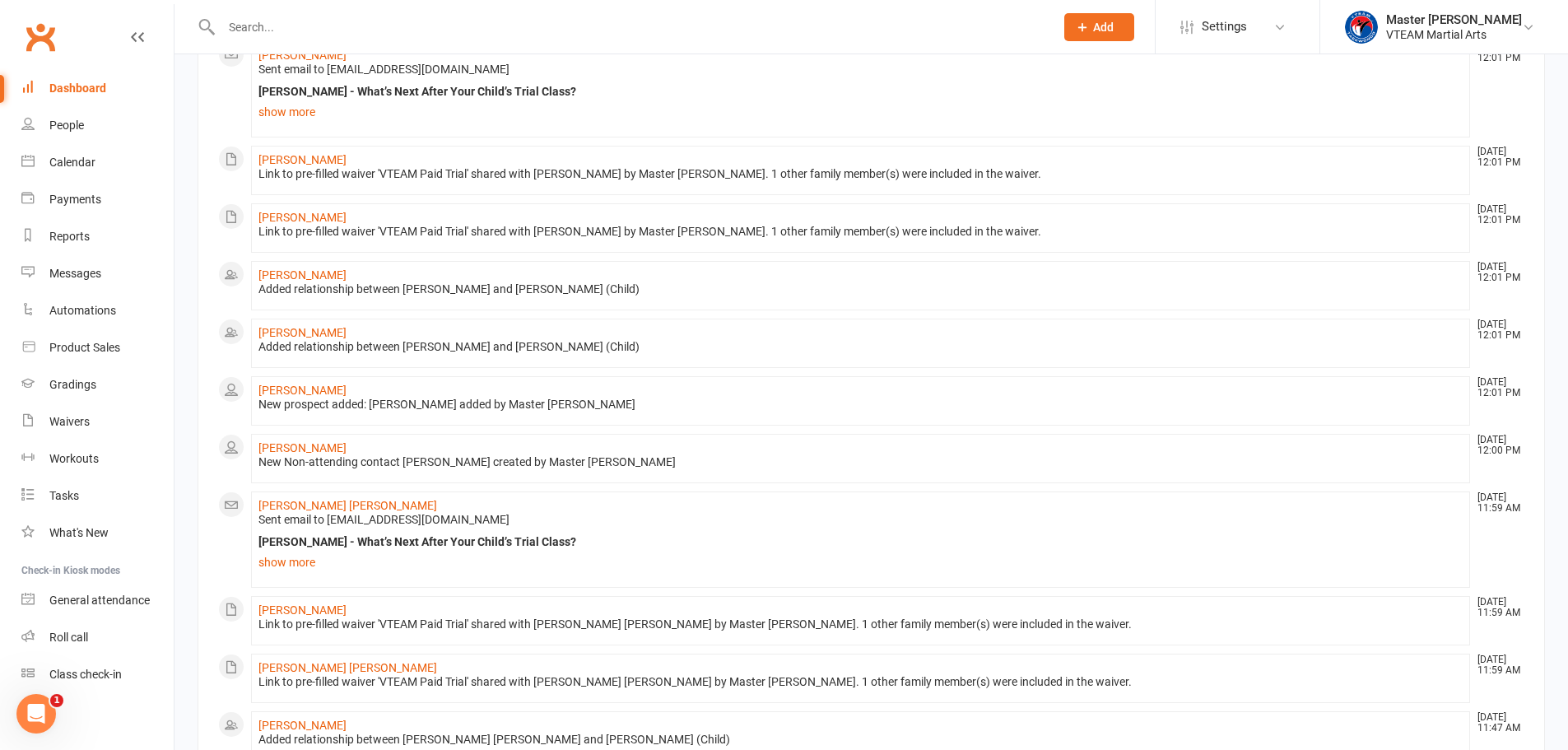
click at [79, 76] on link "Dashboard" at bounding box center [97, 89] width 152 height 37
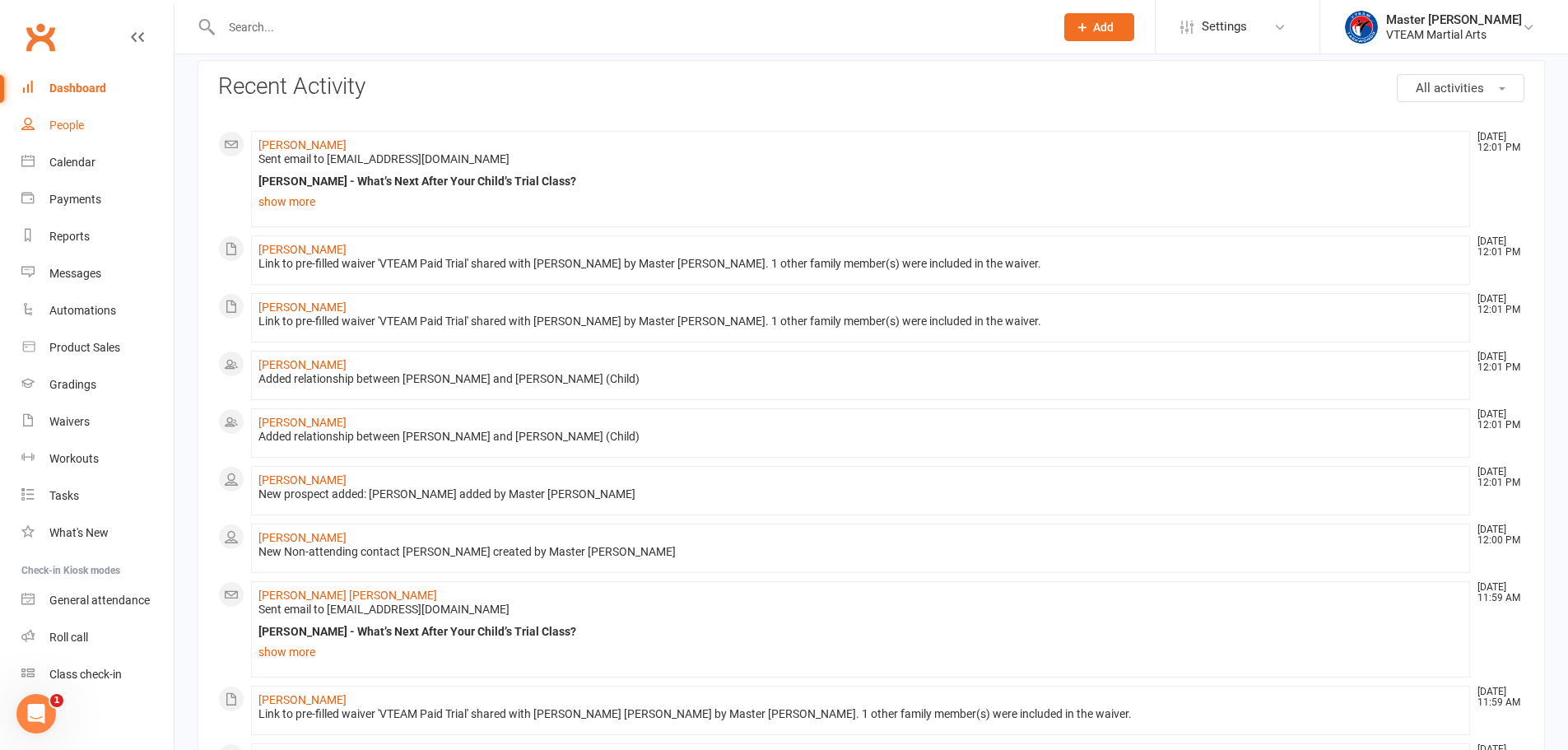
scroll to position [0, 0]
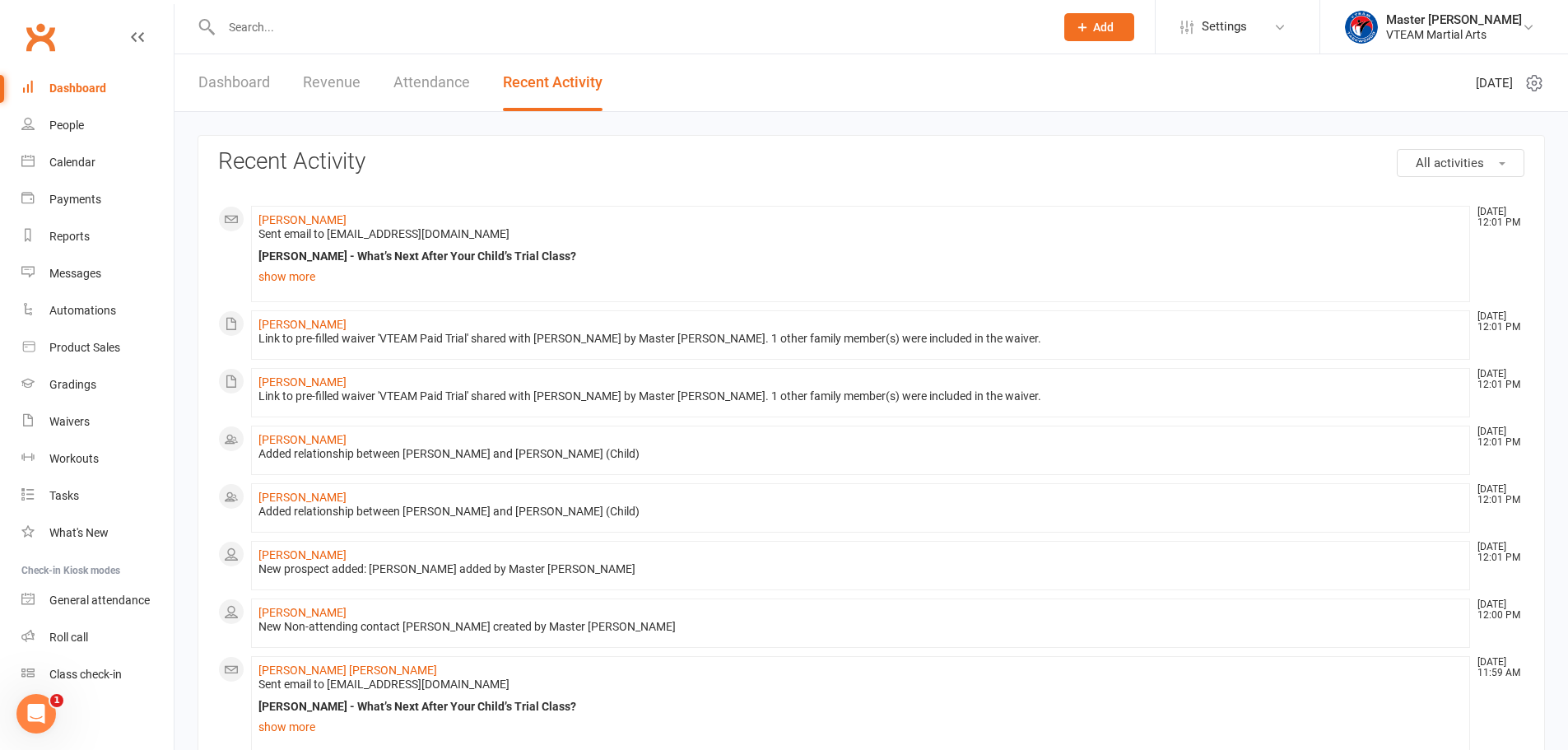
click at [218, 80] on link "Dashboard" at bounding box center [234, 82] width 72 height 57
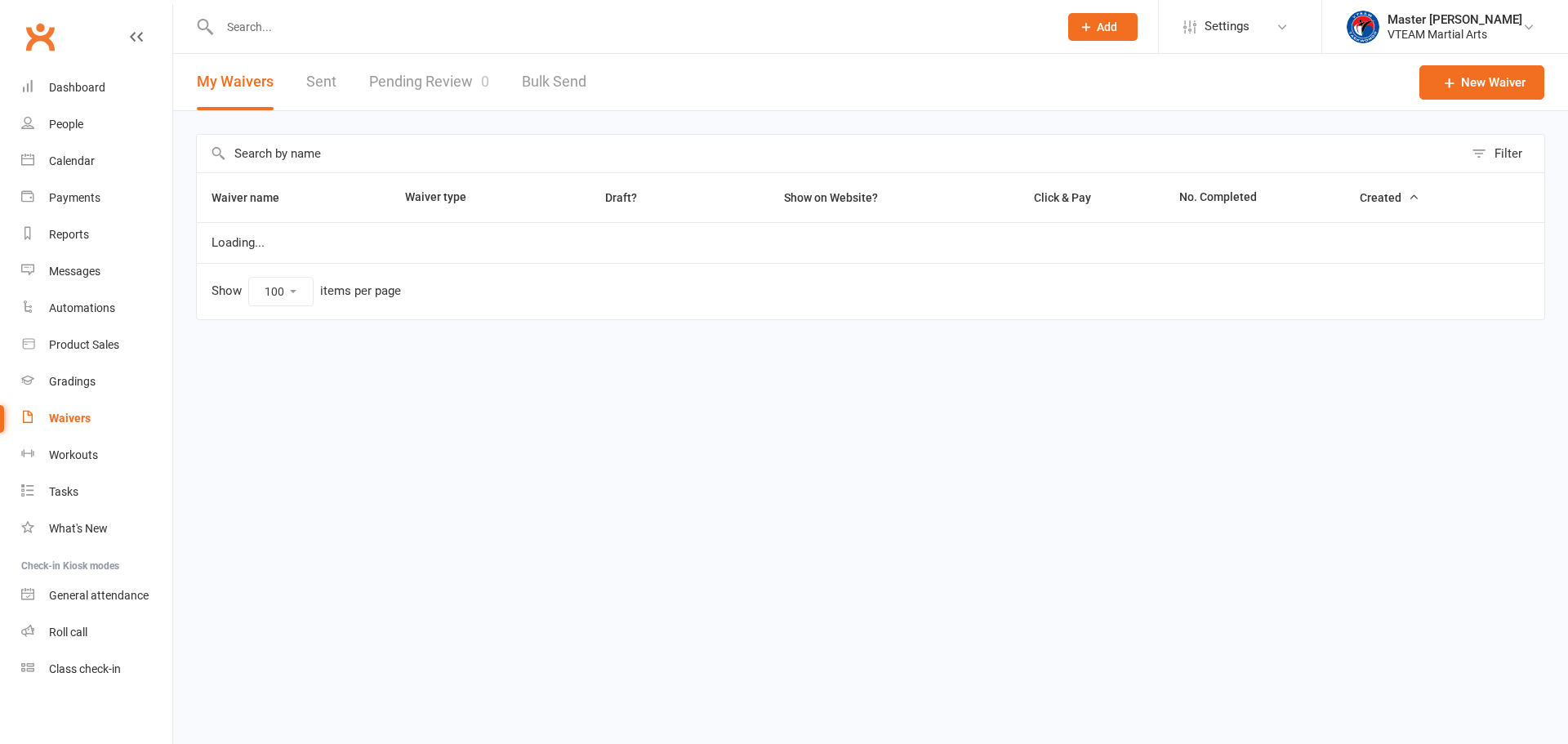
select select "100"
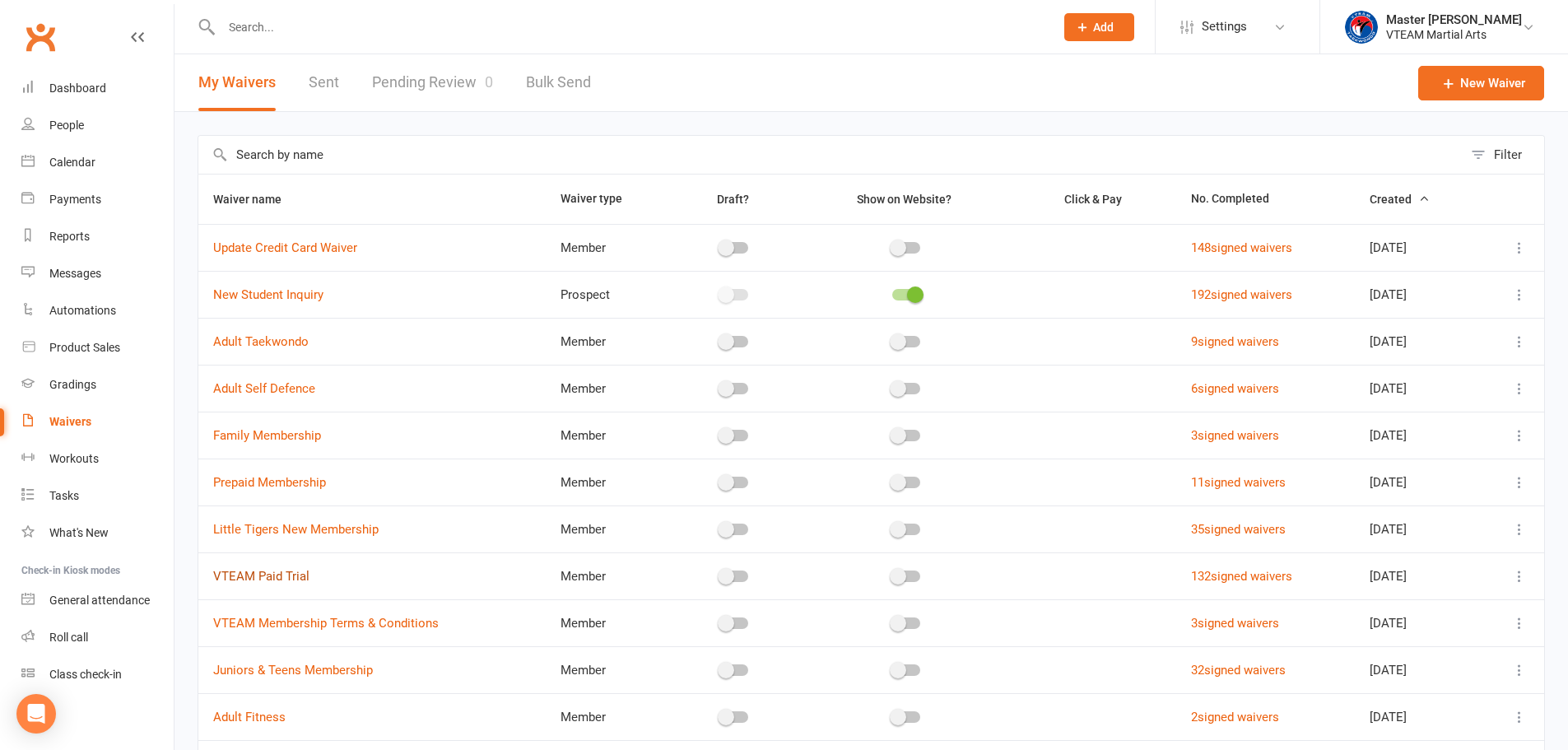
drag, startPoint x: 299, startPoint y: 577, endPoint x: 310, endPoint y: 577, distance: 11.0
click at [299, 577] on link "VTEAM Paid Trial" at bounding box center [261, 576] width 97 height 15
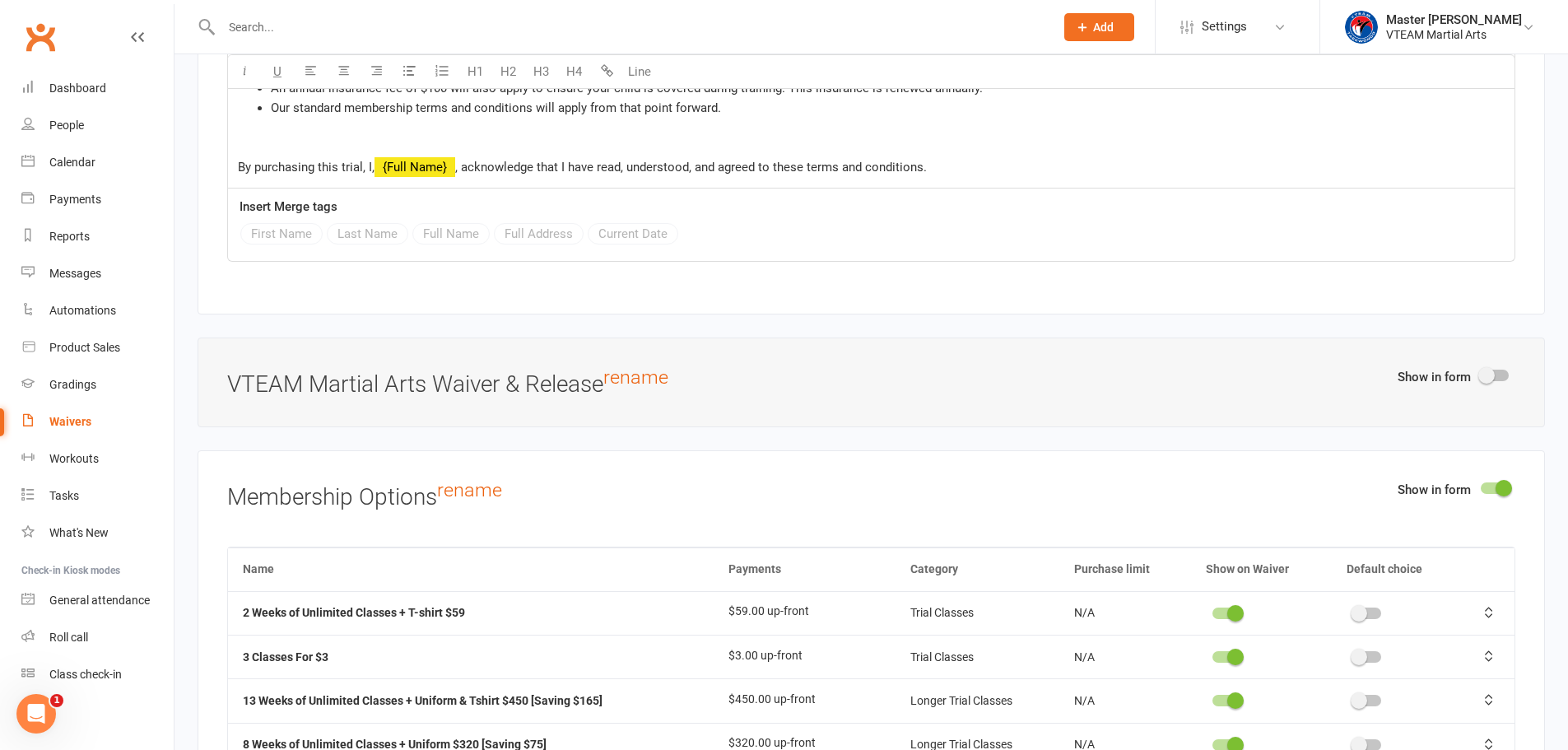
scroll to position [3291, 0]
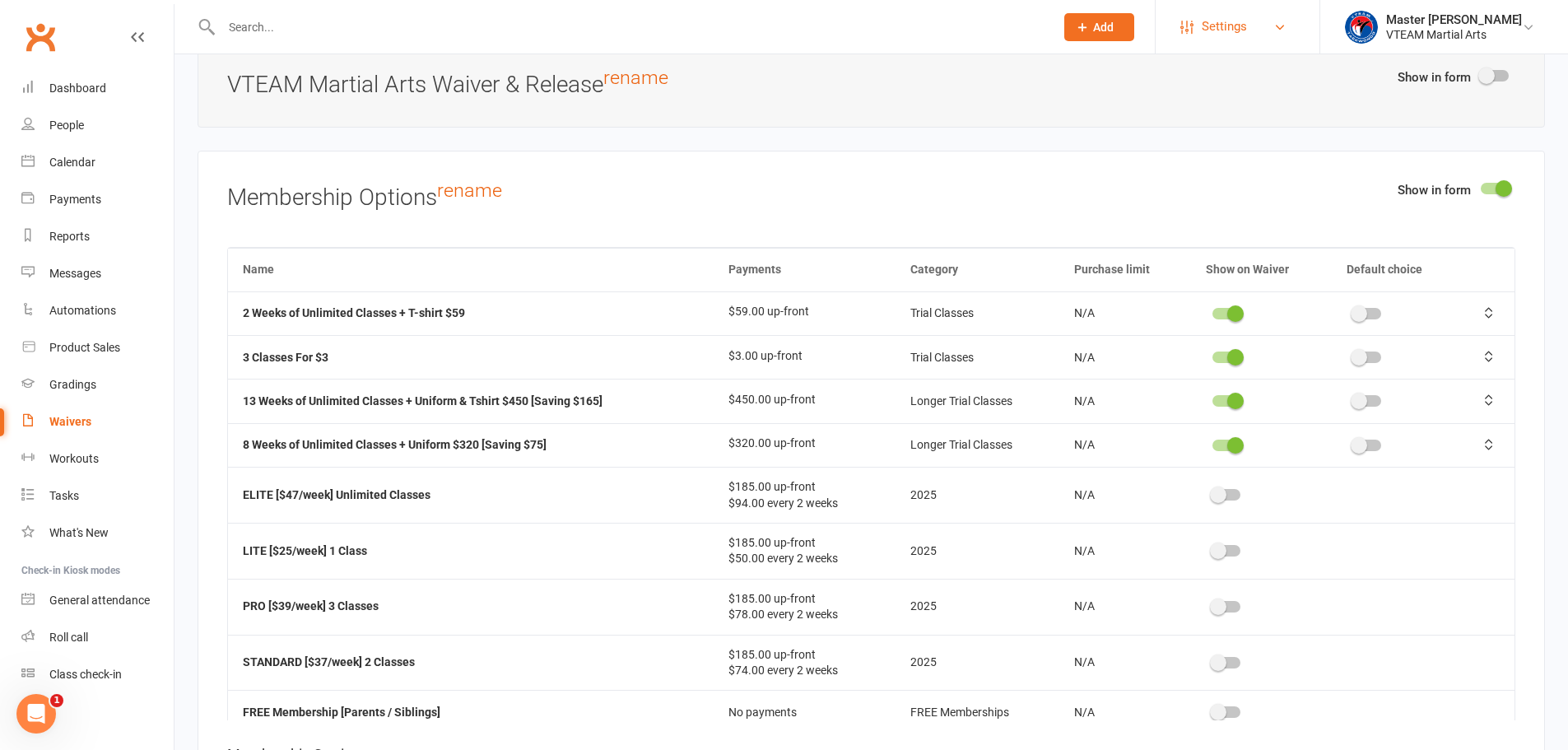
click at [1230, 29] on span "Settings" at bounding box center [1224, 27] width 45 height 37
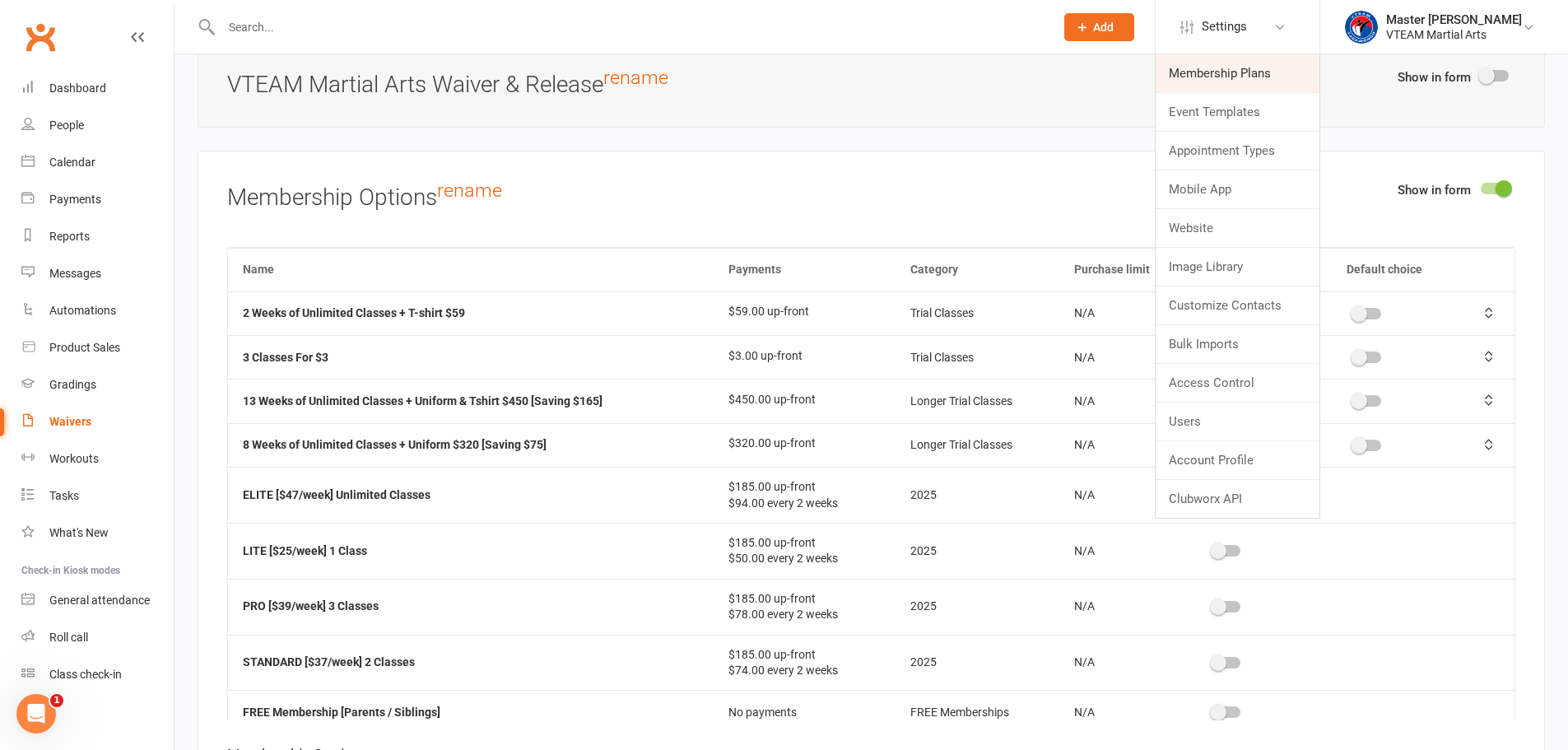
click at [1242, 66] on link "Membership Plans" at bounding box center [1238, 73] width 164 height 38
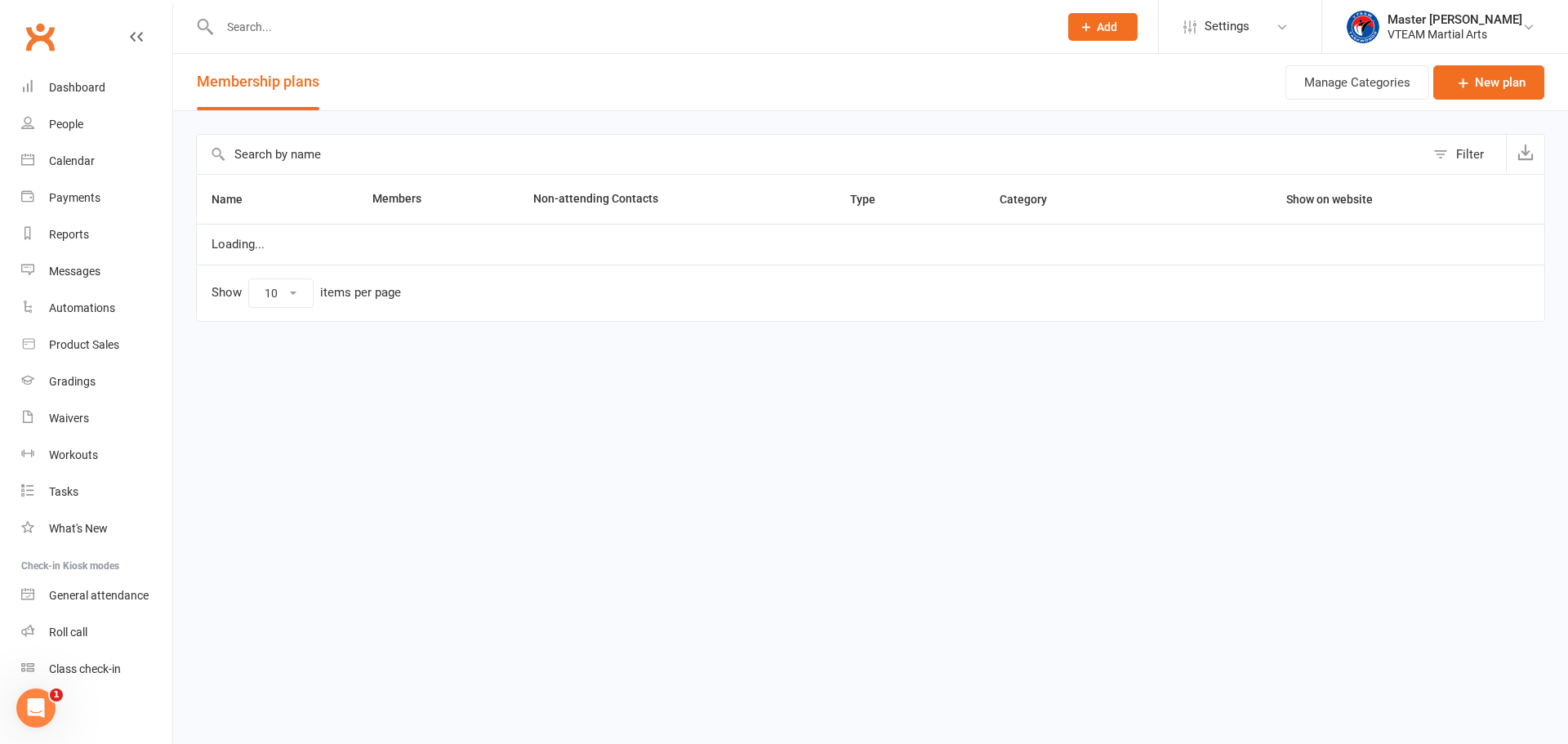
select select "100"
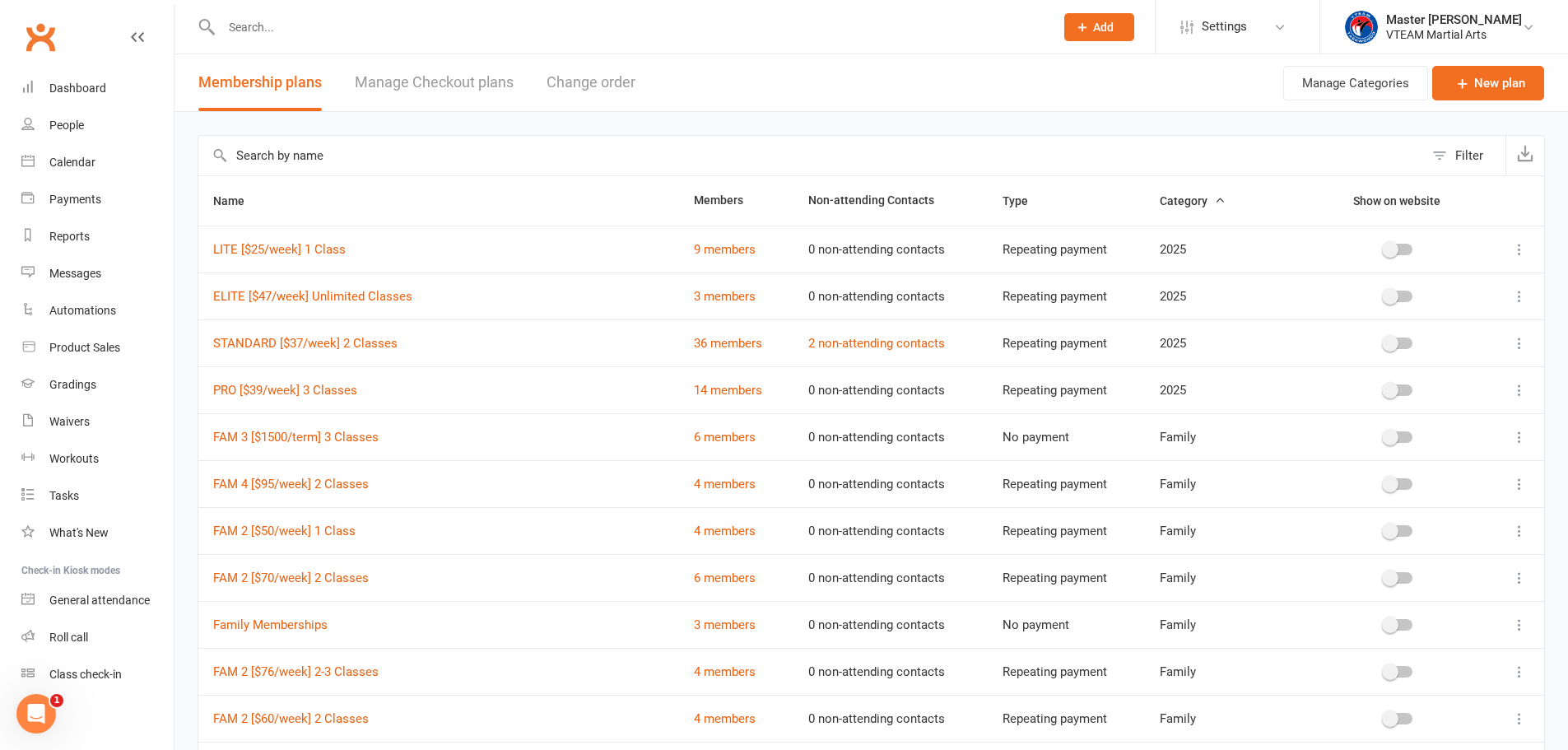
click at [1460, 156] on div "Filter" at bounding box center [1470, 155] width 28 height 19
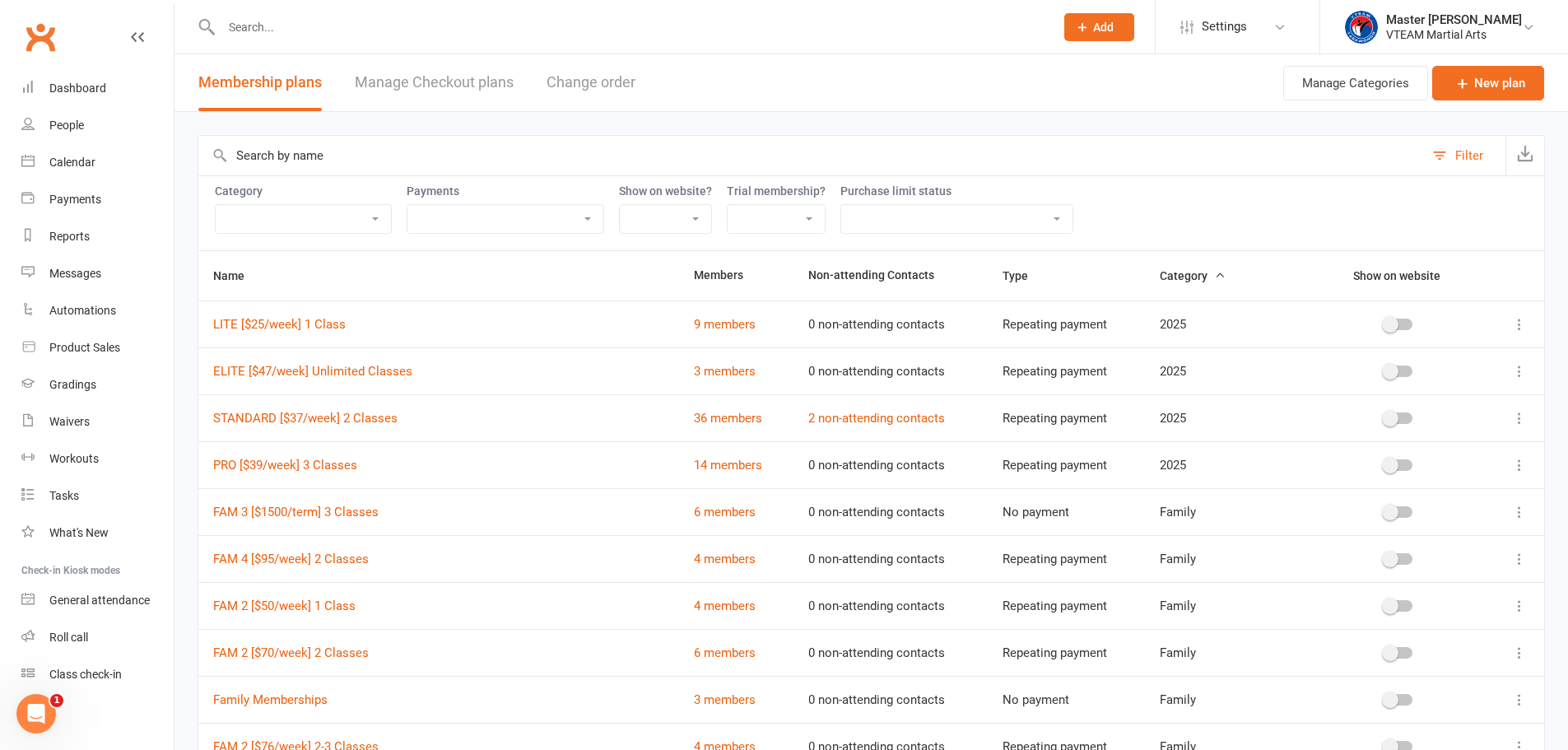
click at [320, 212] on select "2025 Black Belt Club Club Events Family FREE Memberships Instructors Insurance …" at bounding box center [303, 219] width 175 height 28
select select "20817"
click at [215, 205] on select "2025 Black Belt Club Club Events Family FREE Memberships Instructors Insurance …" at bounding box center [303, 219] width 175 height 28
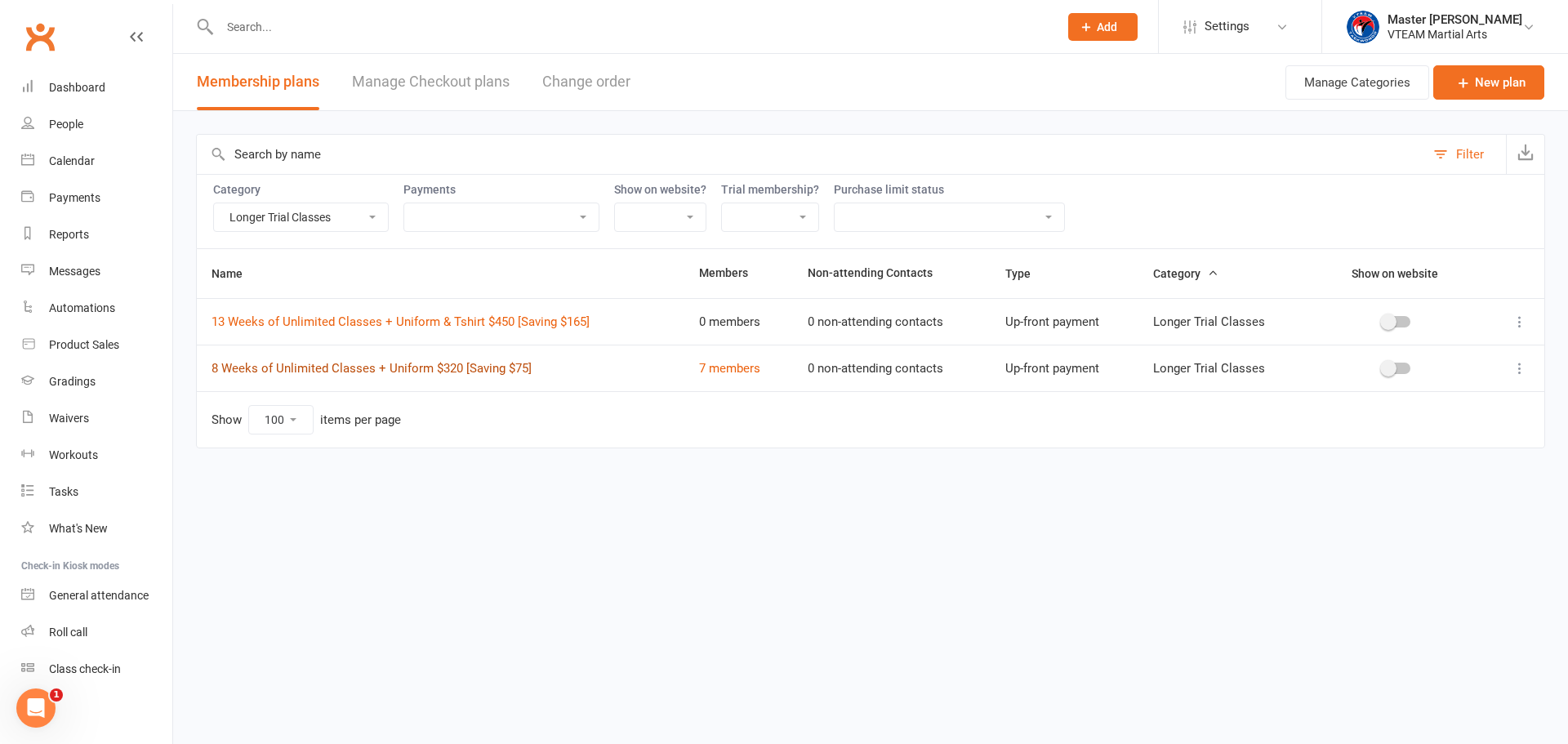
click at [506, 366] on link "8 Weeks of Unlimited Classes + Uniform $320 [Saving $75]" at bounding box center [372, 368] width 320 height 15
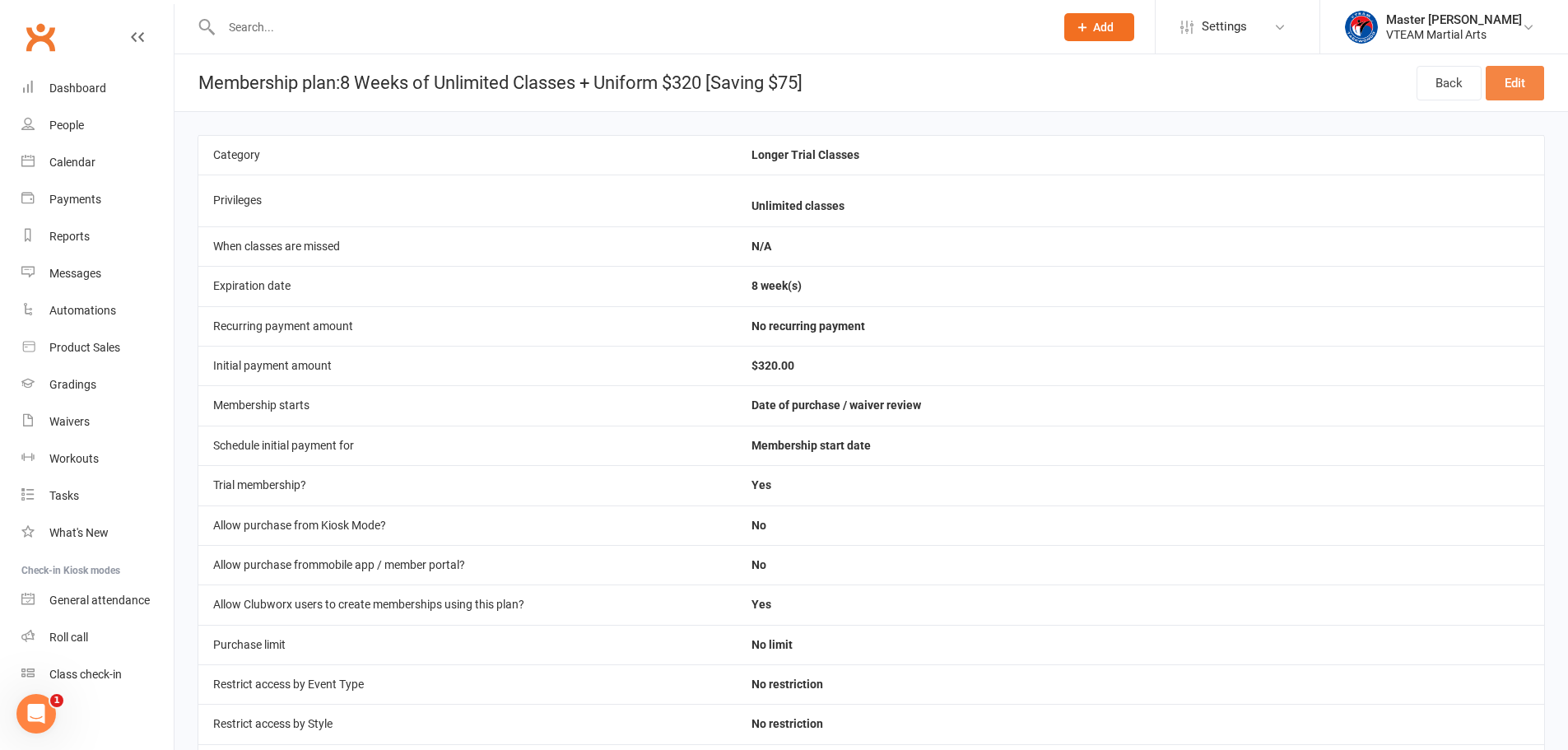
click at [1511, 82] on link "Edit" at bounding box center [1515, 82] width 58 height 35
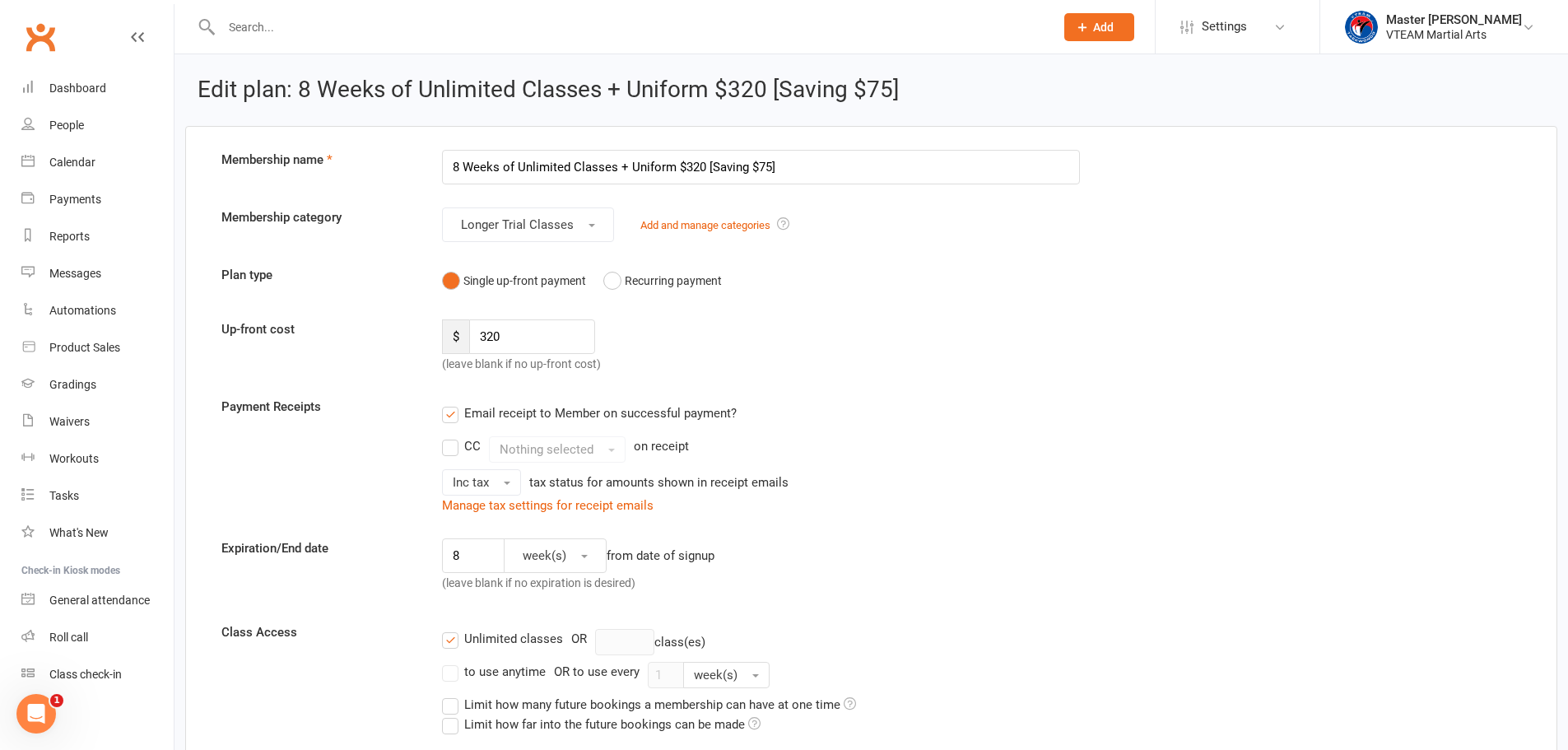
drag, startPoint x: 690, startPoint y: 167, endPoint x: 701, endPoint y: 169, distance: 11.2
click at [701, 169] on input "8 Weeks of Unlimited Classes + Uniform $320 [Saving $75]" at bounding box center [761, 166] width 638 height 35
click at [762, 166] on input "8 Weeks of Unlimited Classes + Uniform $300 [Saving $75]" at bounding box center [761, 166] width 638 height 35
type input "8 Weeks of Unlimited Classes + Uniform $300 [Saving $95]"
drag, startPoint x: 488, startPoint y: 337, endPoint x: 529, endPoint y: 336, distance: 41.0
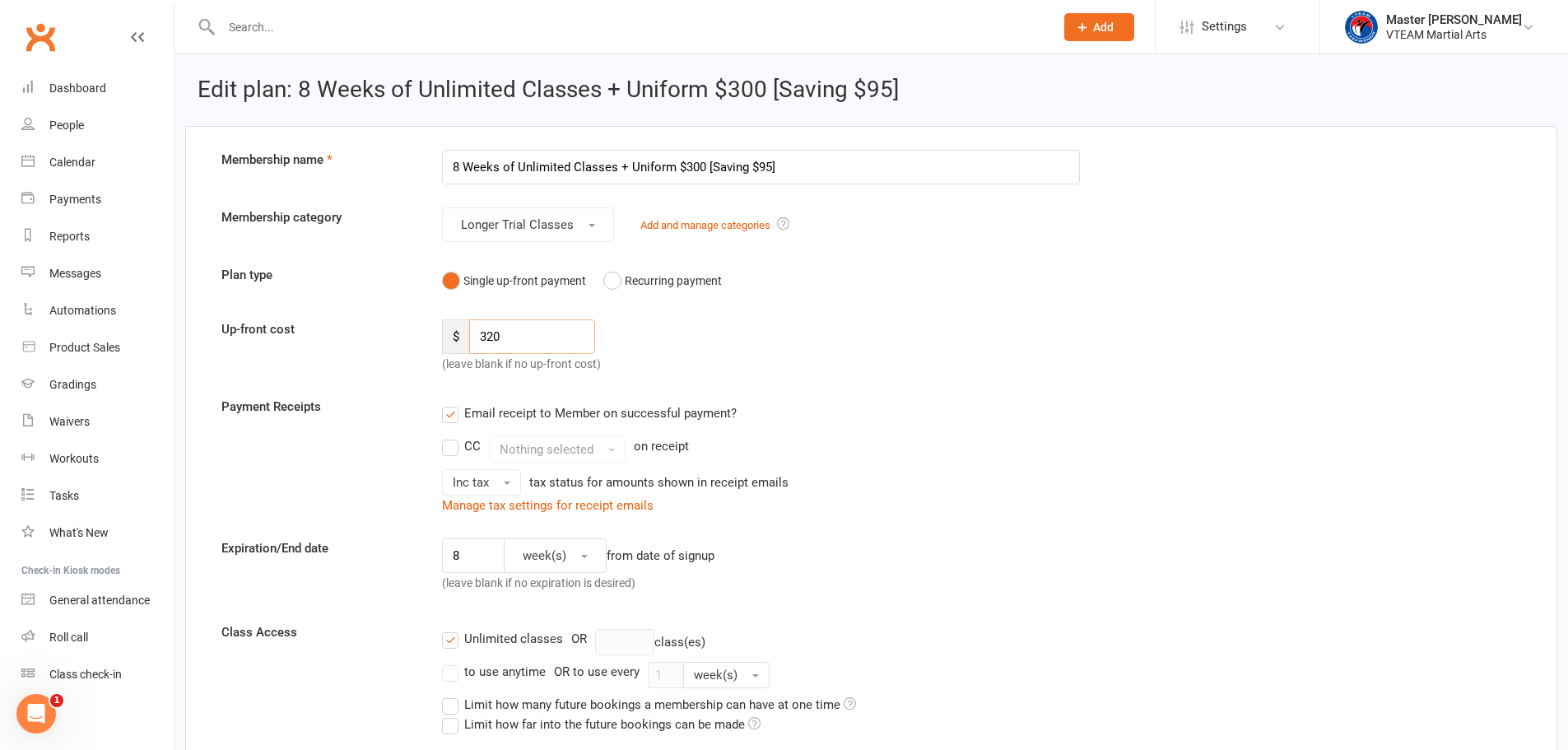
click at [529, 336] on input "320" at bounding box center [532, 336] width 126 height 35
type input "300"
click at [913, 370] on div "Up-front cost $ 300 (leave blank if no up-front cost)" at bounding box center [871, 346] width 1324 height 54
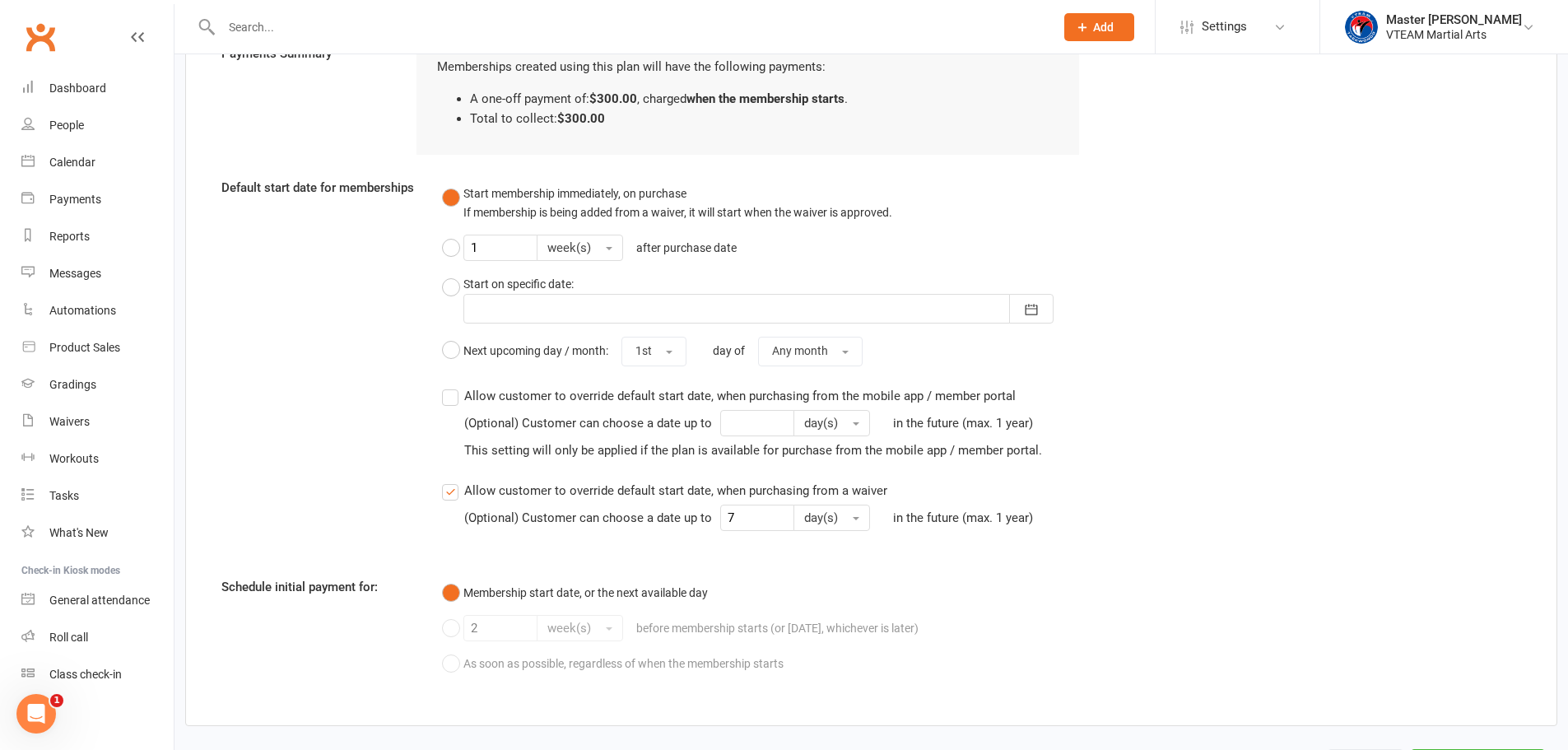
scroll to position [1600, 0]
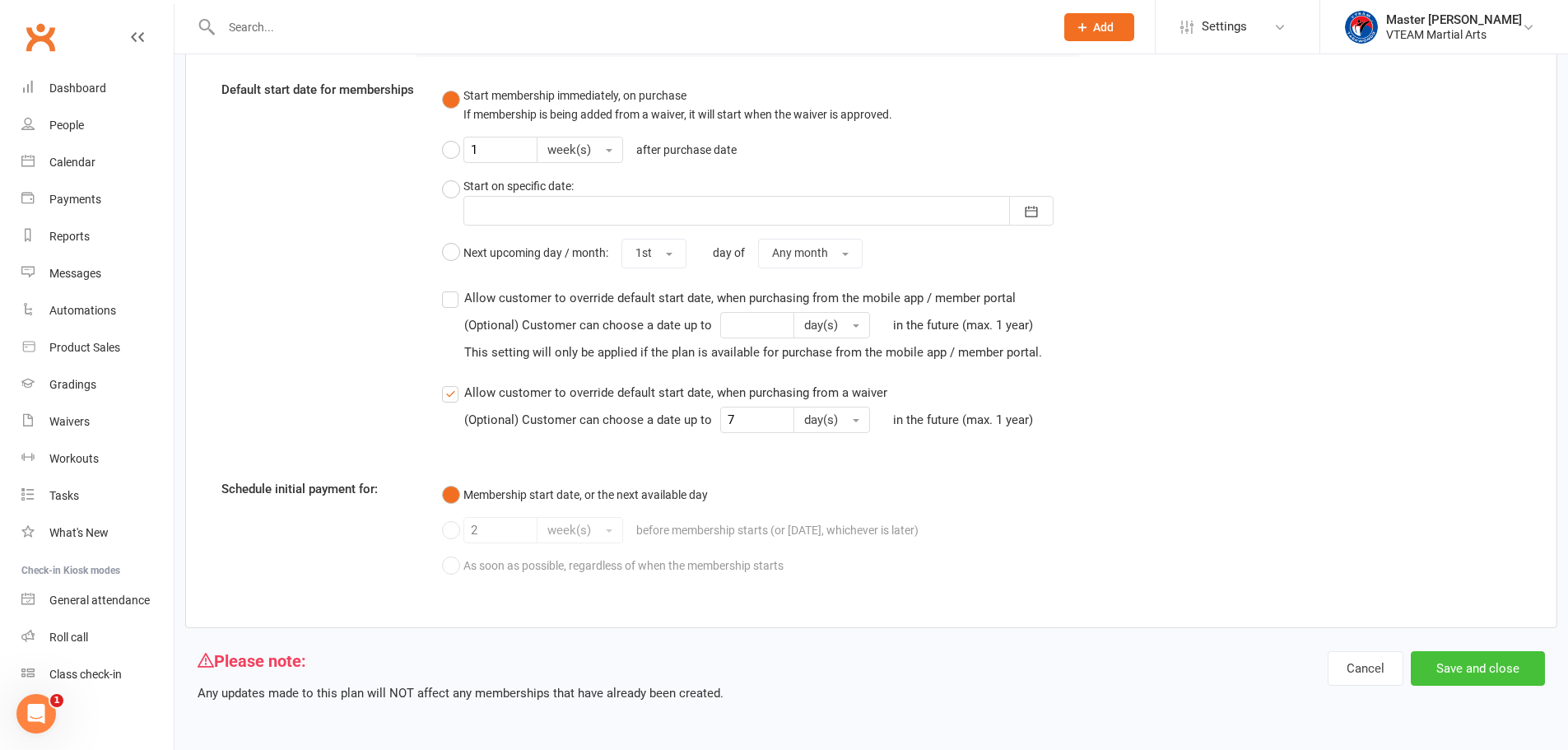
click at [1460, 664] on button "Save and close" at bounding box center [1478, 668] width 134 height 35
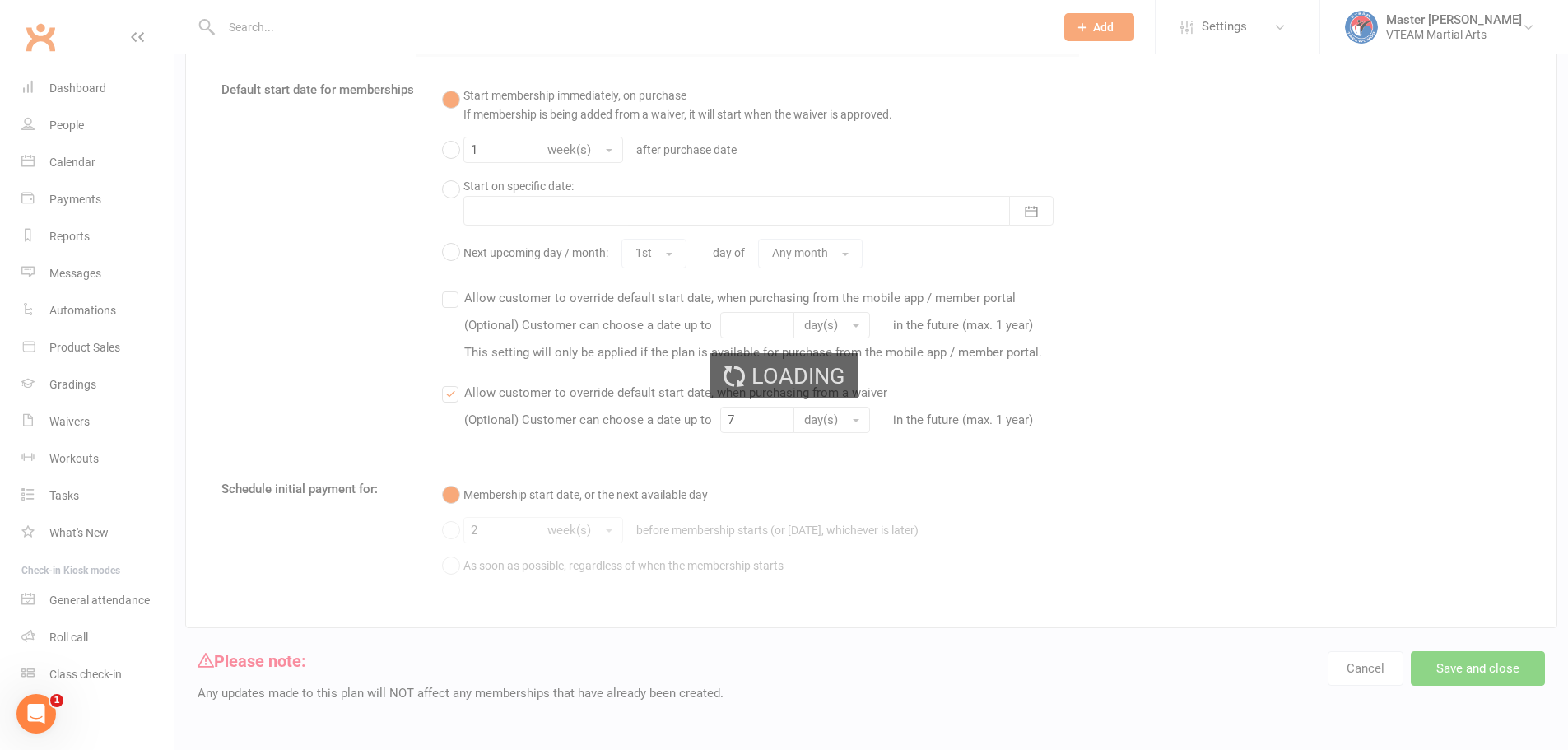
select select "100"
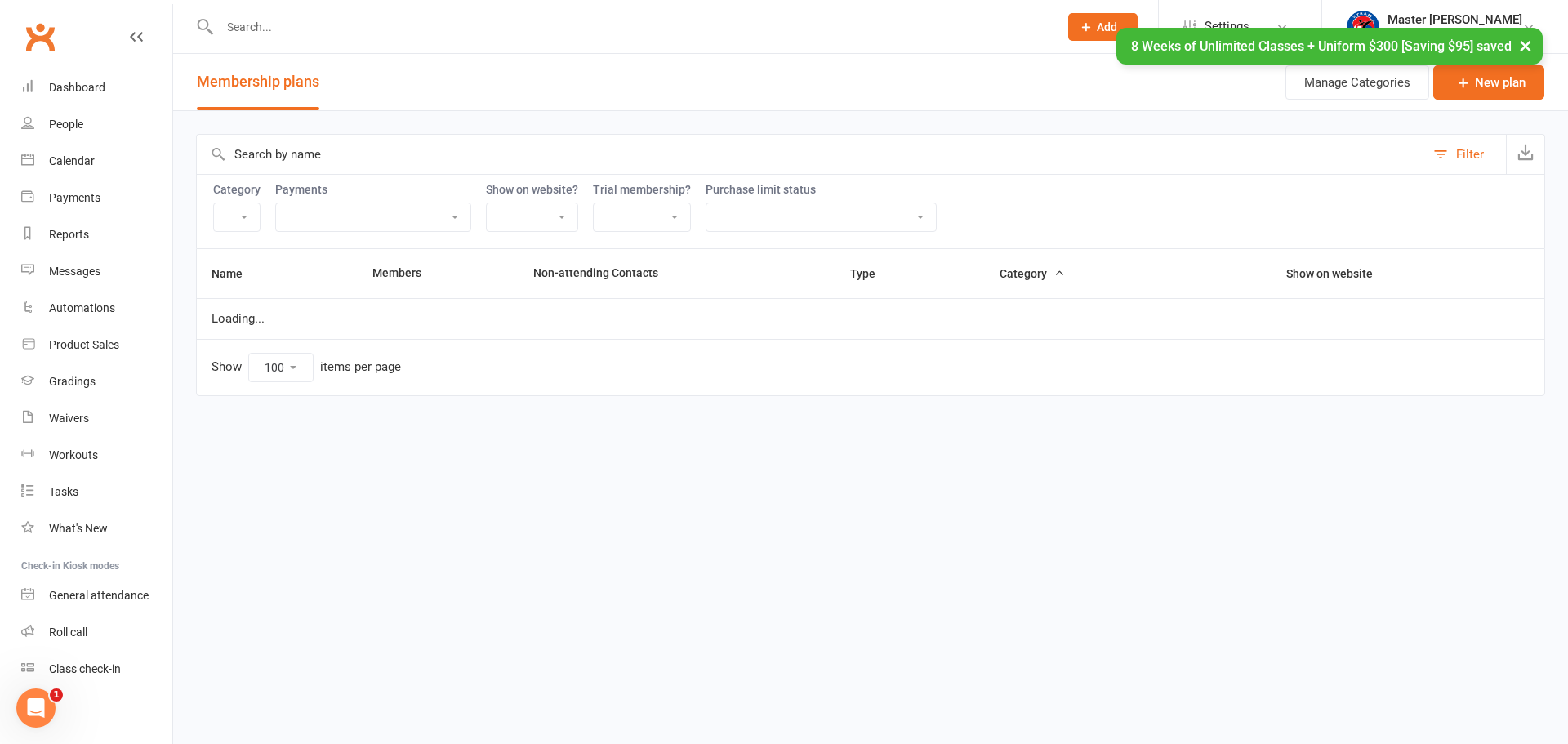
select select "20817"
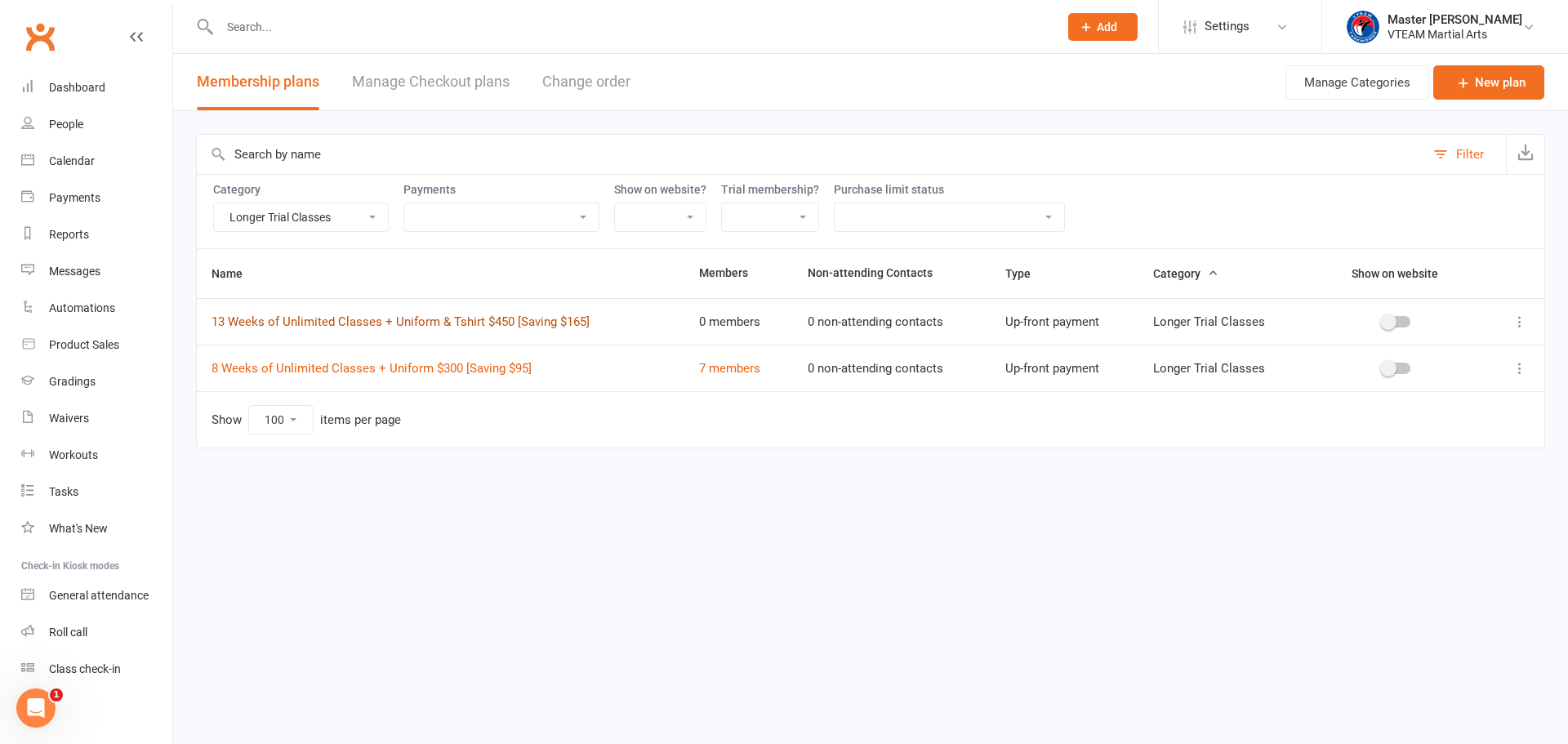
click at [555, 322] on link "13 Weeks of Unlimited Classes + Uniform & Tshirt $450 [Saving $165]" at bounding box center [401, 321] width 378 height 15
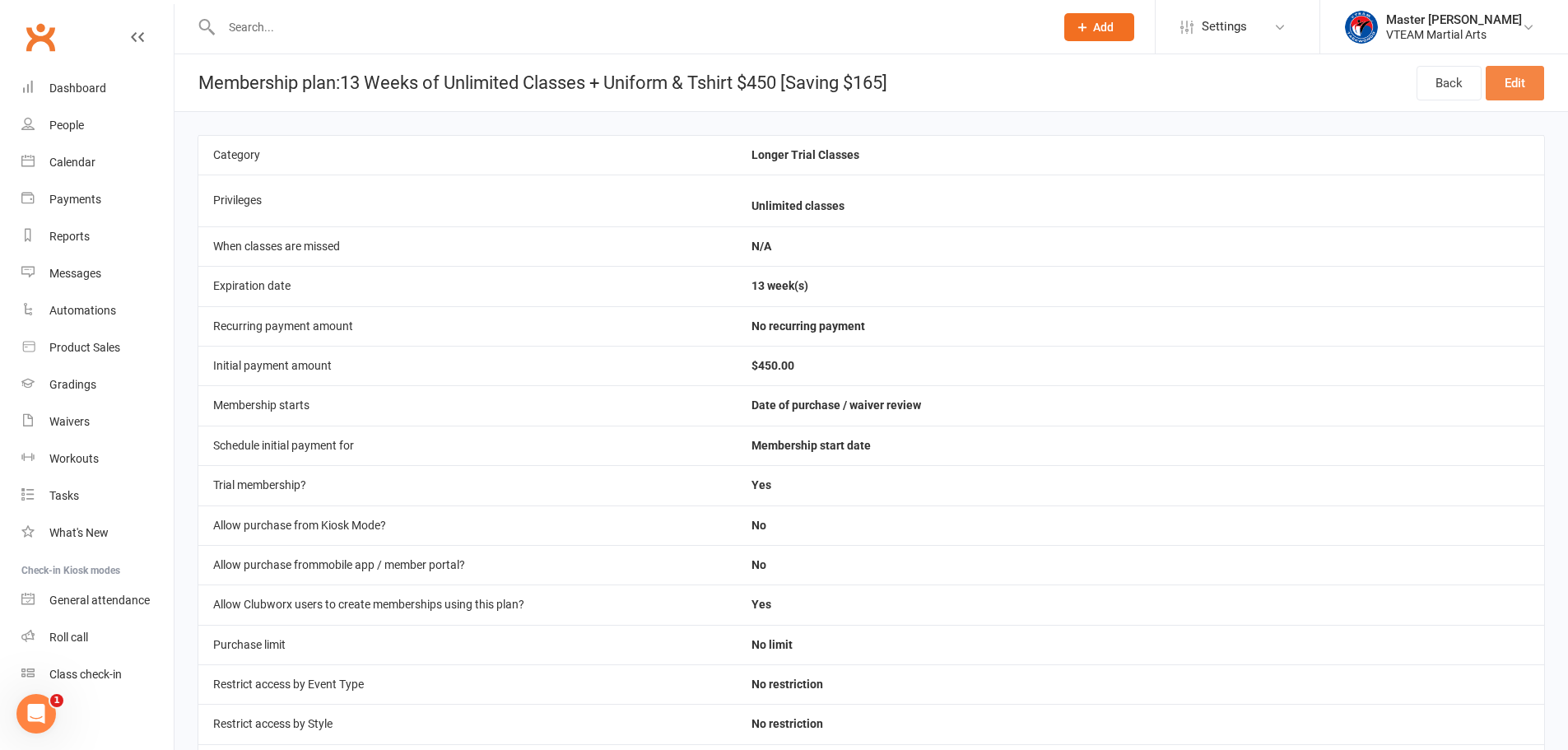
click at [1510, 97] on link "Edit" at bounding box center [1515, 82] width 58 height 35
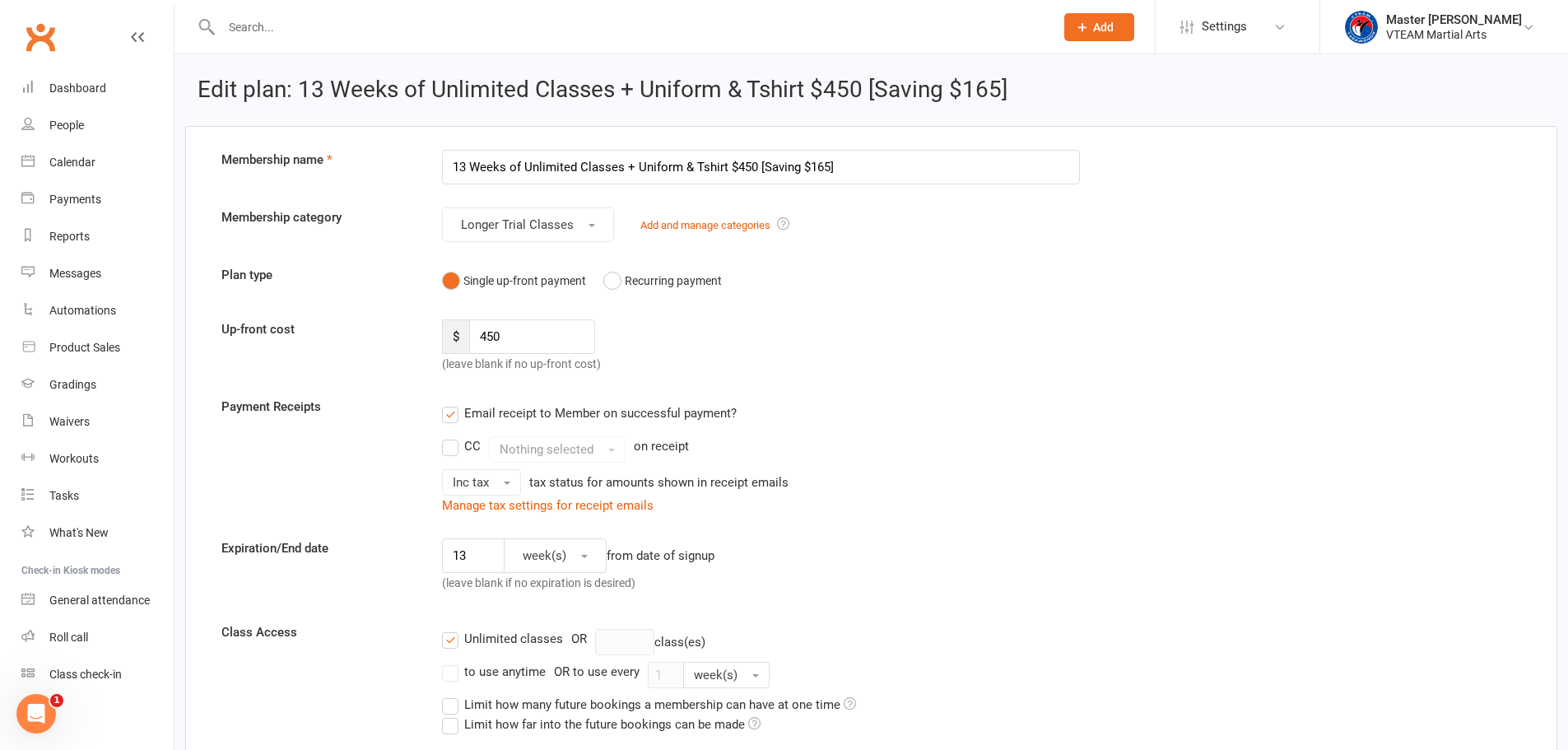
click at [748, 168] on input "13 Weeks of Unlimited Classes + Uniform & Tshirt $450 [Saving $165]" at bounding box center [761, 166] width 638 height 35
click at [820, 165] on input "13 Weeks of Unlimited Classes + Uniform & Tshirt $400 [Saving $165]" at bounding box center [761, 166] width 638 height 35
click at [809, 168] on input "13 Weeks of Unlimited Classes + Uniform & Tshirt $400 [Saving $15]" at bounding box center [761, 166] width 638 height 35
type input "13 Weeks of Unlimited Classes + Uniform & Tshirt $400 [Saving $215]"
click at [491, 339] on input "450" at bounding box center [532, 336] width 126 height 35
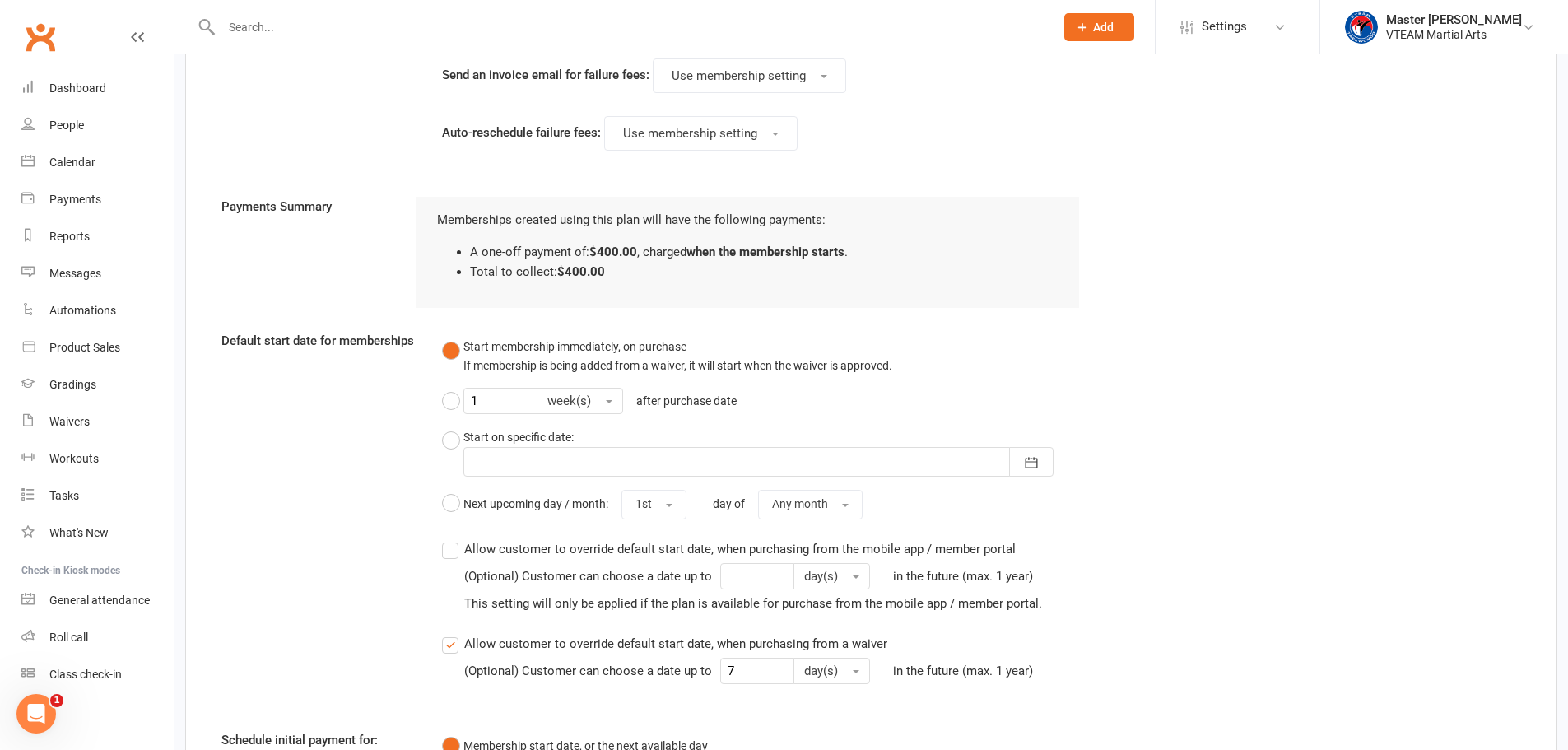
scroll to position [1600, 0]
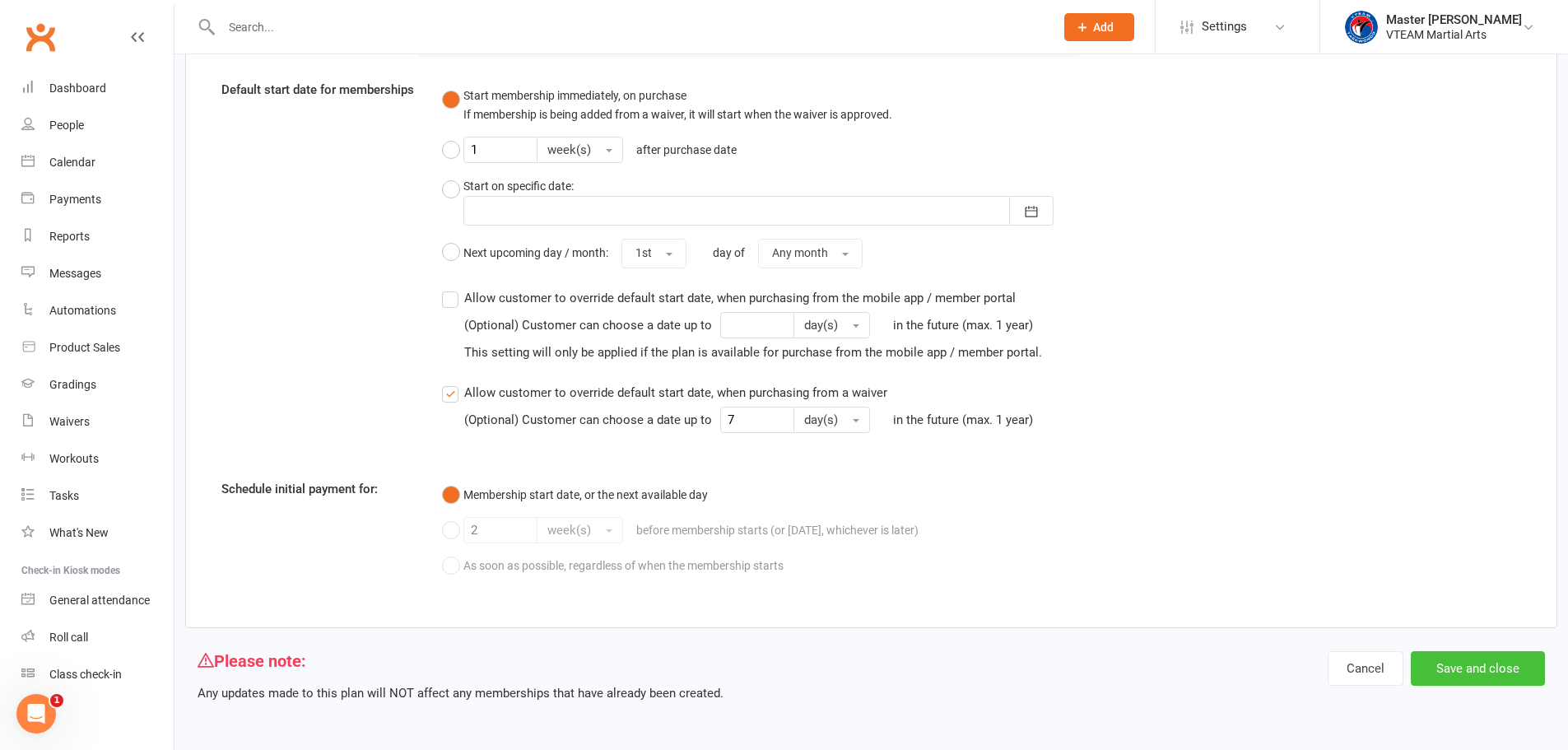
type input "400"
click at [1456, 669] on button "Save and close" at bounding box center [1478, 668] width 134 height 35
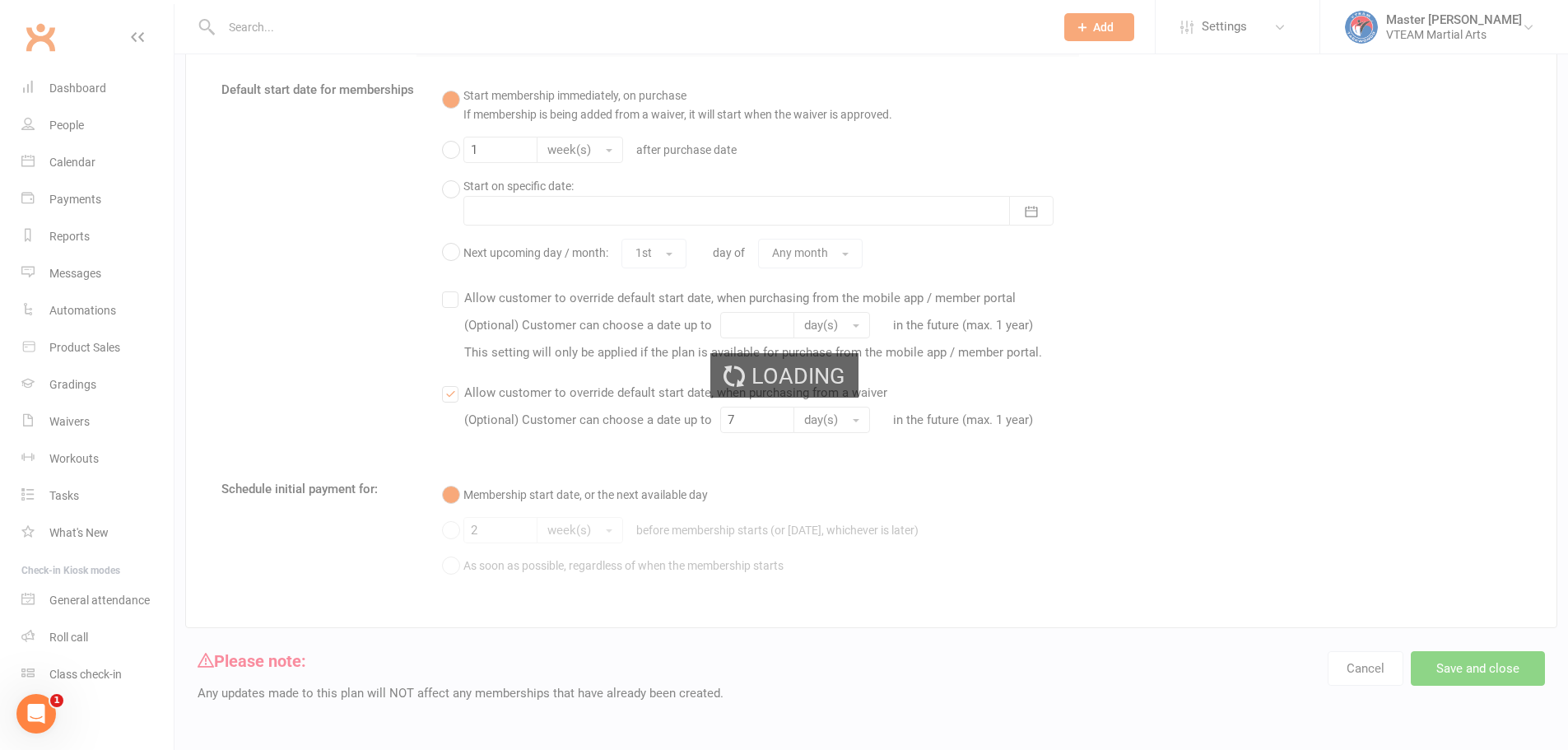
select select "100"
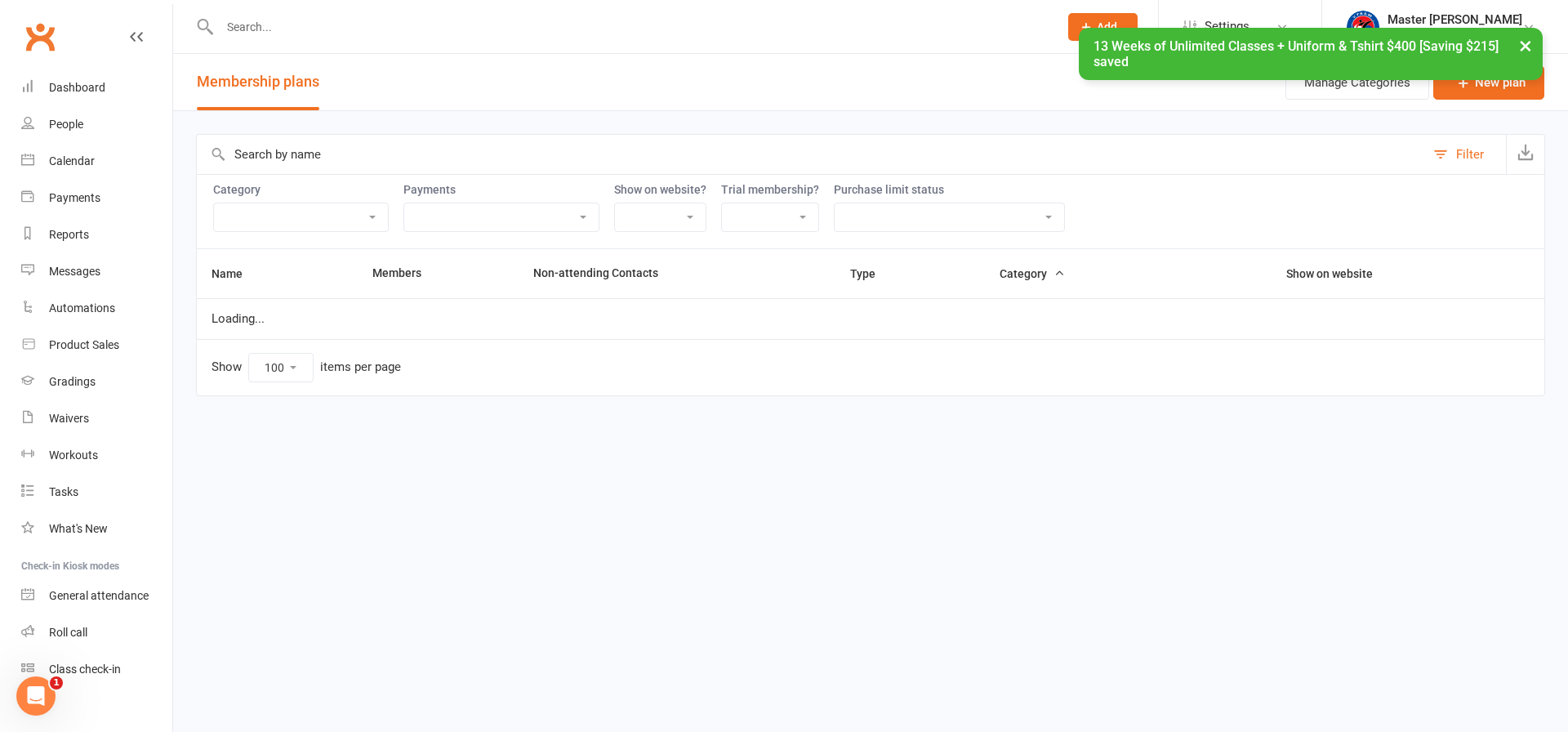
select select "20817"
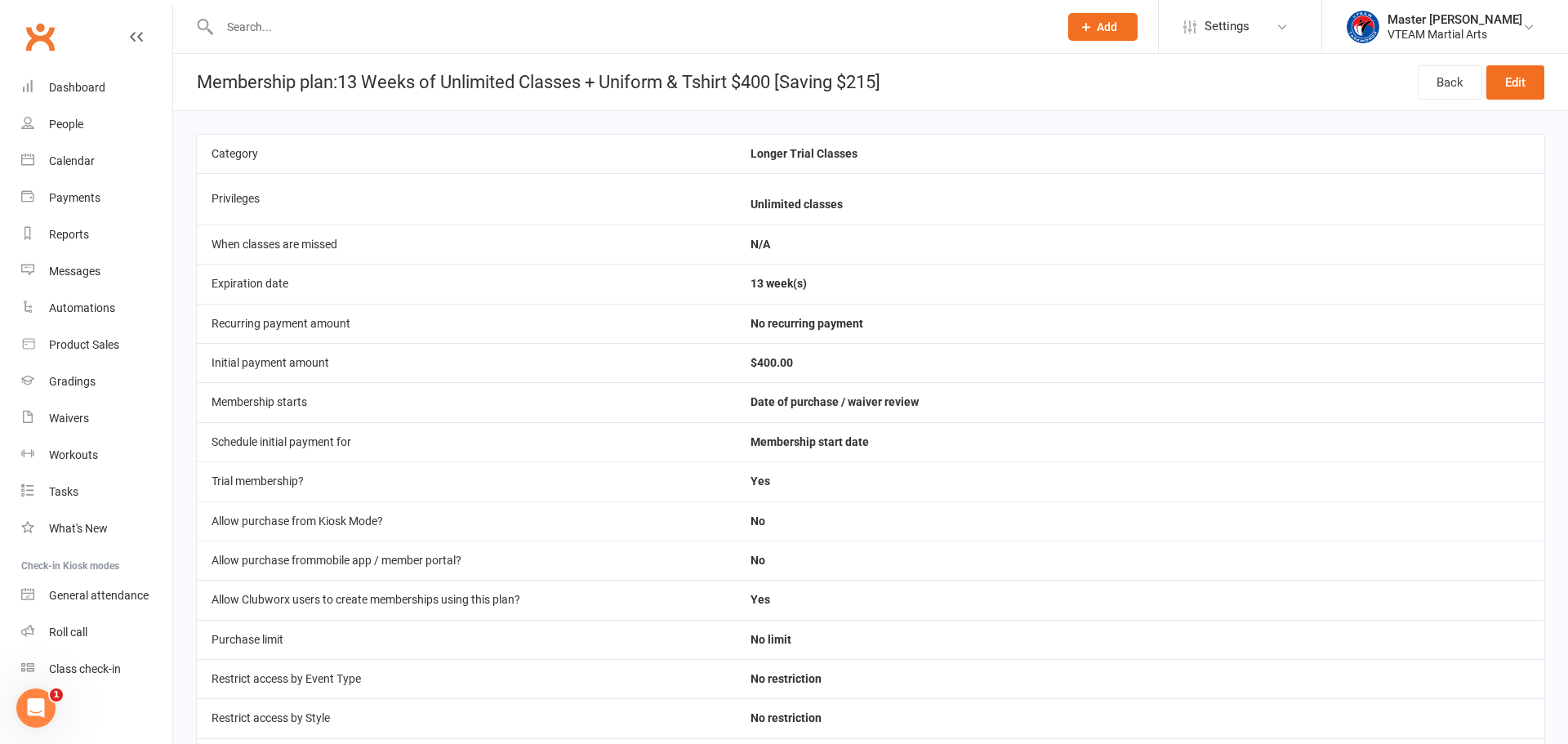
select select "100"
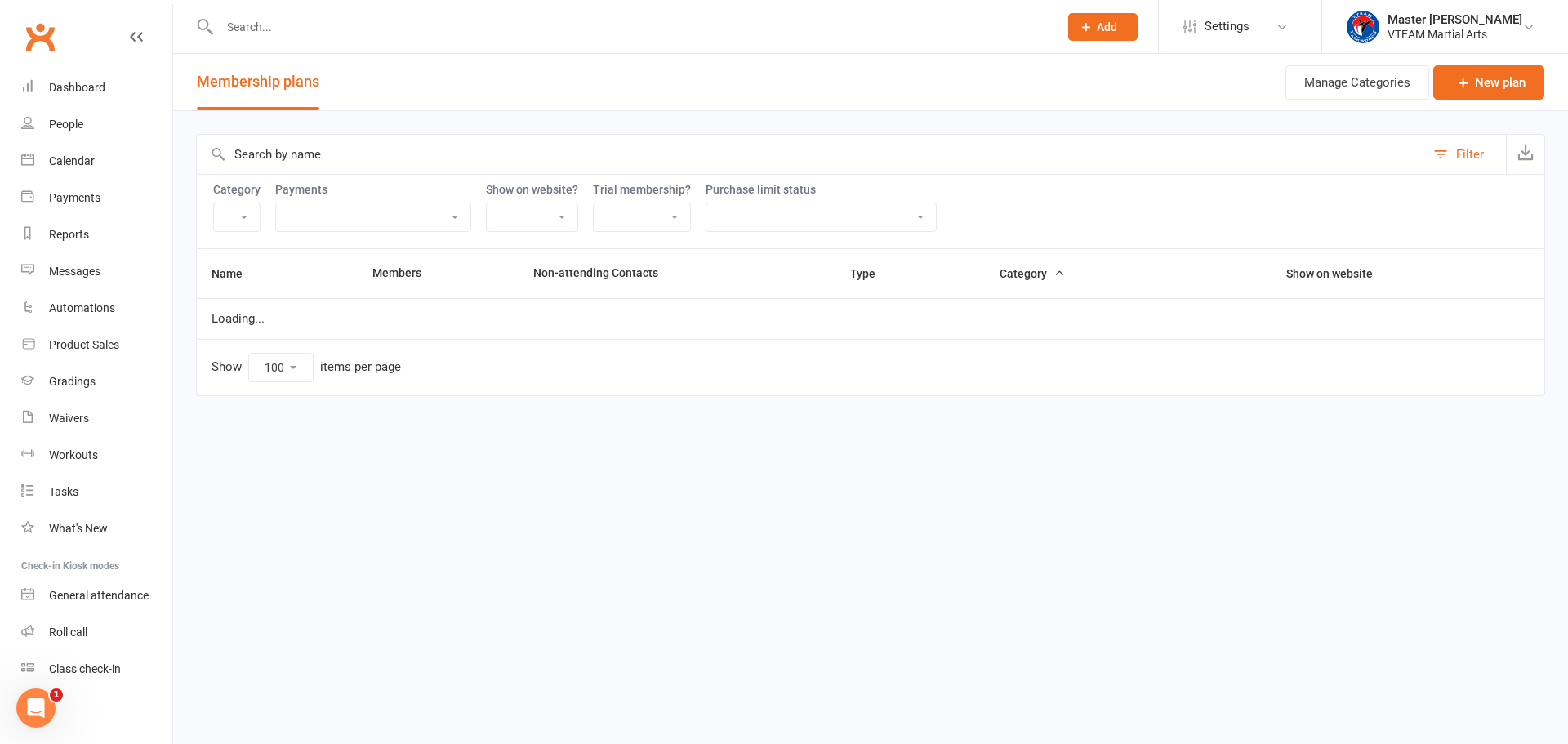
select select "20817"
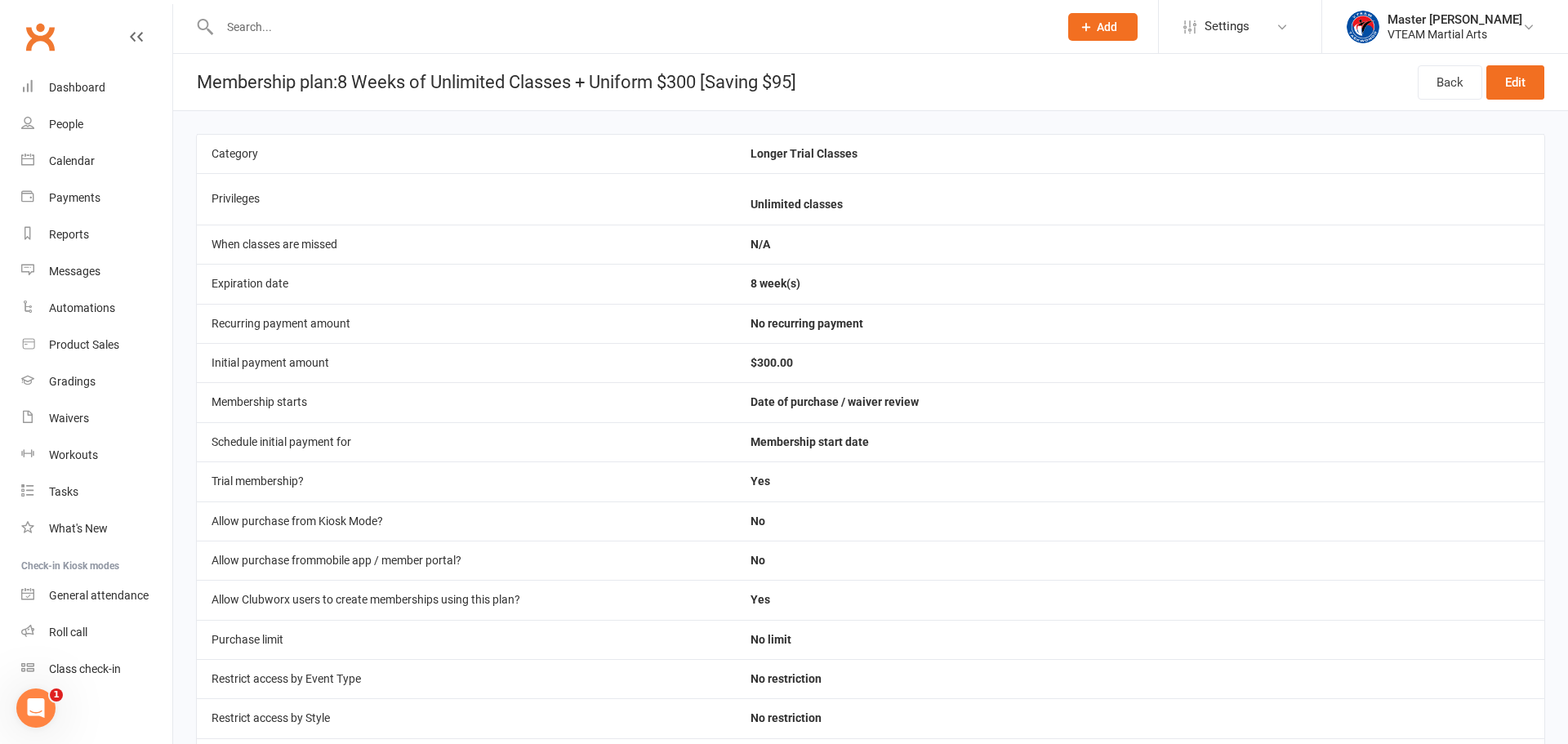
select select "100"
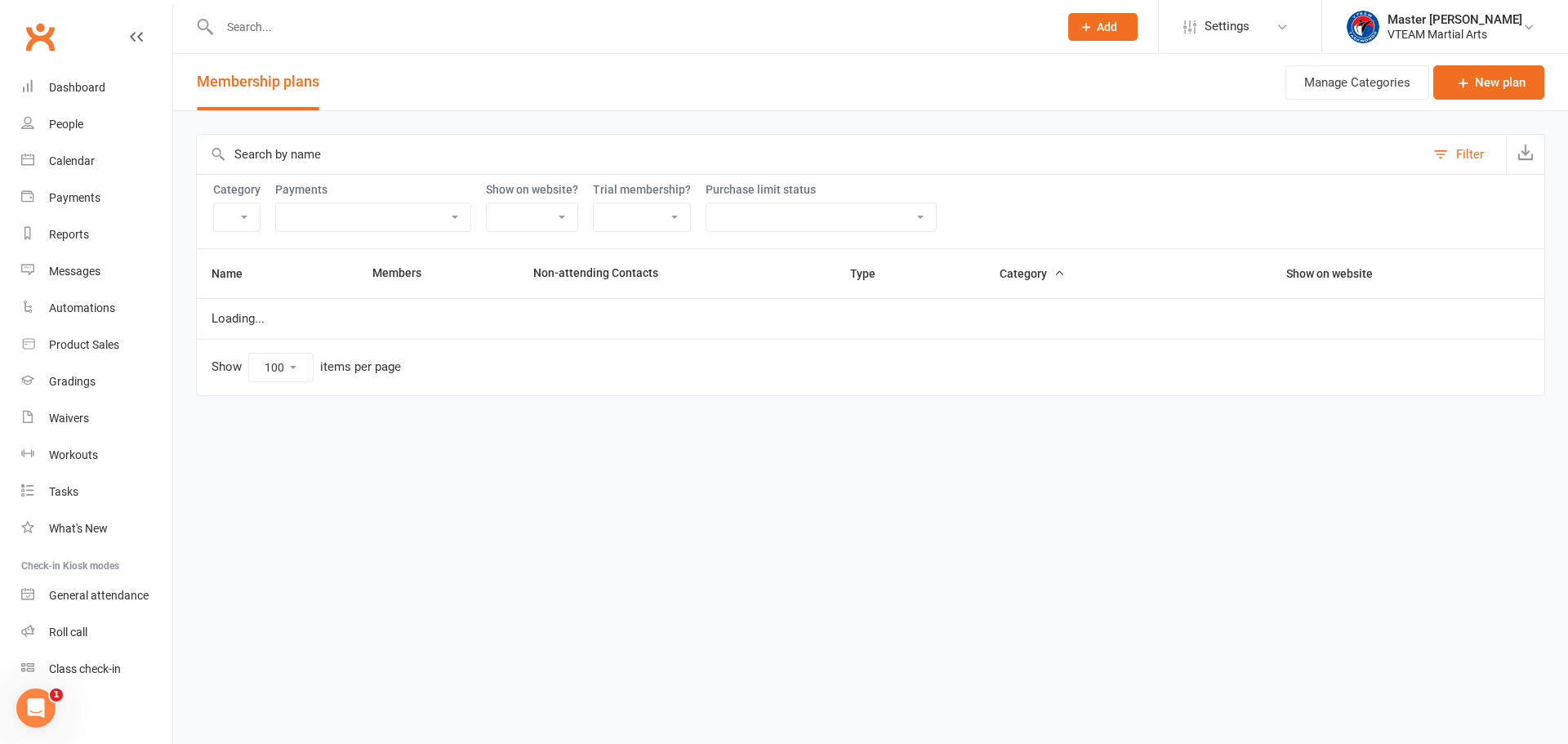
select select "20817"
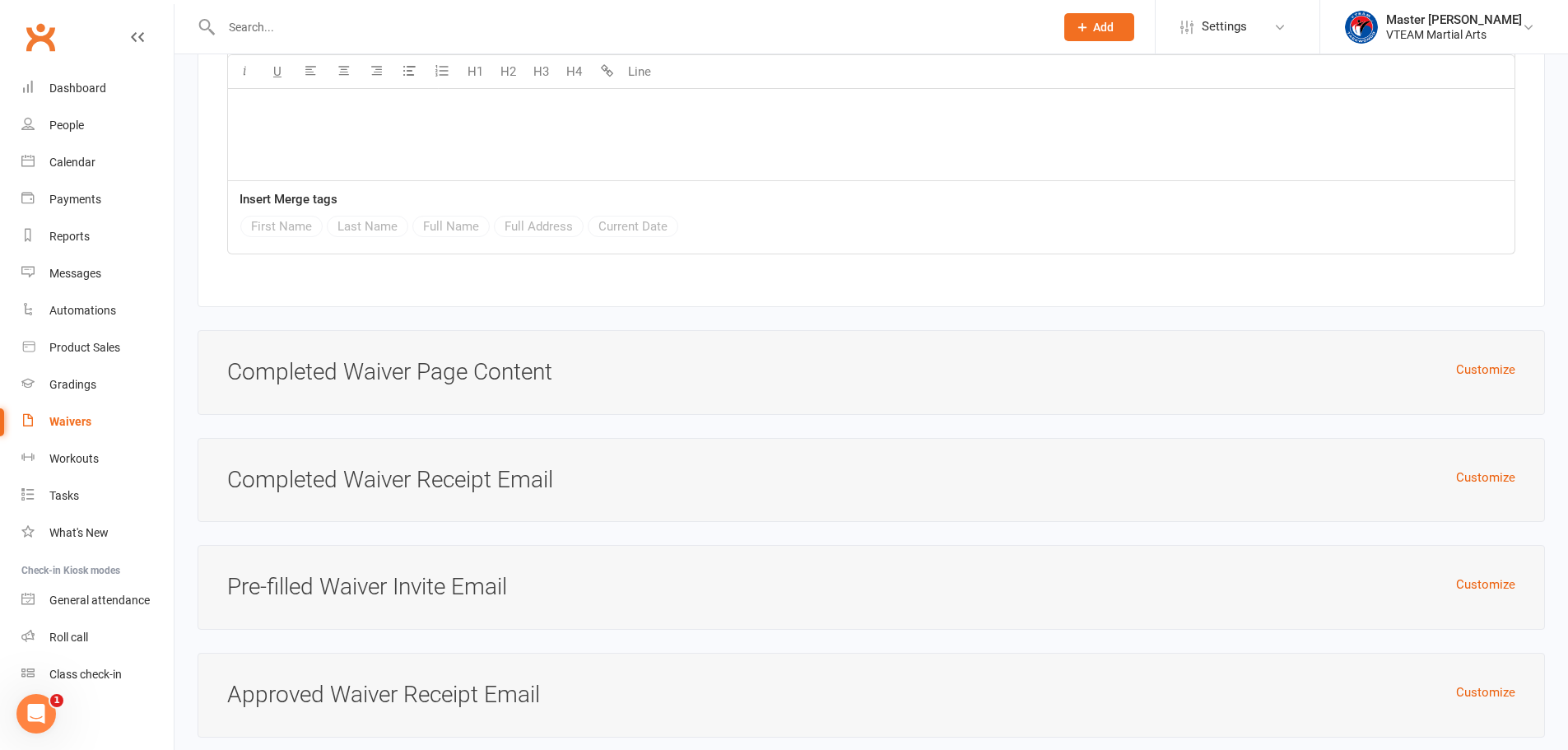
scroll to position [5479, 0]
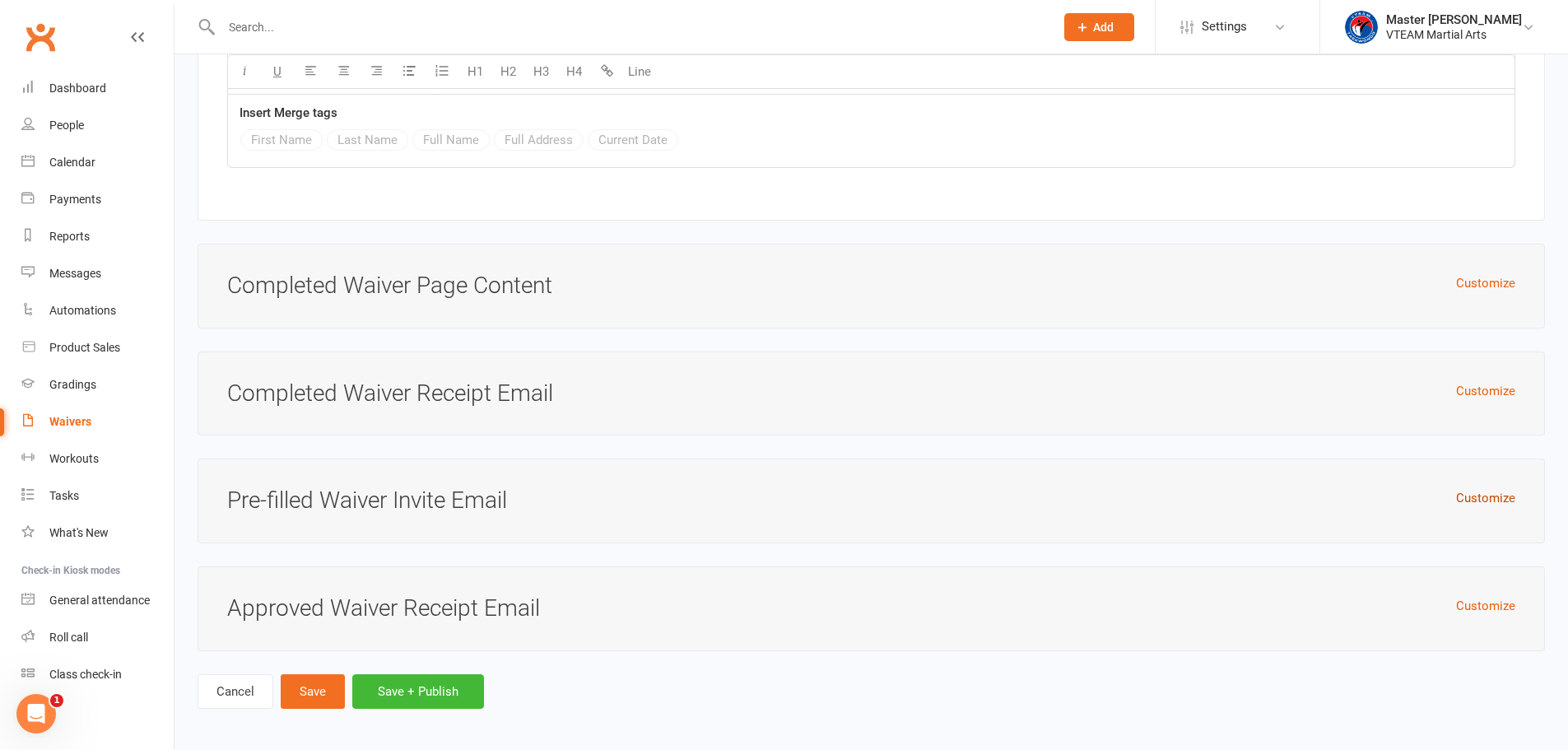
drag, startPoint x: 1486, startPoint y: 494, endPoint x: 1471, endPoint y: 494, distance: 15.0
click at [1486, 494] on button "Customize" at bounding box center [1486, 498] width 59 height 19
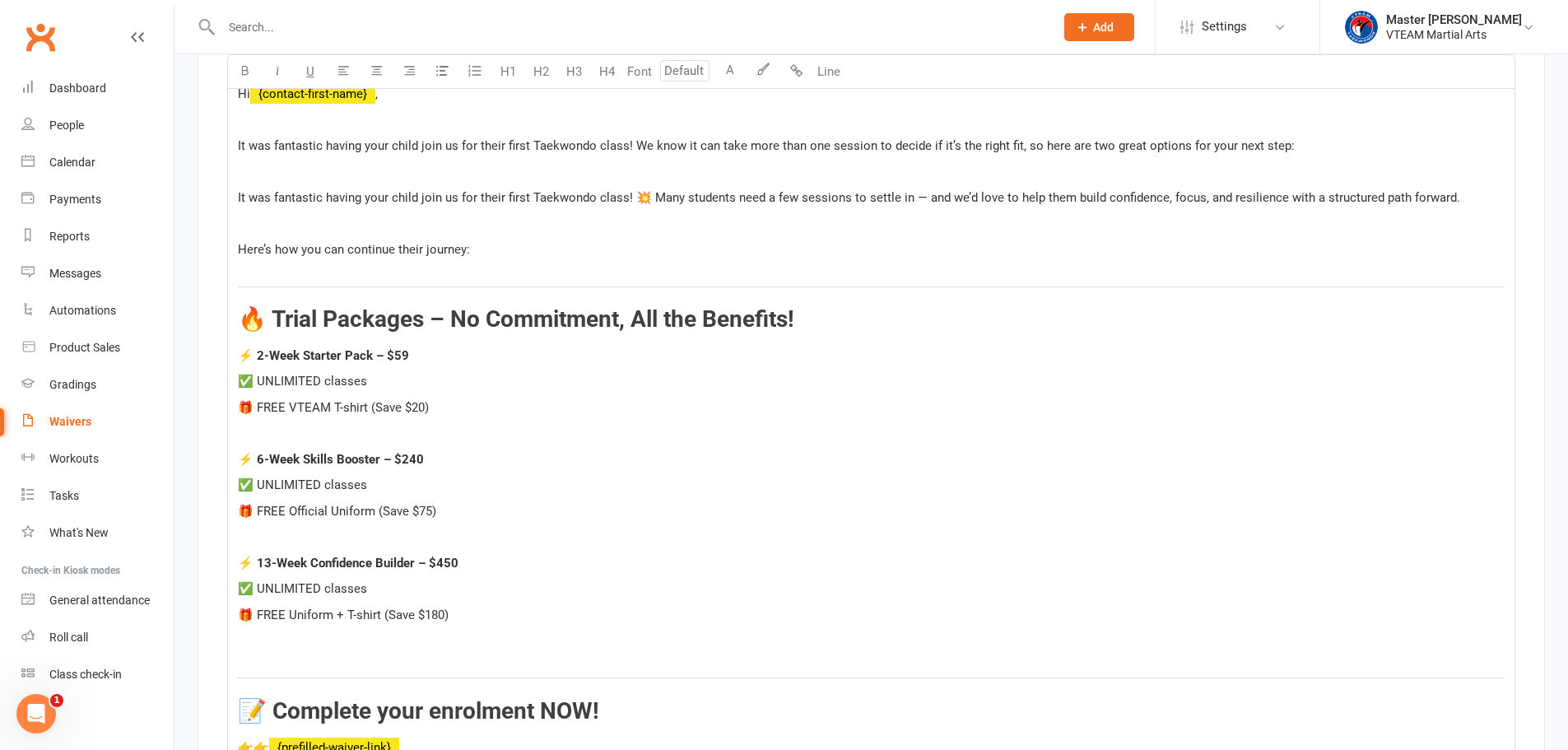
scroll to position [6220, 0]
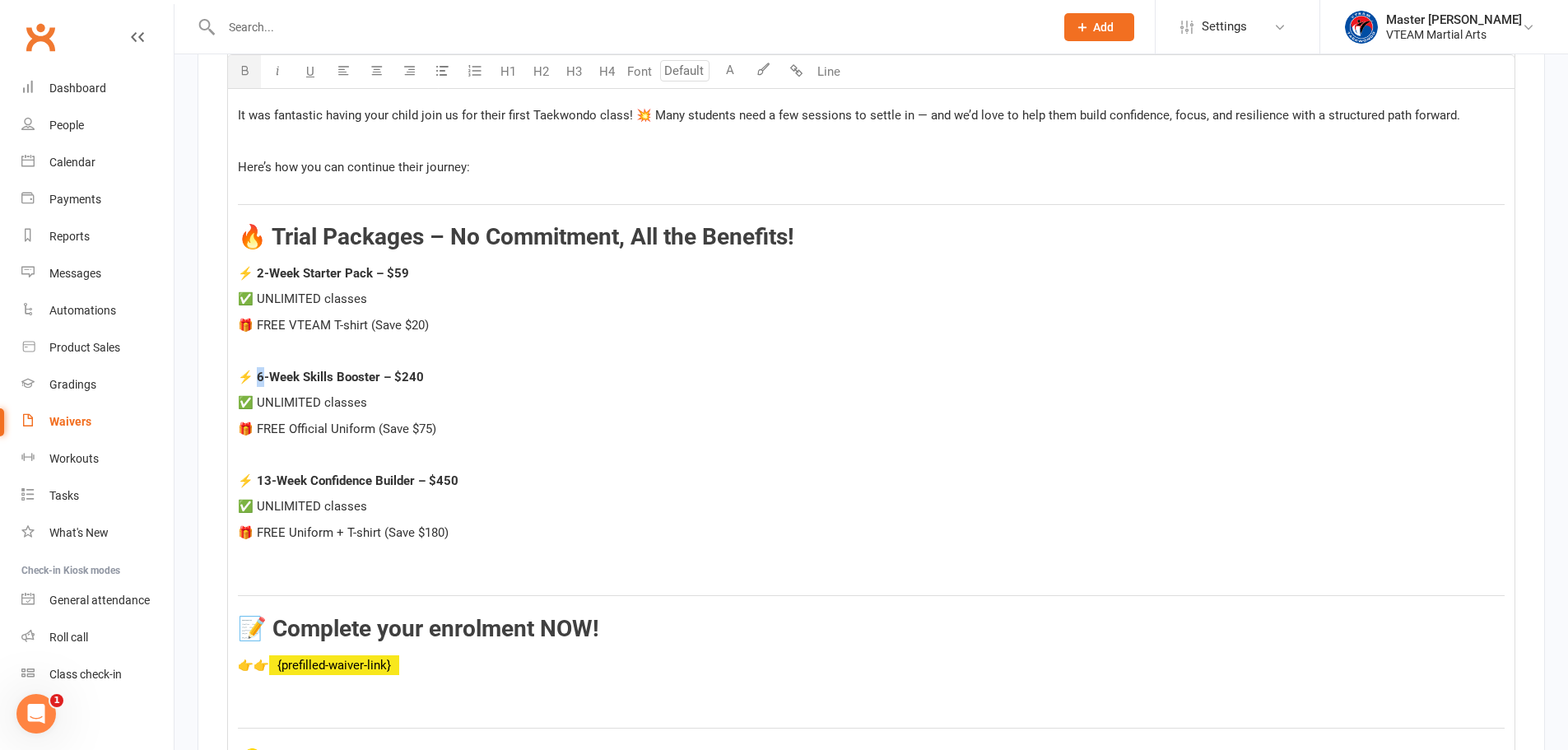
click at [260, 375] on span "⚡ 6-Week Skills Booster – $240" at bounding box center [331, 376] width 186 height 15
drag, startPoint x: 403, startPoint y: 367, endPoint x: 413, endPoint y: 369, distance: 10.2
click at [413, 369] on span "⚡ 8-Week Skills Booster – $240" at bounding box center [331, 376] width 186 height 15
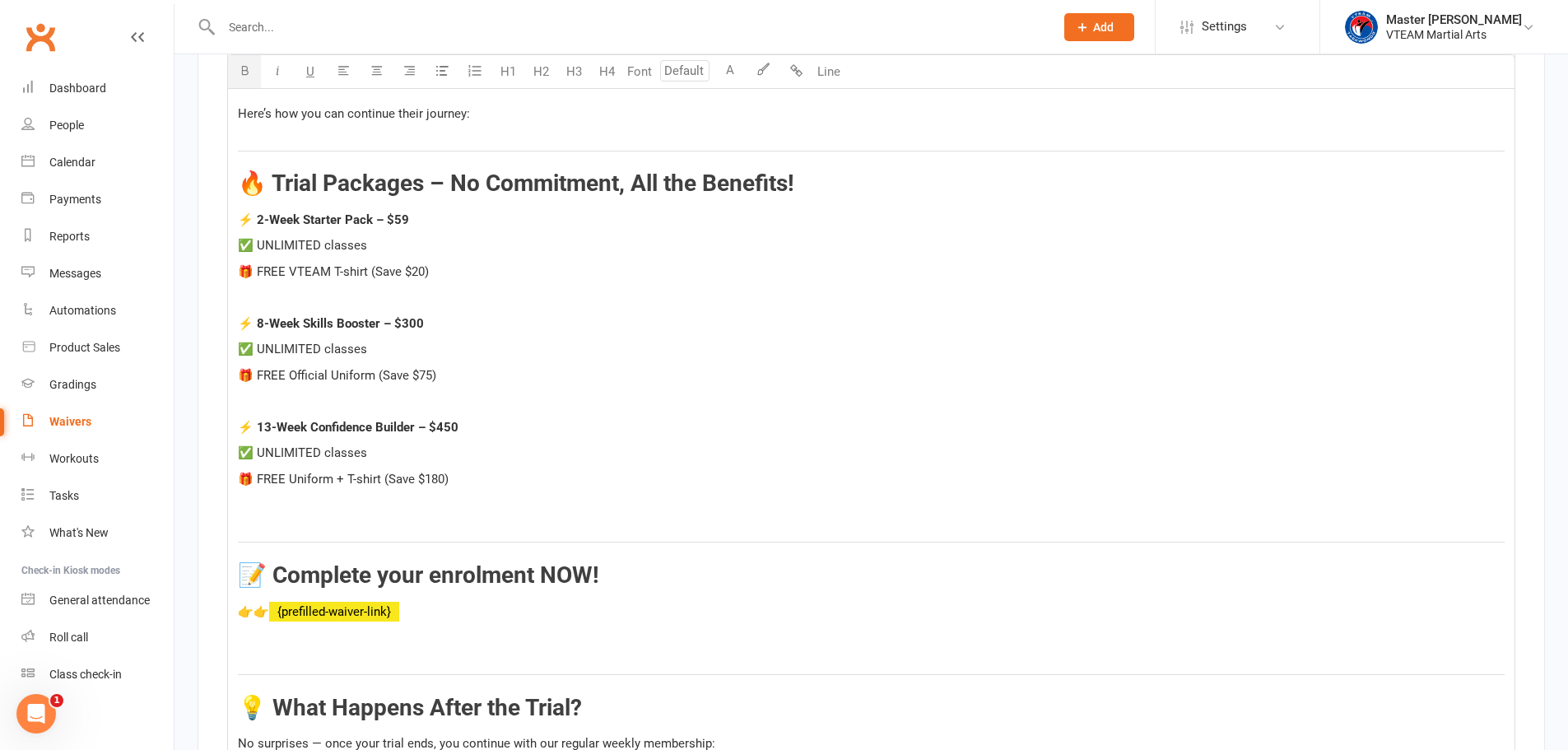
scroll to position [6302, 0]
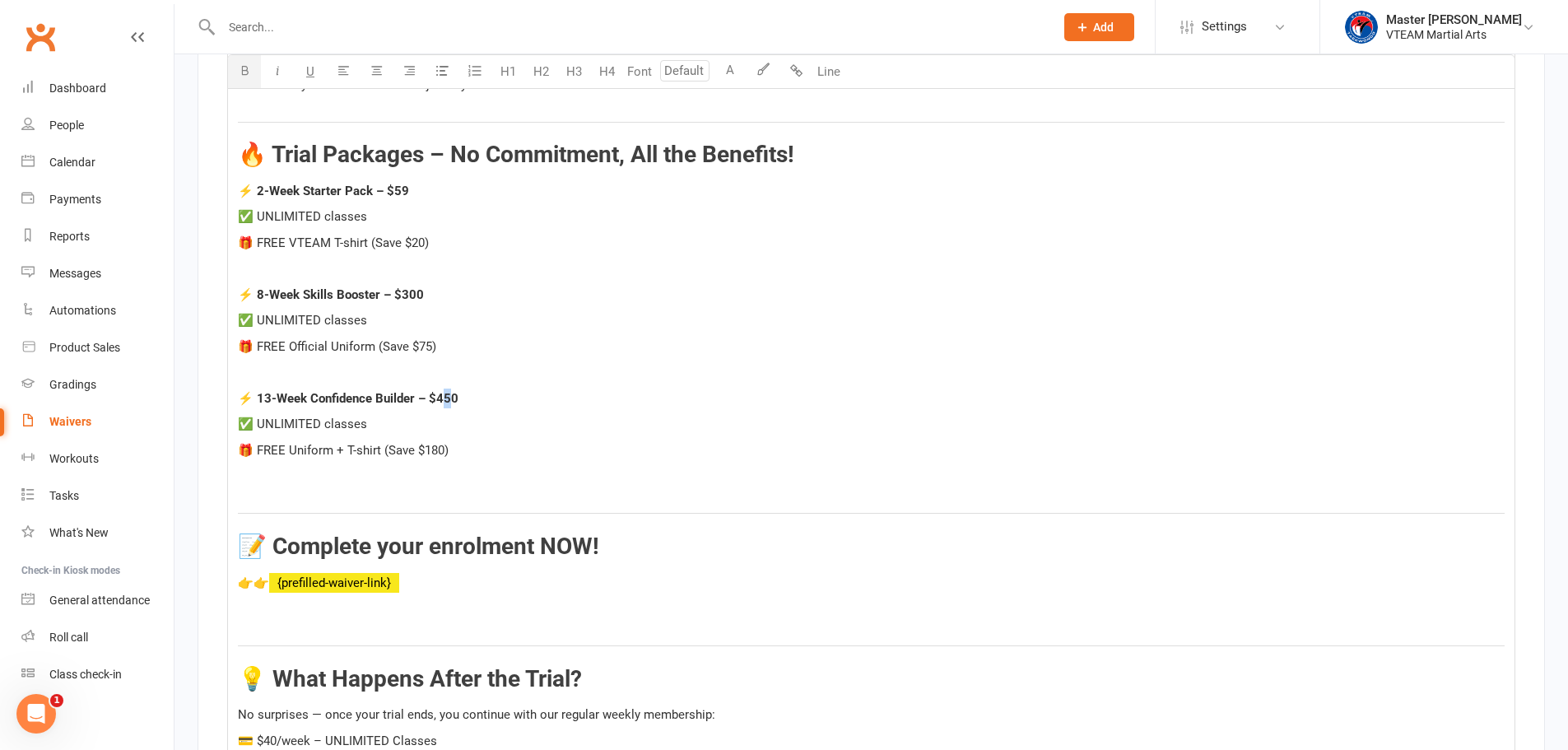
drag, startPoint x: 443, startPoint y: 391, endPoint x: 451, endPoint y: 394, distance: 8.5
click at [451, 394] on span "⚡ 13-Week Confidence Builder – $450" at bounding box center [348, 398] width 221 height 15
drag, startPoint x: 424, startPoint y: 442, endPoint x: 443, endPoint y: 448, distance: 19.9
click at [443, 448] on span "🎁 FREE Uniform + T-shirt (Save $180)" at bounding box center [344, 450] width 211 height 15
drag, startPoint x: 384, startPoint y: 443, endPoint x: 453, endPoint y: 445, distance: 69.0
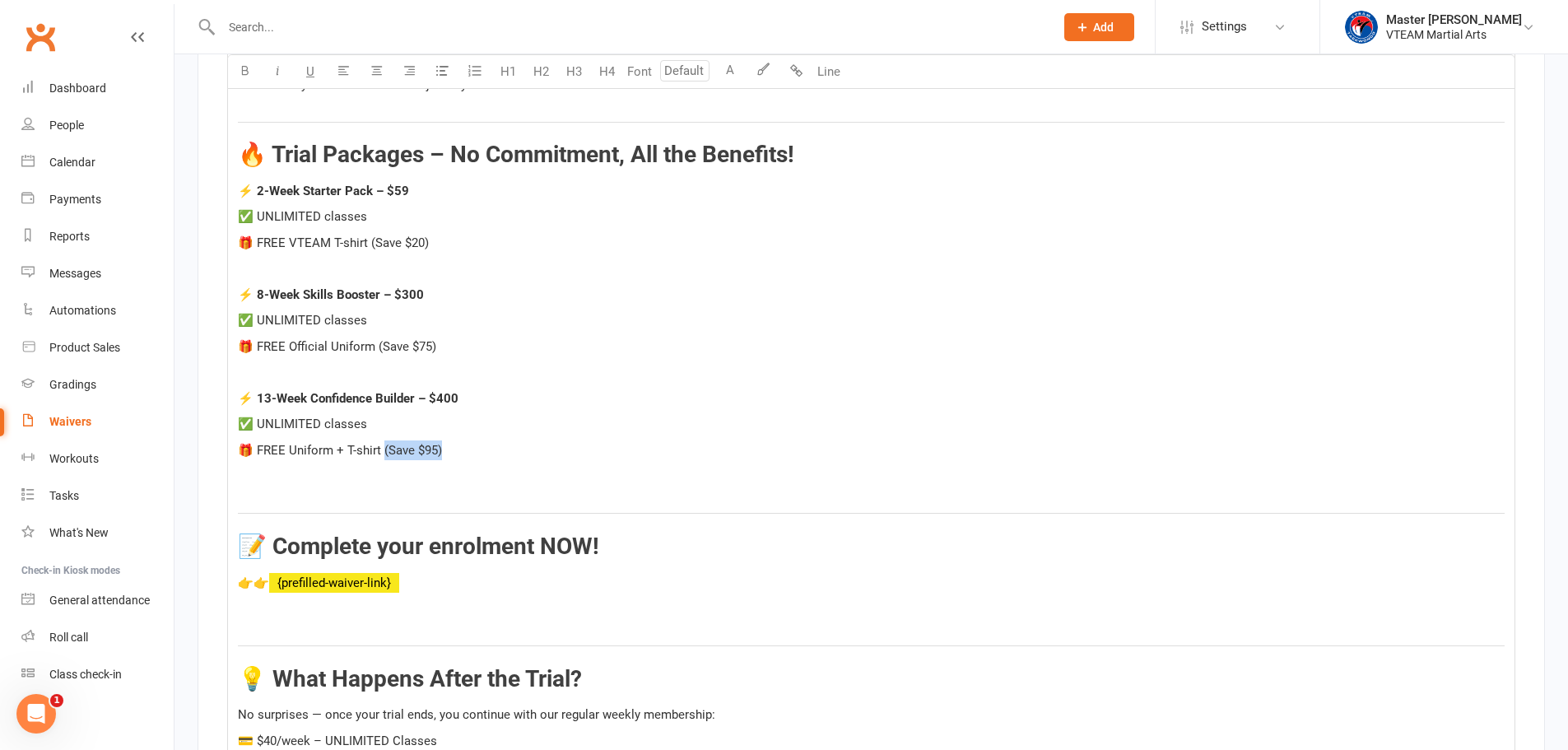
click at [453, 445] on p "🎁 FREE Uniform + T-shirt (Save $95)" at bounding box center [872, 450] width 1267 height 19
click at [411, 447] on span "🎁 FREE Uniform + T-shirt (Save $95)" at bounding box center [340, 450] width 204 height 15
drag, startPoint x: 413, startPoint y: 446, endPoint x: 390, endPoint y: 444, distance: 23.1
click at [390, 444] on span "🎁 FREE Uniform + T-shirt (Save $95)" at bounding box center [340, 450] width 204 height 15
drag, startPoint x: 407, startPoint y: 341, endPoint x: 385, endPoint y: 340, distance: 22.0
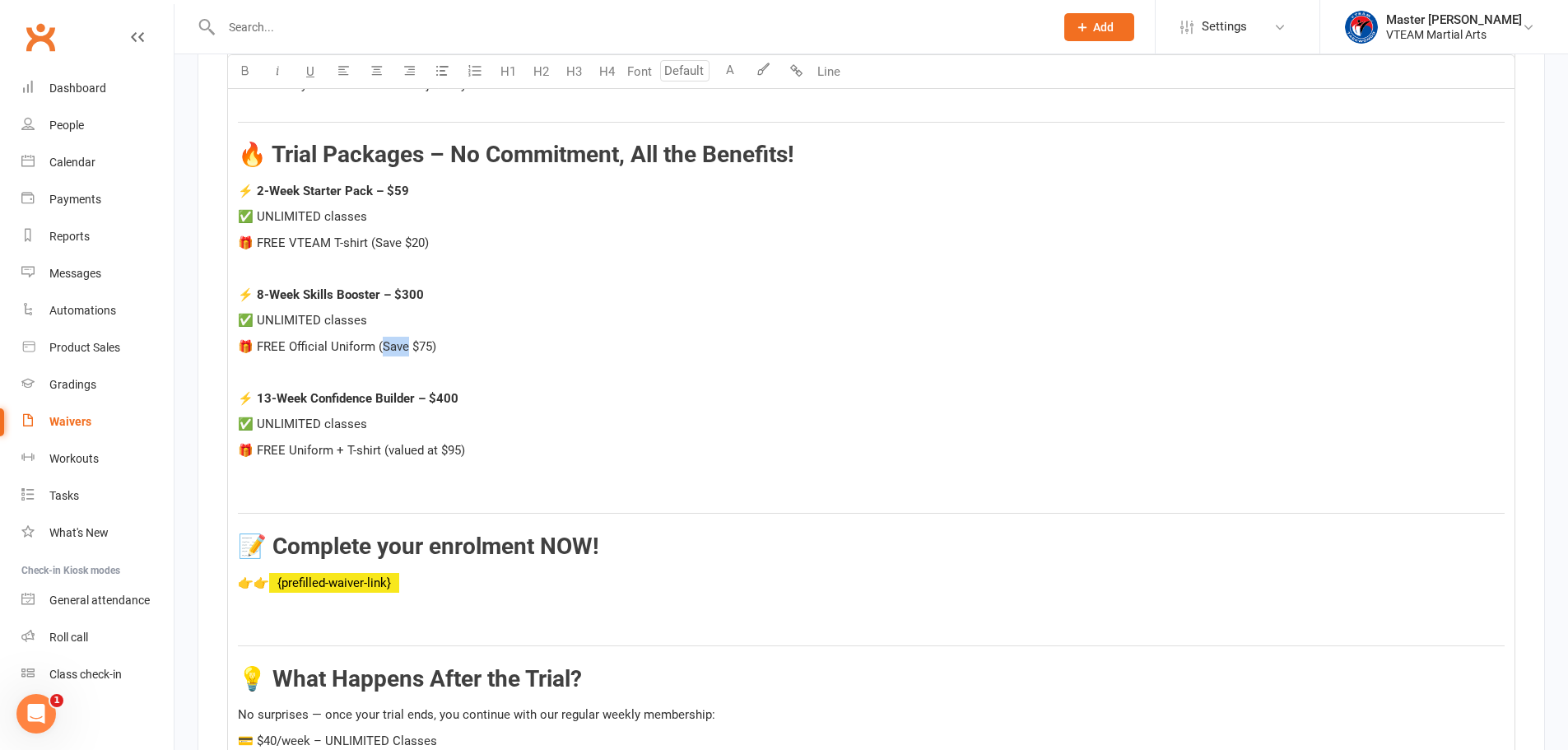
click at [385, 340] on span "🎁 FREE Official Uniform (Save $75)" at bounding box center [338, 346] width 198 height 15
drag, startPoint x: 400, startPoint y: 236, endPoint x: 376, endPoint y: 234, distance: 24.1
click at [376, 236] on span "🎁 FREE VTEAM T-shirt (Save $20)" at bounding box center [334, 243] width 191 height 15
click at [478, 343] on p "🎁 FREE Official Uniform (valued at $75)" at bounding box center [872, 346] width 1267 height 19
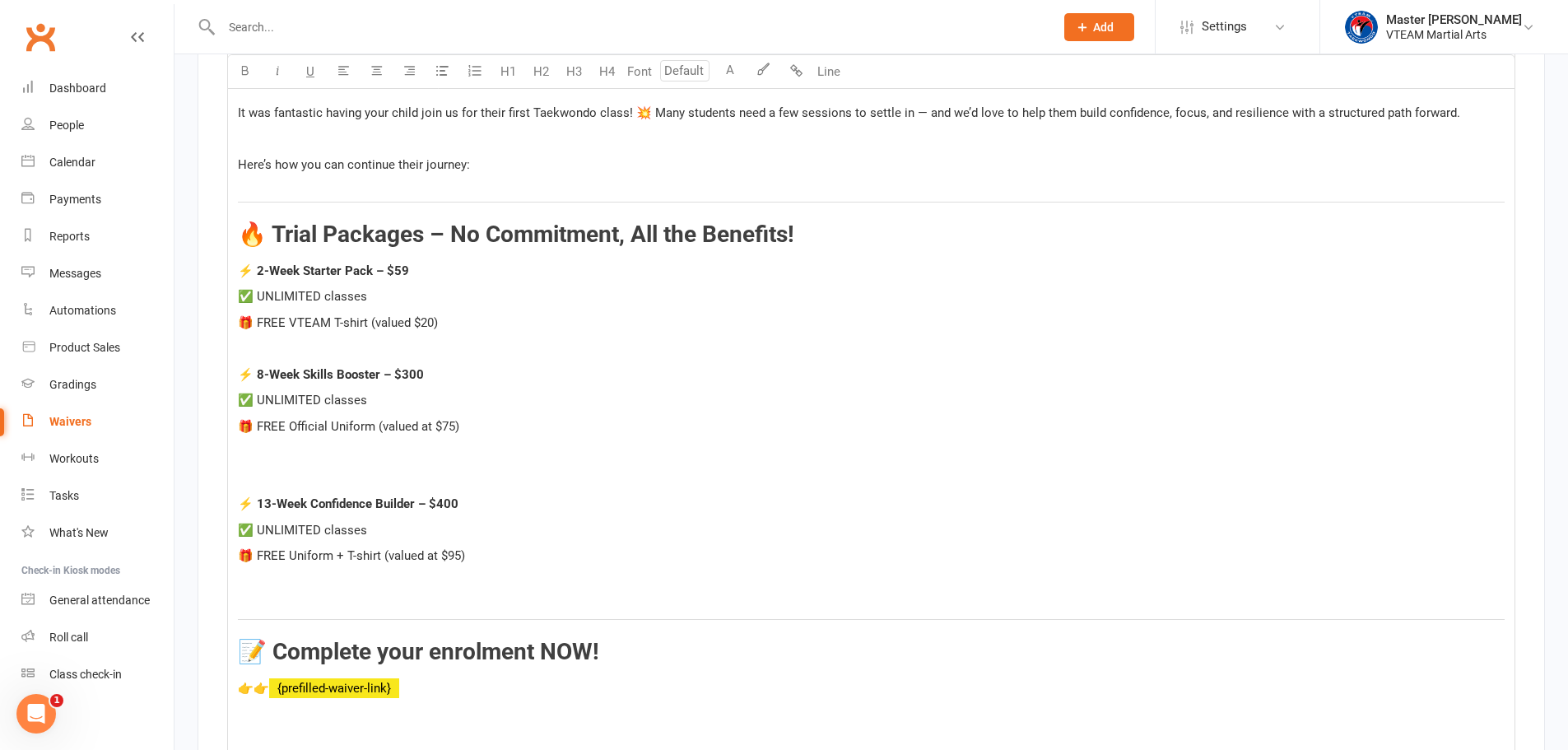
scroll to position [6220, 0]
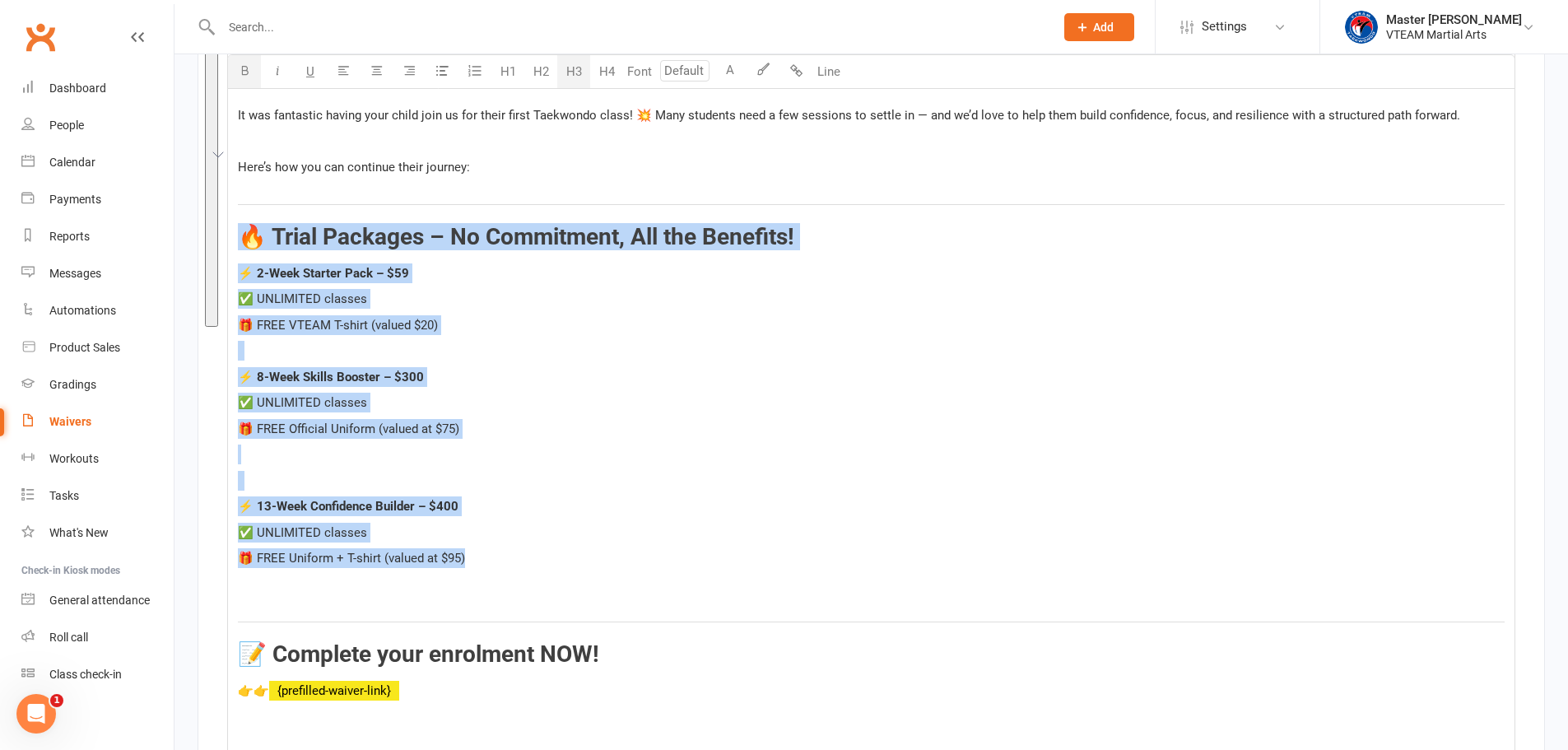
drag, startPoint x: 246, startPoint y: 236, endPoint x: 479, endPoint y: 553, distance: 393.4
click at [479, 553] on div "Hi ﻿ {contact-first-name} , It was fantastic having your child join us for thei…" at bounding box center [871, 585] width 1286 height 1191
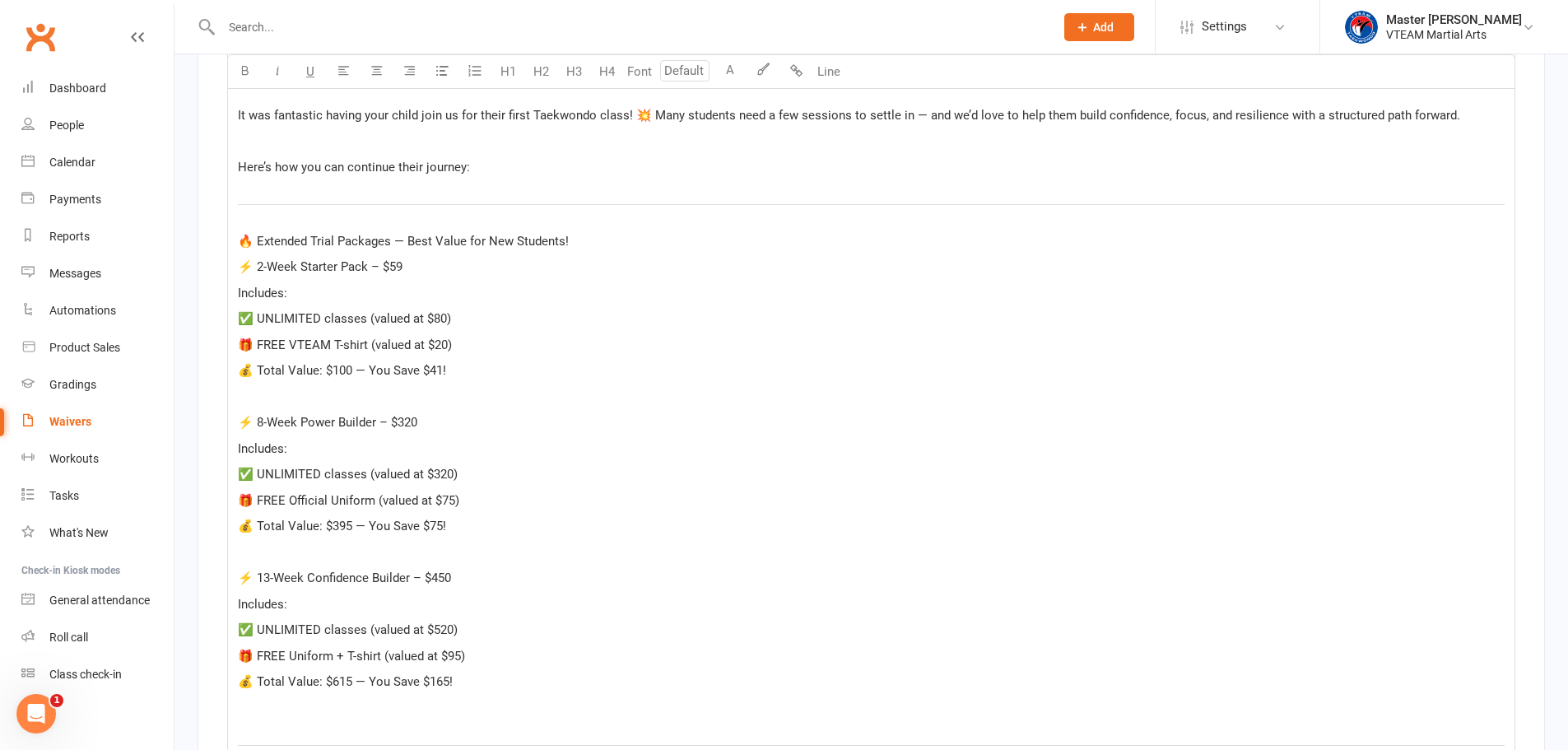
click at [472, 234] on span "🔥 Extended Trial Packages — Best Value for New Students!" at bounding box center [404, 241] width 331 height 15
drag, startPoint x: 472, startPoint y: 234, endPoint x: 472, endPoint y: 247, distance: 13.0
click at [472, 234] on span "🔥 Extended Trial Packages — Best Value for New Students!" at bounding box center [404, 241] width 331 height 15
click at [569, 72] on button "H3" at bounding box center [573, 71] width 33 height 33
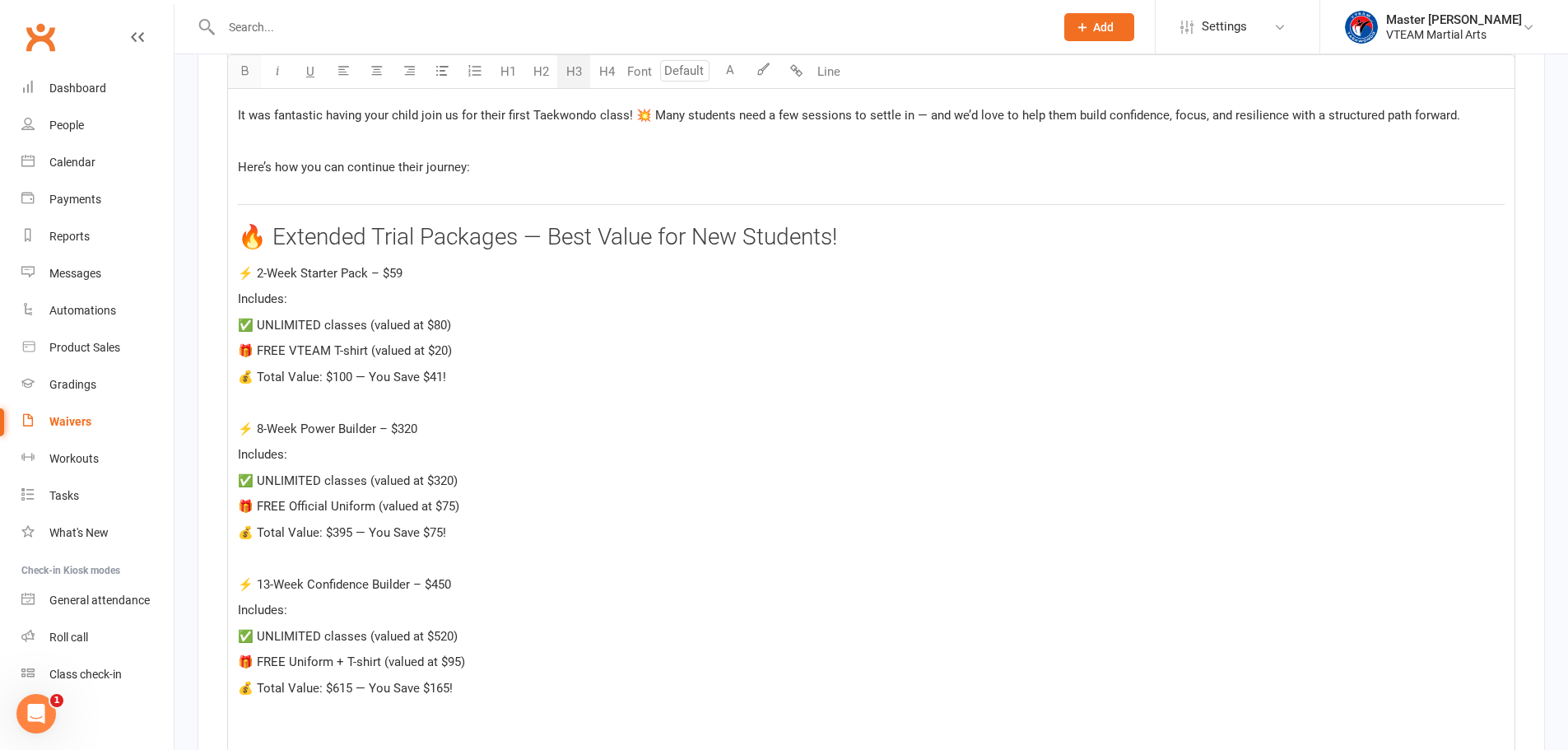
click at [247, 71] on icon "button" at bounding box center [245, 70] width 12 height 12
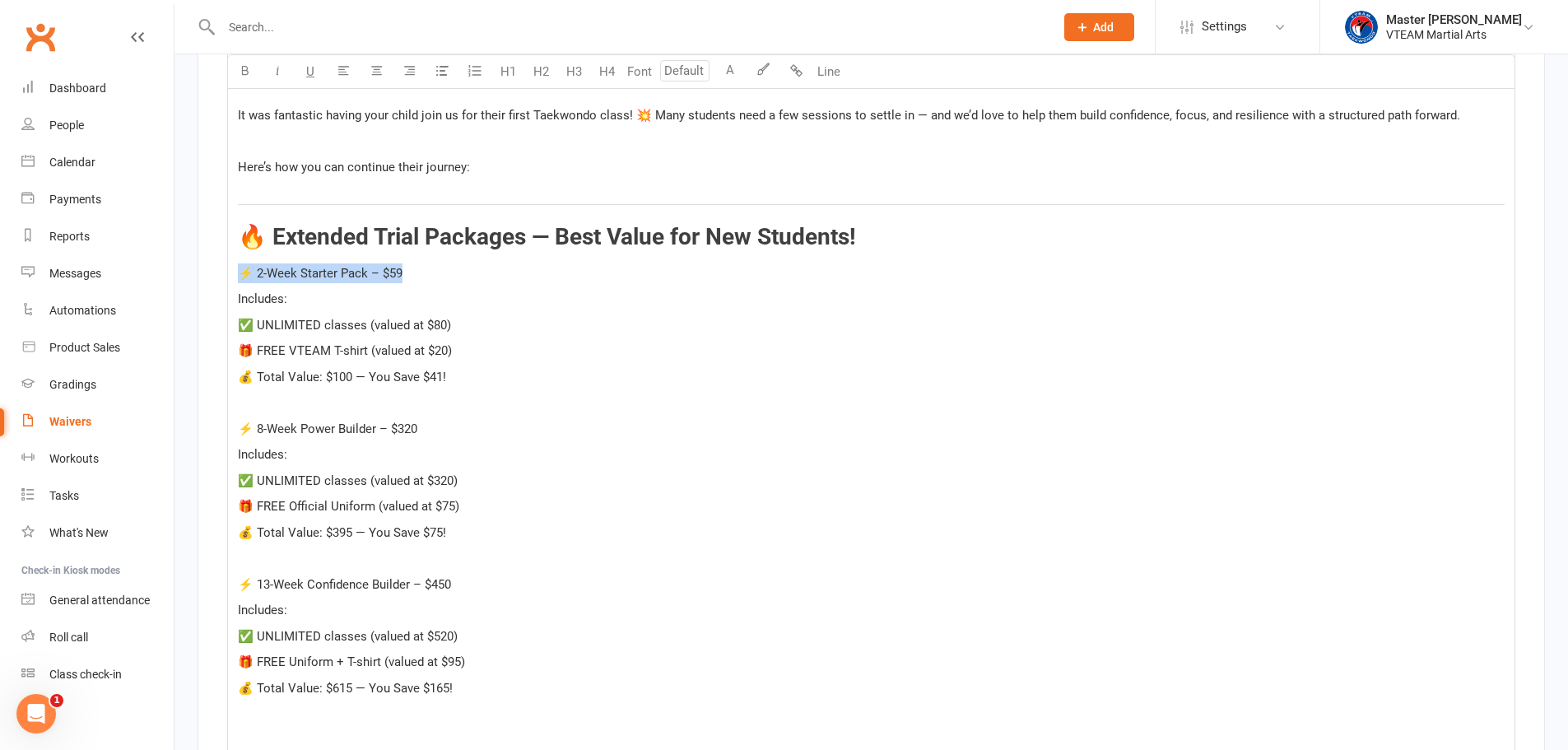
drag, startPoint x: 416, startPoint y: 267, endPoint x: 243, endPoint y: 262, distance: 173.1
click at [243, 263] on p "⚡ 2-Week Starter Pack – $59" at bounding box center [872, 273] width 1267 height 19
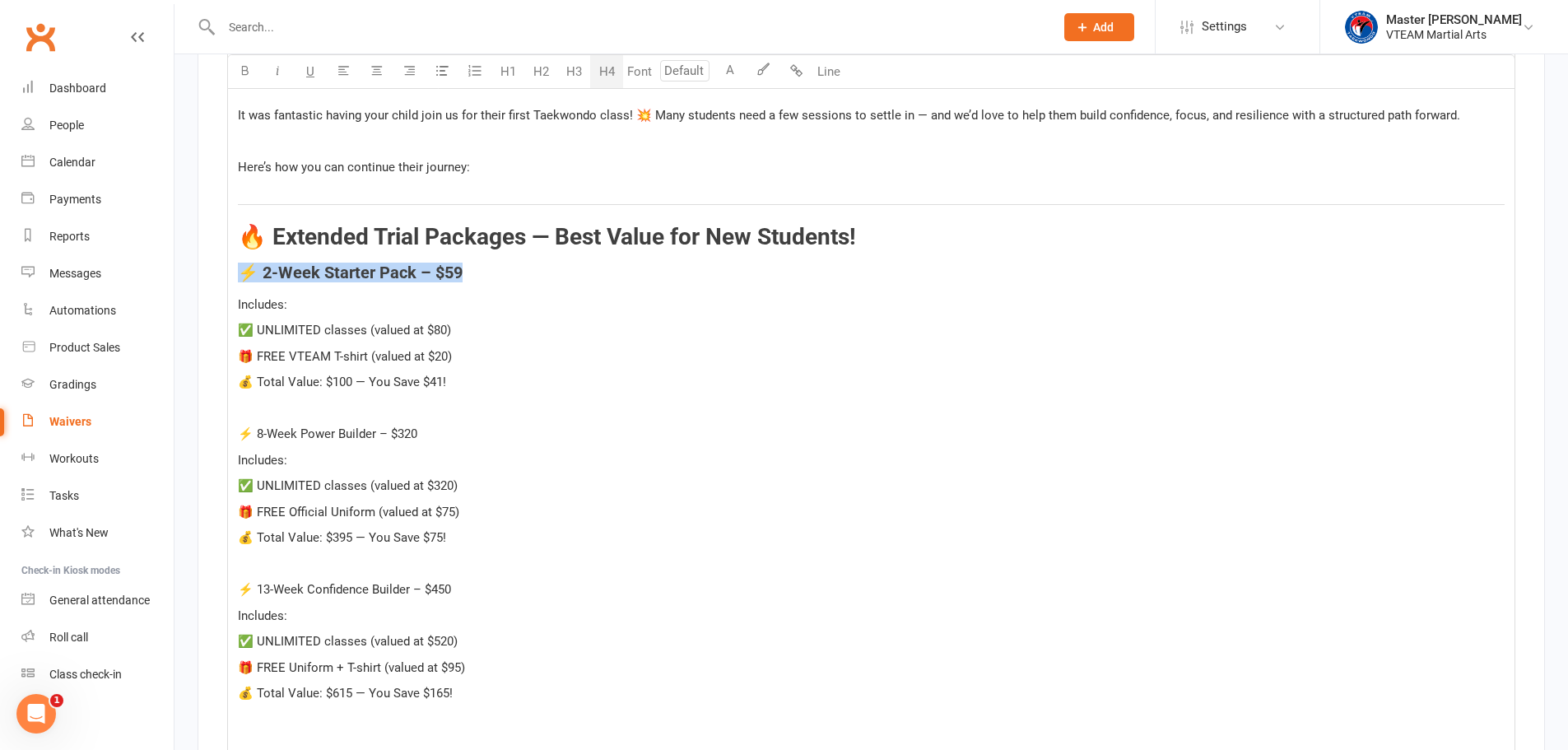
click at [599, 72] on button "H4" at bounding box center [606, 71] width 33 height 33
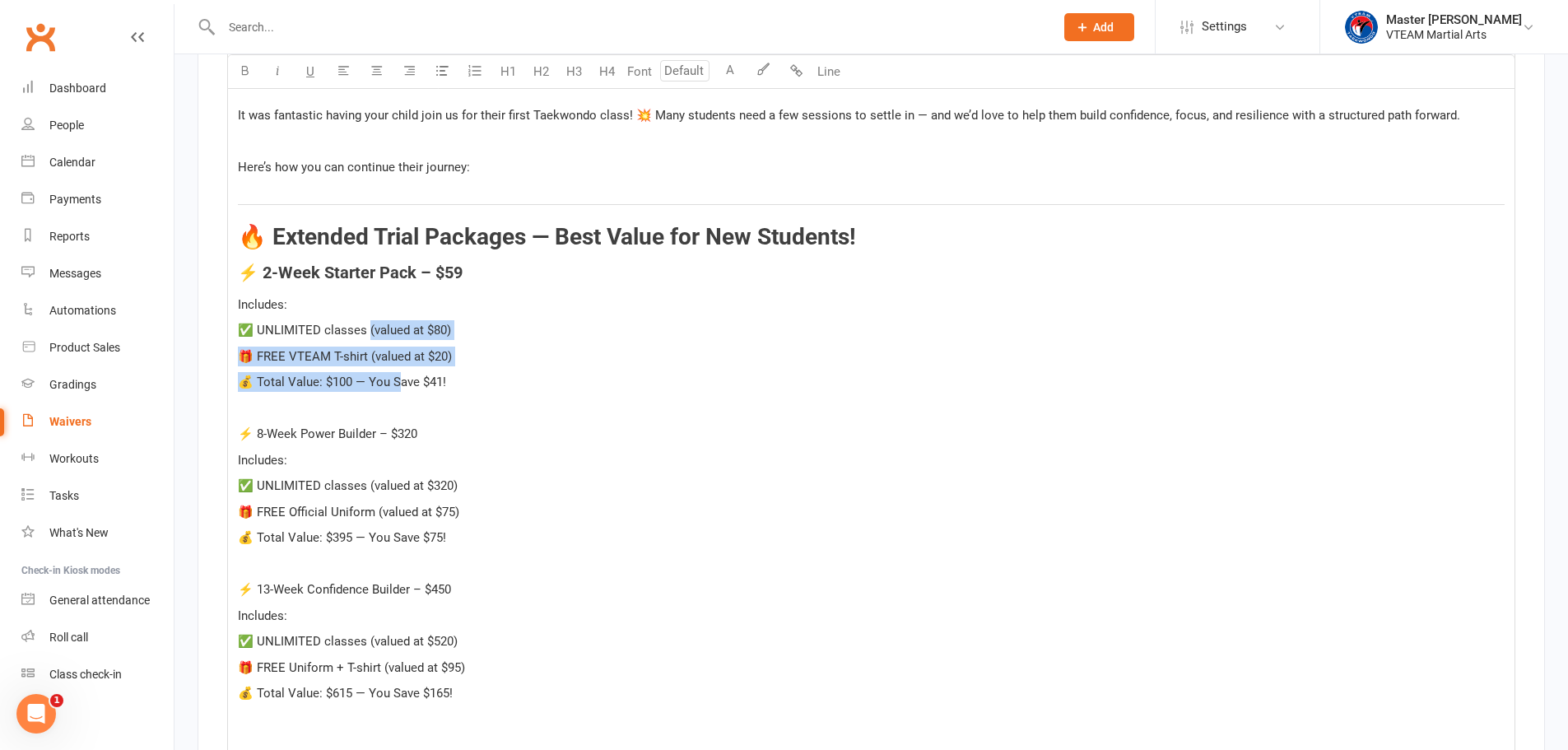
drag, startPoint x: 396, startPoint y: 376, endPoint x: 370, endPoint y: 328, distance: 54.6
click at [370, 328] on div "Hi ﻿ {contact-first-name} , It was fantastic having your child join us for thei…" at bounding box center [871, 653] width 1286 height 1326
click at [446, 76] on button "button" at bounding box center [441, 71] width 33 height 33
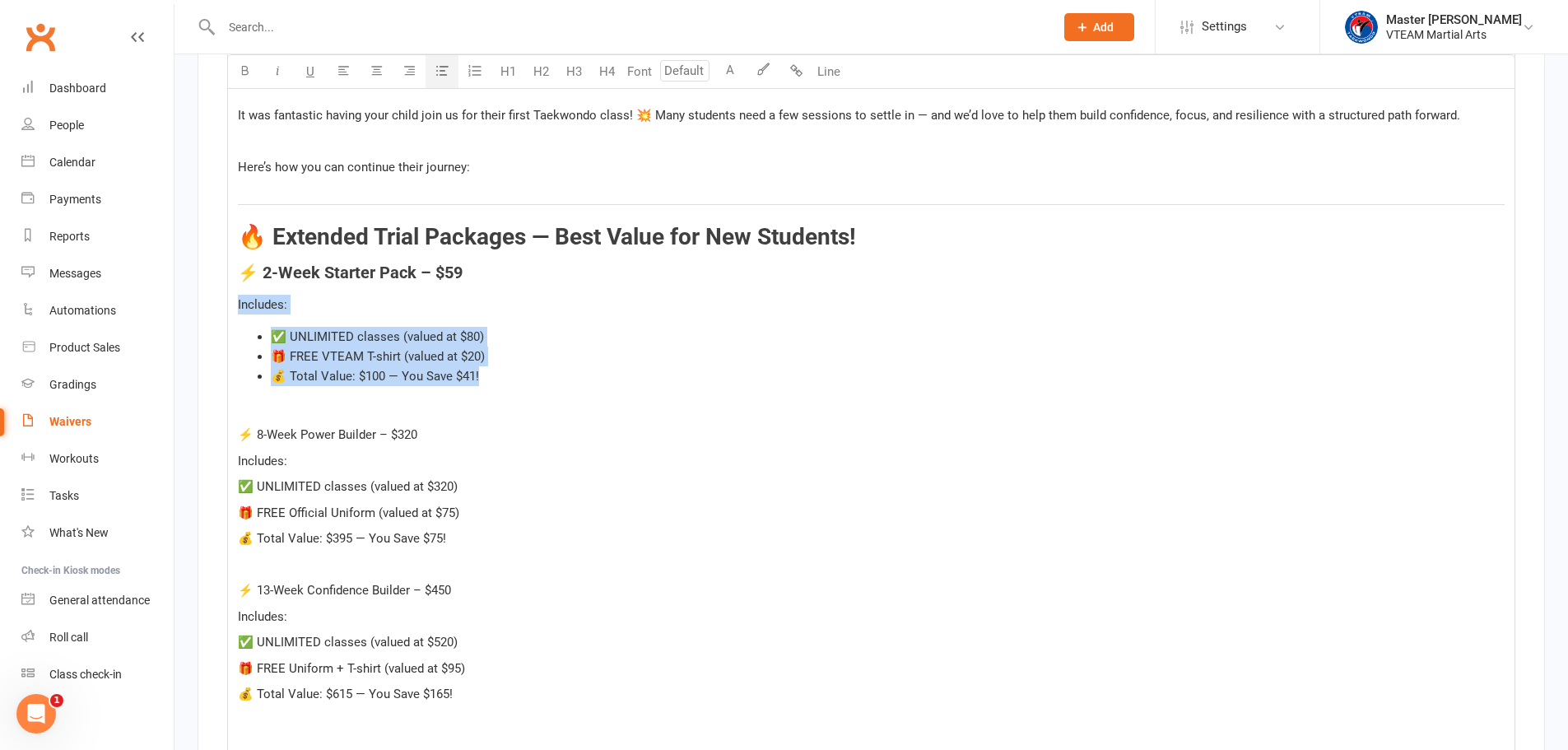
click at [442, 75] on icon "button" at bounding box center [443, 70] width 12 height 12
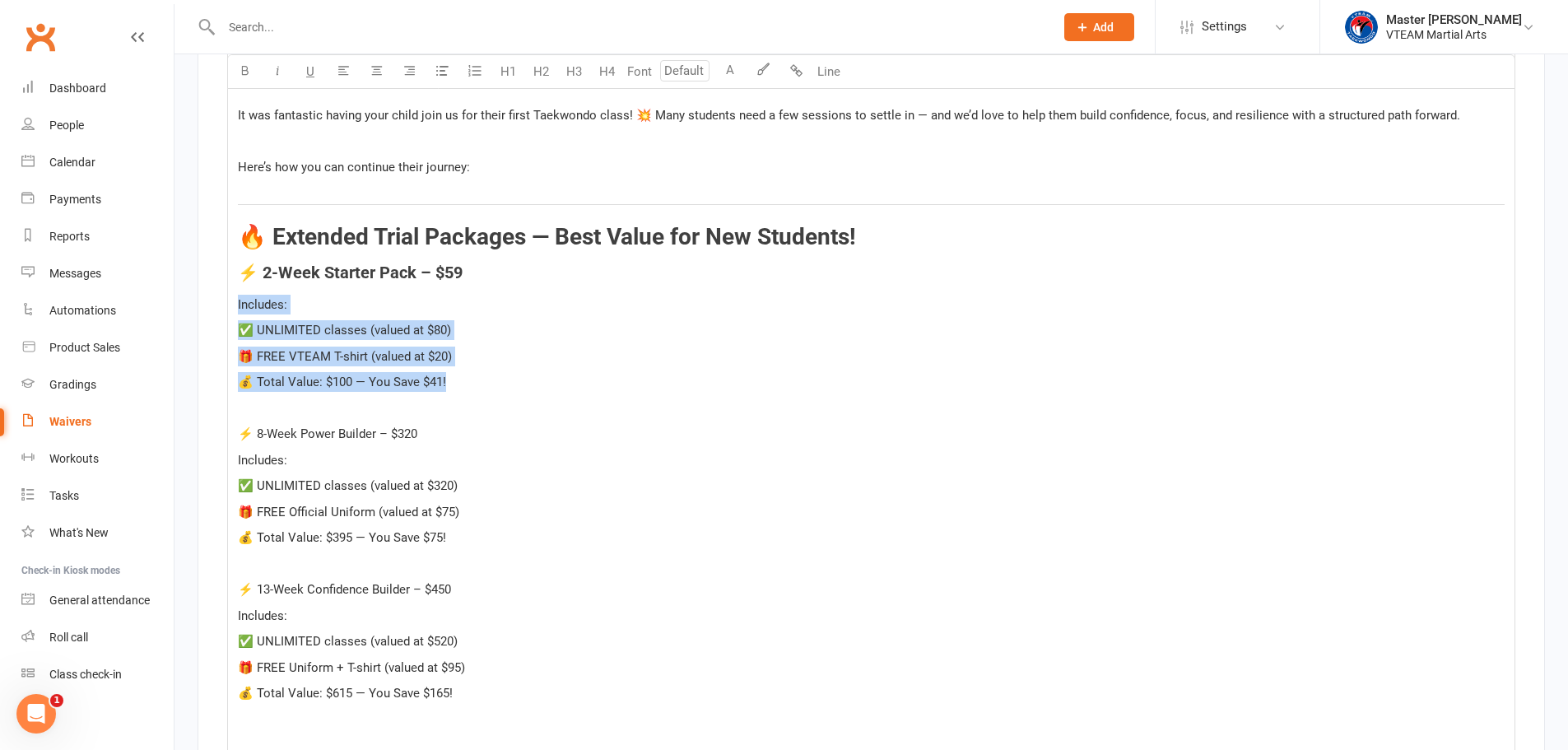
click at [441, 325] on span "✅ UNLIMITED classes (valued at $80)" at bounding box center [345, 329] width 213 height 15
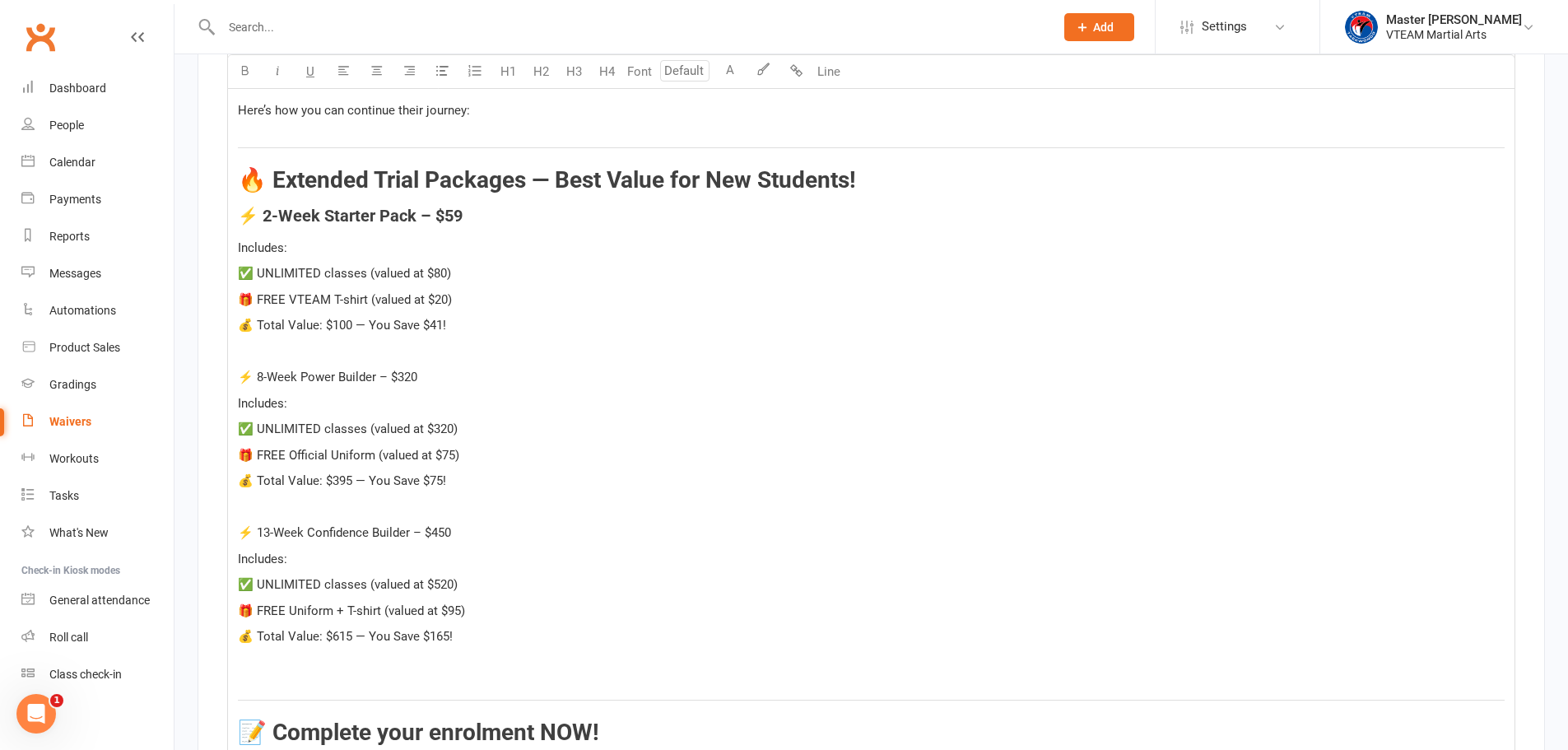
scroll to position [6302, 0]
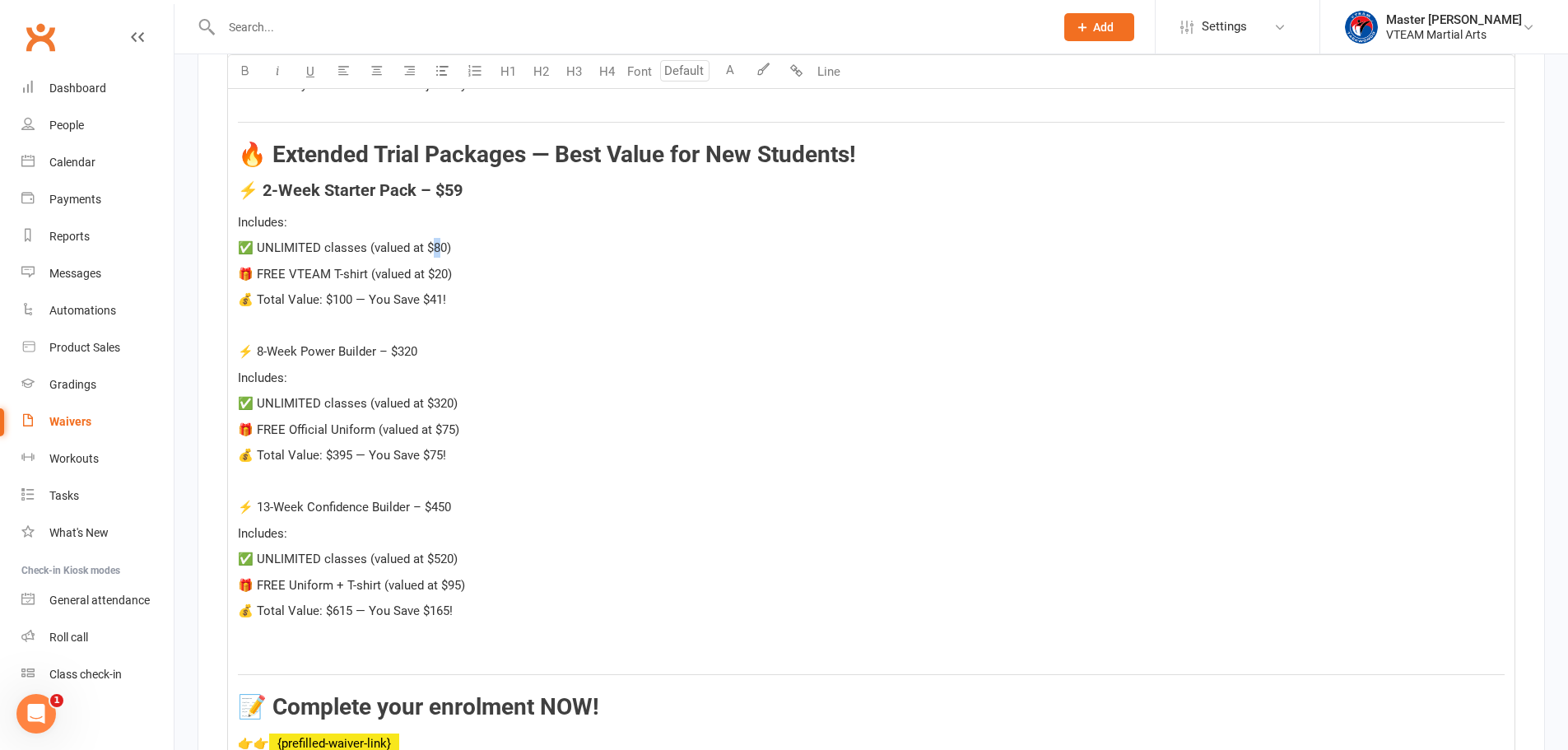
click at [437, 242] on span "✅ UNLIMITED classes (valued at $80)" at bounding box center [345, 247] width 213 height 15
click at [344, 298] on span "💰 Total Value: $100 — You Save $41!" at bounding box center [342, 299] width 208 height 15
drag, startPoint x: 431, startPoint y: 295, endPoint x: 441, endPoint y: 296, distance: 10.0
click at [441, 296] on span "💰 Total Value: $160 — You Save $41!" at bounding box center [342, 299] width 208 height 15
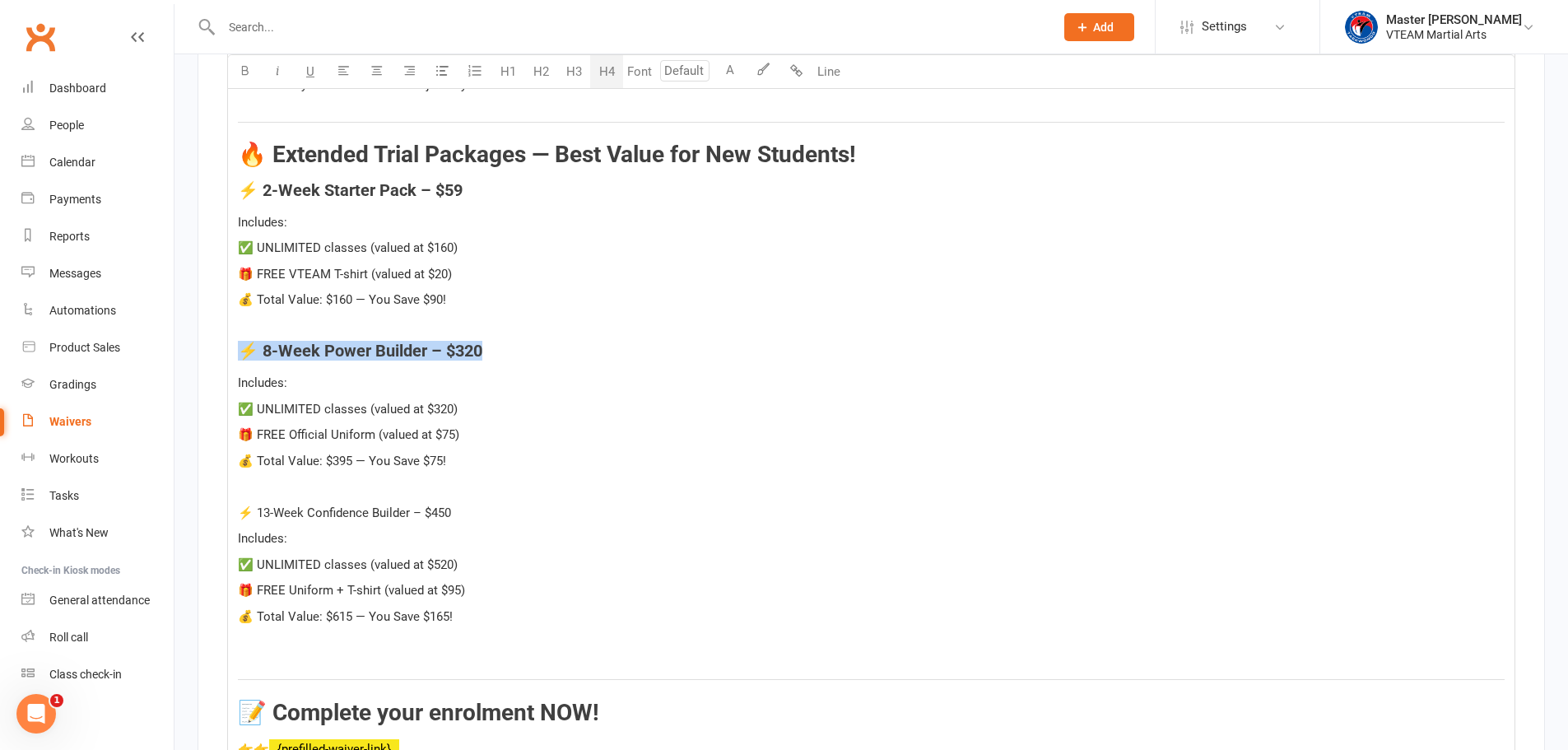
click at [602, 81] on button "H4" at bounding box center [606, 71] width 33 height 33
click at [447, 401] on span "✅ UNLIMITED classes (valued at $320)" at bounding box center [348, 408] width 220 height 15
drag, startPoint x: 446, startPoint y: 241, endPoint x: 436, endPoint y: 238, distance: 10.4
click at [436, 240] on span "✅ UNLIMITED classes (valued at $160)" at bounding box center [348, 247] width 220 height 15
drag, startPoint x: 441, startPoint y: 298, endPoint x: 432, endPoint y: 298, distance: 9.0
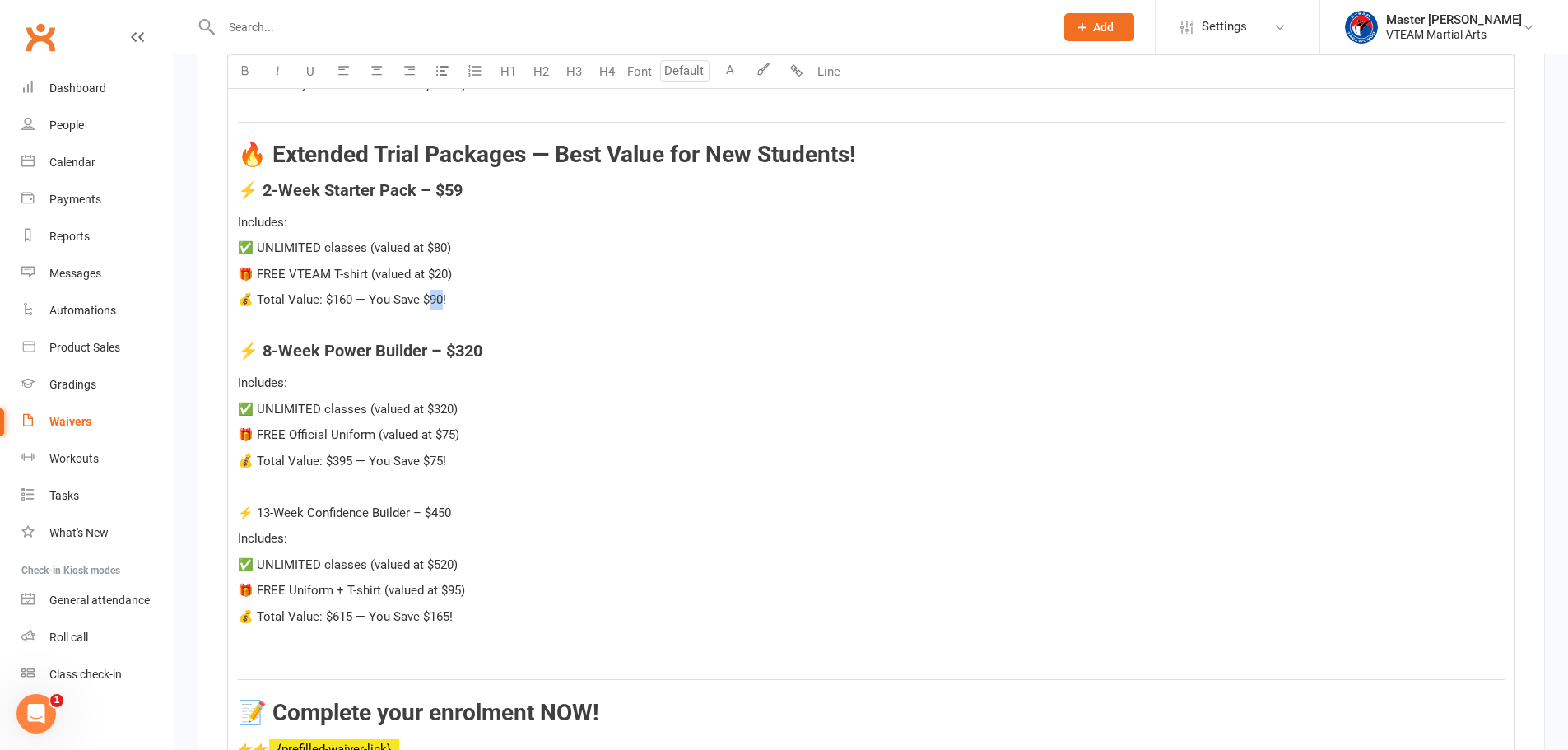
click at [432, 298] on span "💰 Total Value: $160 — You Save $90!" at bounding box center [342, 299] width 208 height 15
click at [339, 292] on span "💰 Total Value: $160 — You Save $41!" at bounding box center [342, 299] width 208 height 15
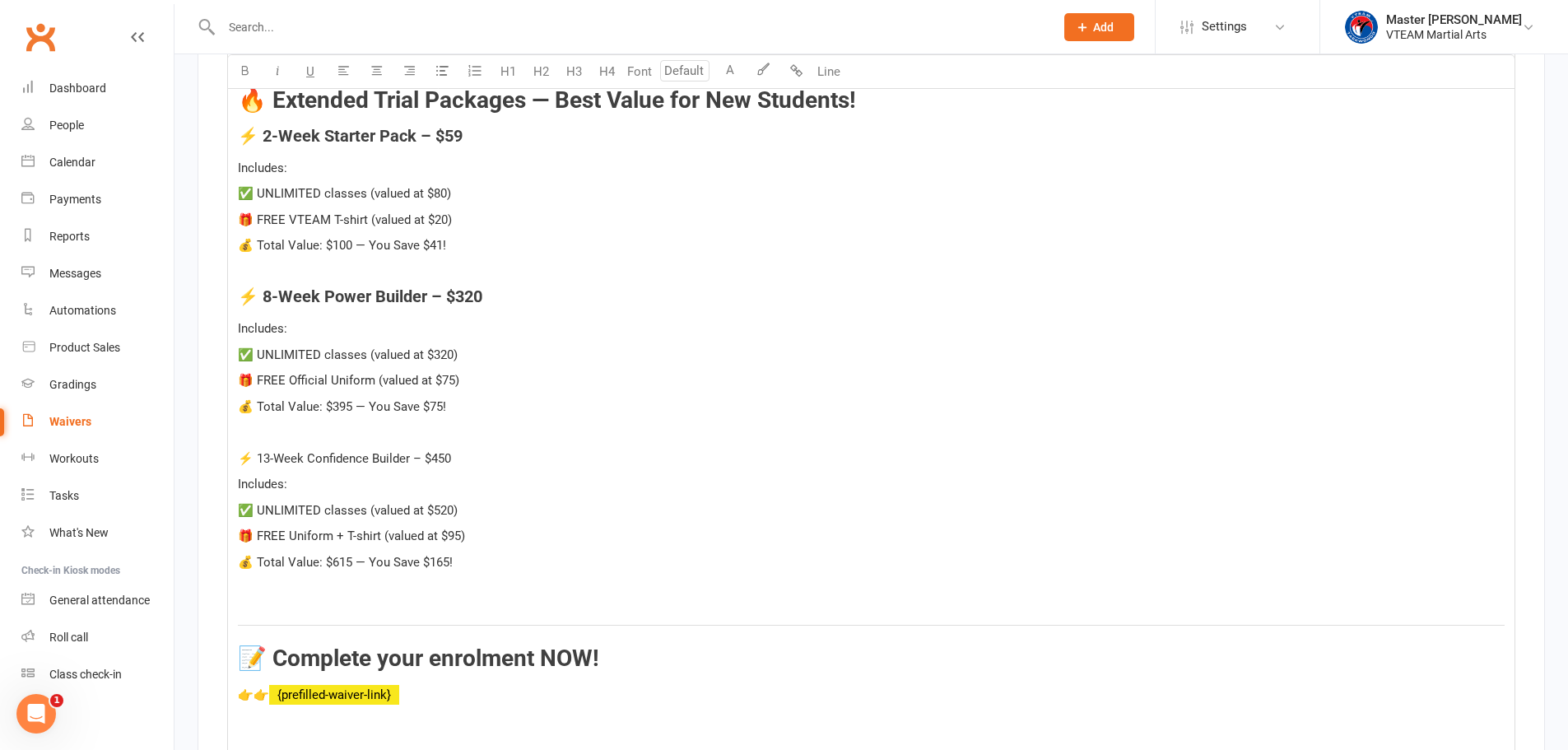
scroll to position [6384, 0]
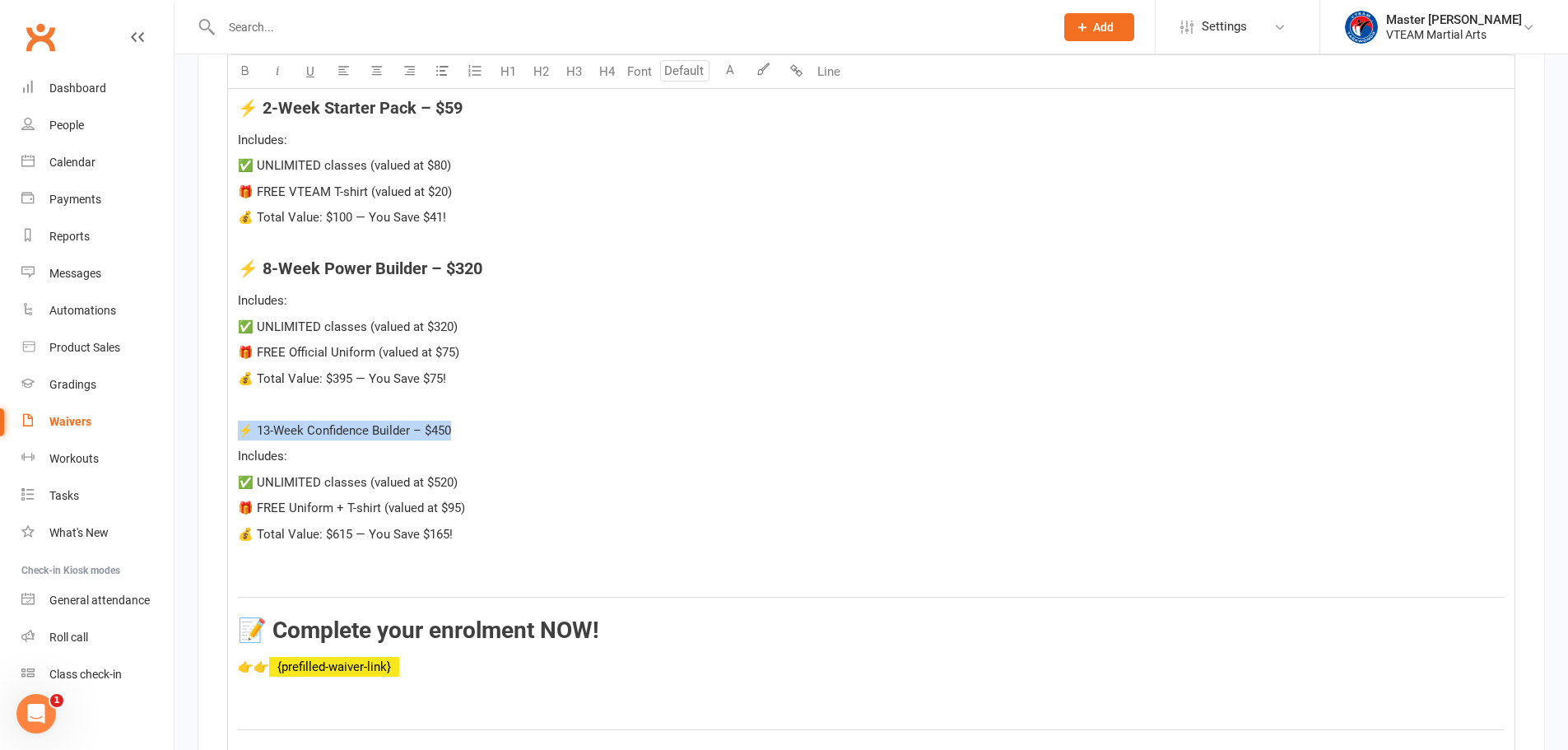
drag, startPoint x: 461, startPoint y: 427, endPoint x: 239, endPoint y: 428, distance: 222.0
click at [239, 428] on p "⚡ 13-Week Confidence Builder – $450" at bounding box center [872, 430] width 1267 height 19
click at [612, 74] on button "H4" at bounding box center [606, 71] width 33 height 33
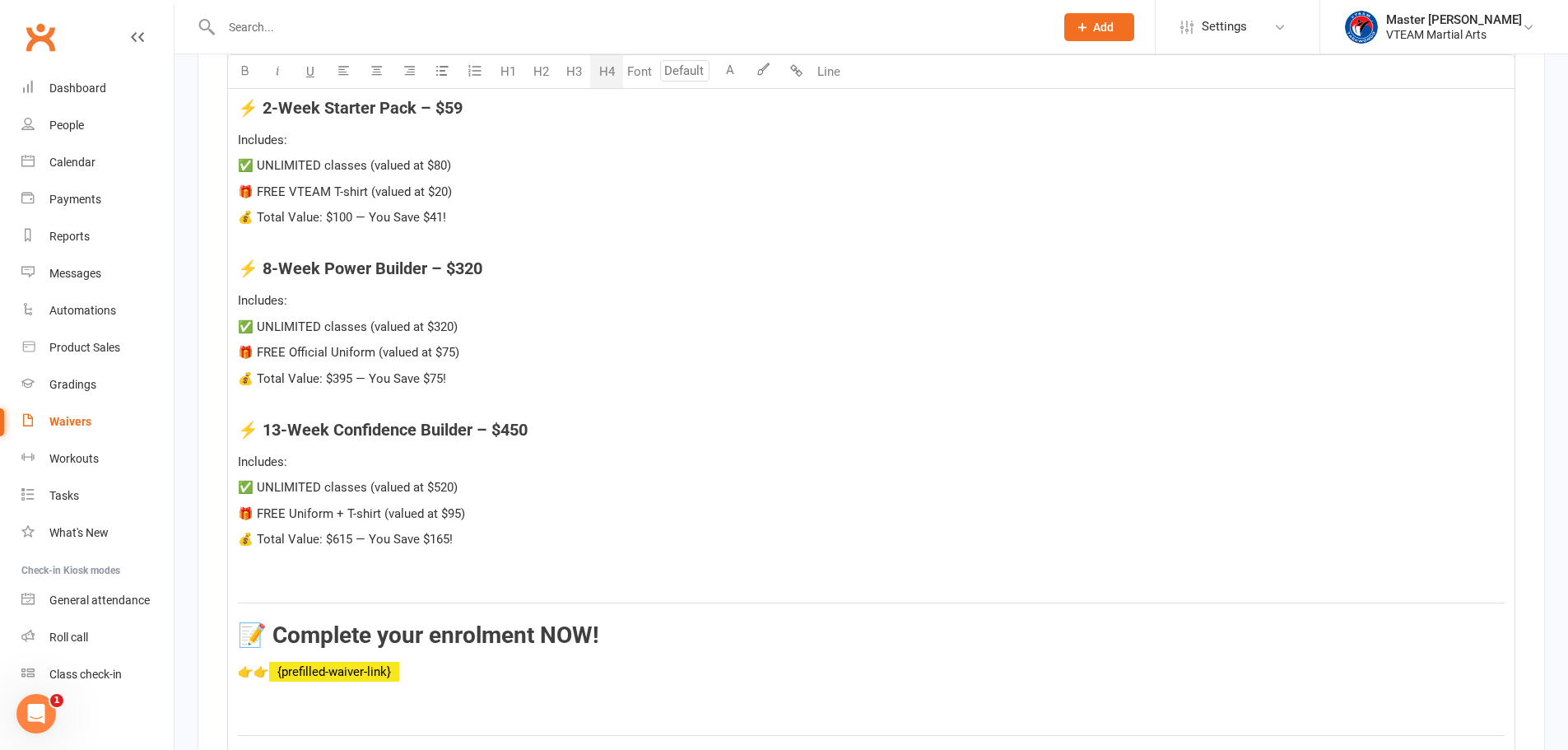
click at [470, 266] on span "⚡ 8-Week Power Builder – $320" at bounding box center [361, 268] width 245 height 19
click at [469, 262] on span "⚡ 8-Week Power Builder – $320" at bounding box center [361, 268] width 245 height 19
click at [435, 372] on span "💰 Total Value: $395 — You Save $75!" at bounding box center [342, 378] width 208 height 15
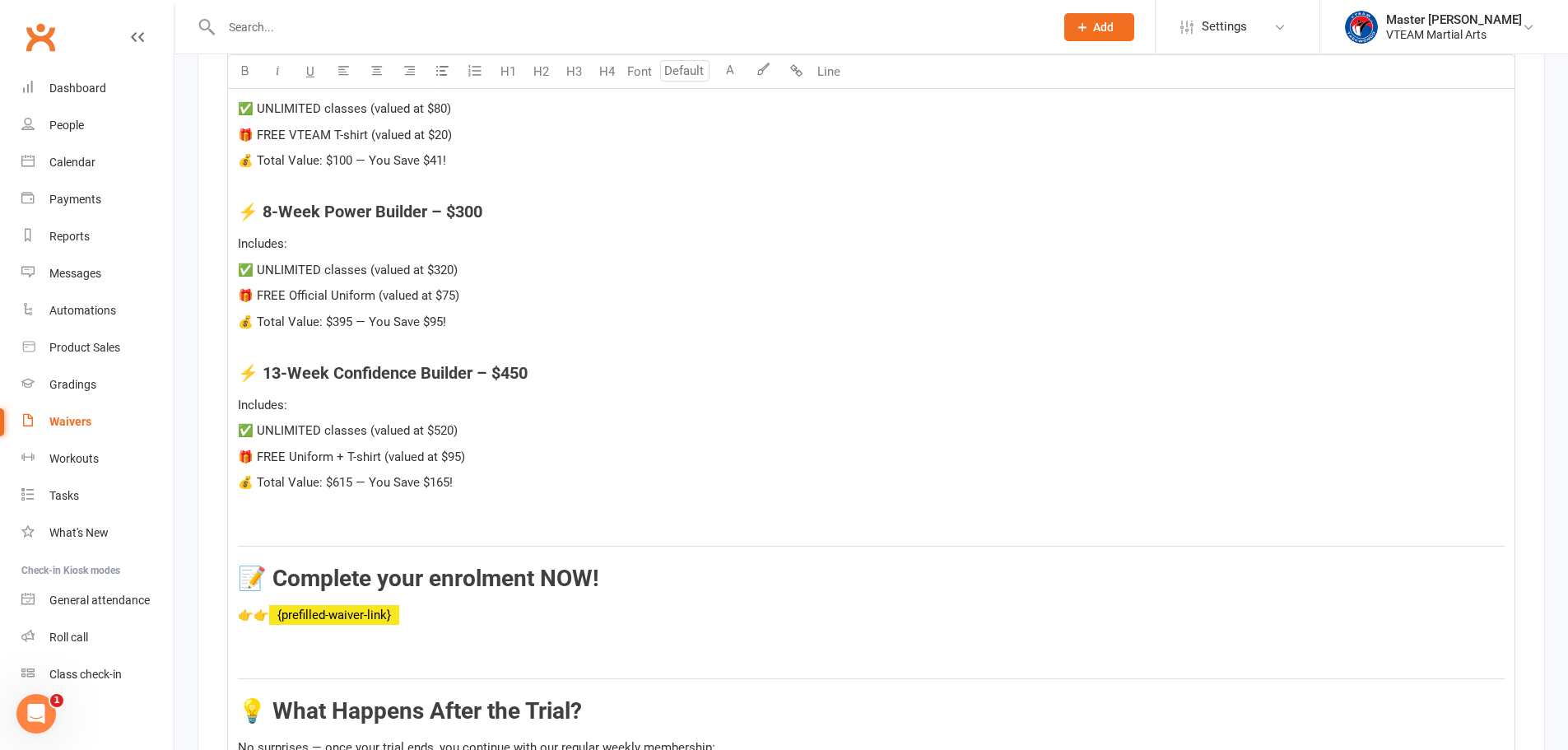
scroll to position [6467, 0]
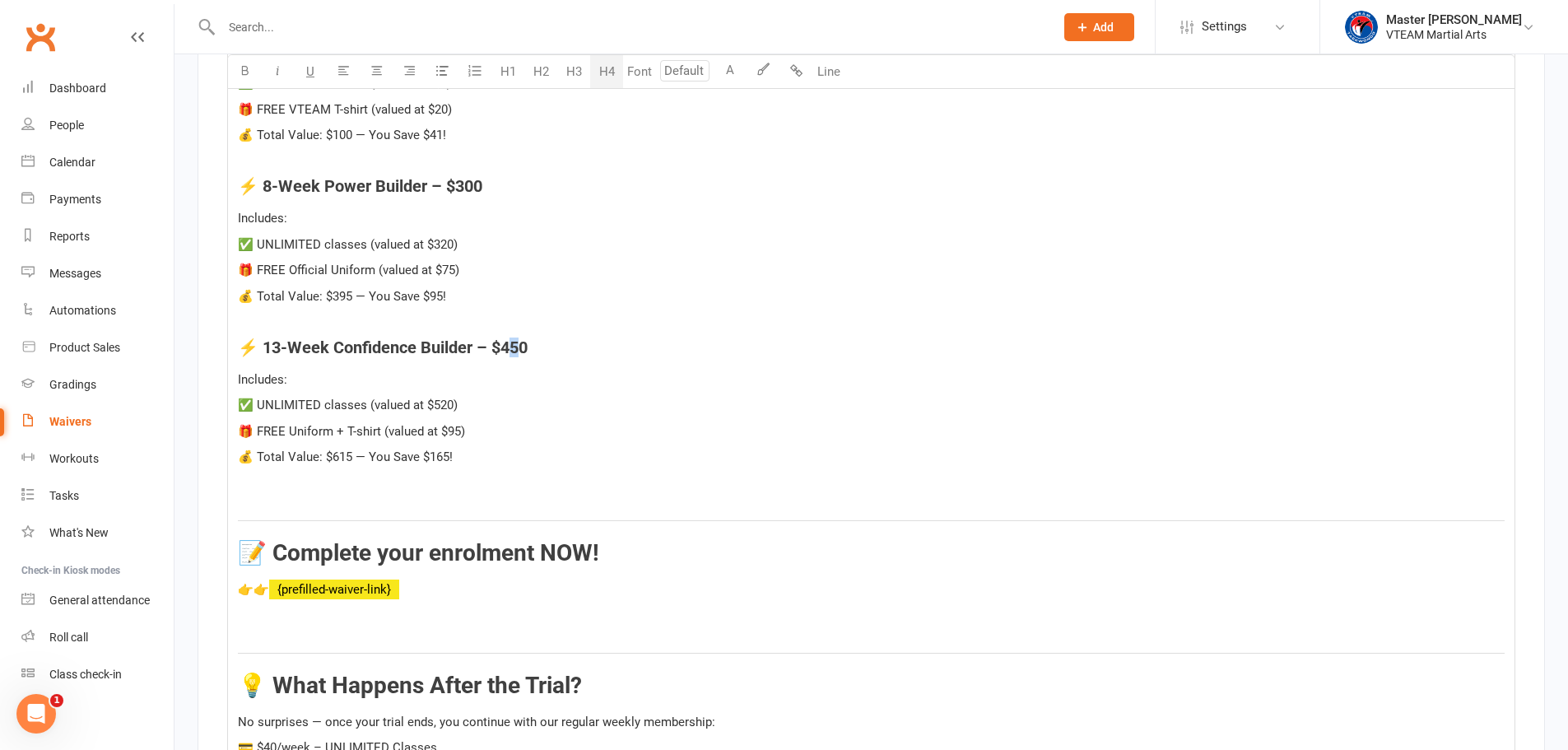
click at [519, 347] on span "⚡ 13-Week Confidence Builder – $450" at bounding box center [383, 347] width 290 height 19
drag, startPoint x: 430, startPoint y: 448, endPoint x: 442, endPoint y: 452, distance: 12.6
click at [442, 452] on span "💰 Total Value: $615 — You Save $165!" at bounding box center [345, 456] width 215 height 15
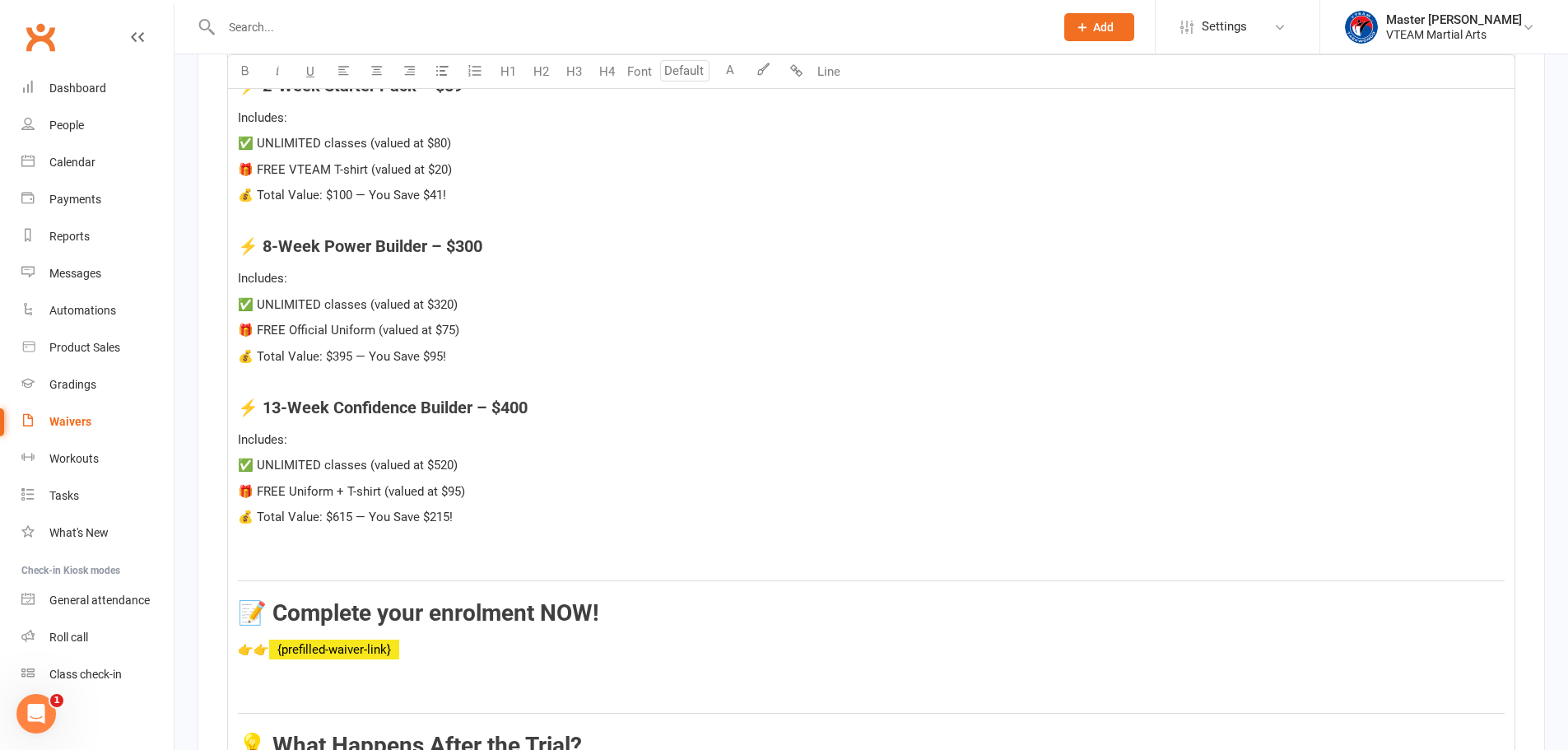
scroll to position [6384, 0]
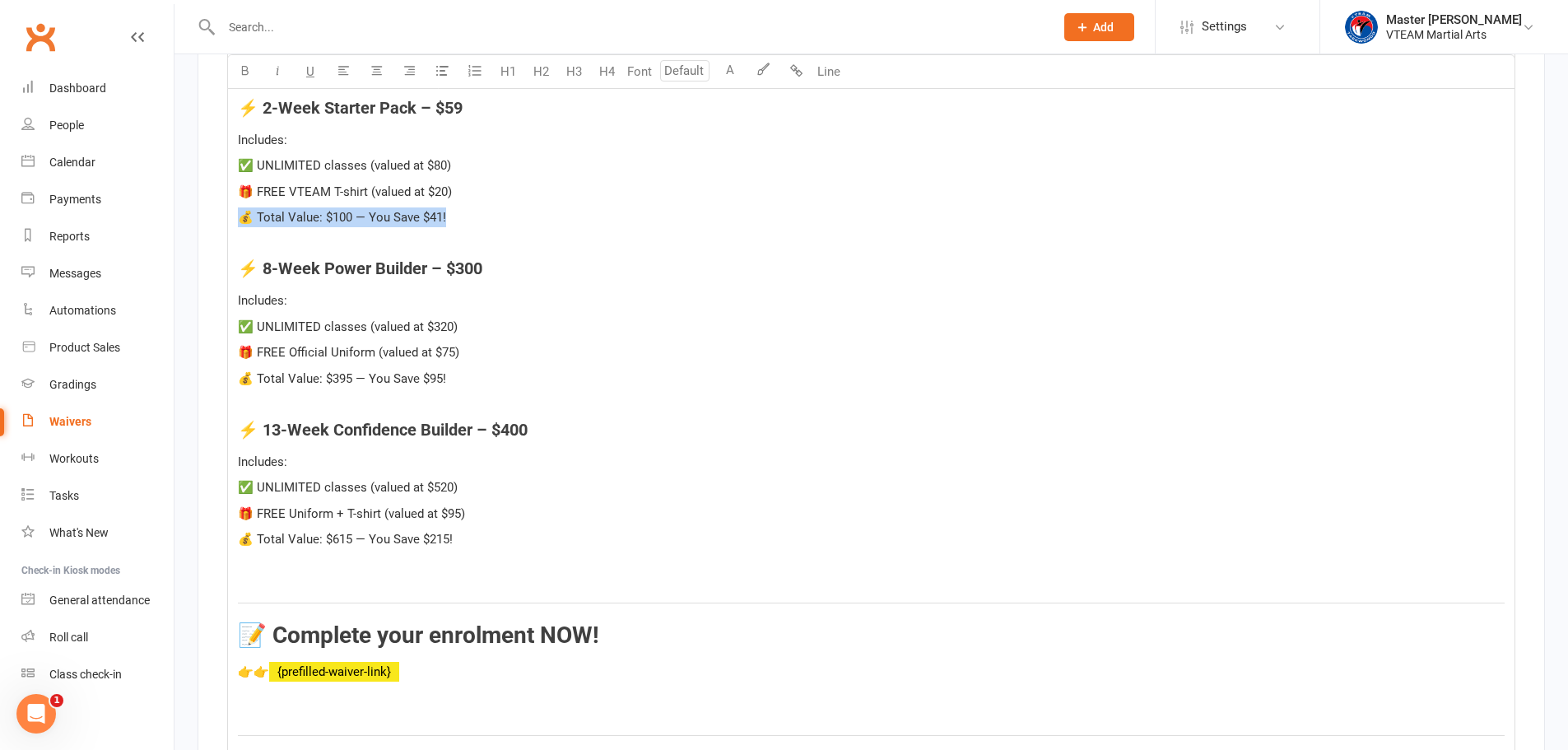
drag, startPoint x: 457, startPoint y: 210, endPoint x: 237, endPoint y: 216, distance: 220.1
click at [237, 216] on div "Hi ﻿ {contact-first-name} , It was fantastic having your child join us for thei…" at bounding box center [871, 493] width 1286 height 1336
drag, startPoint x: 387, startPoint y: 372, endPoint x: 246, endPoint y: 369, distance: 141.0
click at [250, 369] on p "💰 Total Value: $395 — You Save $95!" at bounding box center [872, 378] width 1267 height 19
drag, startPoint x: 409, startPoint y: 212, endPoint x: 244, endPoint y: 215, distance: 165.0
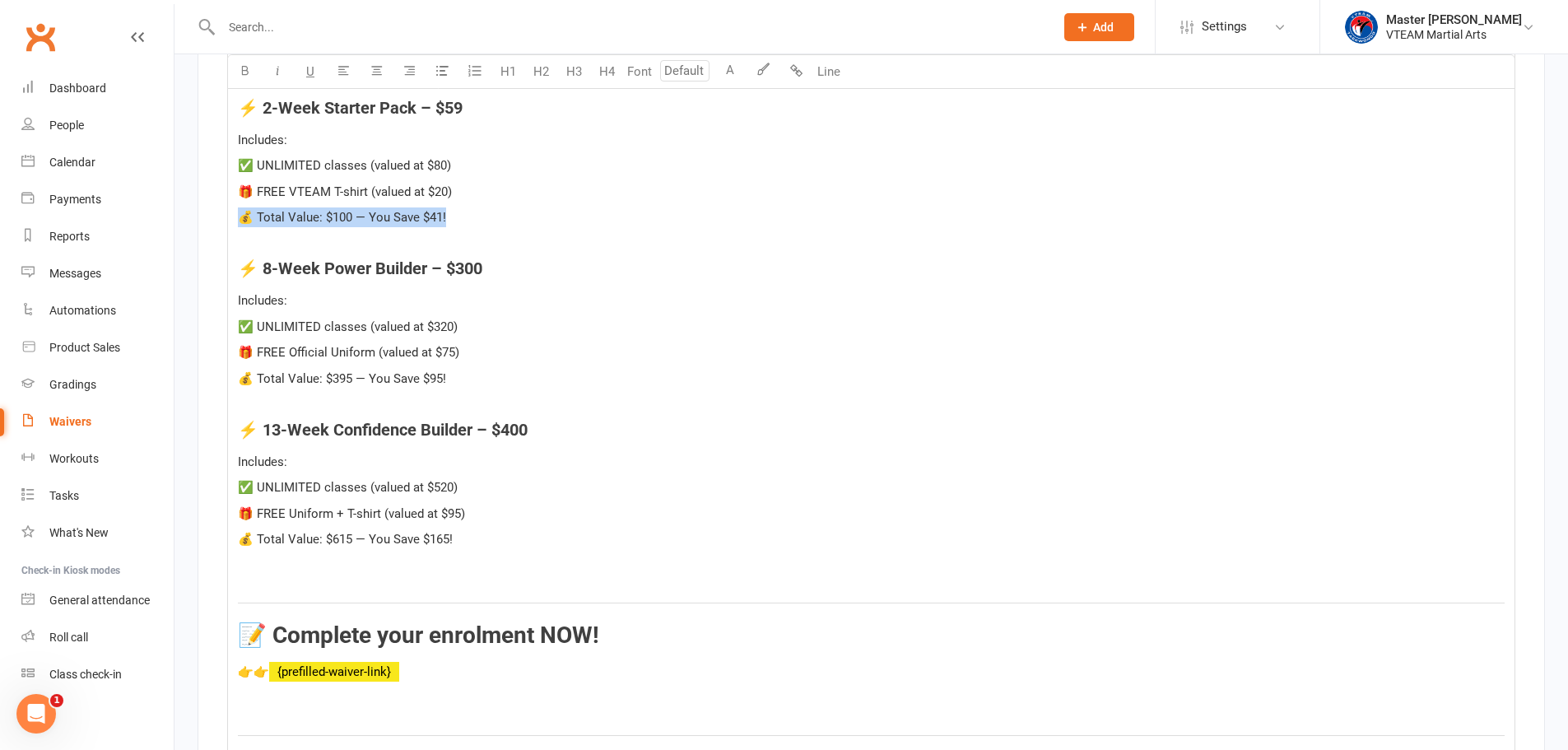
click at [244, 215] on p "💰 Total Value: $100 — You Save $41!" at bounding box center [872, 217] width 1267 height 19
drag, startPoint x: 460, startPoint y: 367, endPoint x: 238, endPoint y: 358, distance: 222.2
click at [238, 358] on div "Hi ﻿ {contact-first-name} , It was fantastic having your child join us for thei…" at bounding box center [871, 493] width 1286 height 1336
drag, startPoint x: 463, startPoint y: 534, endPoint x: 244, endPoint y: 523, distance: 219.3
click at [244, 530] on p "💰 Total Value: $615 — You Save $165!" at bounding box center [872, 539] width 1267 height 19
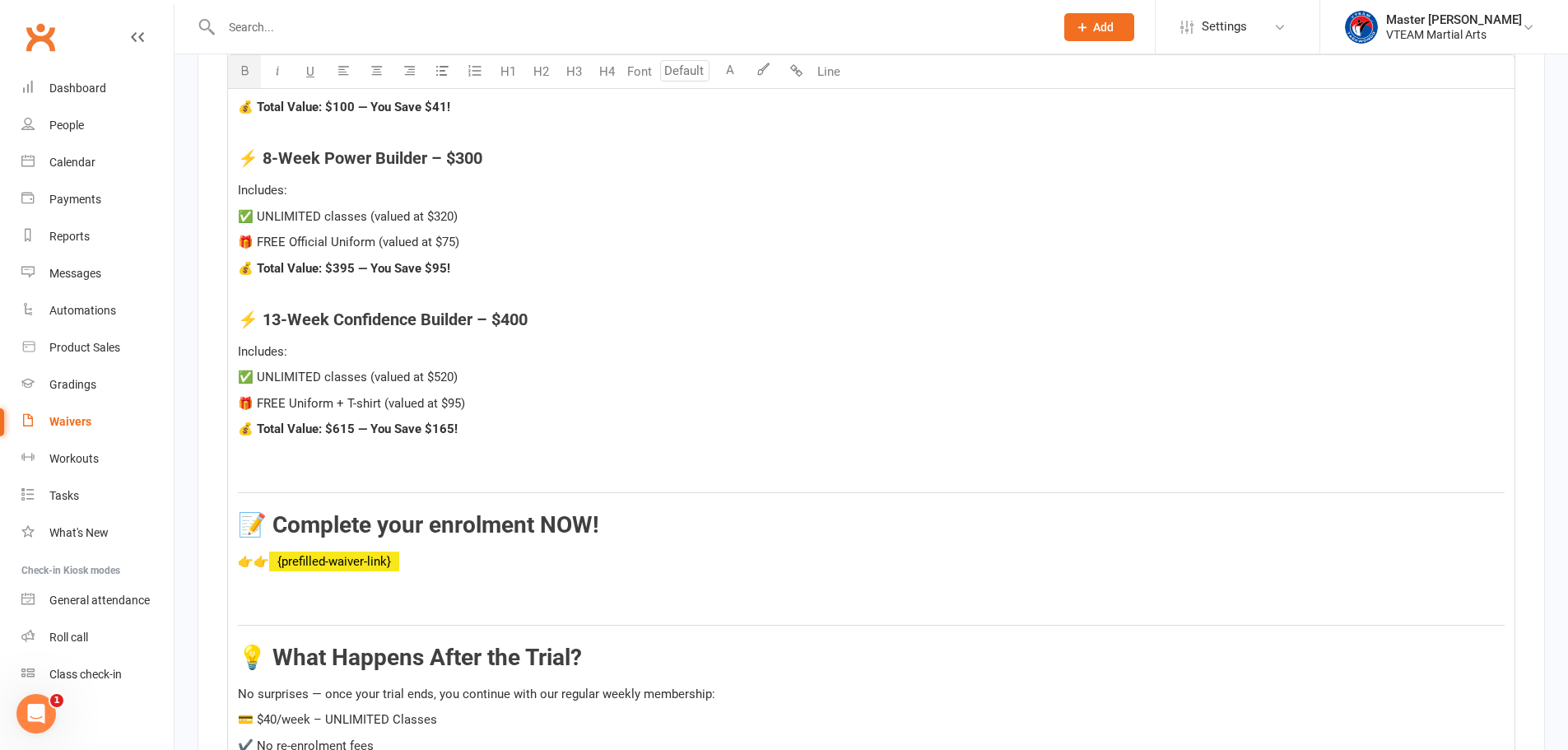
scroll to position [6631, 0]
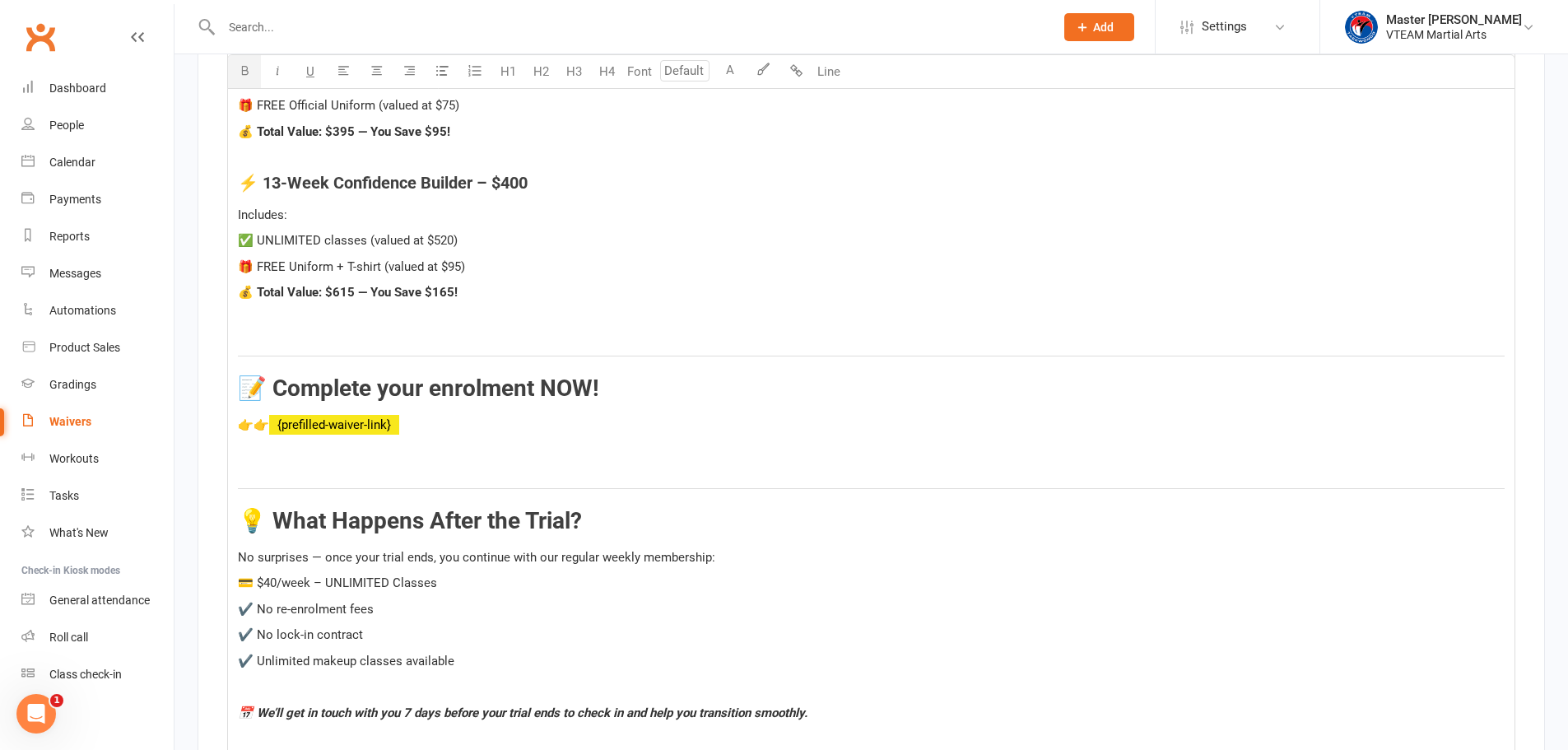
click at [557, 419] on p "👉👉 ﻿ {prefilled-waiver-link}" at bounding box center [872, 424] width 1267 height 19
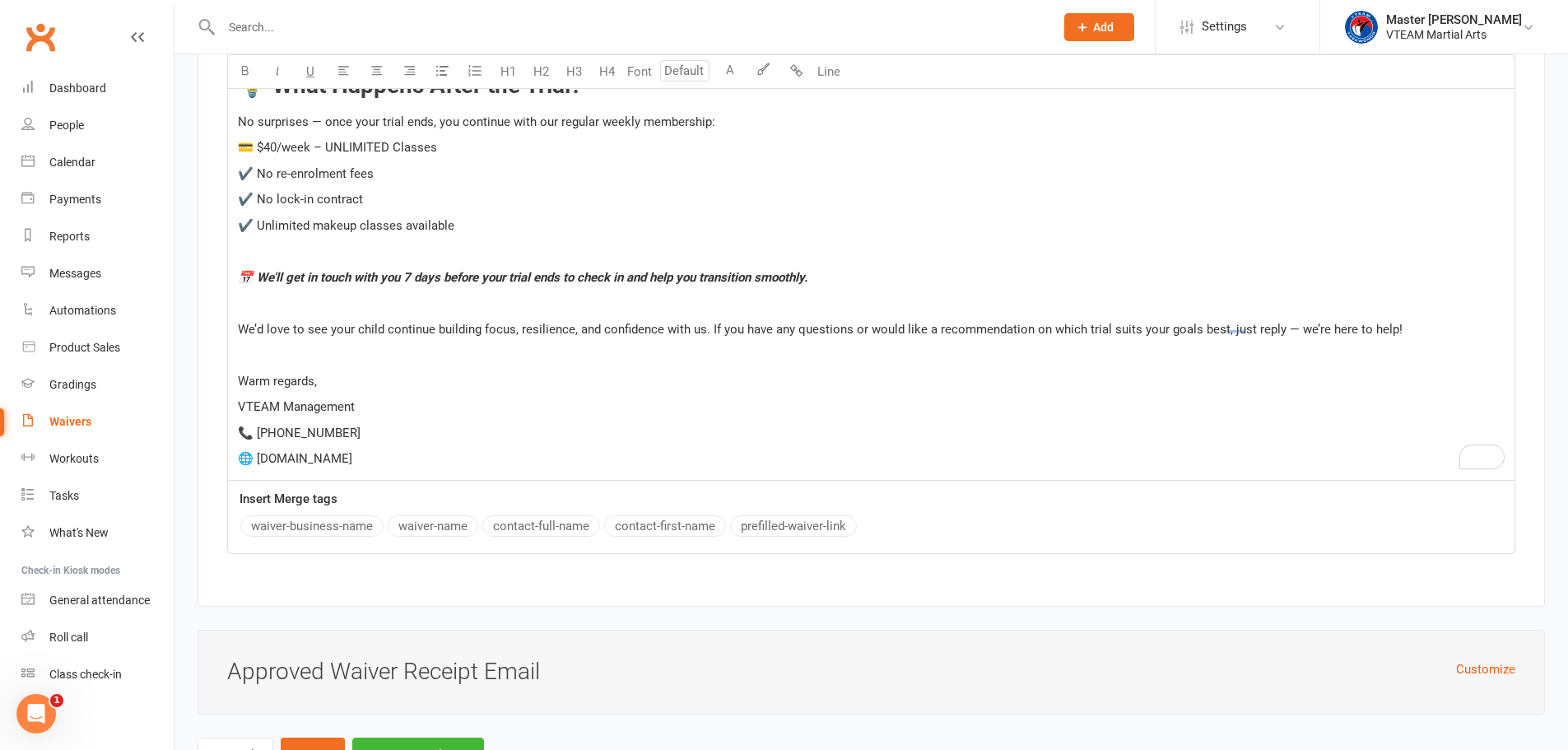
scroll to position [7048, 0]
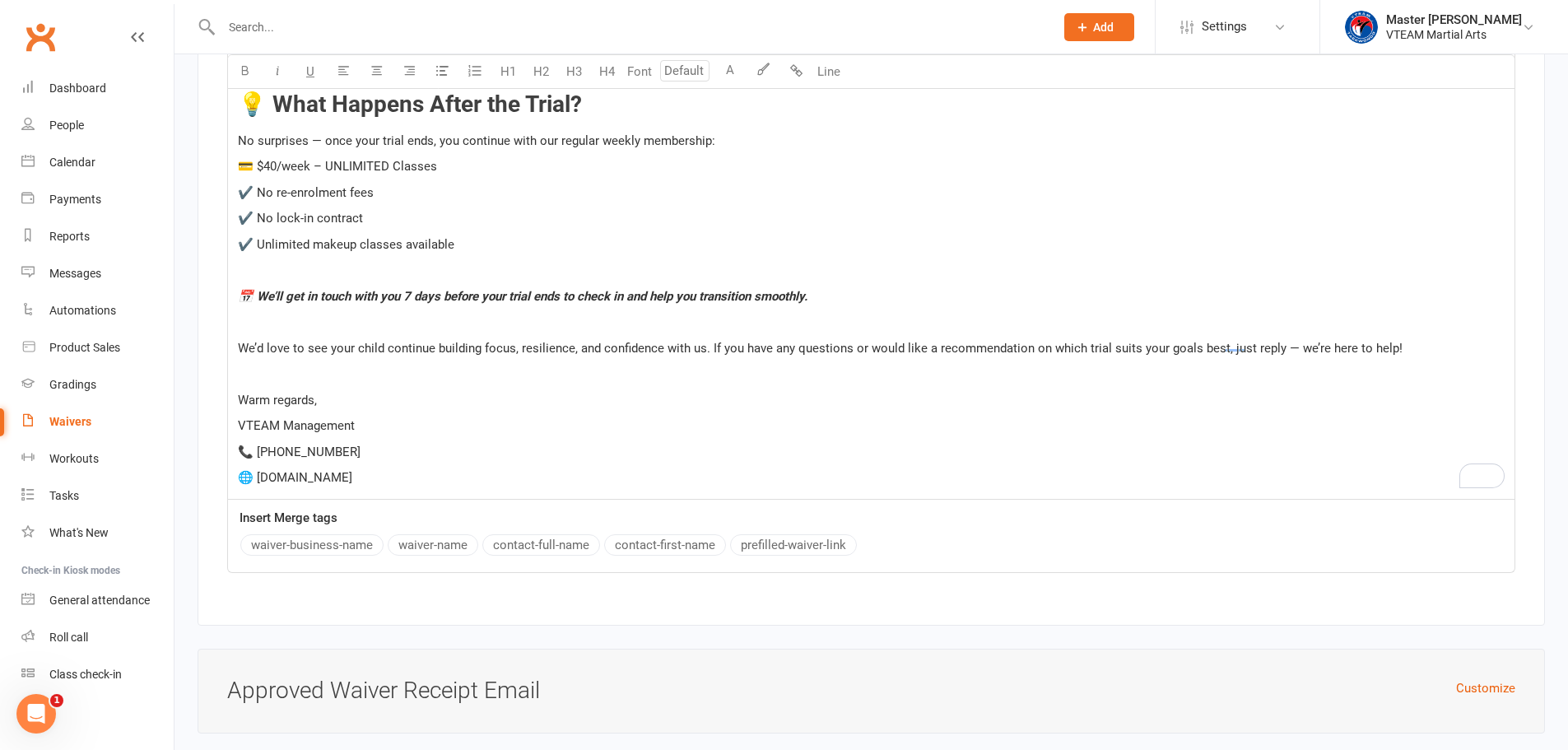
click at [656, 341] on span "We’d love to see your child continue building focus, resilience, and confidence…" at bounding box center [820, 348] width 1165 height 15
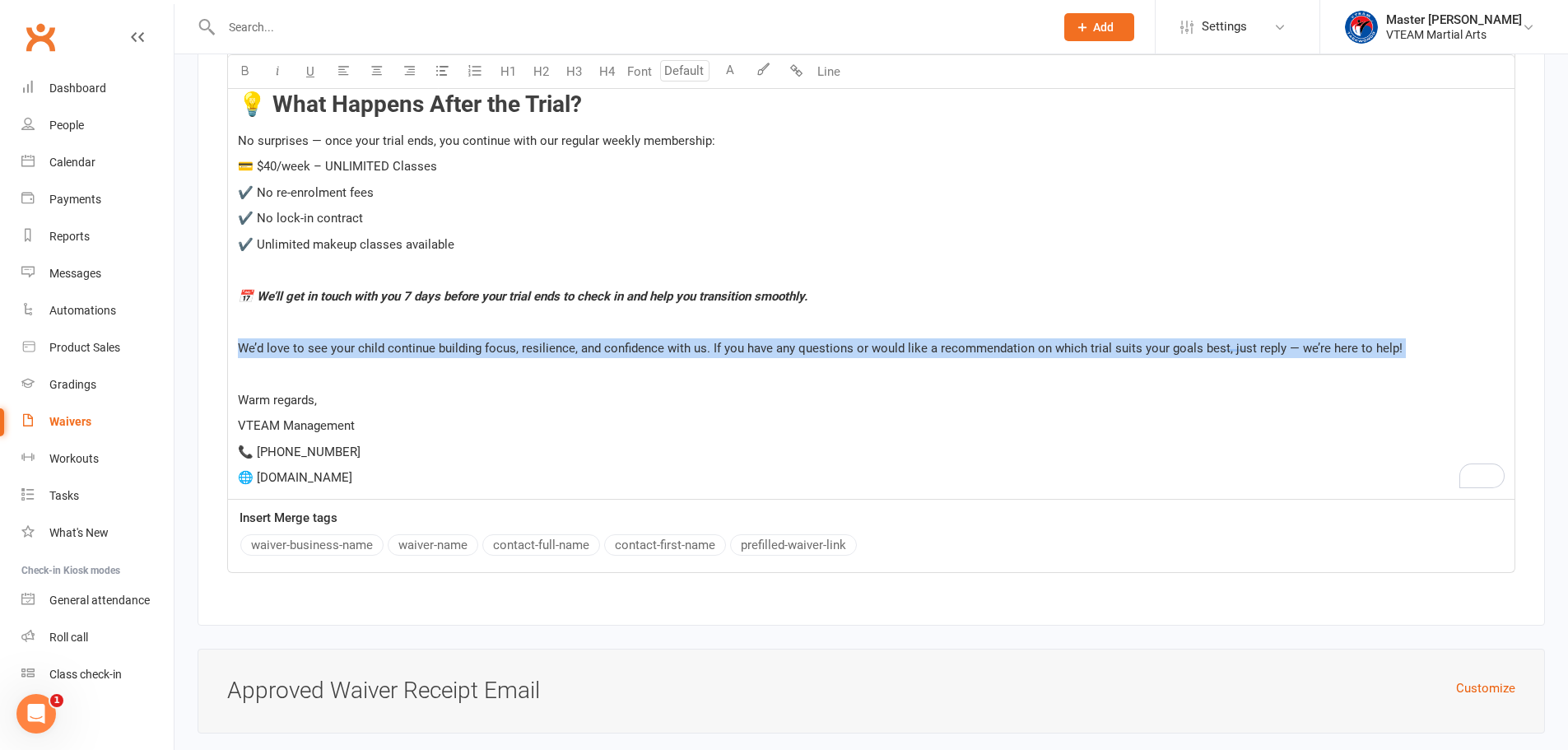
click at [656, 341] on span "We’d love to see your child continue building focus, resilience, and confidence…" at bounding box center [820, 348] width 1165 height 15
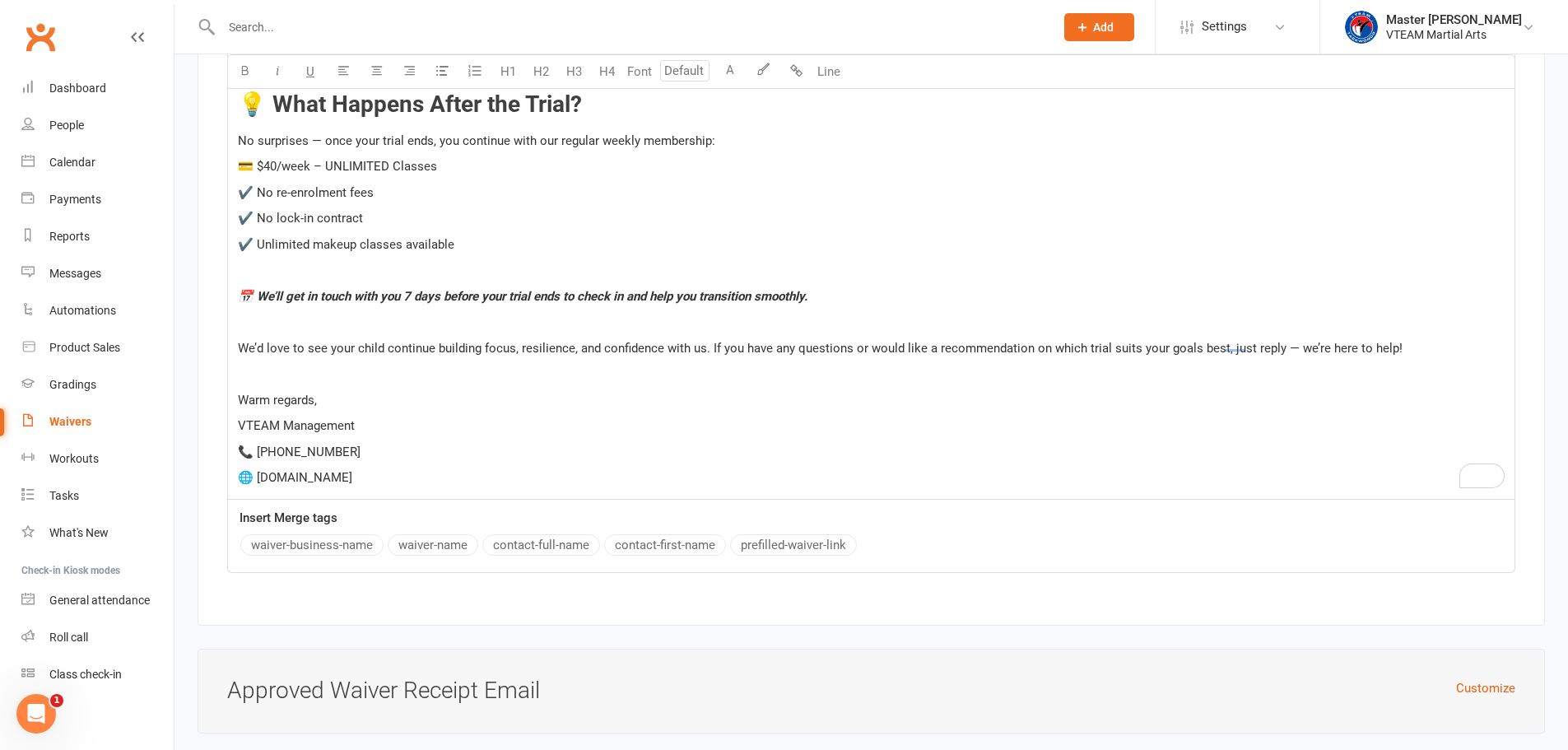
click at [1036, 343] on span "We’d love to see your child continue building focus, resilience, and confidence…" at bounding box center [820, 348] width 1165 height 15
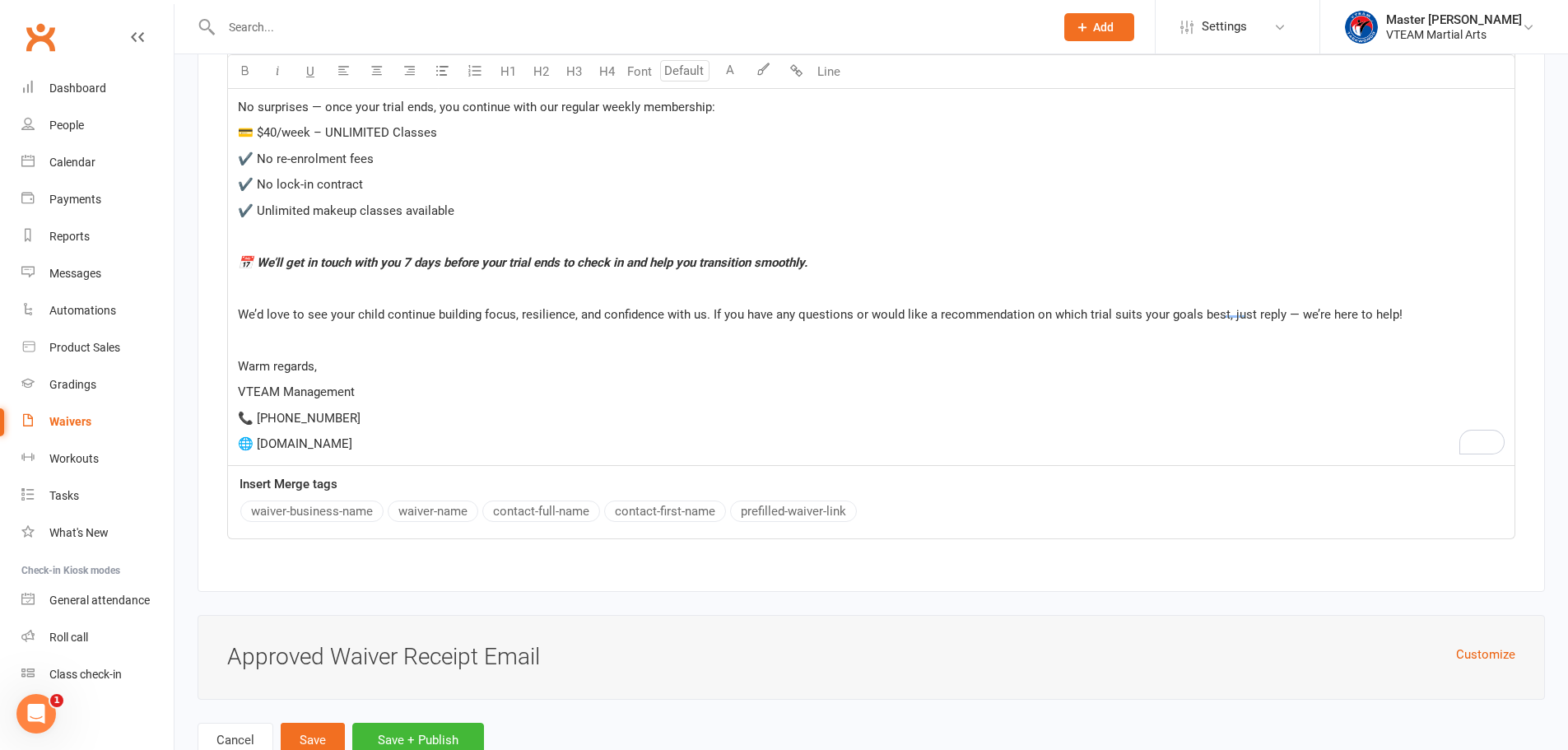
scroll to position [7130, 0]
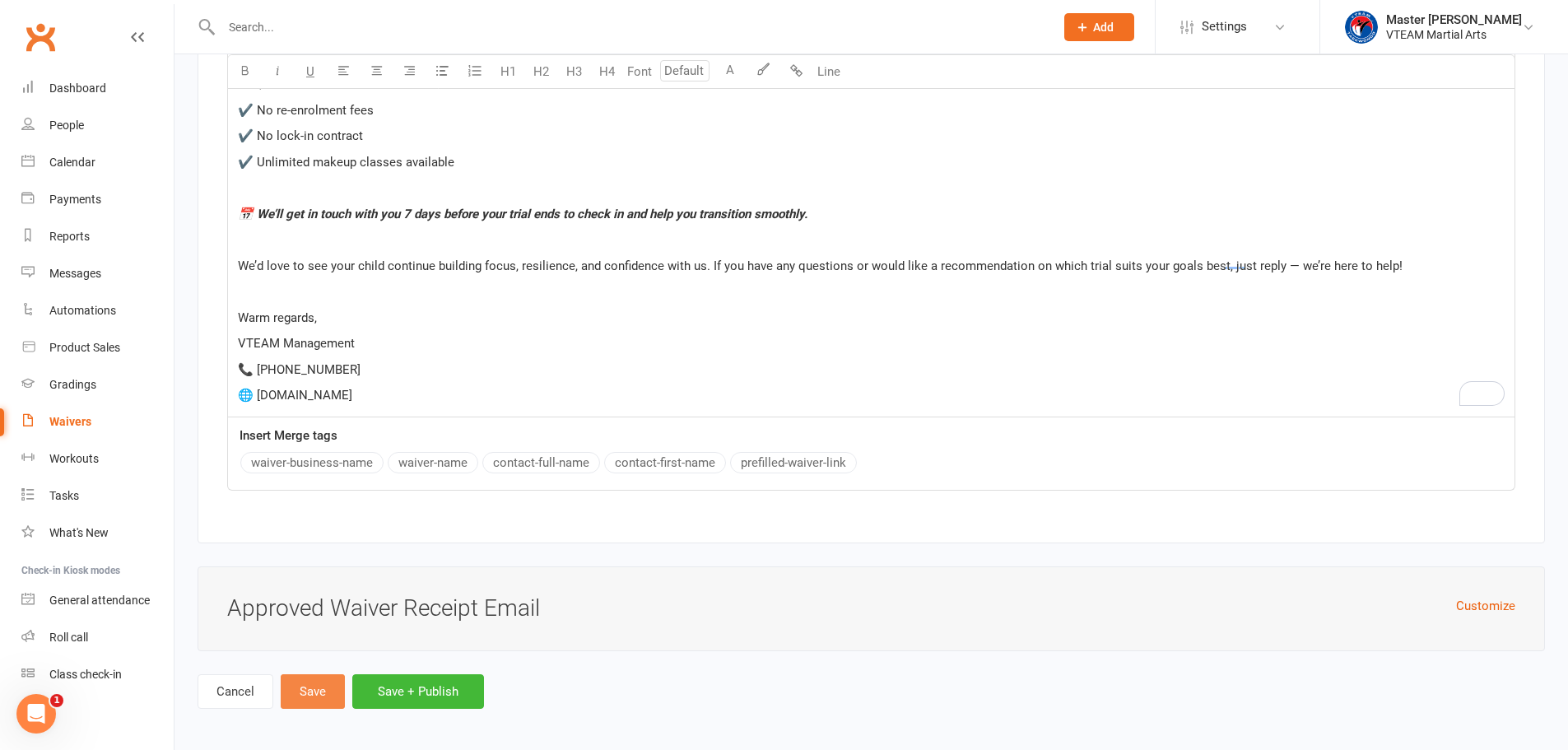
click at [316, 680] on button "Save" at bounding box center [313, 691] width 64 height 35
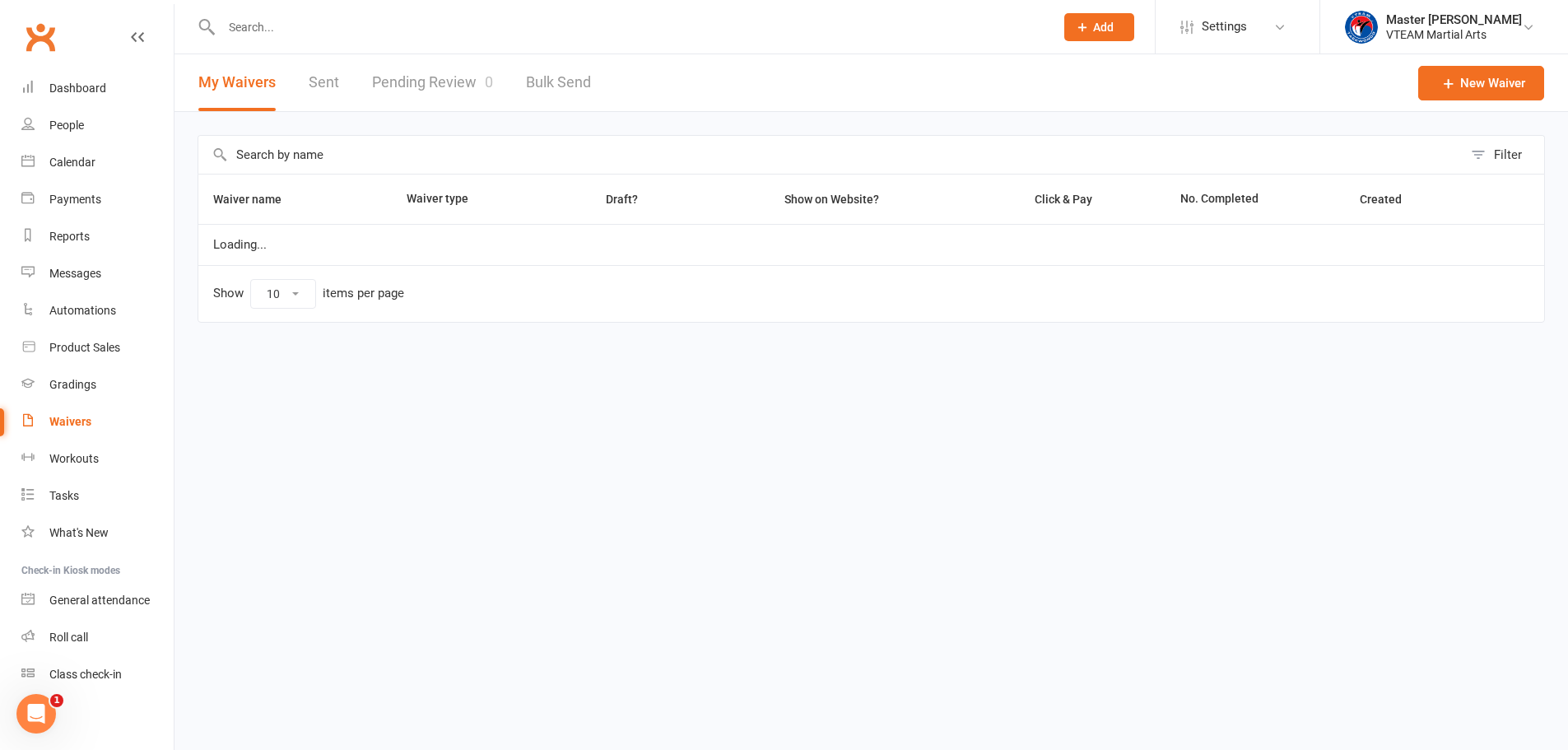
select select "100"
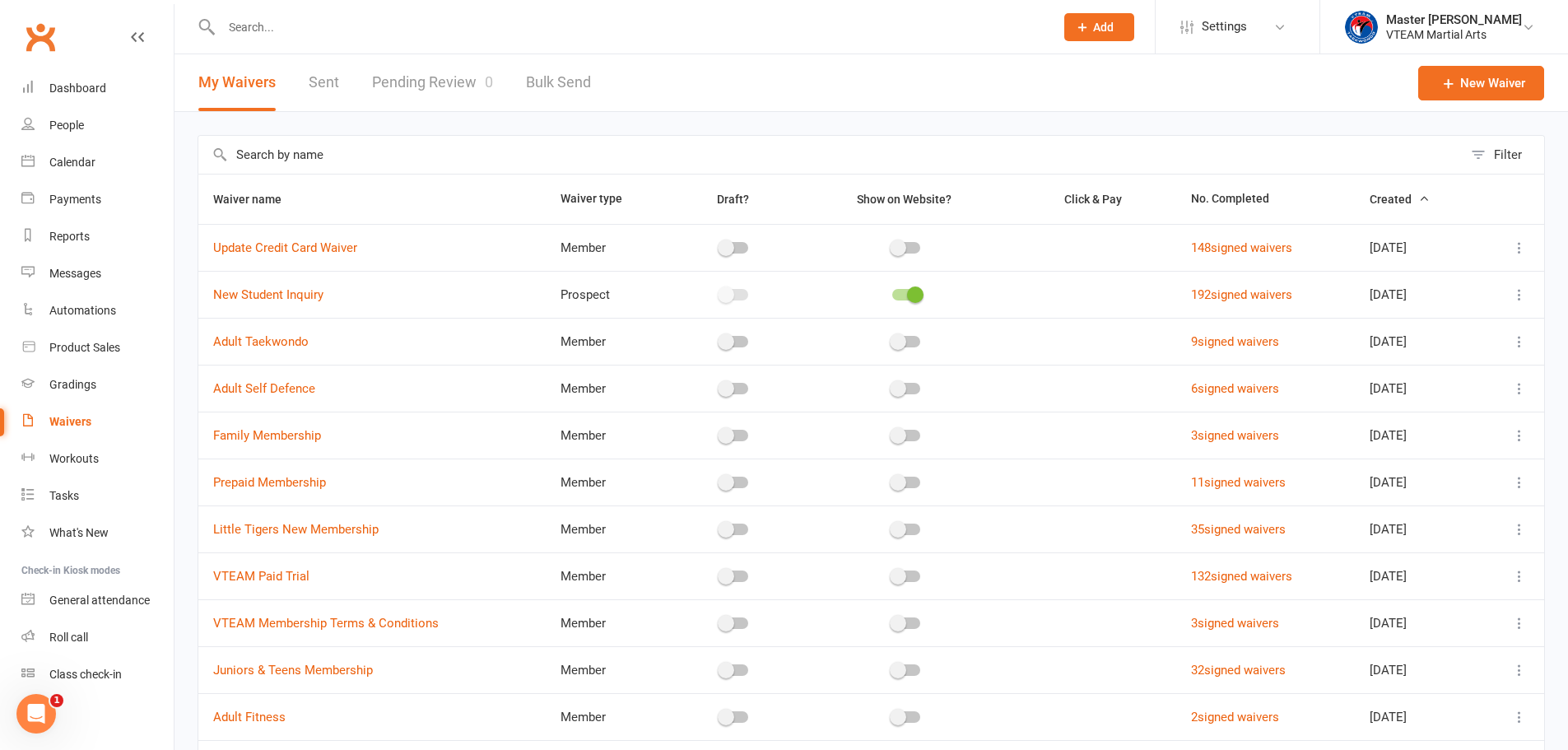
click at [1105, 27] on span "Add" at bounding box center [1103, 27] width 20 height 13
drag, startPoint x: 1081, startPoint y: 147, endPoint x: 1073, endPoint y: 143, distance: 8.9
click at [1081, 147] on link "Non-attending contact" at bounding box center [1081, 151] width 146 height 38
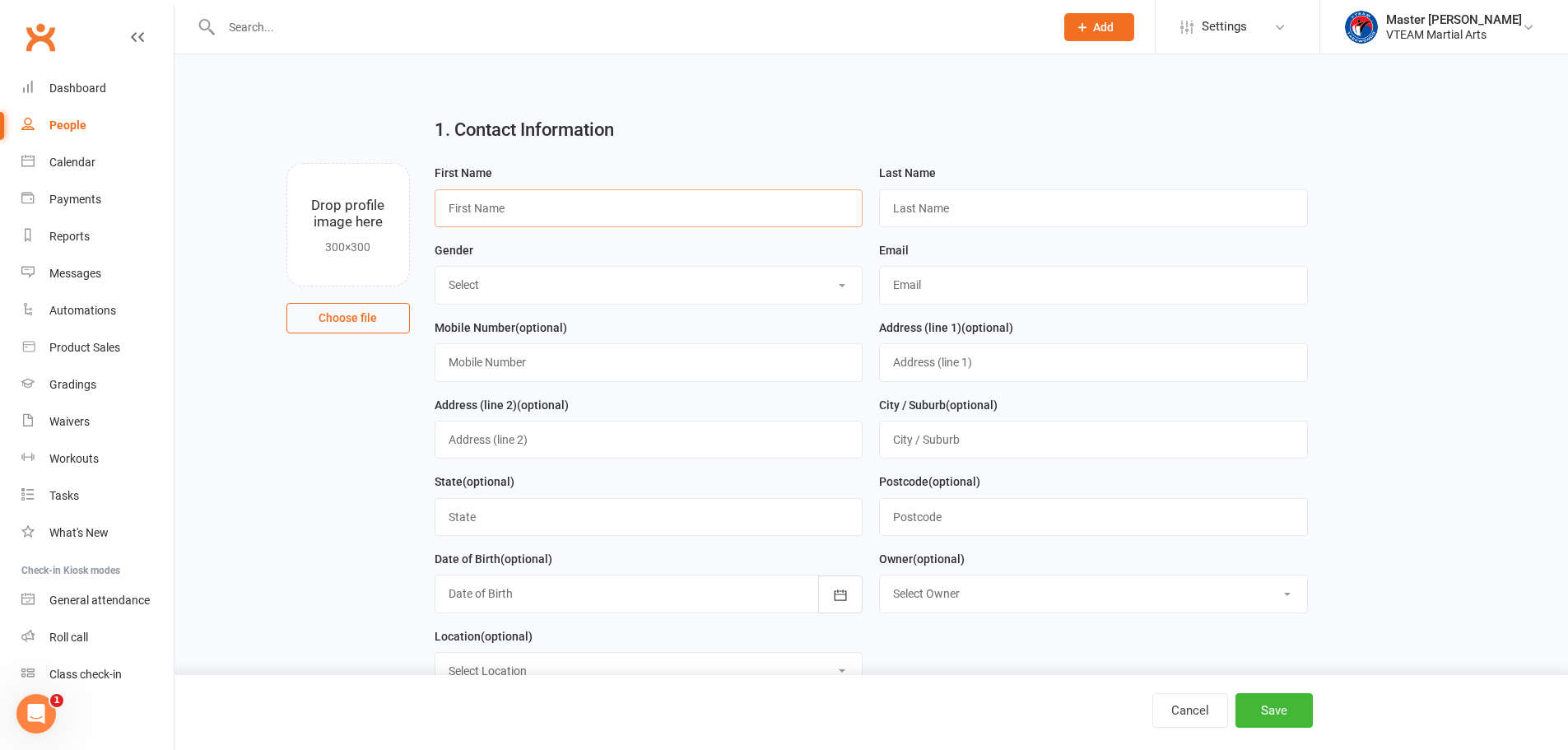
click at [595, 223] on input "text" at bounding box center [649, 208] width 429 height 38
paste input "Sofia Vilma"
type input "Sofia Vilma"
click at [1018, 201] on input "text" at bounding box center [1093, 208] width 429 height 38
paste input "Holland"
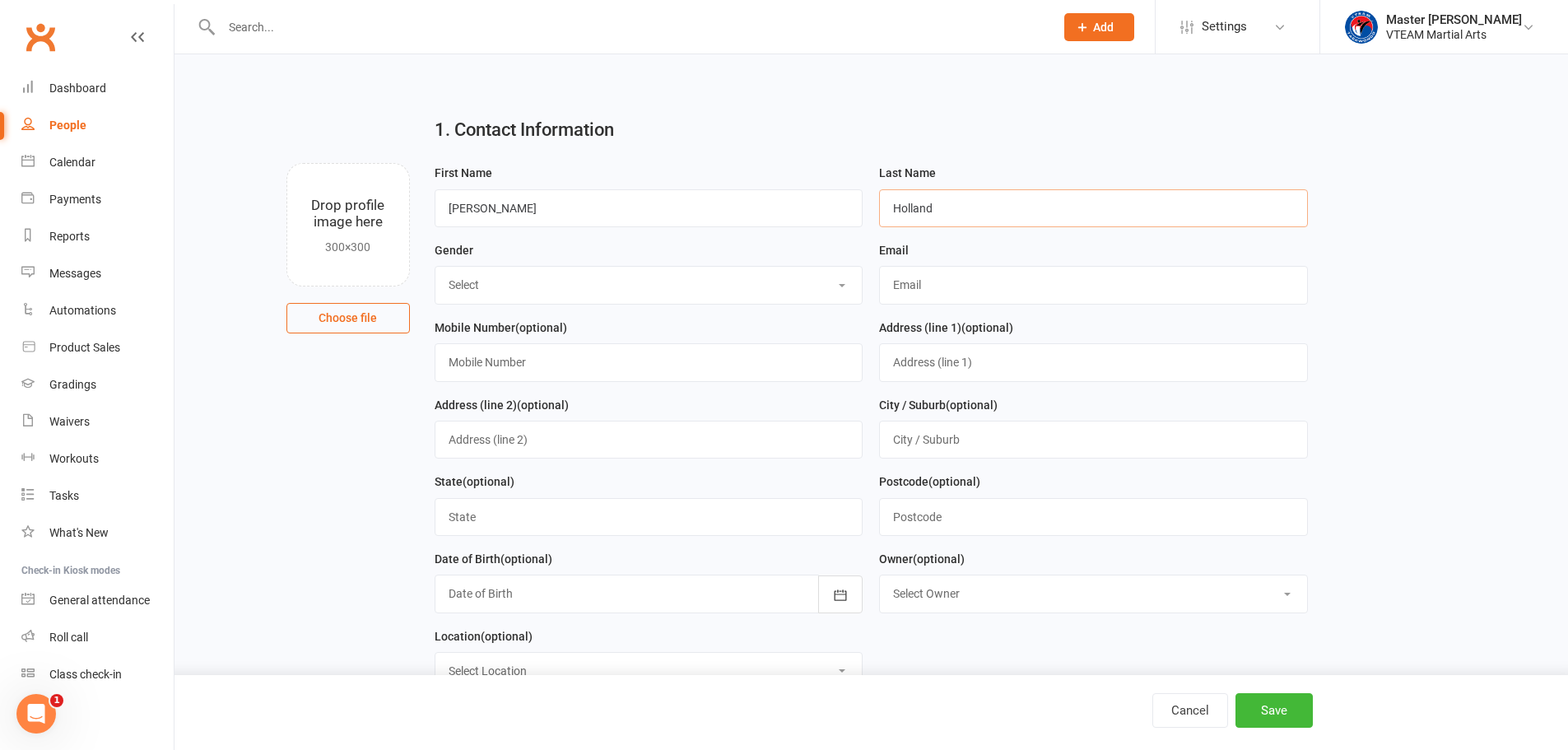
type input "Holland"
drag, startPoint x: 753, startPoint y: 294, endPoint x: 743, endPoint y: 305, distance: 14.9
click at [753, 294] on select "Select Male Female" at bounding box center [649, 284] width 427 height 36
select select "[DEMOGRAPHIC_DATA]"
click at [436, 268] on select "Select Male Female" at bounding box center [649, 284] width 427 height 36
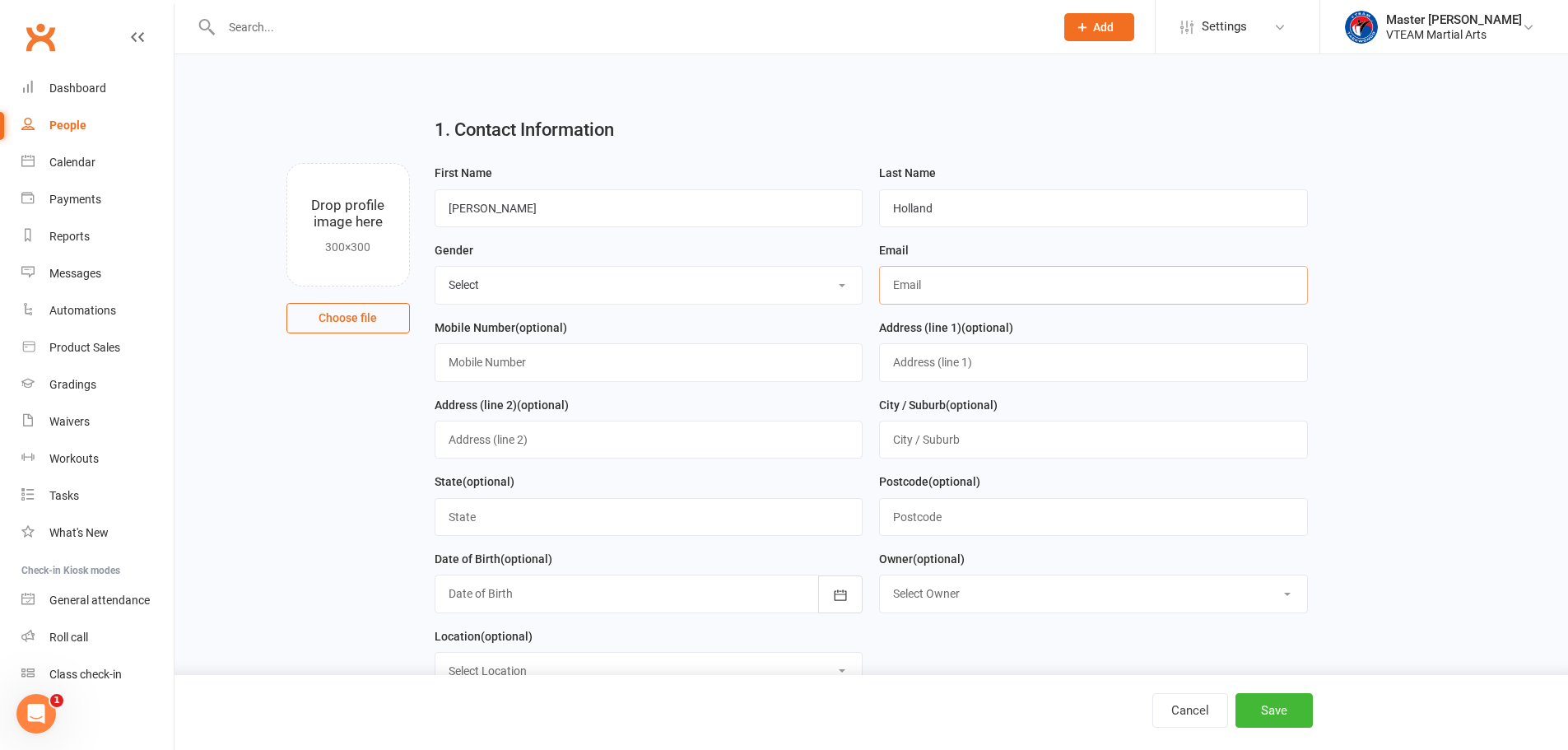
click at [948, 294] on input "text" at bounding box center [1093, 284] width 429 height 38
paste input "vilroperu@gmail.com"
type input "vilroperu@gmail.com"
click at [545, 365] on input "text" at bounding box center [649, 361] width 429 height 38
paste input "0438 583 073"
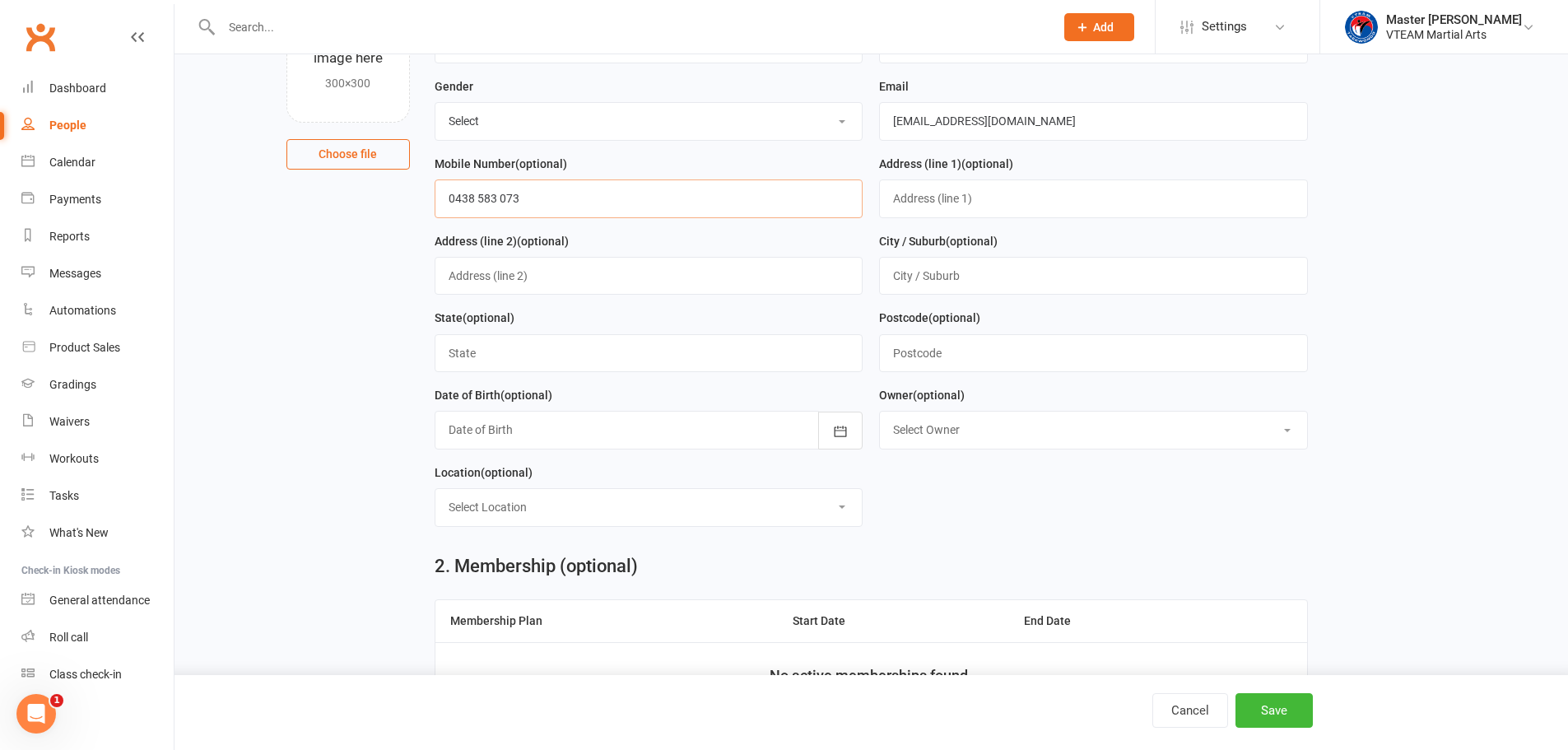
scroll to position [165, 0]
type input "0438 583 073"
click at [558, 503] on select "Select Location Maidstone HQ" at bounding box center [649, 506] width 427 height 36
select select "0"
click at [436, 494] on select "Select Location Maidstone HQ" at bounding box center [649, 506] width 427 height 36
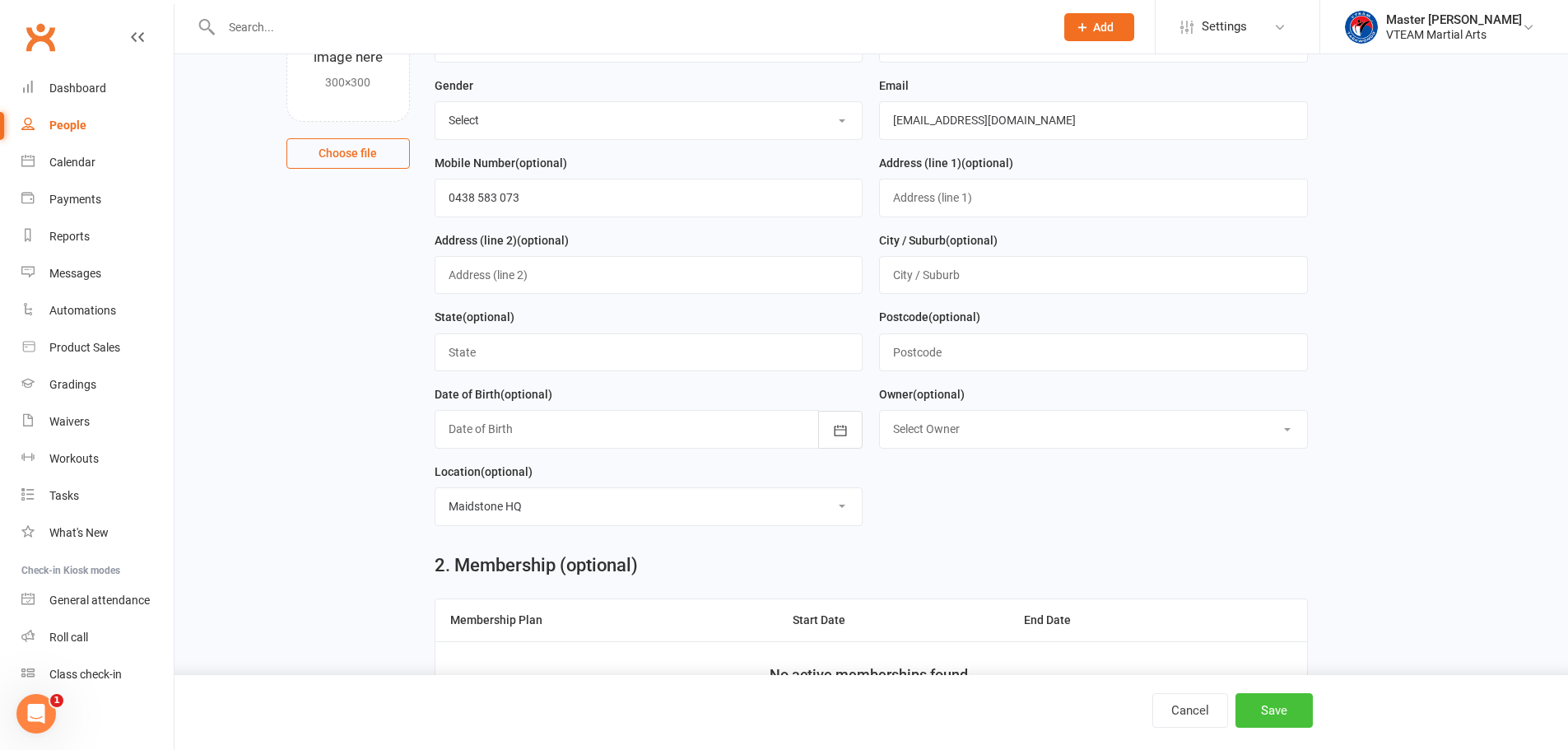
click at [1288, 706] on button "Save" at bounding box center [1274, 709] width 77 height 35
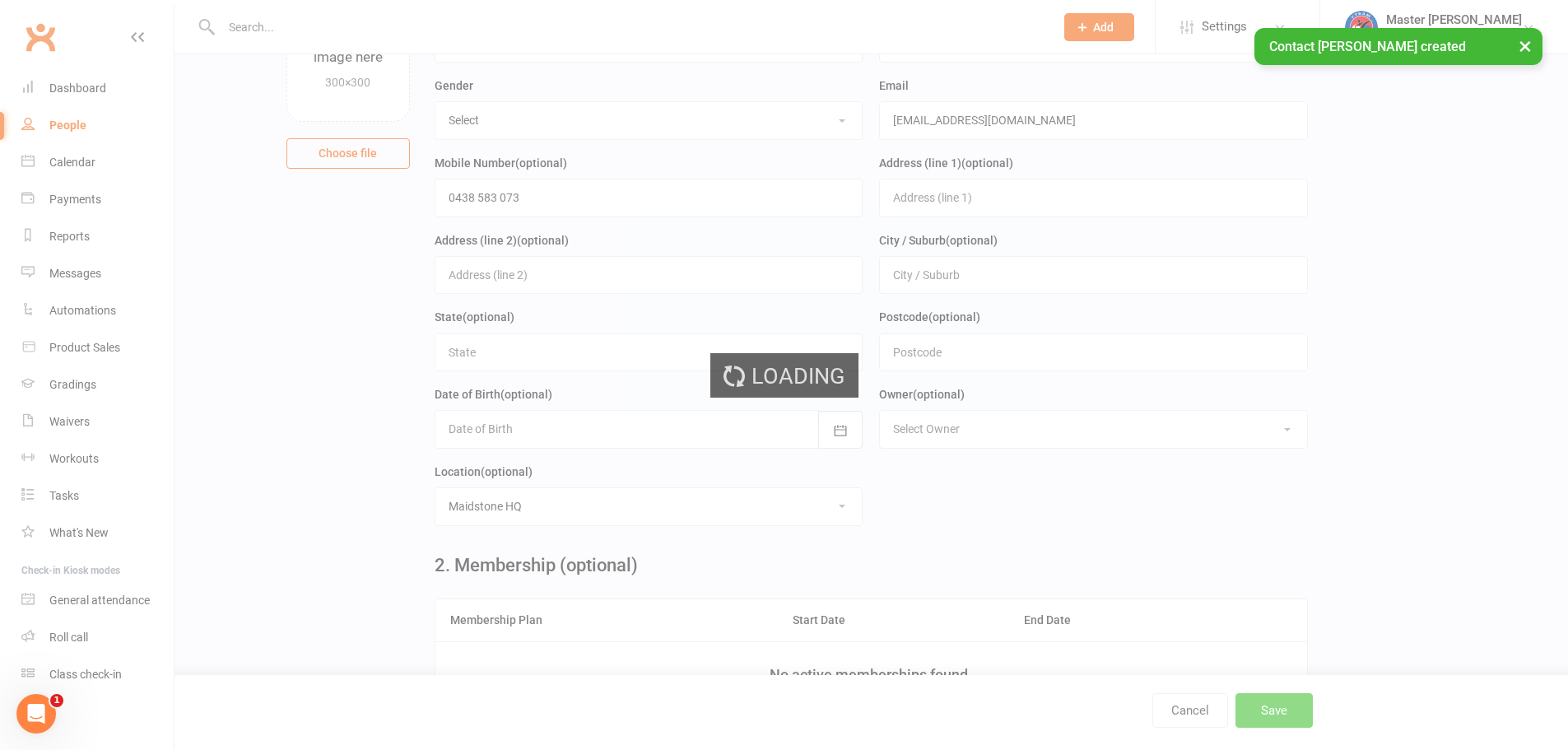
scroll to position [0, 0]
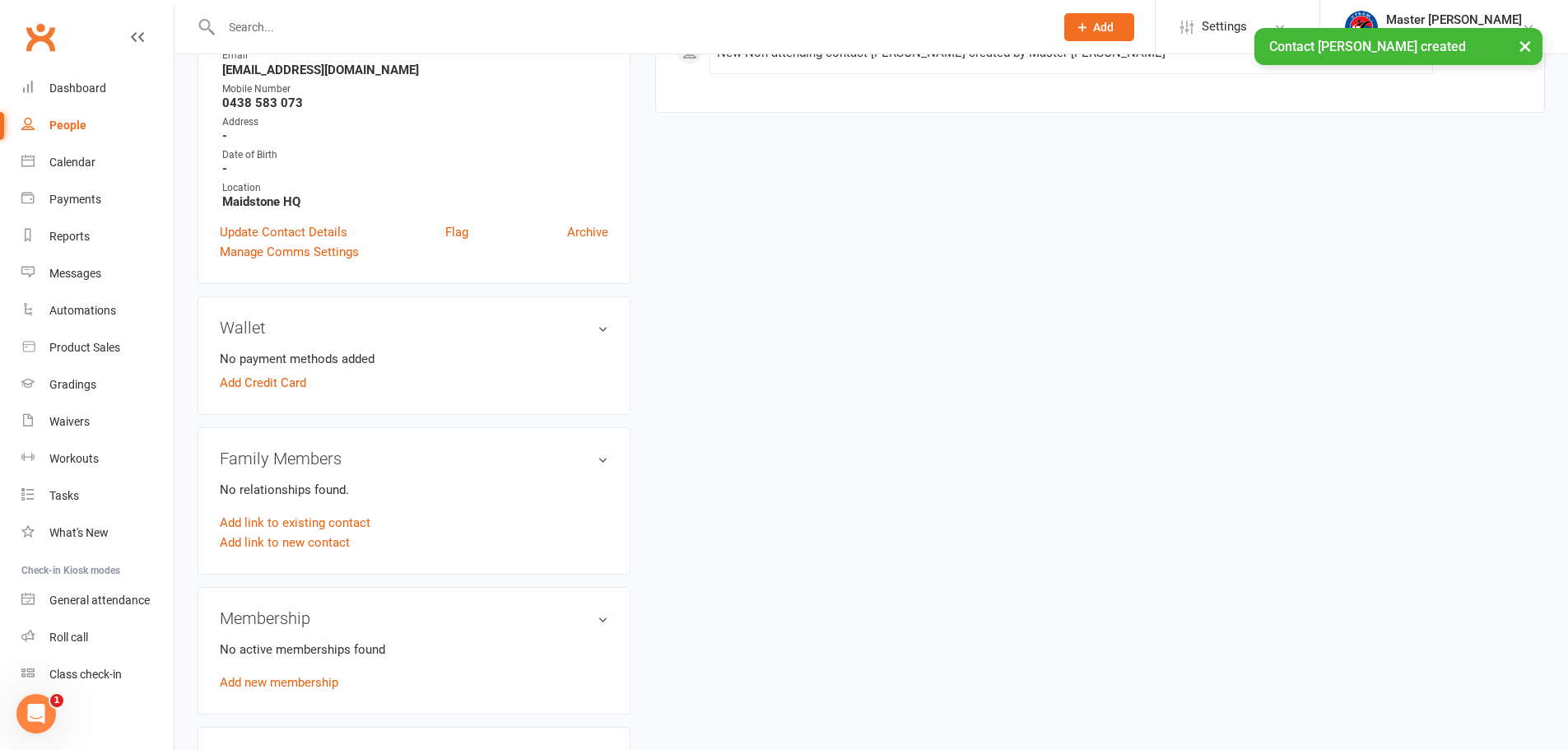
scroll to position [412, 0]
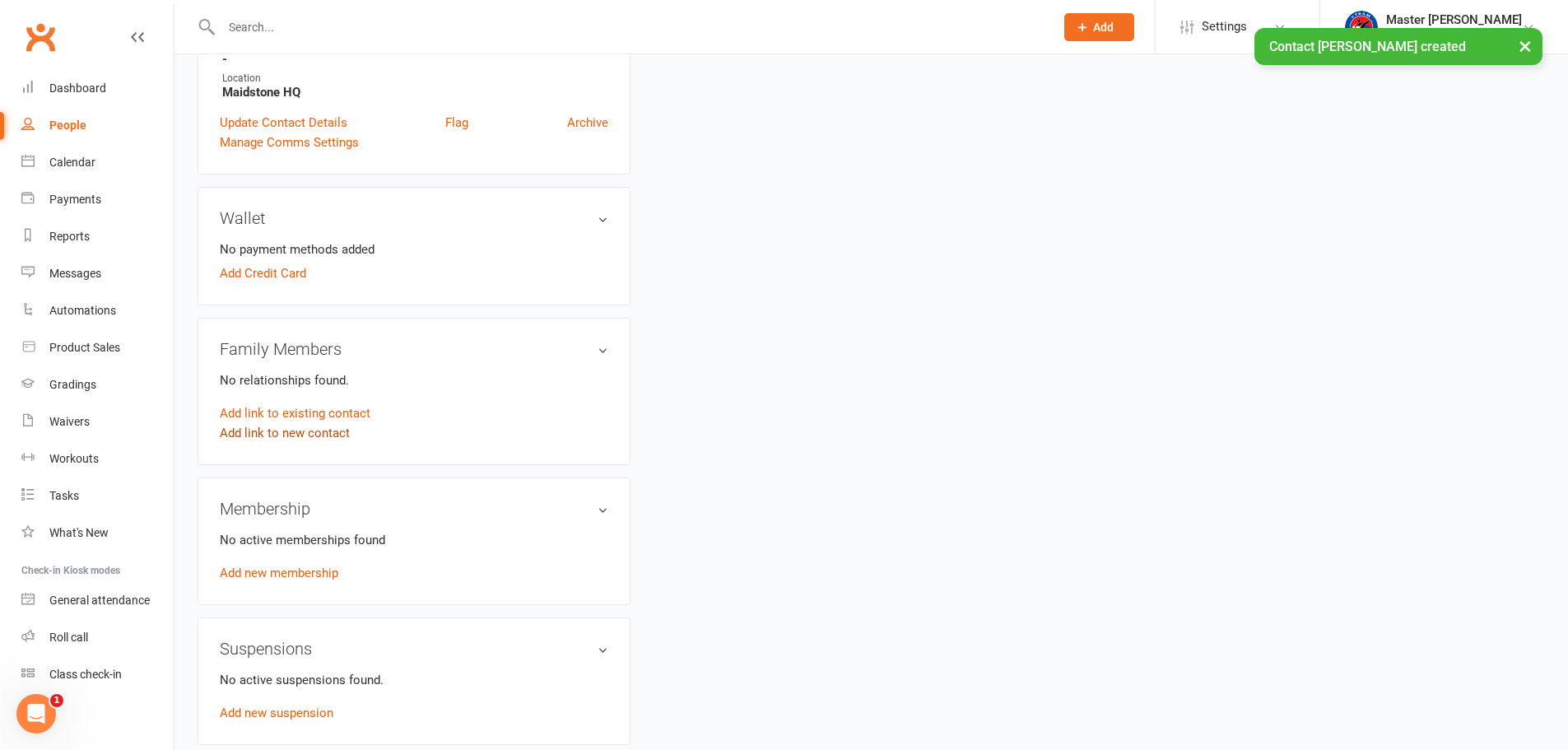
click at [286, 426] on link "Add link to new contact" at bounding box center [284, 433] width 130 height 19
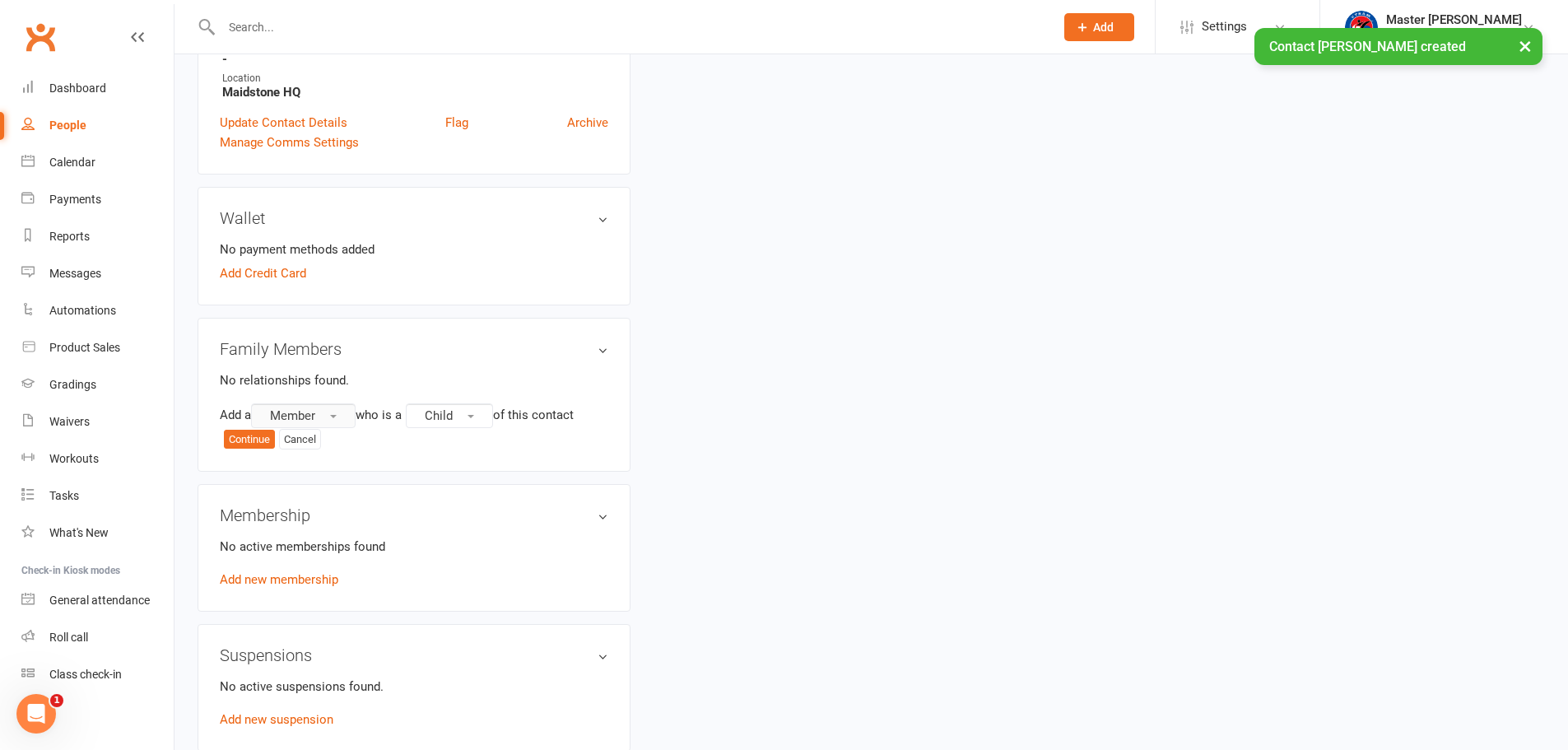
click at [288, 415] on span "Member" at bounding box center [292, 415] width 45 height 15
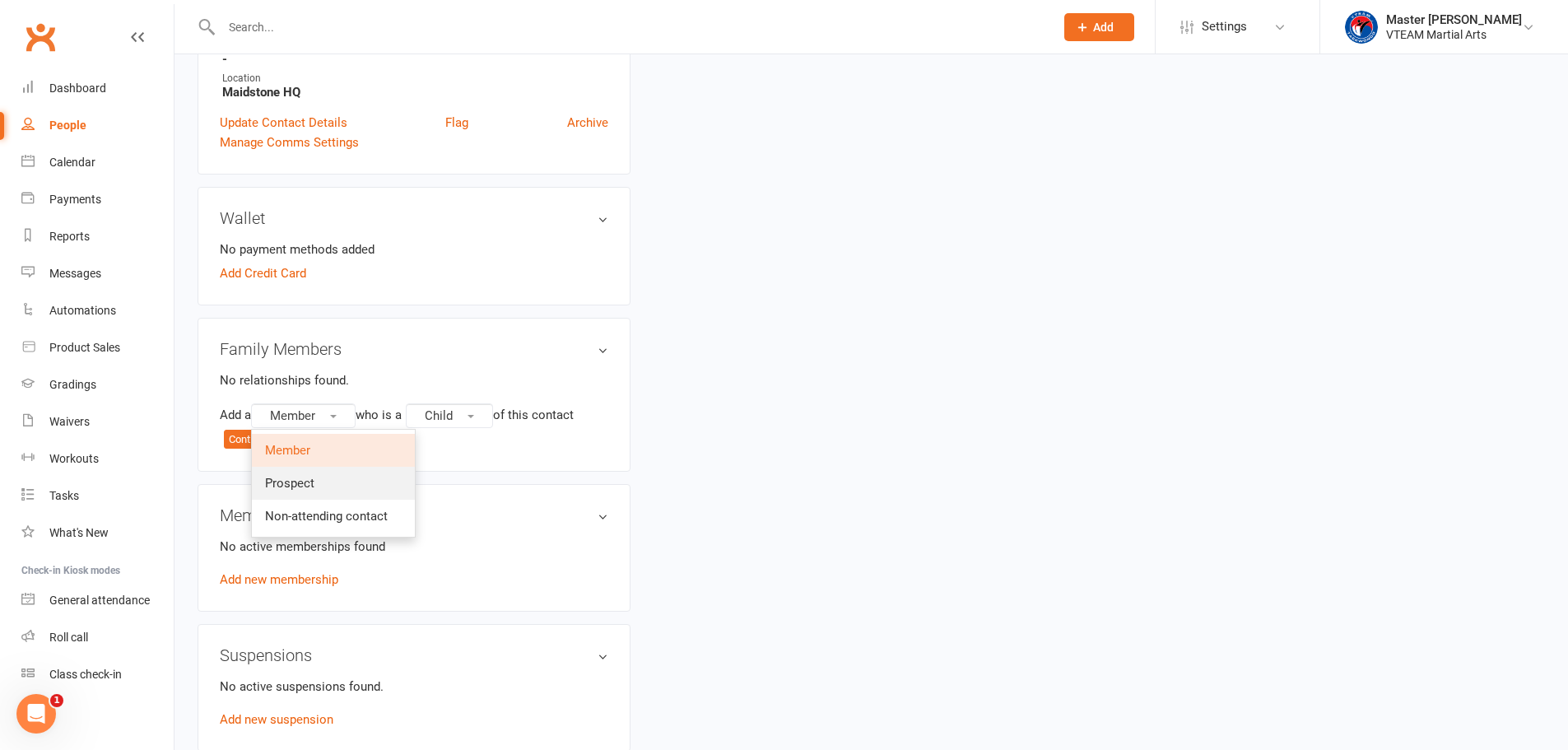
drag, startPoint x: 308, startPoint y: 475, endPoint x: 291, endPoint y: 464, distance: 20.2
click at [308, 475] on link "Prospect" at bounding box center [333, 483] width 163 height 33
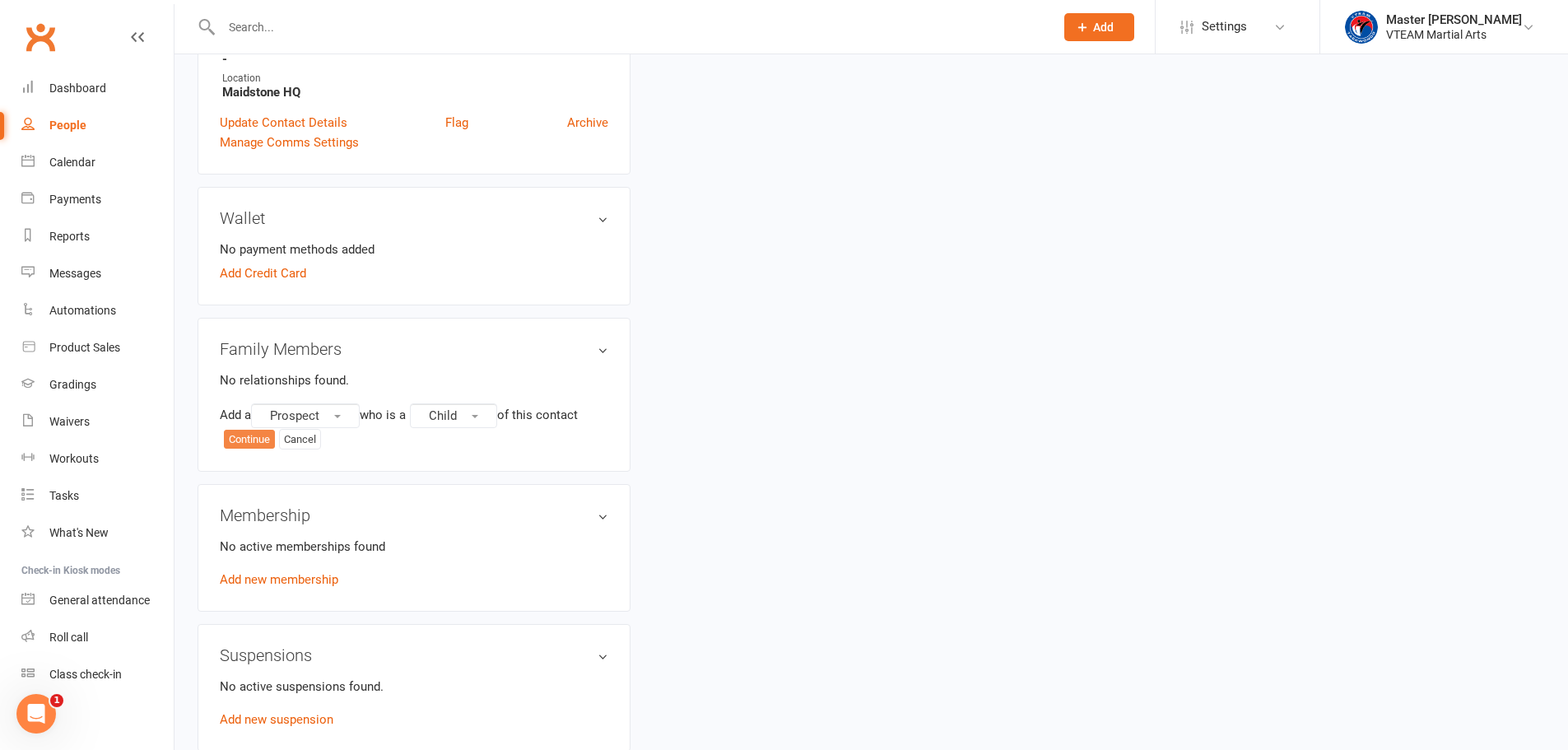
click at [252, 443] on button "Continue" at bounding box center [250, 439] width 51 height 19
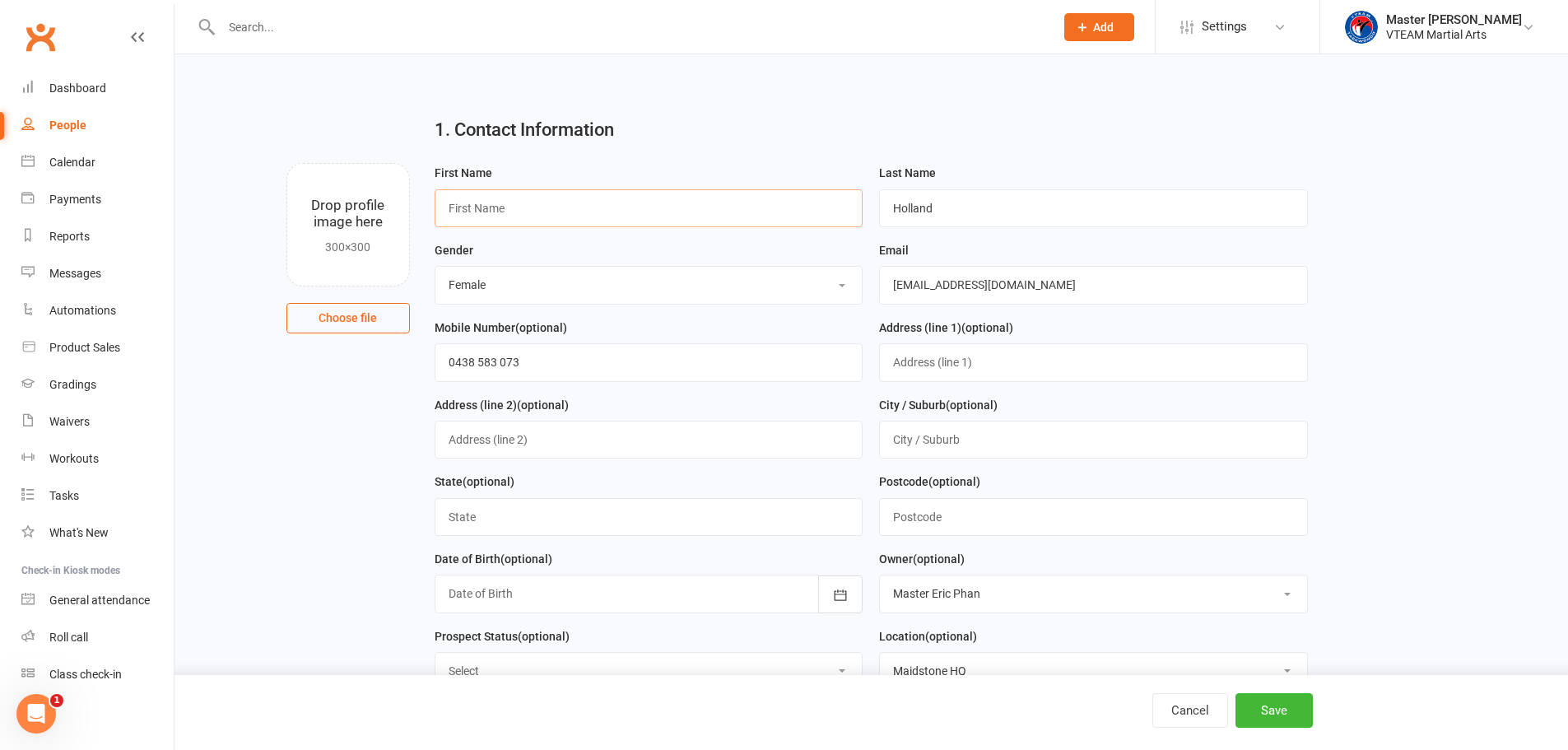
click at [481, 198] on input "text" at bounding box center [649, 208] width 429 height 38
paste input "Sofía"
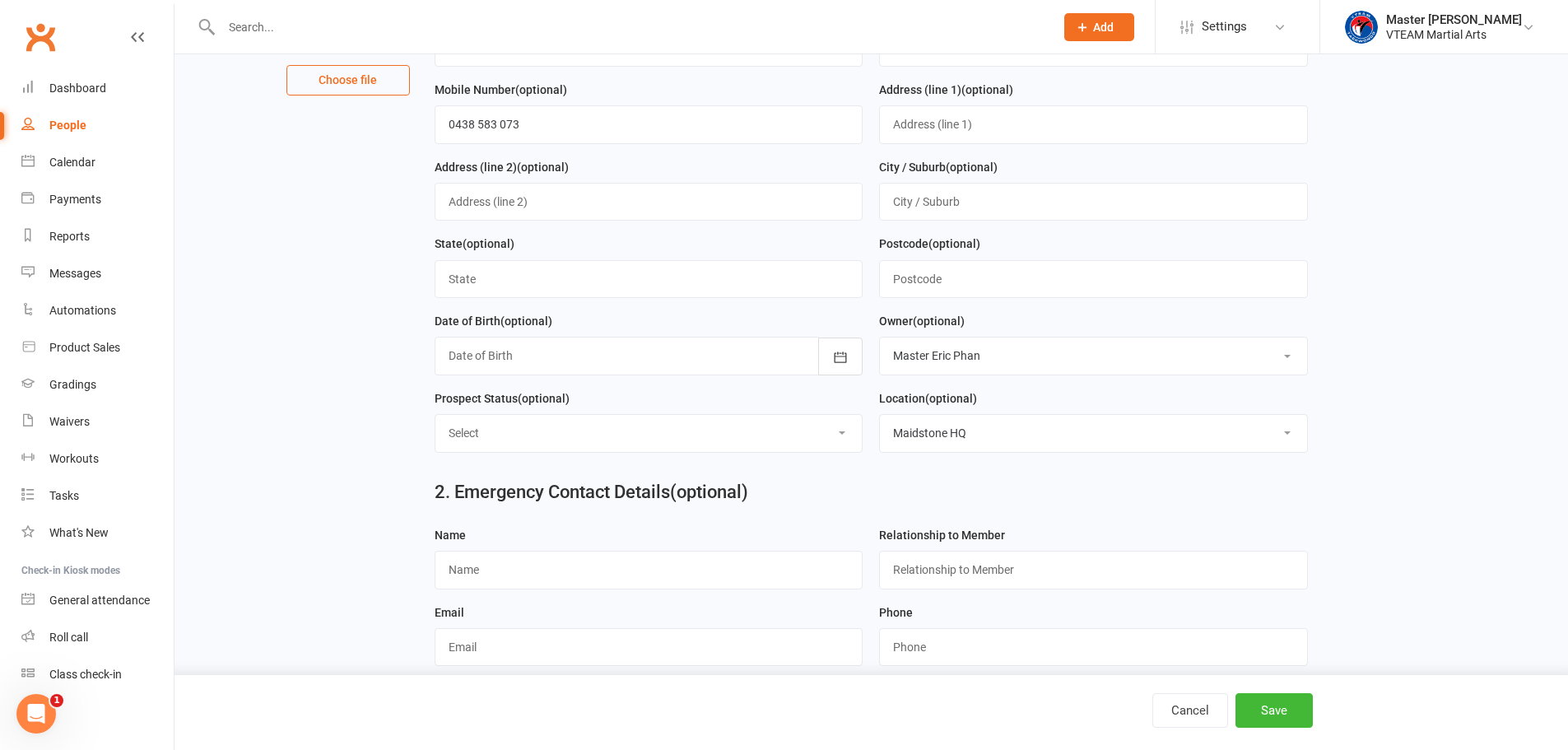
scroll to position [247, 0]
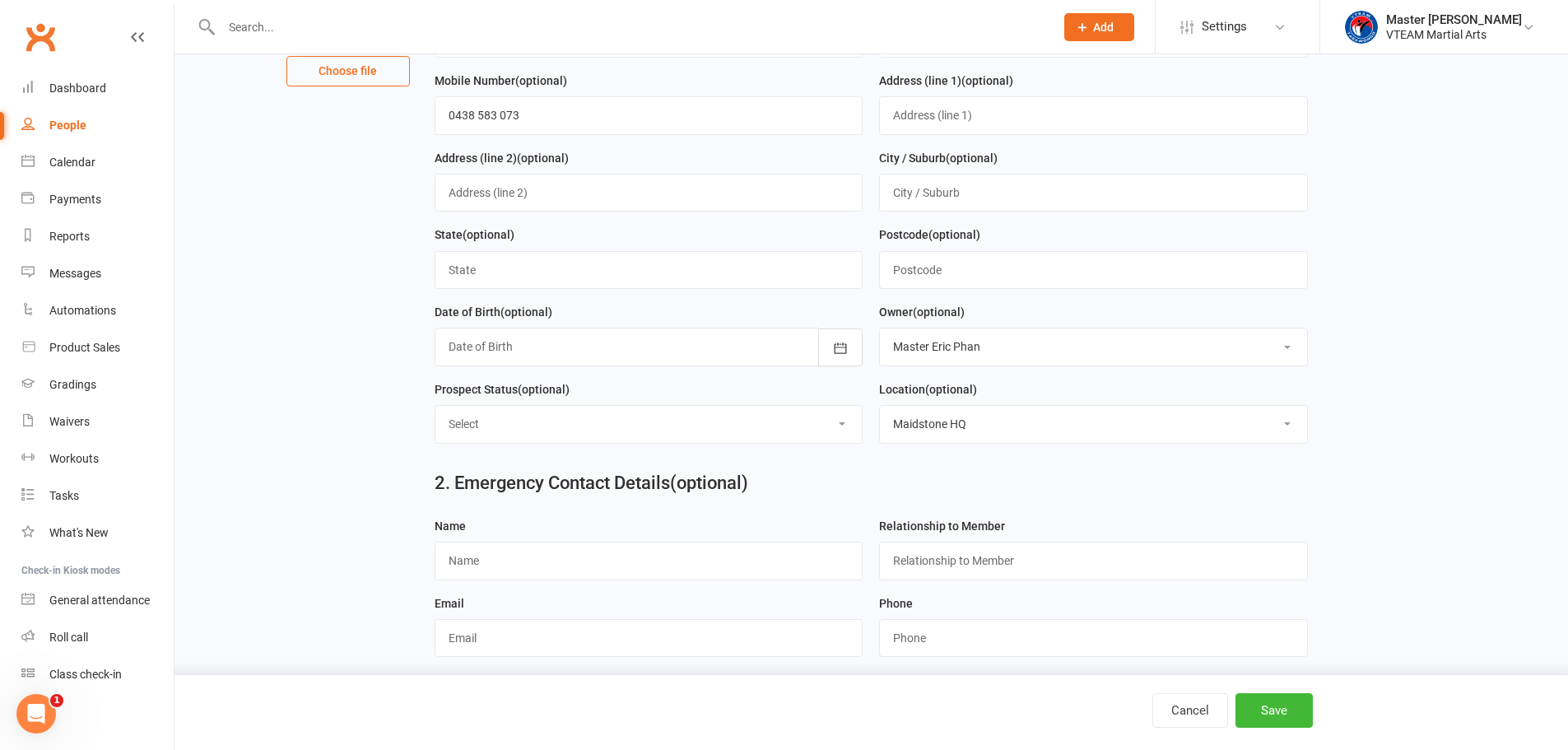
type input "Sofía"
click at [664, 430] on select "Select Mini Tigers [3-5yrs] Little Tigers [6-8yrs] Young Warriors [8-10yrs] You…" at bounding box center [649, 423] width 427 height 36
select select "Young Champs [10-12yrs]"
click at [436, 412] on select "Select Mini Tigers [3-5yrs] Little Tigers [6-8yrs] Young Warriors [8-10yrs] You…" at bounding box center [649, 423] width 427 height 36
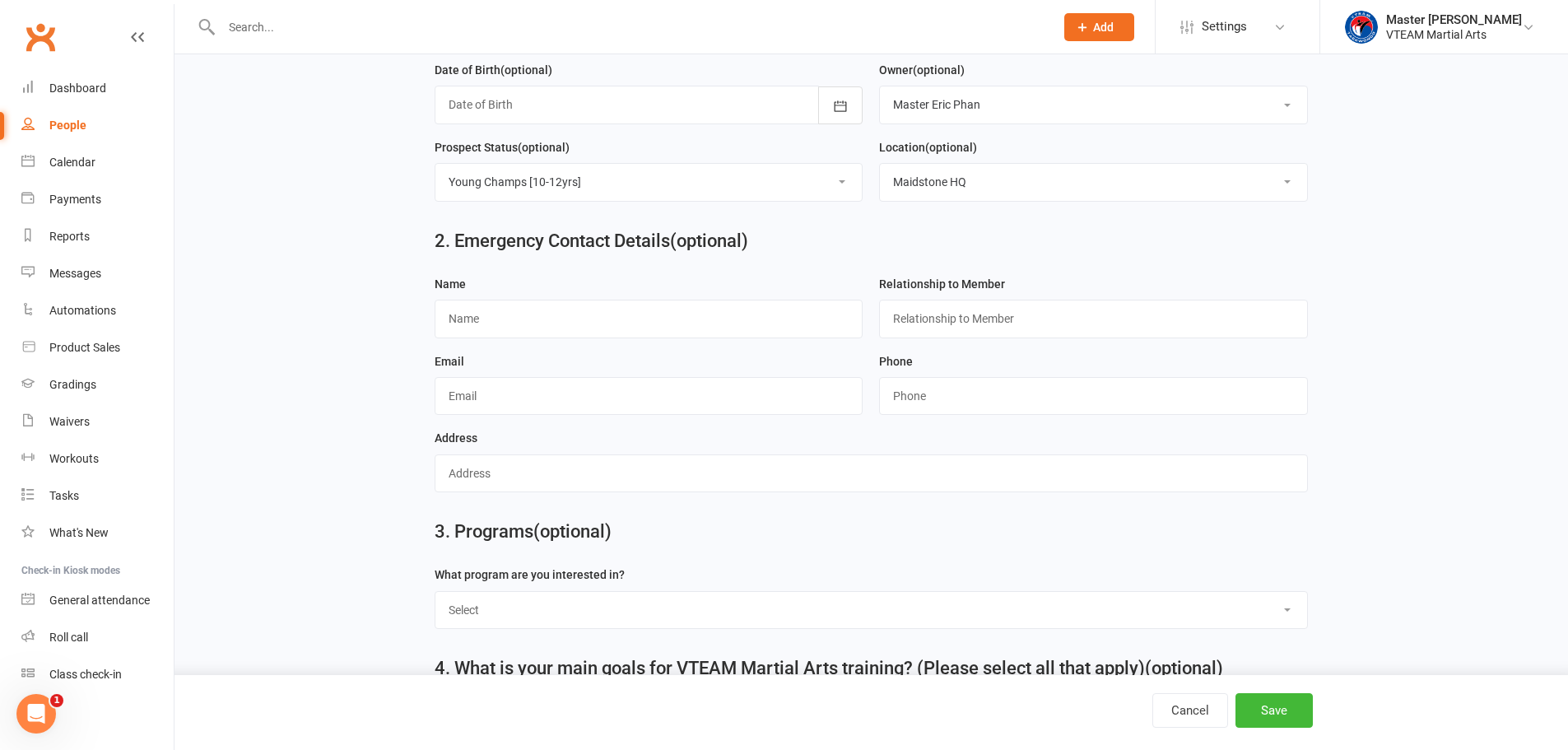
scroll to position [658, 0]
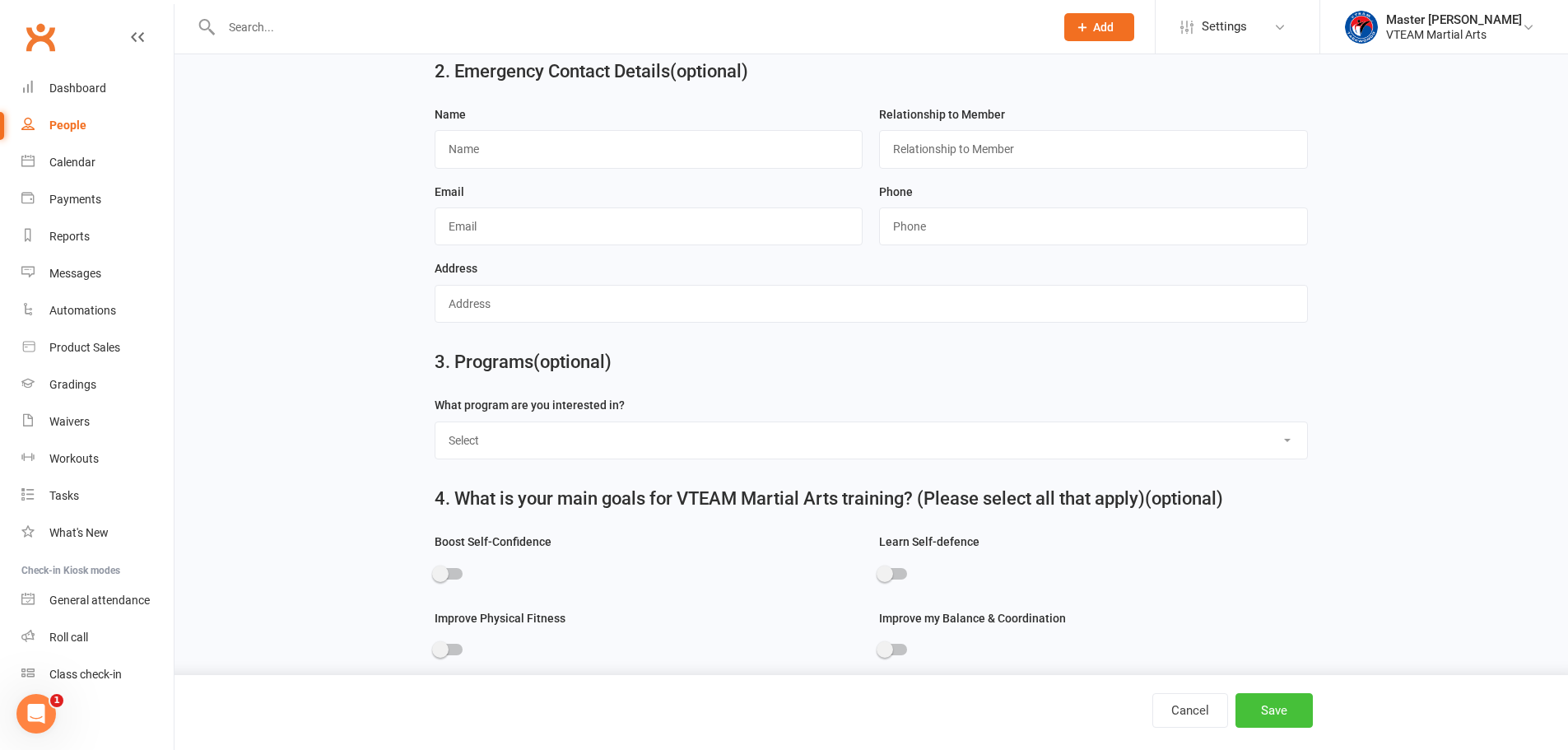
click at [1279, 716] on button "Save" at bounding box center [1274, 709] width 77 height 35
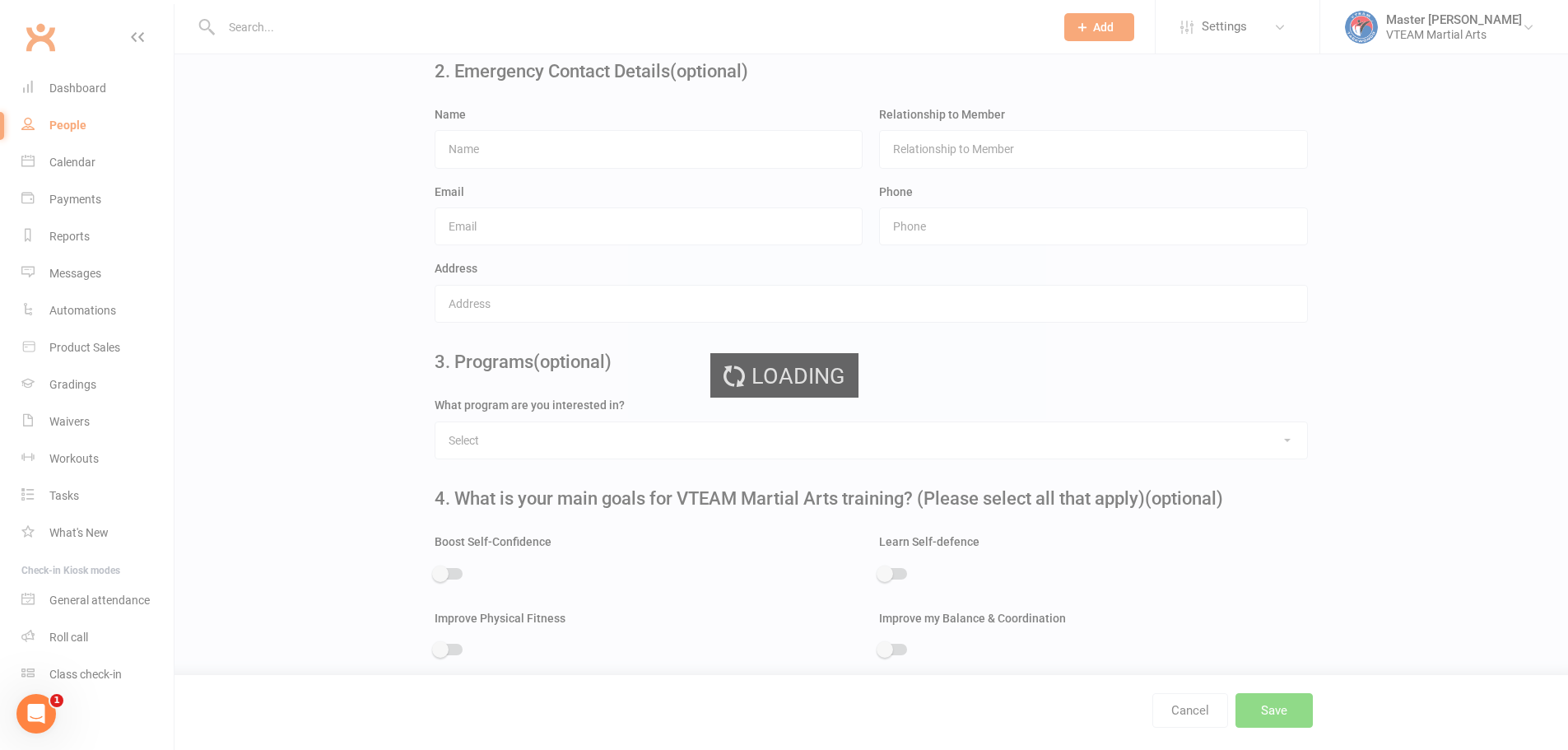
scroll to position [0, 0]
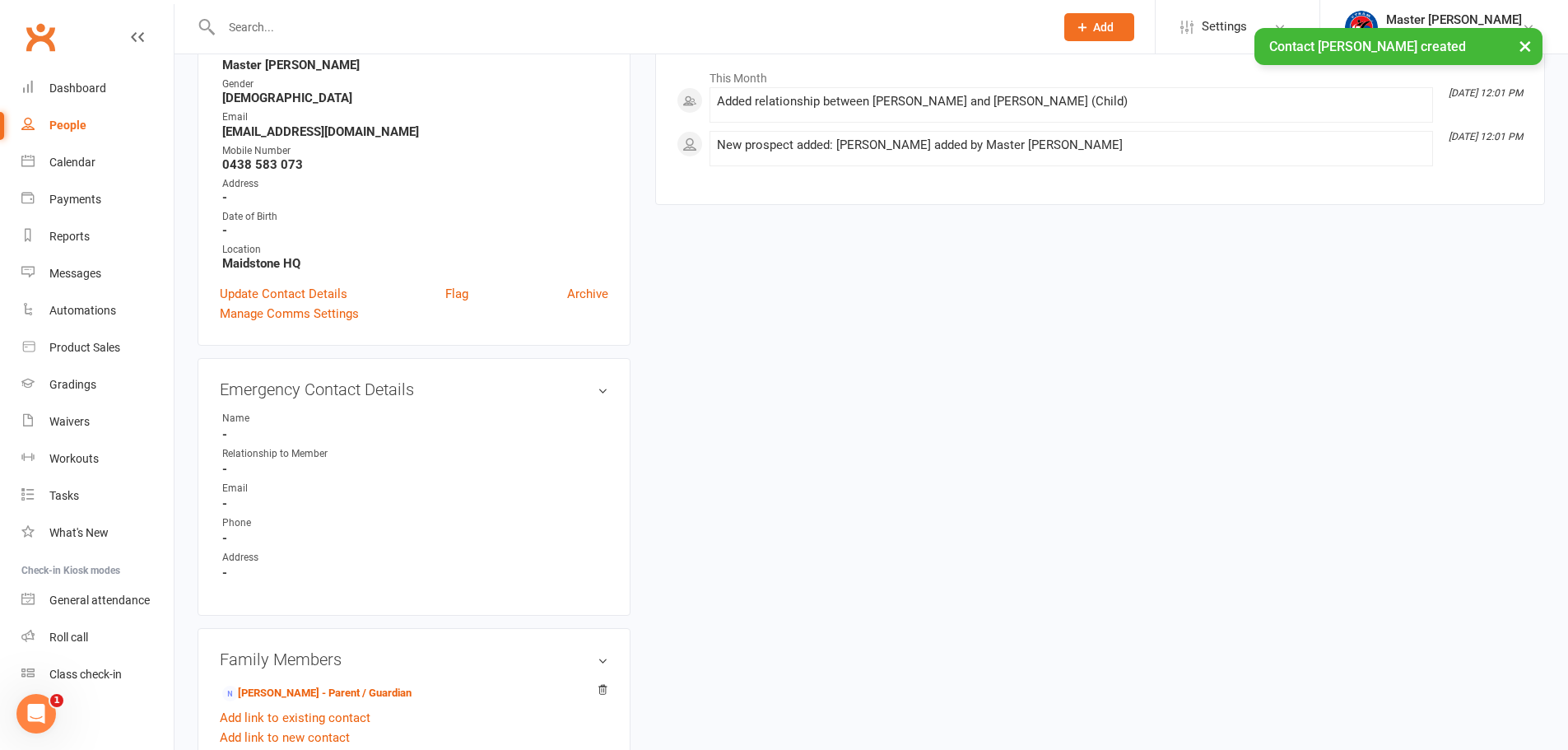
scroll to position [329, 0]
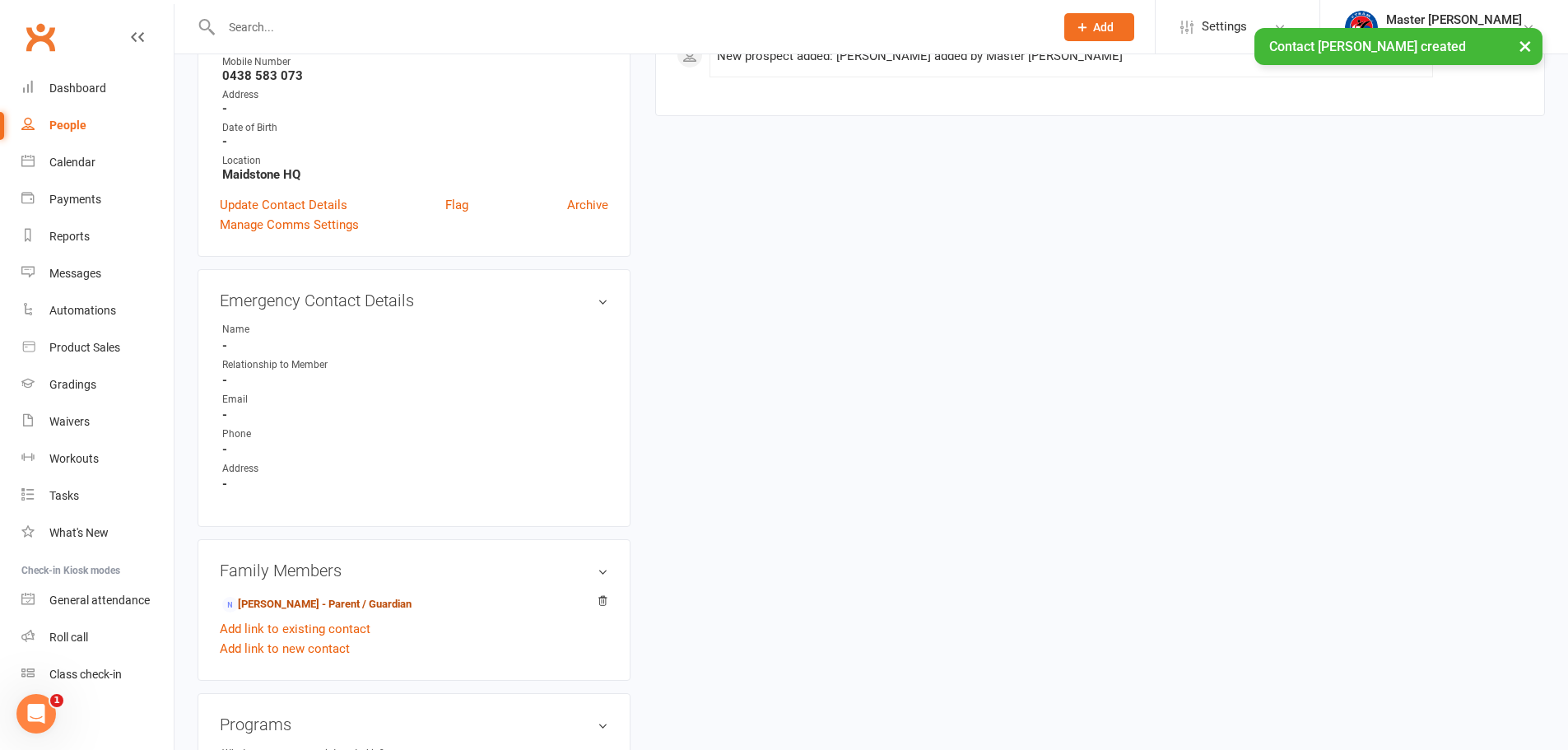
click at [343, 607] on link "Sofia Vilma Holland - Parent / Guardian" at bounding box center [317, 605] width 190 height 18
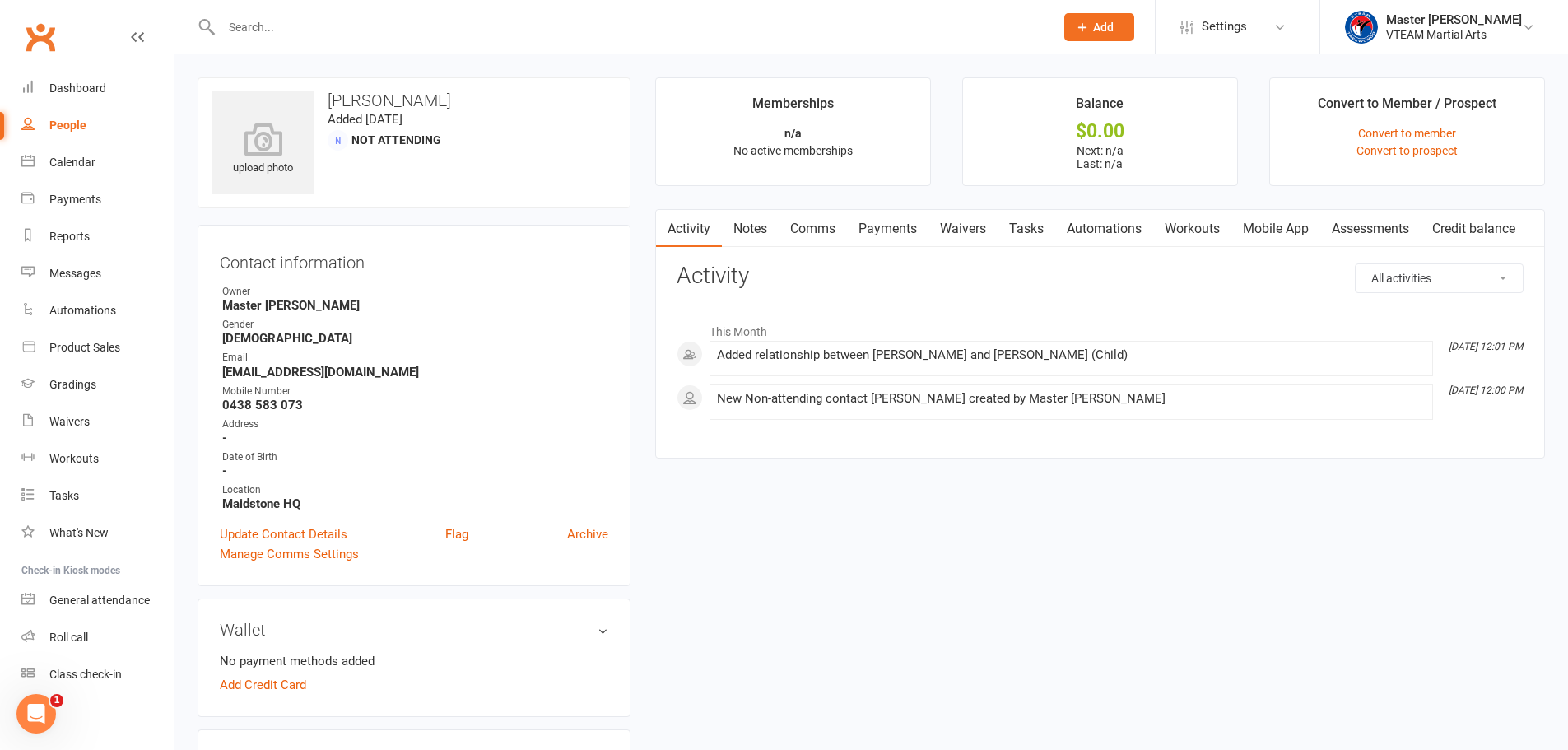
click at [969, 230] on link "Waivers" at bounding box center [963, 228] width 69 height 38
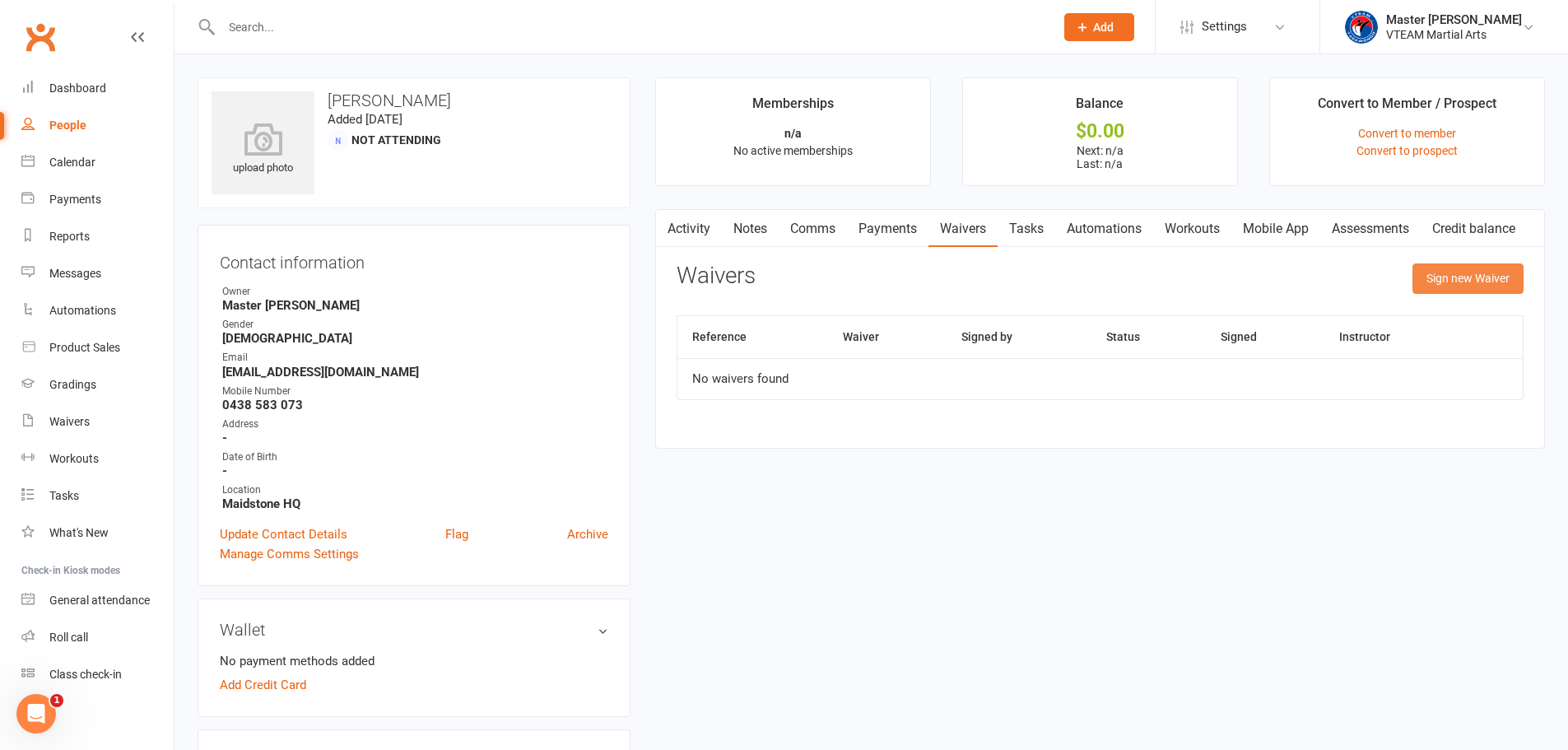
click at [1455, 285] on button "Sign new Waiver" at bounding box center [1468, 277] width 111 height 29
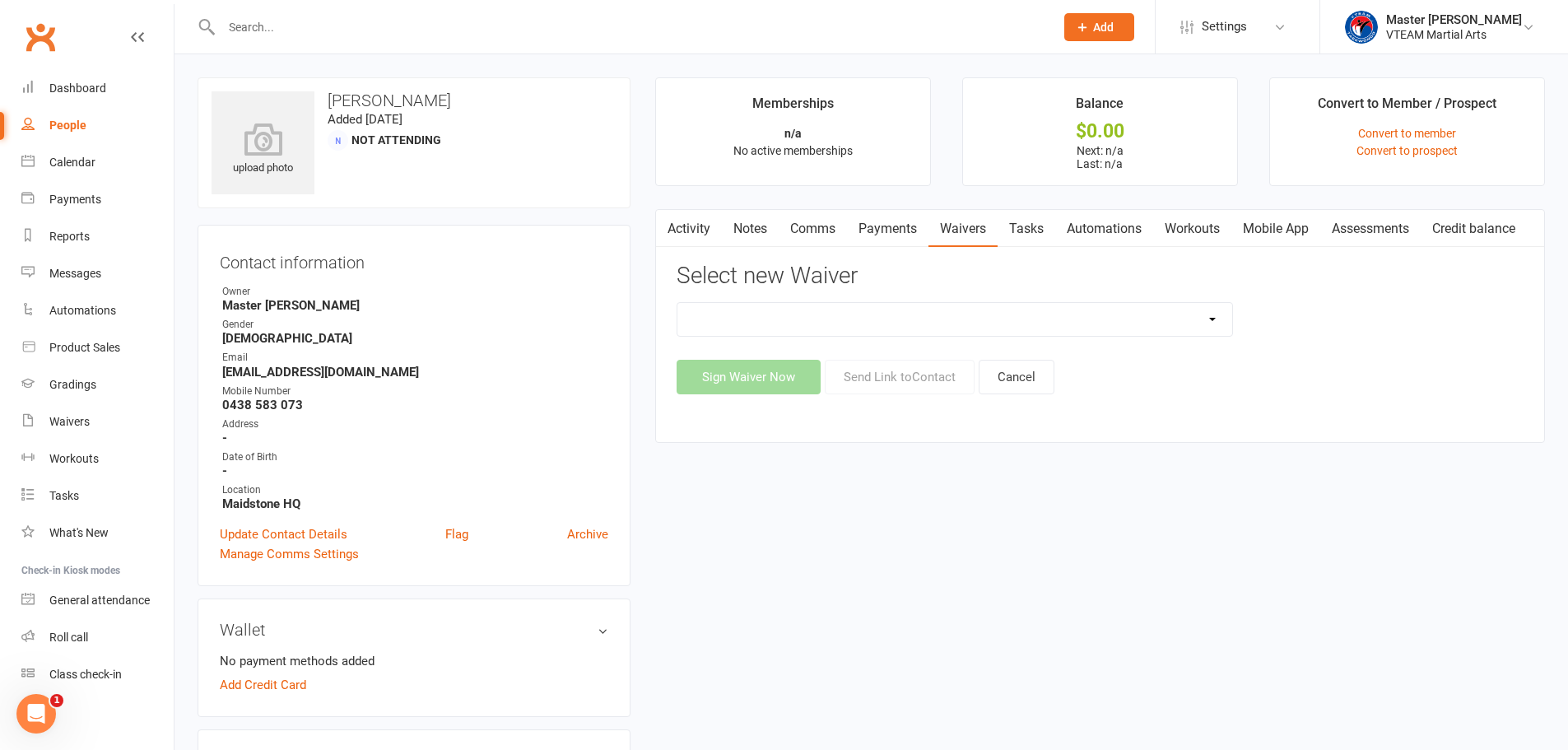
click at [1154, 323] on select "Adult Fitness Adult Self Defence Adult Taekwondo Cancellation Advice Competitio…" at bounding box center [955, 319] width 555 height 33
select select "11120"
click at [678, 303] on select "Adult Fitness Adult Self Defence Adult Taekwondo Cancellation Advice Competitio…" at bounding box center [955, 319] width 555 height 33
click at [897, 377] on button "Send Link to Contact" at bounding box center [899, 376] width 150 height 35
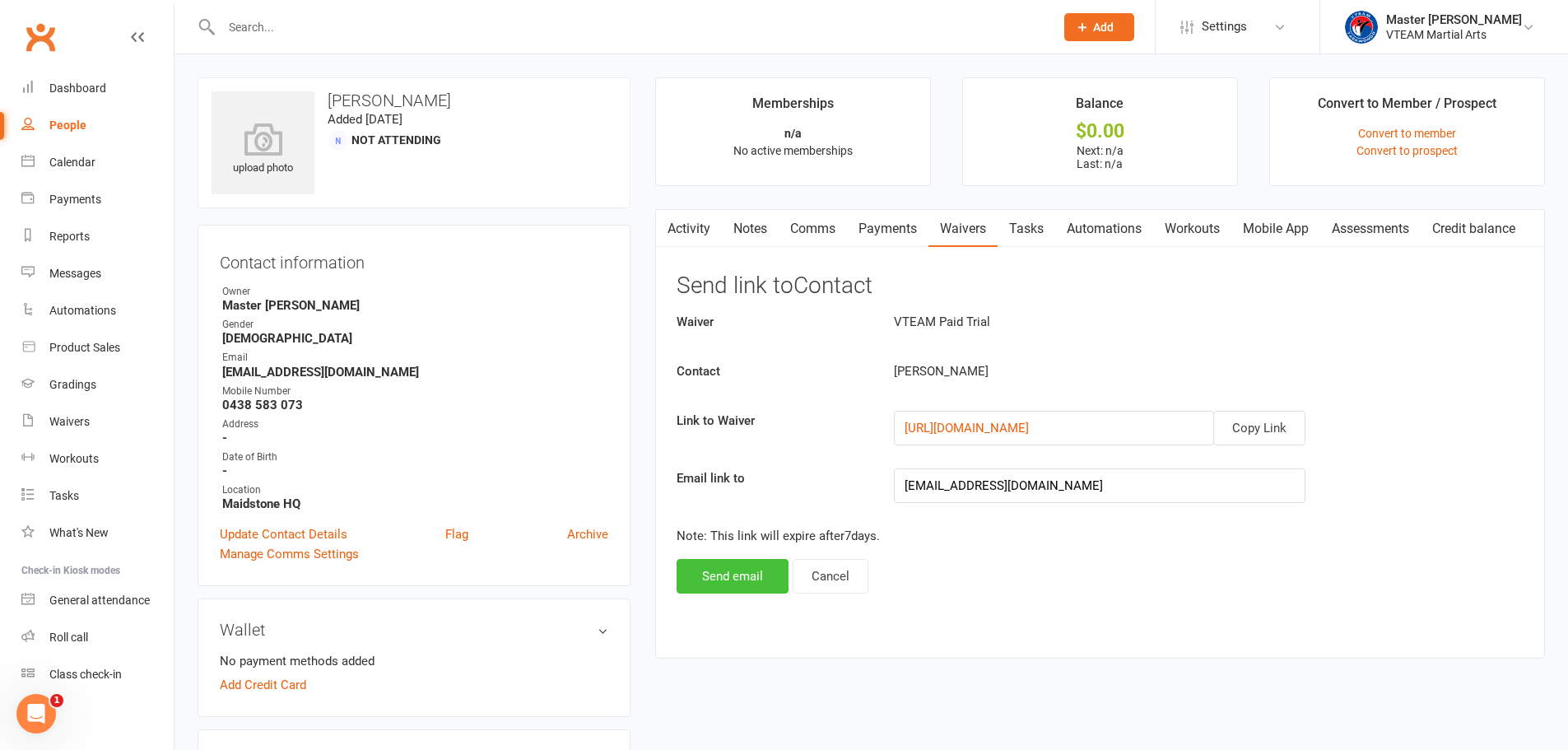
click at [757, 579] on button "Send email" at bounding box center [733, 576] width 112 height 35
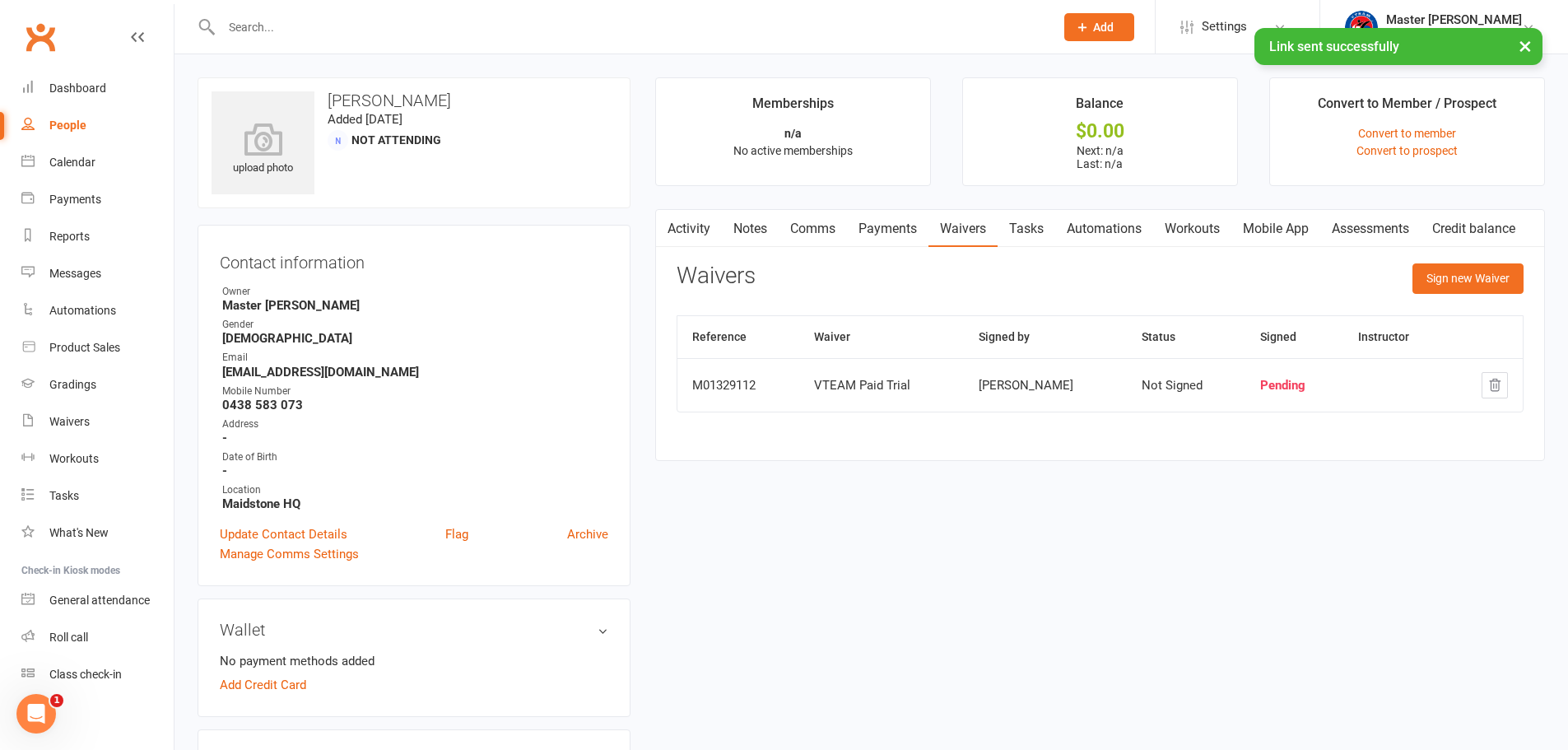
click at [687, 238] on link "Activity" at bounding box center [689, 228] width 66 height 38
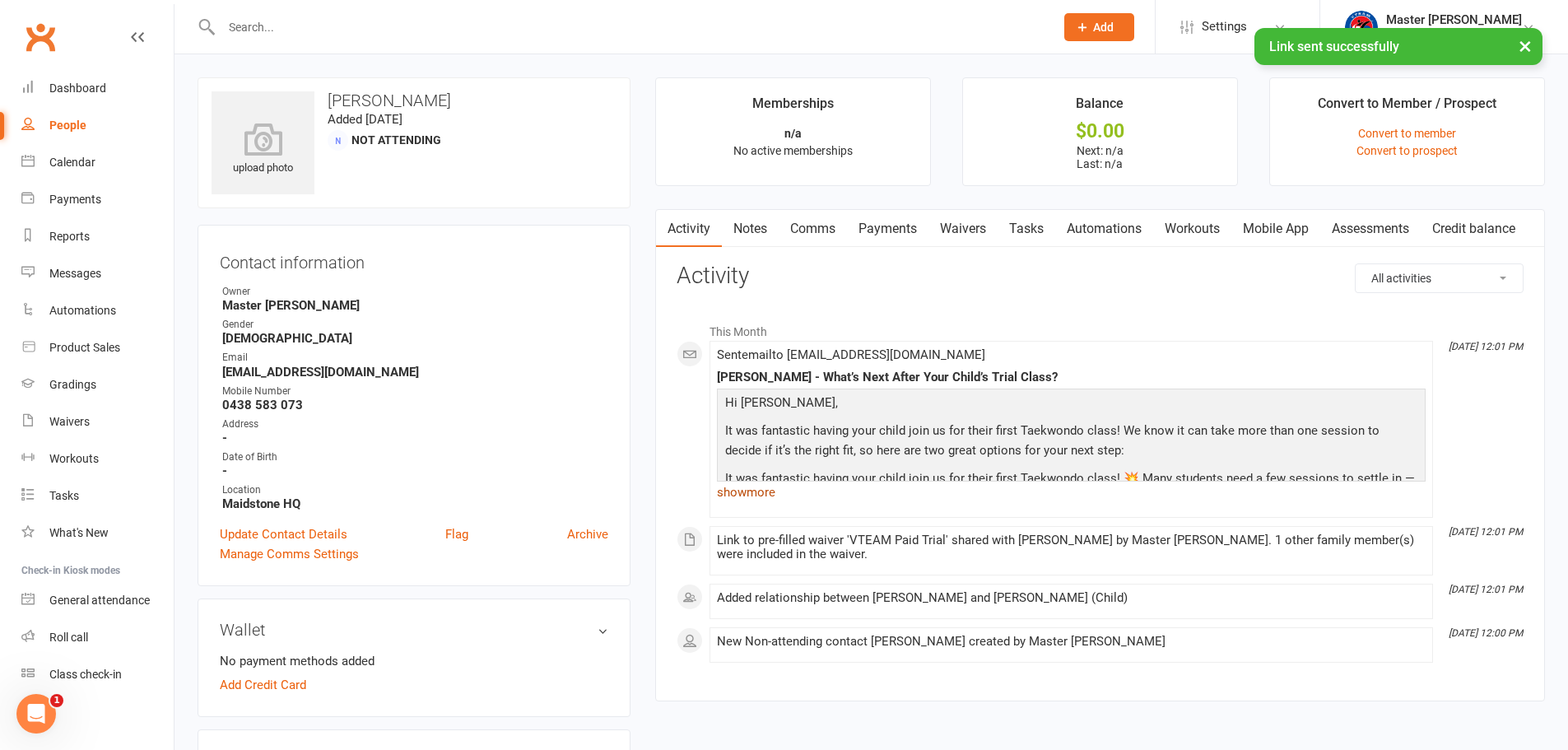
click at [743, 490] on link "show more" at bounding box center [1071, 492] width 709 height 23
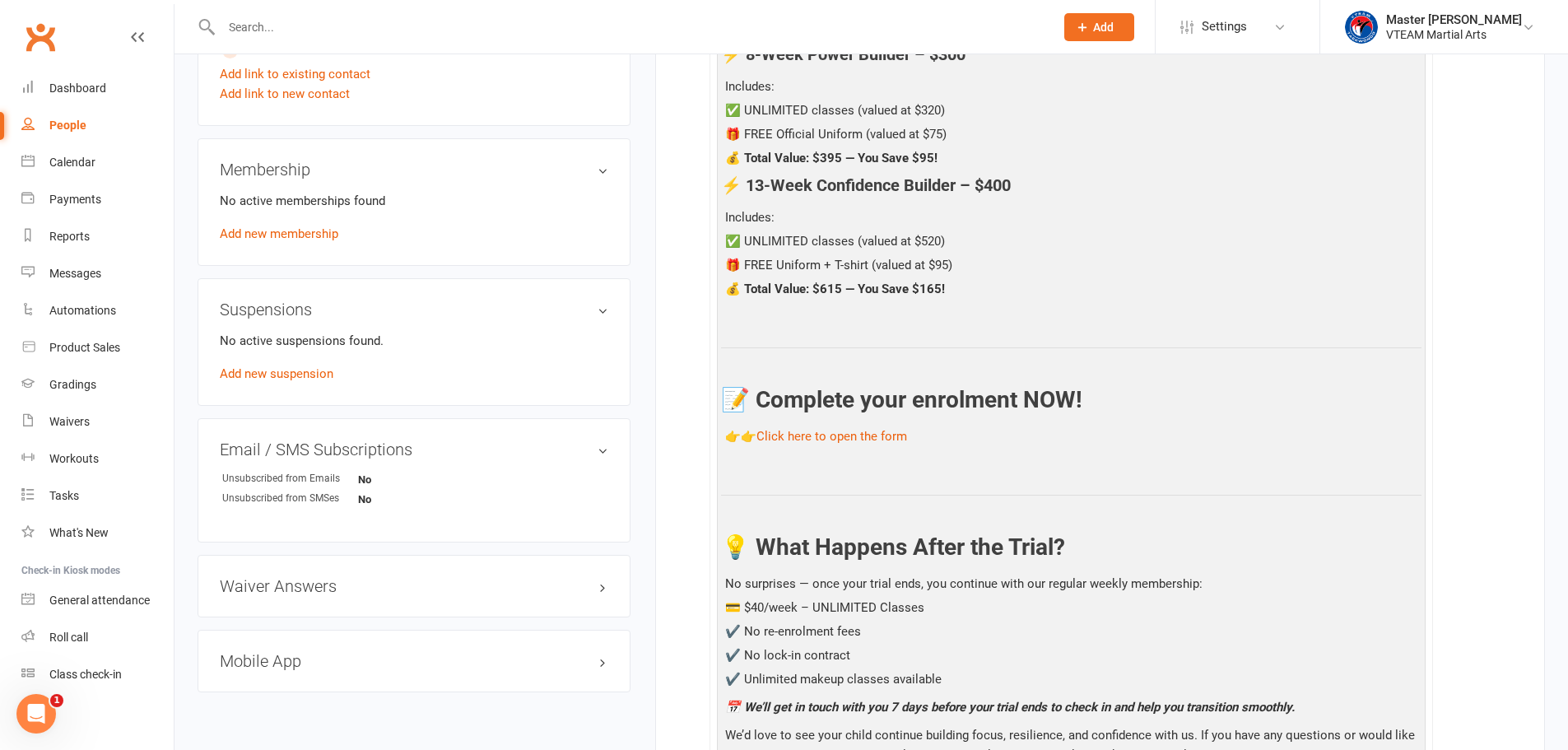
scroll to position [823, 0]
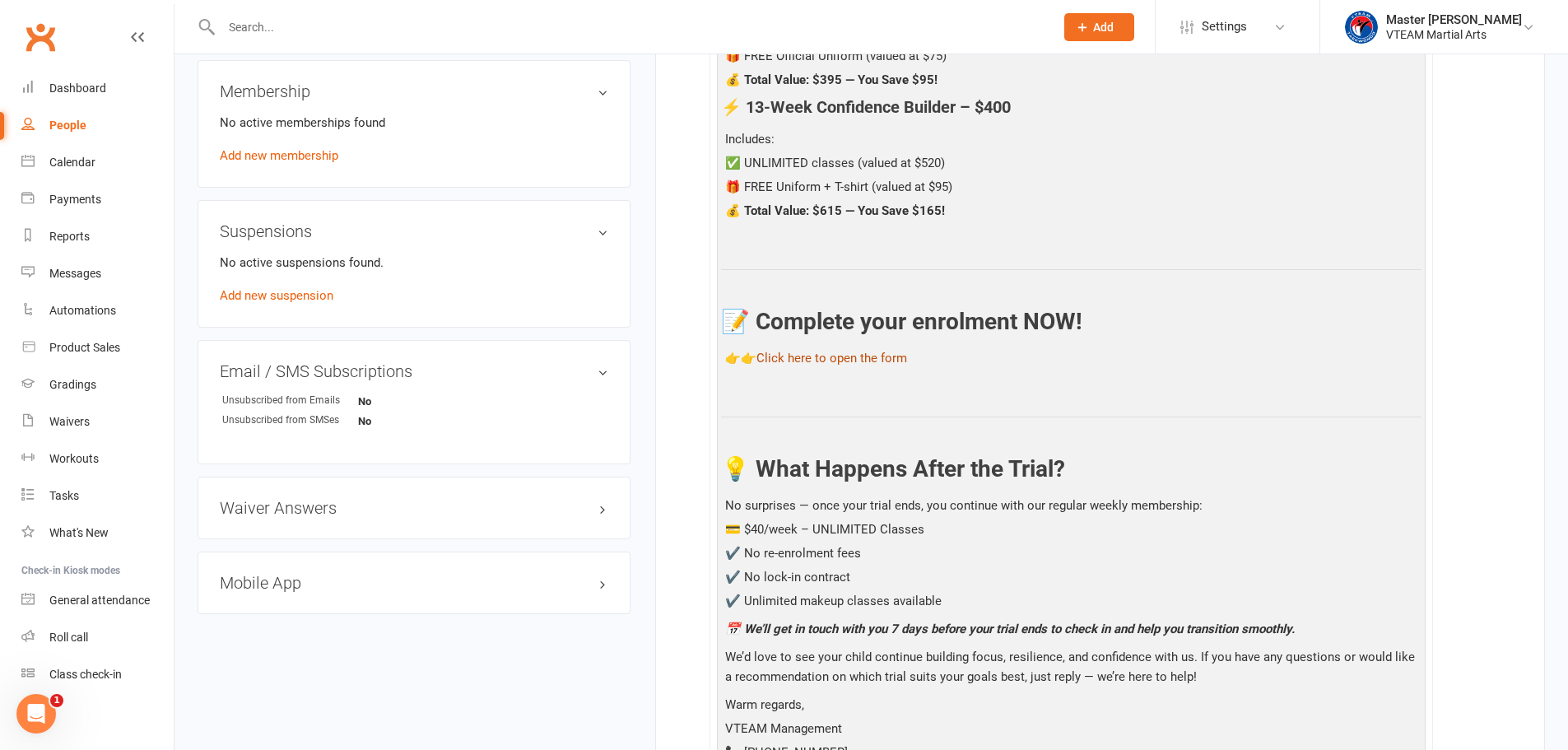
click at [866, 358] on link "Click here to open the form" at bounding box center [832, 358] width 151 height 15
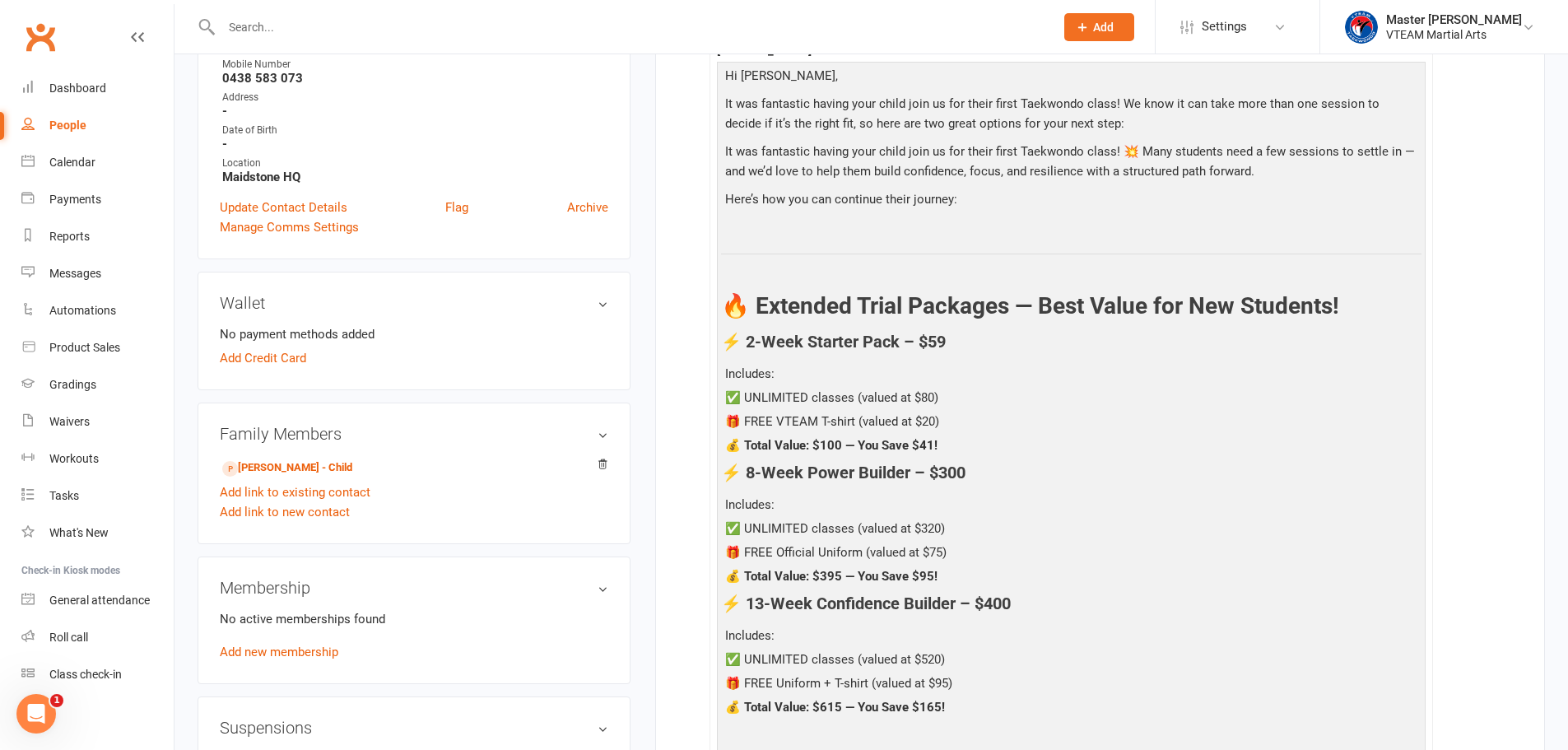
scroll to position [329, 0]
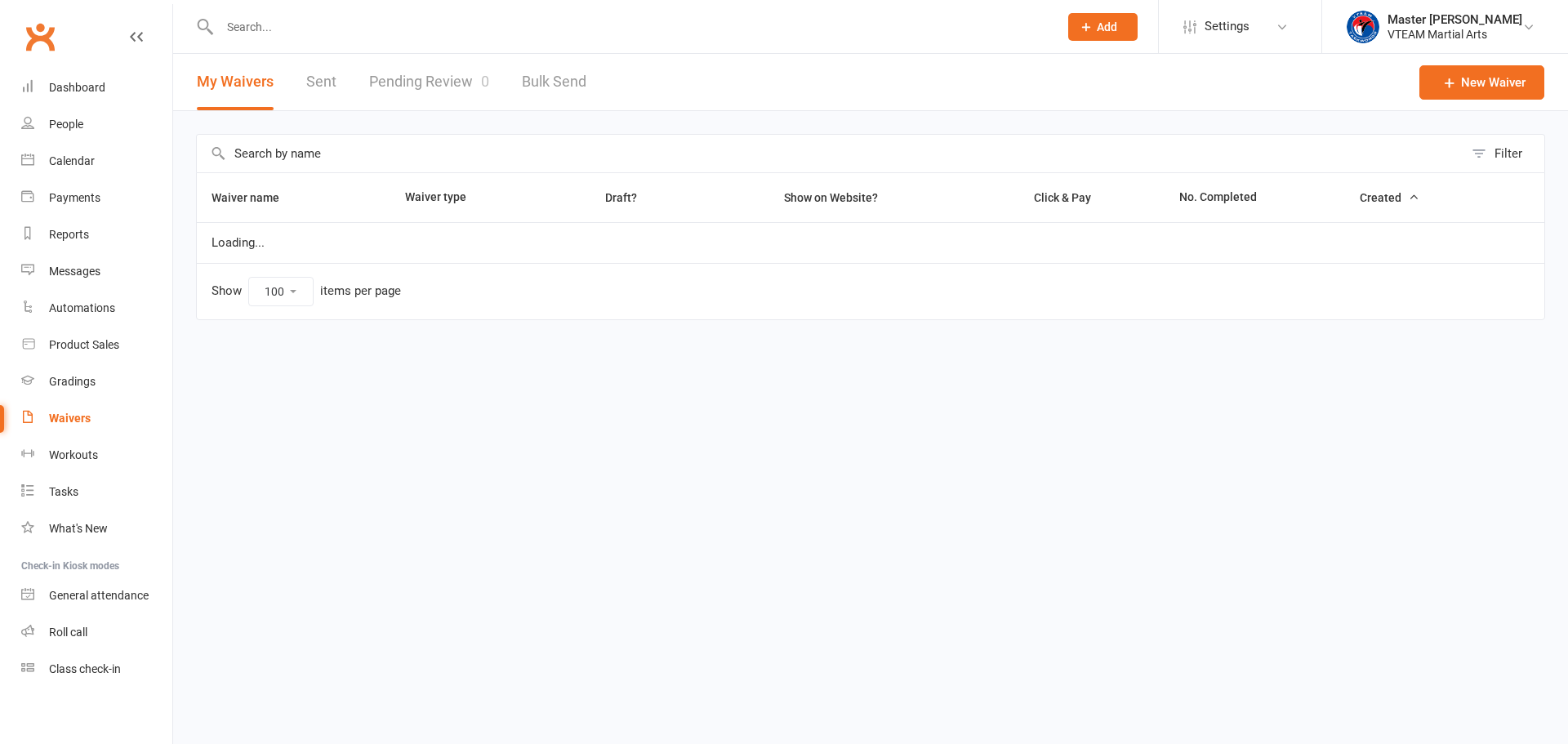
select select "100"
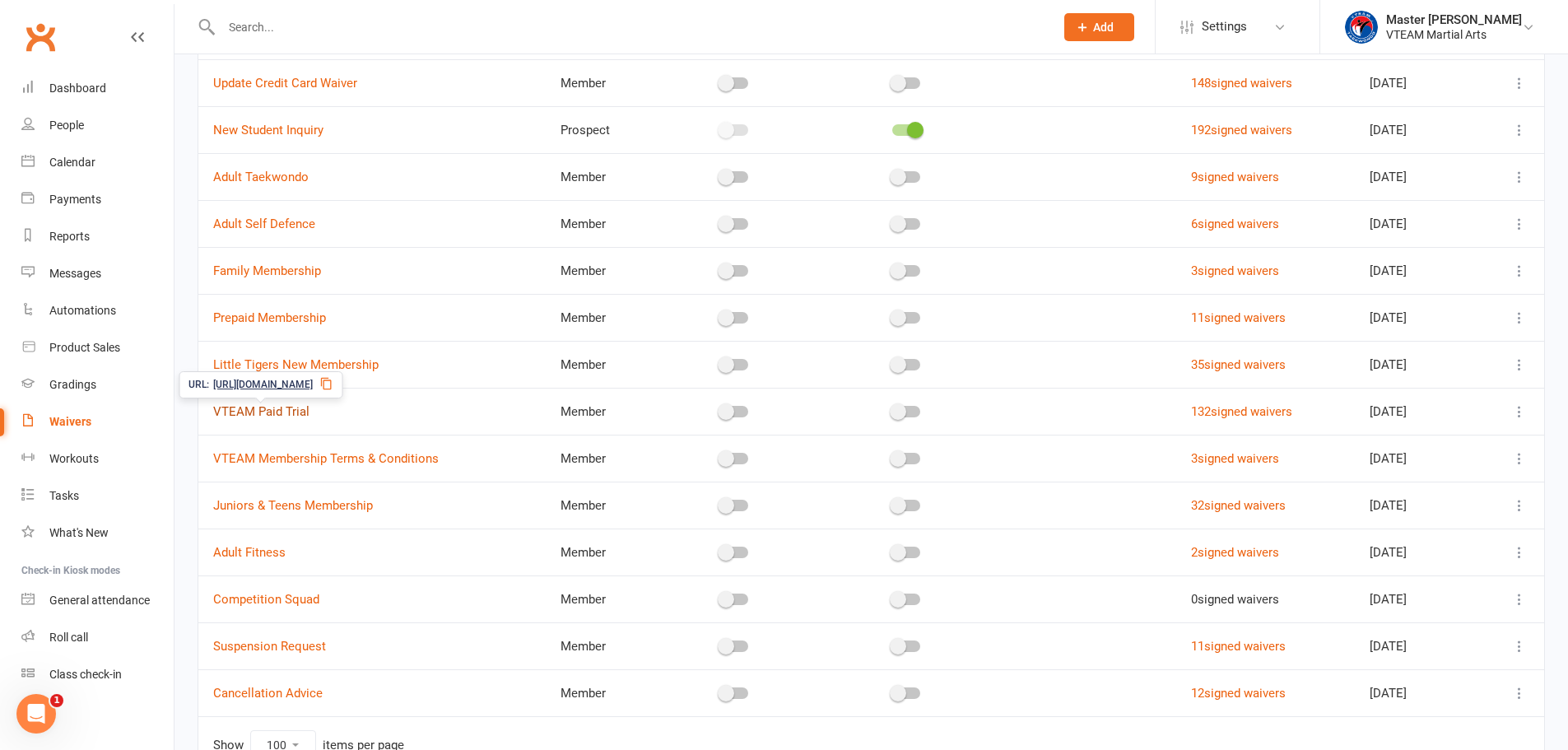
click at [281, 411] on link "VTEAM Paid Trial" at bounding box center [261, 411] width 97 height 15
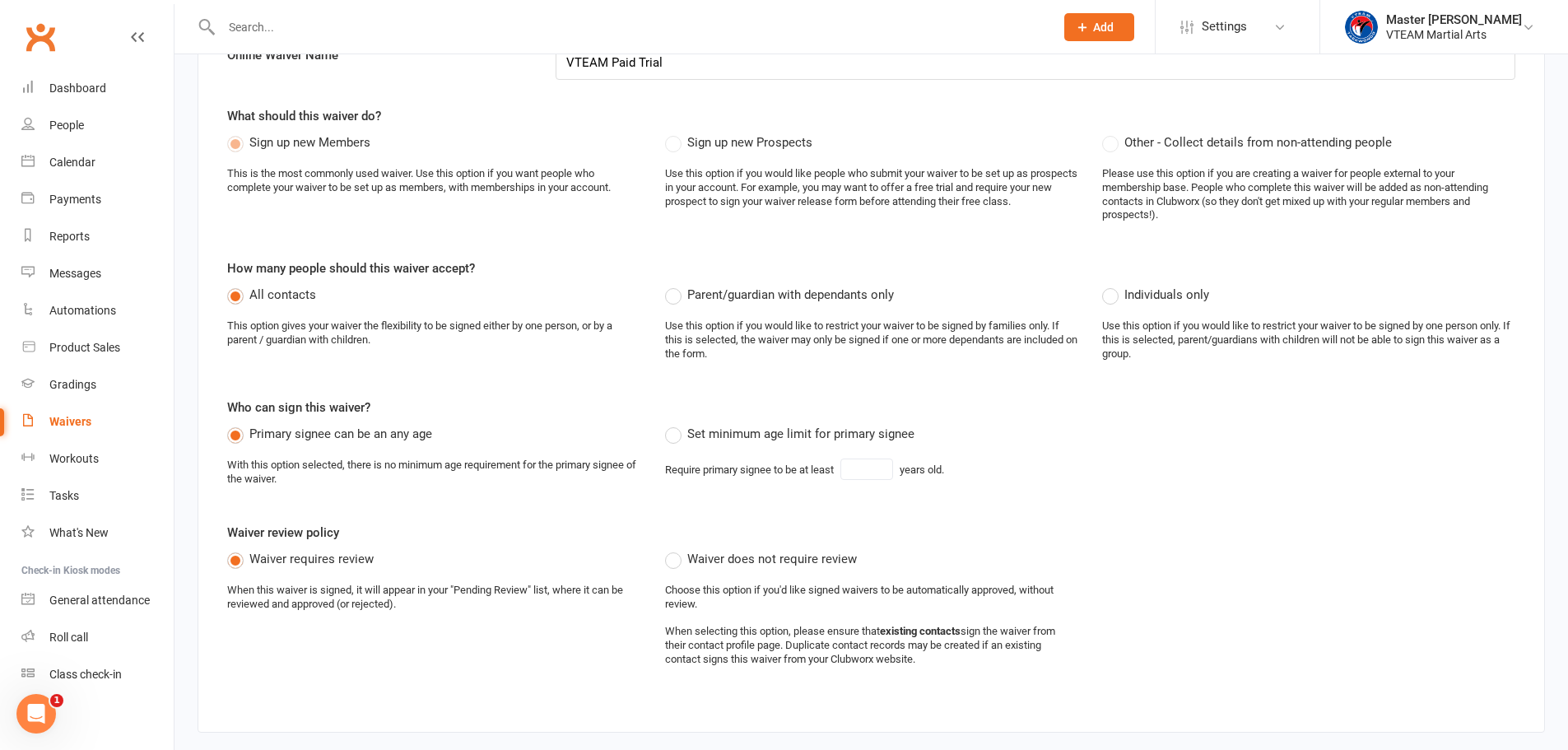
scroll to position [165, 0]
select select "100"
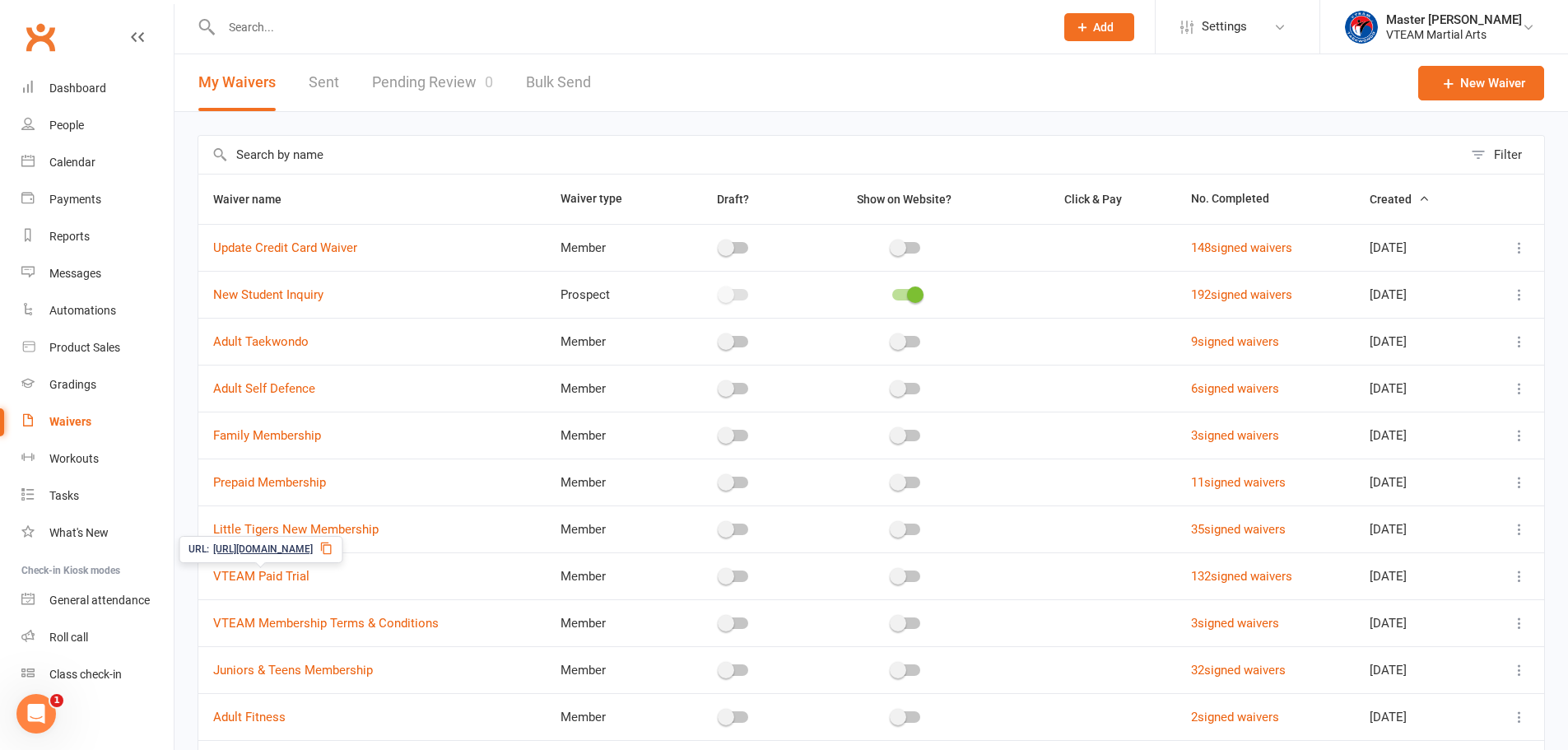
click at [332, 546] on icon at bounding box center [326, 547] width 13 height 13
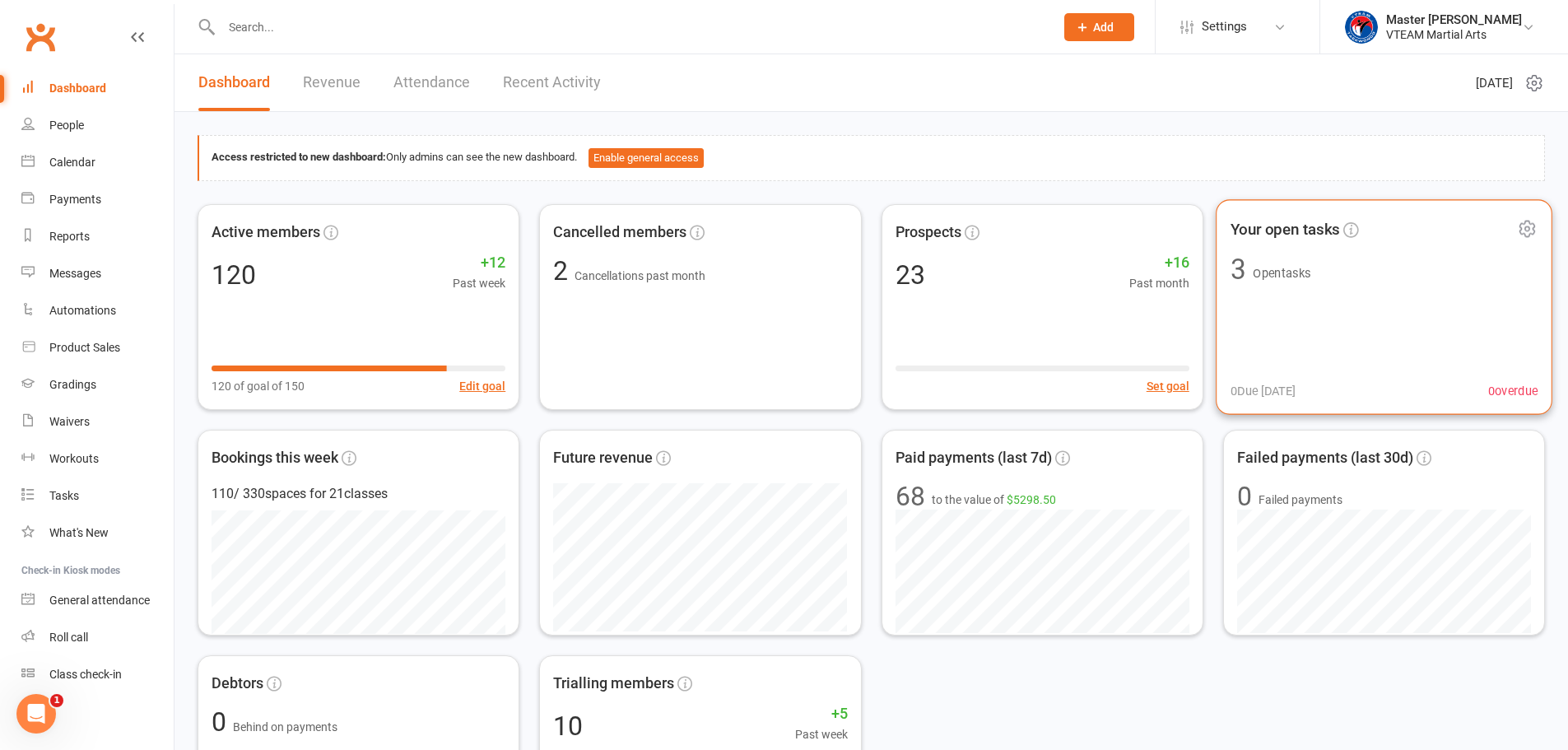
click at [1342, 314] on div "Your open tasks 3 Open tasks 0 Due [DATE] 0 overdue" at bounding box center [1384, 306] width 337 height 215
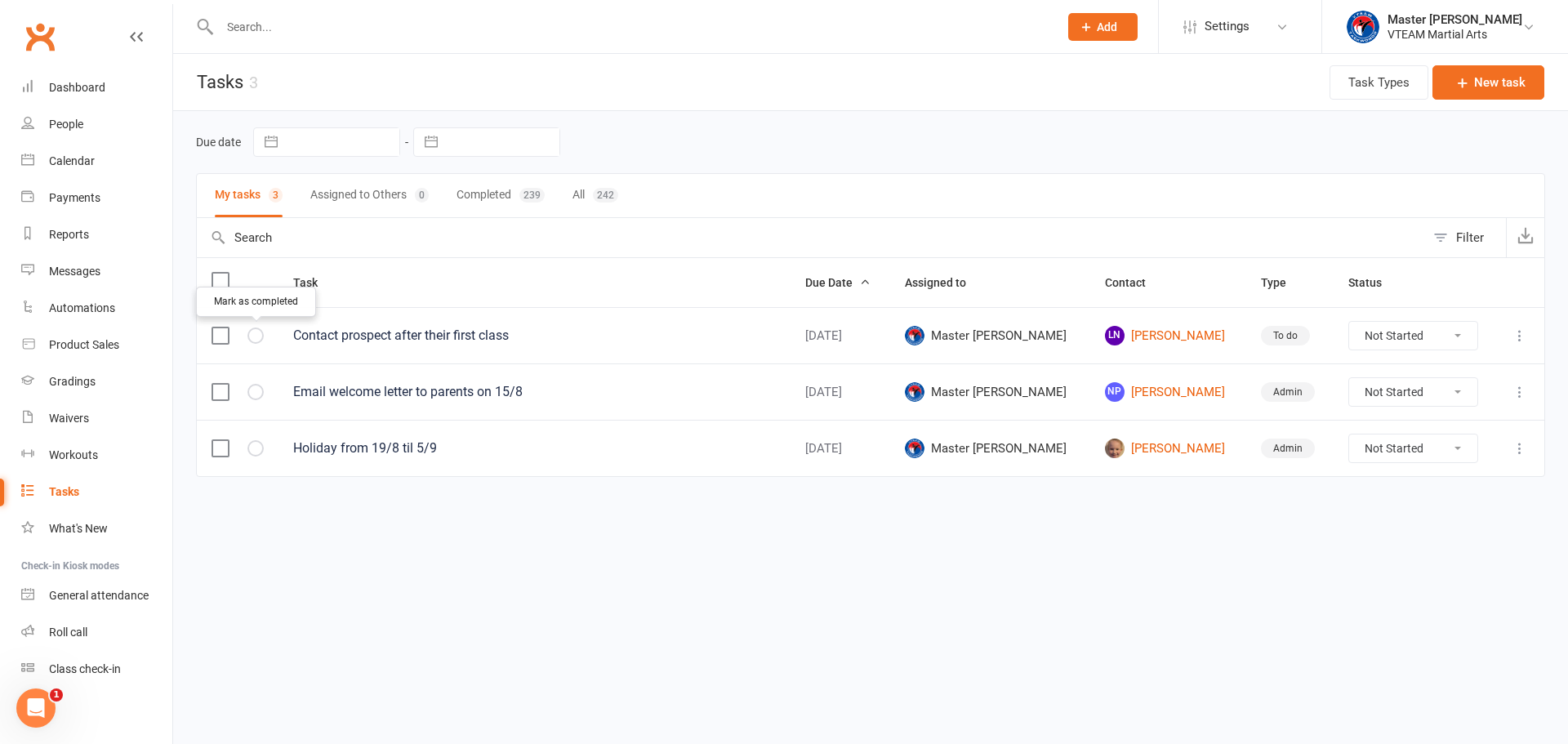
click at [0, 0] on icon "button" at bounding box center [0, 0] width 0 height 0
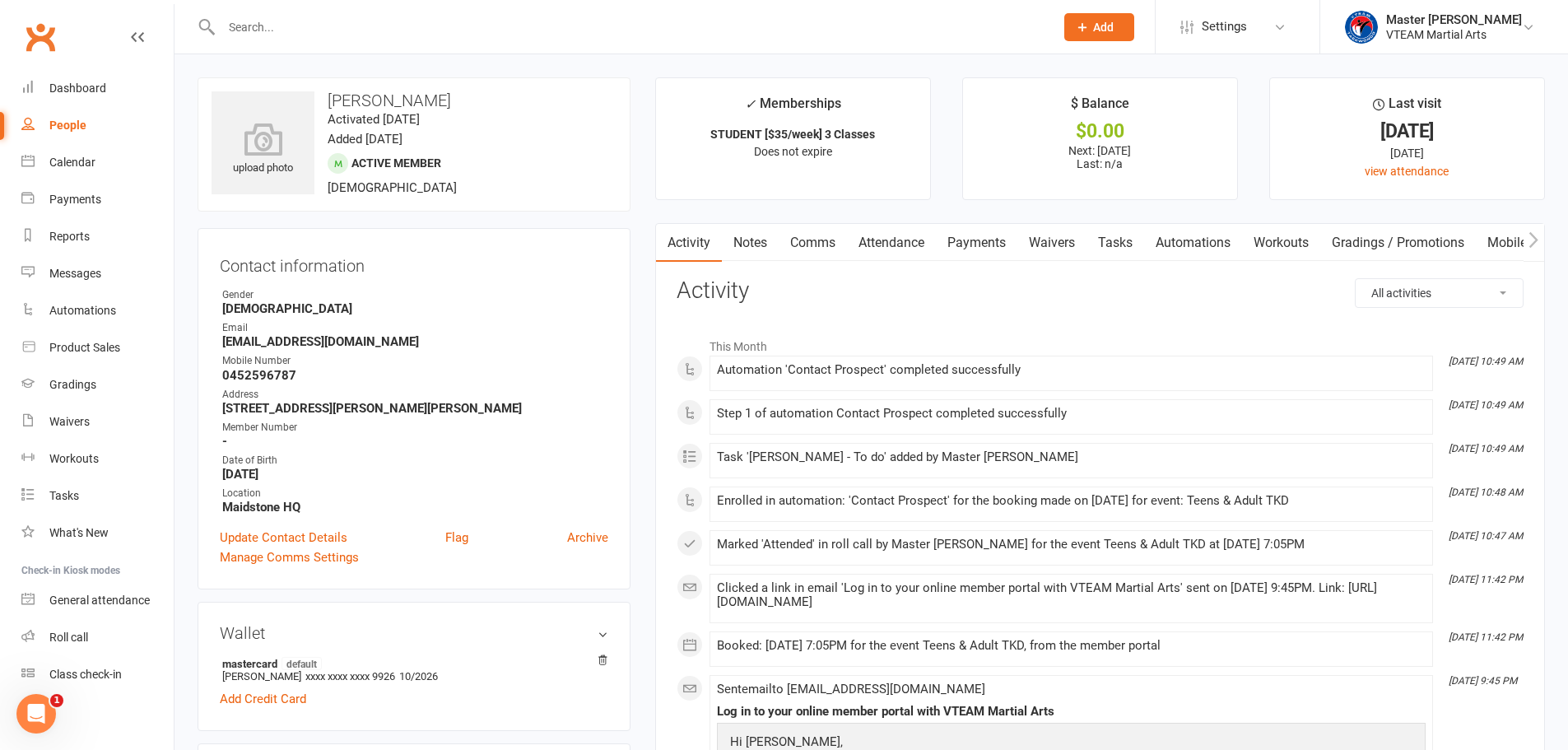
click at [830, 244] on link "Comms" at bounding box center [812, 243] width 68 height 38
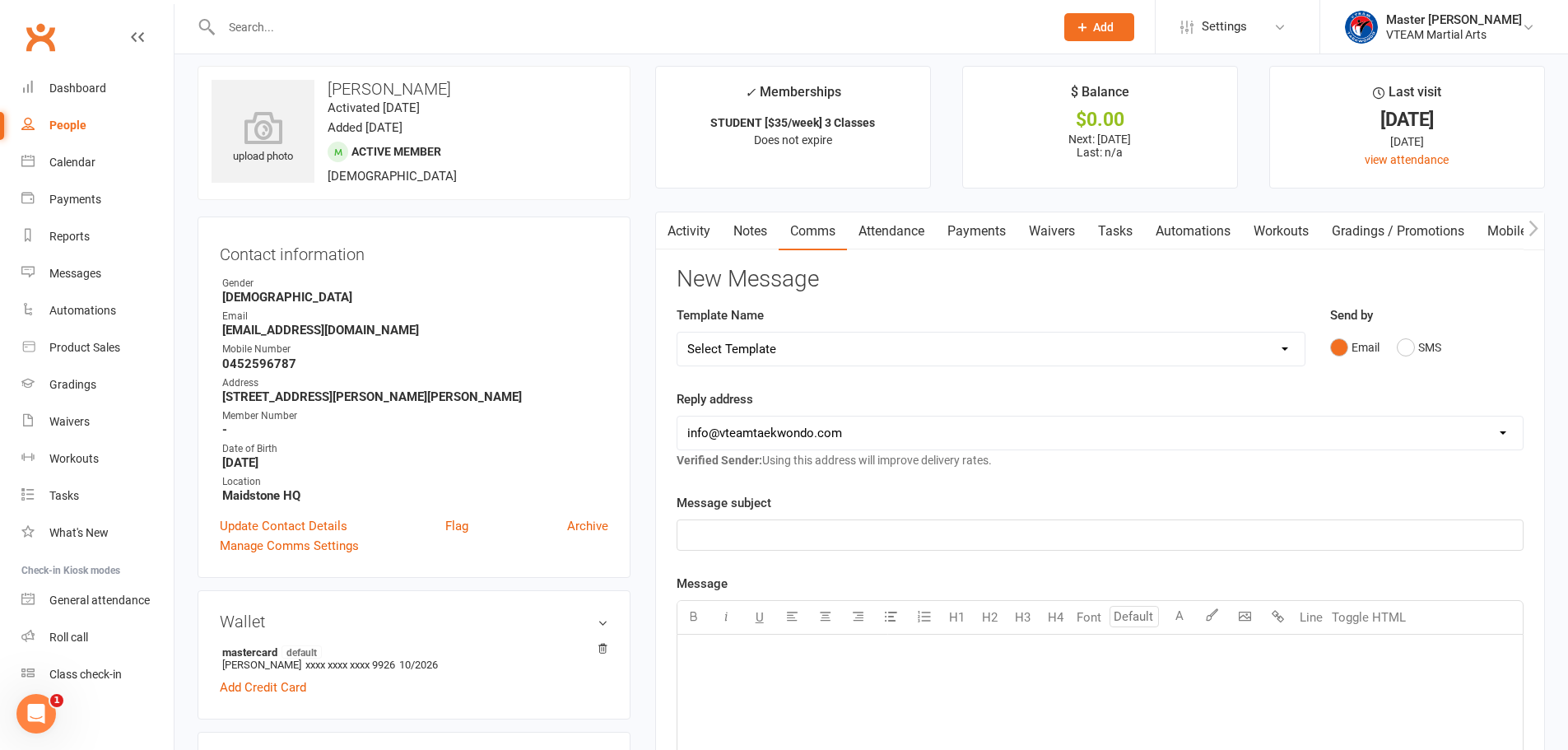
scroll to position [82, 0]
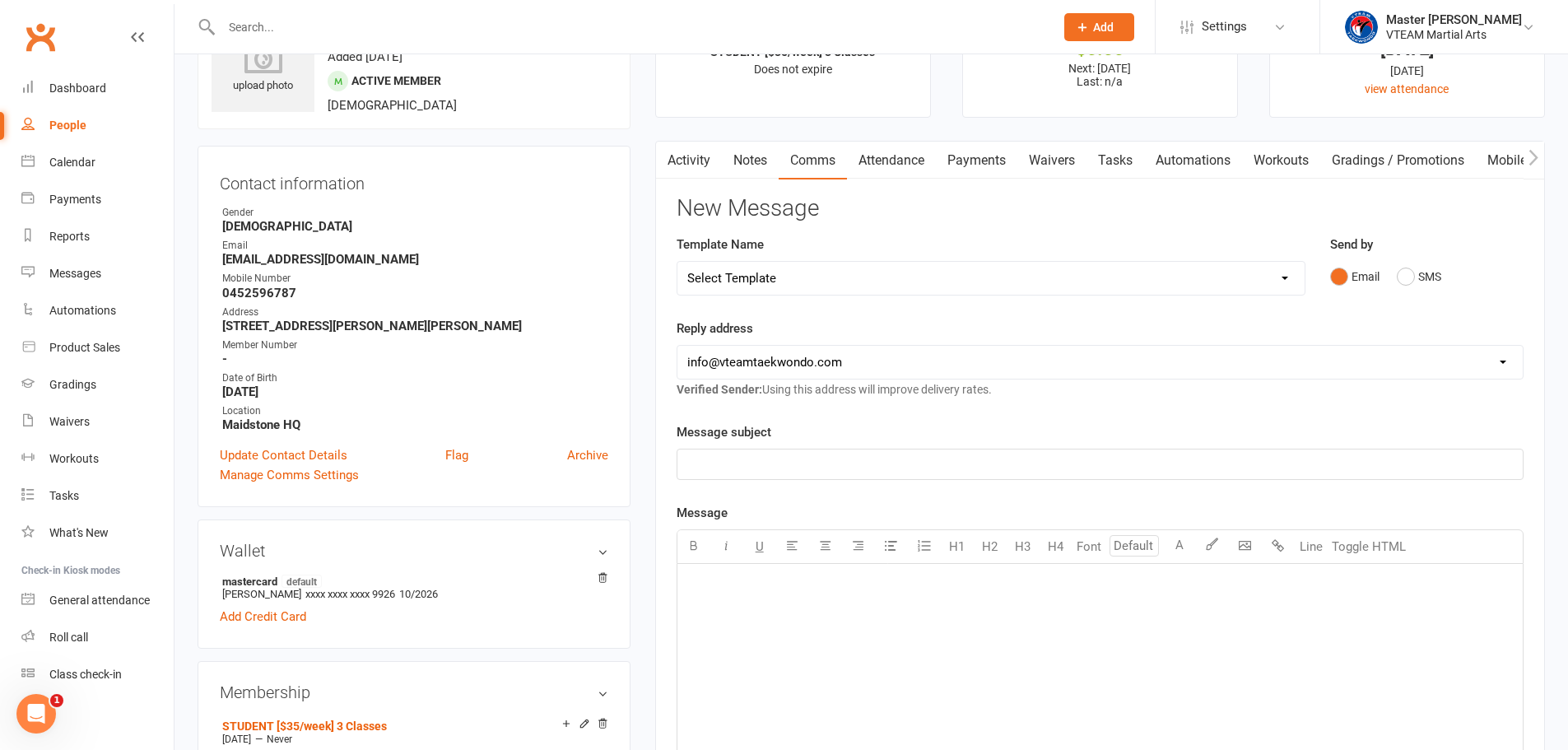
click at [793, 478] on div "﻿" at bounding box center [1100, 463] width 845 height 29
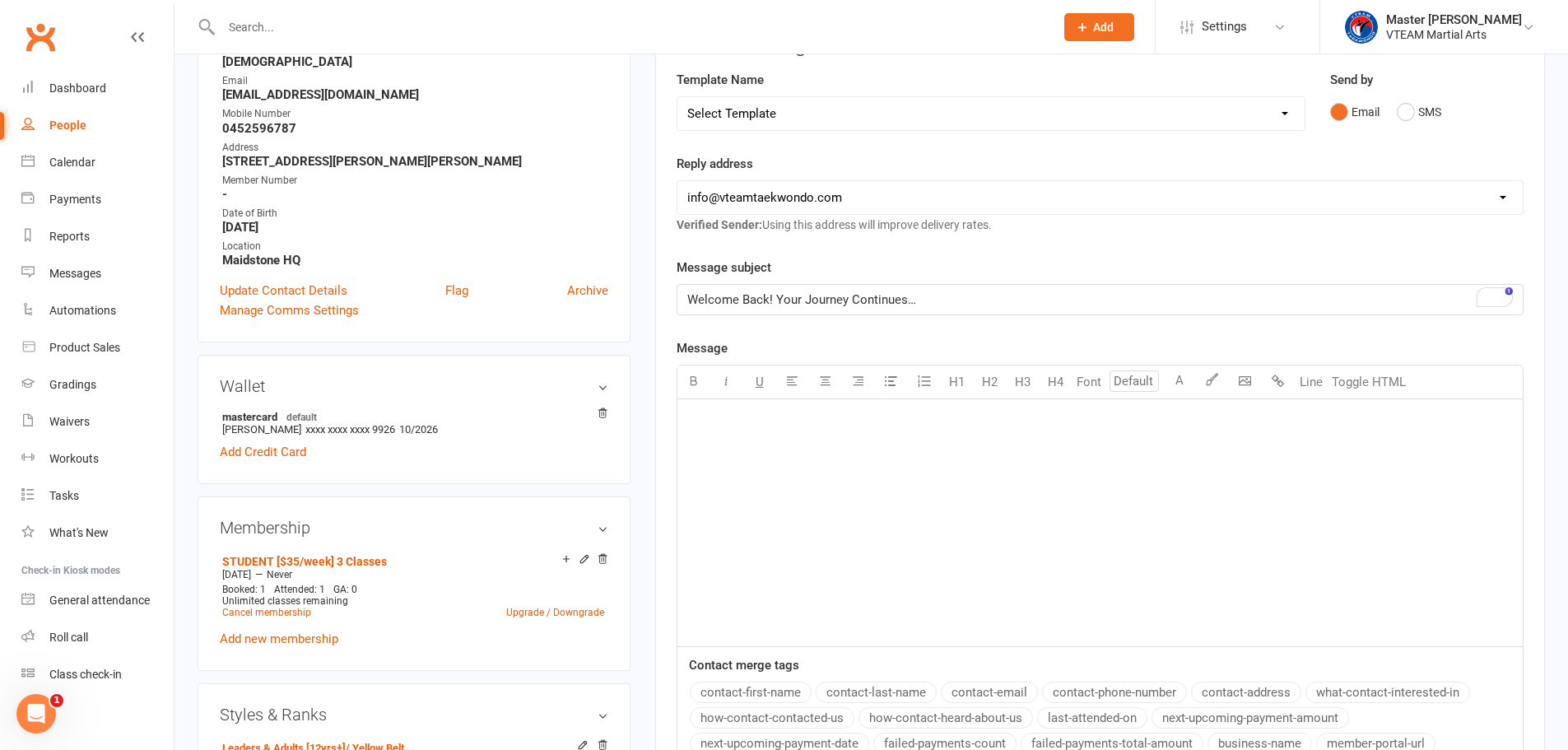
click at [767, 451] on div "﻿" at bounding box center [1100, 522] width 845 height 247
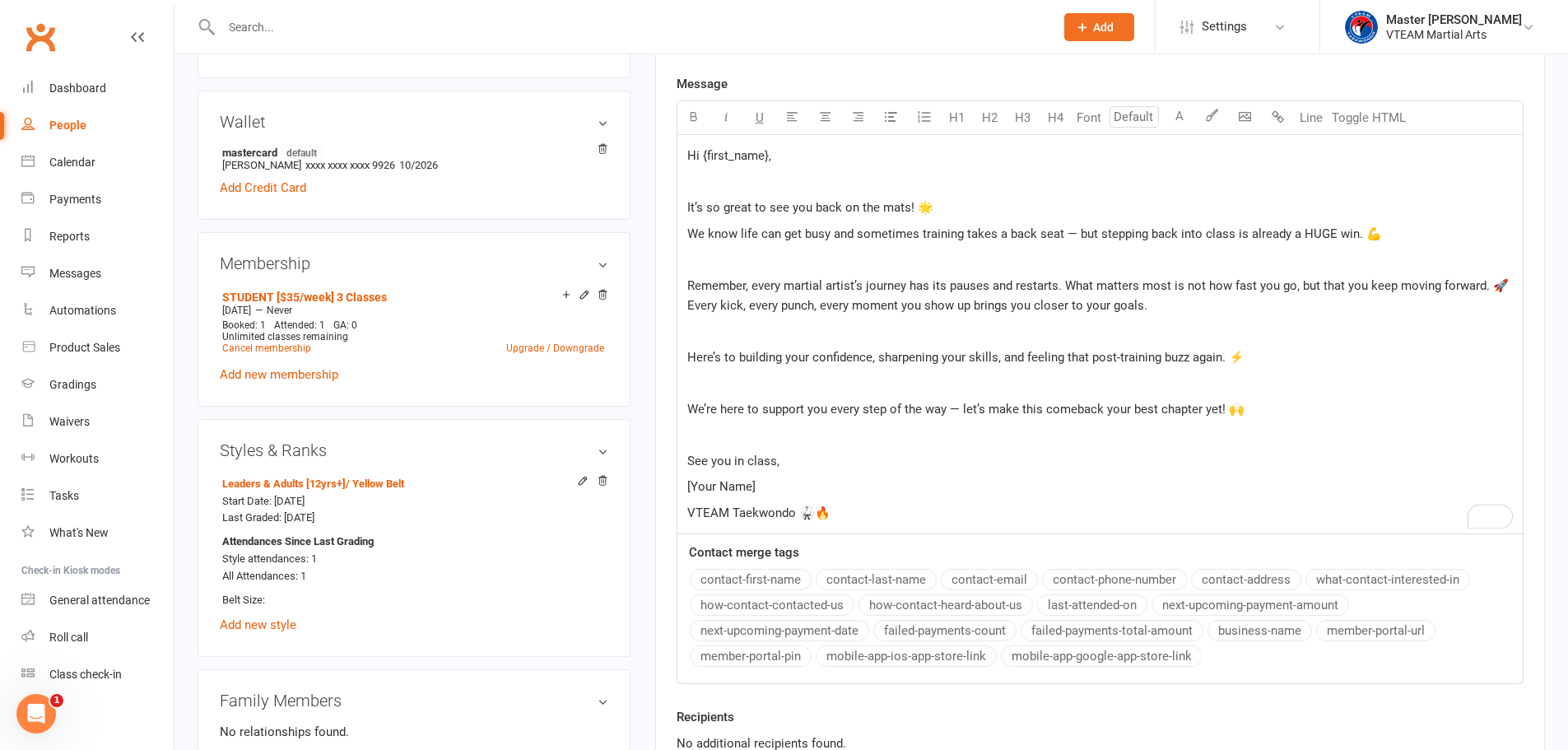
scroll to position [484, 0]
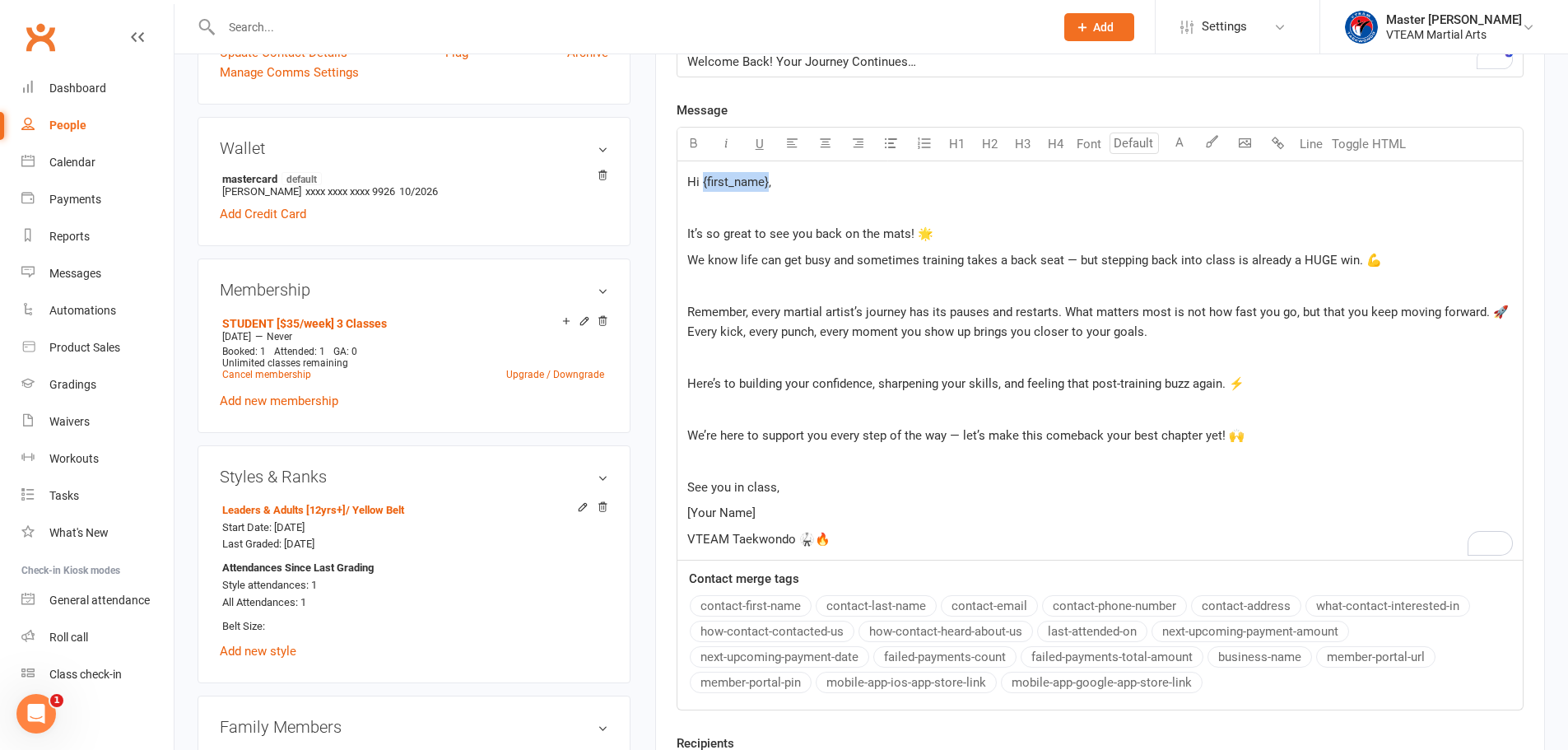
drag, startPoint x: 766, startPoint y: 181, endPoint x: 703, endPoint y: 181, distance: 63.0
click at [703, 181] on span "Hi {first_name}," at bounding box center [729, 182] width 84 height 15
click at [749, 607] on button "contact-first-name" at bounding box center [751, 606] width 122 height 21
click at [720, 283] on p "﻿" at bounding box center [1100, 285] width 826 height 19
drag, startPoint x: 772, startPoint y: 517, endPoint x: 684, endPoint y: 512, distance: 88.1
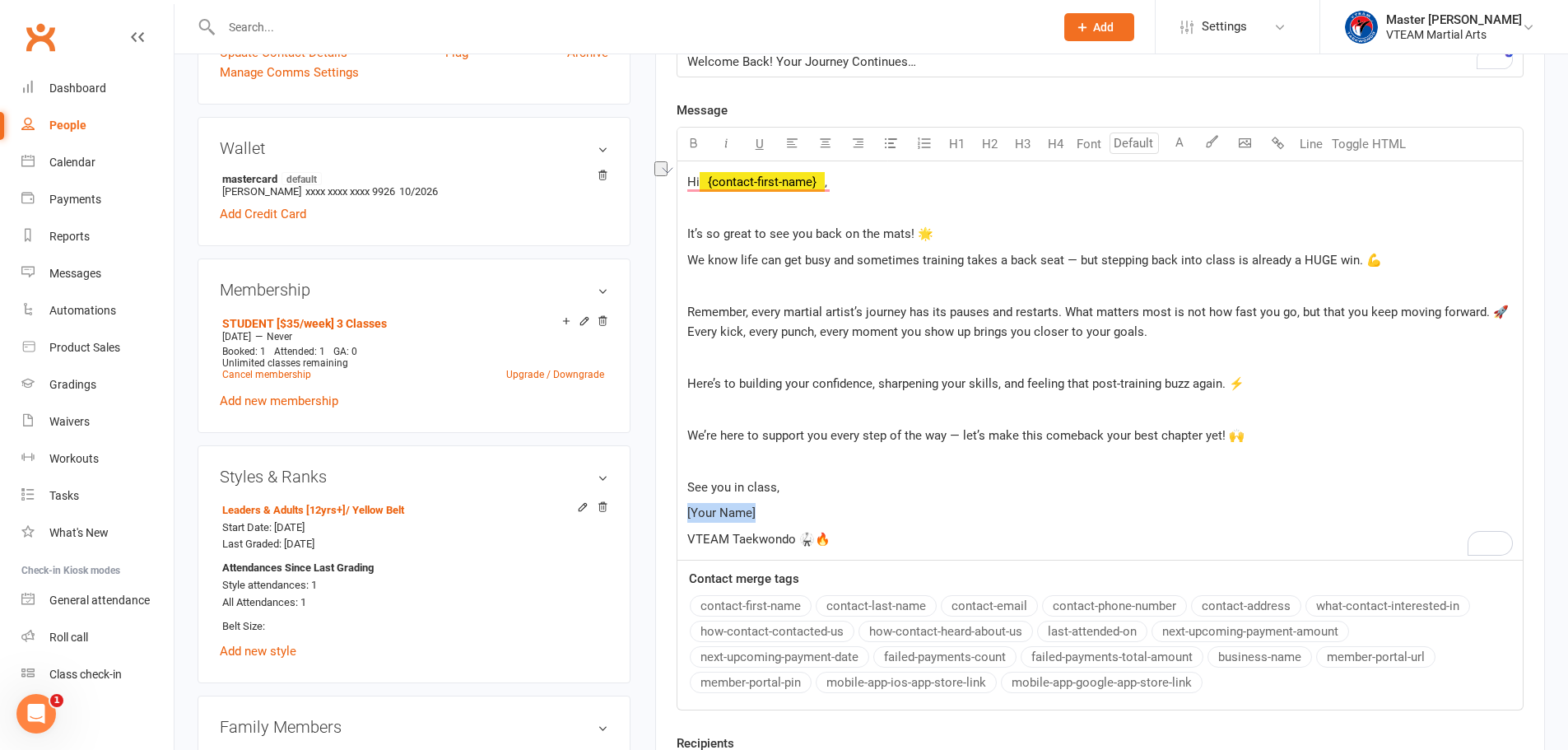
click at [677, 511] on main "✓ Memberships STUDENT [$35/week] 3 Classes Does not expire $ Balance $0.00 Next…" at bounding box center [1100, 236] width 914 height 1286
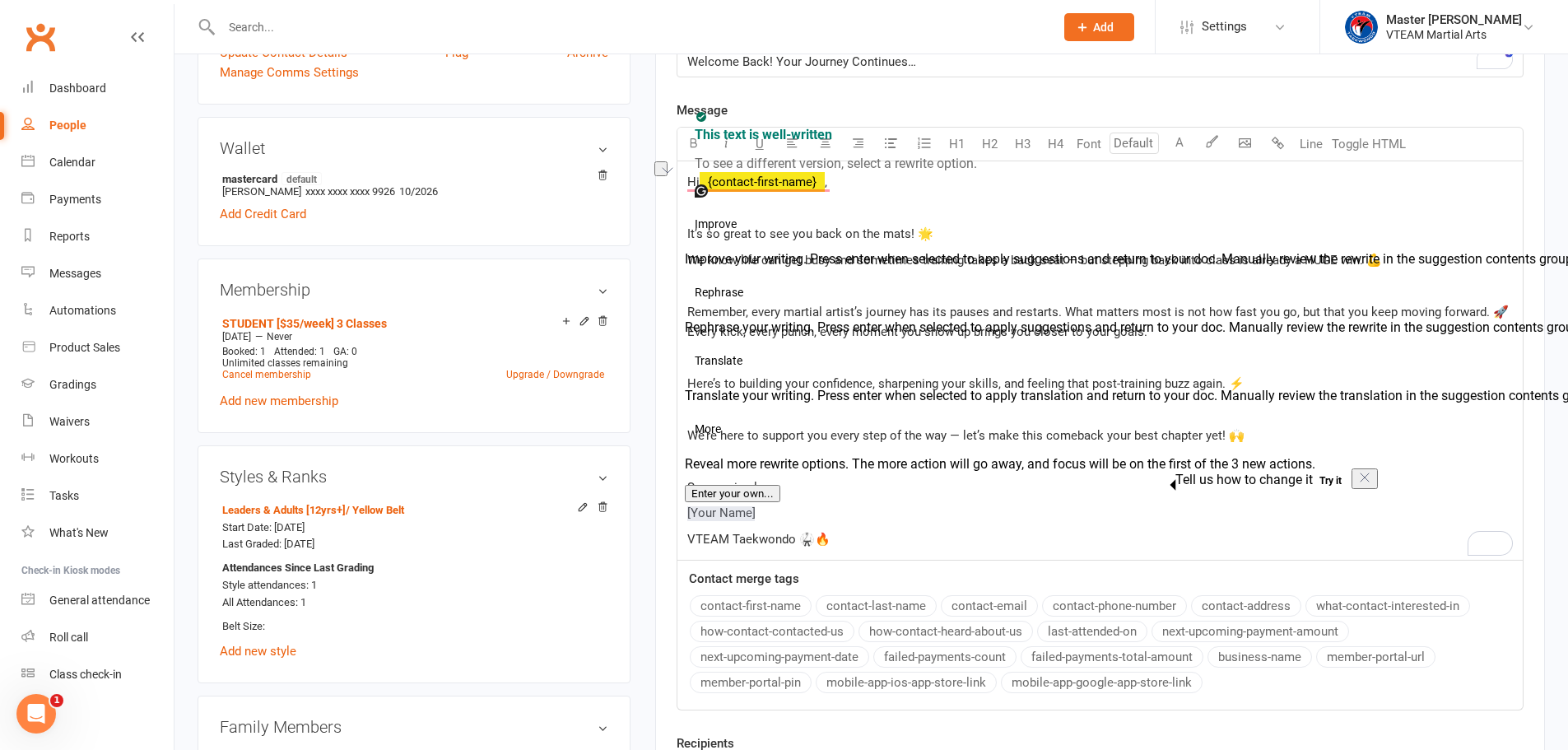
click at [854, 375] on p "Here’s to building your confidence, sharpening your skills, and feeling that po…" at bounding box center [1100, 383] width 826 height 19
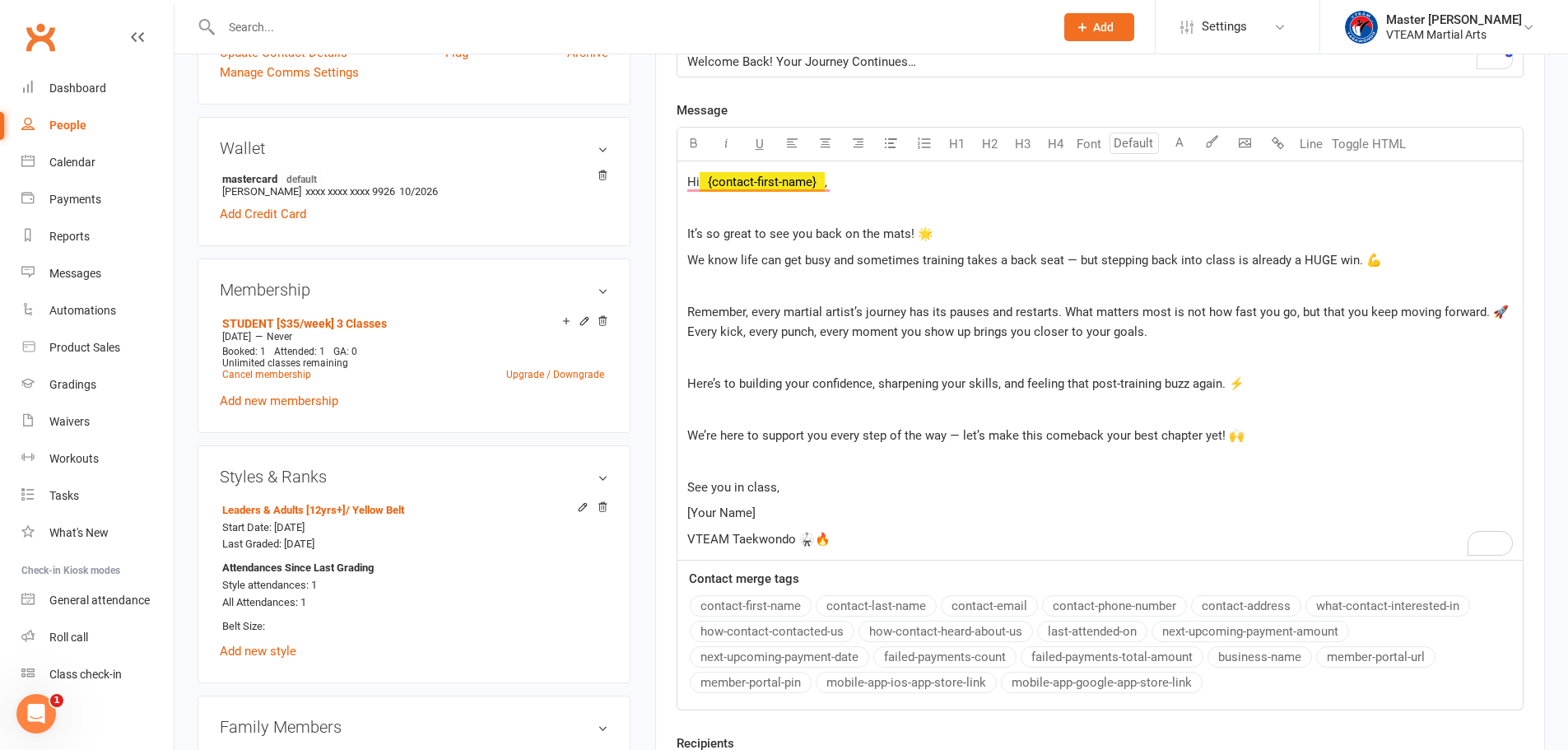
click at [783, 502] on div "Hi ﻿ {contact-first-name} , ﻿ It’s so great to see you back on the mats! 🌟 We k…" at bounding box center [1100, 360] width 845 height 399
drag, startPoint x: 775, startPoint y: 509, endPoint x: 687, endPoint y: 507, distance: 88.0
click at [687, 507] on p "[Your Name]" at bounding box center [1100, 513] width 826 height 19
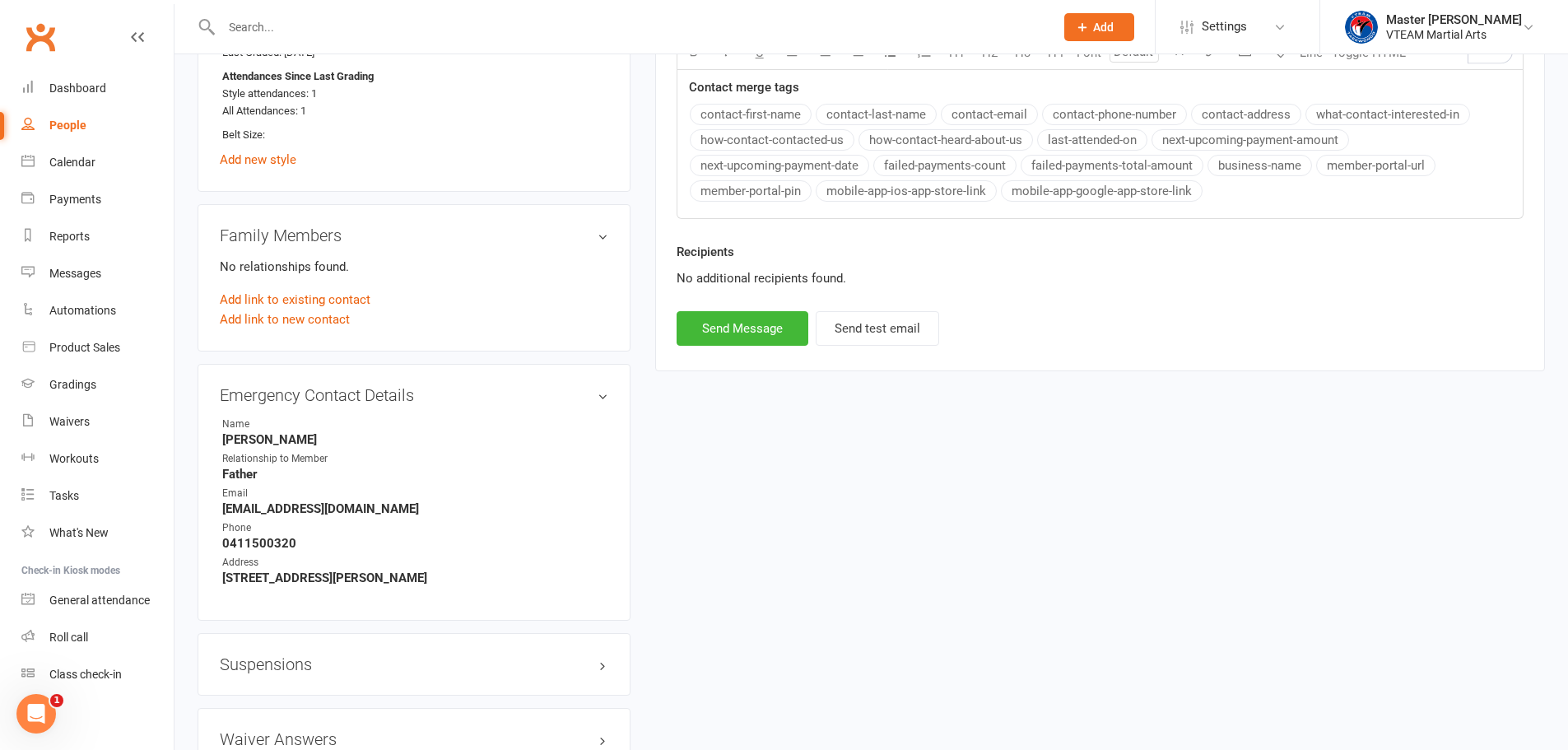
scroll to position [978, 0]
click at [738, 336] on button "Send Message" at bounding box center [742, 325] width 132 height 35
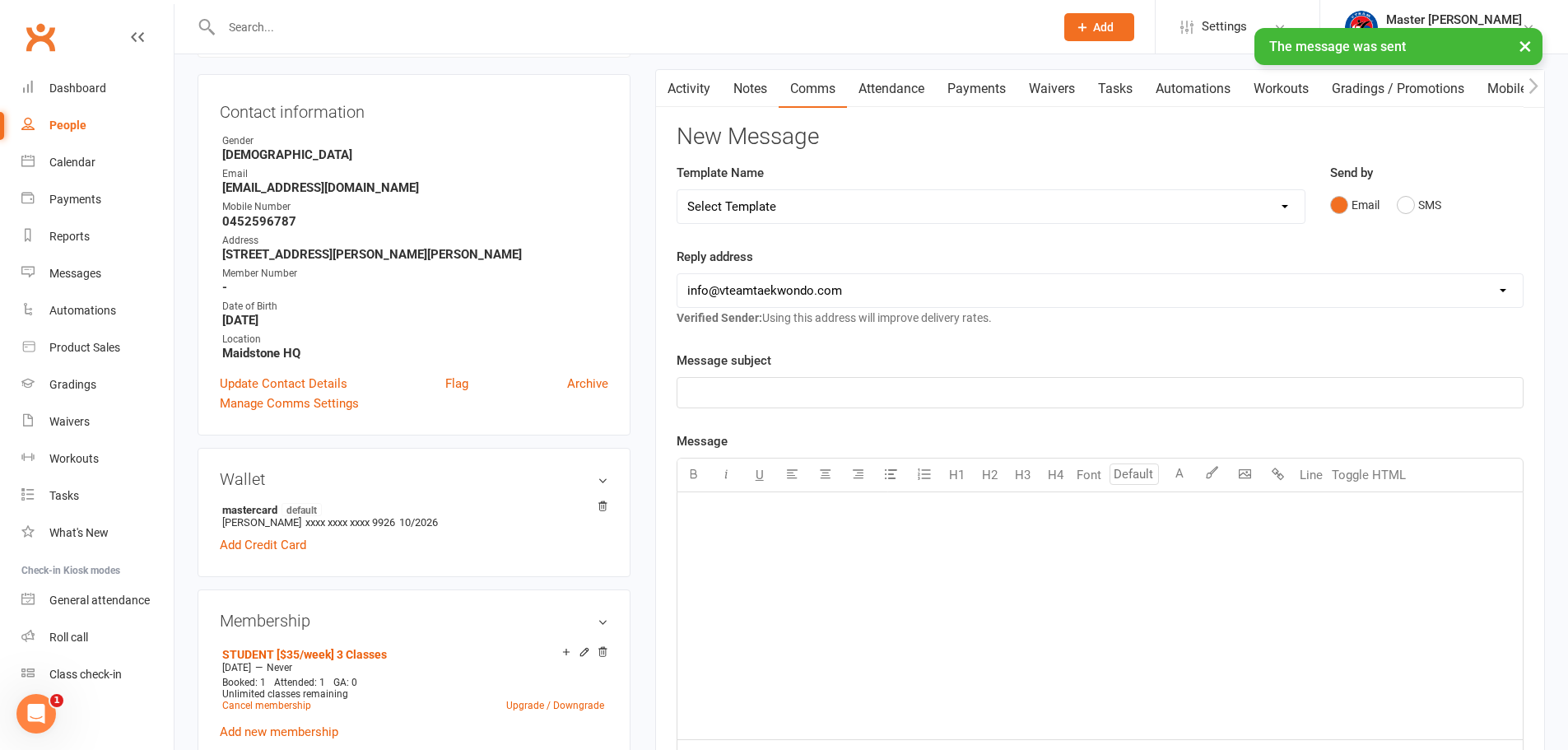
scroll to position [0, 0]
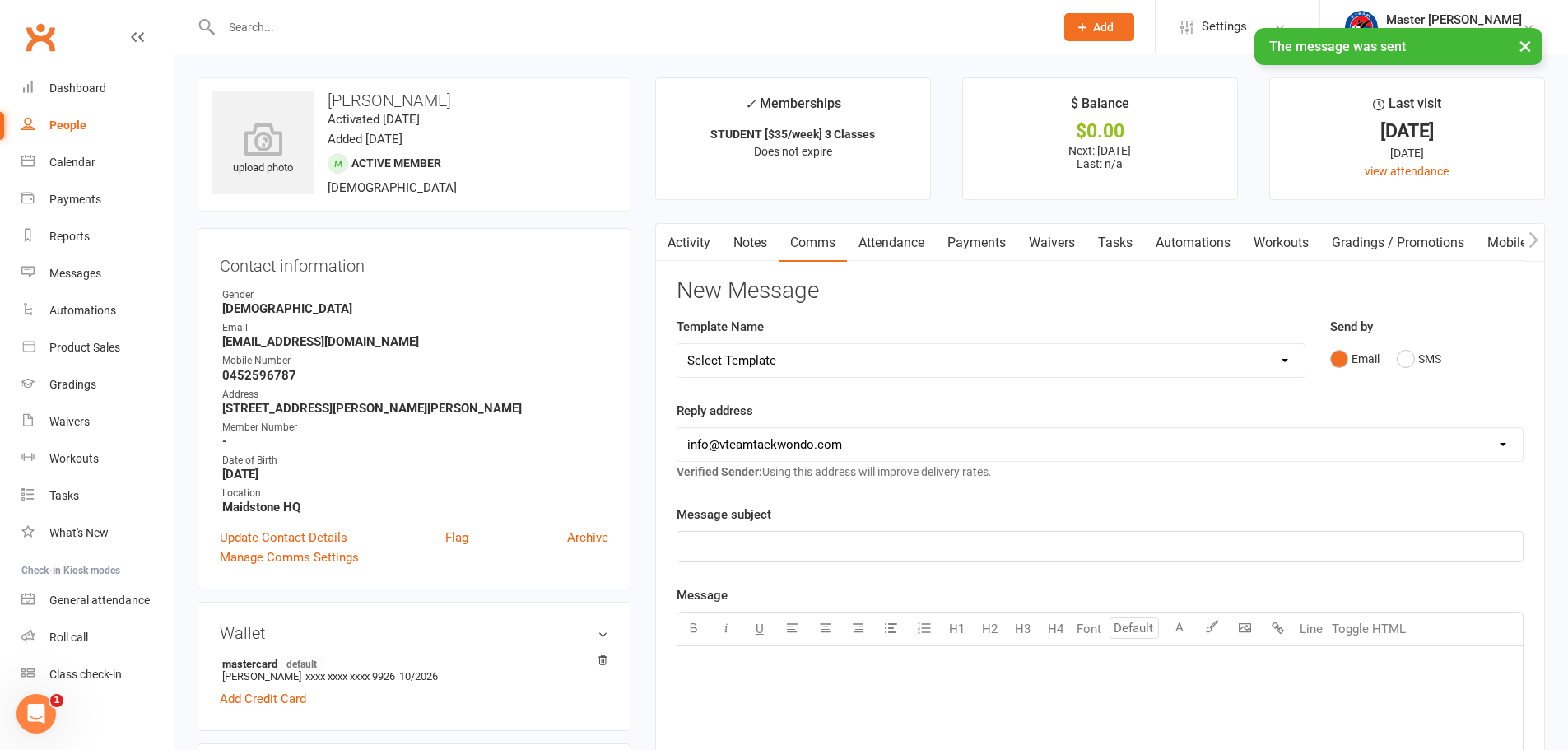
click at [679, 241] on link "Activity" at bounding box center [689, 243] width 66 height 38
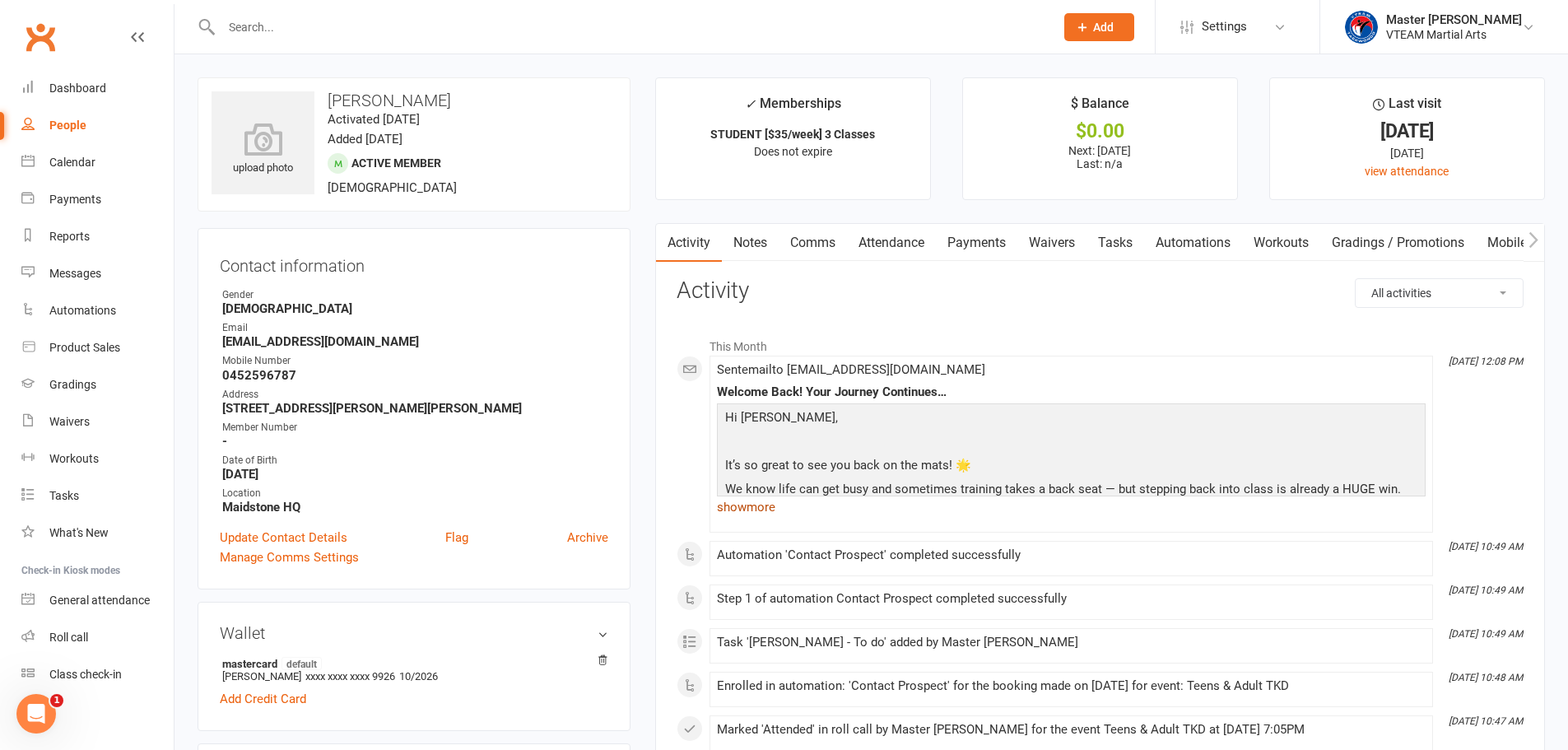
click at [749, 509] on link "show more" at bounding box center [1071, 506] width 709 height 23
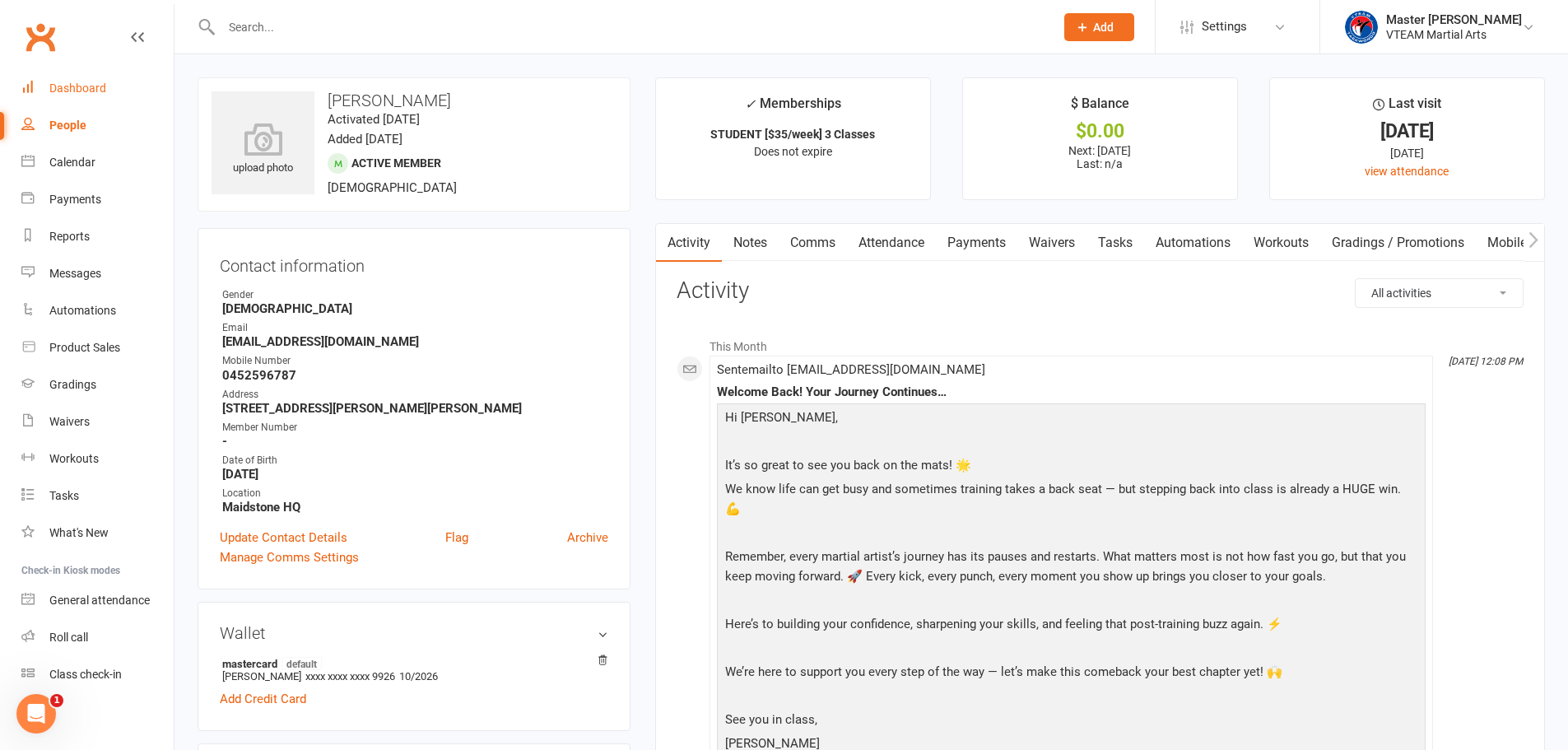
click at [89, 83] on div "Dashboard" at bounding box center [78, 88] width 57 height 13
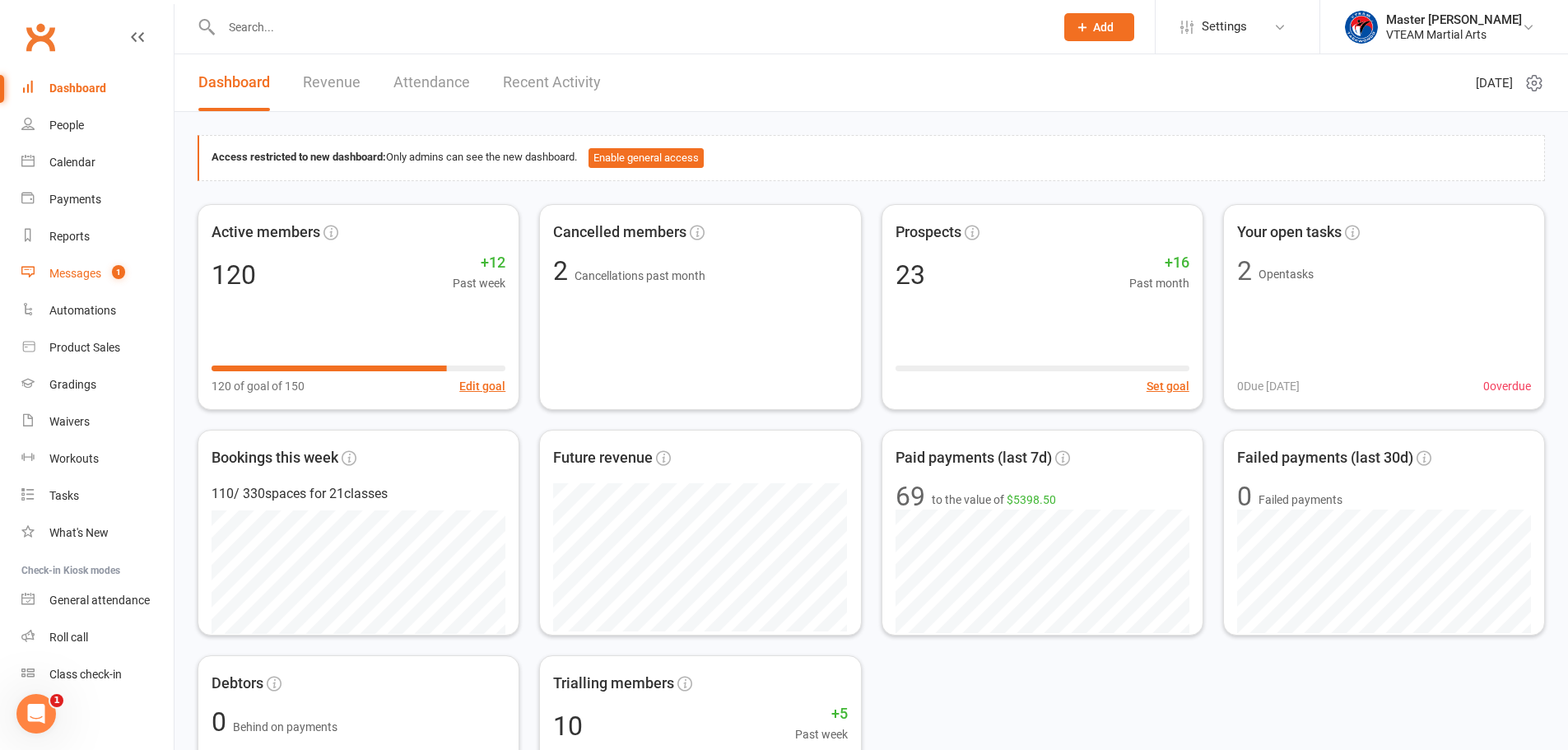
click at [108, 271] on count-badge "1" at bounding box center [114, 273] width 21 height 13
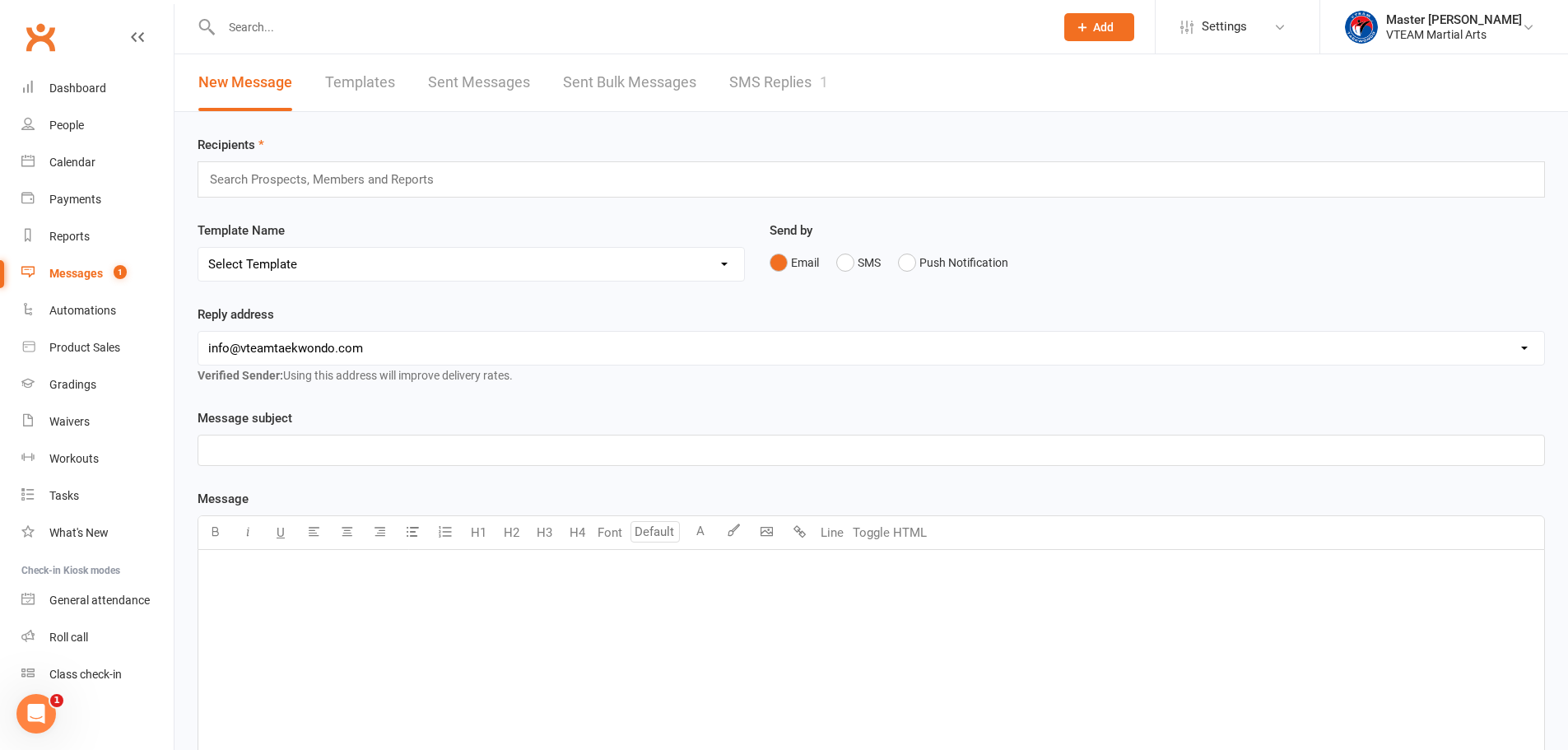
click at [768, 71] on link "SMS Replies 1" at bounding box center [779, 82] width 99 height 57
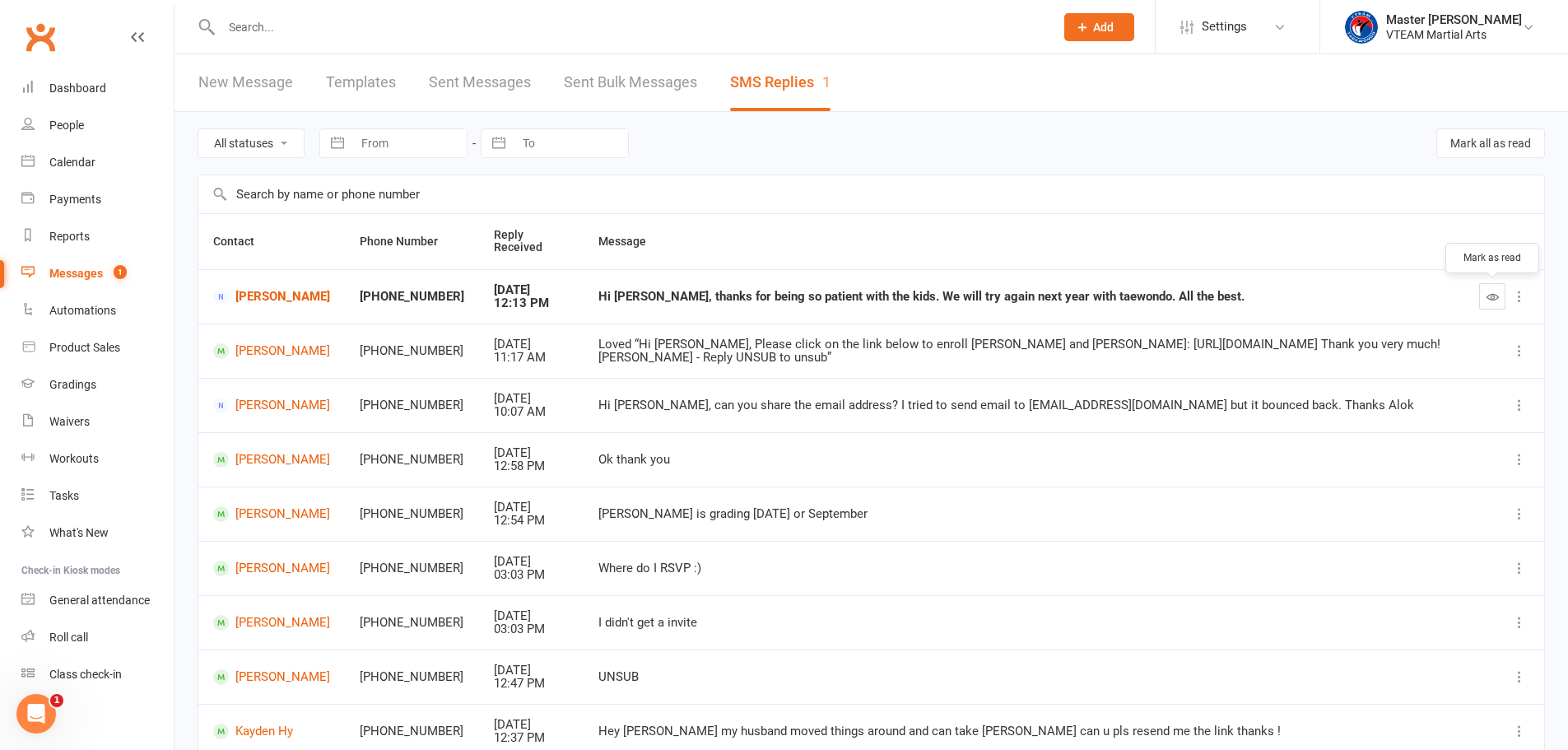
click at [1488, 297] on icon "button" at bounding box center [1493, 297] width 12 height 12
click at [279, 297] on link "[PERSON_NAME]" at bounding box center [272, 297] width 117 height 16
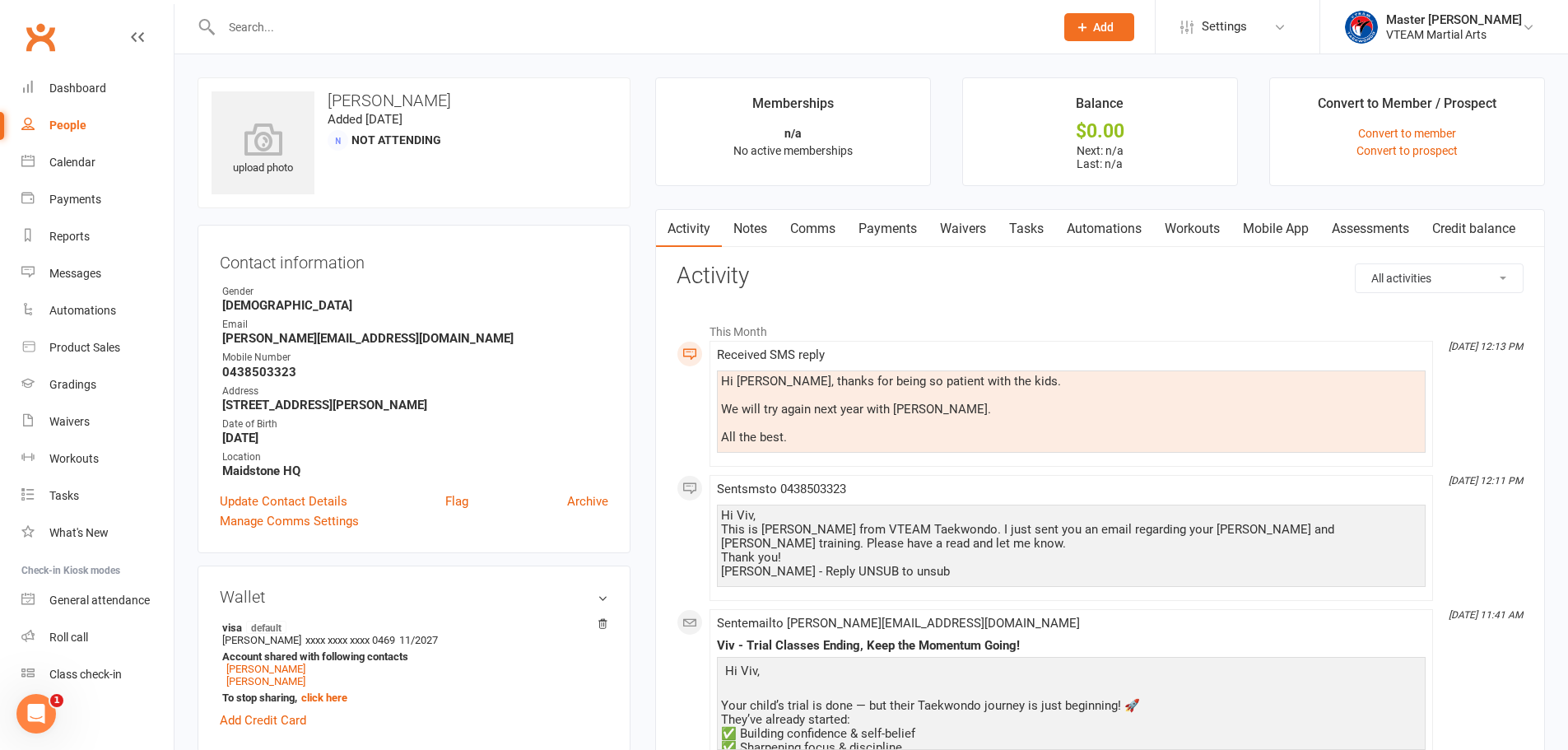
click at [817, 233] on link "Comms" at bounding box center [812, 228] width 68 height 38
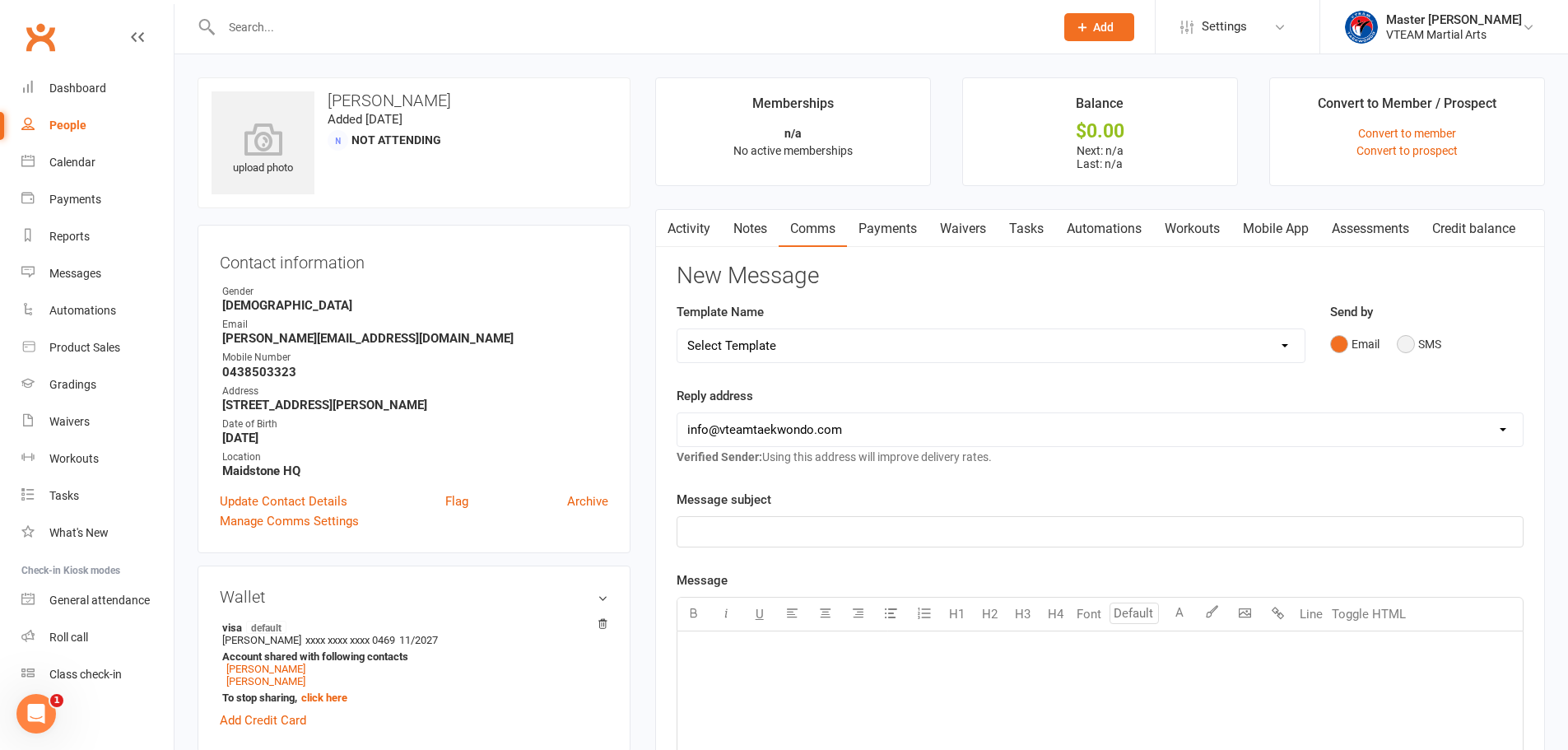
click at [1409, 344] on button "SMS" at bounding box center [1419, 344] width 44 height 31
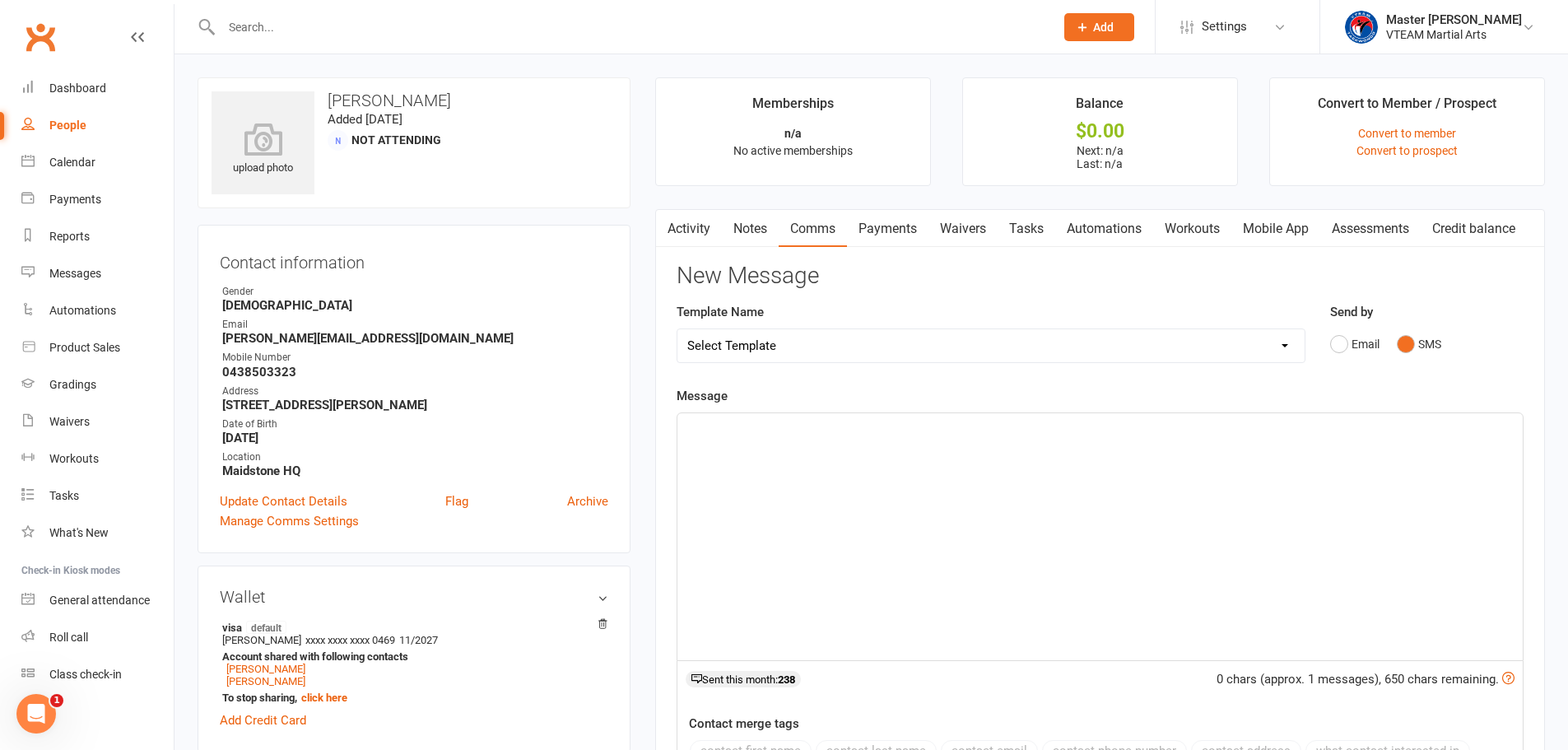
click at [858, 473] on div "﻿" at bounding box center [1100, 536] width 845 height 247
drag, startPoint x: 875, startPoint y: 449, endPoint x: 684, endPoint y: 448, distance: 191.0
click at [684, 448] on div "Hi Viv, They're slowly getting into it. If" at bounding box center [1100, 536] width 845 height 247
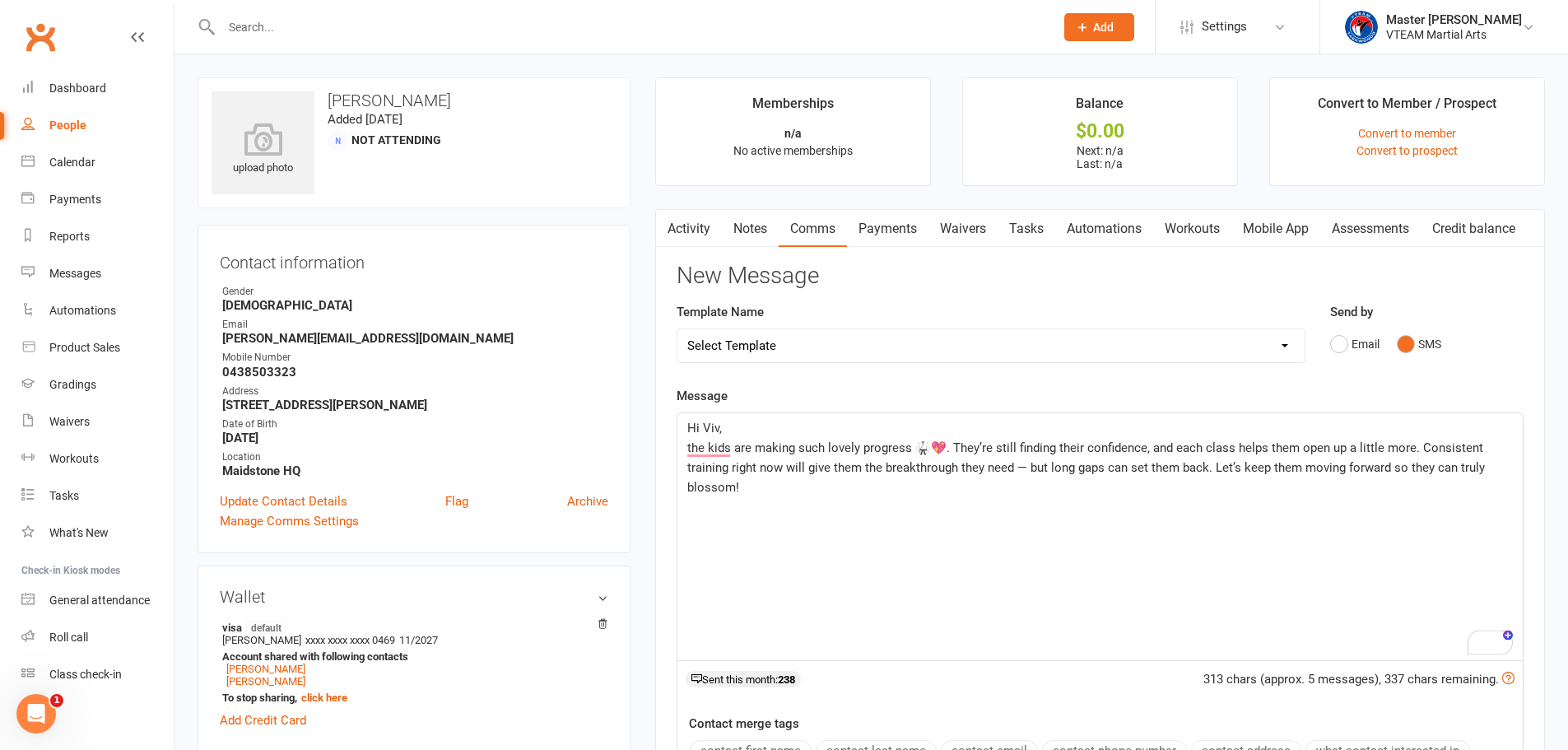
click at [731, 432] on p "Hi Viv," at bounding box center [1100, 428] width 826 height 19
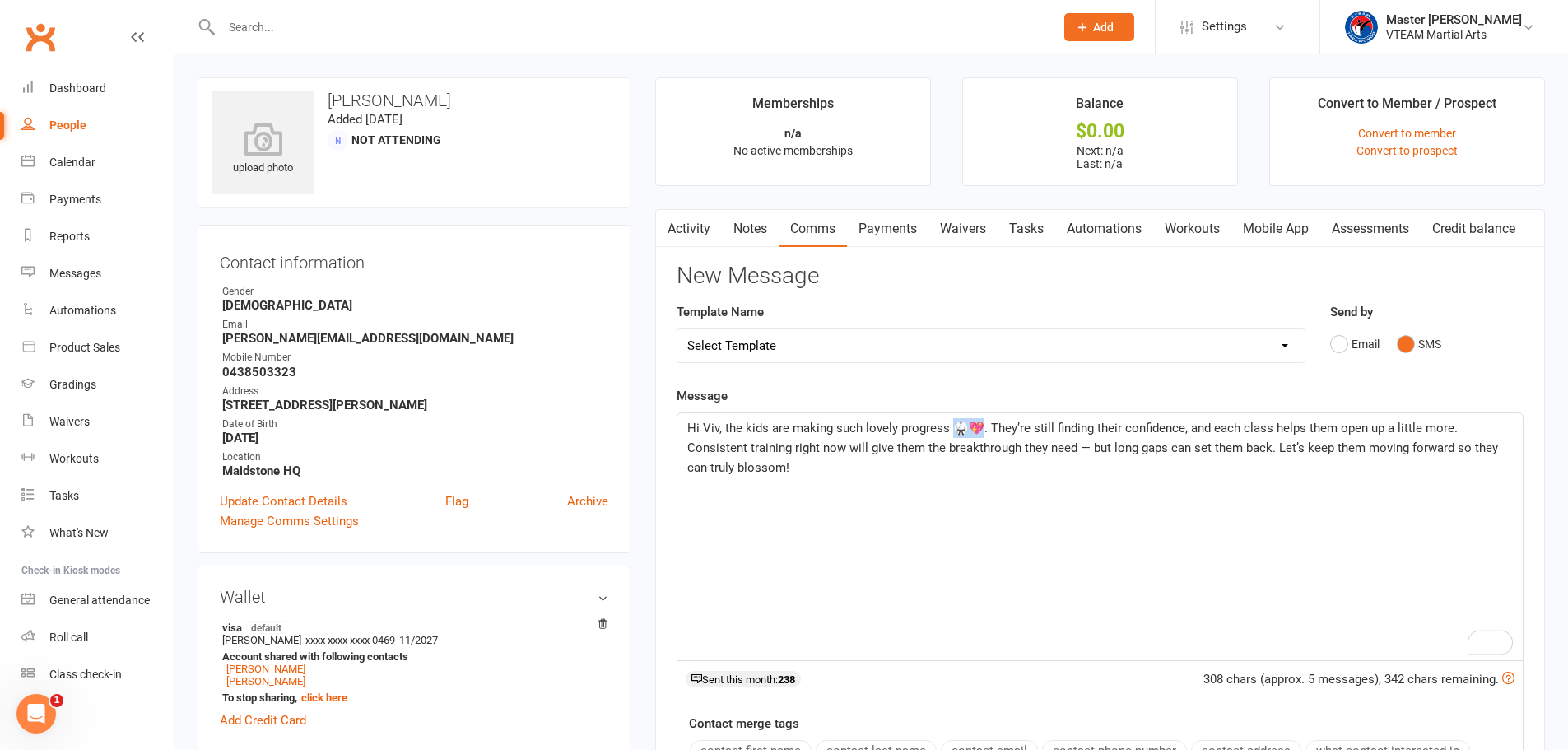
drag, startPoint x: 953, startPoint y: 425, endPoint x: 977, endPoint y: 425, distance: 24.0
click at [977, 425] on span "Hi Viv, the kids are making such lovely progress 🥋💖. They’re still finding thei…" at bounding box center [1094, 447] width 814 height 54
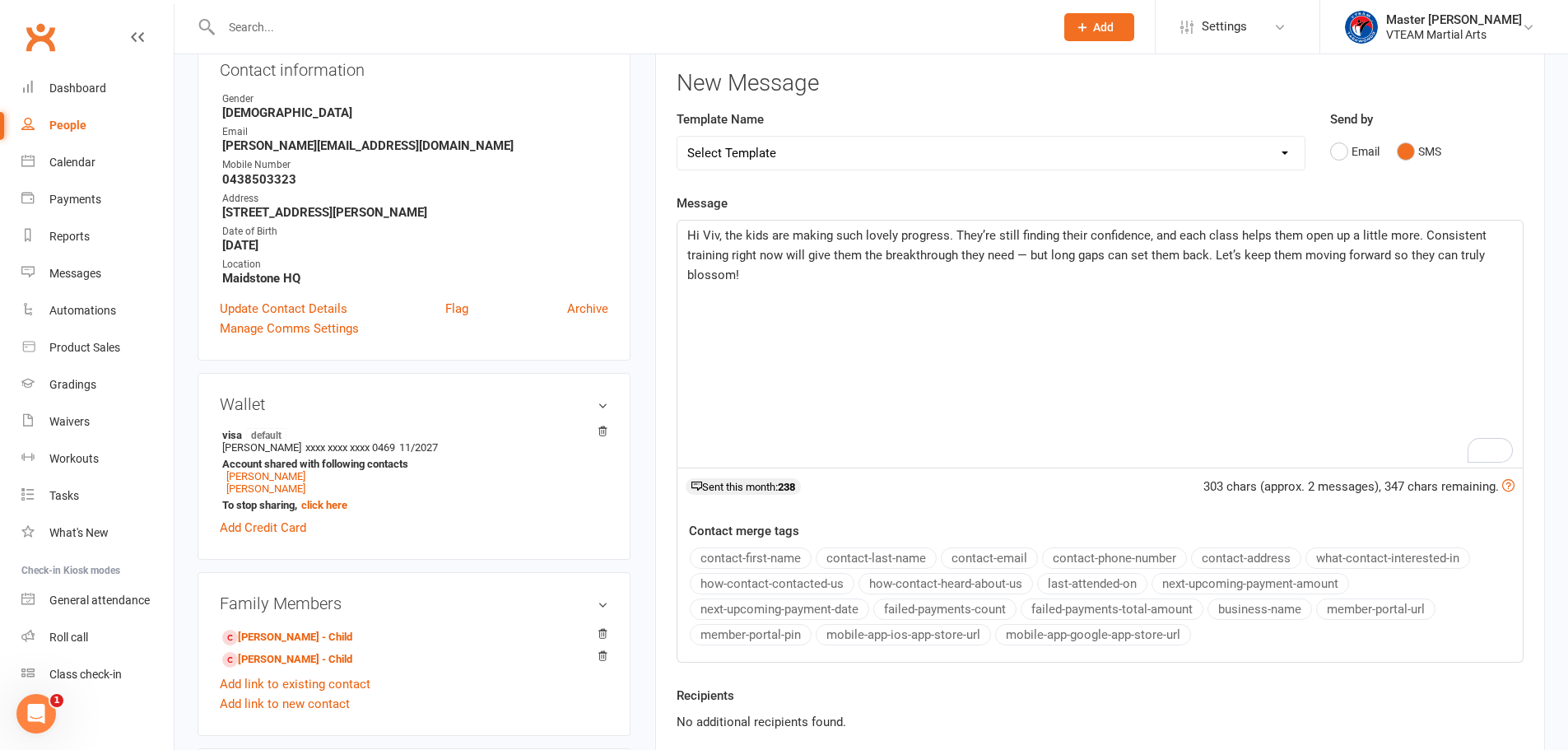
scroll to position [329, 0]
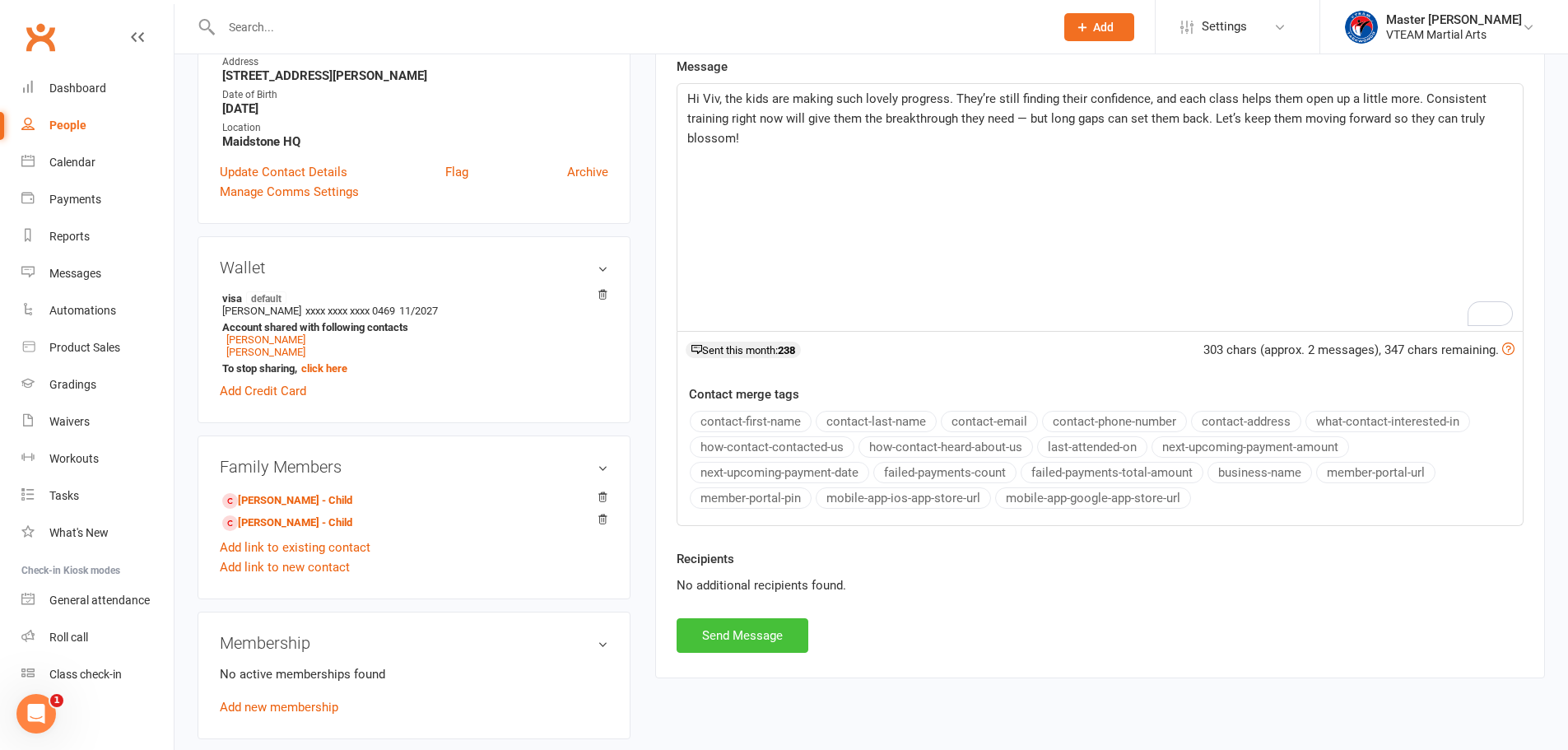
drag, startPoint x: 777, startPoint y: 631, endPoint x: 928, endPoint y: 454, distance: 232.7
click at [780, 628] on button "Send Message" at bounding box center [742, 635] width 132 height 35
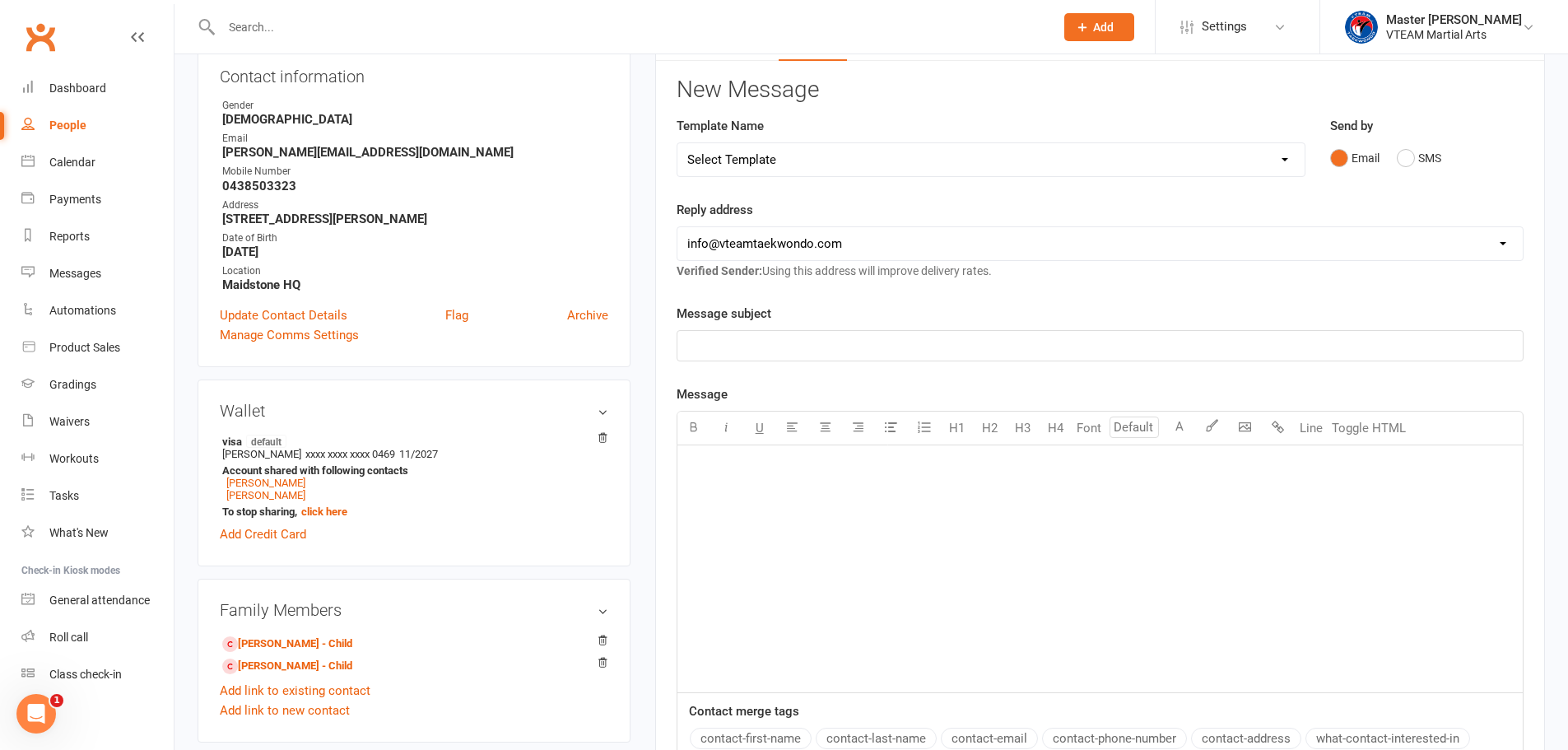
scroll to position [82, 0]
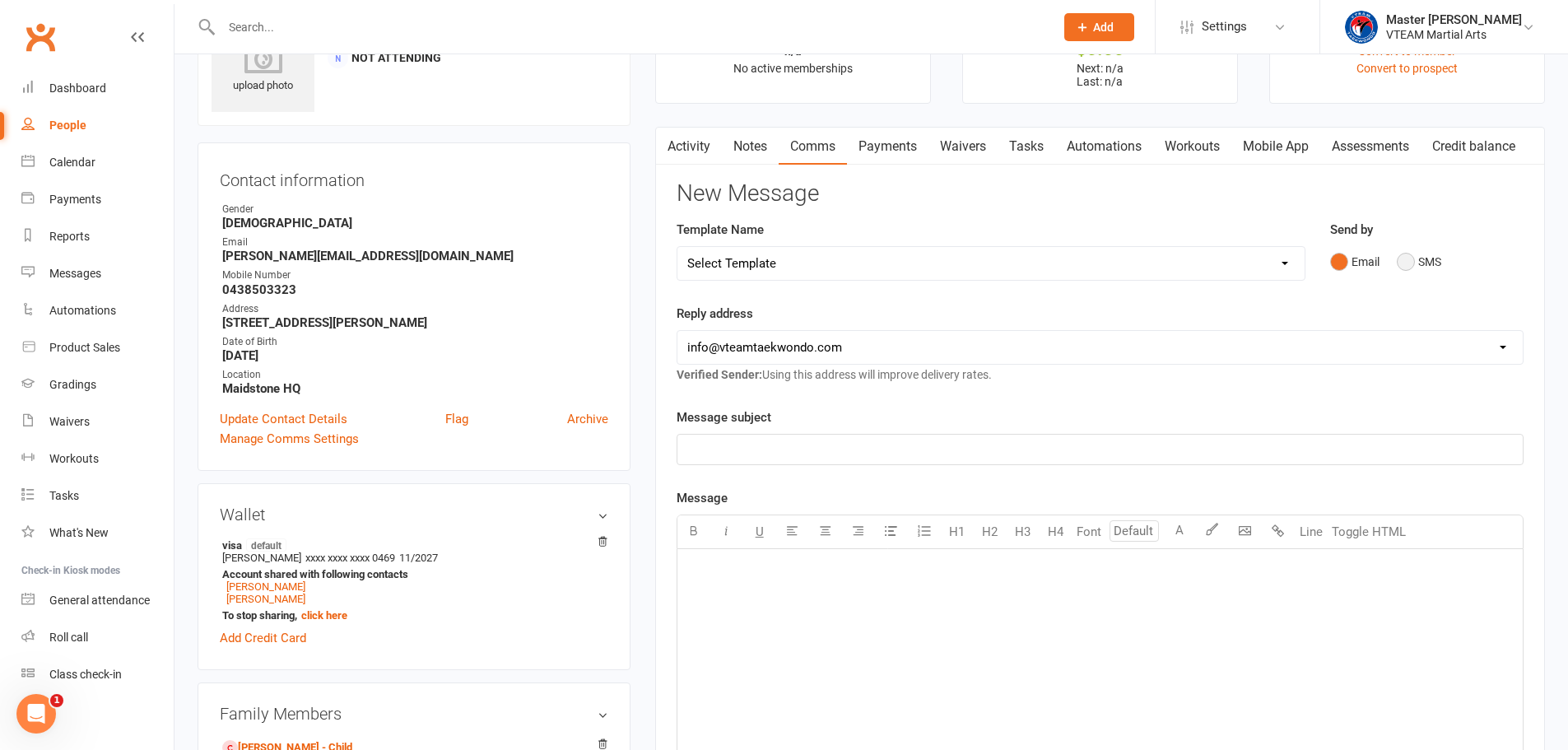
click at [1405, 261] on button "SMS" at bounding box center [1419, 261] width 44 height 31
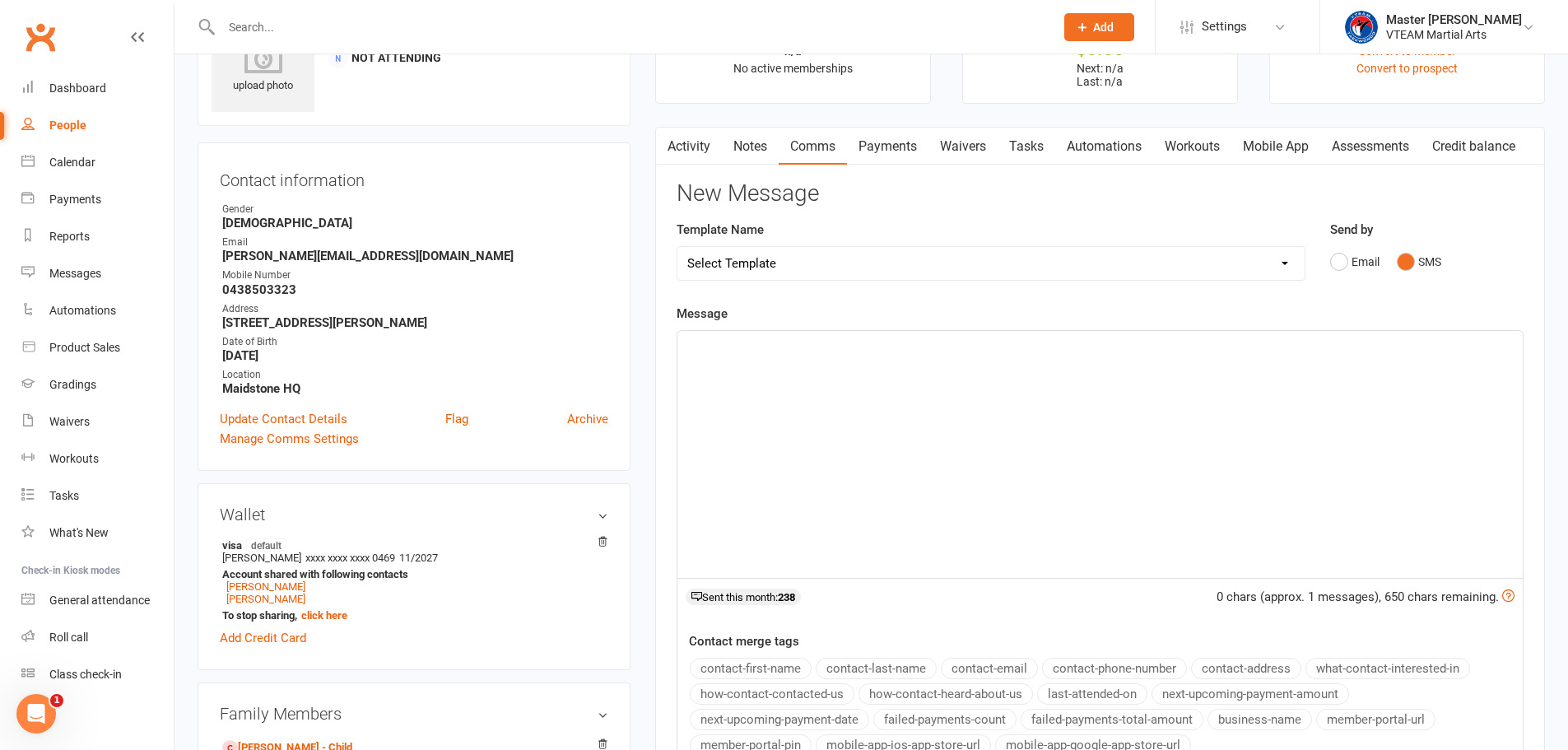
click at [957, 366] on div "﻿" at bounding box center [1100, 454] width 845 height 247
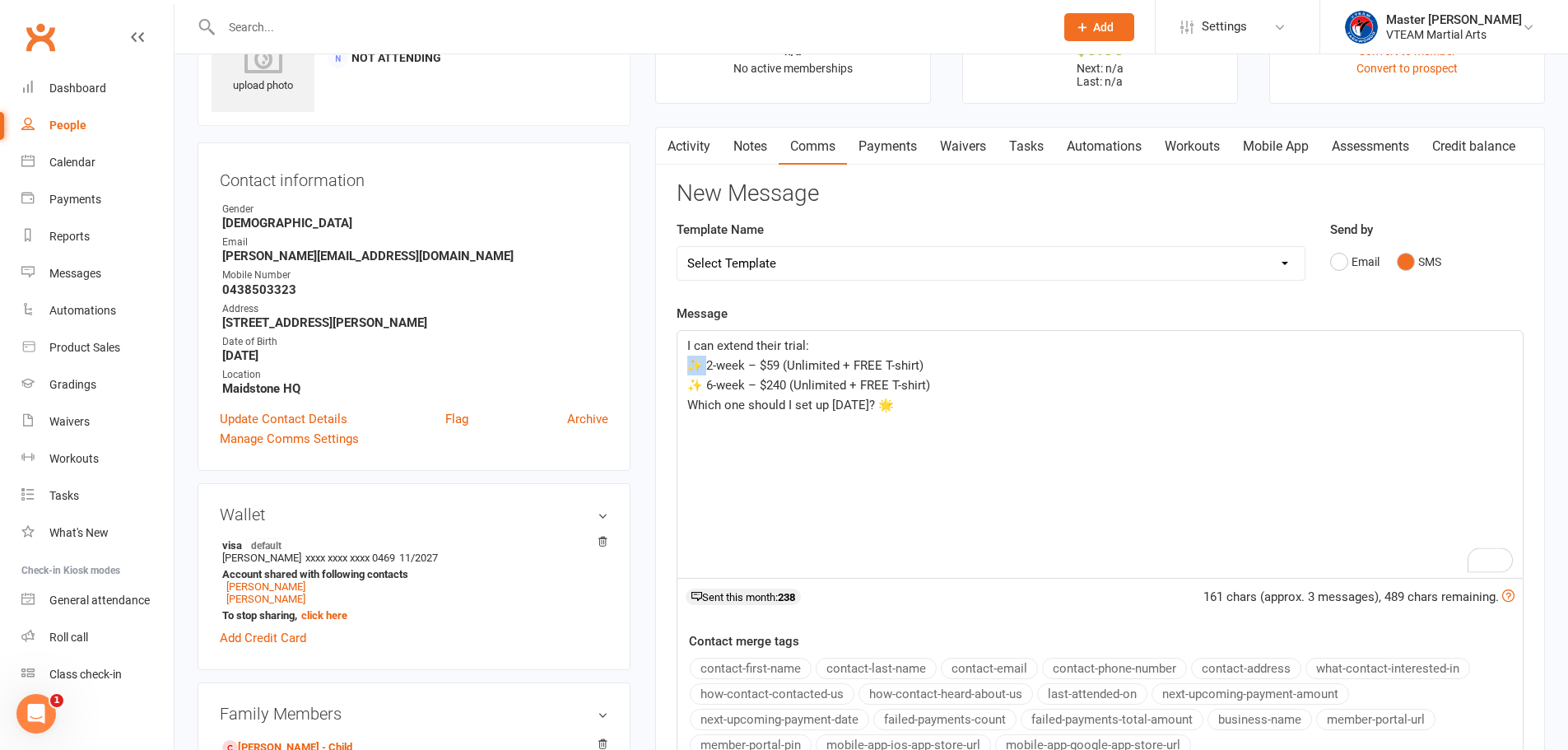
drag, startPoint x: 709, startPoint y: 367, endPoint x: 652, endPoint y: 367, distance: 57.0
click at [652, 367] on main "Memberships n/a No active memberships Balance $0.00 Next: n/a Last: n/a Convert…" at bounding box center [1100, 468] width 914 height 947
drag, startPoint x: 705, startPoint y: 387, endPoint x: 652, endPoint y: 386, distance: 53.0
click at [652, 386] on main "Memberships n/a No active memberships Balance $0.00 Next: n/a Last: n/a Convert…" at bounding box center [1100, 468] width 914 height 947
click at [905, 408] on p "Which one should I set up [DATE]? 🌟" at bounding box center [1100, 405] width 826 height 19
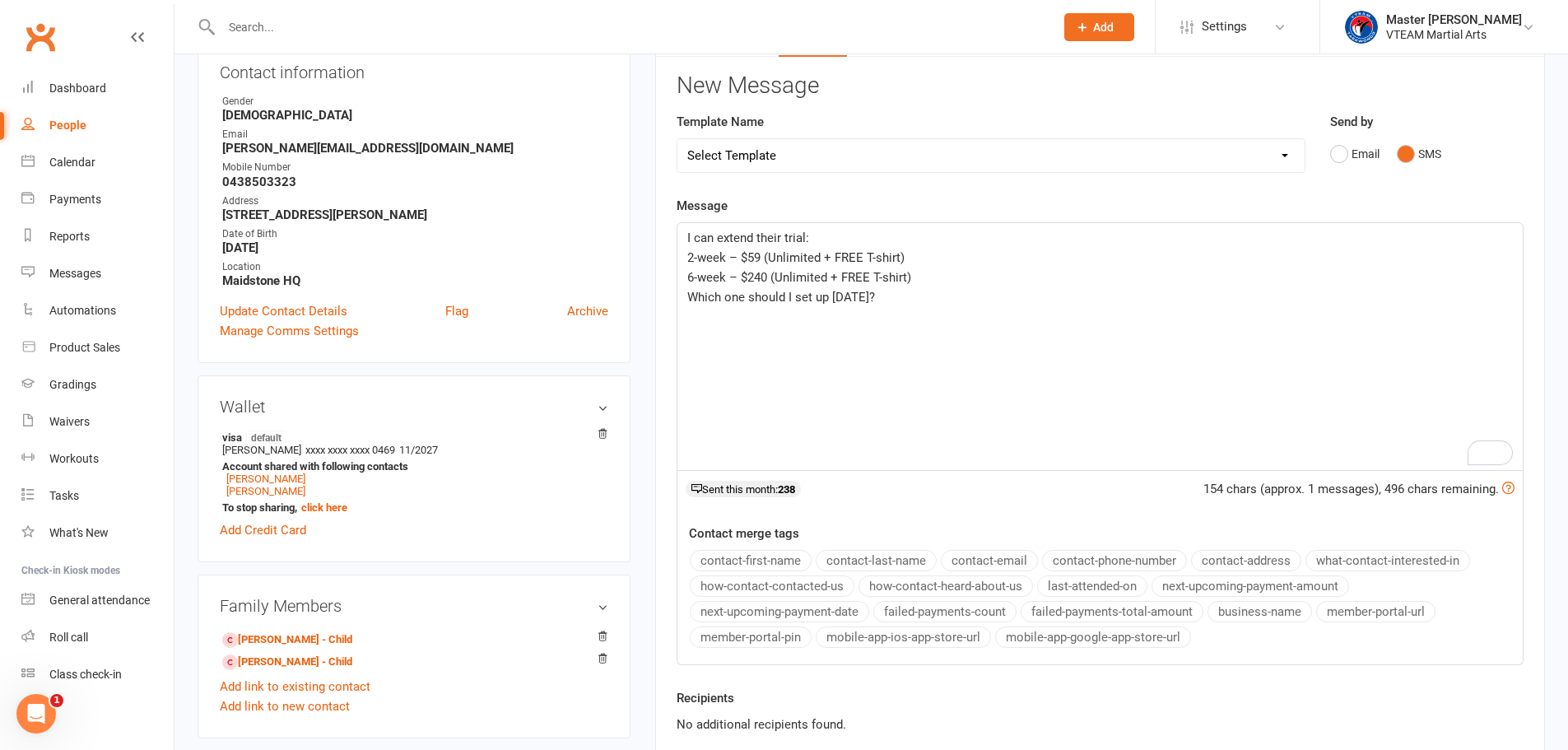
scroll to position [329, 0]
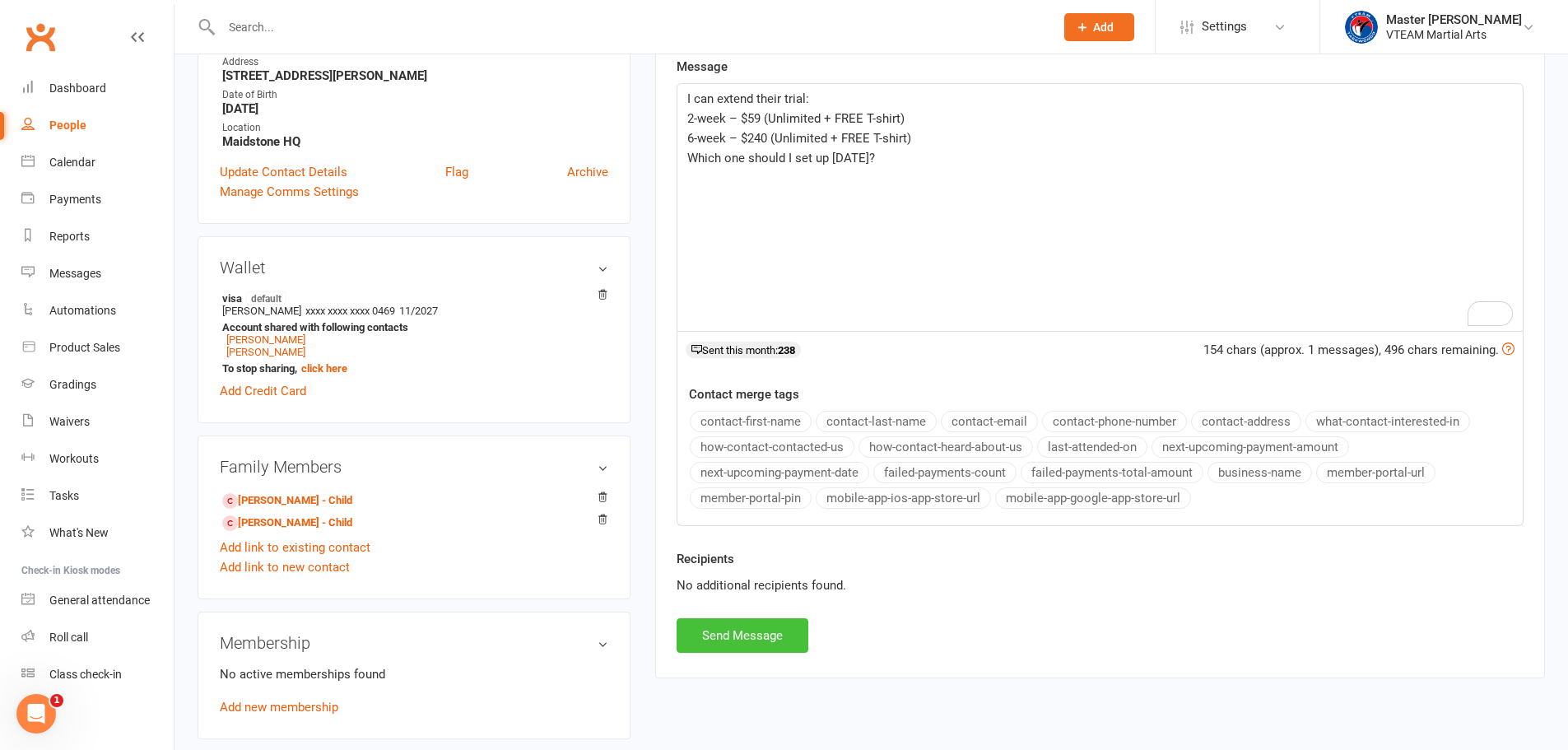
click at [783, 633] on button "Send Message" at bounding box center [742, 635] width 132 height 35
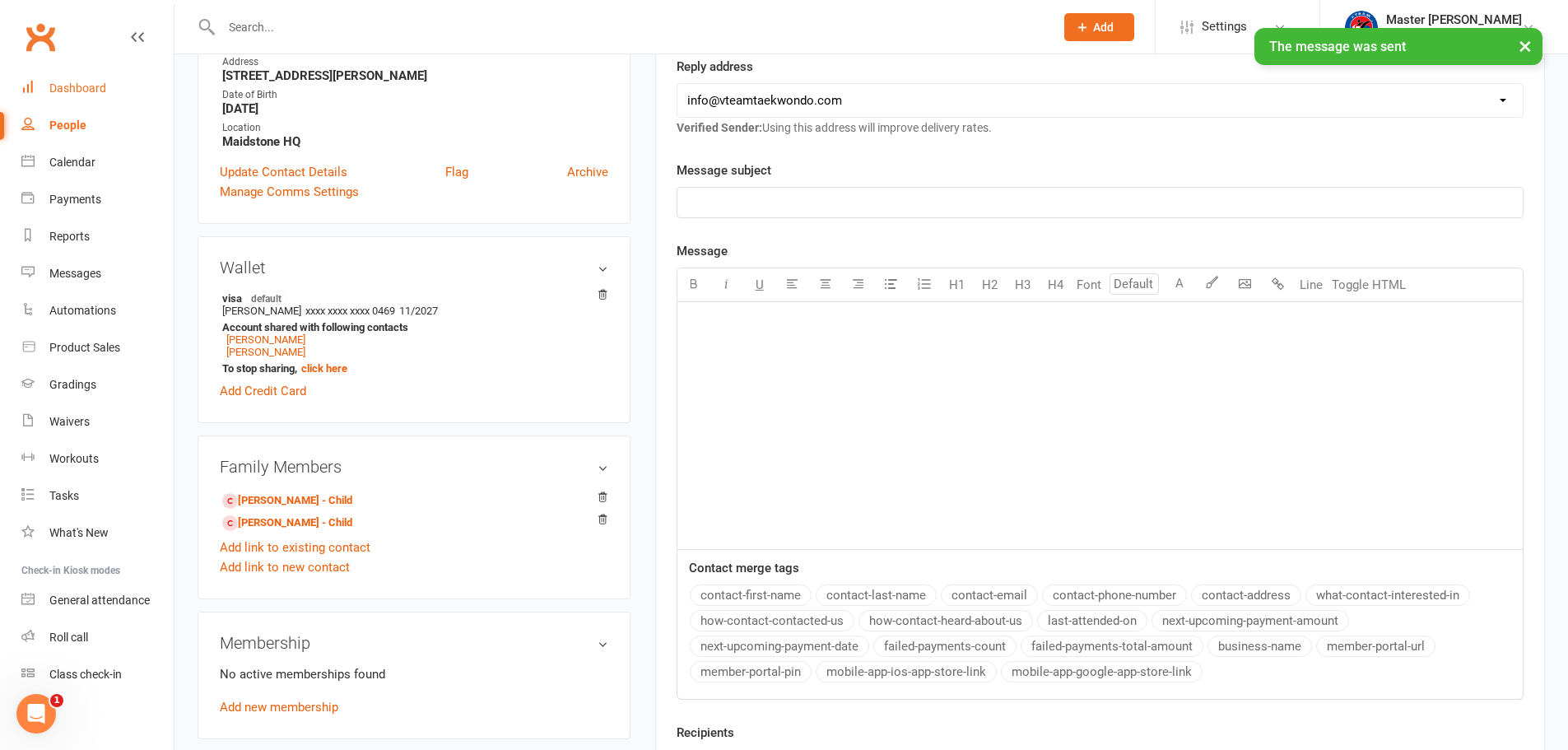
click at [100, 85] on div "Dashboard" at bounding box center [78, 88] width 57 height 13
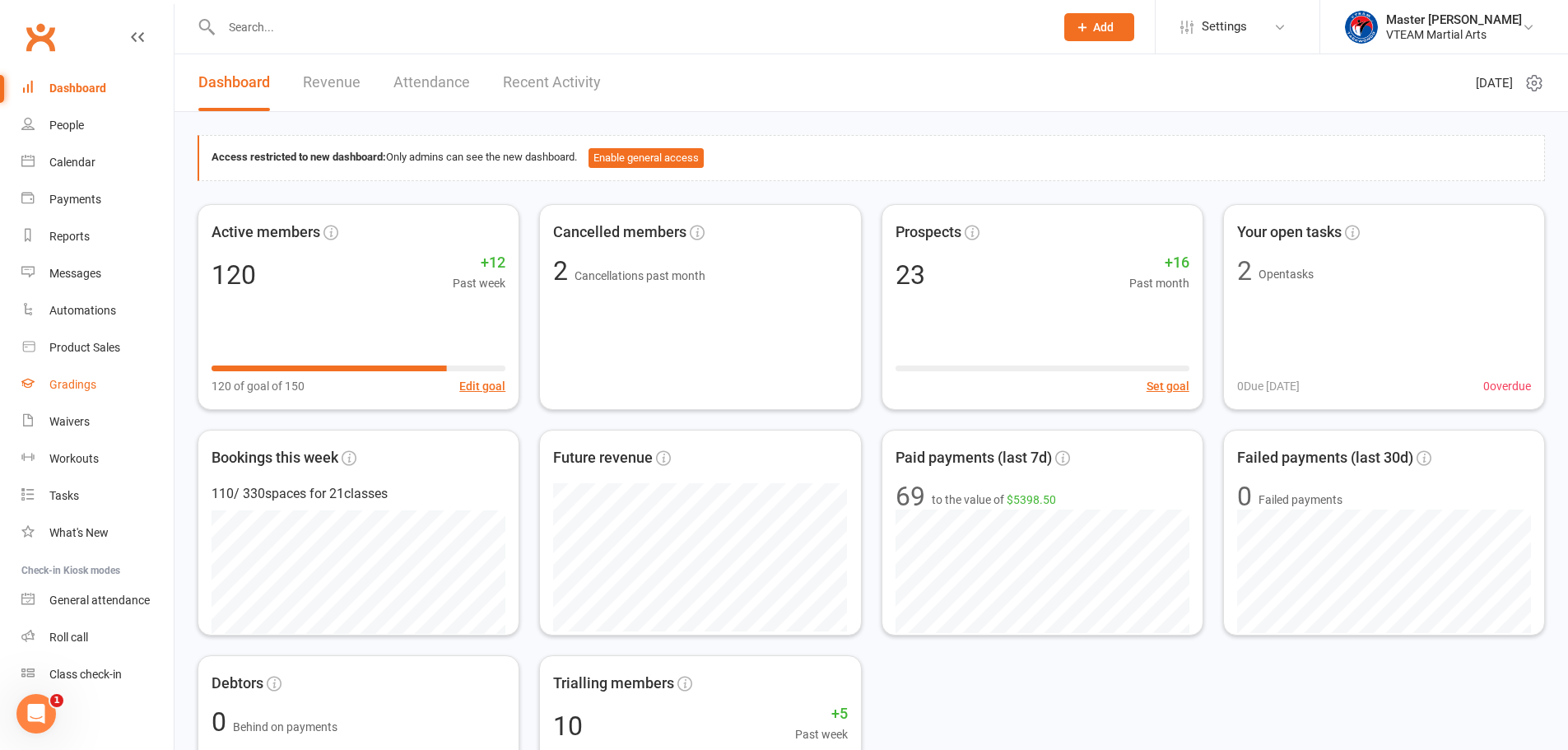
click at [71, 392] on link "Gradings" at bounding box center [97, 385] width 152 height 37
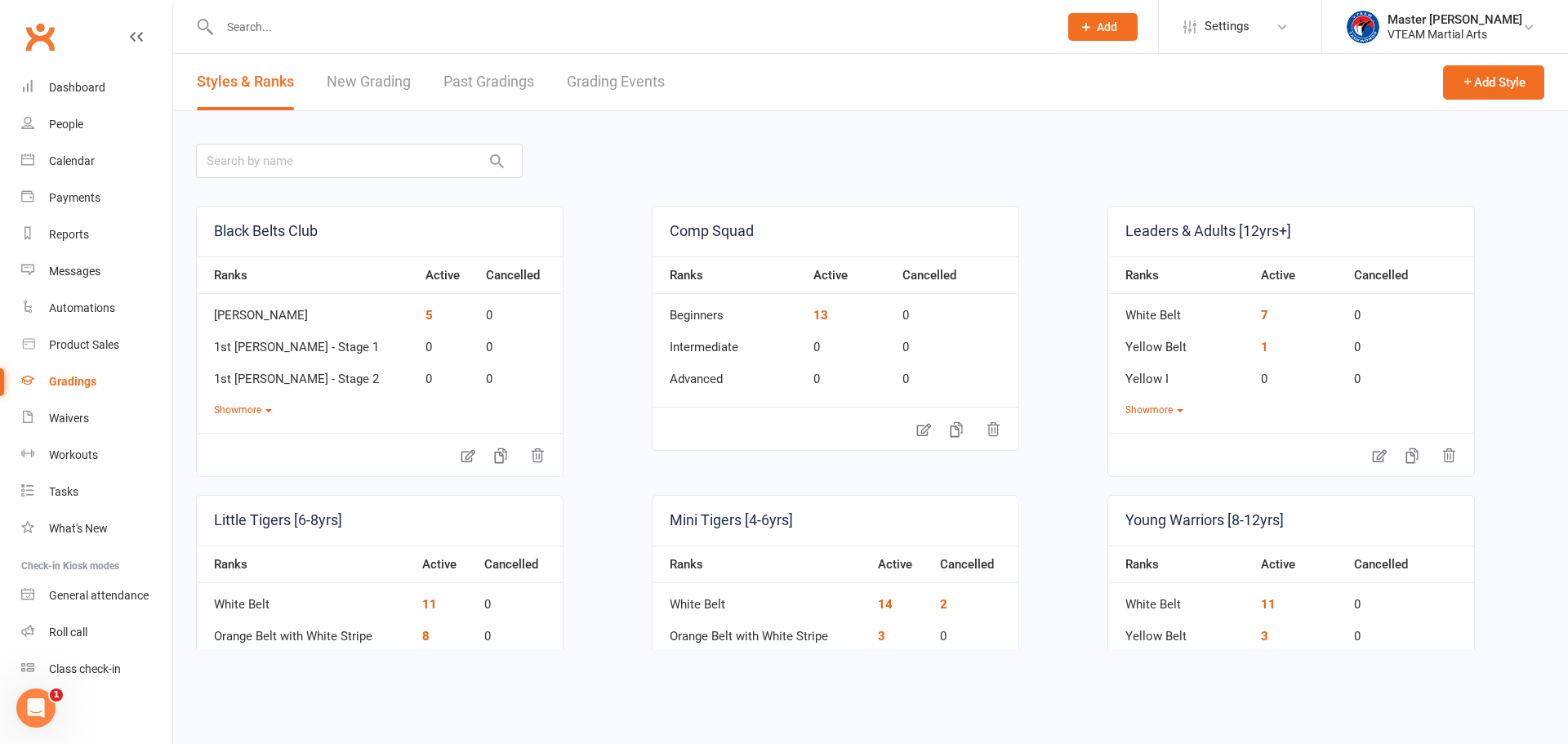
click at [619, 83] on link "Grading Events" at bounding box center [616, 82] width 98 height 56
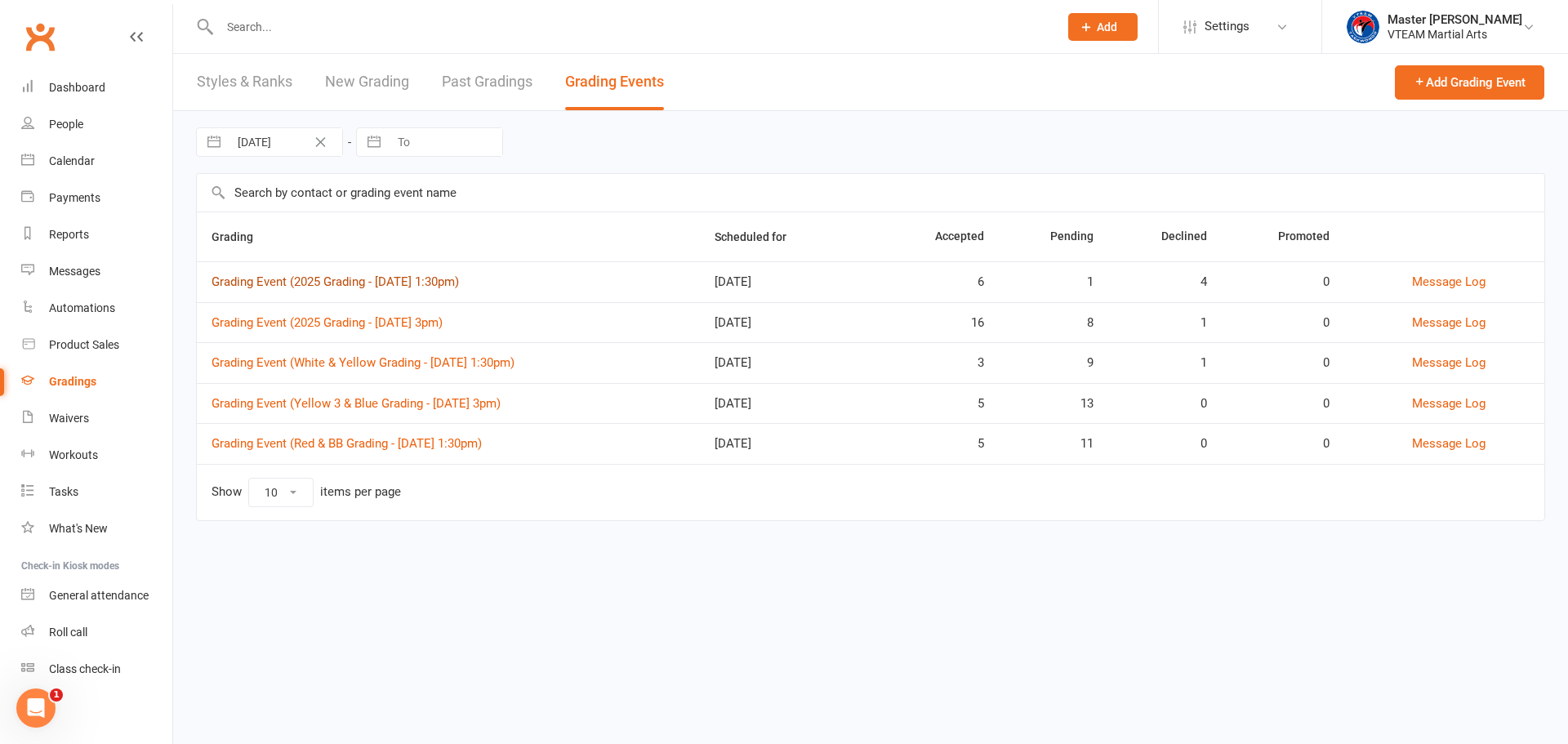
click at [443, 282] on link "Grading Event (2025 Grading - Sat, 16/8 @ 1:30pm)" at bounding box center [336, 281] width 248 height 15
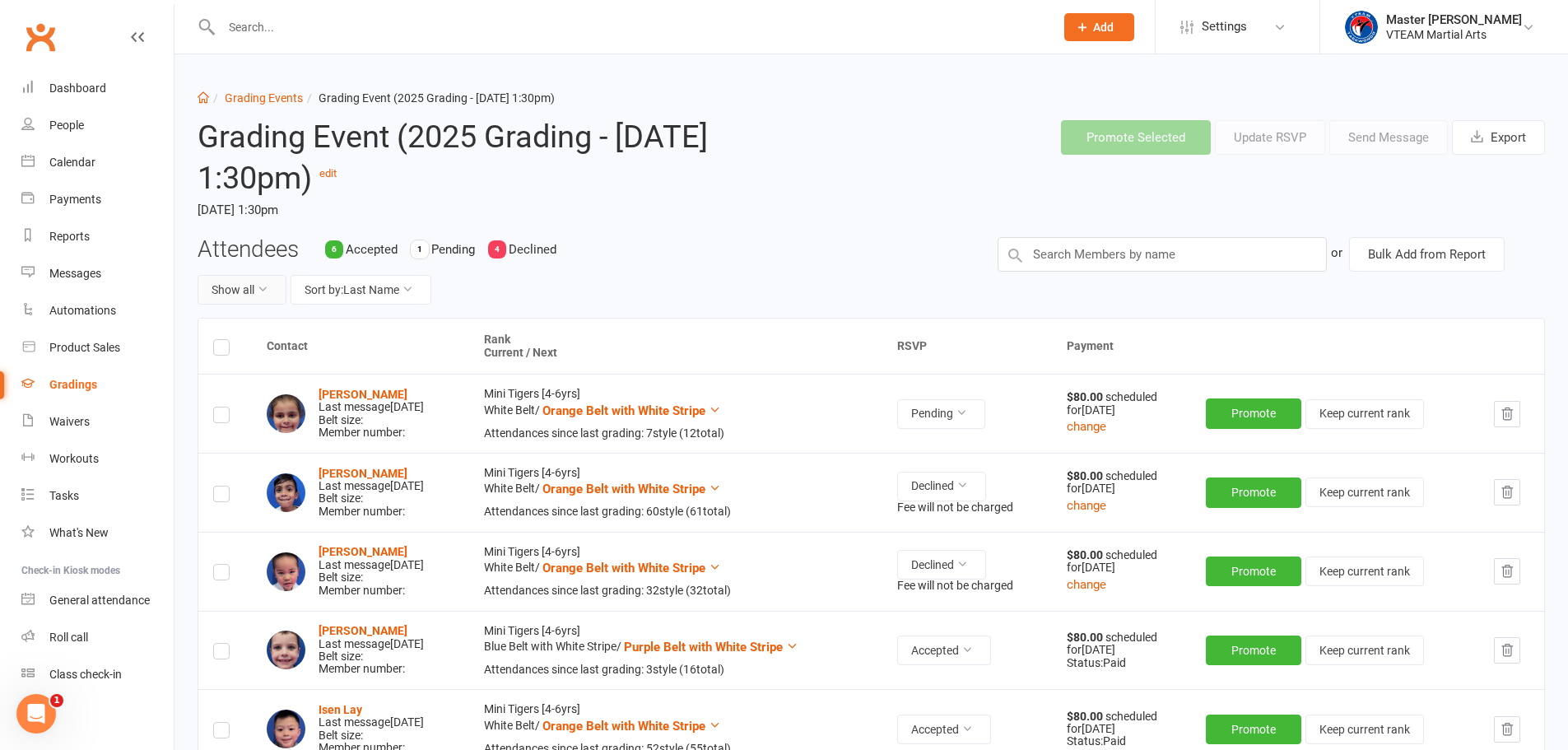
click at [253, 292] on button "Show all" at bounding box center [242, 289] width 89 height 29
click at [289, 424] on link "Pending only" at bounding box center [280, 426] width 163 height 33
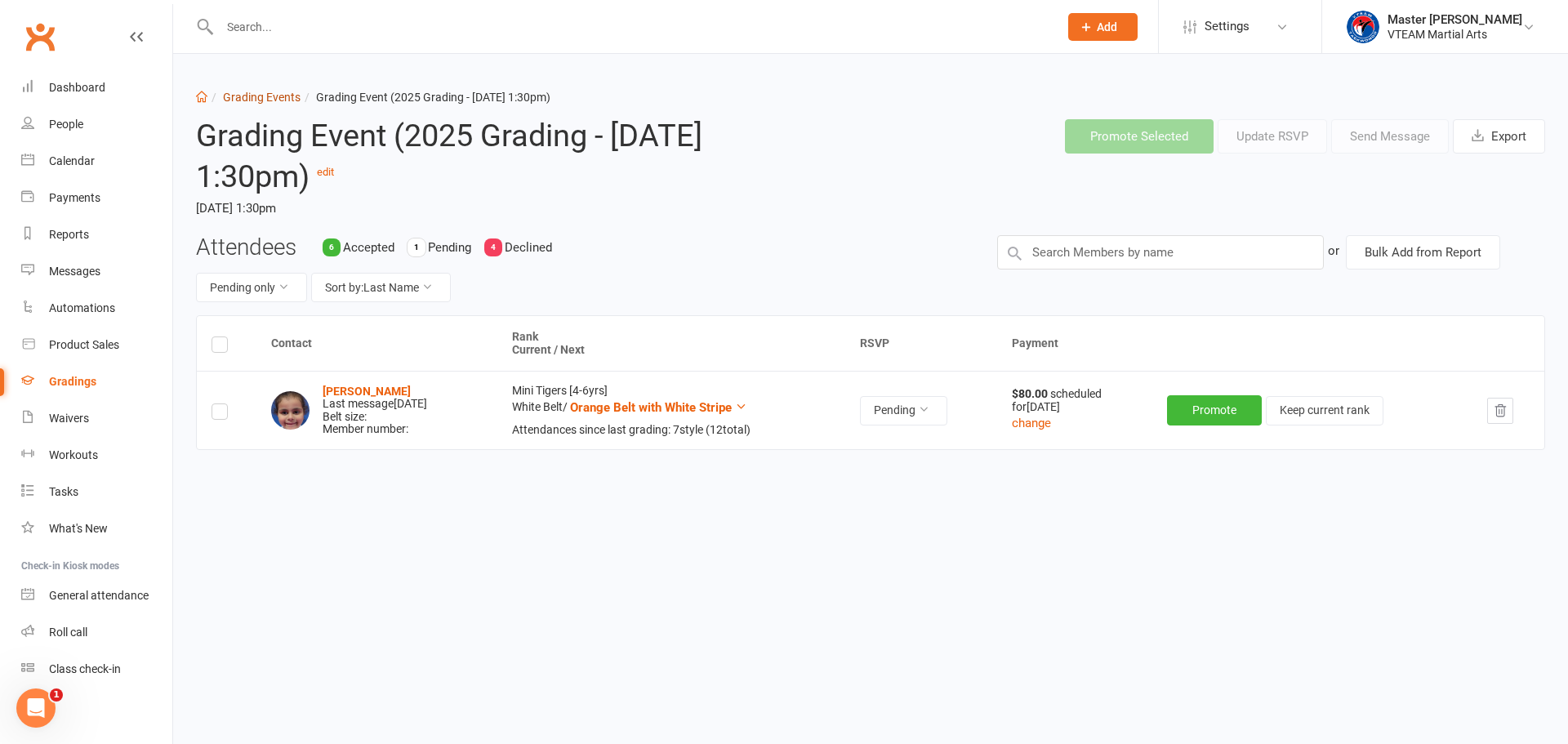
click at [260, 101] on link "Grading Events" at bounding box center [262, 97] width 77 height 13
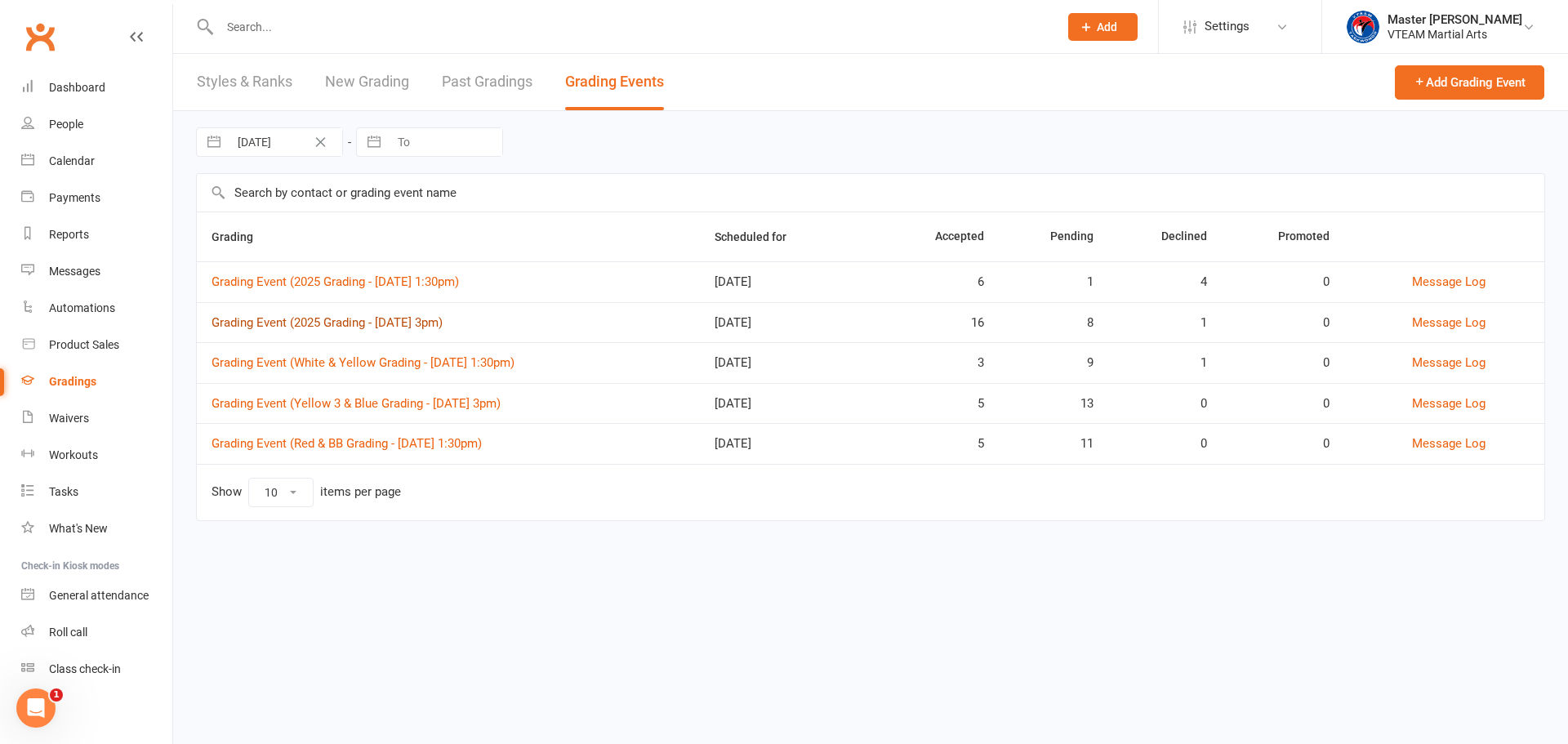
click at [443, 327] on link "Grading Event (2025 Grading - Sat, 16/8 @ 3pm)" at bounding box center [327, 322] width 231 height 15
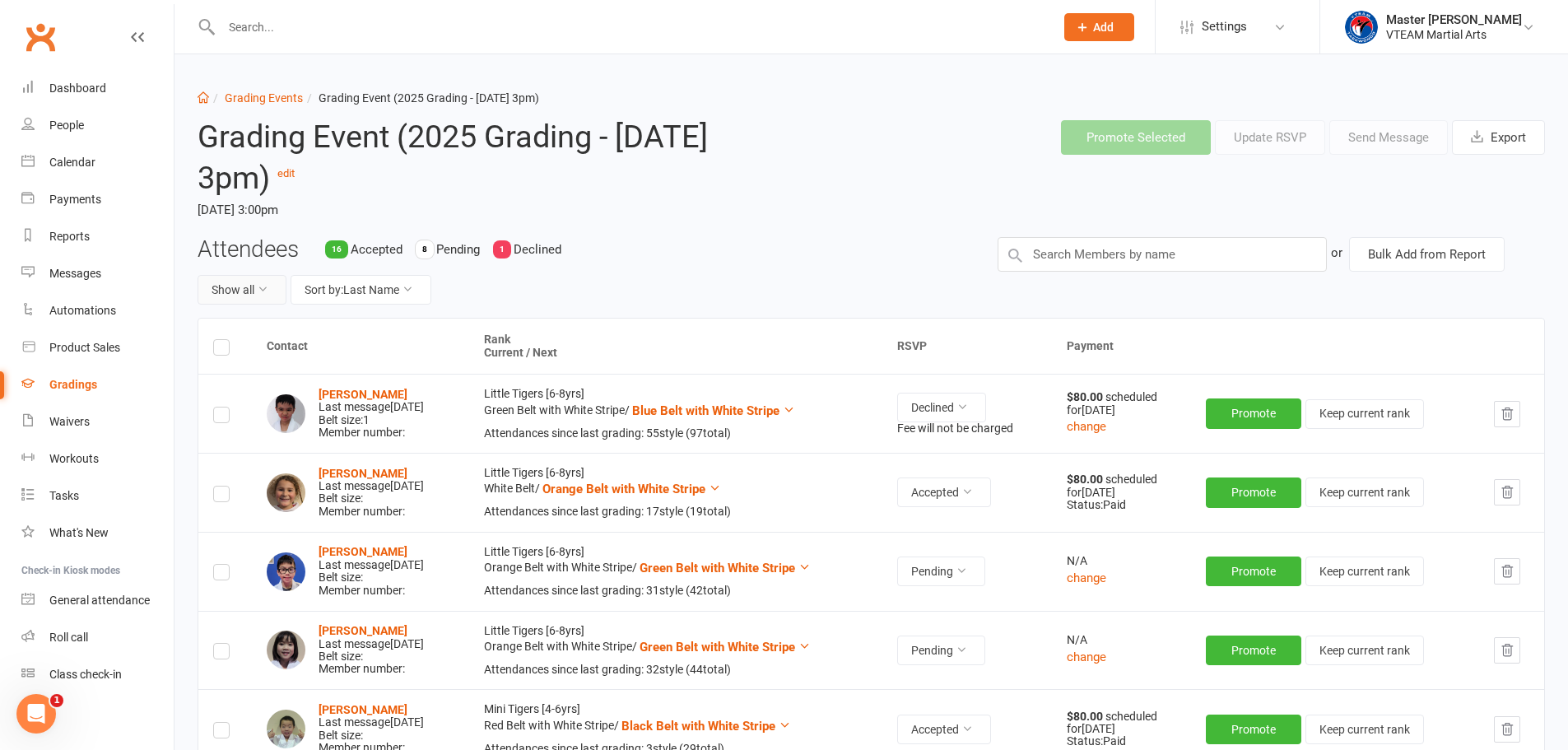
click at [264, 283] on icon at bounding box center [262, 289] width 12 height 12
click at [283, 420] on link "Pending only" at bounding box center [280, 426] width 163 height 33
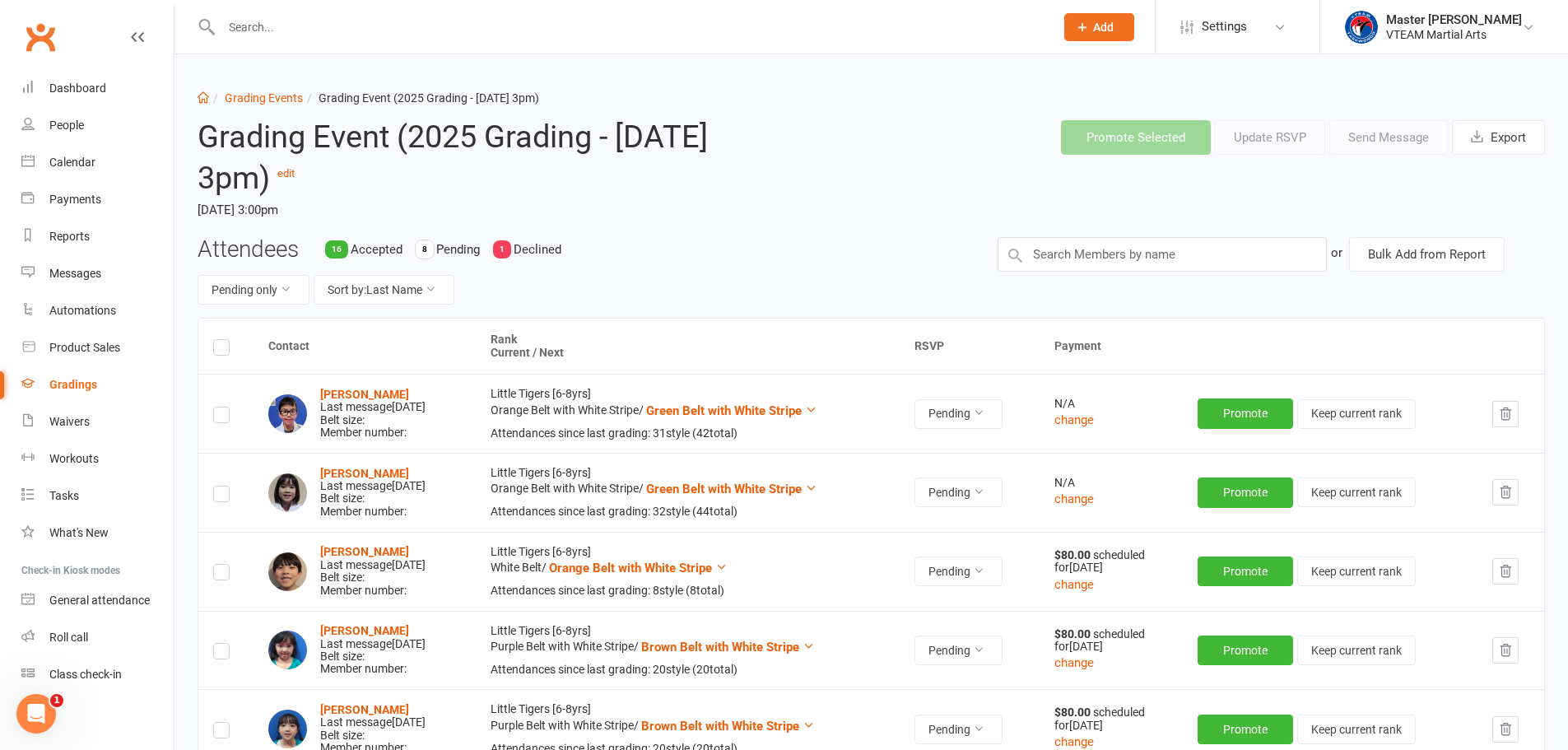
click at [727, 245] on div "Attendees 16 Accepted 8 Pending 1 Declined Pending only Sort by: Last Name" at bounding box center [585, 278] width 800 height 81
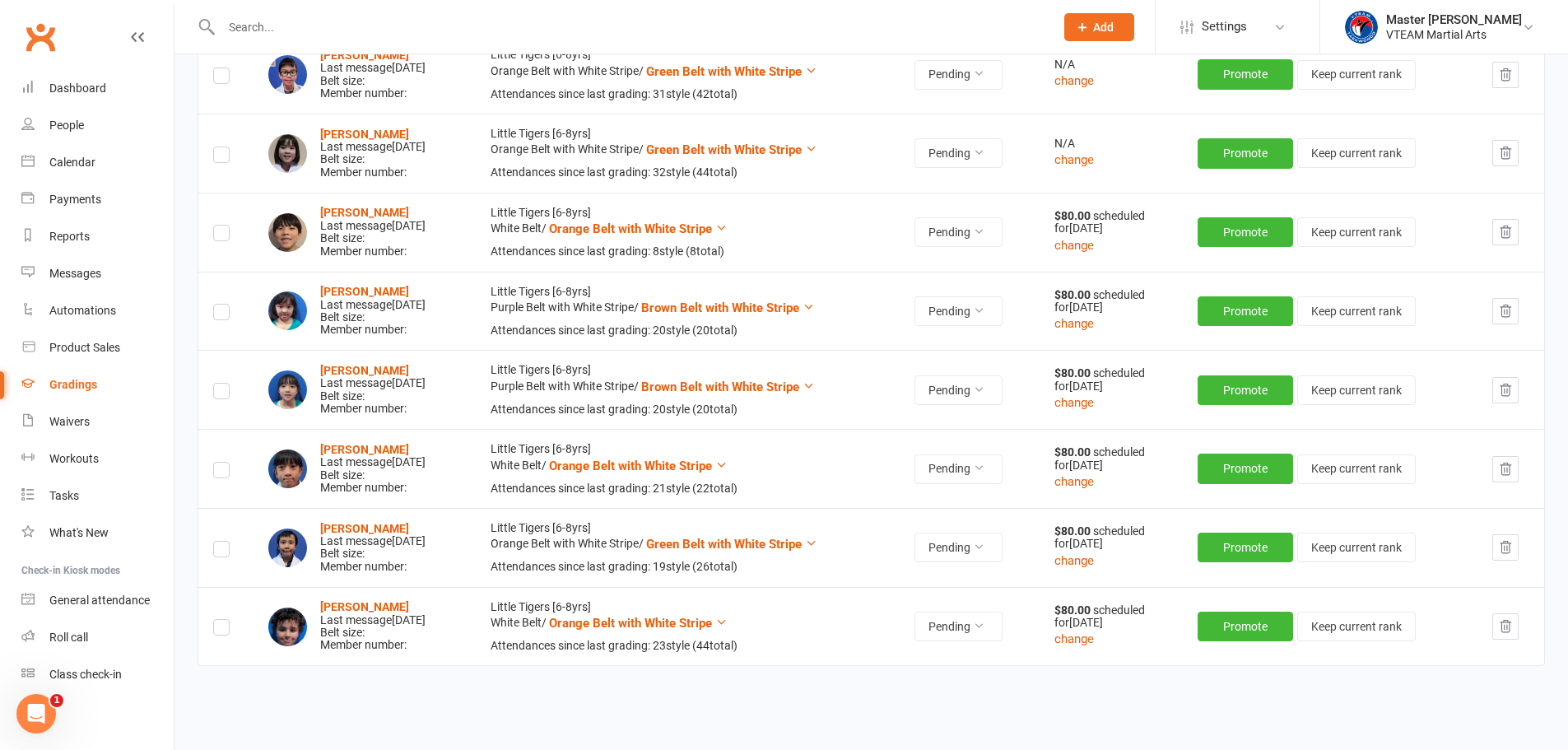
scroll to position [244, 0]
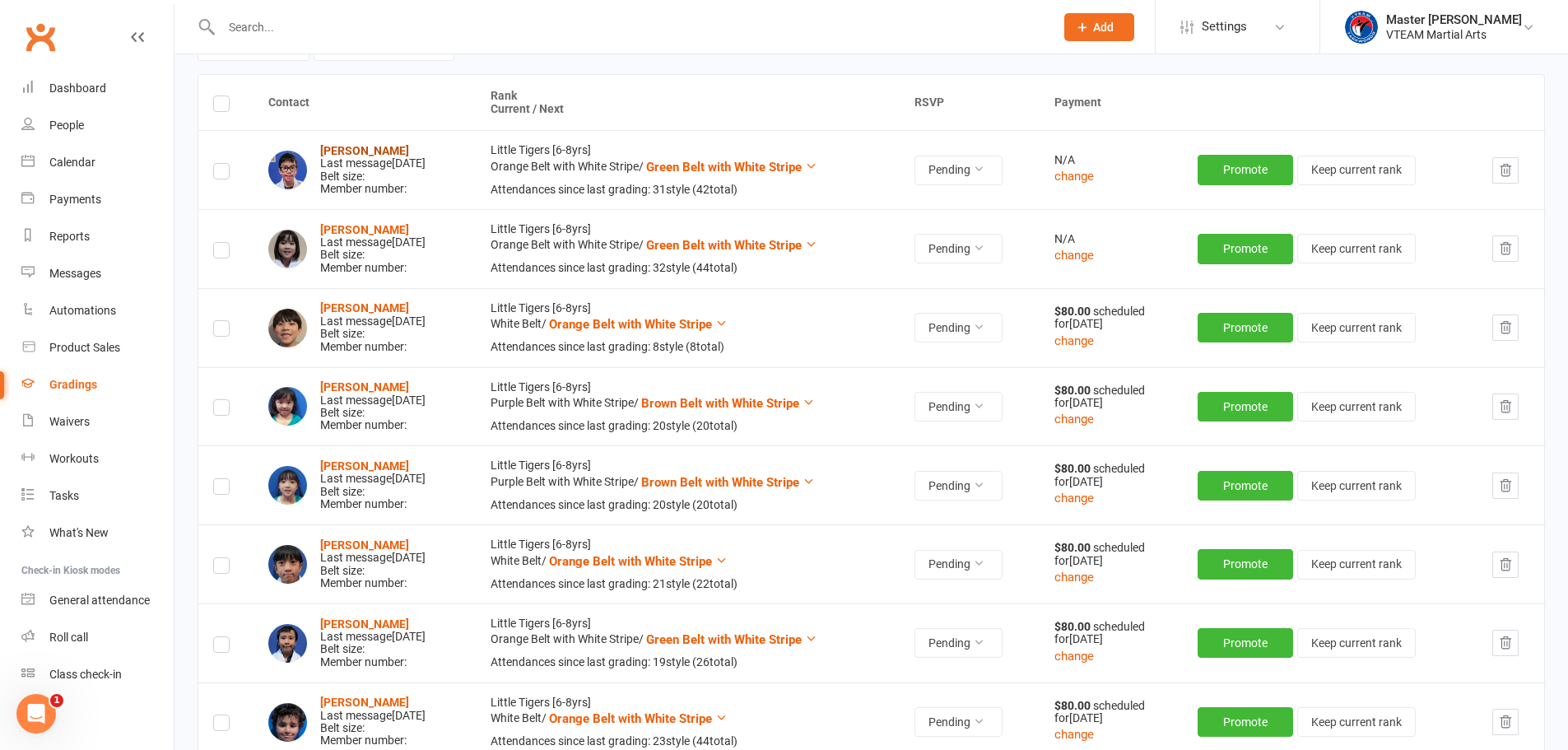
click at [353, 157] on strong "Jayden Cao" at bounding box center [364, 151] width 89 height 13
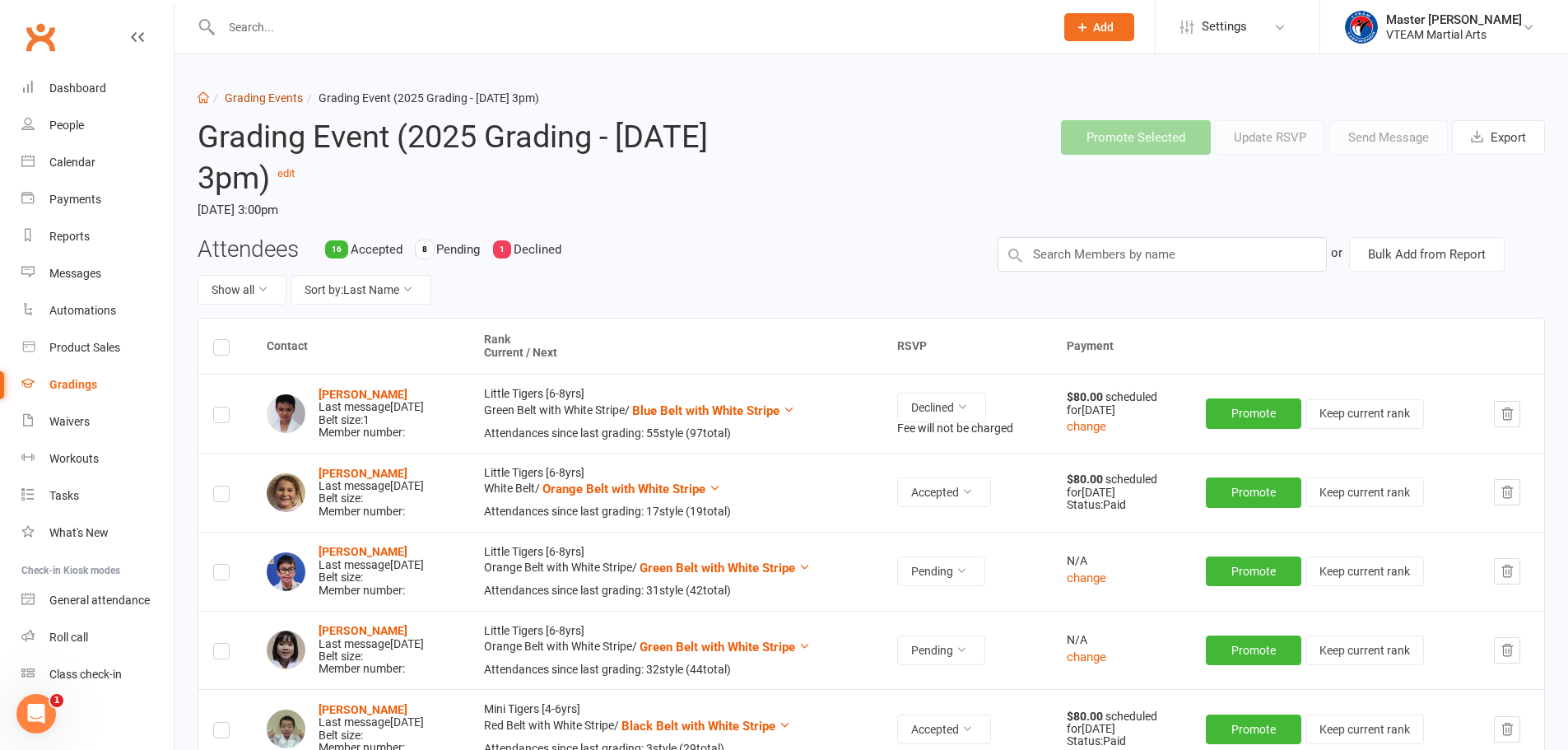
click at [260, 93] on link "Grading Events" at bounding box center [264, 97] width 78 height 13
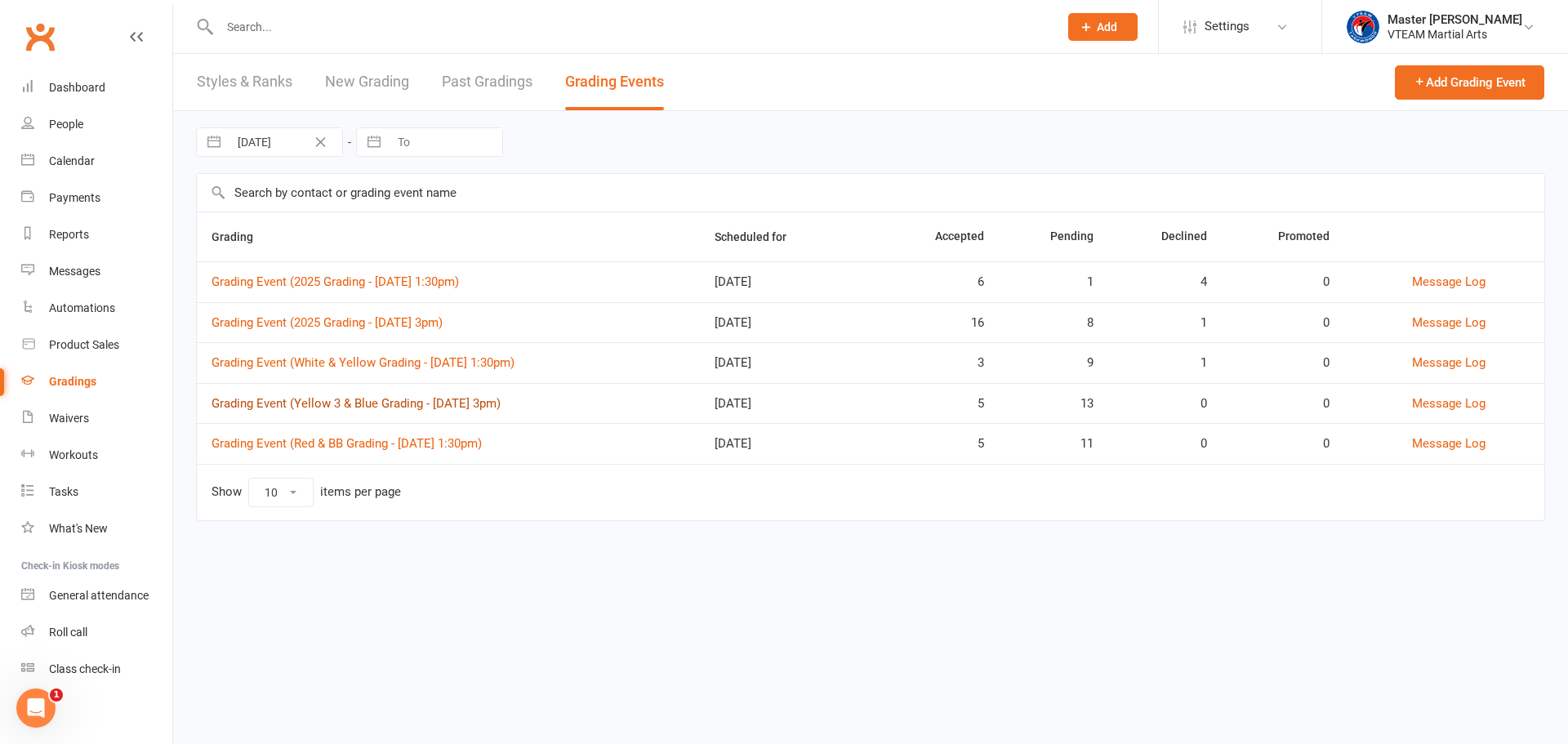
click at [501, 403] on link "Grading Event (Yellow 3 & Blue Grading - Sat, 30/8 @ 3pm)" at bounding box center [356, 403] width 289 height 15
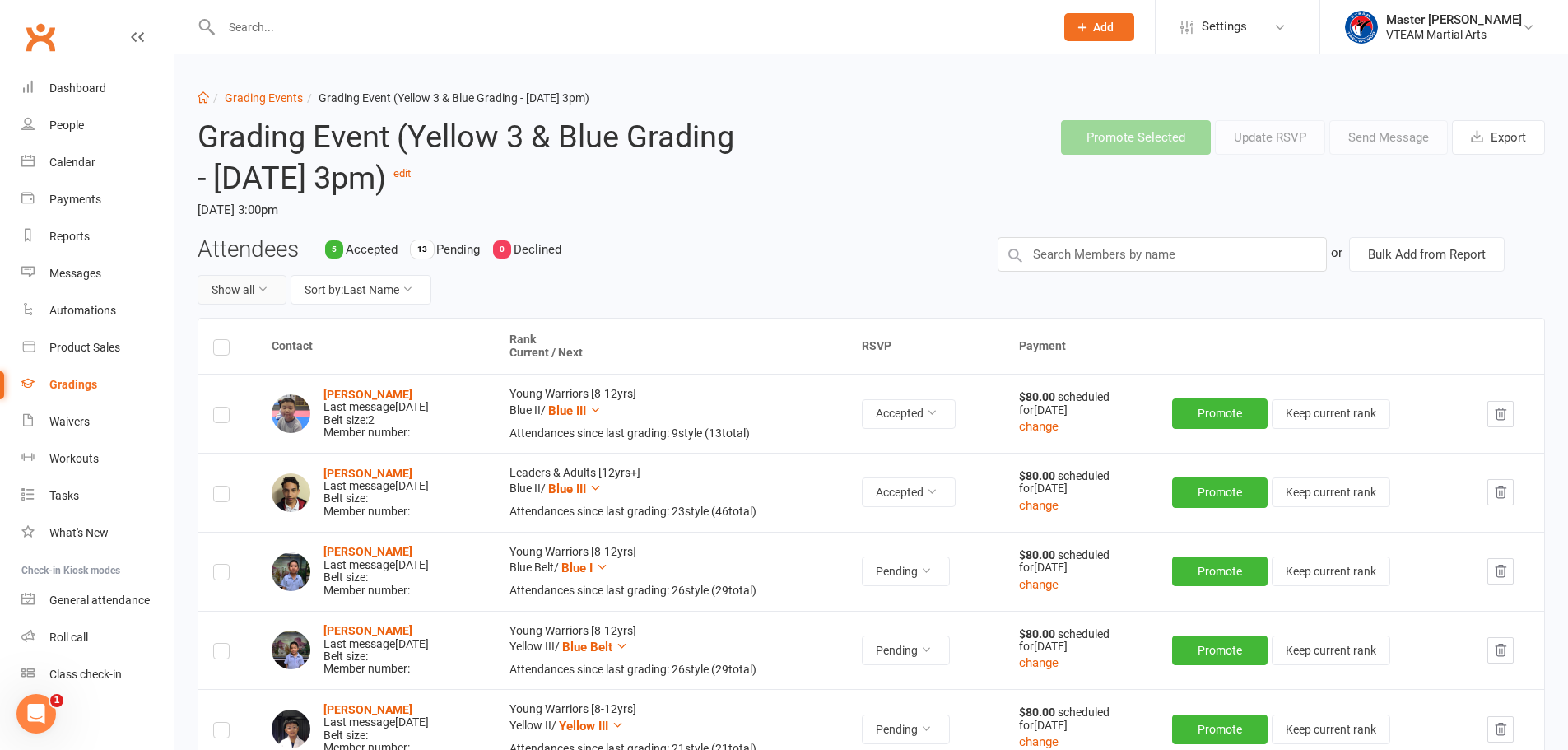
click at [227, 290] on button "Show all" at bounding box center [242, 289] width 89 height 29
click at [273, 422] on link "Pending only" at bounding box center [280, 426] width 163 height 33
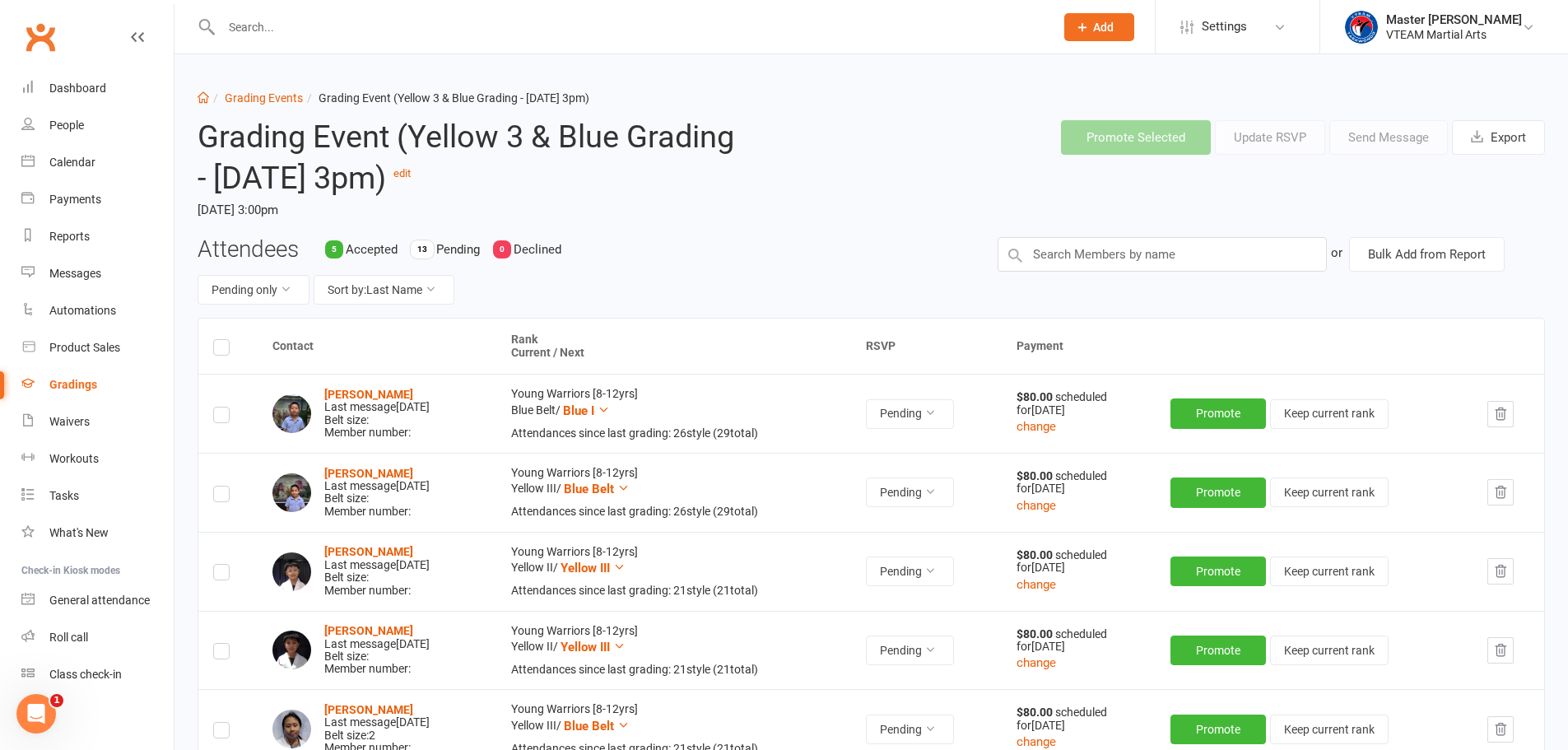
click at [761, 251] on div "Attendees 5 Accepted 13 Pending 0 Declined Pending only Sort by: Last Name" at bounding box center [585, 278] width 800 height 81
click at [268, 99] on link "Grading Events" at bounding box center [264, 97] width 78 height 13
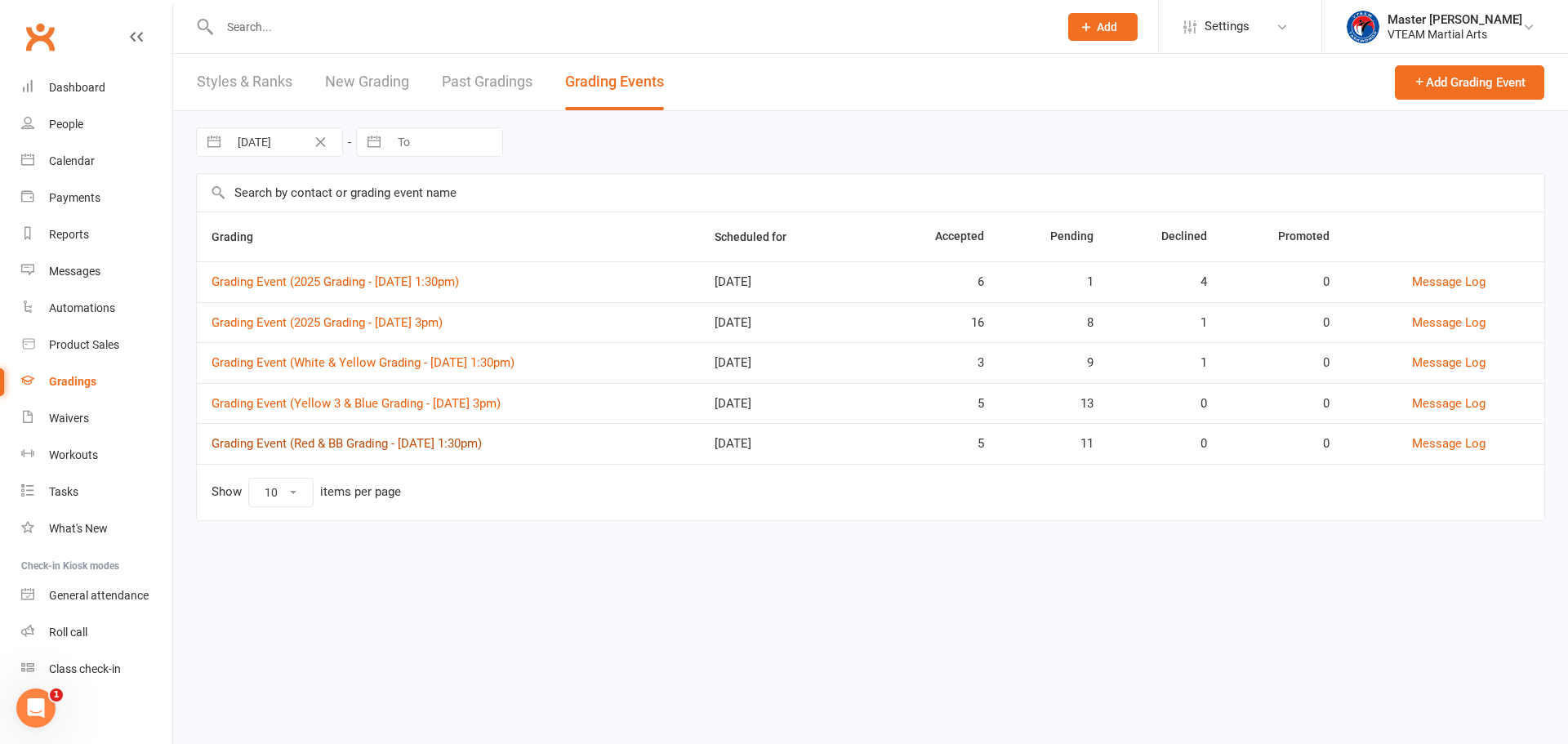
click at [481, 438] on link "Grading Event (Red & BB Grading - Sat, 06/9 @ 1:30pm)" at bounding box center [347, 443] width 271 height 15
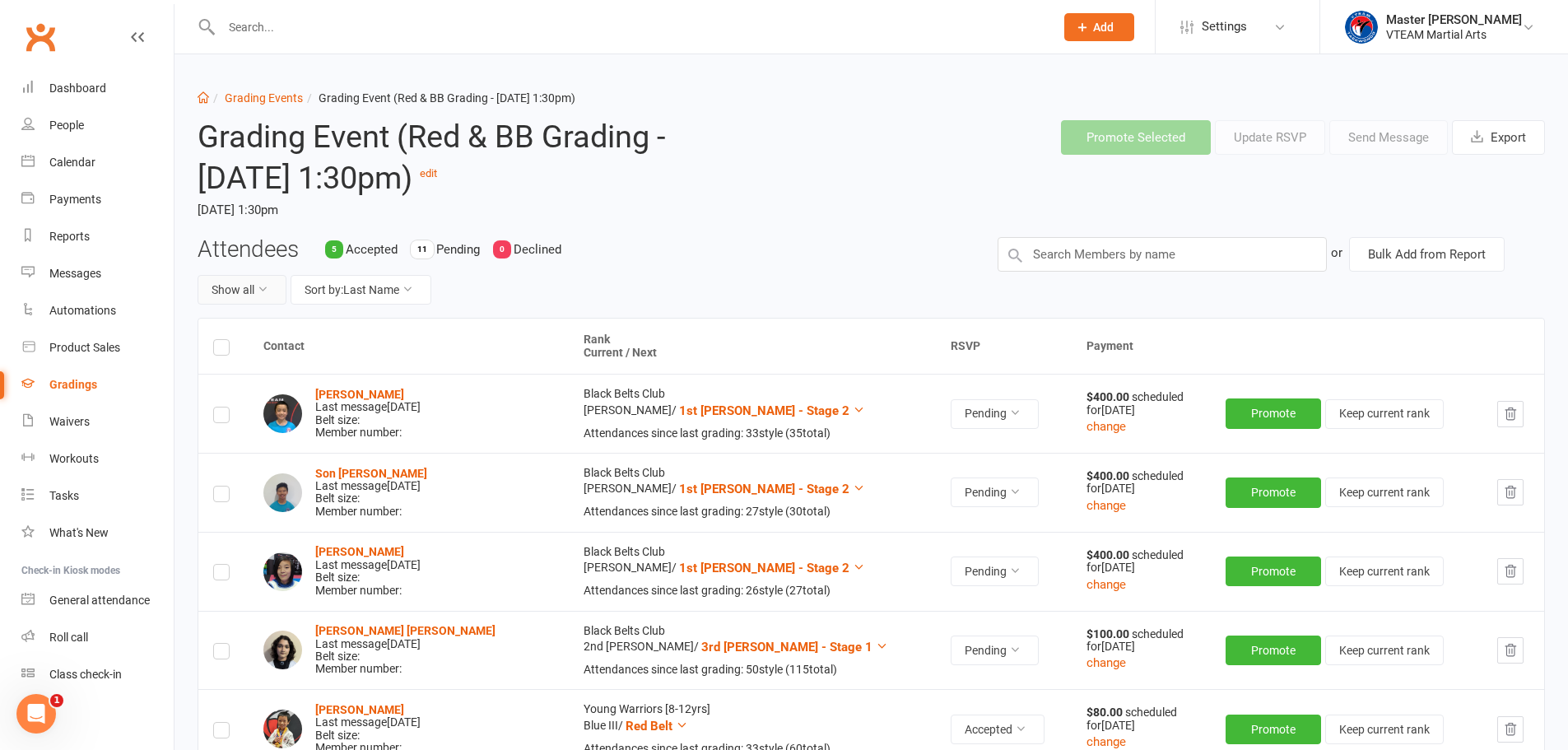
click at [250, 292] on button "Show all" at bounding box center [242, 289] width 89 height 29
click at [269, 429] on link "Pending only" at bounding box center [280, 426] width 163 height 33
click at [267, 297] on button "Pending only" at bounding box center [253, 289] width 112 height 29
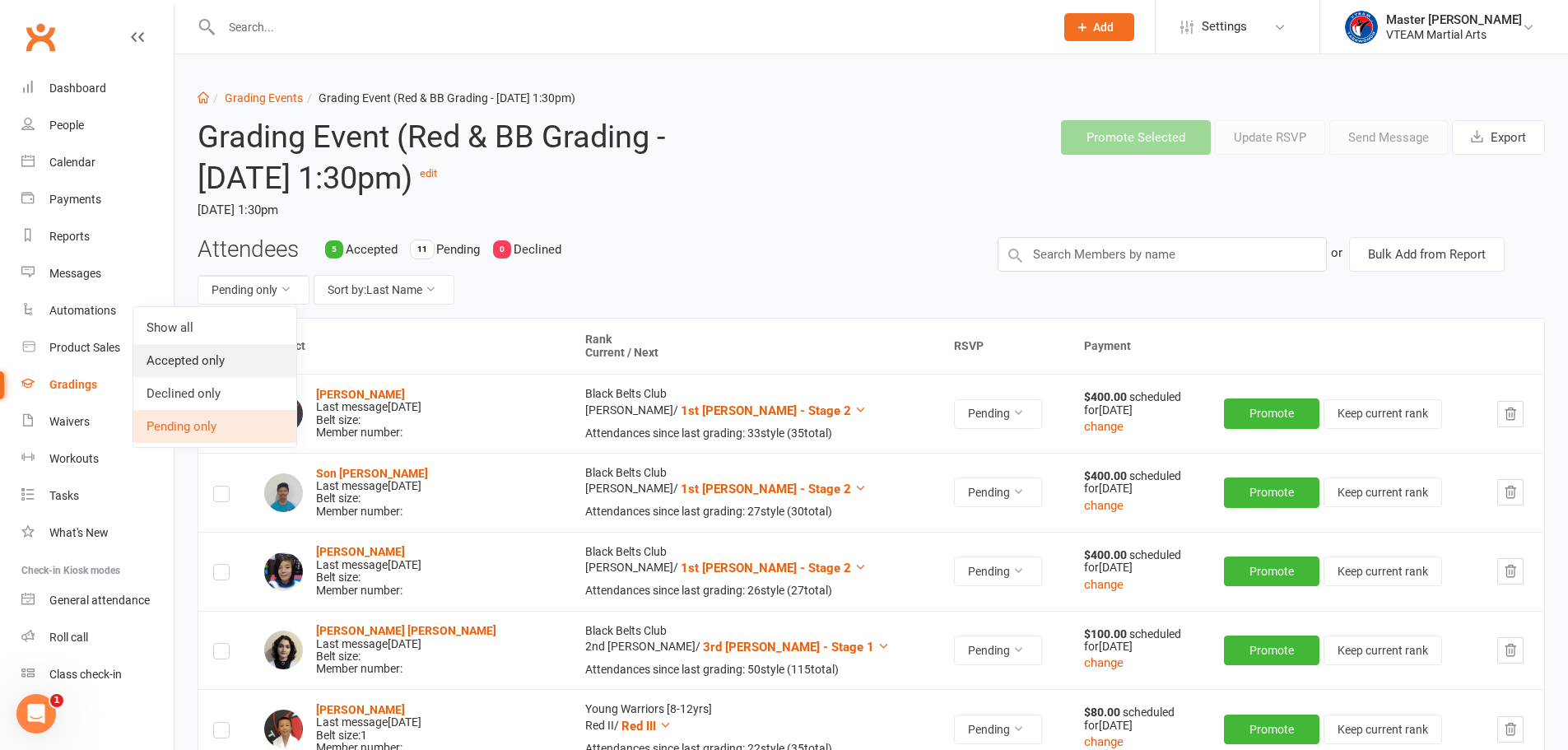
click at [244, 357] on link "Accepted only" at bounding box center [215, 360] width 163 height 33
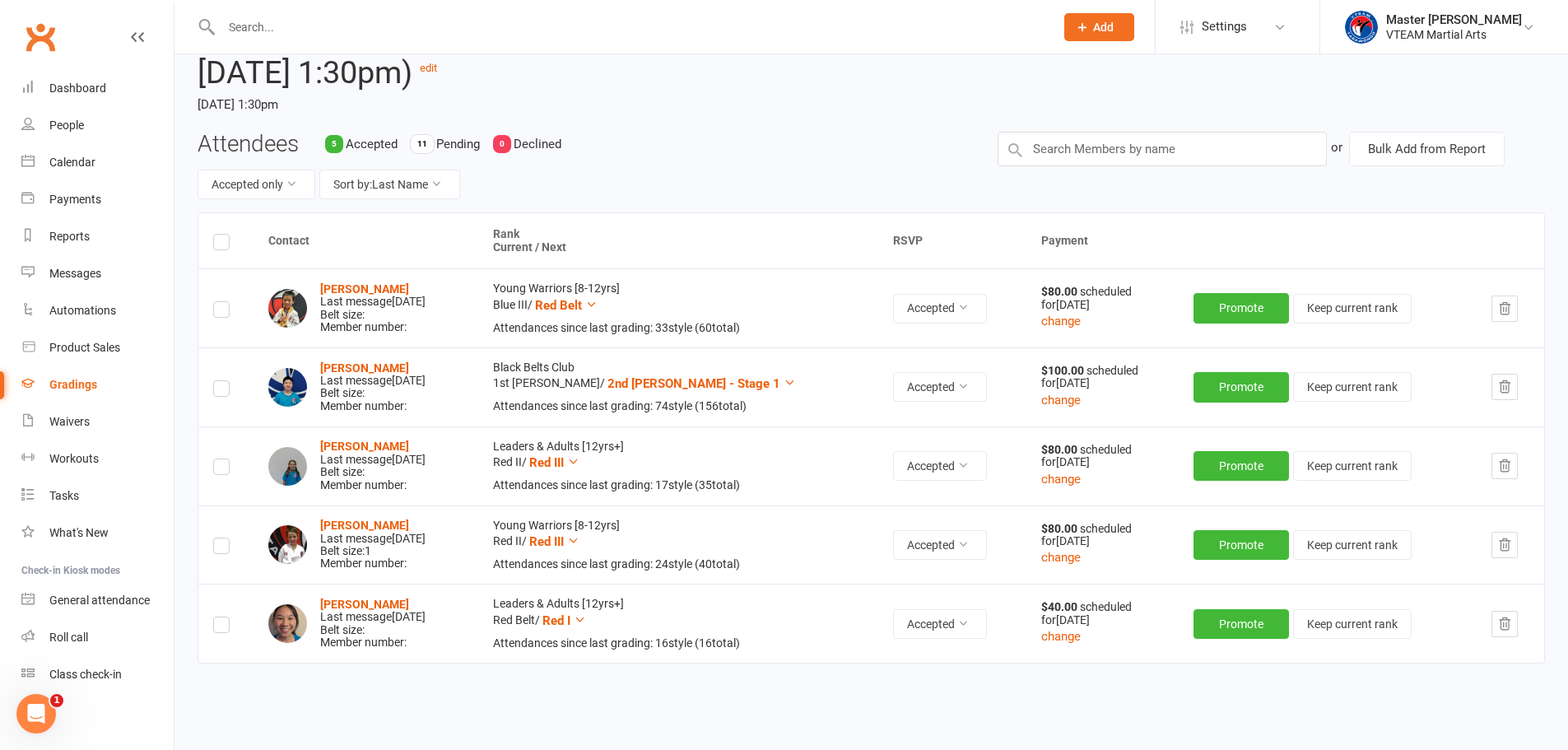
scroll to position [89, 0]
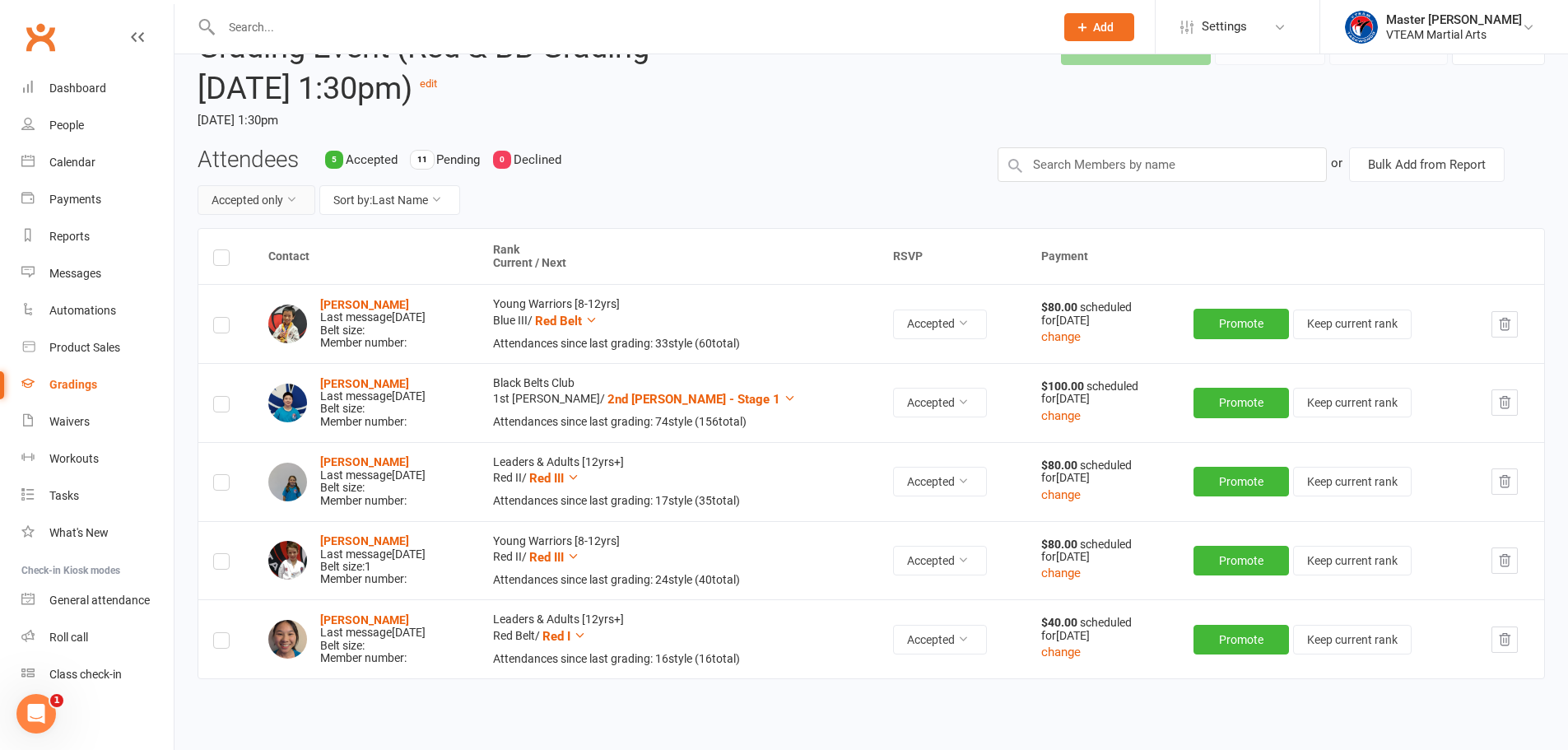
click at [262, 207] on button "Accepted only" at bounding box center [256, 199] width 118 height 29
click at [751, 190] on div "Accepted only Sort by: Last Name" at bounding box center [585, 199] width 775 height 29
click at [74, 90] on div "Dashboard" at bounding box center [78, 88] width 57 height 13
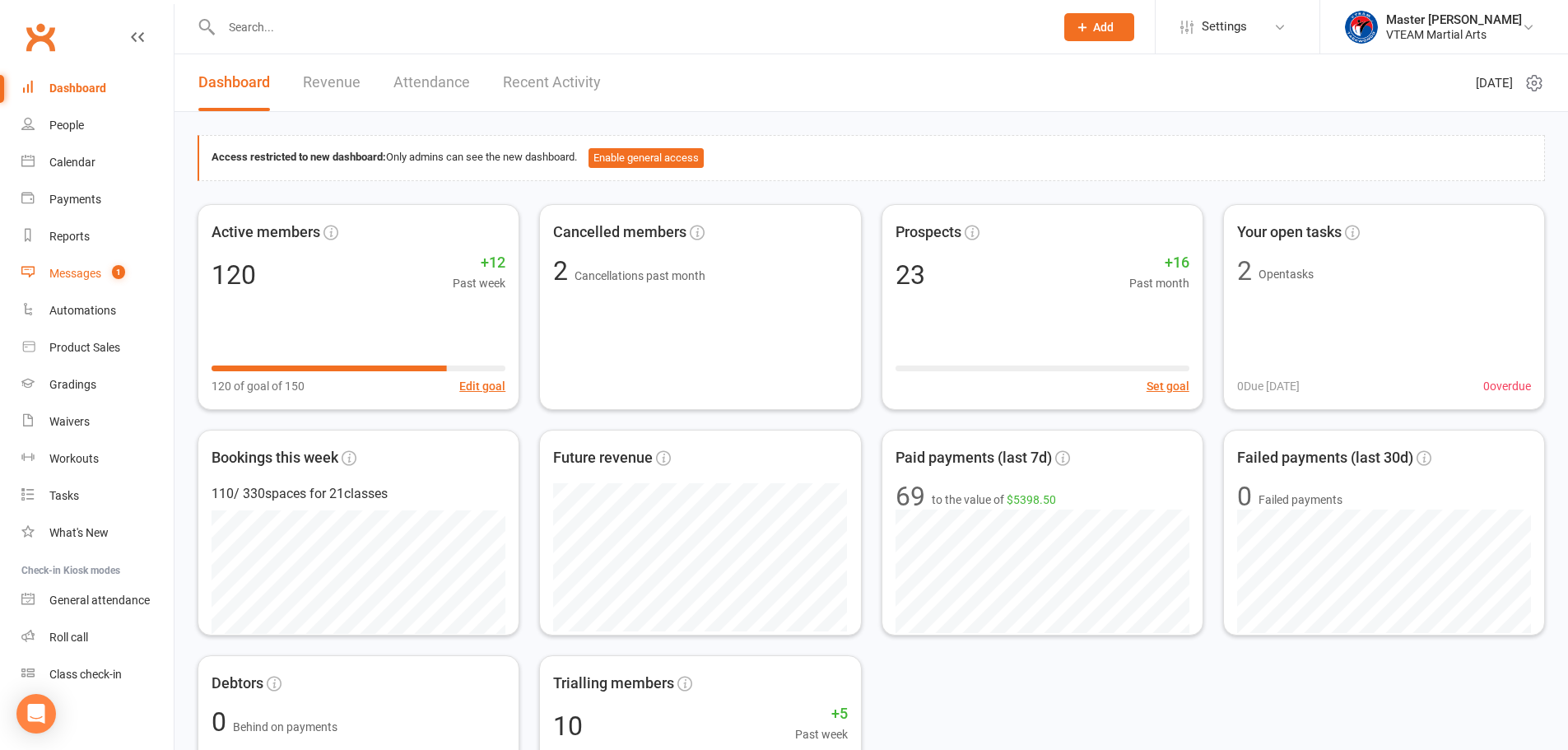
click at [100, 272] on div "Messages" at bounding box center [75, 273] width 52 height 13
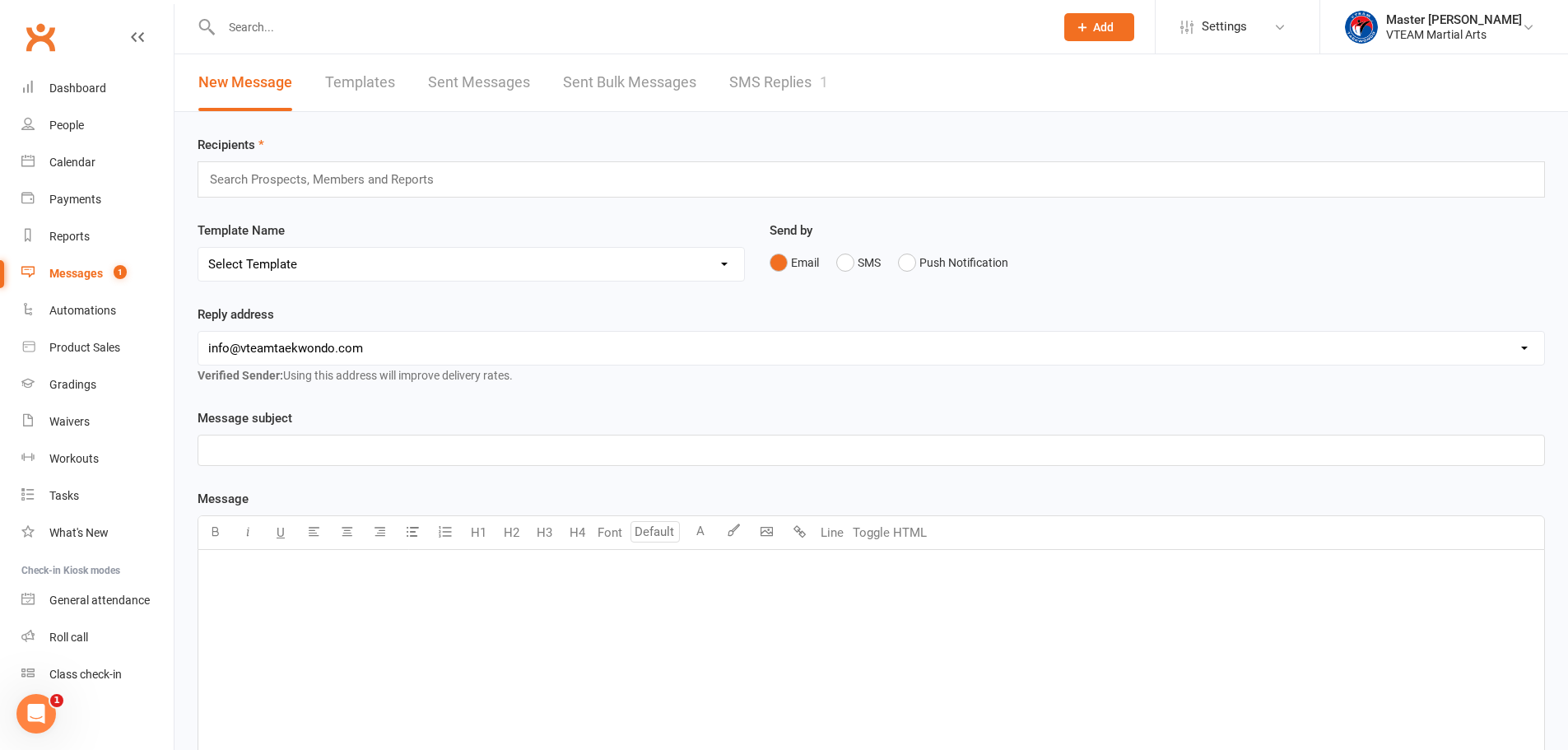
click at [757, 81] on link "SMS Replies 1" at bounding box center [779, 82] width 99 height 57
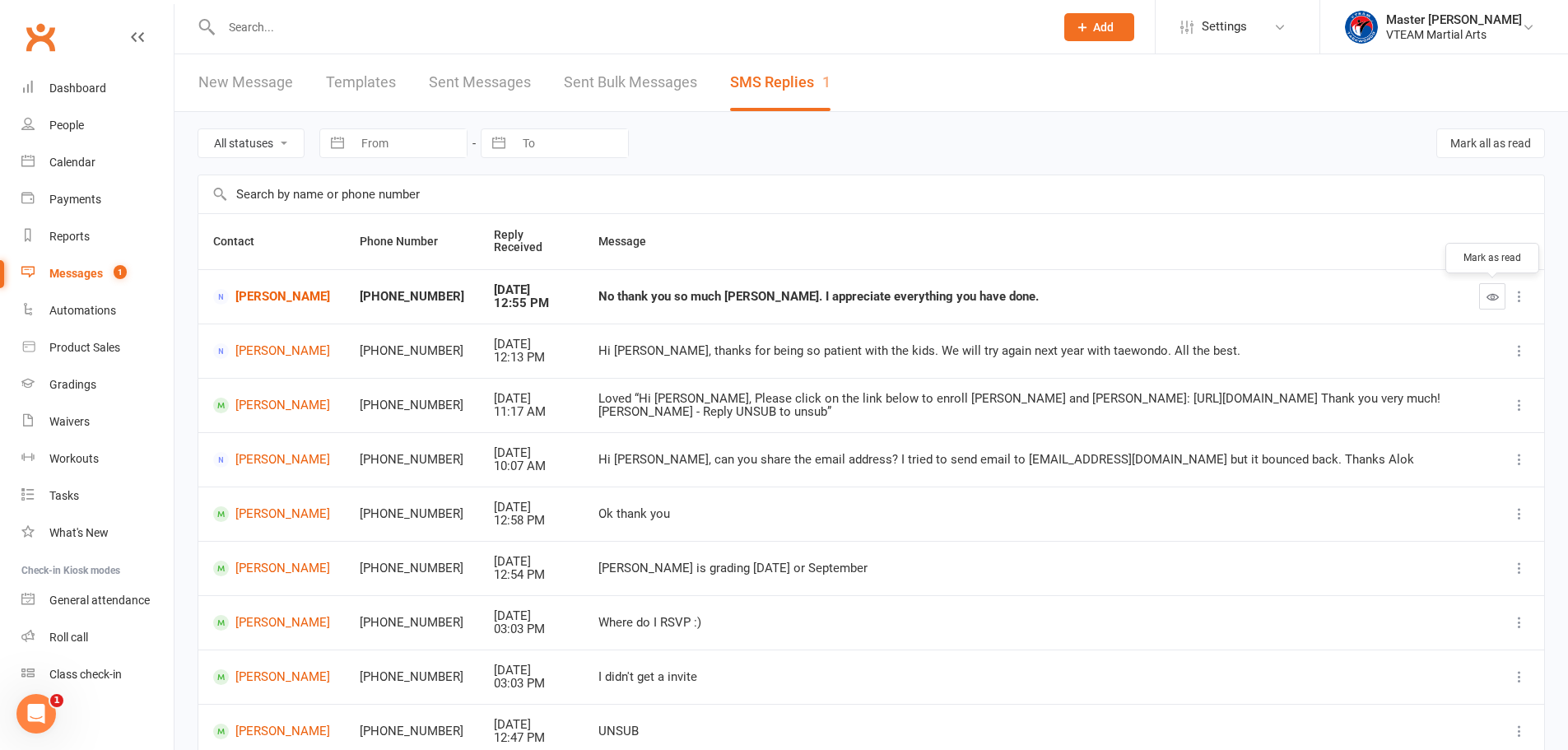
click at [1493, 298] on icon "button" at bounding box center [1493, 297] width 12 height 12
click at [283, 295] on link "[PERSON_NAME]" at bounding box center [272, 297] width 117 height 16
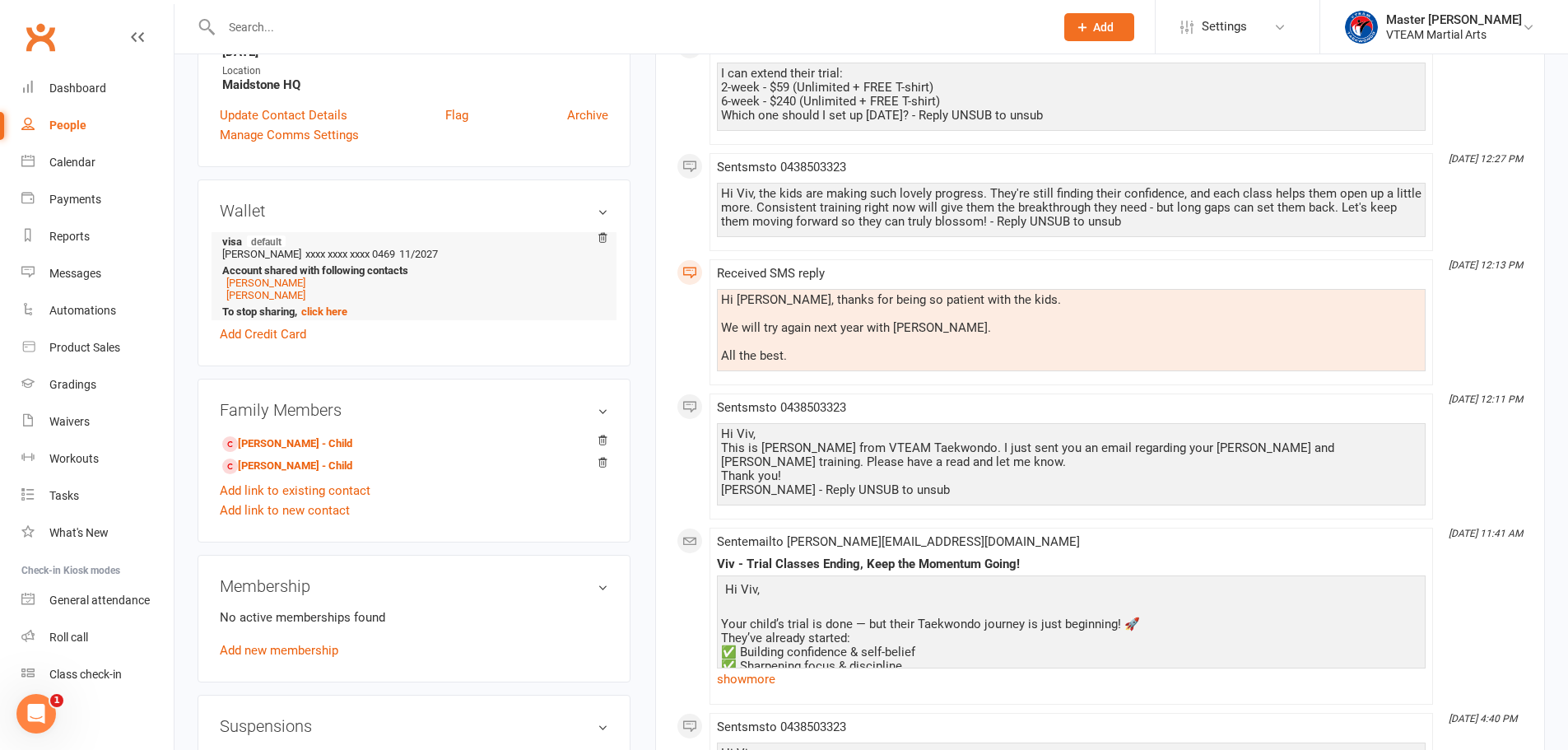
scroll to position [494, 0]
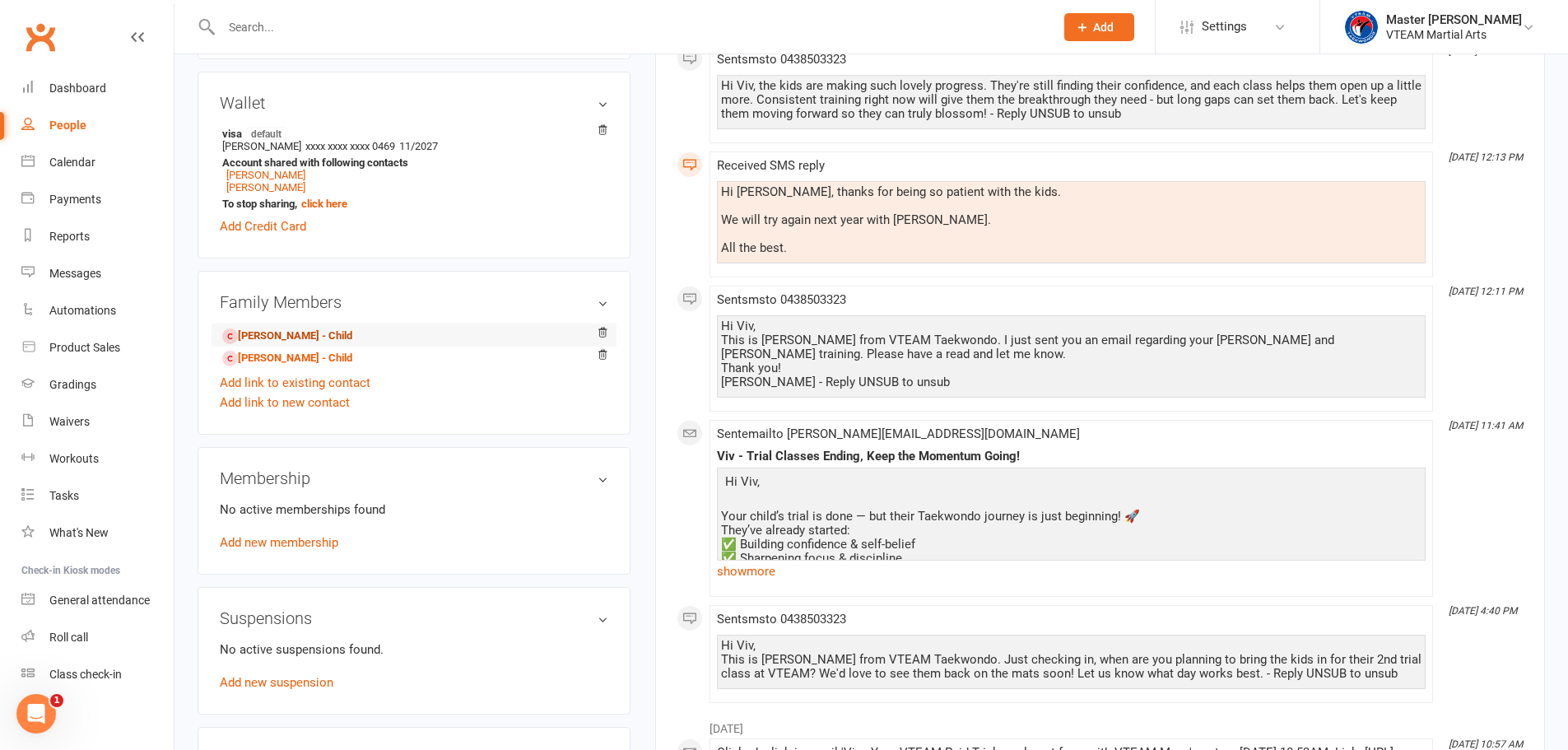
click at [316, 334] on link "[PERSON_NAME] - Child" at bounding box center [287, 336] width 130 height 18
click at [317, 358] on link "[PERSON_NAME] - Child" at bounding box center [287, 359] width 130 height 18
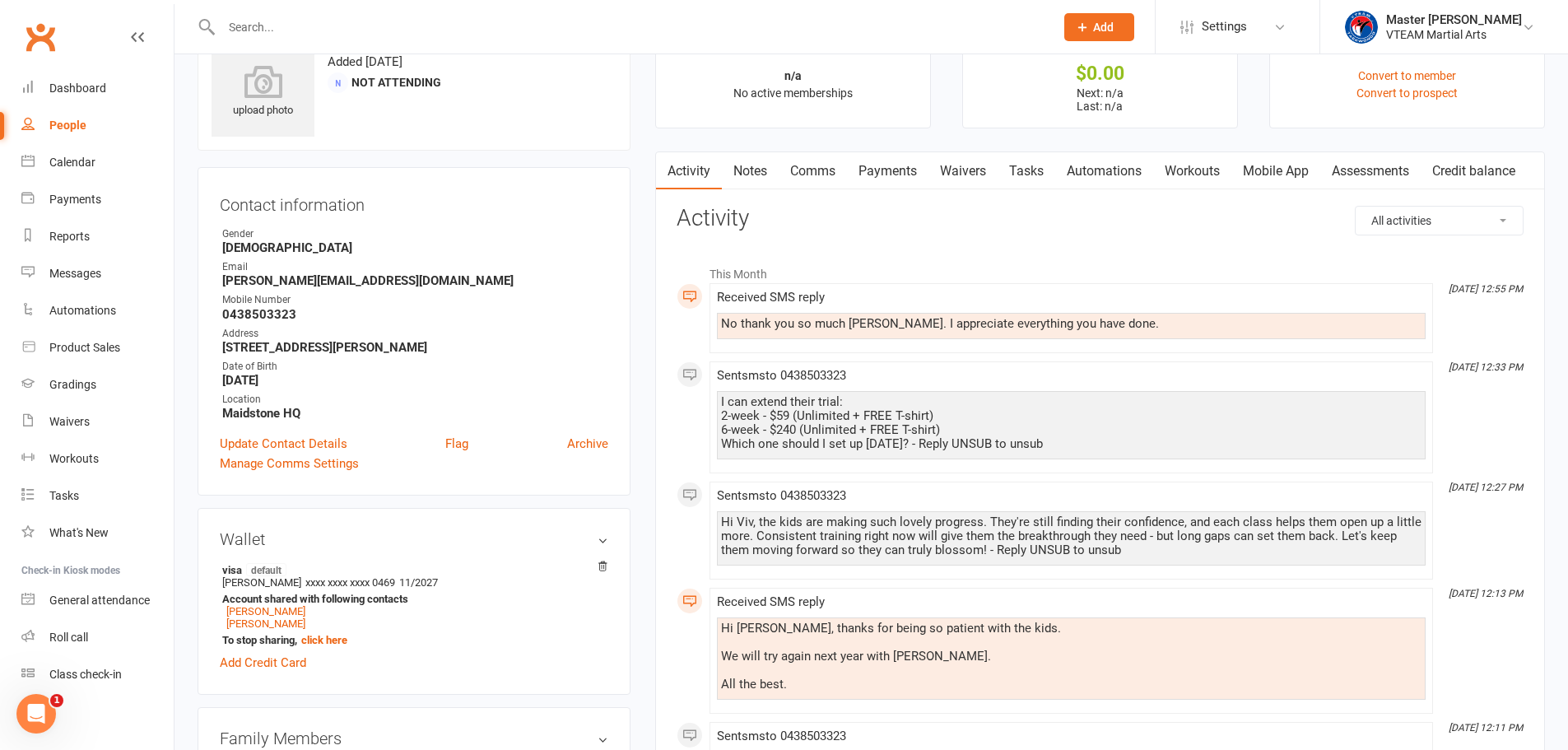
scroll to position [82, 0]
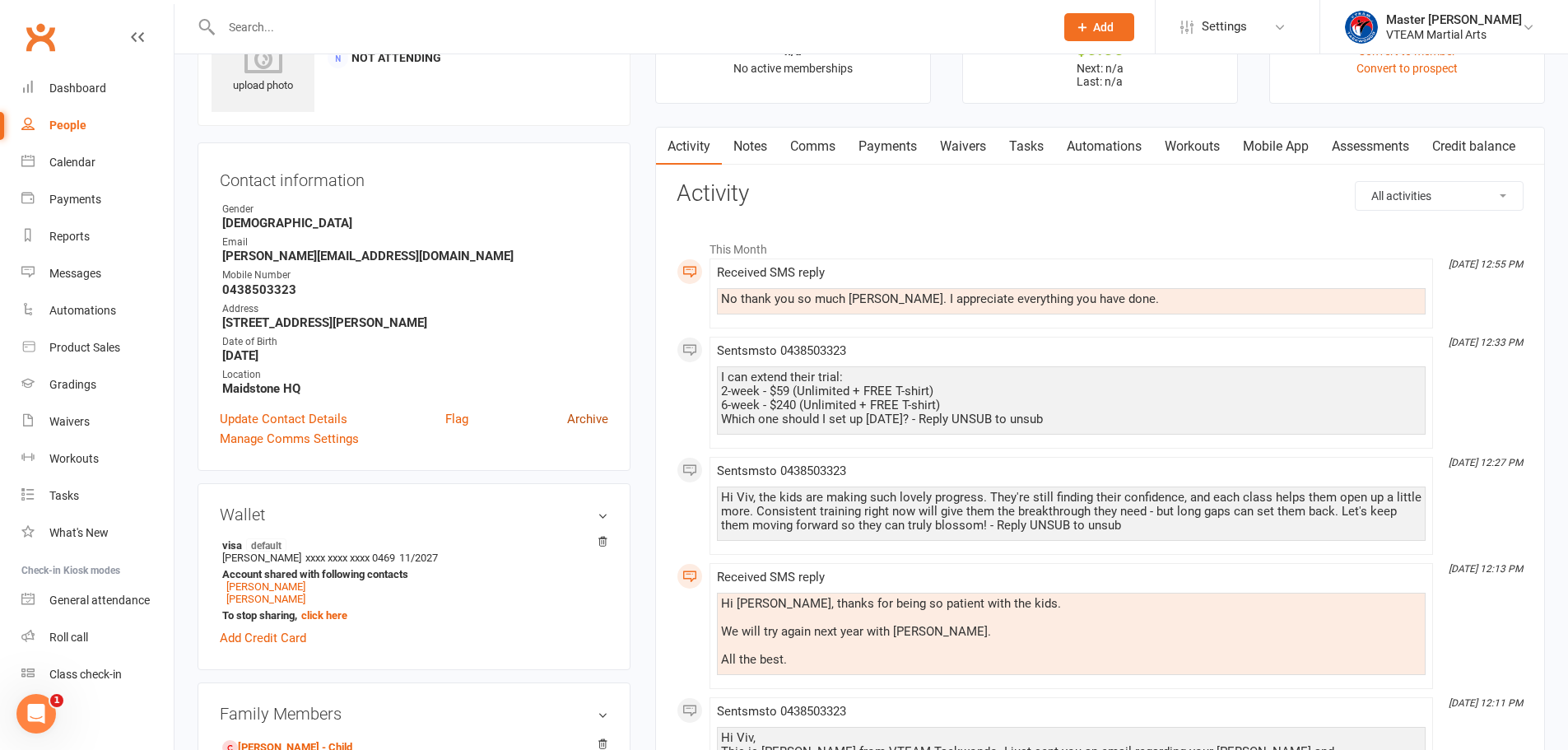
click at [593, 423] on link "Archive" at bounding box center [587, 419] width 41 height 19
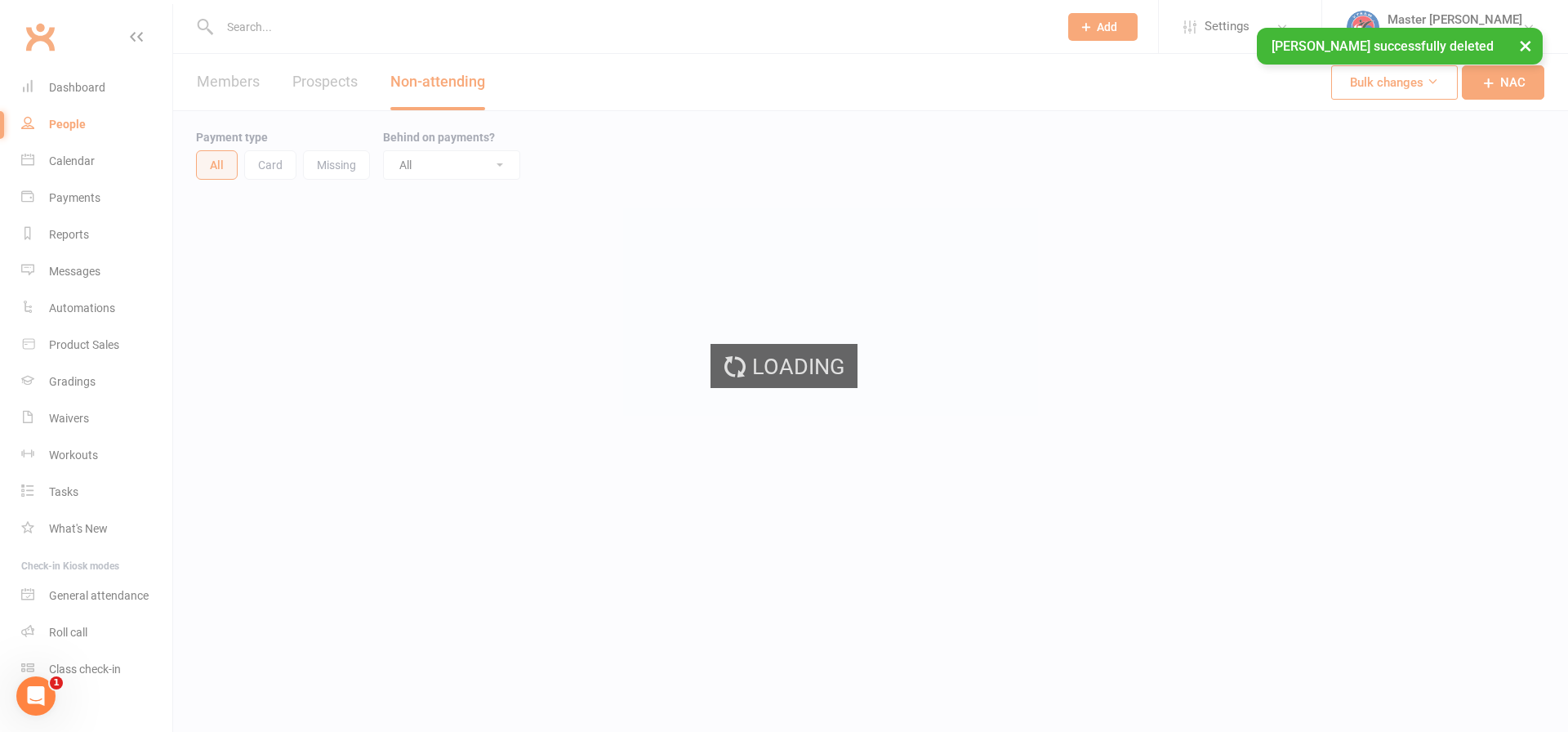
select select "100"
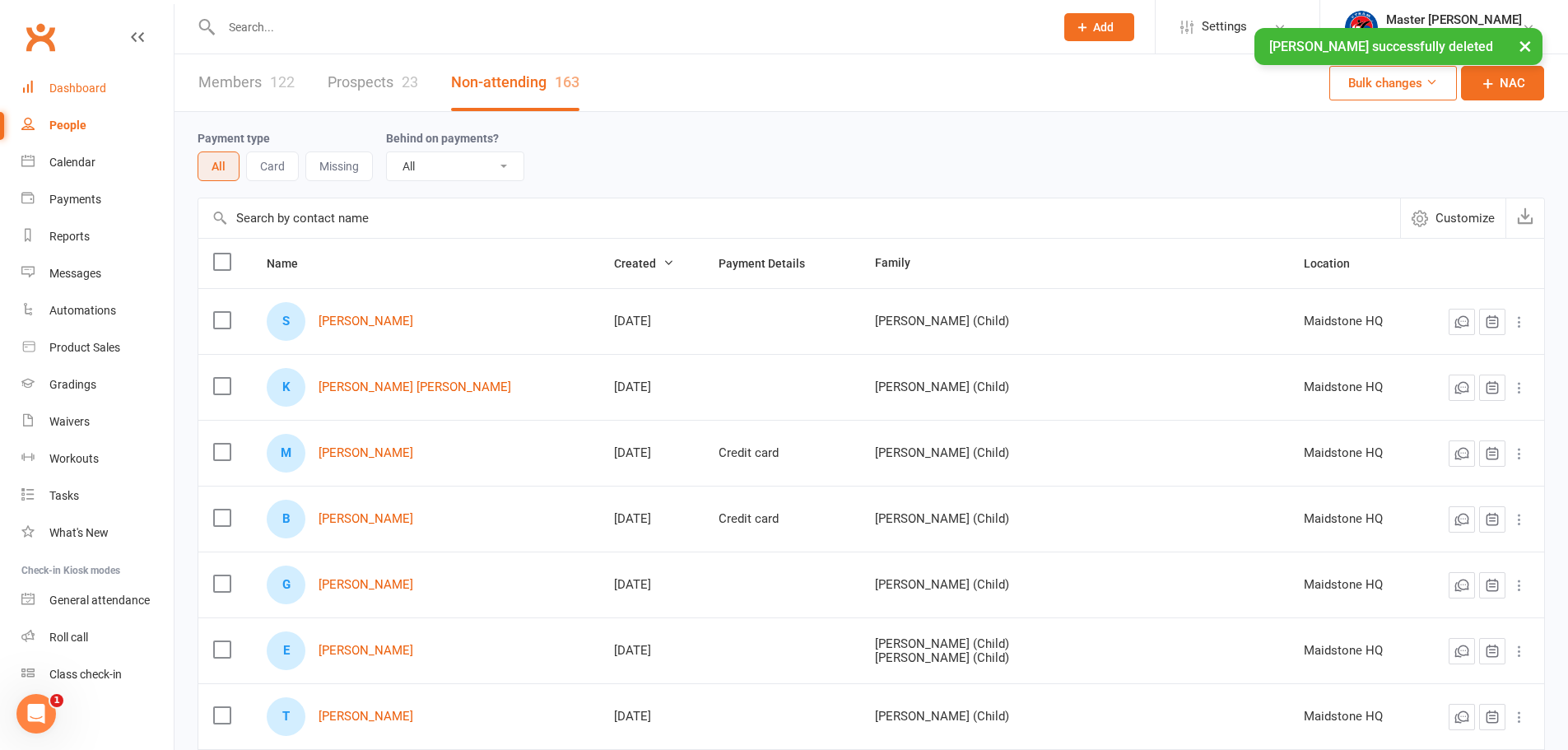
click at [78, 90] on div "Dashboard" at bounding box center [78, 88] width 57 height 13
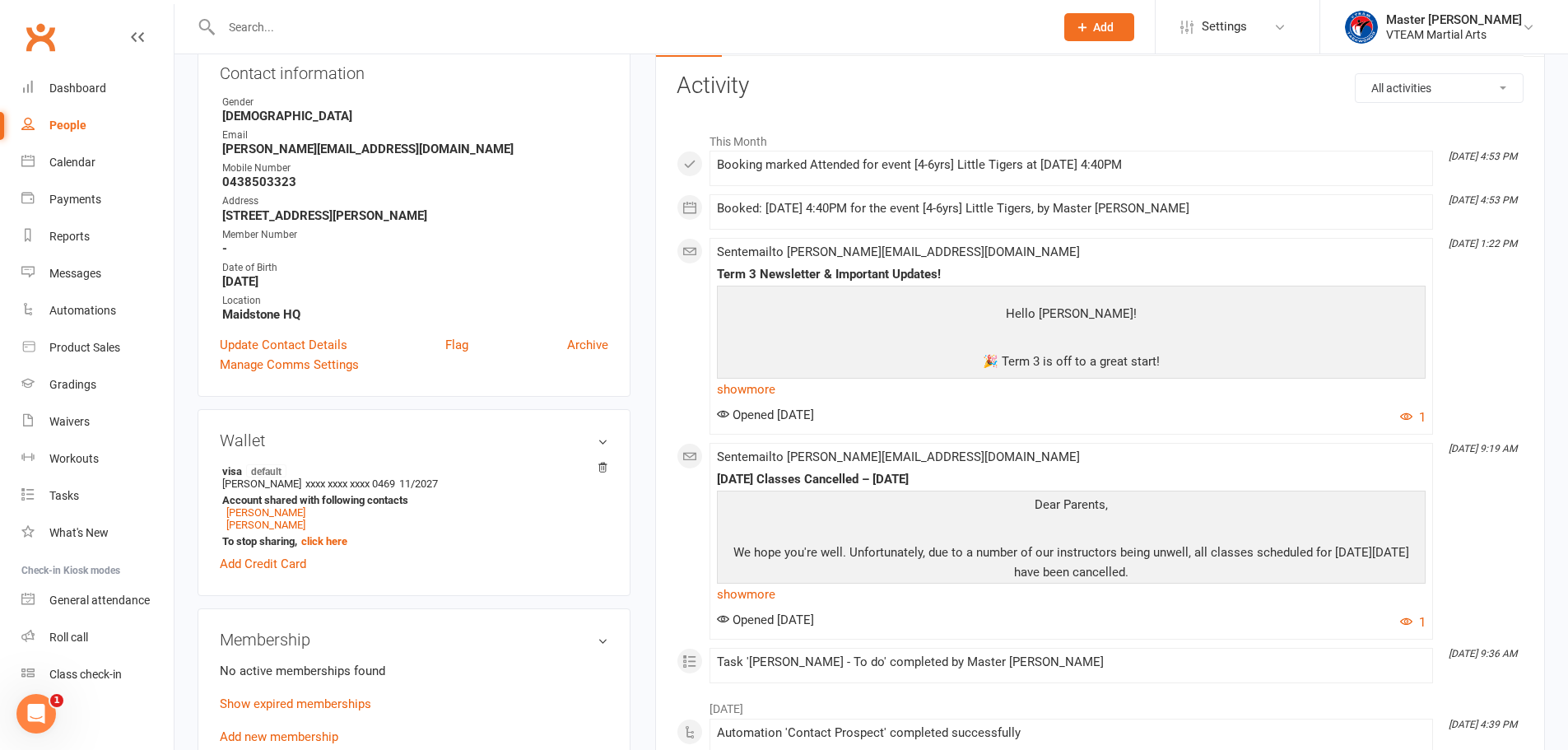
scroll to position [329, 0]
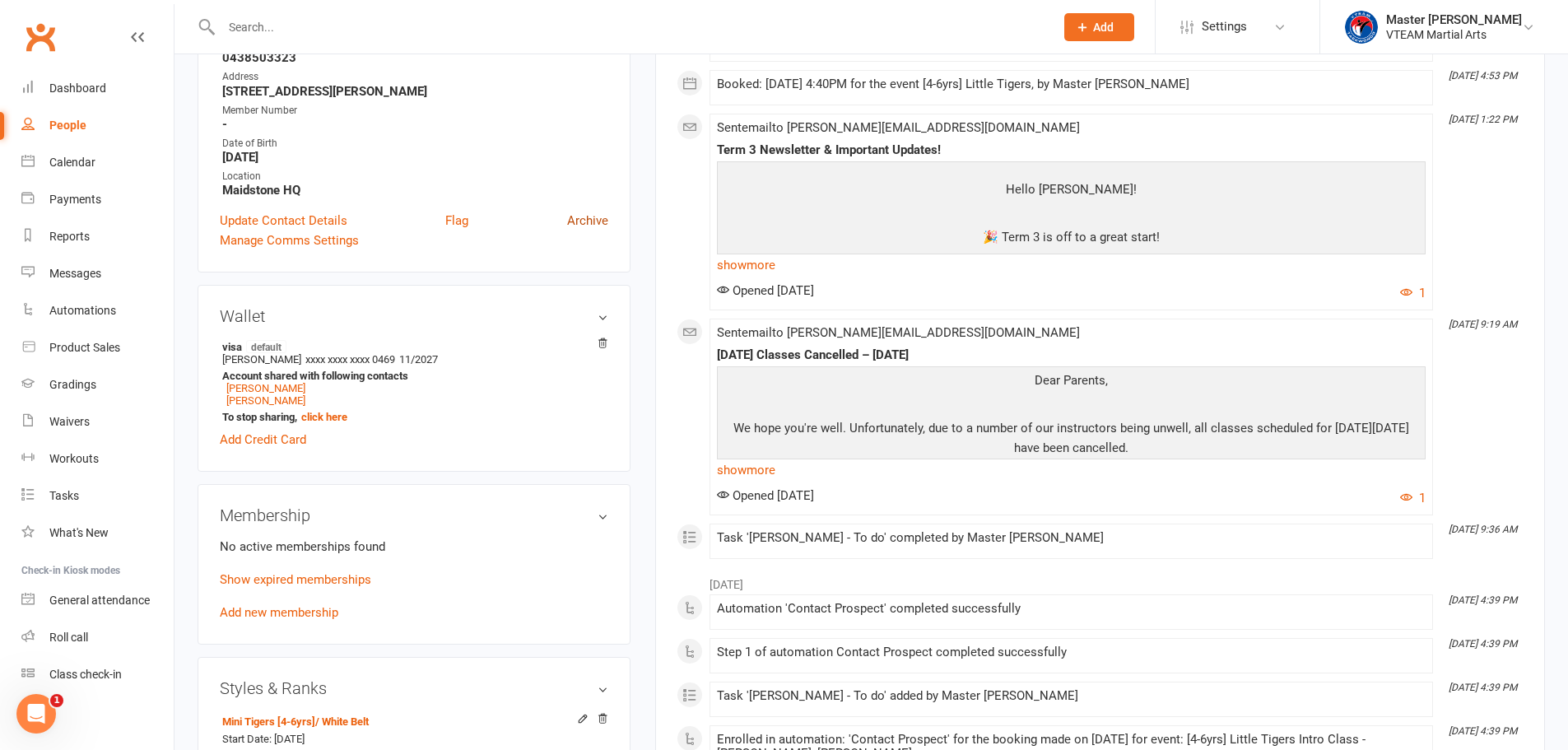
click at [594, 222] on link "Archive" at bounding box center [587, 220] width 41 height 19
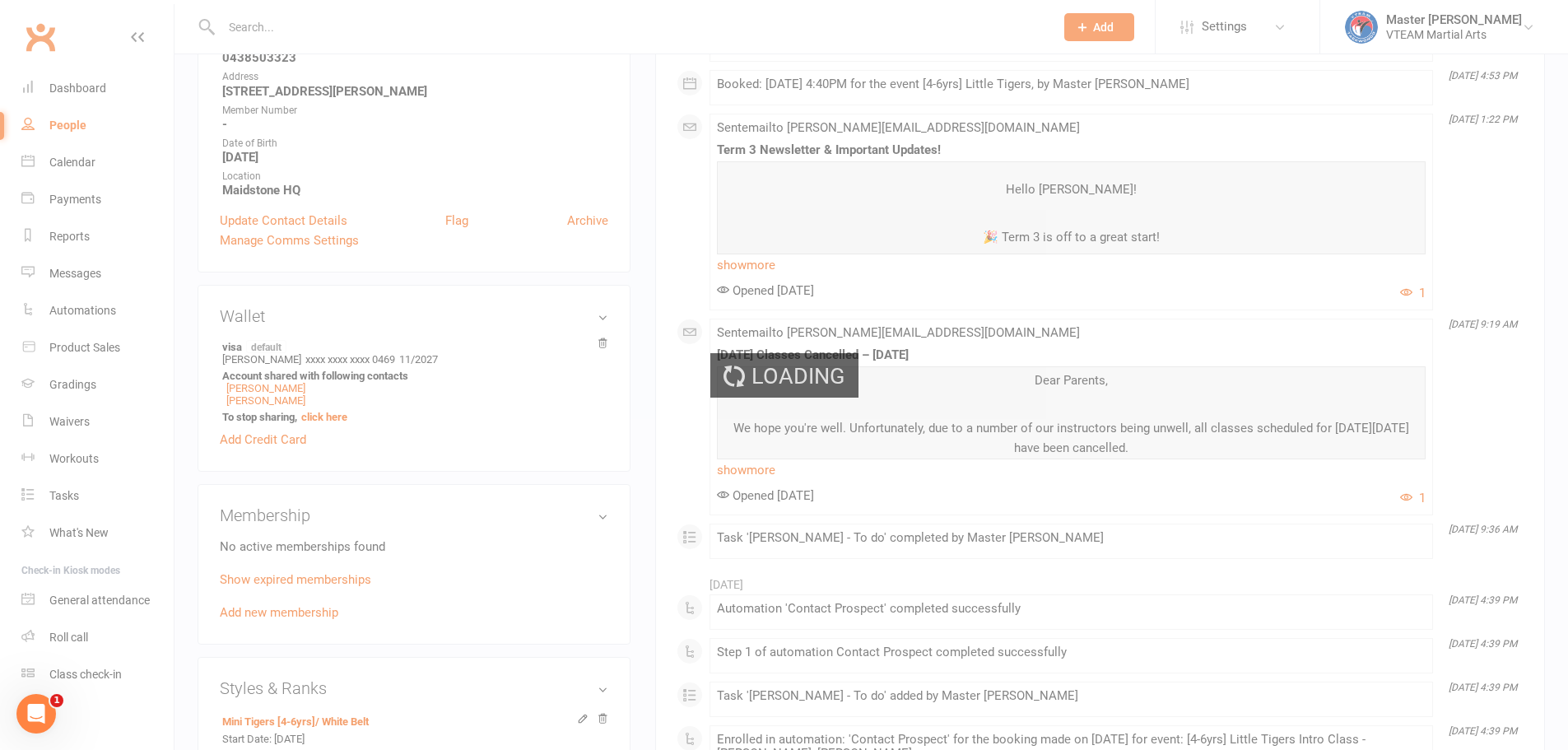
select select "100"
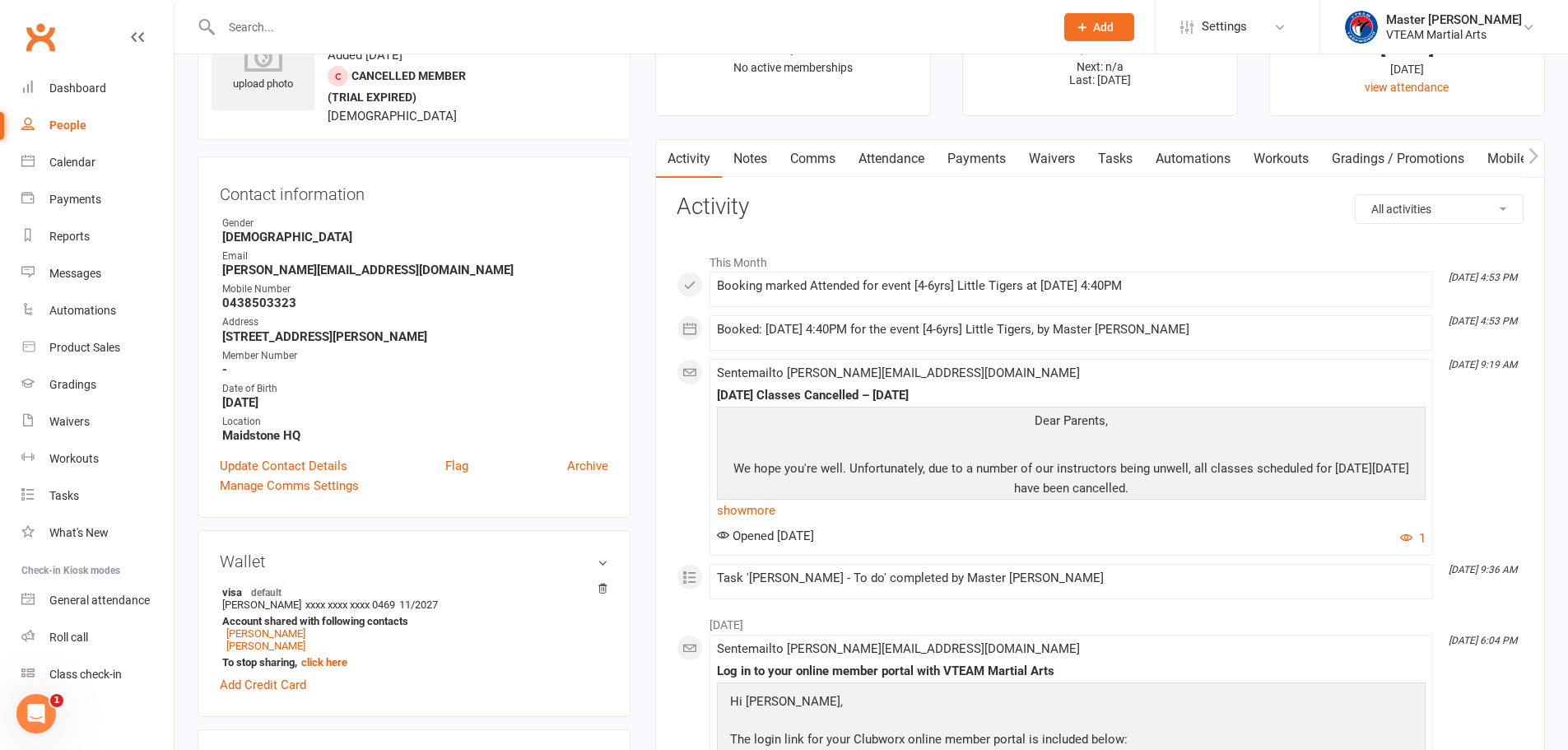
scroll to position [165, 0]
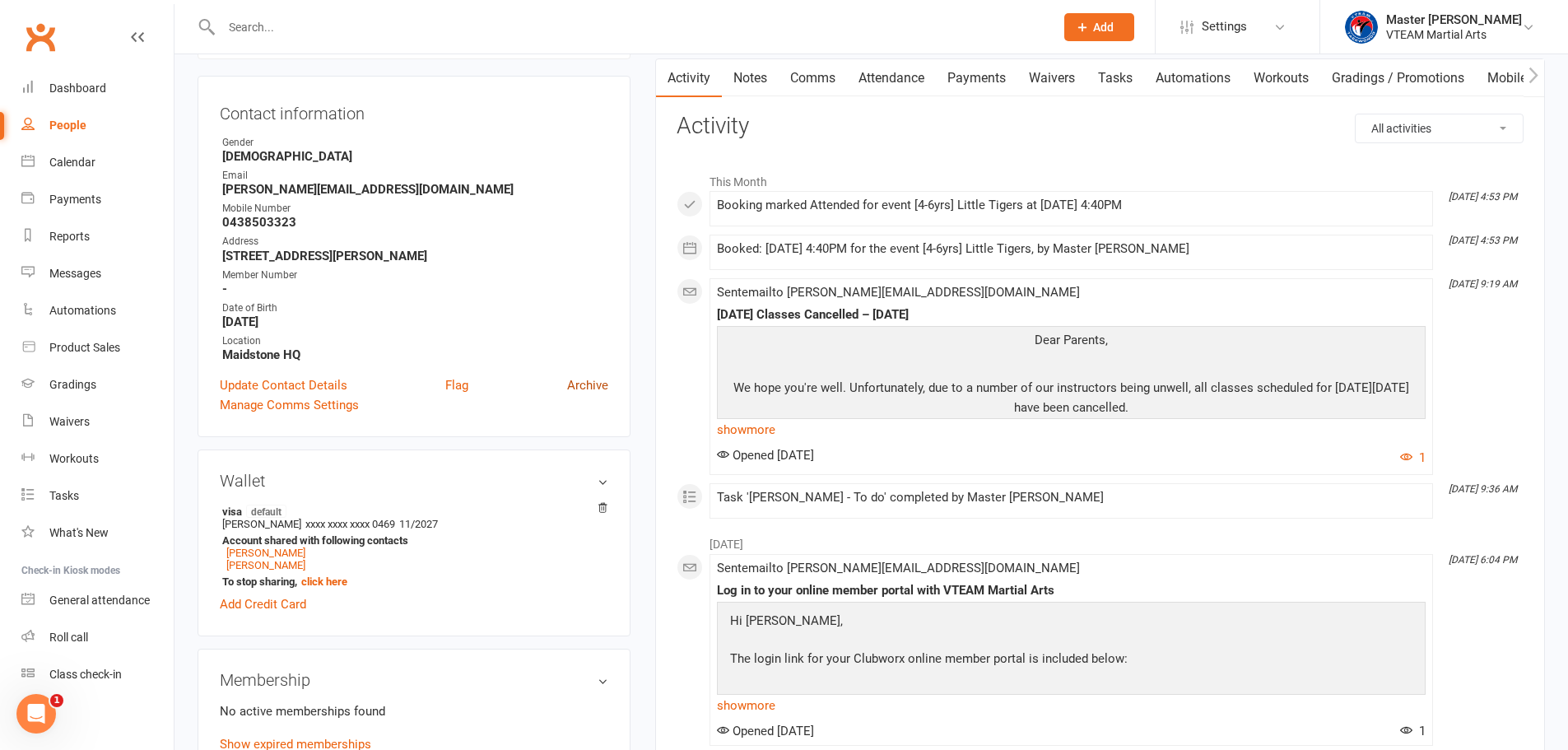
click at [596, 390] on link "Archive" at bounding box center [587, 385] width 41 height 19
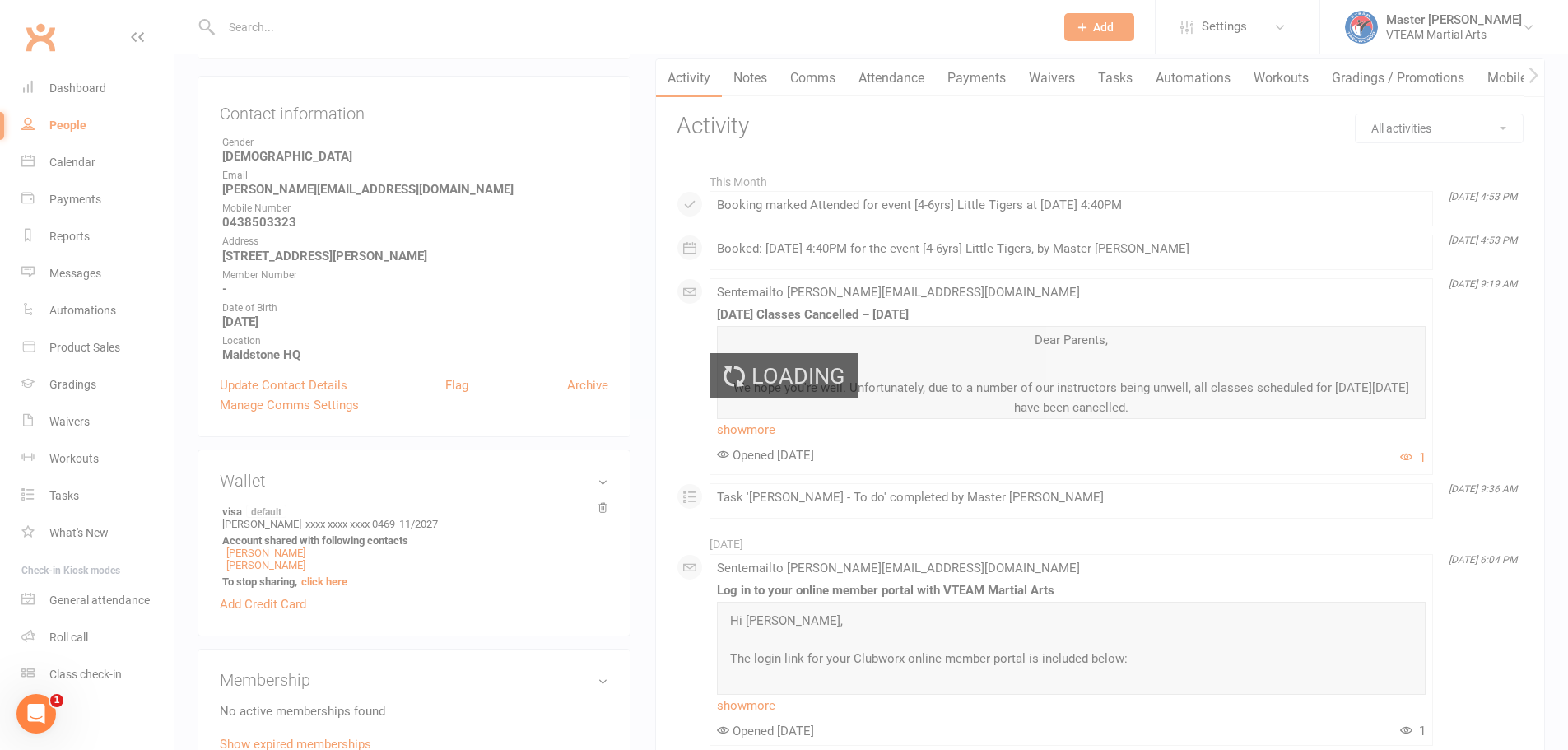
select select "100"
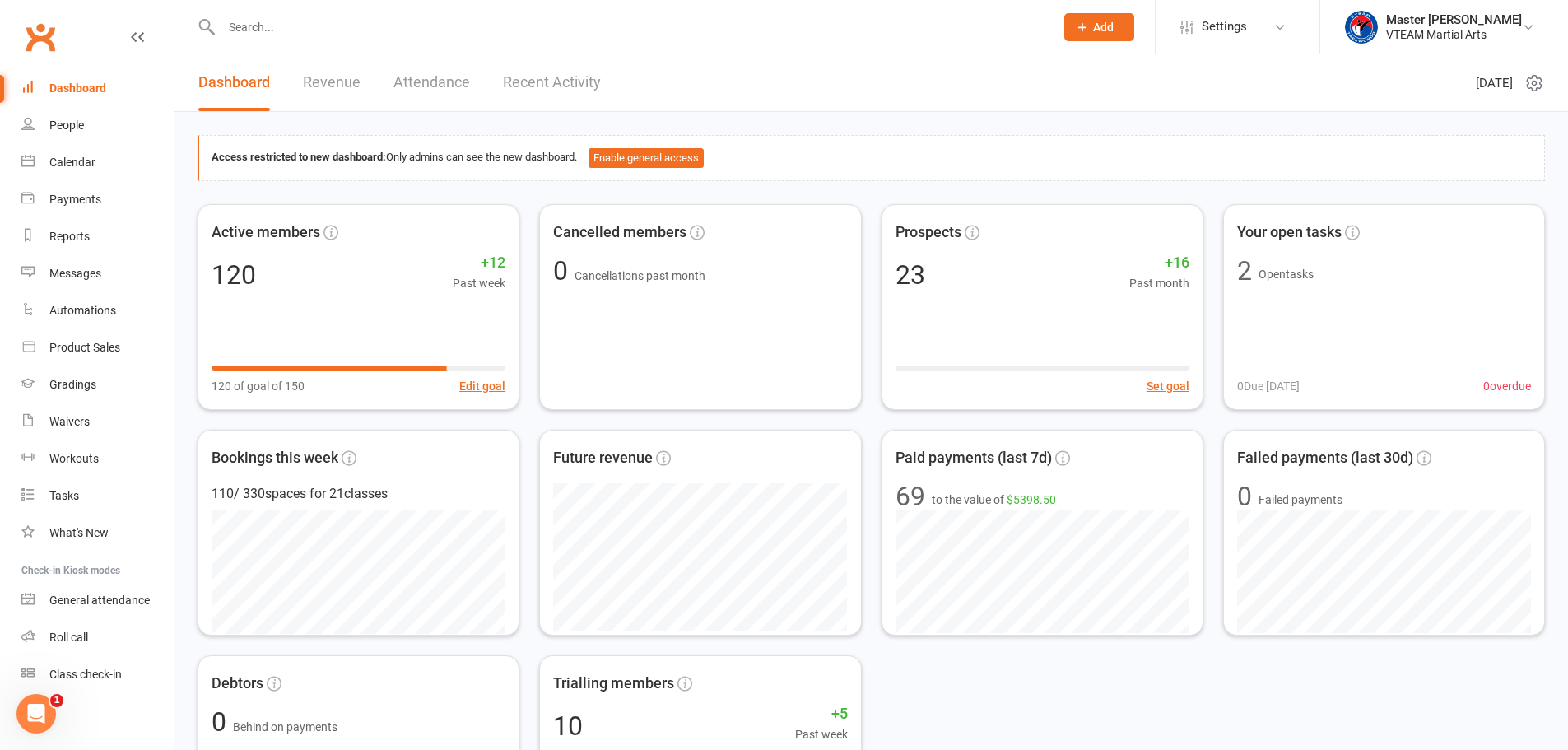
click at [553, 76] on link "Recent Activity" at bounding box center [552, 82] width 98 height 57
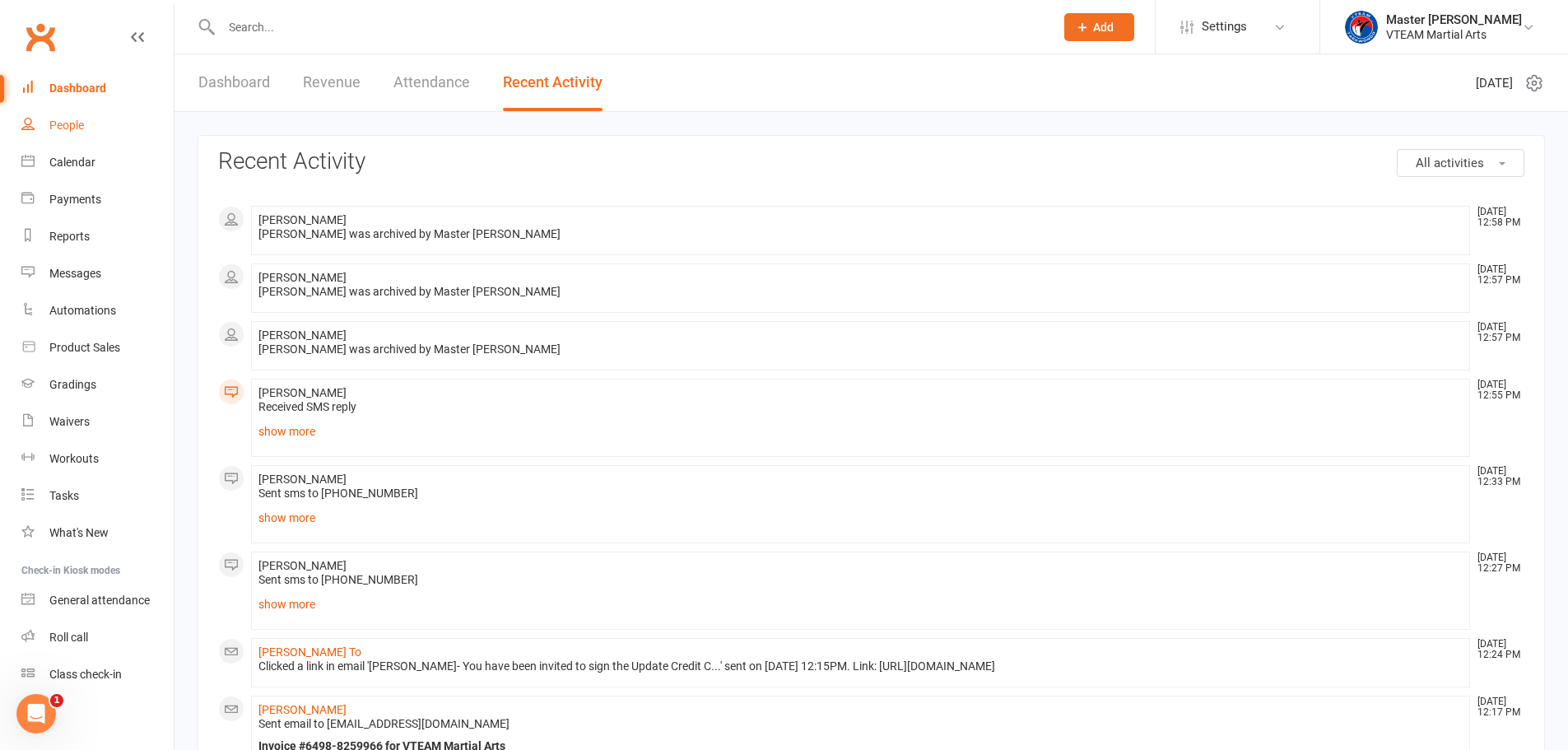
click at [84, 120] on div "People" at bounding box center [66, 125] width 35 height 13
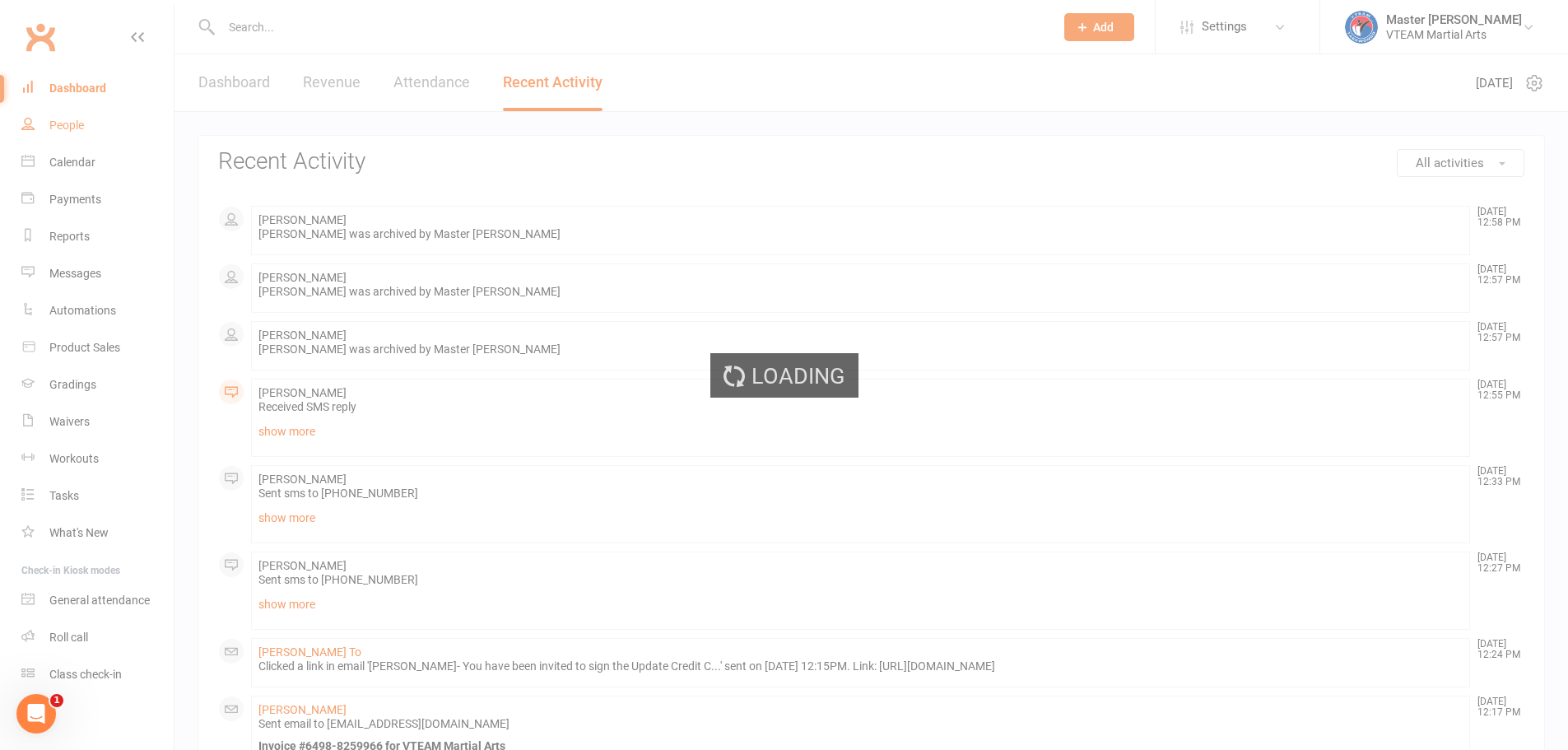
select select "100"
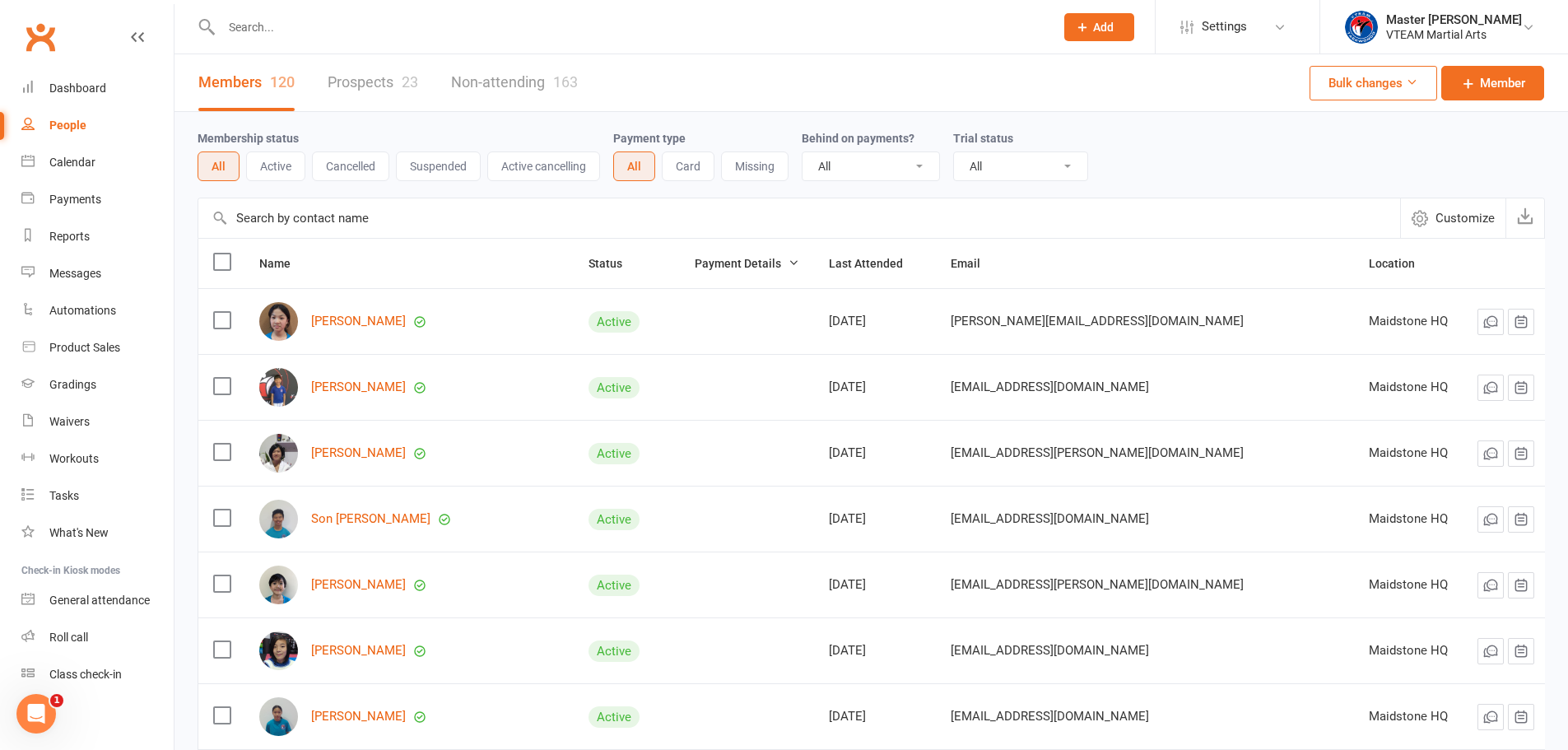
click at [492, 81] on link "Non-attending 163" at bounding box center [514, 82] width 127 height 57
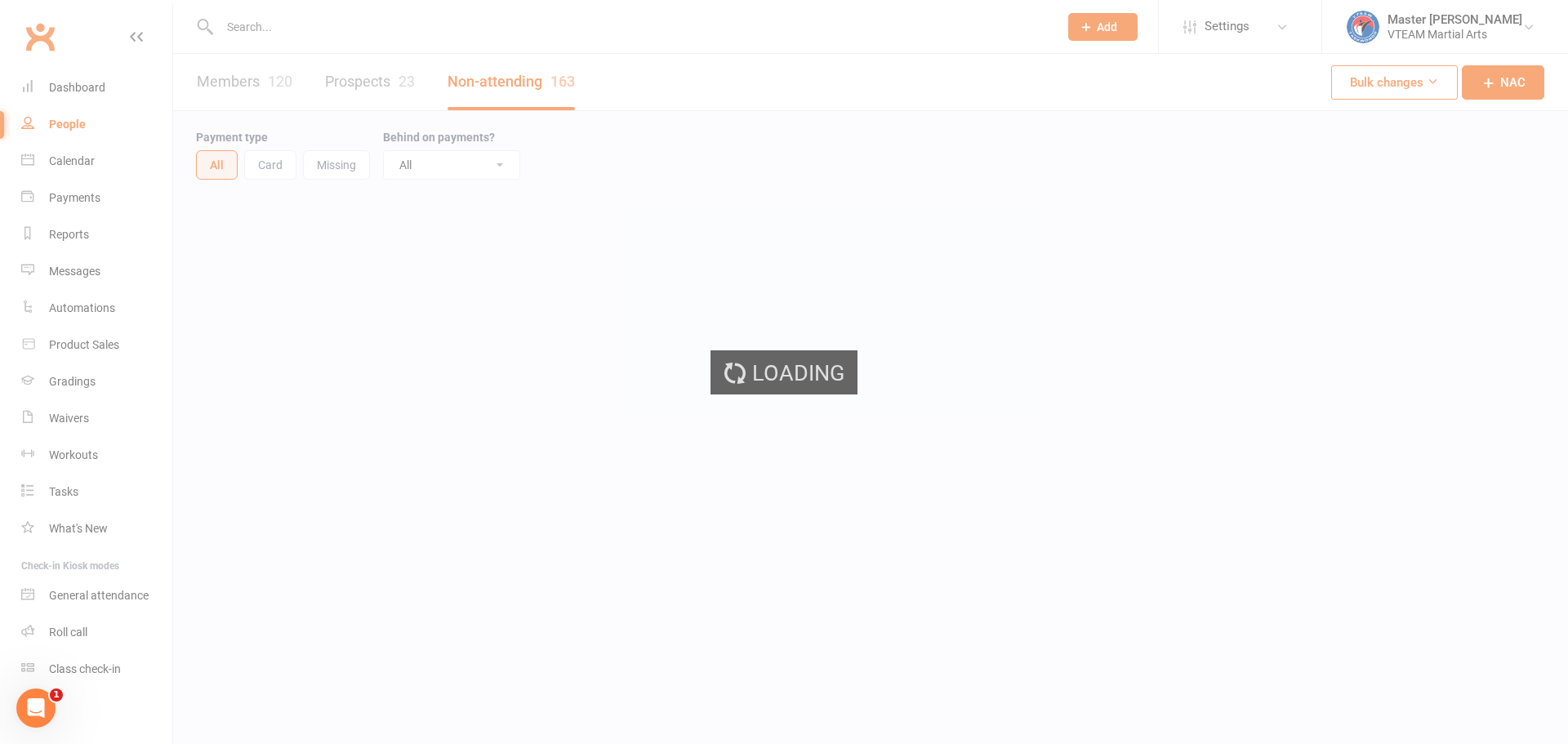
select select "100"
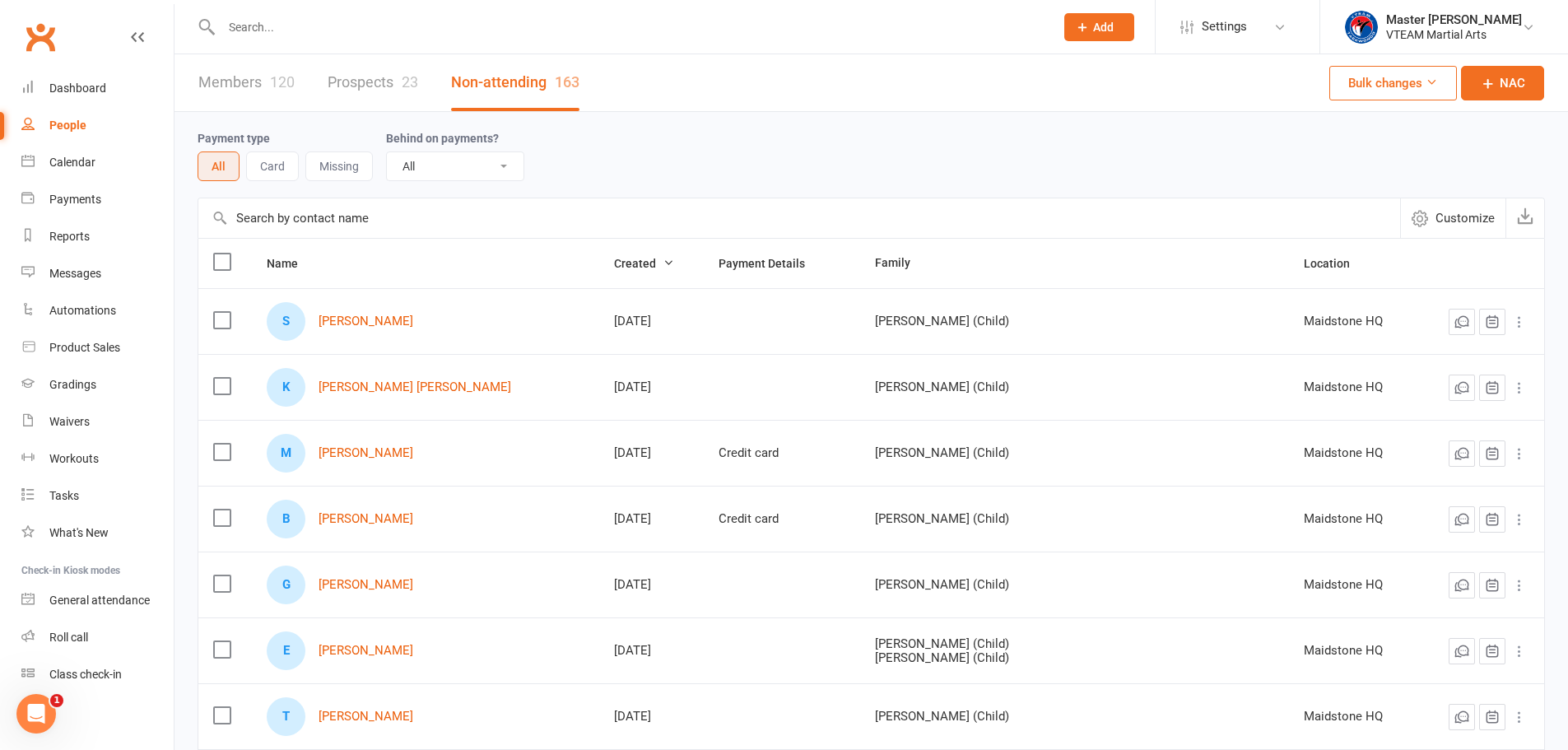
click at [384, 81] on link "Prospects 23" at bounding box center [373, 82] width 90 height 57
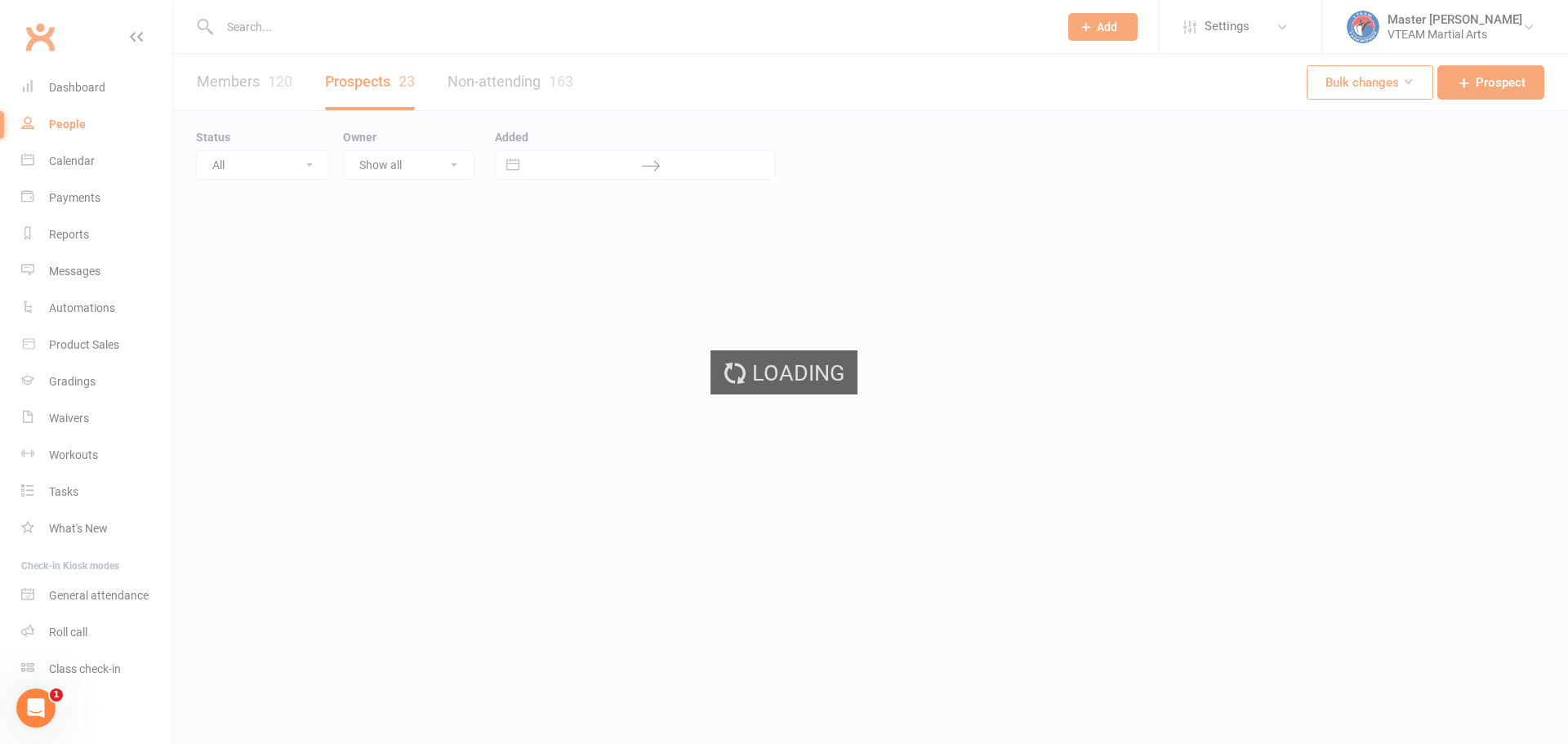
select select "100"
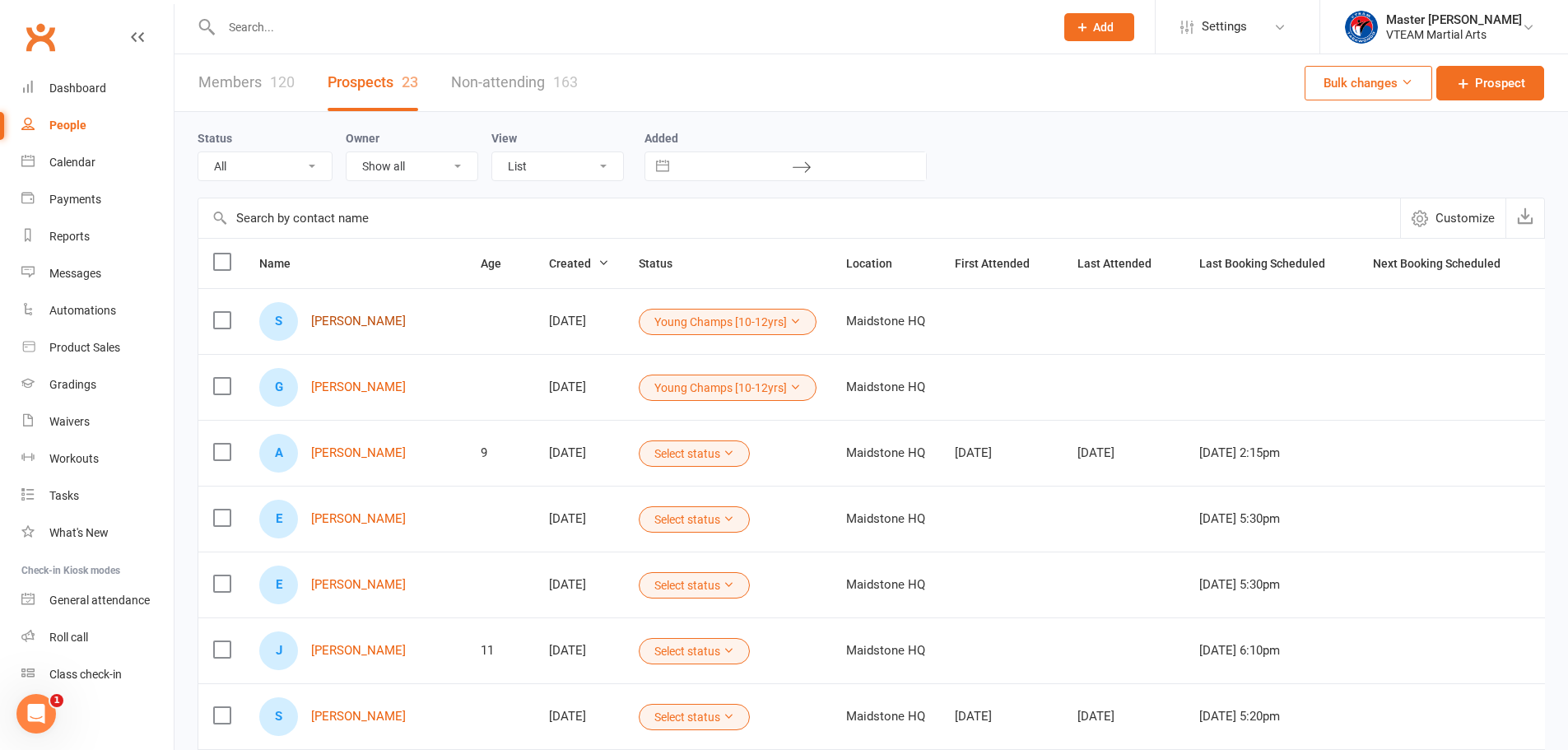
click at [364, 319] on link "[PERSON_NAME]" at bounding box center [358, 321] width 95 height 14
click at [367, 392] on link "Gurbani Nain Kaur" at bounding box center [358, 387] width 95 height 14
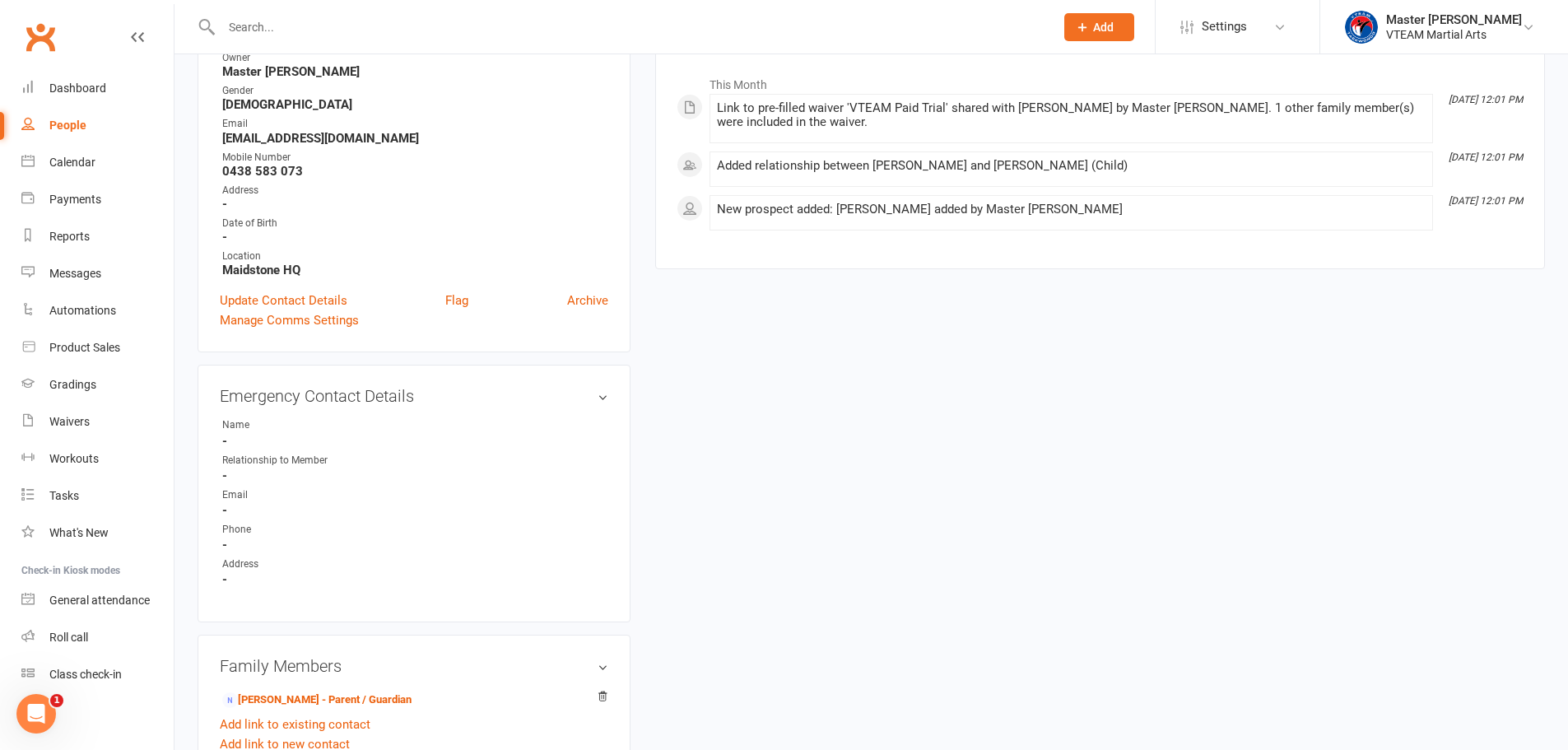
scroll to position [412, 0]
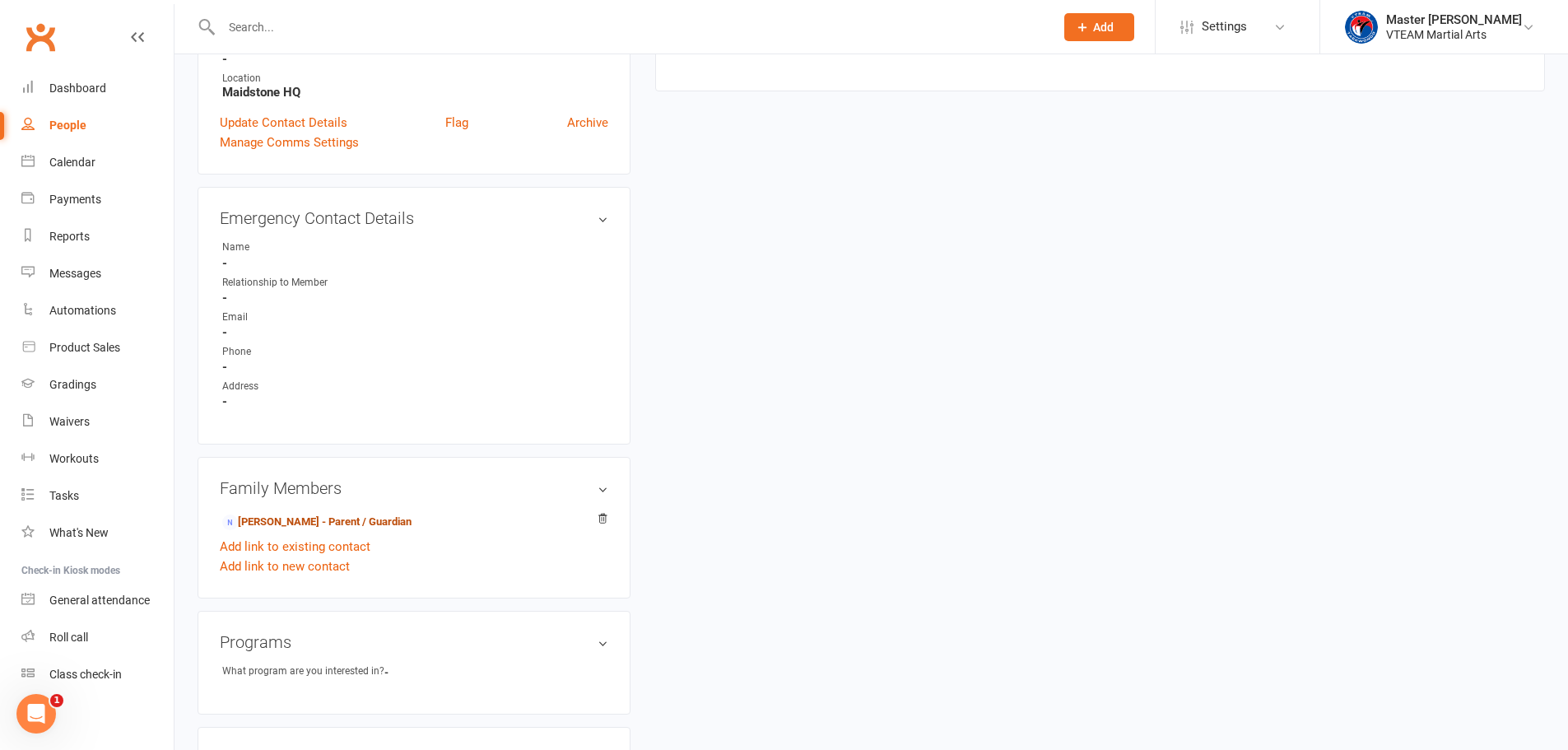
drag, startPoint x: 368, startPoint y: 519, endPoint x: 399, endPoint y: 502, distance: 35.4
click at [368, 519] on link "[PERSON_NAME] - Parent / Guardian" at bounding box center [317, 522] width 190 height 18
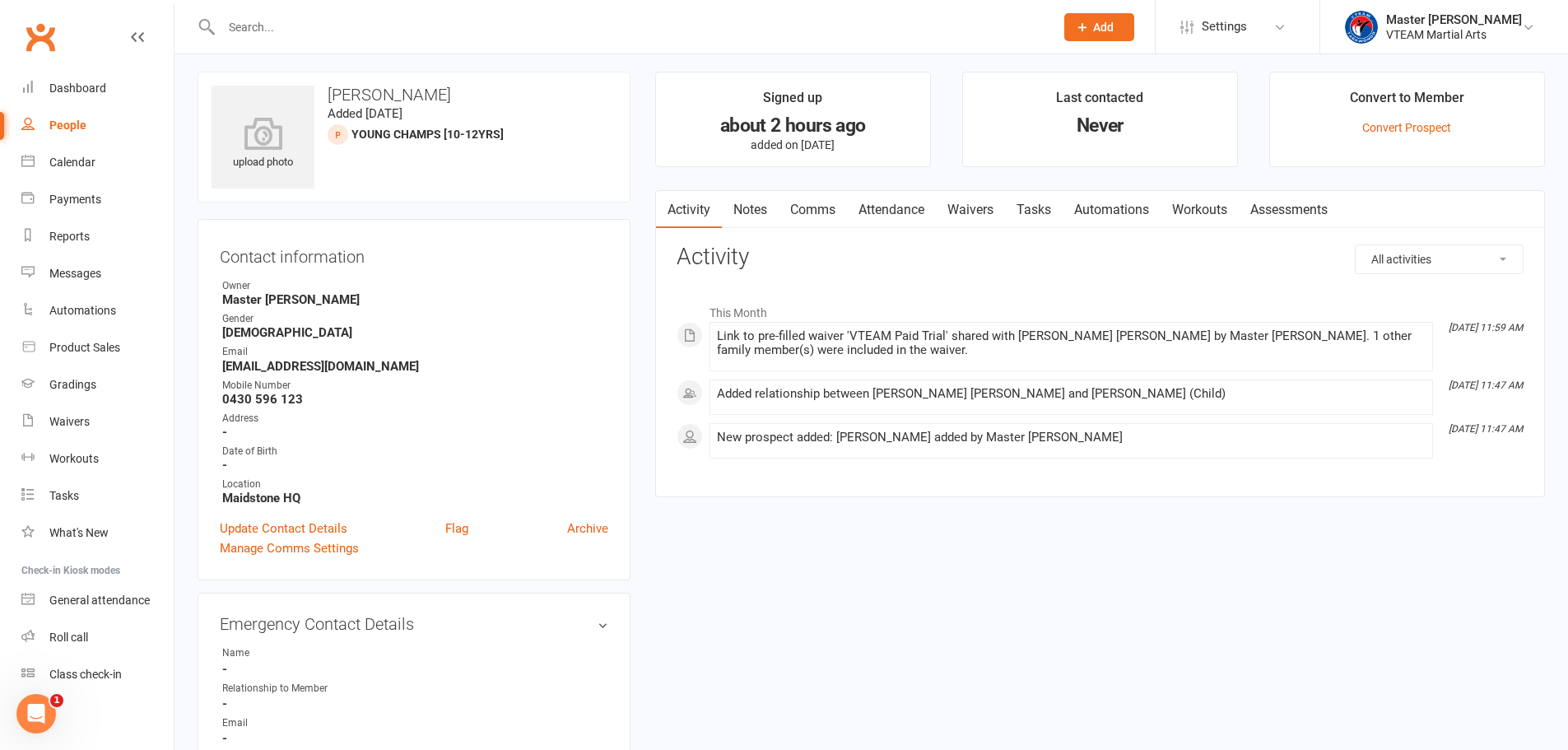
scroll to position [247, 0]
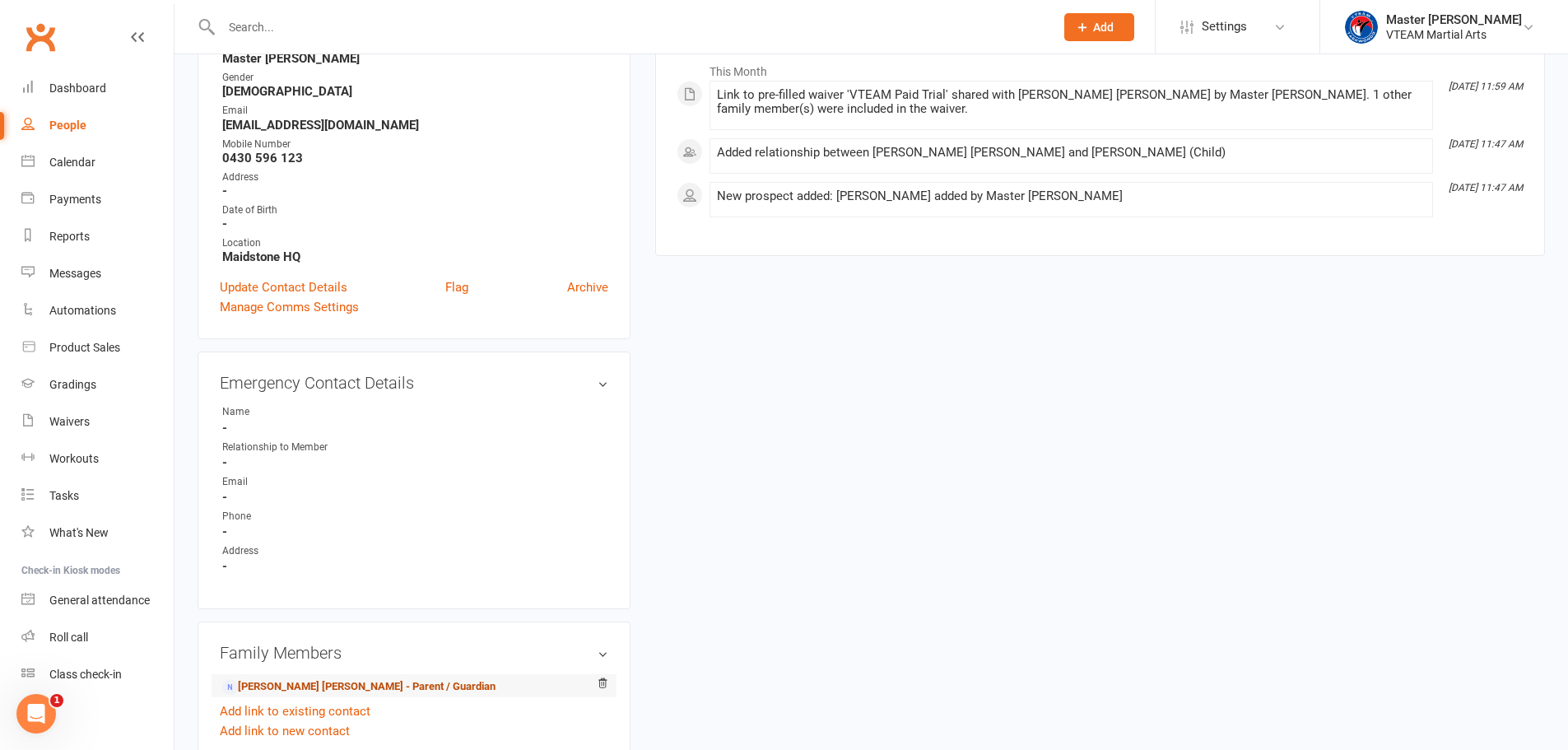
click at [297, 682] on link "[PERSON_NAME] [PERSON_NAME] - Parent / Guardian" at bounding box center [359, 687] width 274 height 18
